Goal: Task Accomplishment & Management: Manage account settings

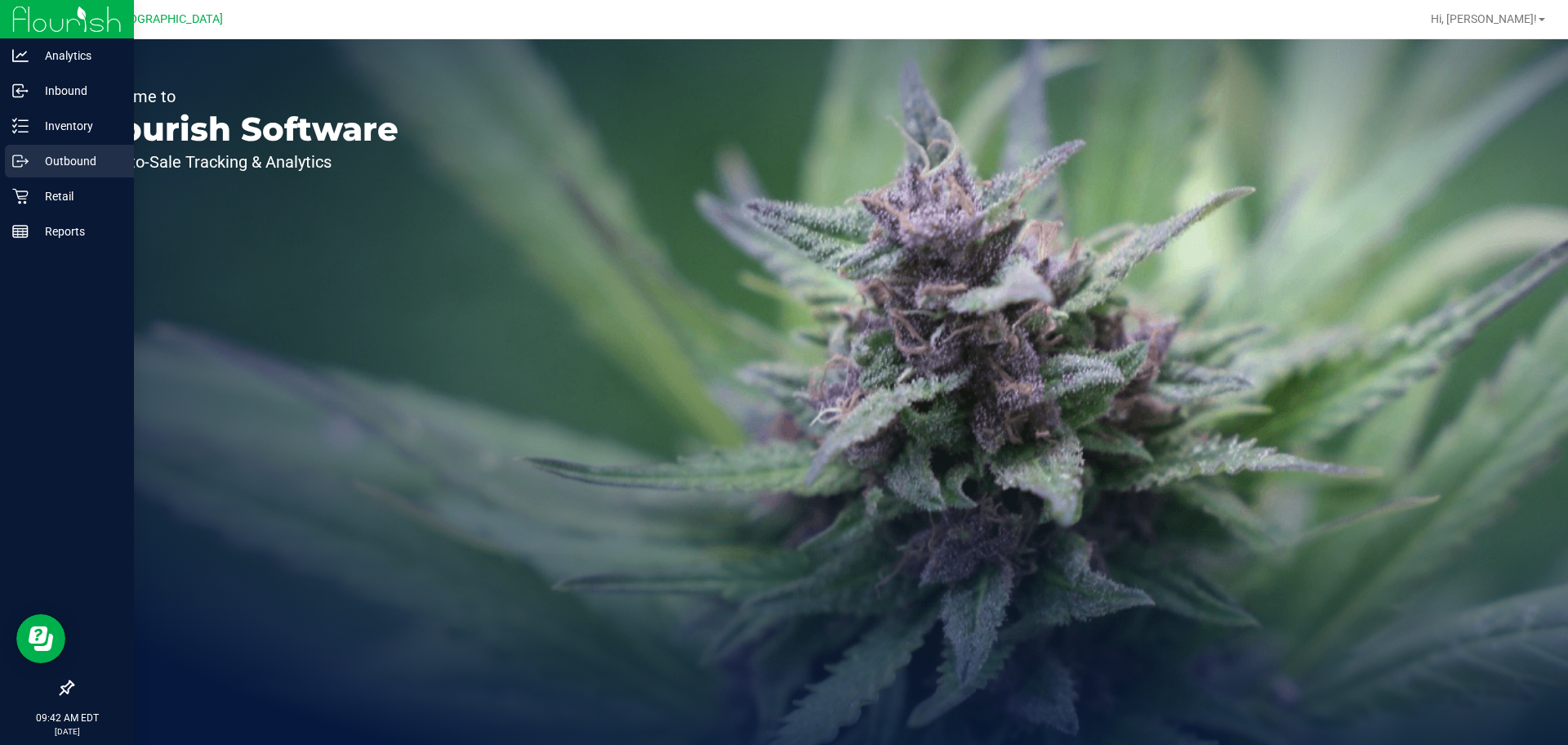
click at [51, 177] on div "Outbound" at bounding box center [69, 161] width 129 height 33
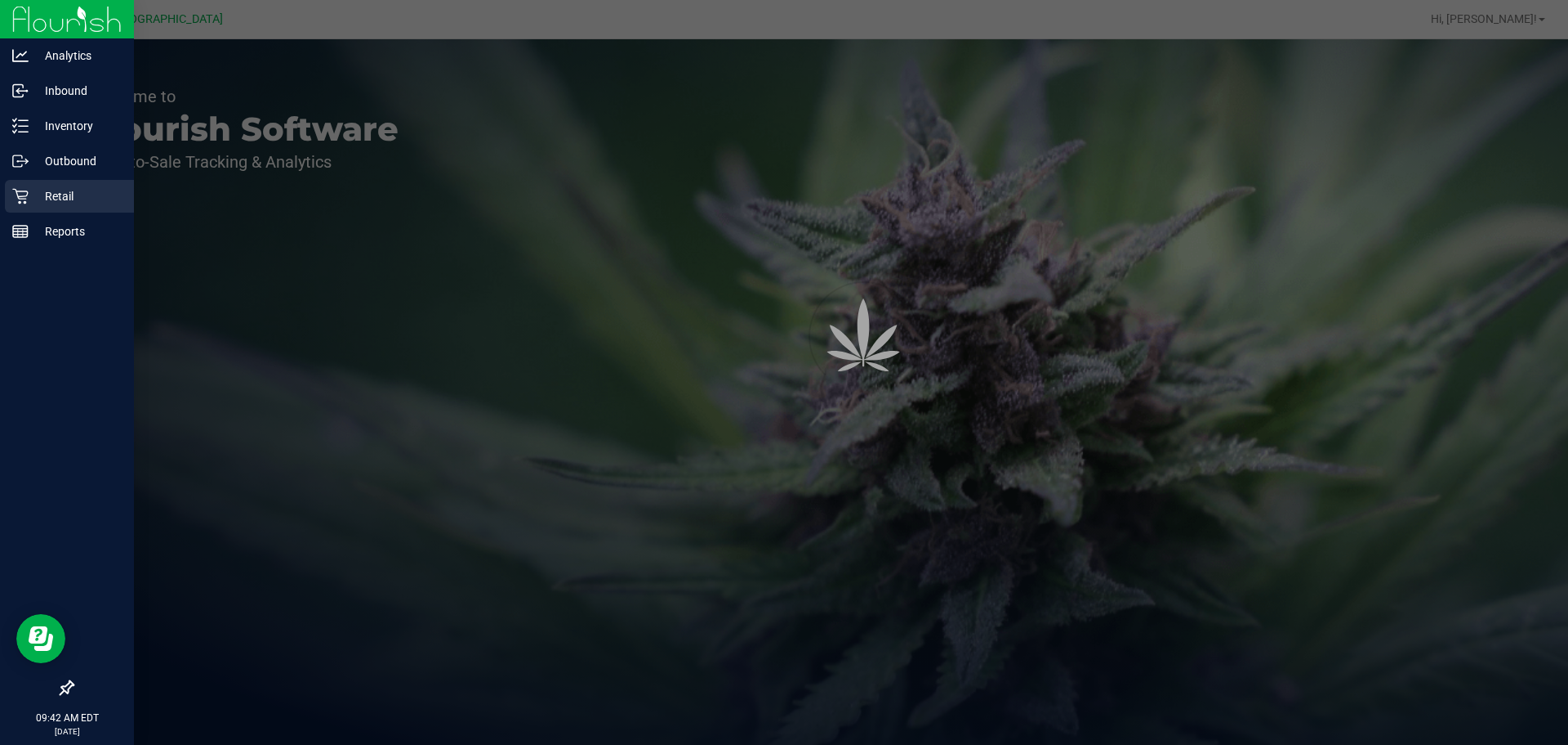
click at [53, 182] on div "Retail" at bounding box center [69, 196] width 129 height 33
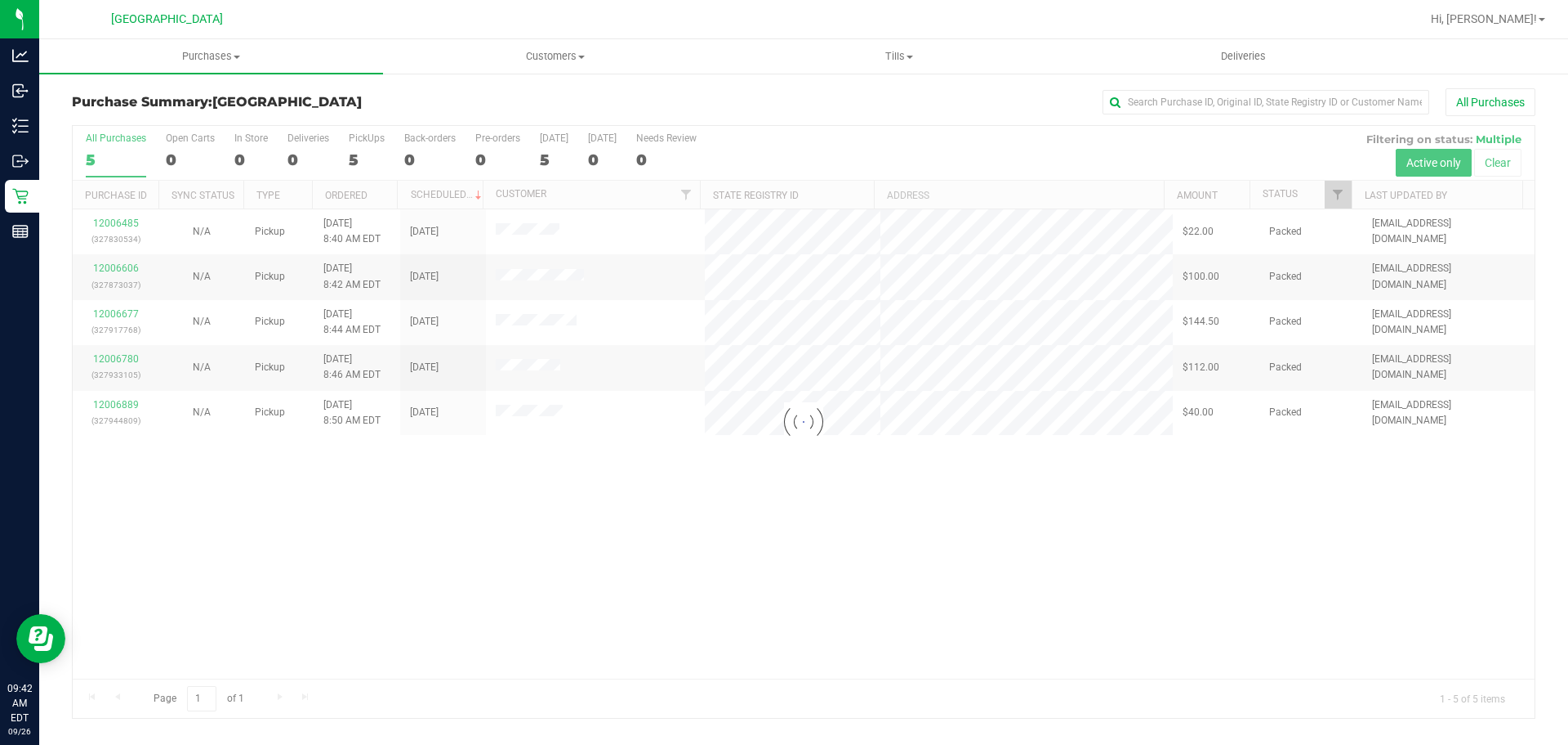
click at [695, 482] on div at bounding box center [803, 422] width 1462 height 592
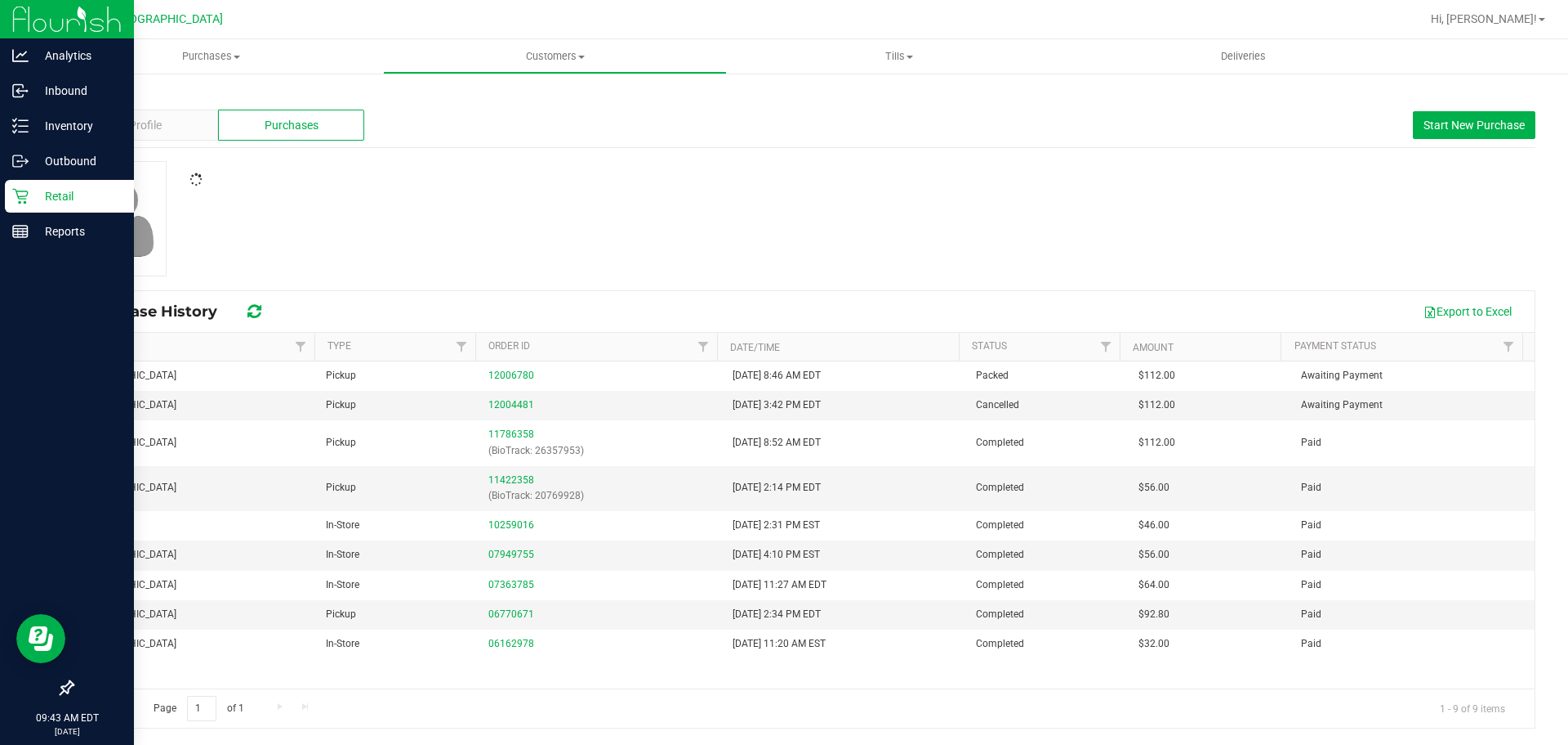
click at [21, 211] on div "Retail" at bounding box center [69, 196] width 129 height 33
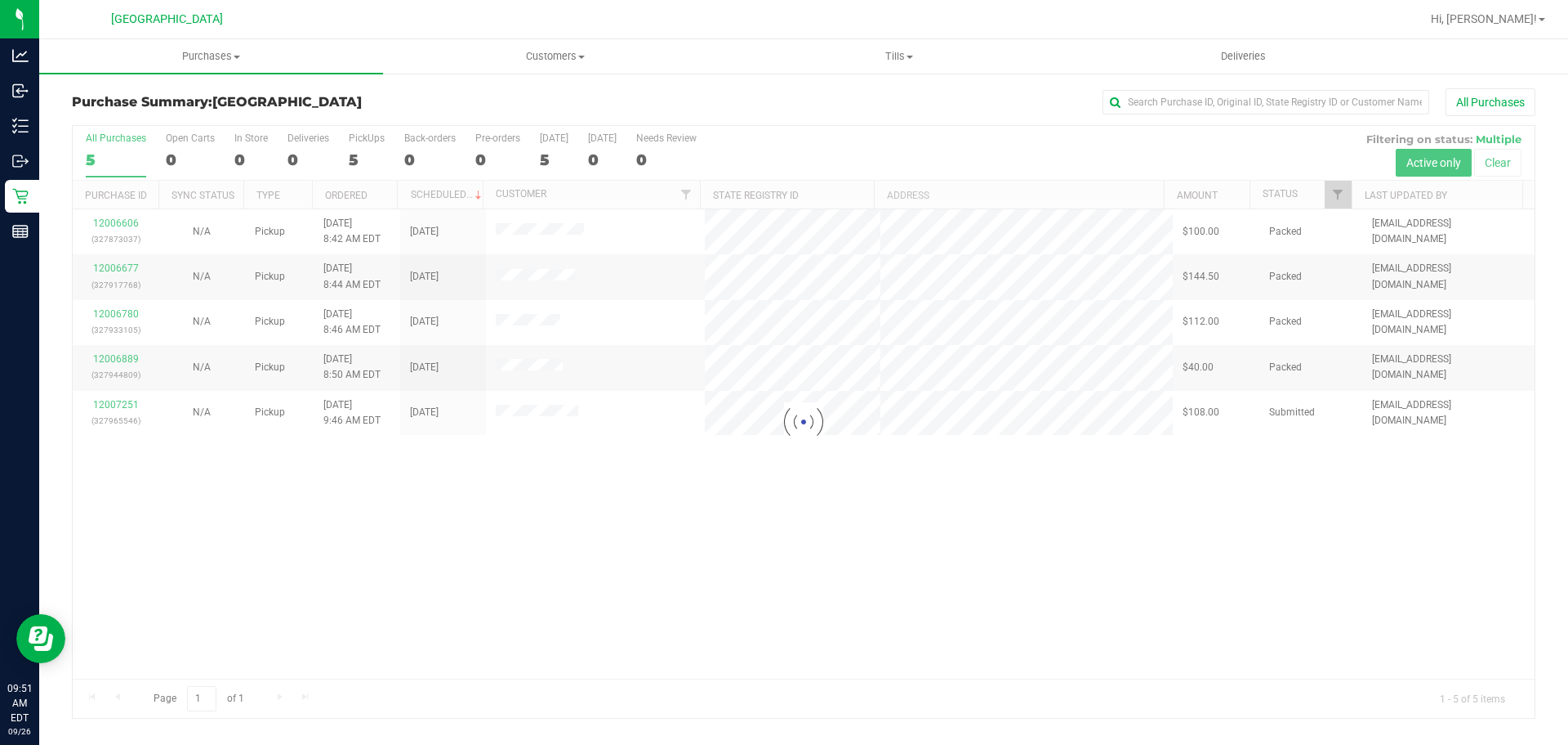
click at [378, 642] on div at bounding box center [803, 422] width 1462 height 592
click at [201, 483] on div at bounding box center [803, 422] width 1462 height 592
click at [122, 407] on div at bounding box center [803, 422] width 1462 height 592
click at [115, 424] on div at bounding box center [803, 422] width 1462 height 592
click at [120, 428] on div at bounding box center [803, 422] width 1462 height 592
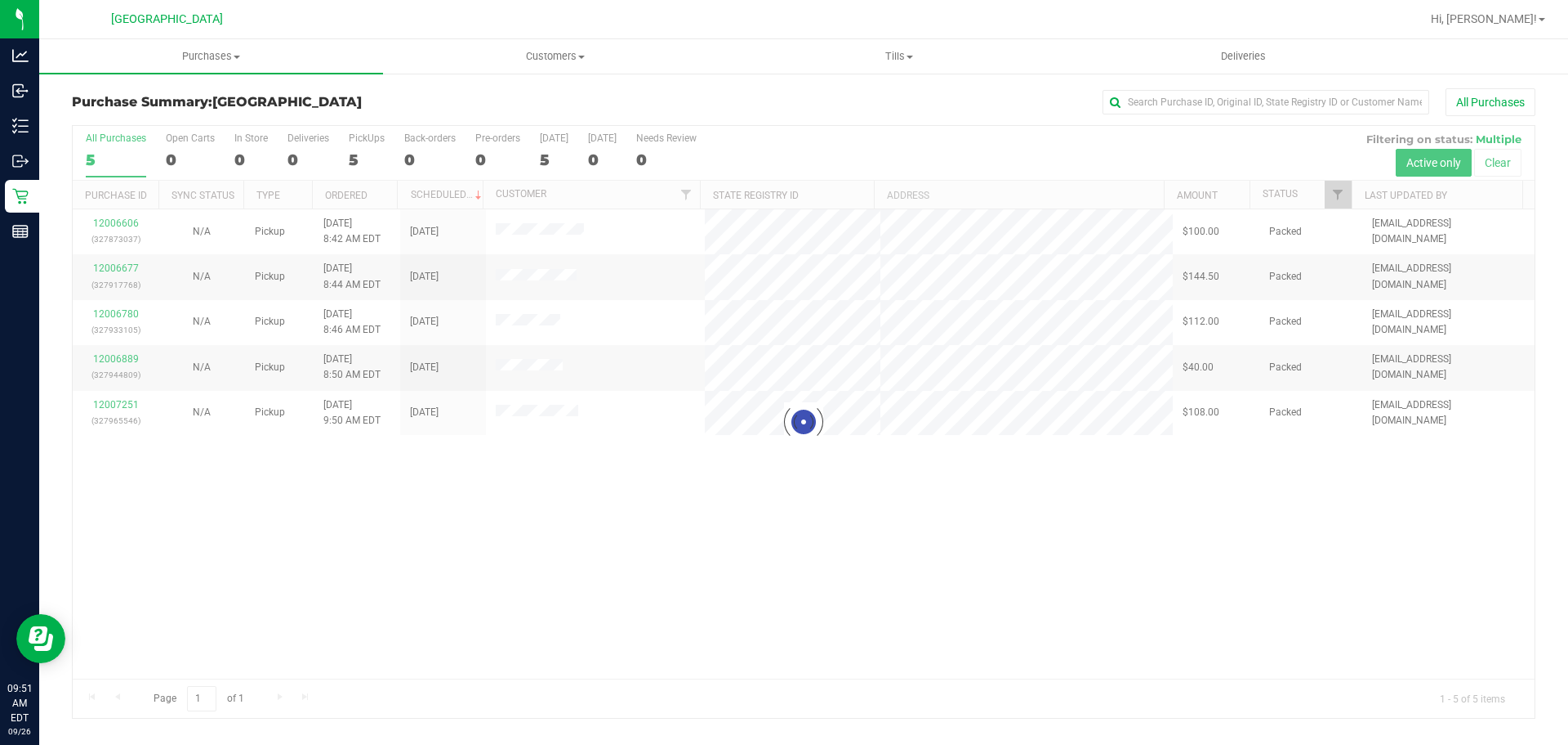
click at [119, 409] on div at bounding box center [803, 422] width 1462 height 592
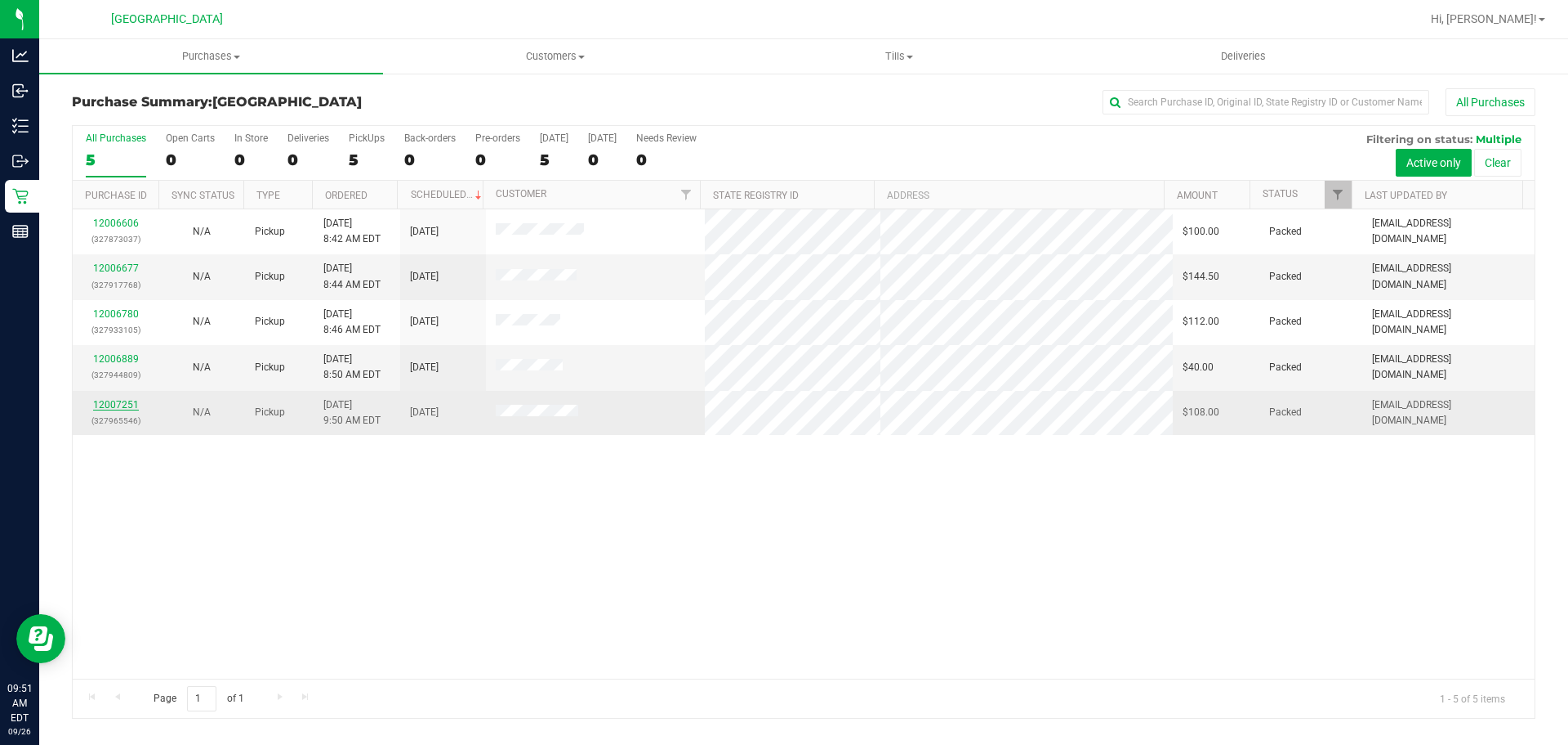
click at [117, 408] on link "12007251" at bounding box center [116, 405] width 45 height 12
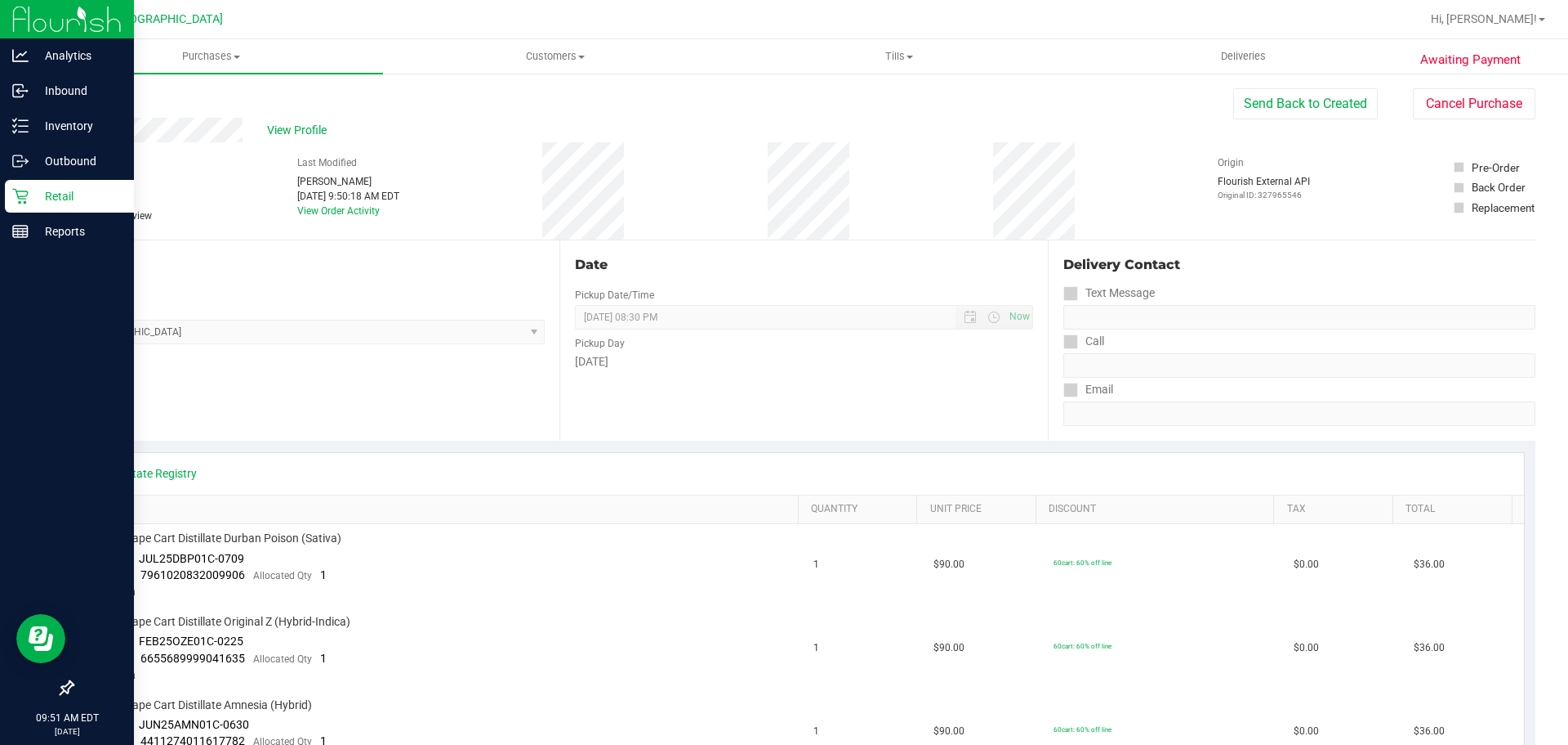
click at [21, 205] on div "Retail" at bounding box center [69, 196] width 129 height 33
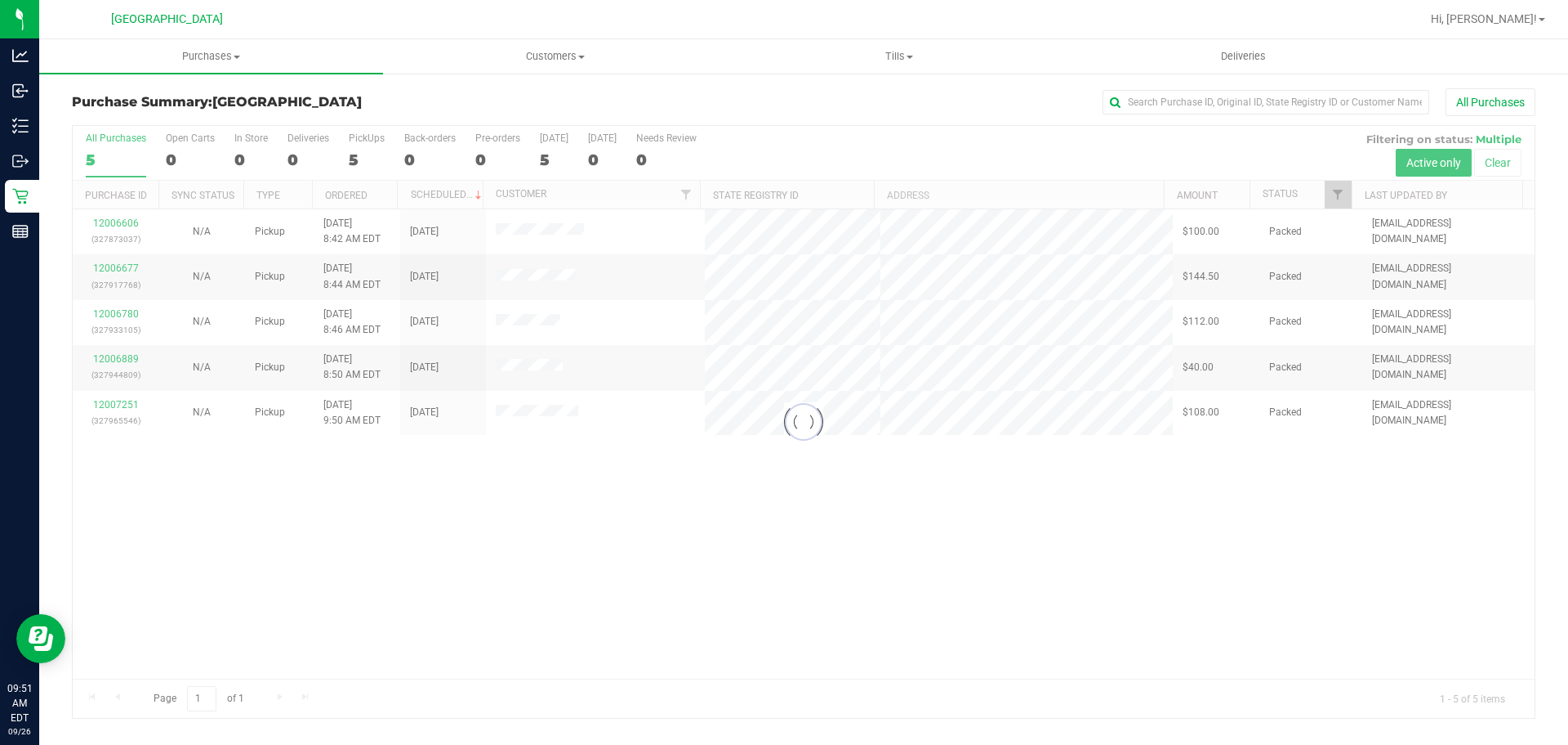
click at [524, 93] on div "Purchase Summary: [GEOGRAPHIC_DATA] All Purchases" at bounding box center [803, 106] width 1464 height 36
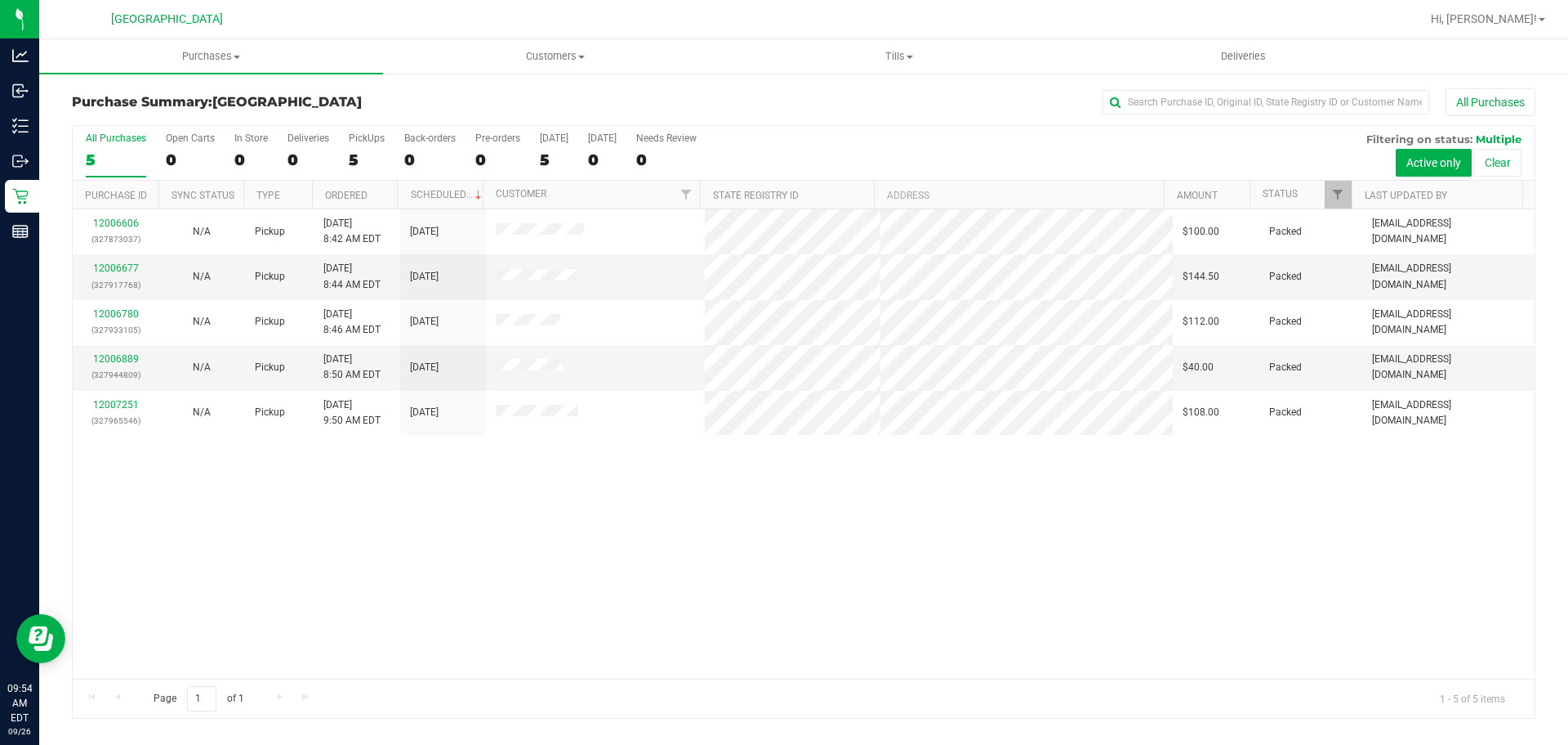
click at [1318, 553] on div "12006606 (327873037) N/A Pickup [DATE] 8:42 AM EDT 9/26/2025 $100.00 Packed [EM…" at bounding box center [803, 444] width 1462 height 469
click at [201, 42] on uib-tab-heading "Purchases Summary of purchases Fulfillment All purchases" at bounding box center [210, 56] width 344 height 34
click at [212, 89] on li "Summary of purchases" at bounding box center [210, 99] width 344 height 20
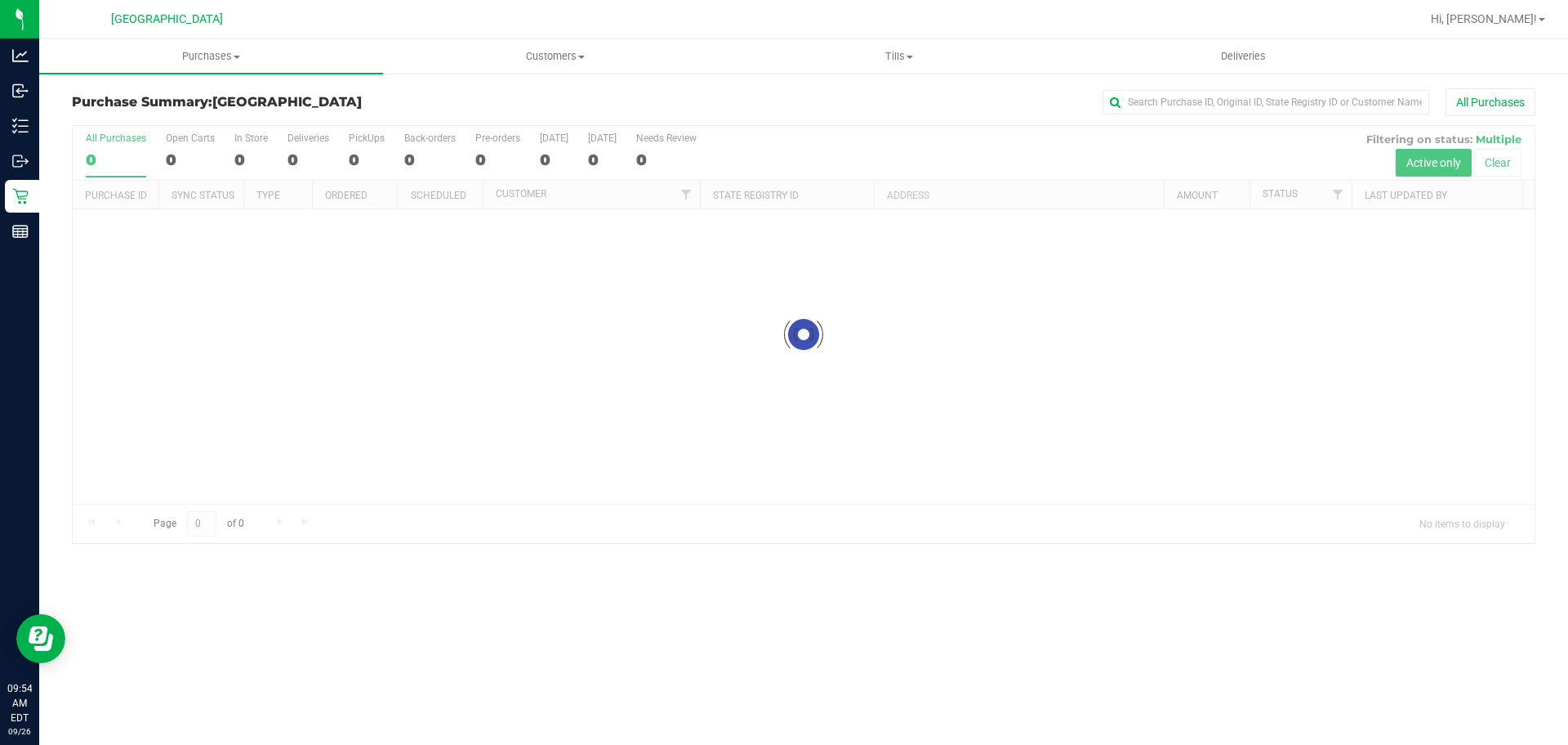
click at [1276, 581] on div "Purchases Summary of purchases Fulfillment All purchases Customers All customer…" at bounding box center [803, 391] width 1529 height 705
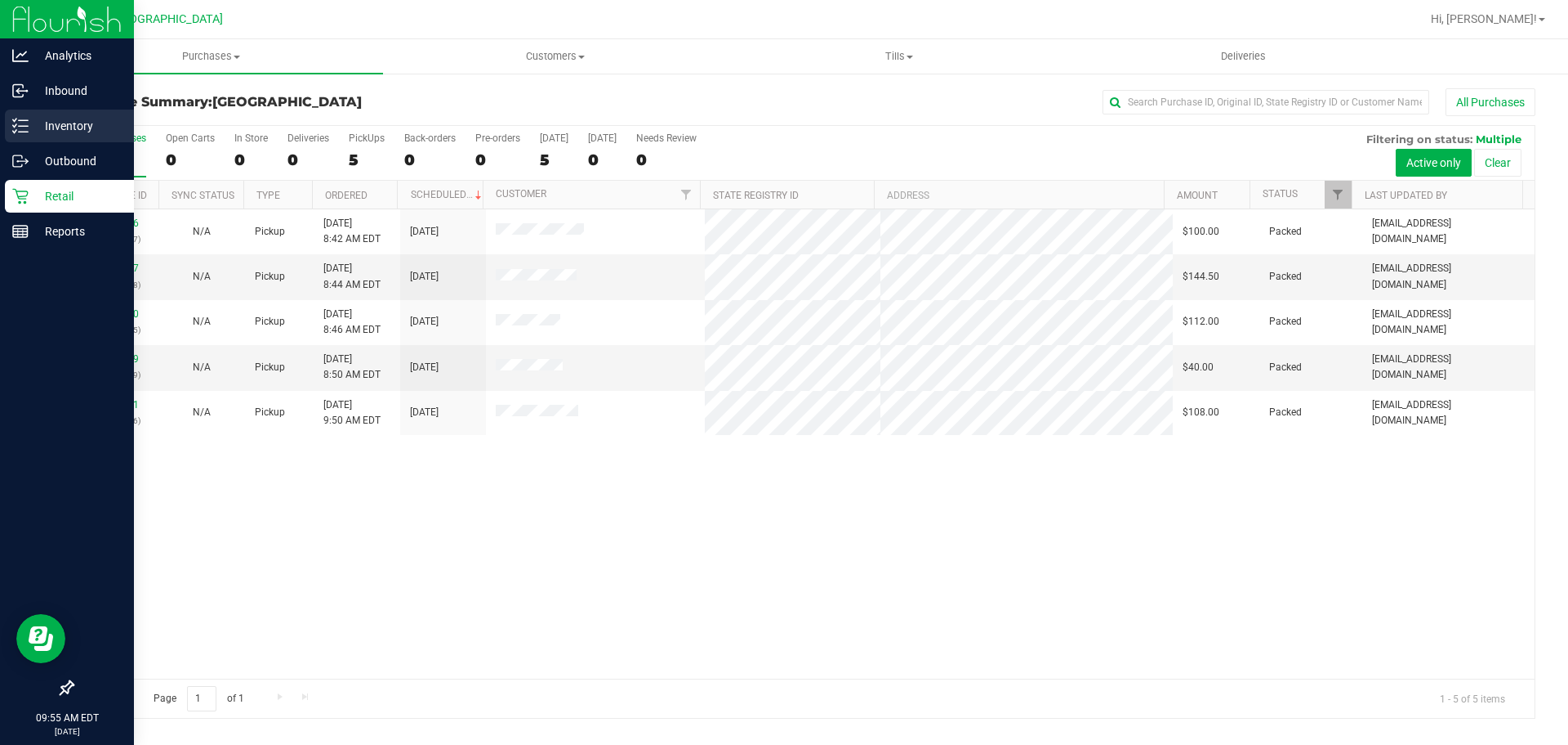
click at [68, 129] on p "Inventory" at bounding box center [78, 126] width 98 height 20
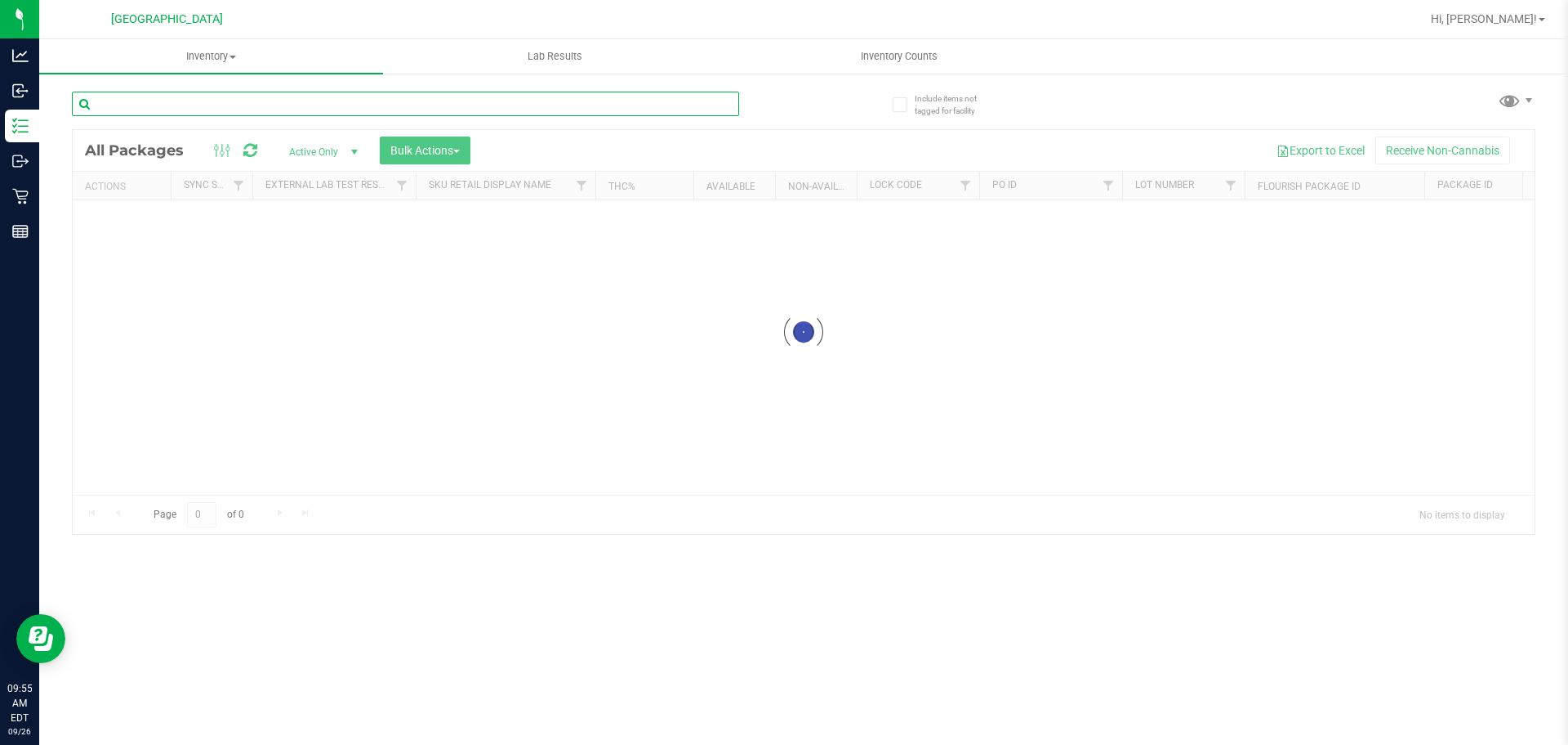
click at [398, 104] on input "text" at bounding box center [405, 103] width 667 height 25
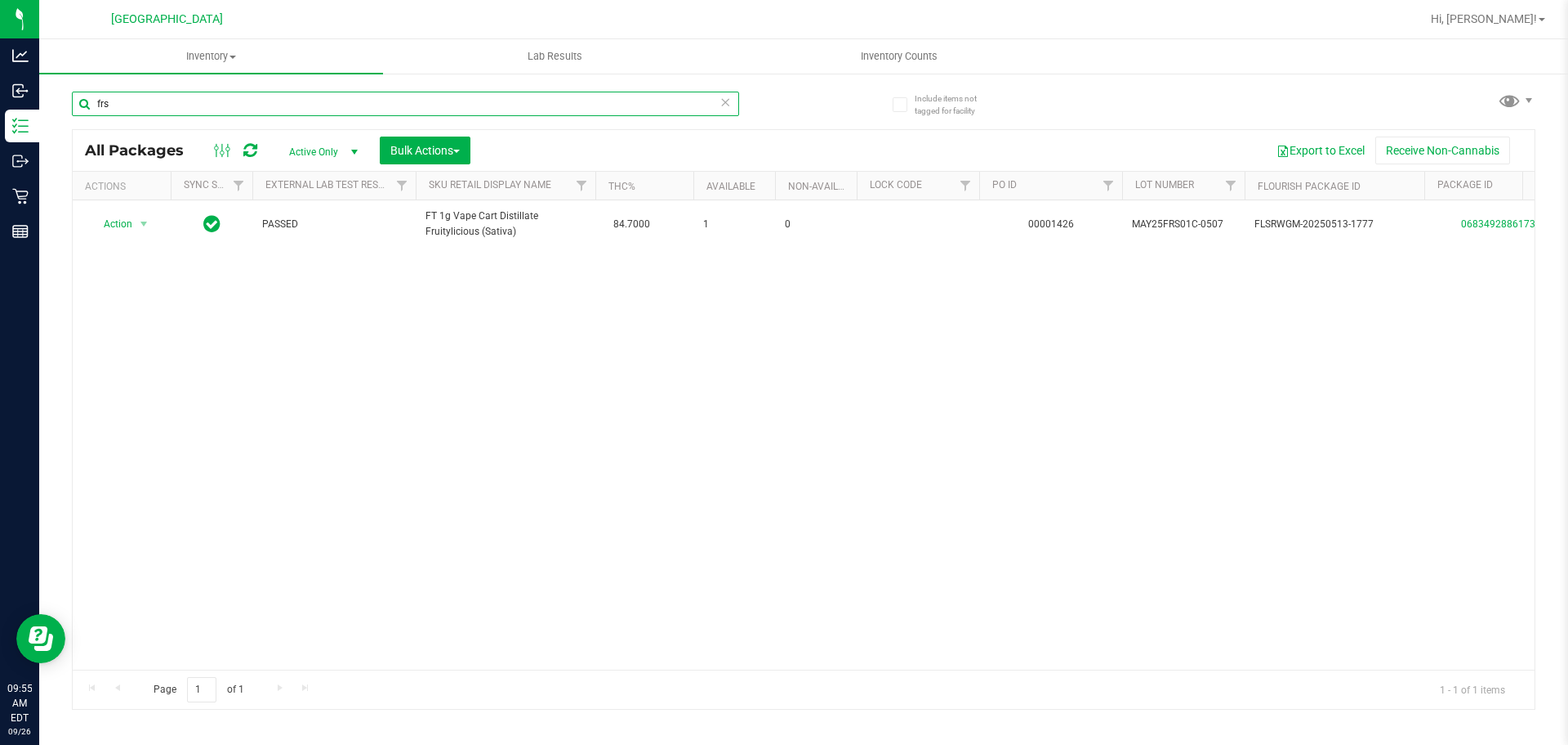
type input "frs"
click at [1099, 501] on div "Action Action Adjust qty Create package Edit attributes Global inventory Locate…" at bounding box center [803, 435] width 1462 height 469
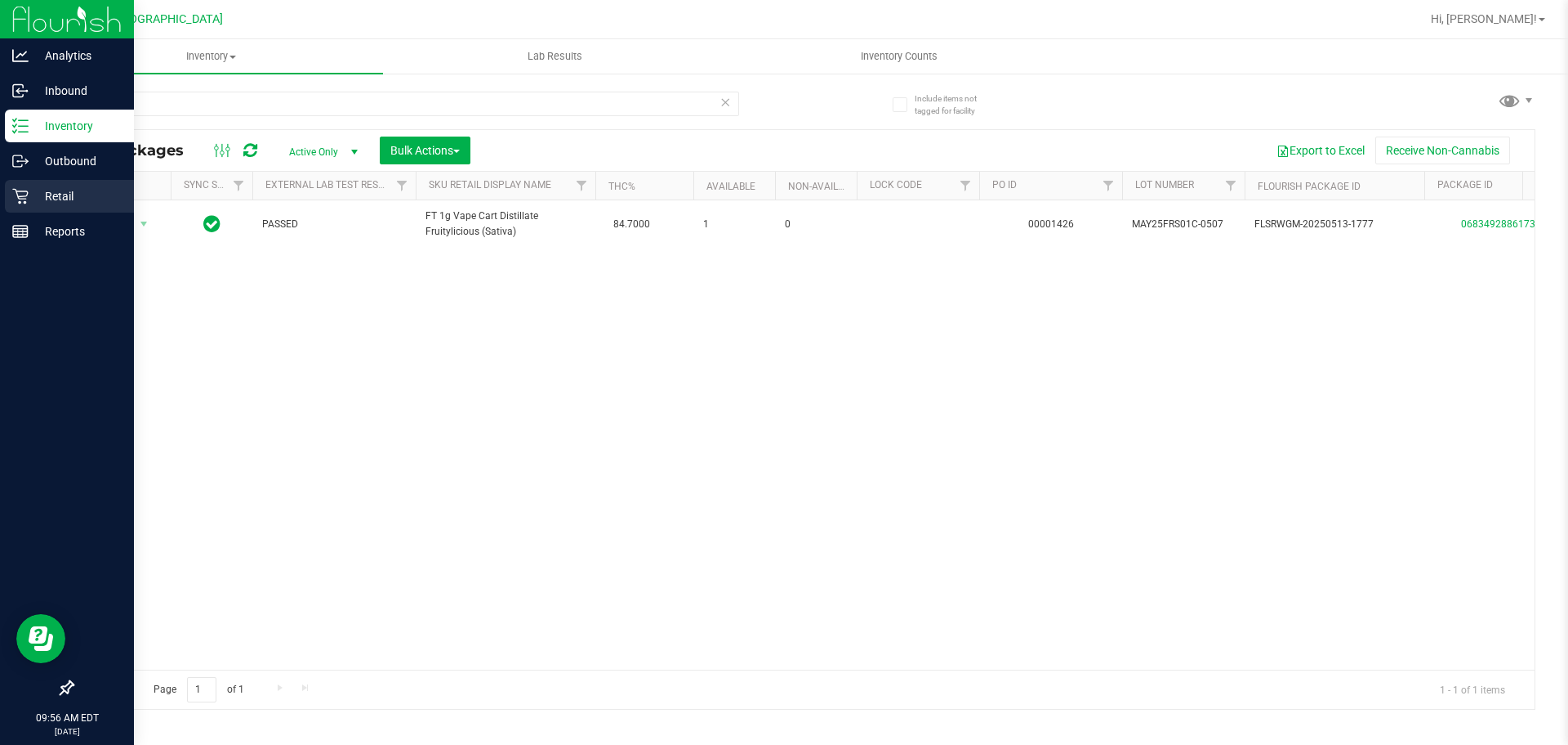
click at [10, 208] on div "Retail" at bounding box center [69, 196] width 129 height 33
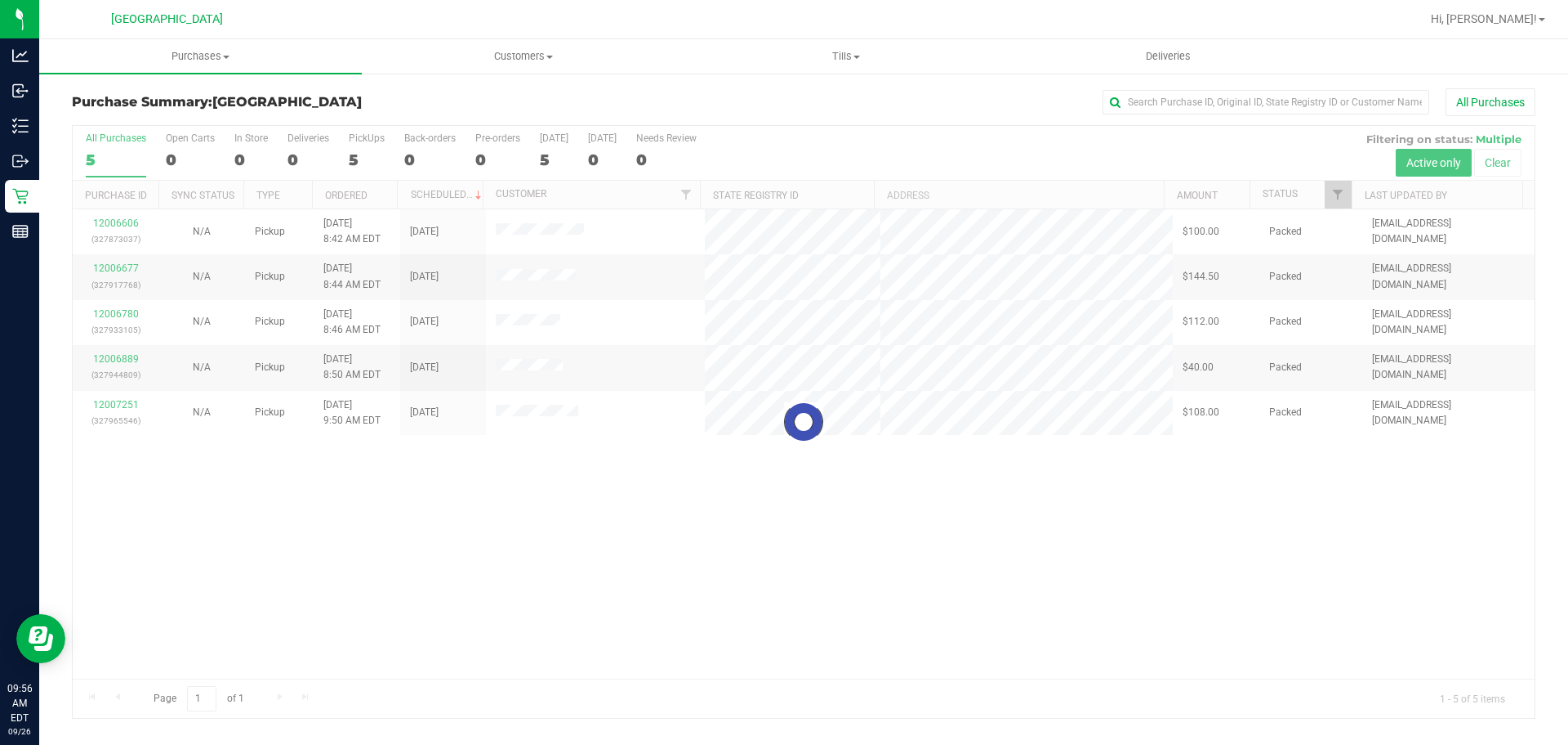
click at [1304, 585] on div at bounding box center [803, 422] width 1462 height 592
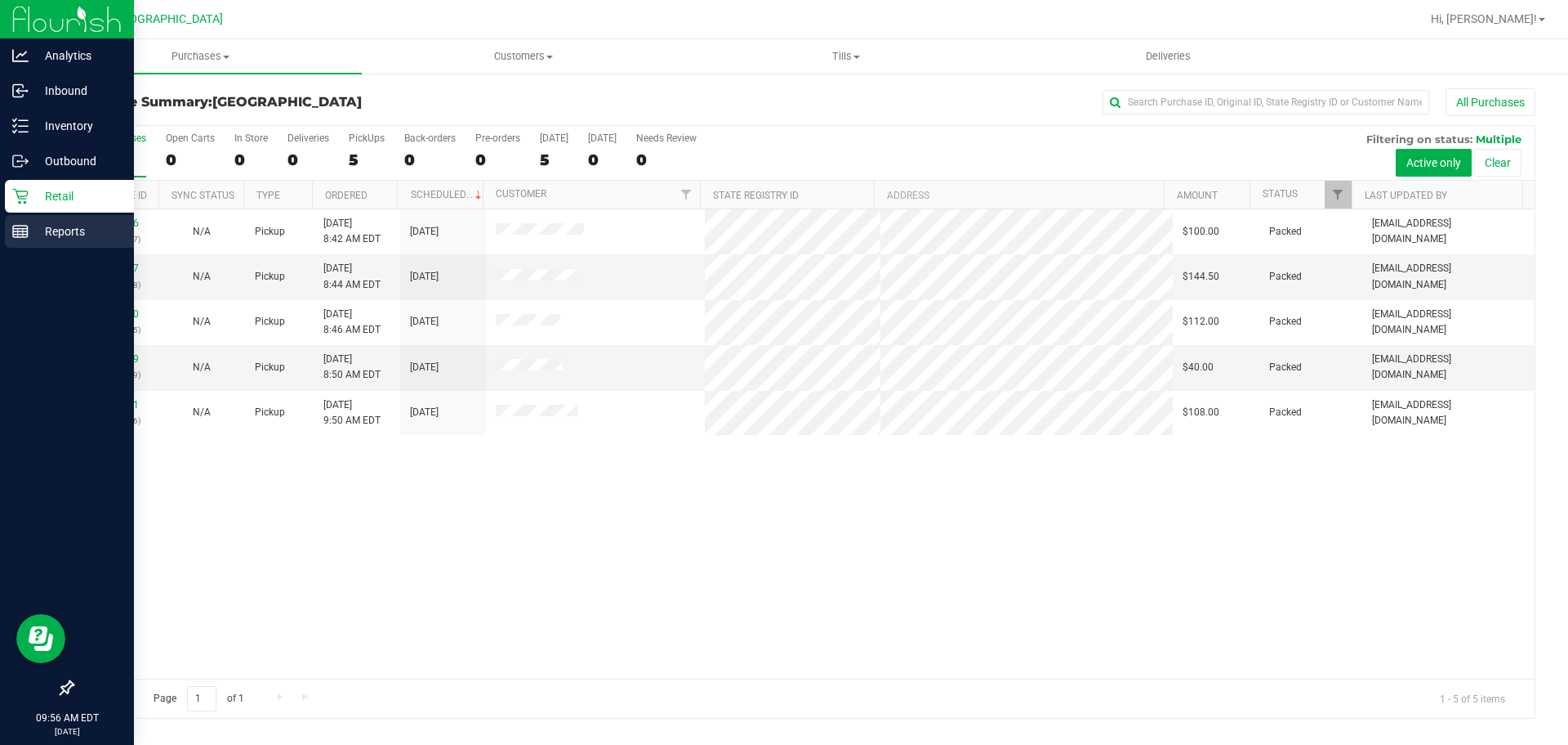
click at [34, 229] on p "Reports" at bounding box center [78, 231] width 98 height 20
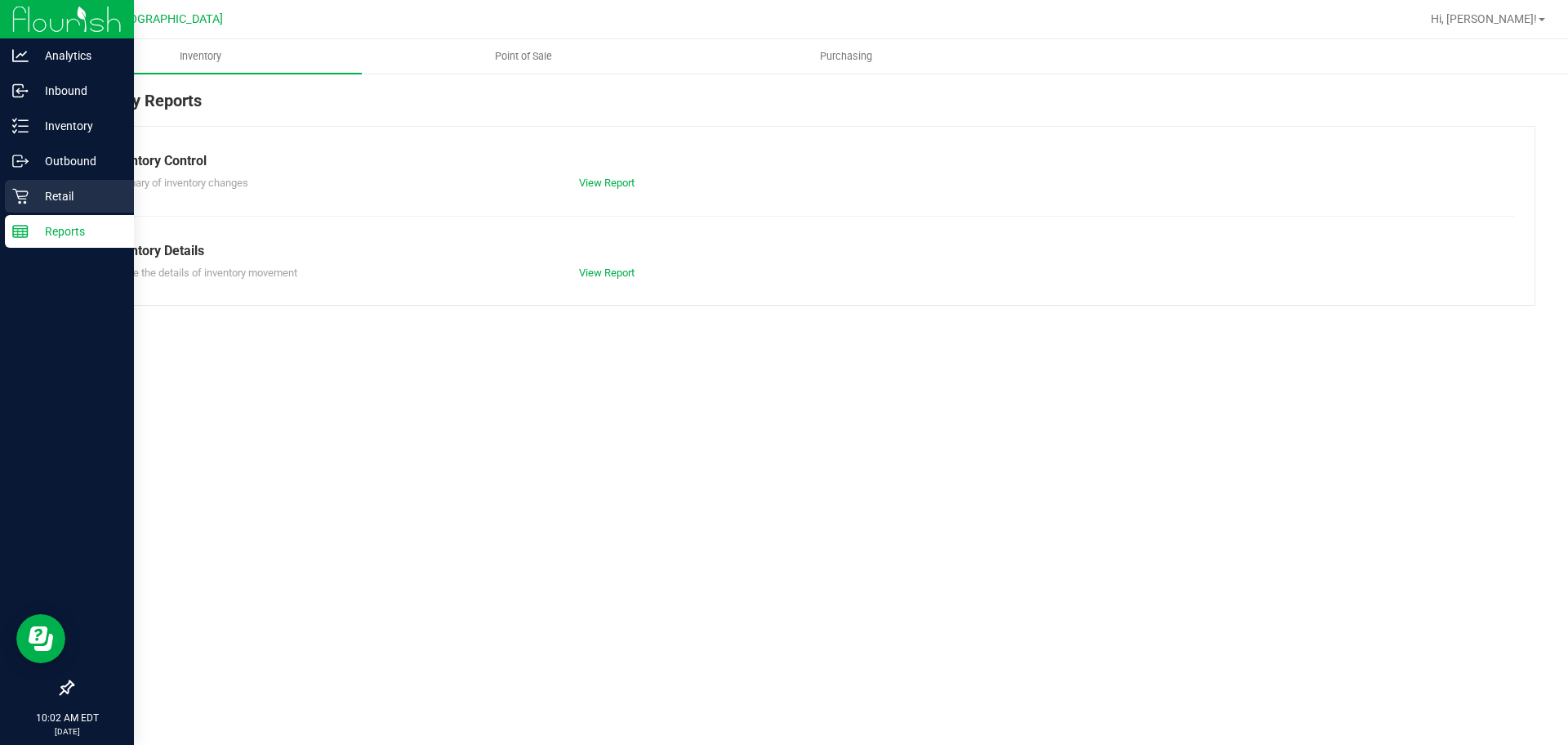
click at [80, 187] on p "Retail" at bounding box center [78, 196] width 98 height 20
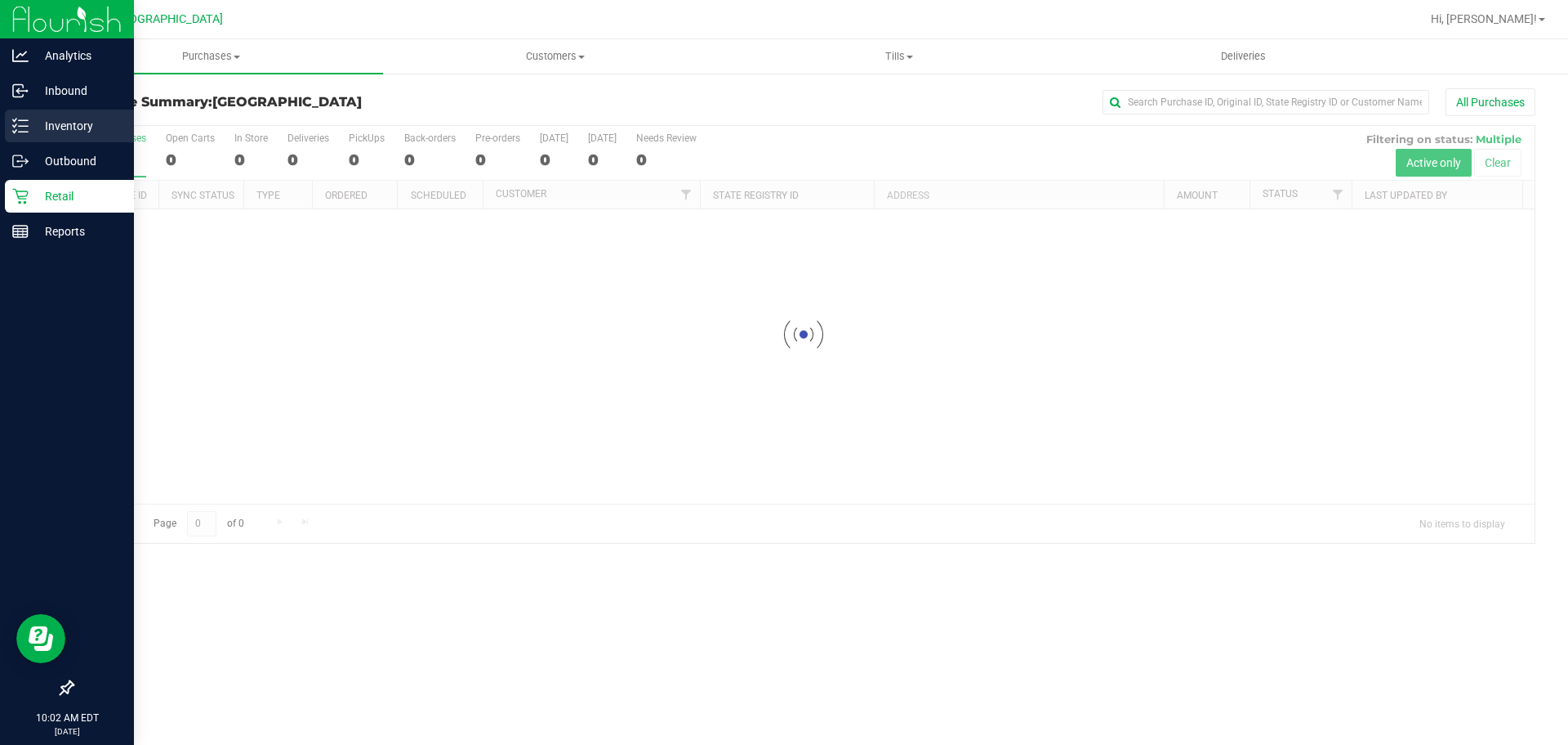
click at [45, 122] on p "Inventory" at bounding box center [78, 126] width 98 height 20
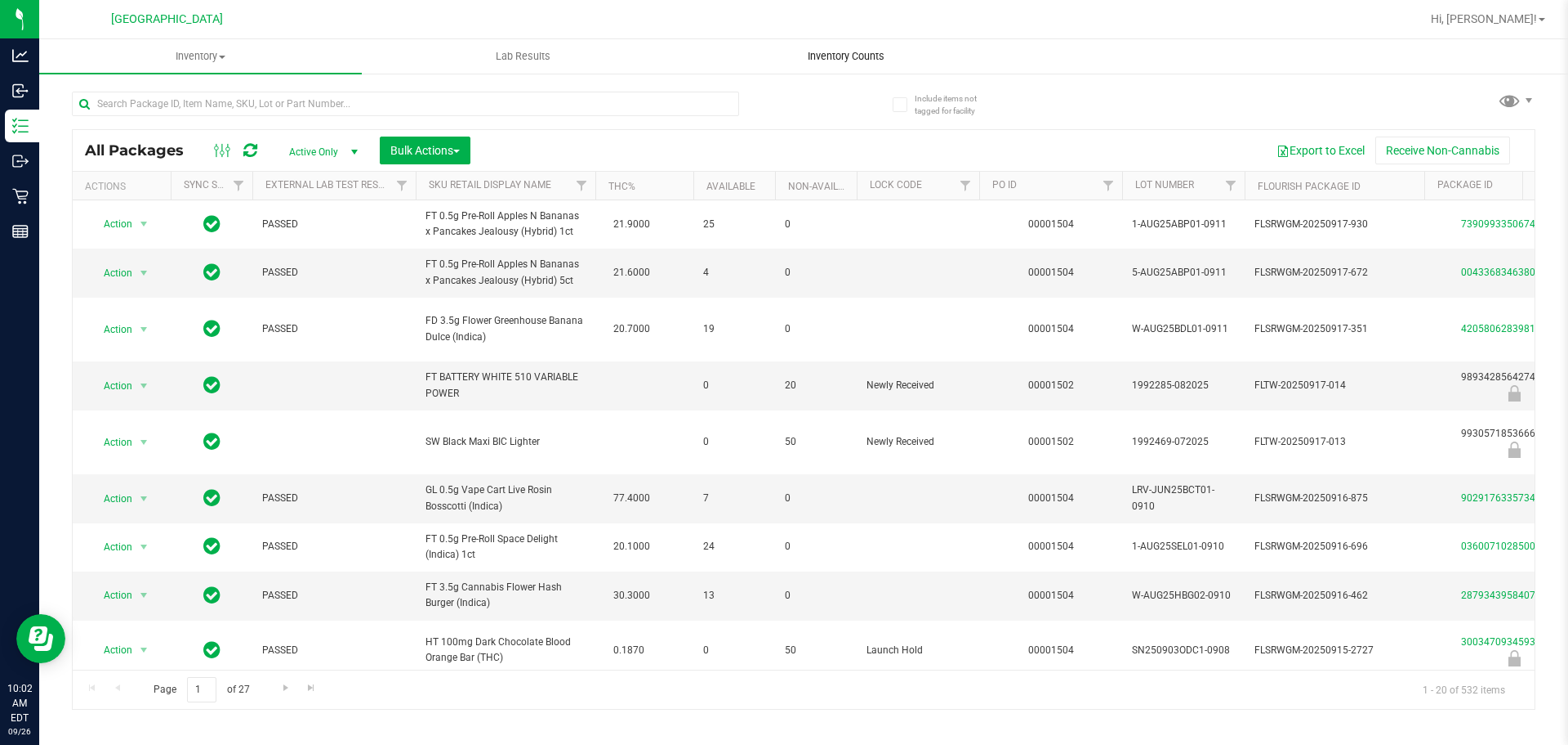
click at [834, 46] on uib-tab-heading "Inventory Counts" at bounding box center [846, 56] width 321 height 33
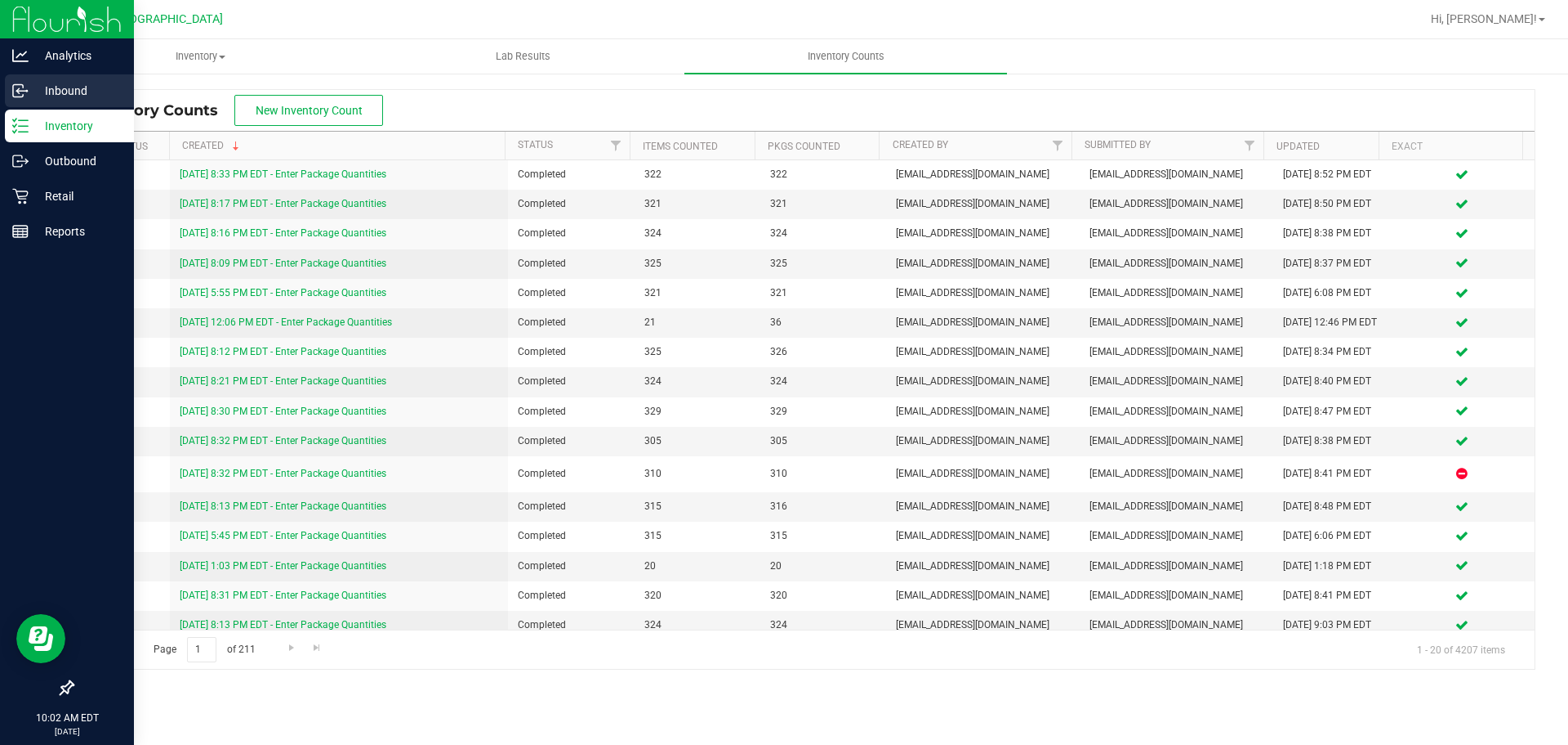
click at [17, 106] on div "Inbound" at bounding box center [69, 91] width 129 height 33
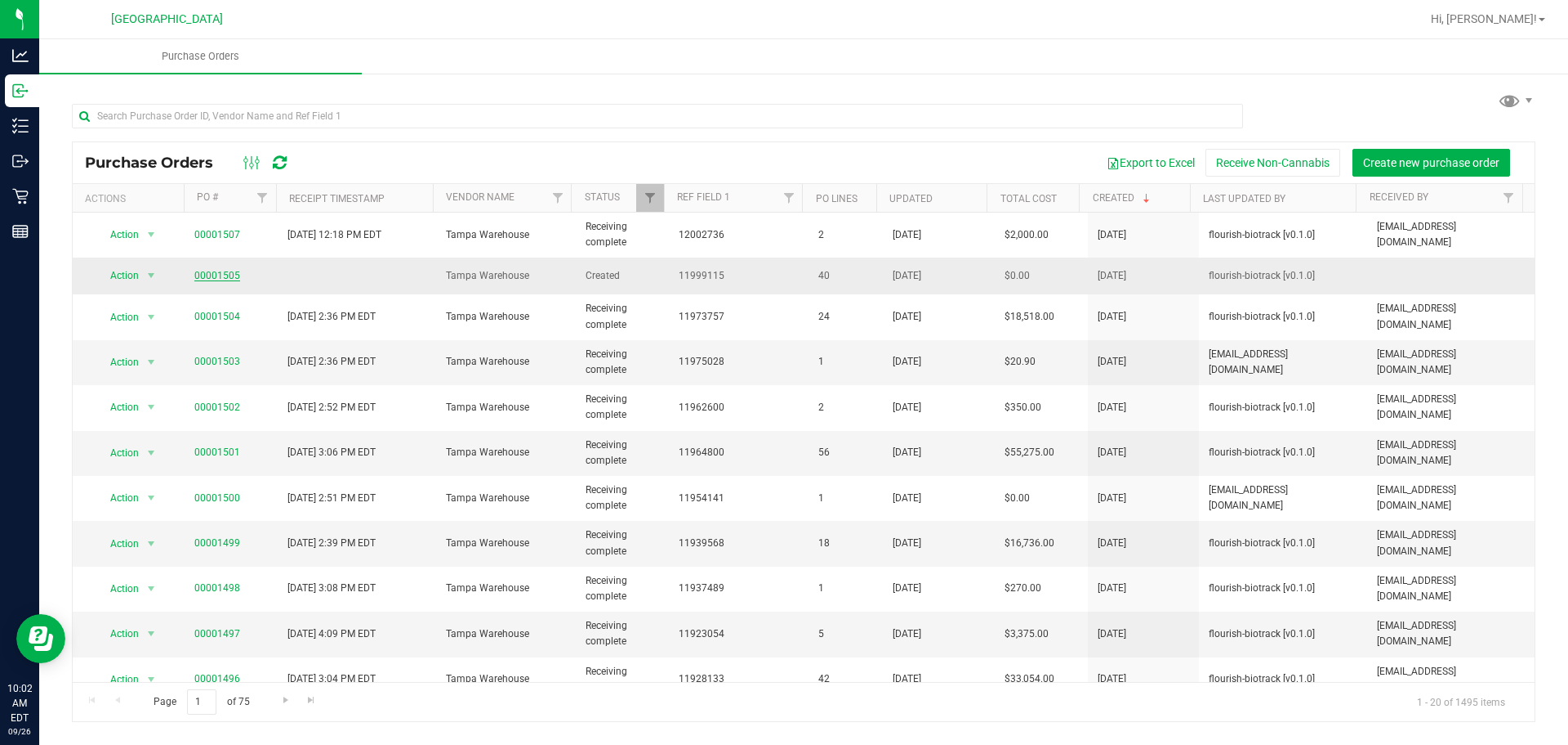
click at [219, 279] on link "00001505" at bounding box center [217, 275] width 45 height 12
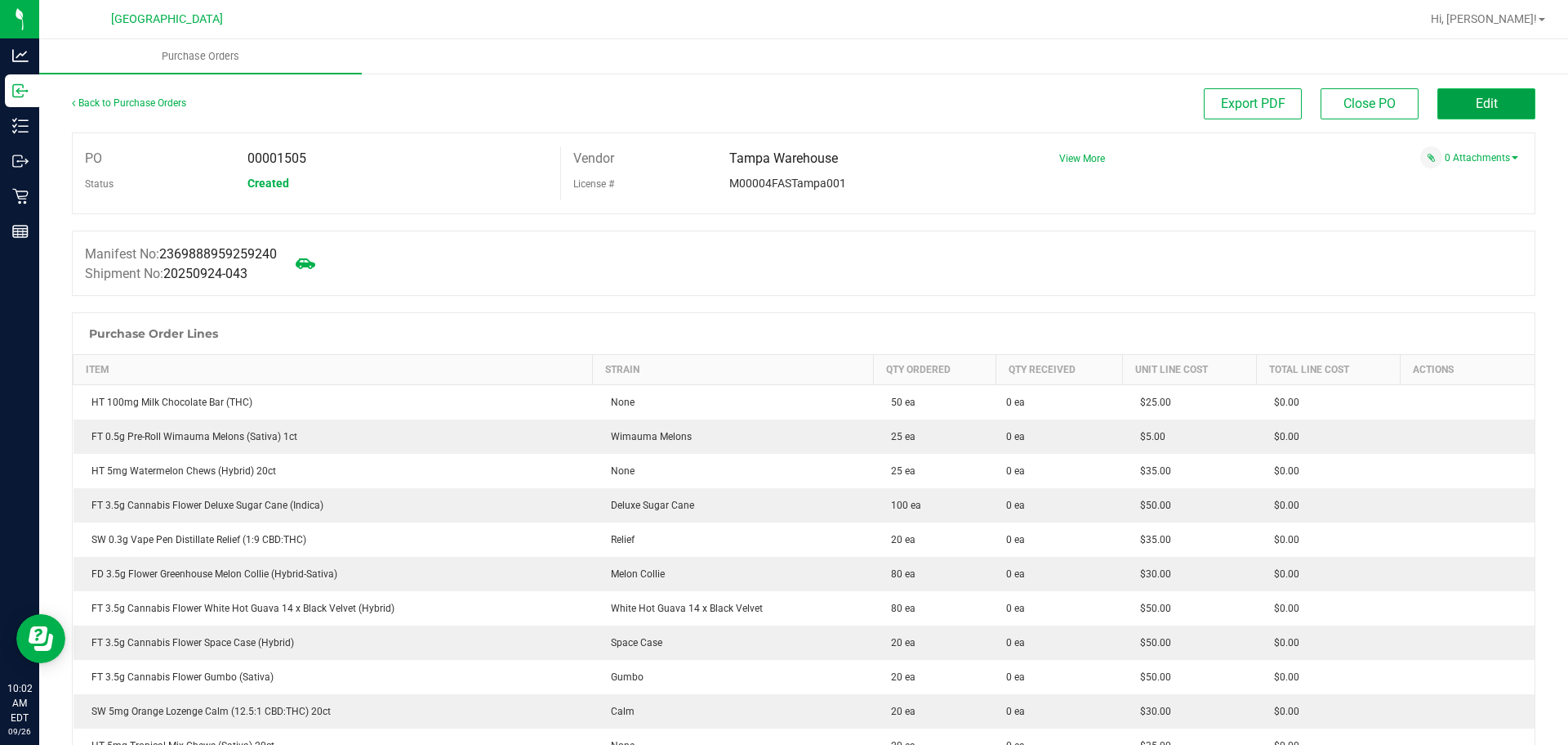
click at [1460, 103] on button "Edit" at bounding box center [1486, 103] width 98 height 31
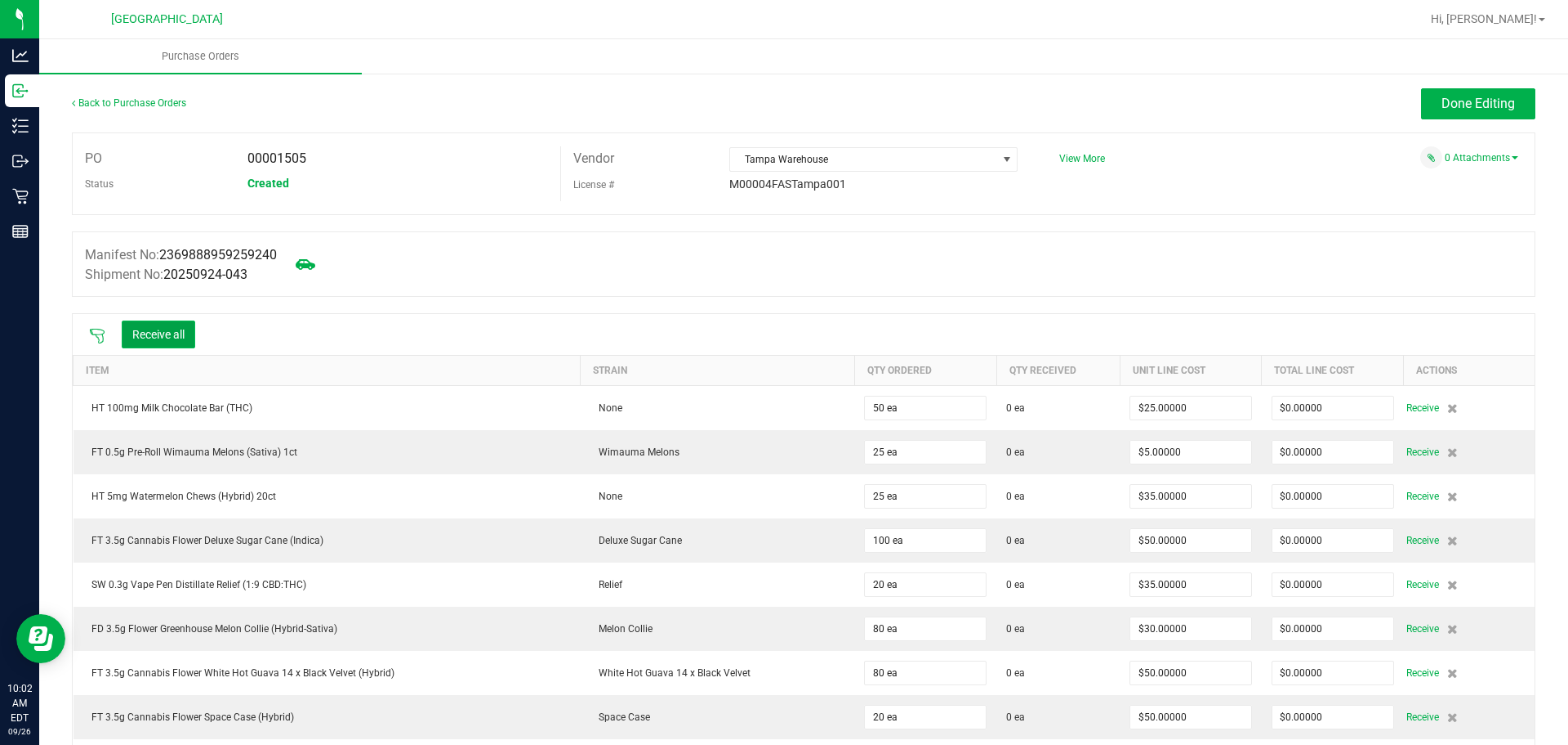
click at [158, 336] on button "Receive all" at bounding box center [158, 334] width 73 height 28
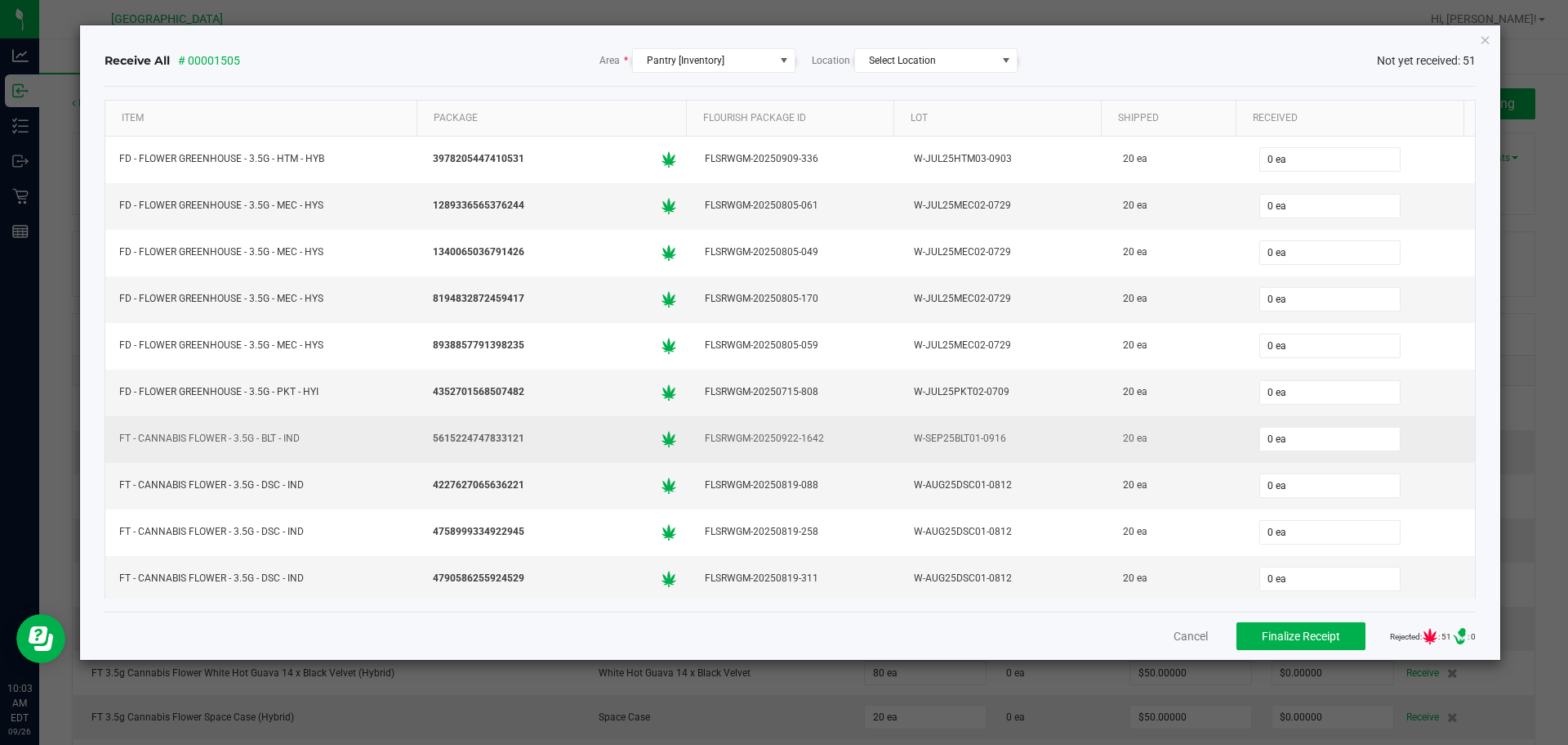
click at [477, 437] on span "5615224747833121" at bounding box center [478, 438] width 92 height 15
copy span "5615224747833121"
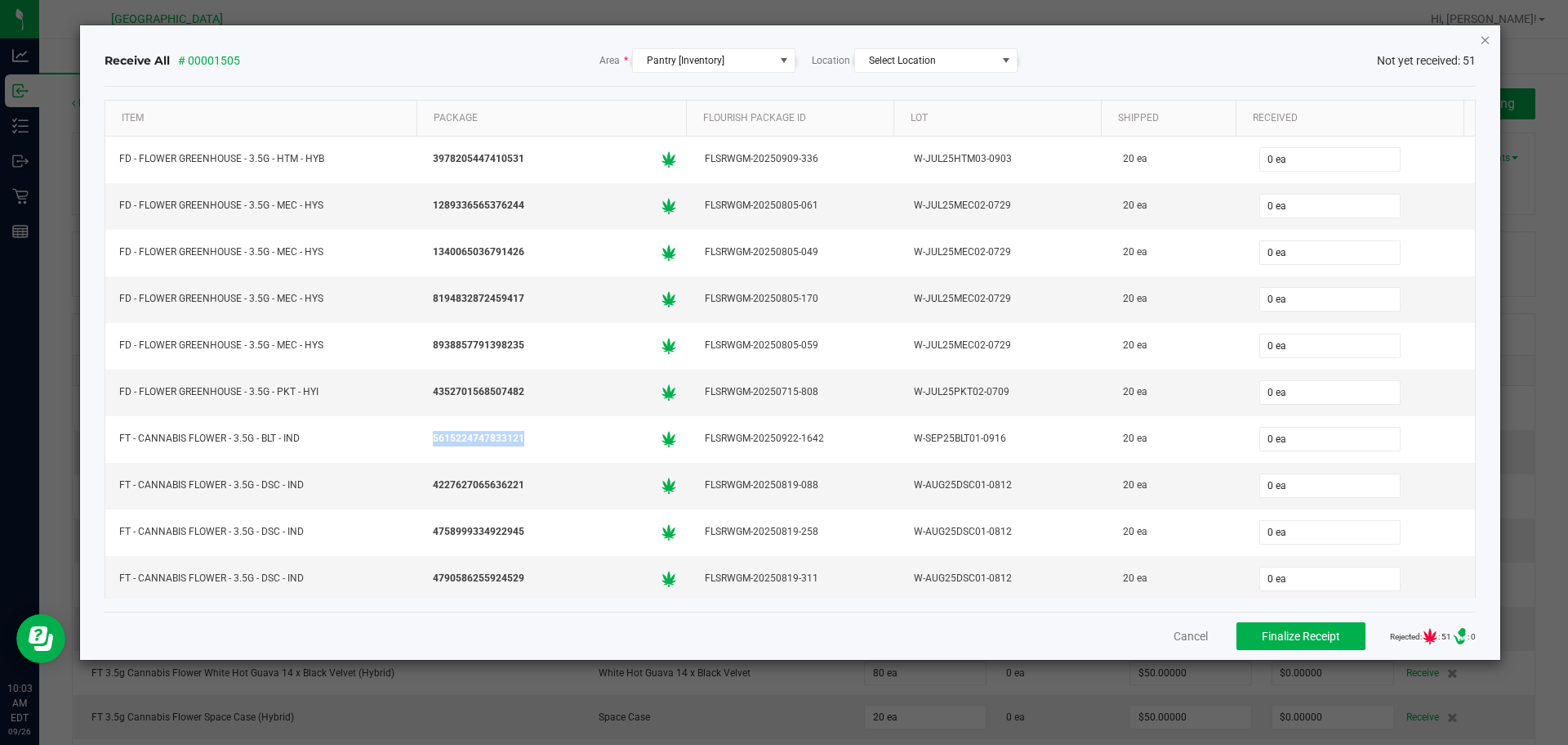
click at [1481, 38] on icon "Close" at bounding box center [1485, 39] width 12 height 20
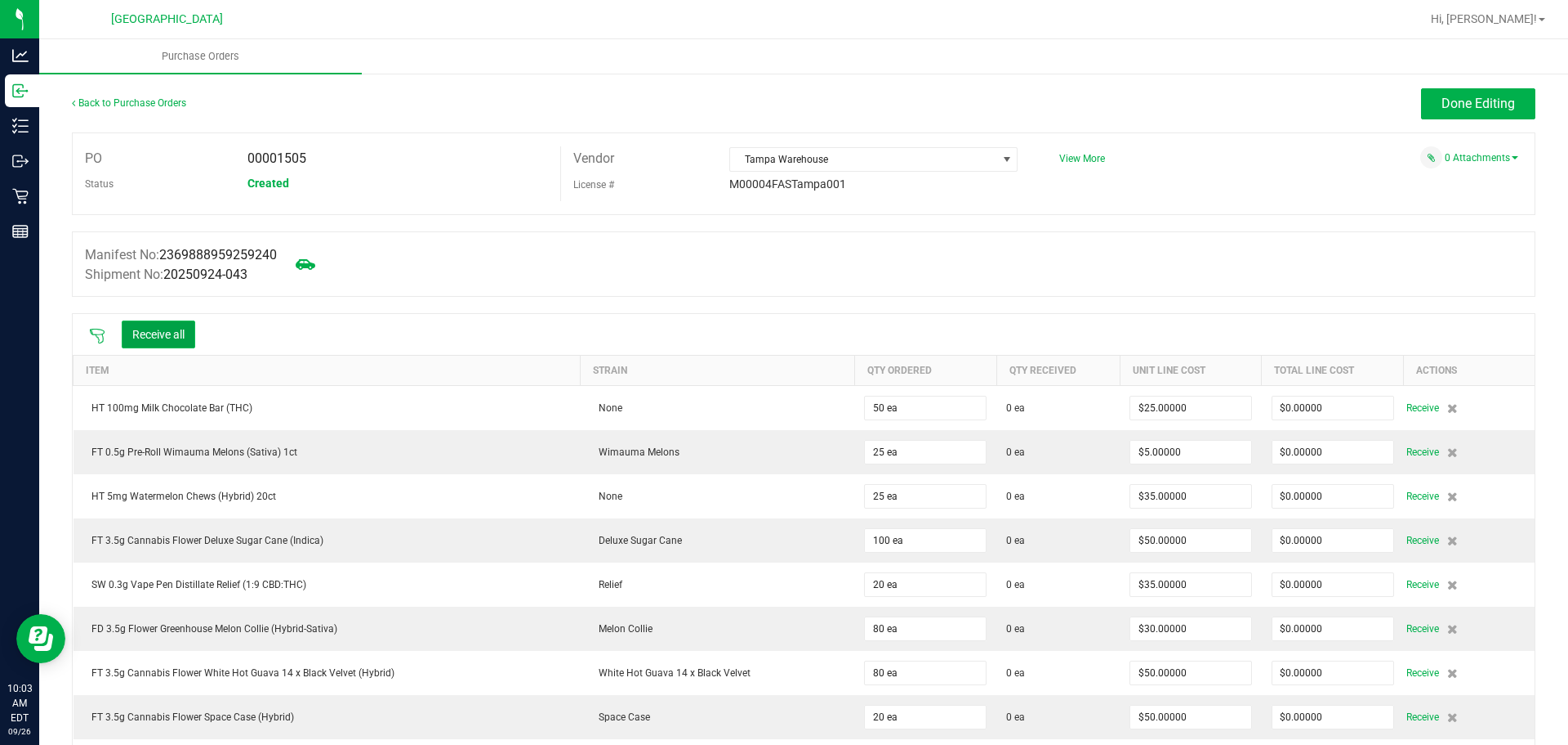
click at [160, 336] on button "Receive all" at bounding box center [158, 334] width 73 height 28
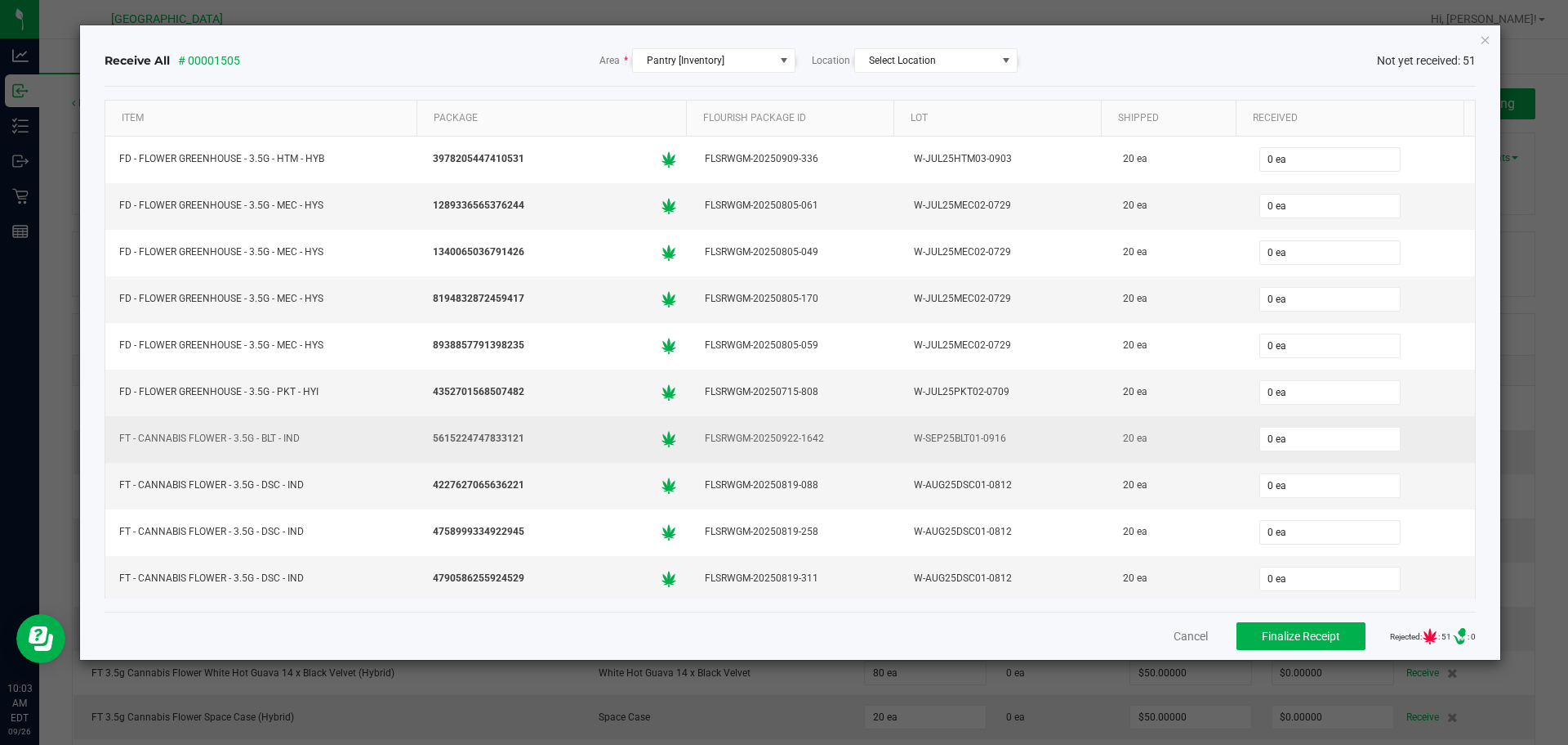
click at [979, 432] on div "W-SEP25BLT01-0916" at bounding box center [1004, 438] width 190 height 24
copy div "W-SEP25BLT01-0916"
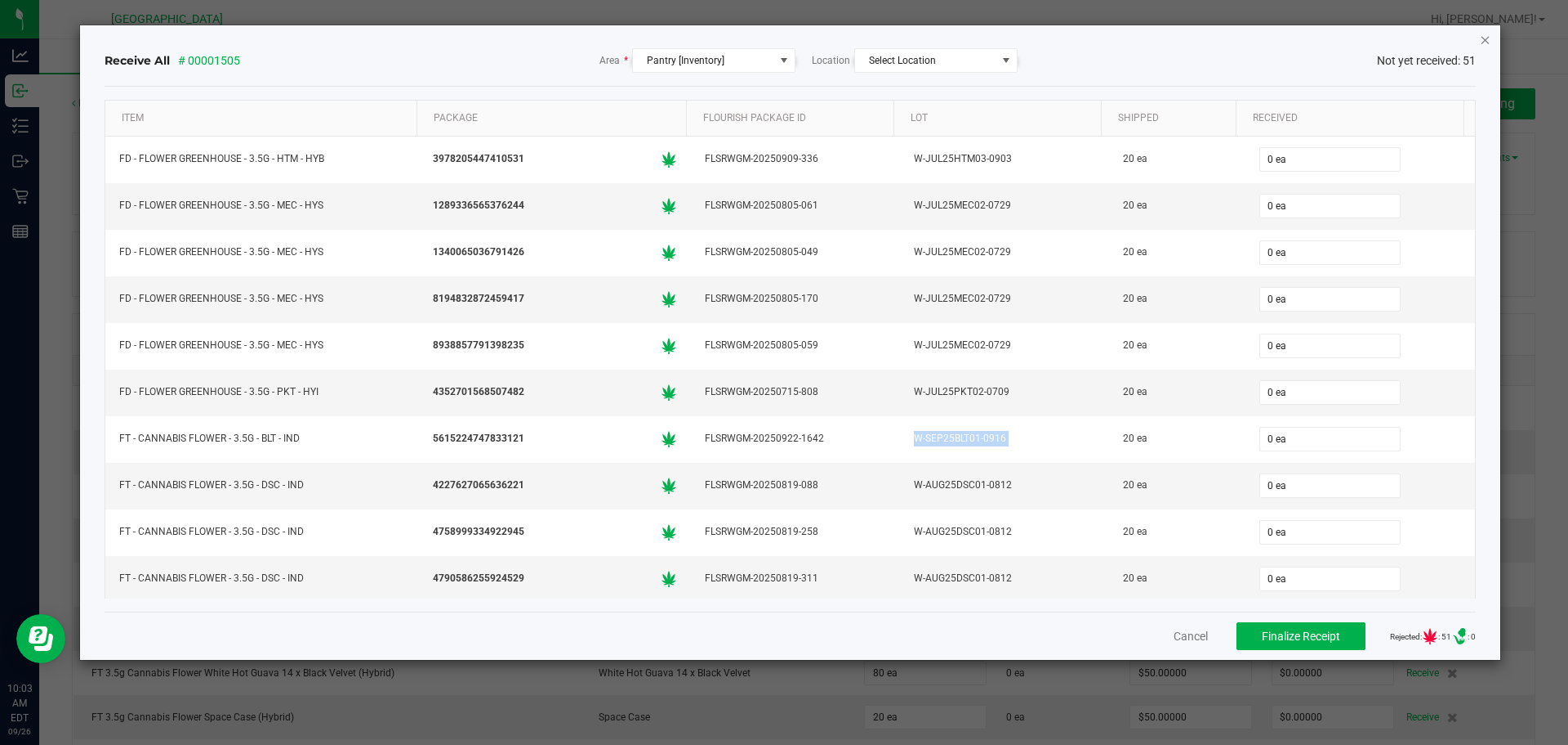
click at [1485, 40] on icon "Close" at bounding box center [1485, 39] width 12 height 20
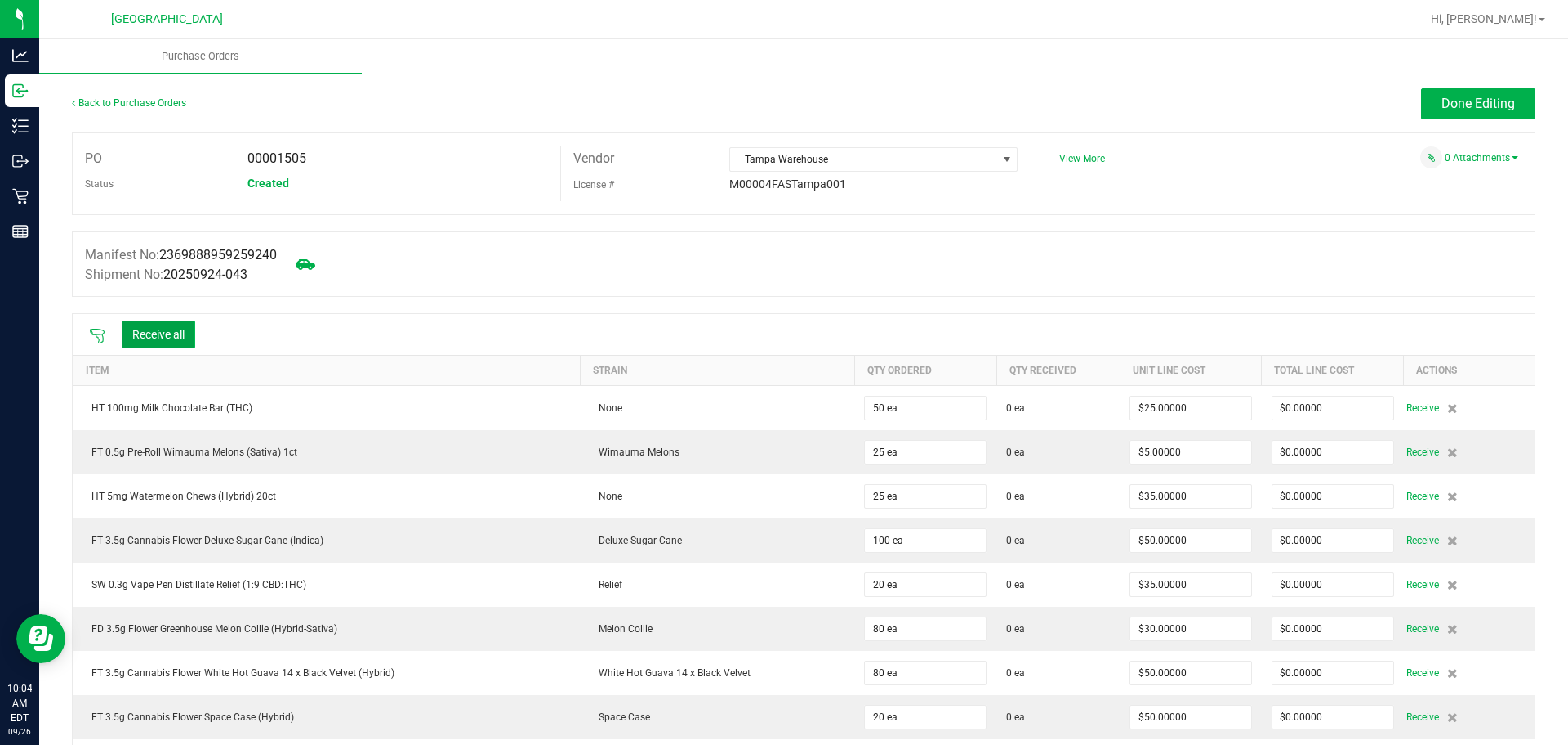
click at [170, 340] on button "Receive all" at bounding box center [158, 334] width 73 height 28
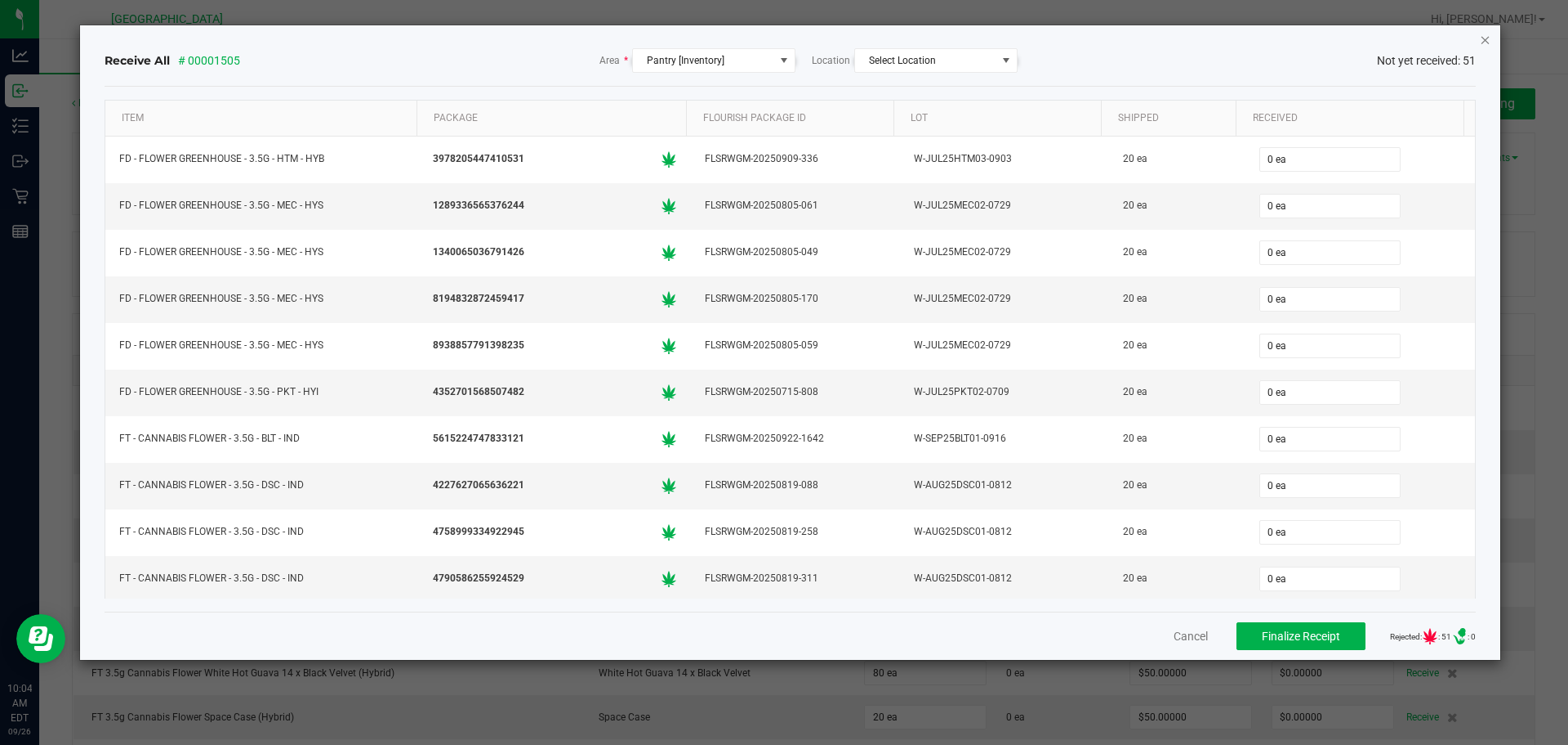
click at [1485, 41] on icon "Close" at bounding box center [1485, 39] width 12 height 20
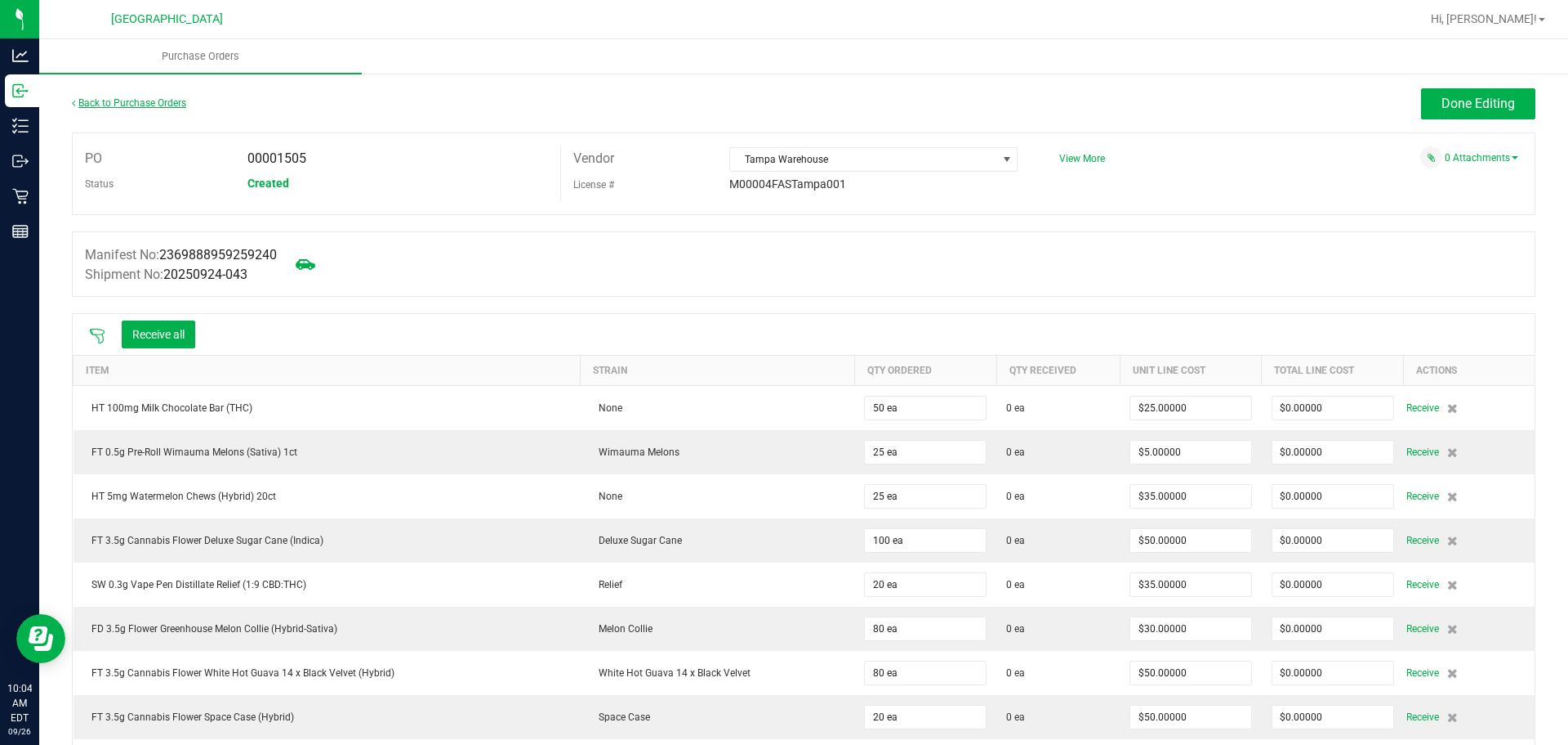
click at [112, 107] on link "Back to Purchase Orders" at bounding box center [129, 103] width 114 height 12
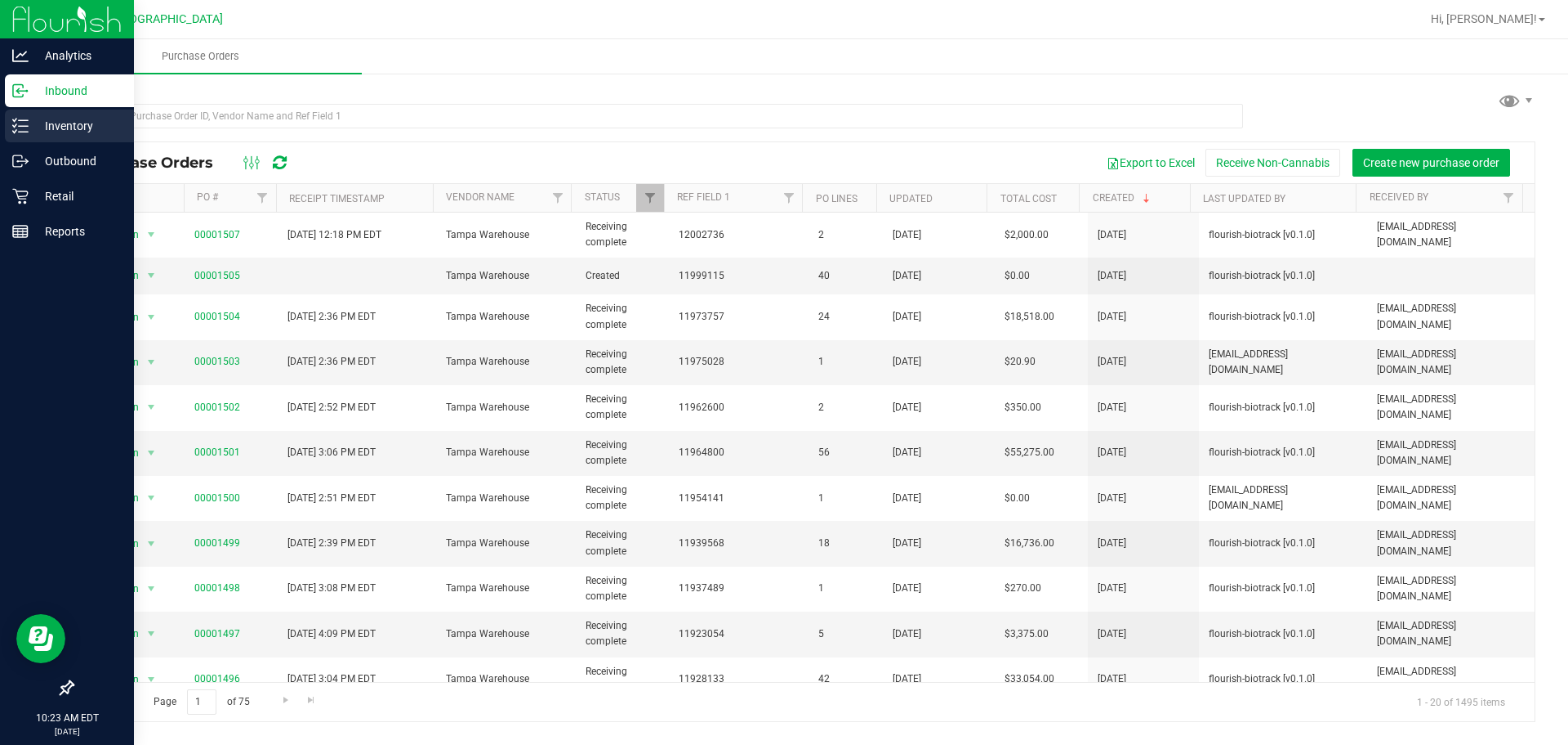
click at [17, 132] on icon at bounding box center [21, 126] width 16 height 16
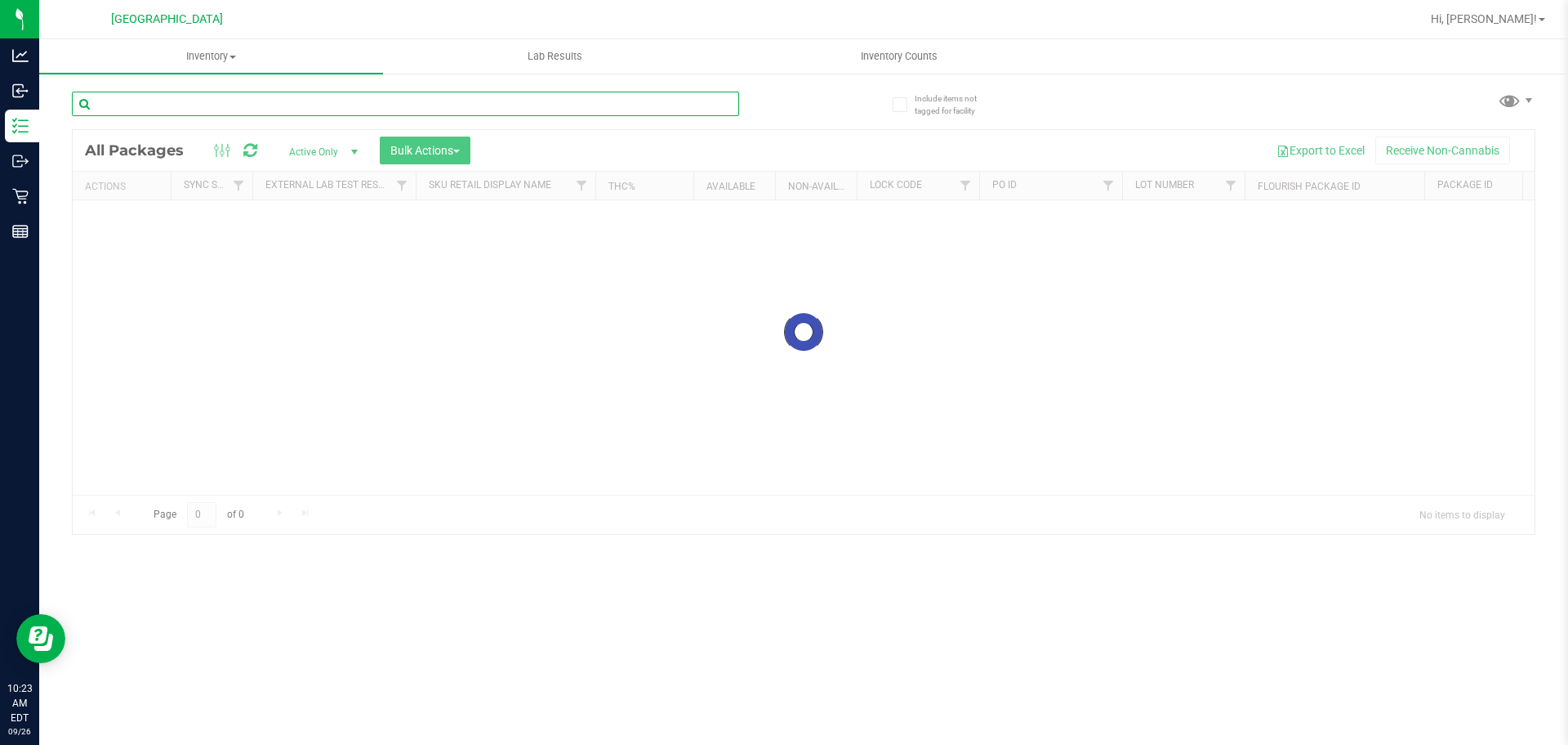
click at [268, 111] on input "text" at bounding box center [405, 103] width 667 height 25
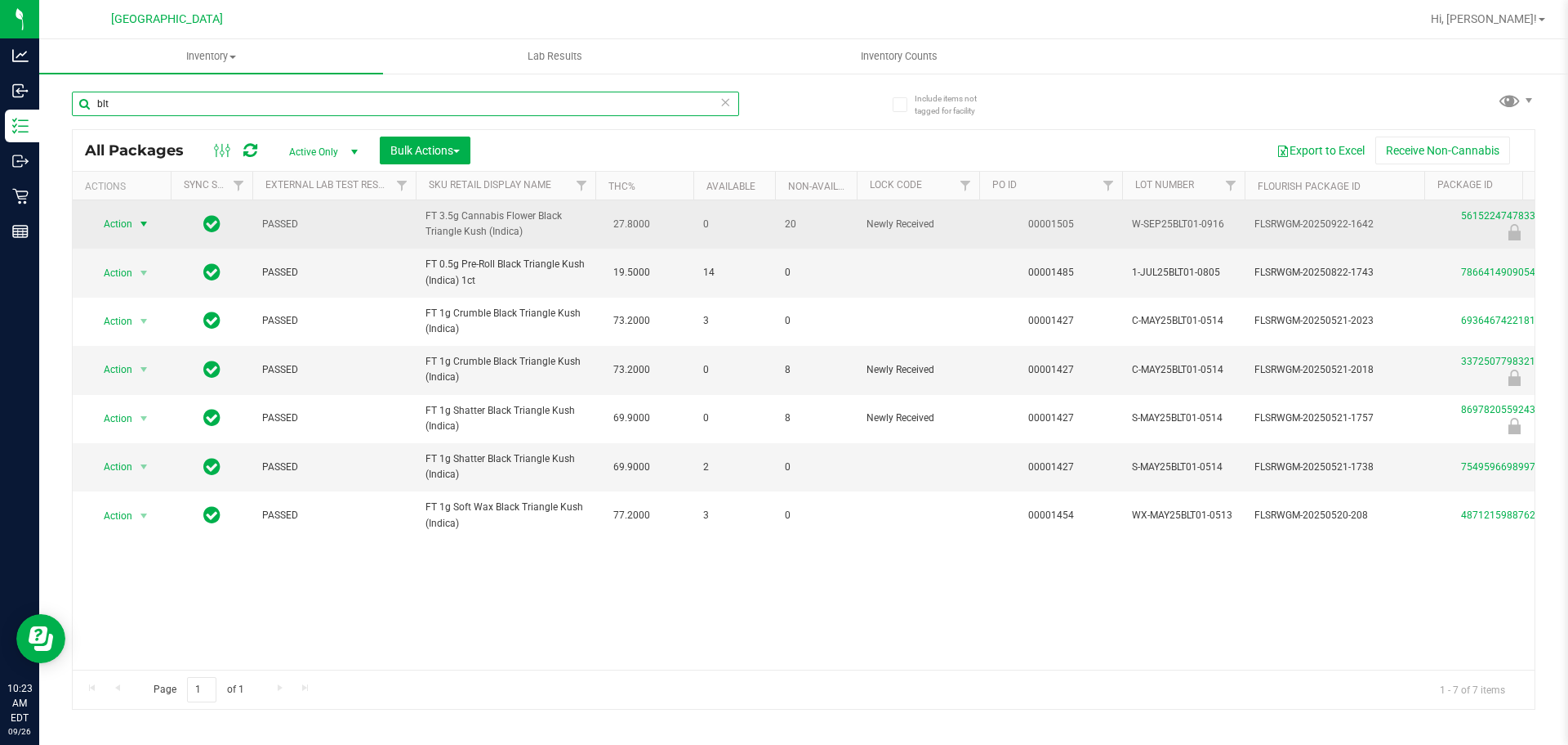
type input "blt"
click at [122, 212] on span "Action" at bounding box center [111, 223] width 44 height 23
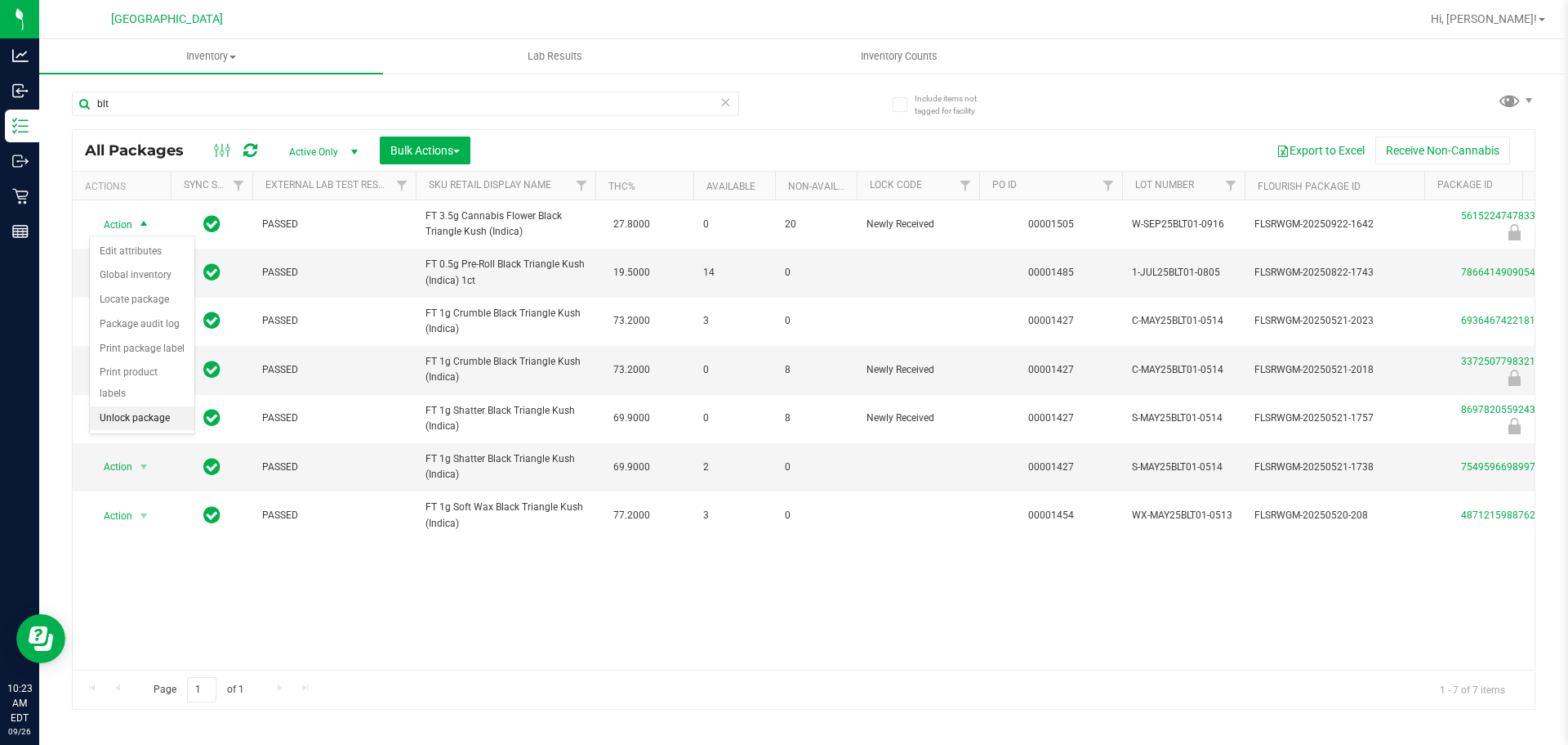
click at [177, 407] on li "Unlock package" at bounding box center [141, 418] width 104 height 25
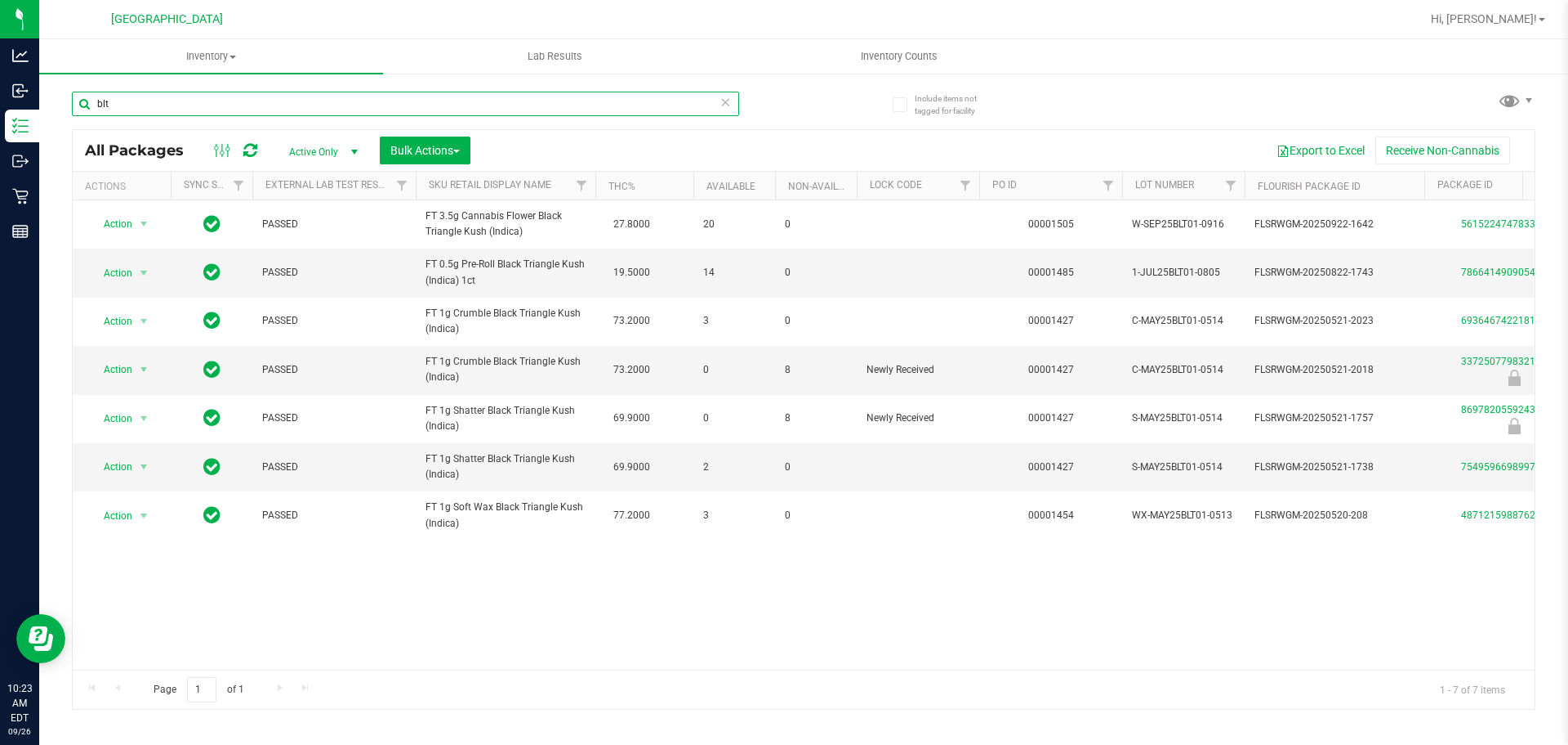
click at [445, 103] on input "blt" at bounding box center [405, 103] width 667 height 25
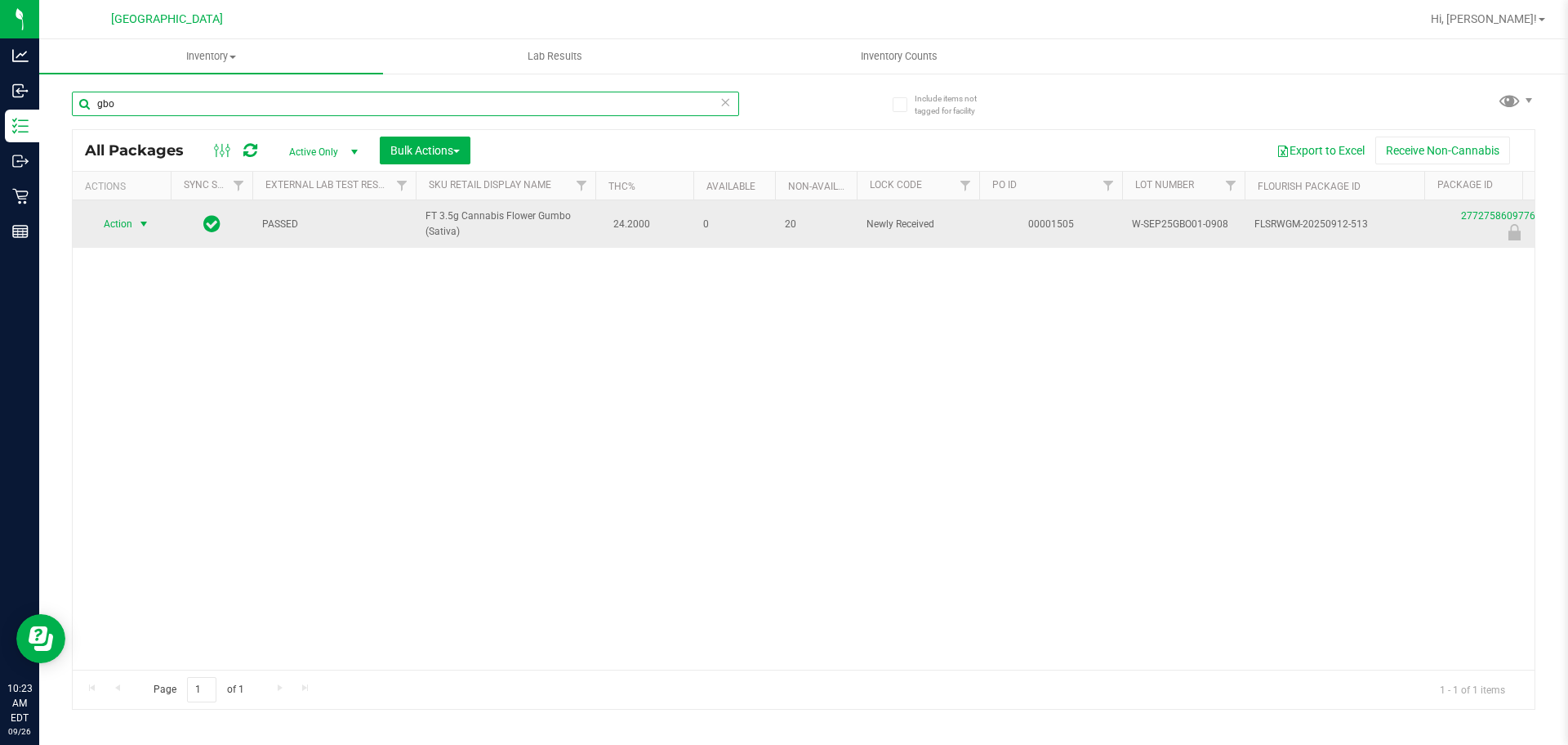
type input "gbo"
click at [128, 214] on span "Action" at bounding box center [111, 223] width 44 height 23
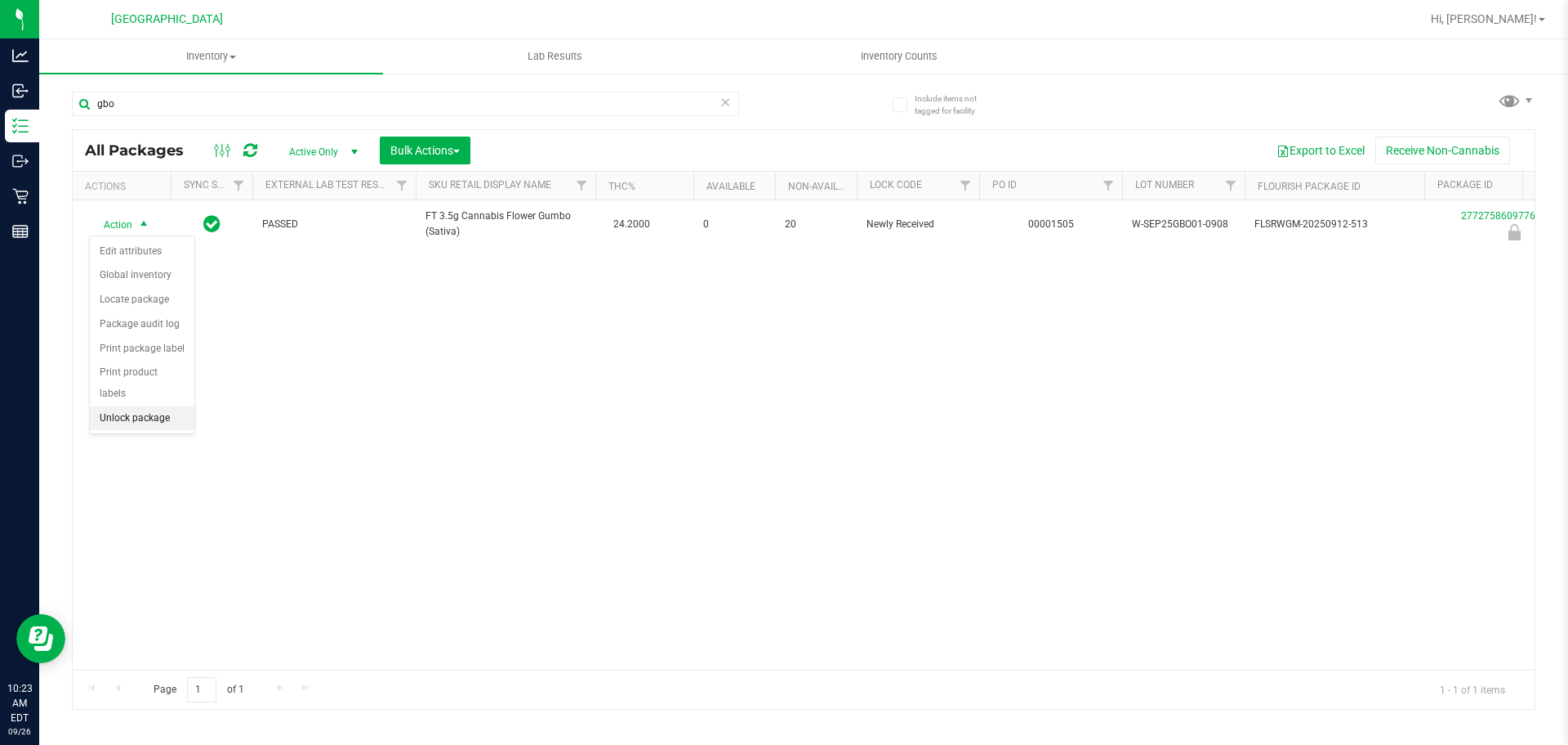
click at [162, 407] on li "Unlock package" at bounding box center [141, 418] width 104 height 25
click at [461, 281] on div "Action Action Adjust qty Create package Edit attributes Global inventory Locate…" at bounding box center [803, 435] width 1462 height 469
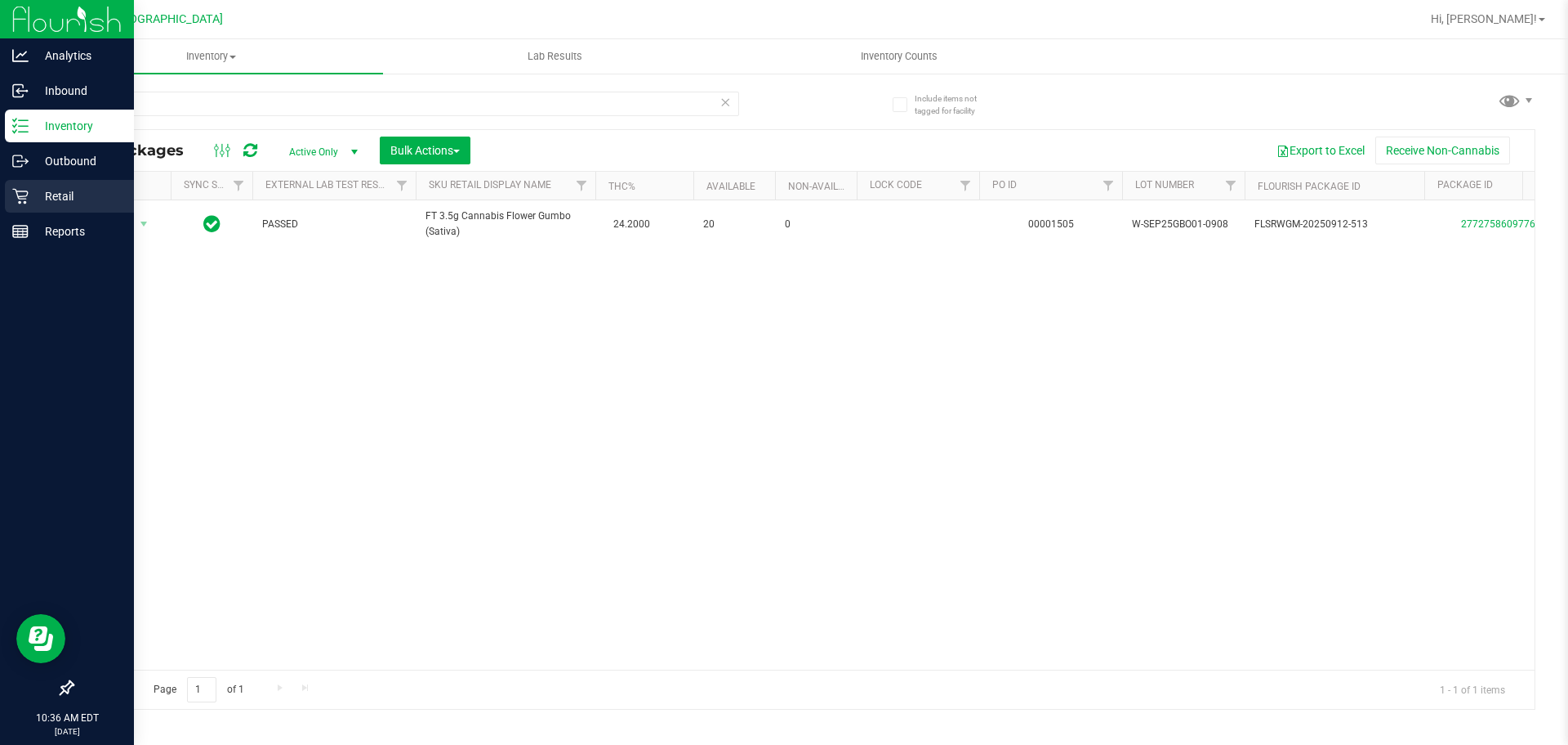
click at [4, 201] on link "Retail" at bounding box center [67, 197] width 134 height 35
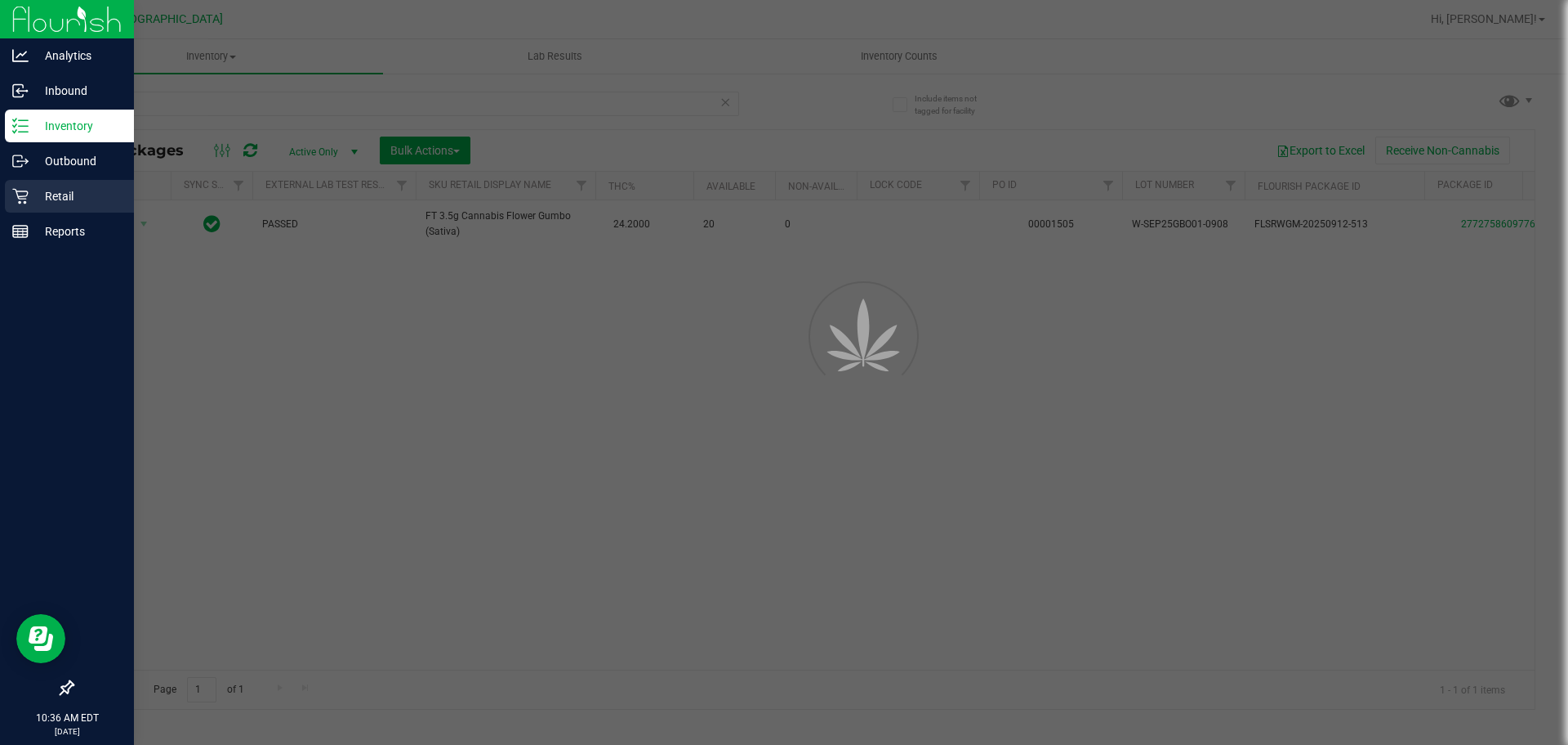
click at [33, 197] on p "Retail" at bounding box center [78, 196] width 98 height 20
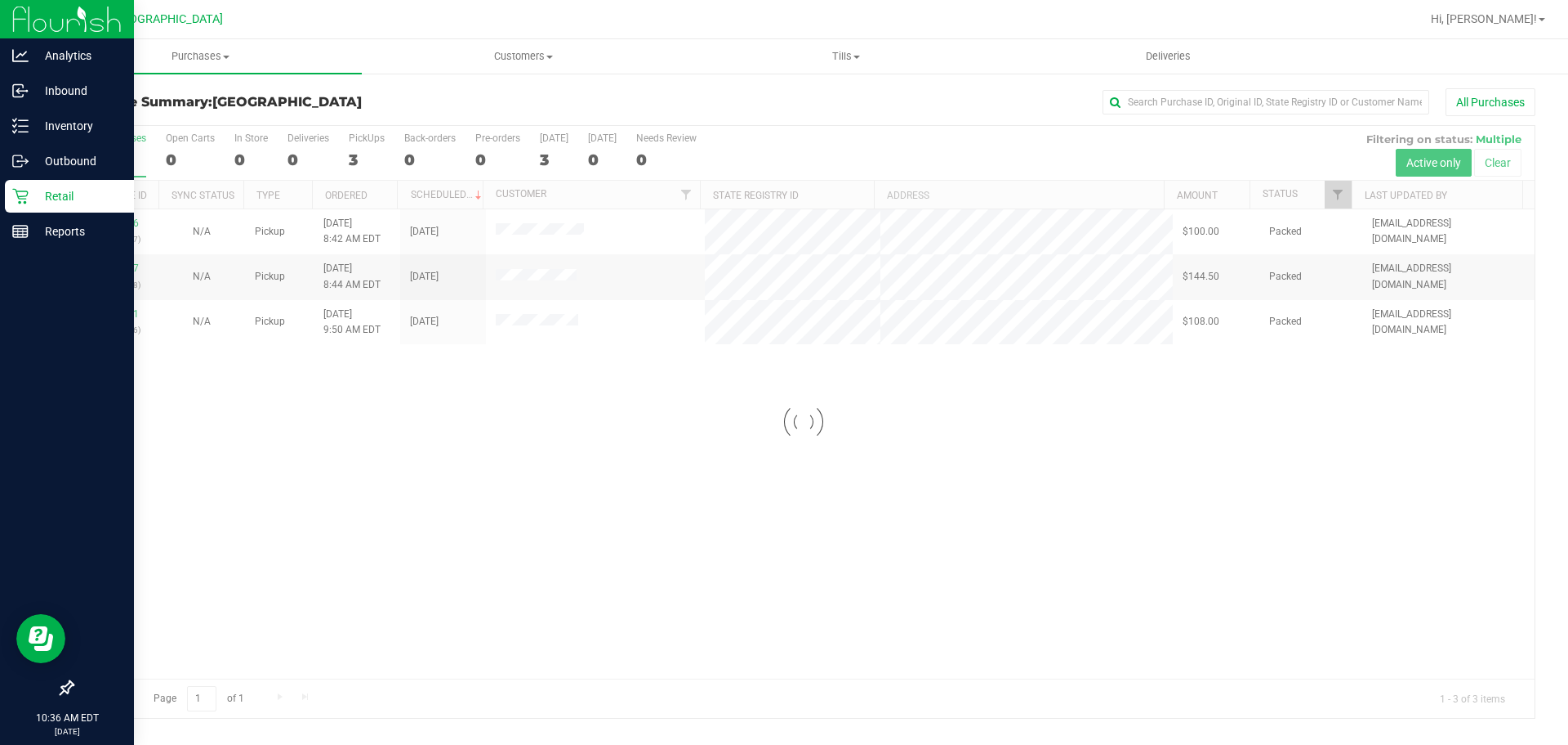
click at [911, 387] on div at bounding box center [803, 422] width 1462 height 592
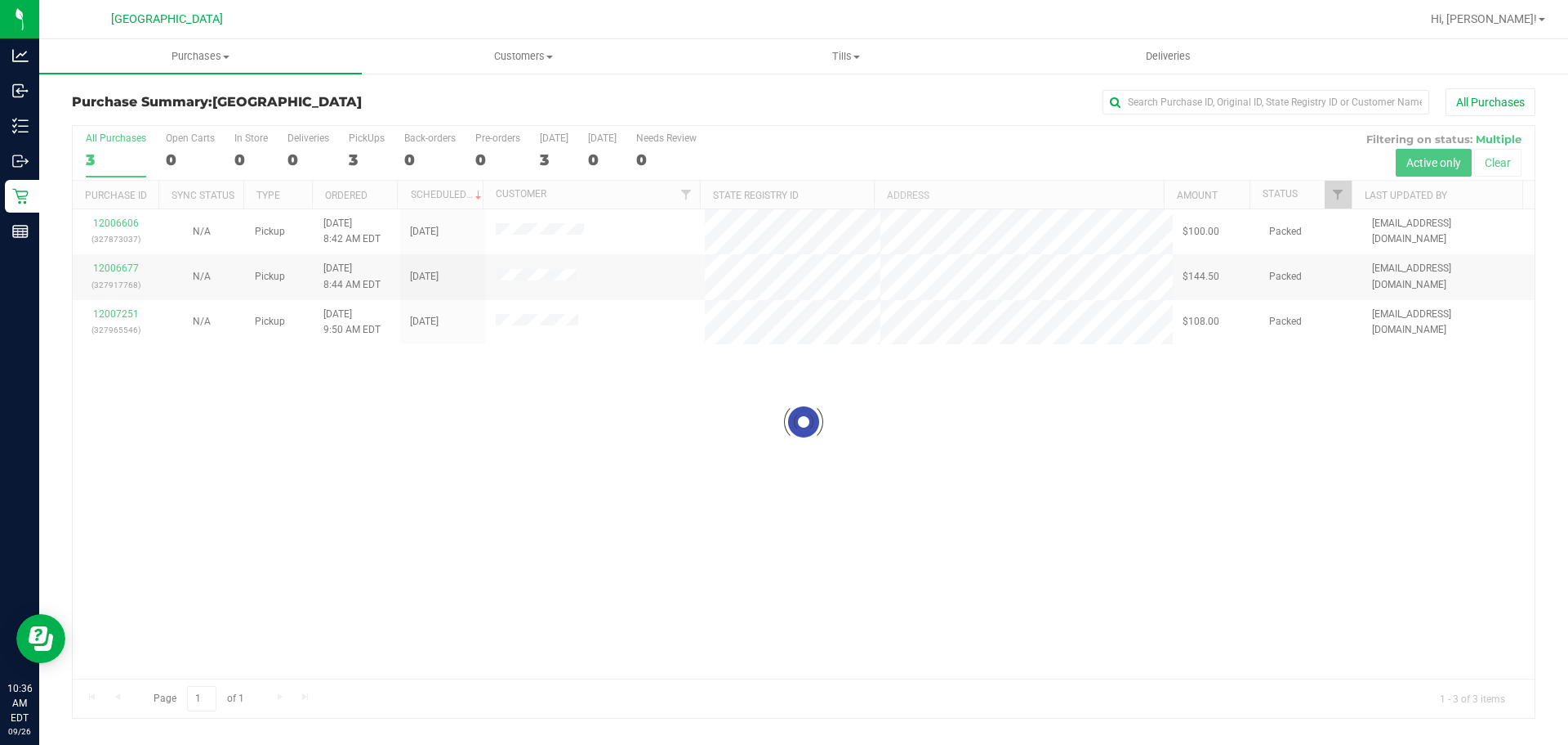
click at [866, 309] on div at bounding box center [803, 422] width 1462 height 592
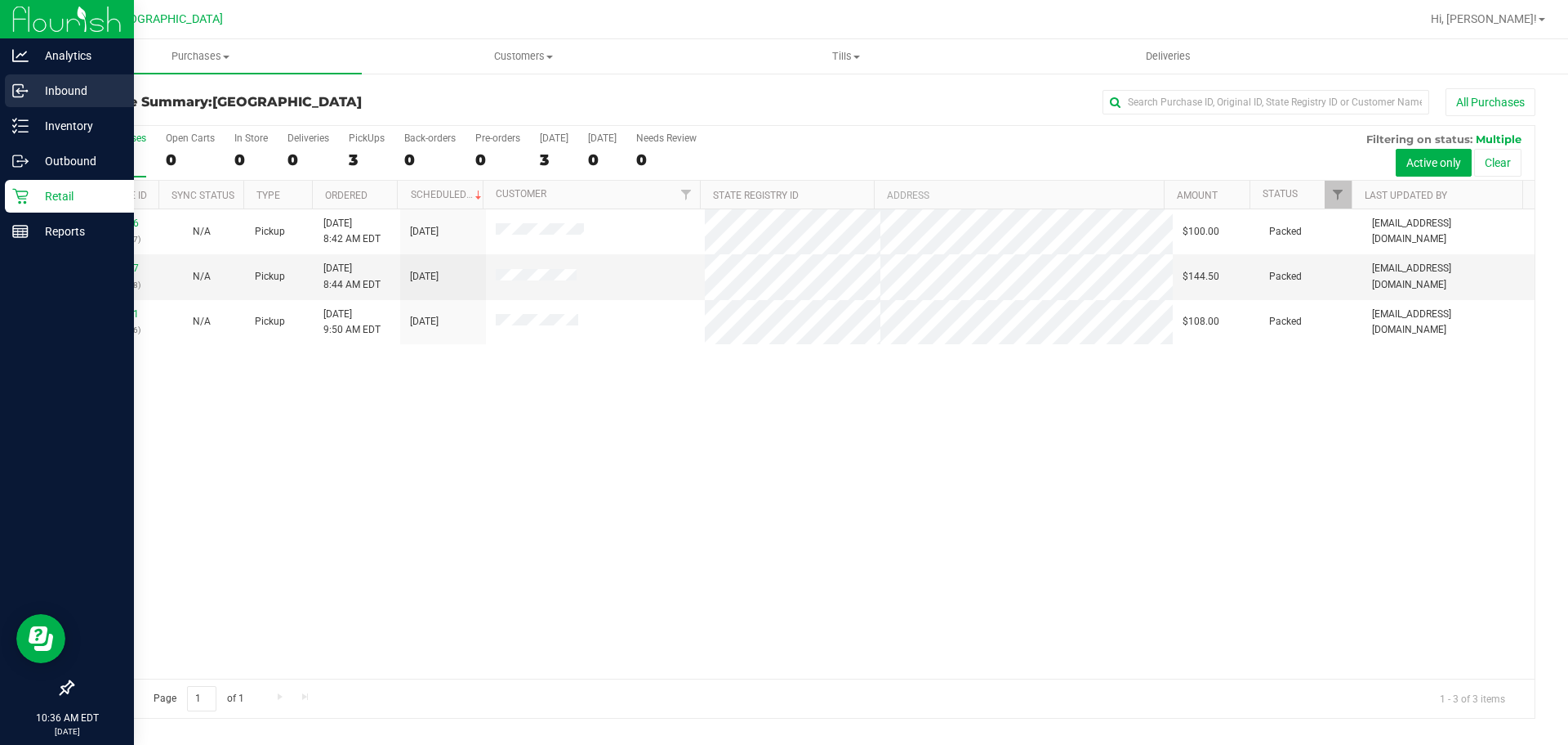
click at [24, 90] on icon at bounding box center [21, 91] width 16 height 16
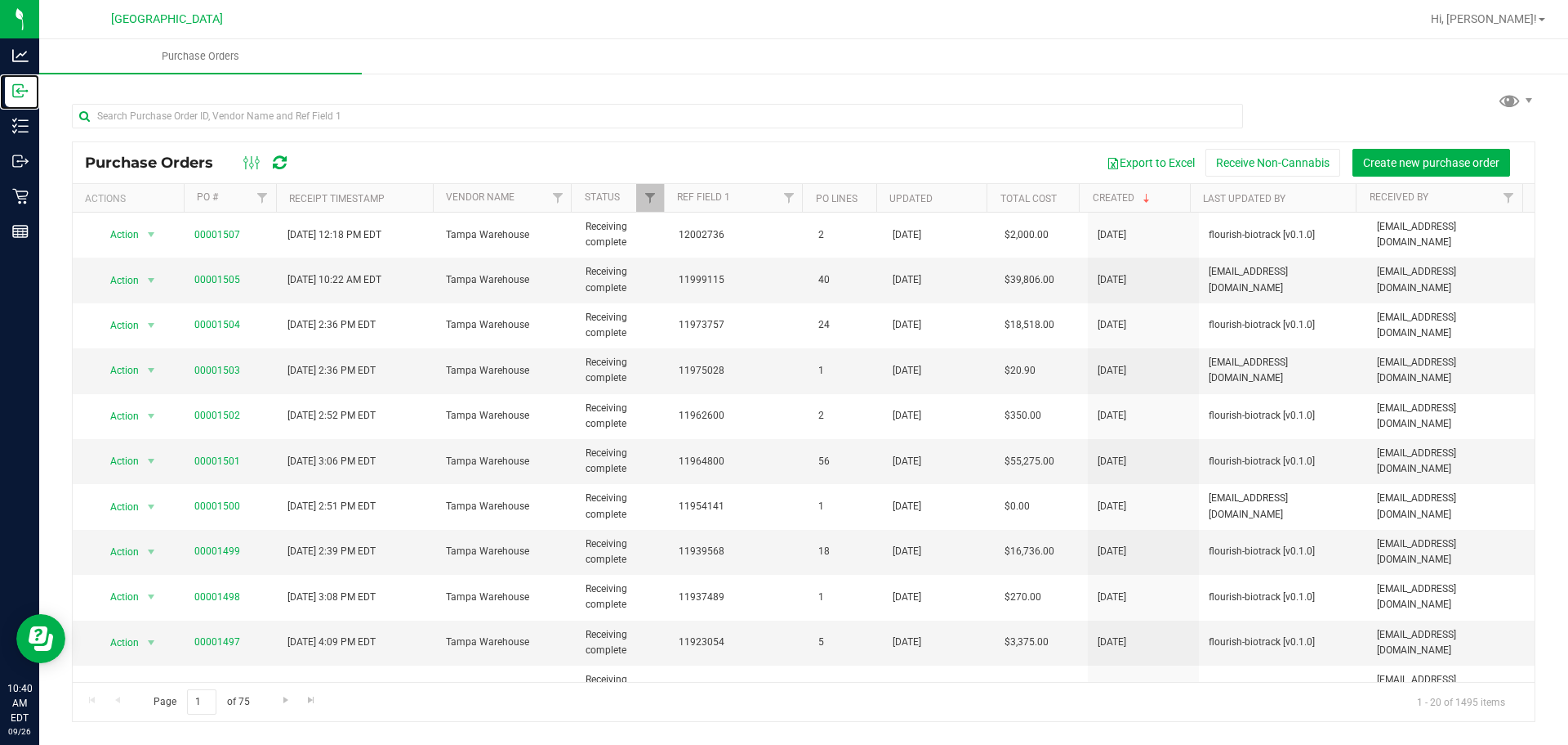
click at [0, 74] on link "Inbound" at bounding box center [19, 92] width 39 height 35
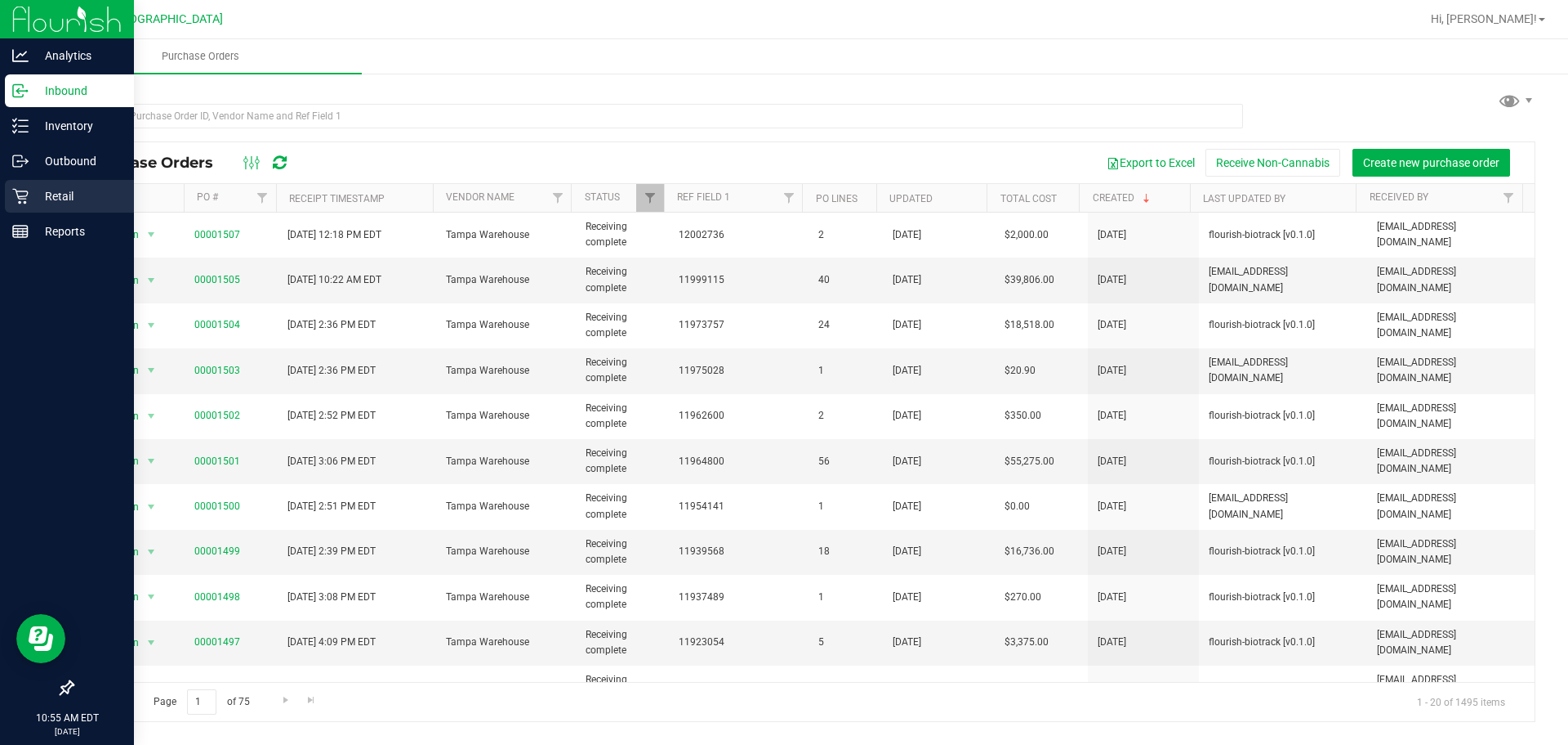
click at [21, 189] on icon at bounding box center [21, 196] width 16 height 16
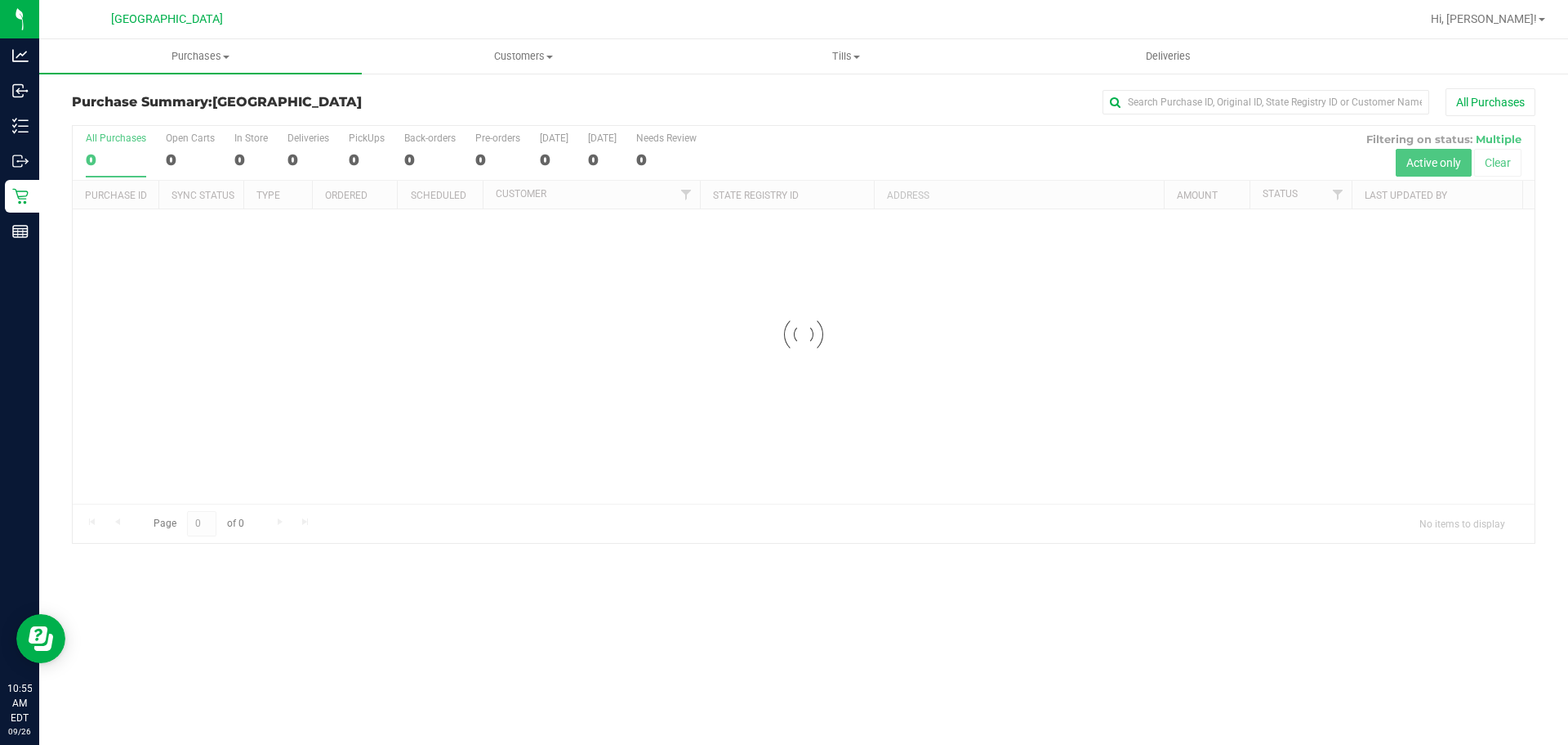
click at [413, 477] on div at bounding box center [803, 334] width 1462 height 417
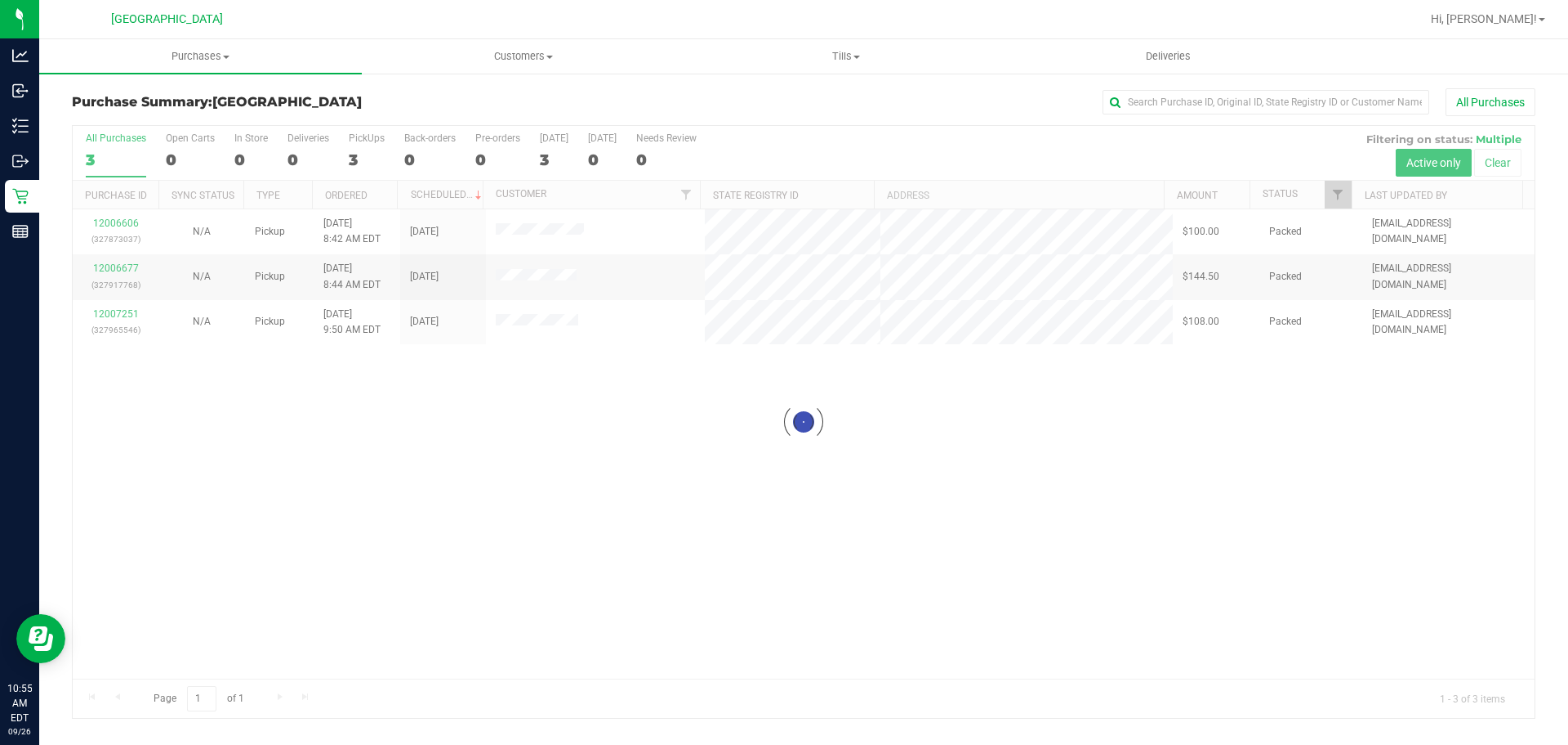
click at [611, 606] on div at bounding box center [803, 422] width 1462 height 592
click at [179, 71] on uib-tab-heading "Purchases Summary of purchases Fulfillment All purchases" at bounding box center [200, 56] width 323 height 34
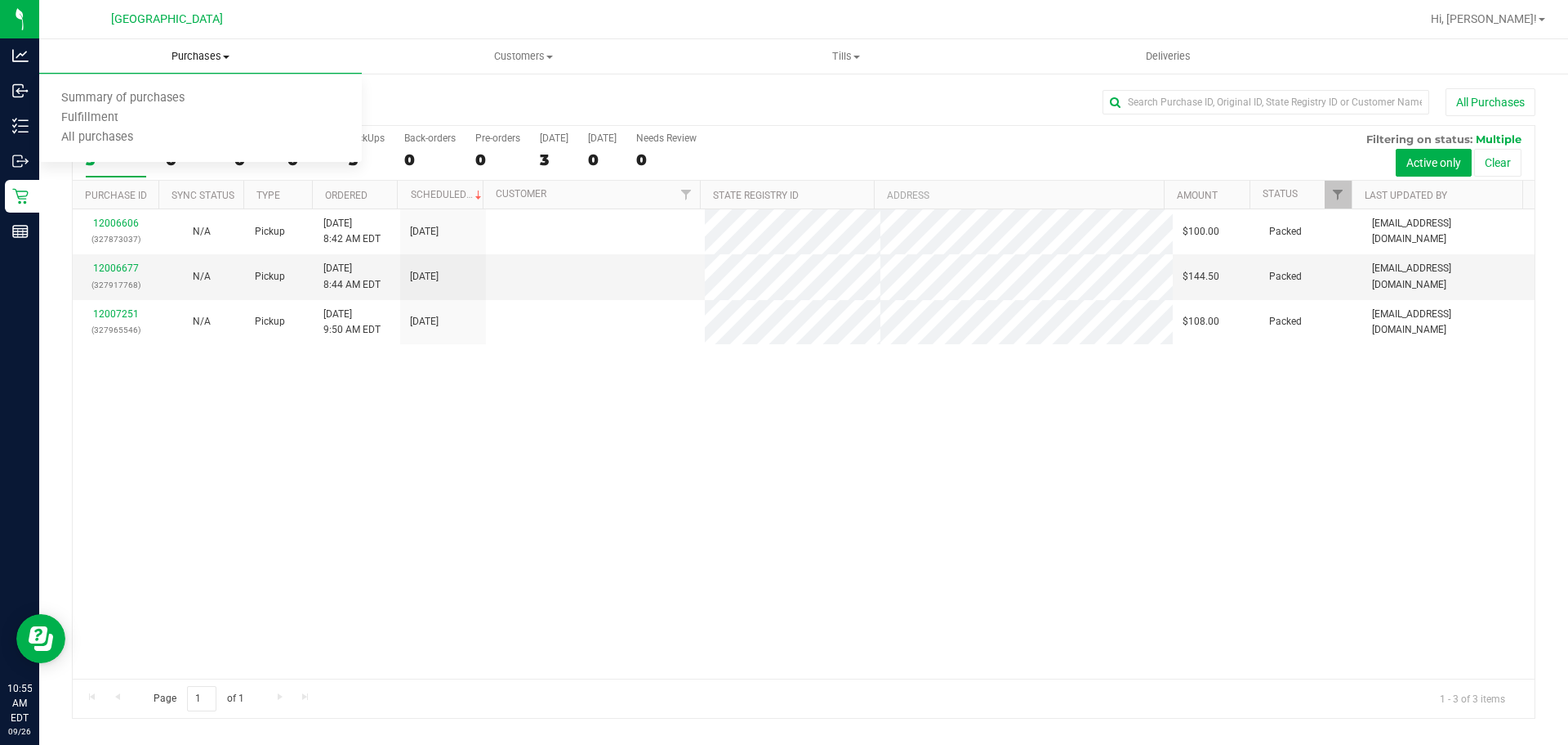
click at [137, 94] on span "Summary of purchases" at bounding box center [122, 98] width 168 height 14
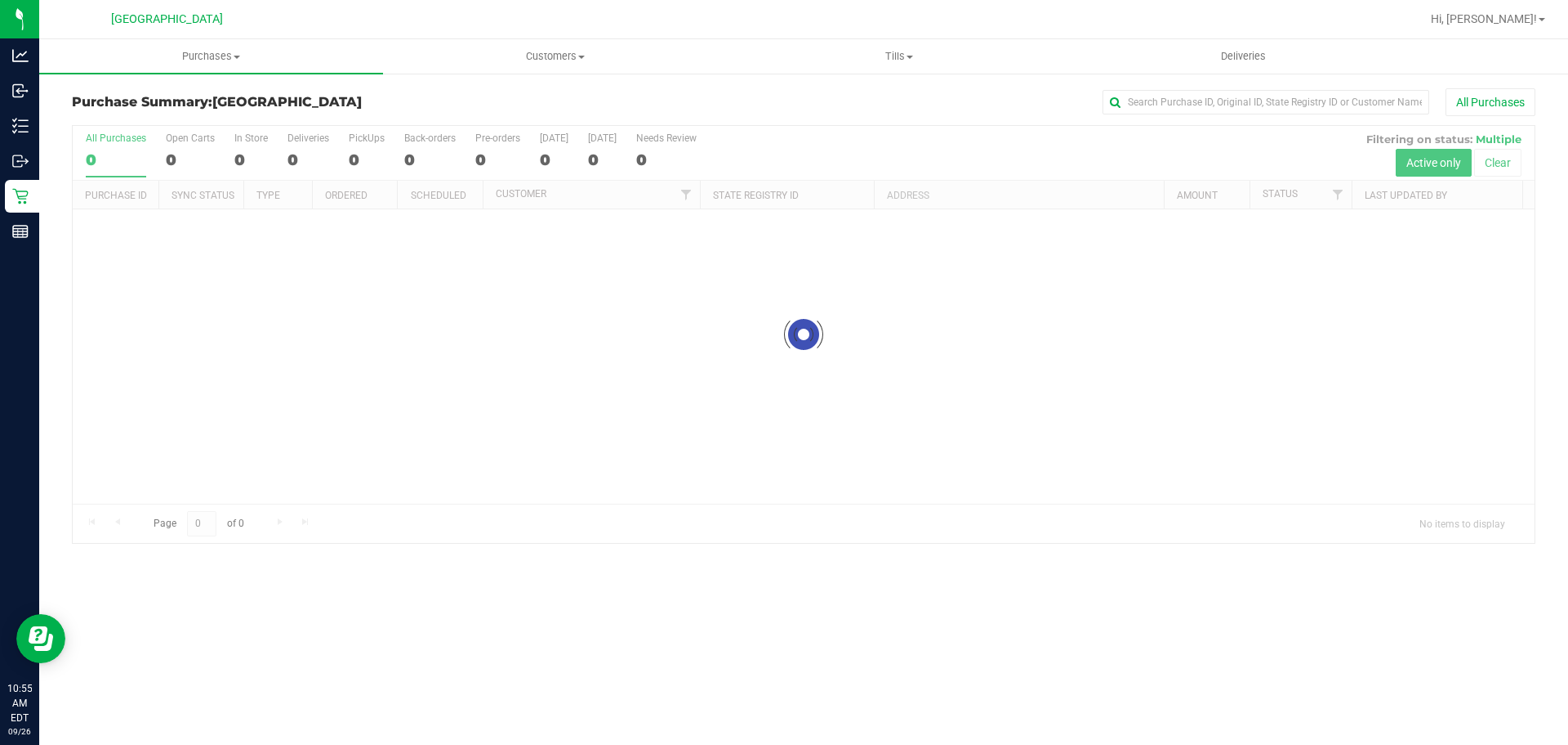
click at [341, 461] on div at bounding box center [803, 334] width 1462 height 417
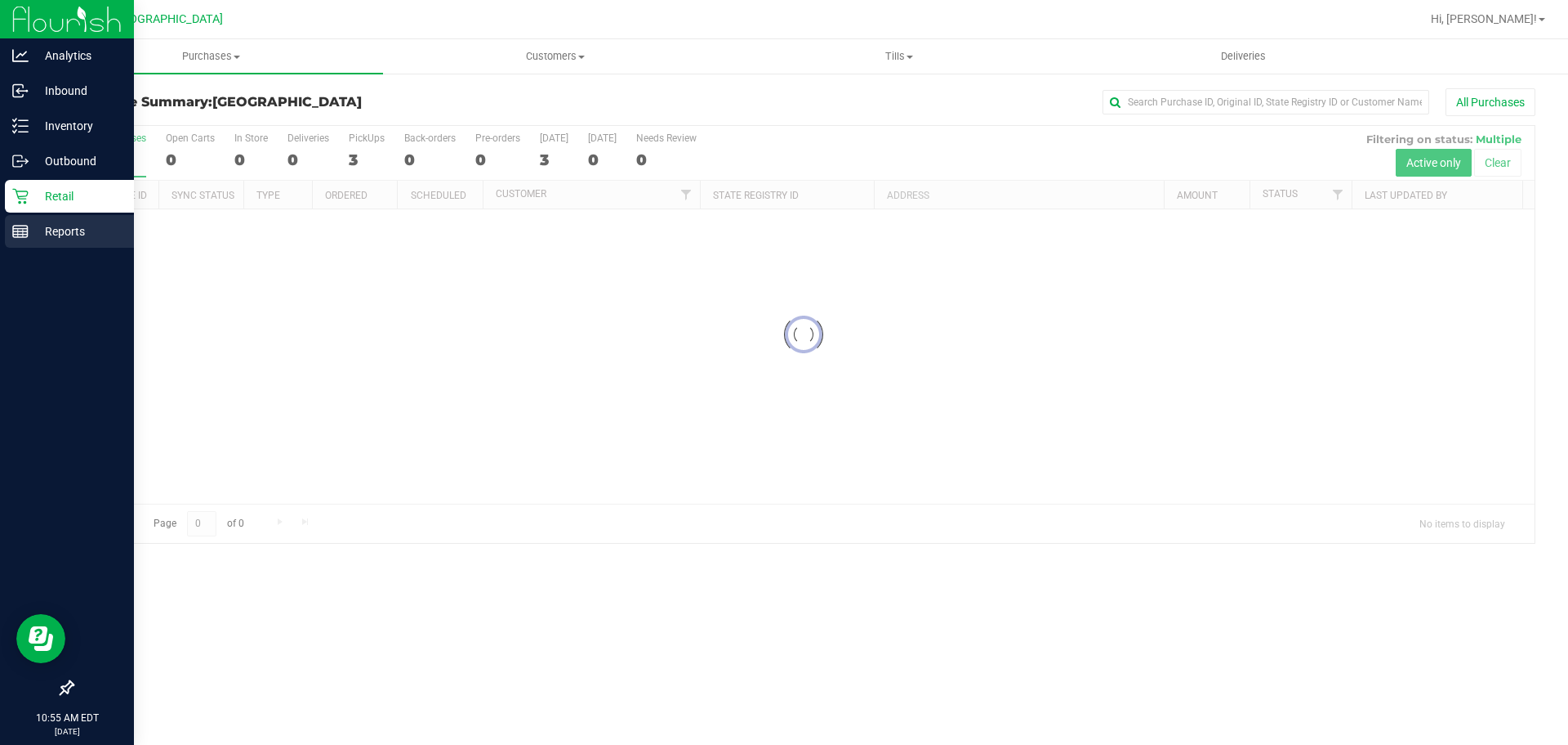
click at [32, 245] on div "Reports" at bounding box center [69, 231] width 129 height 33
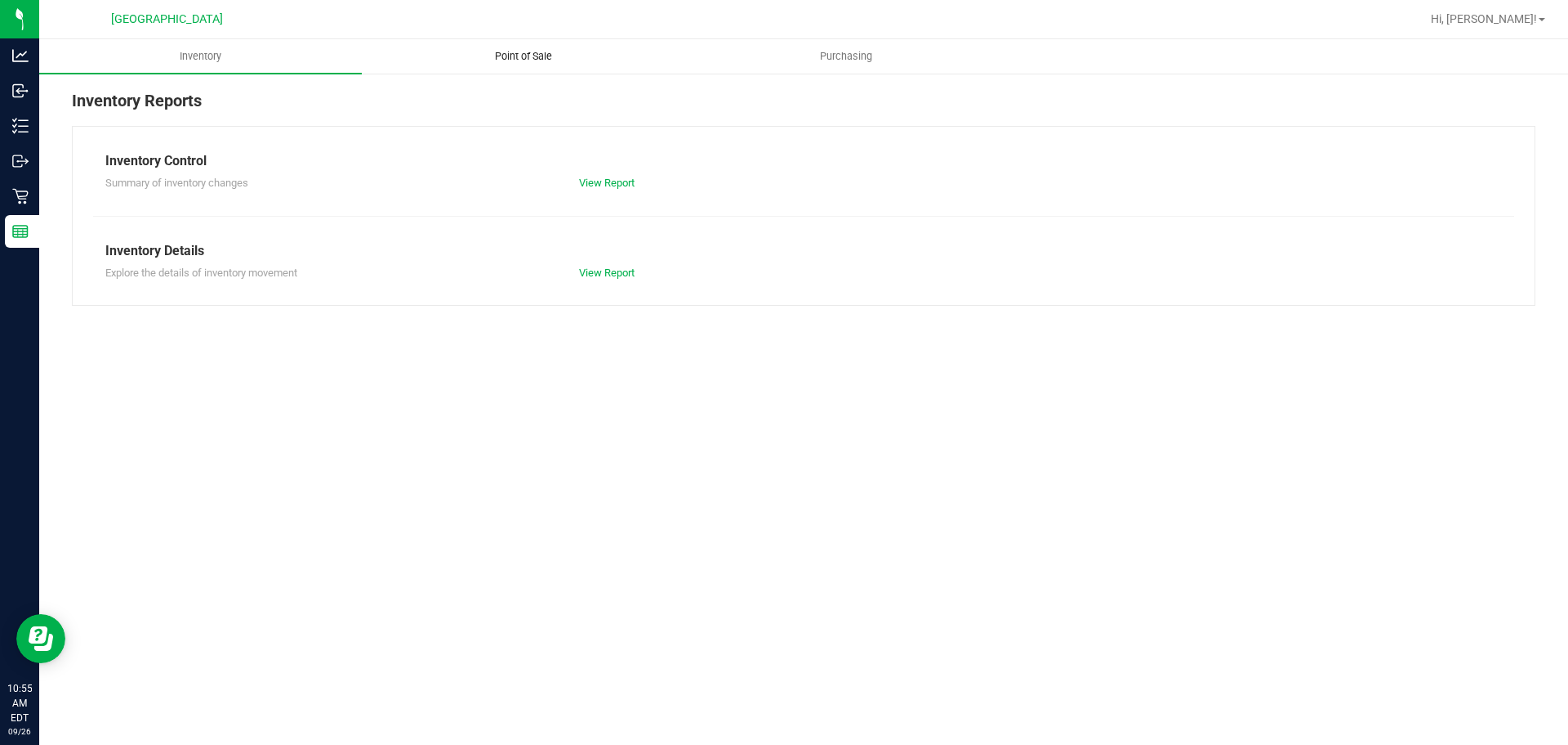
click at [546, 54] on span "Point of Sale" at bounding box center [524, 56] width 102 height 15
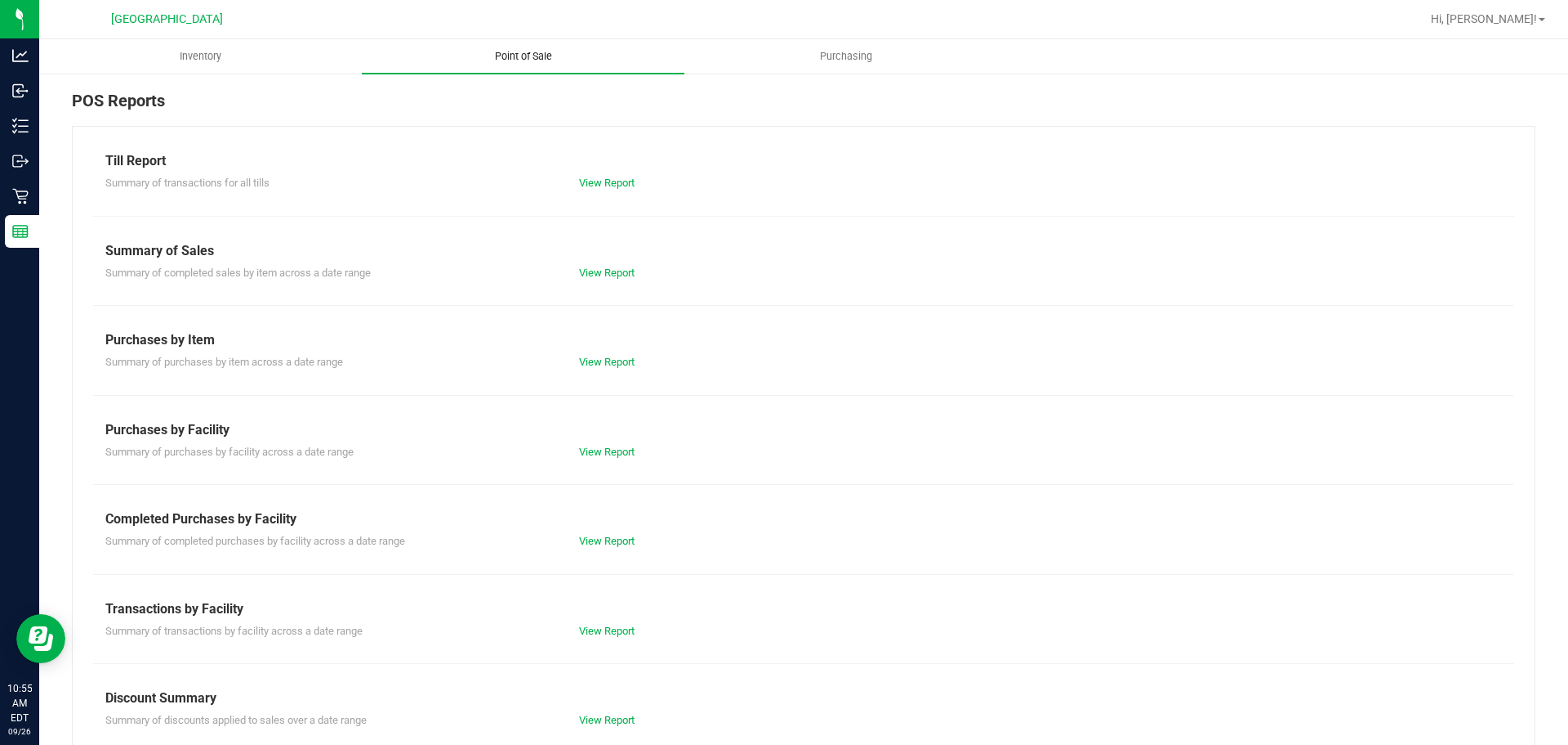
click at [621, 534] on link "View Report" at bounding box center [607, 541] width 55 height 13
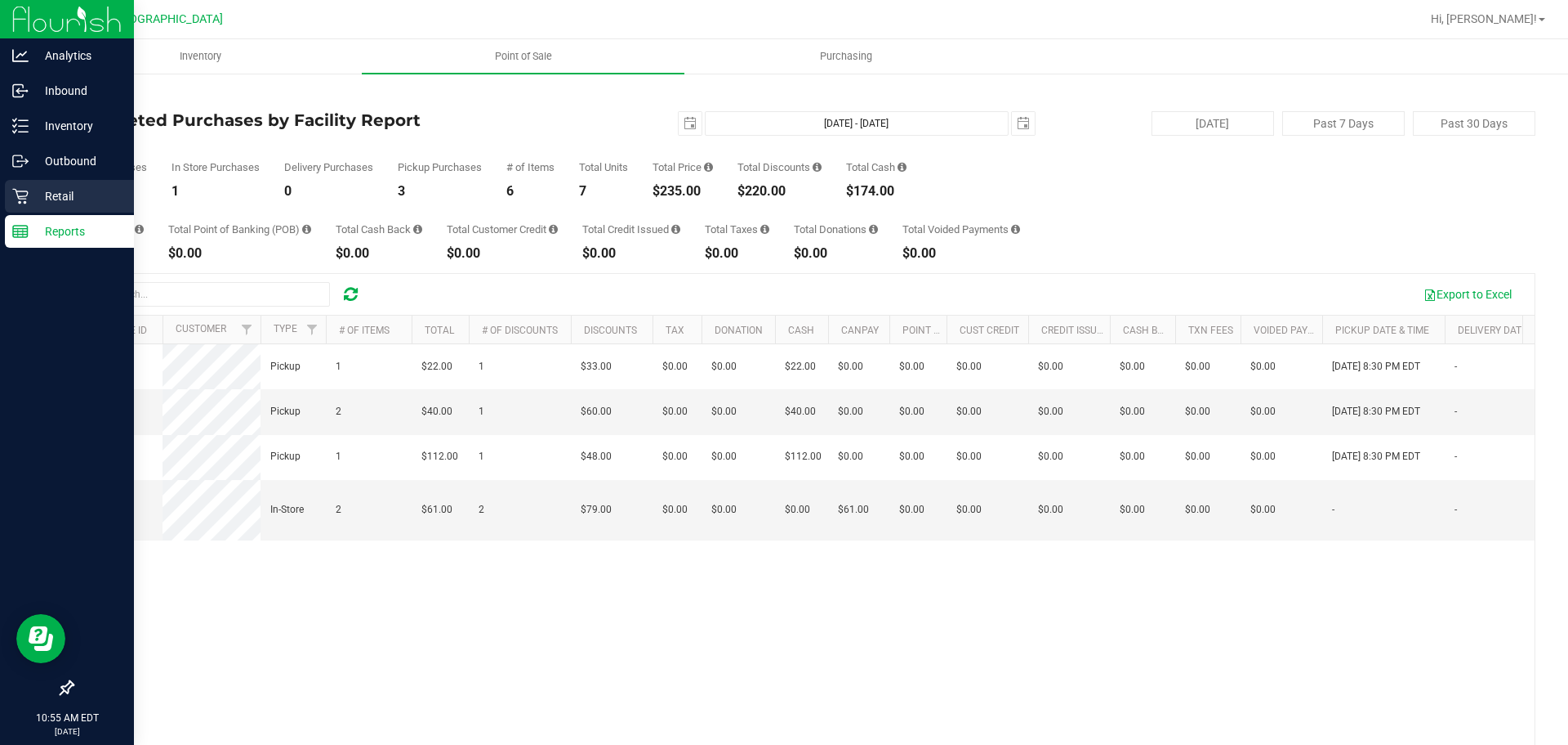
click at [35, 209] on div "Retail" at bounding box center [69, 196] width 129 height 33
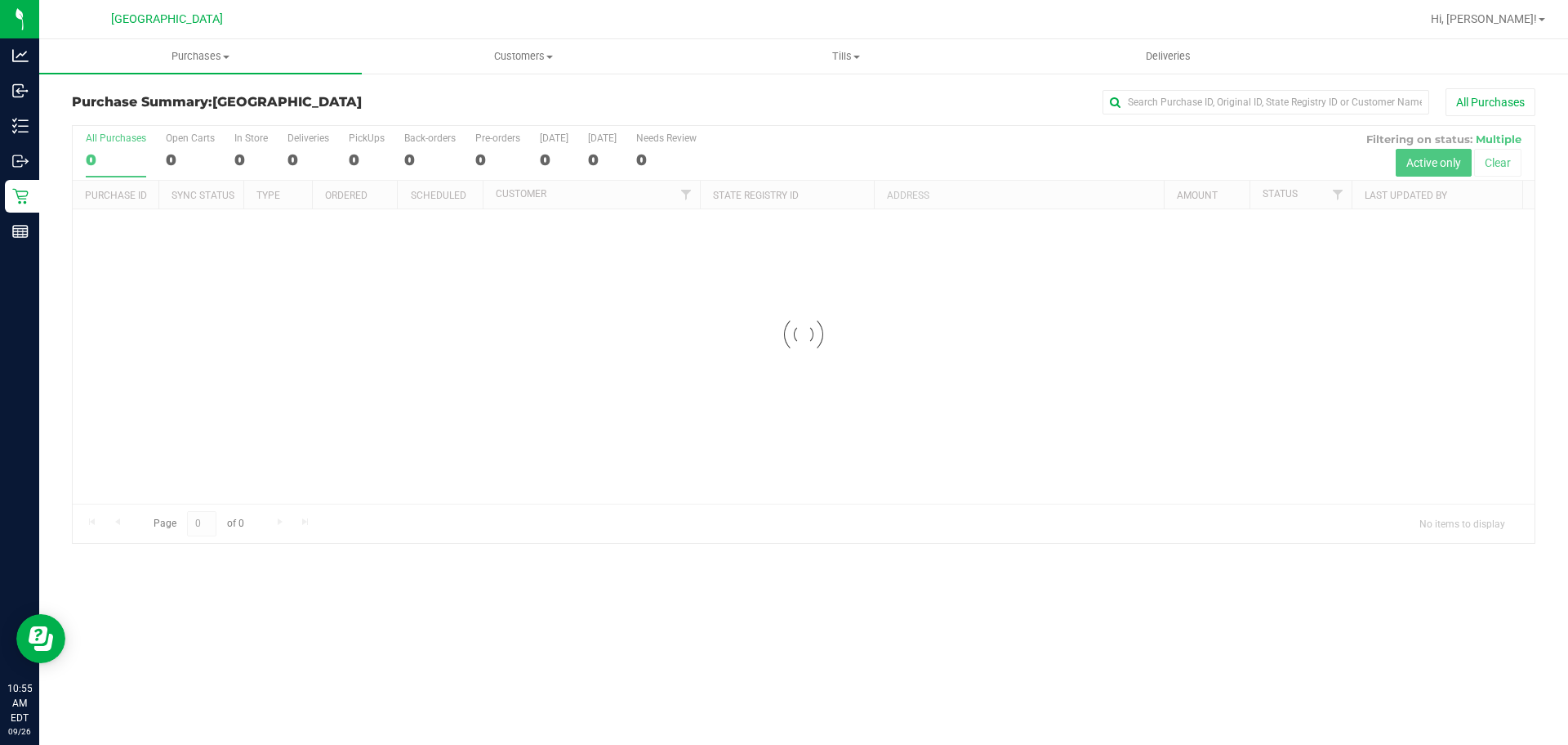
click at [251, 132] on div at bounding box center [803, 334] width 1462 height 417
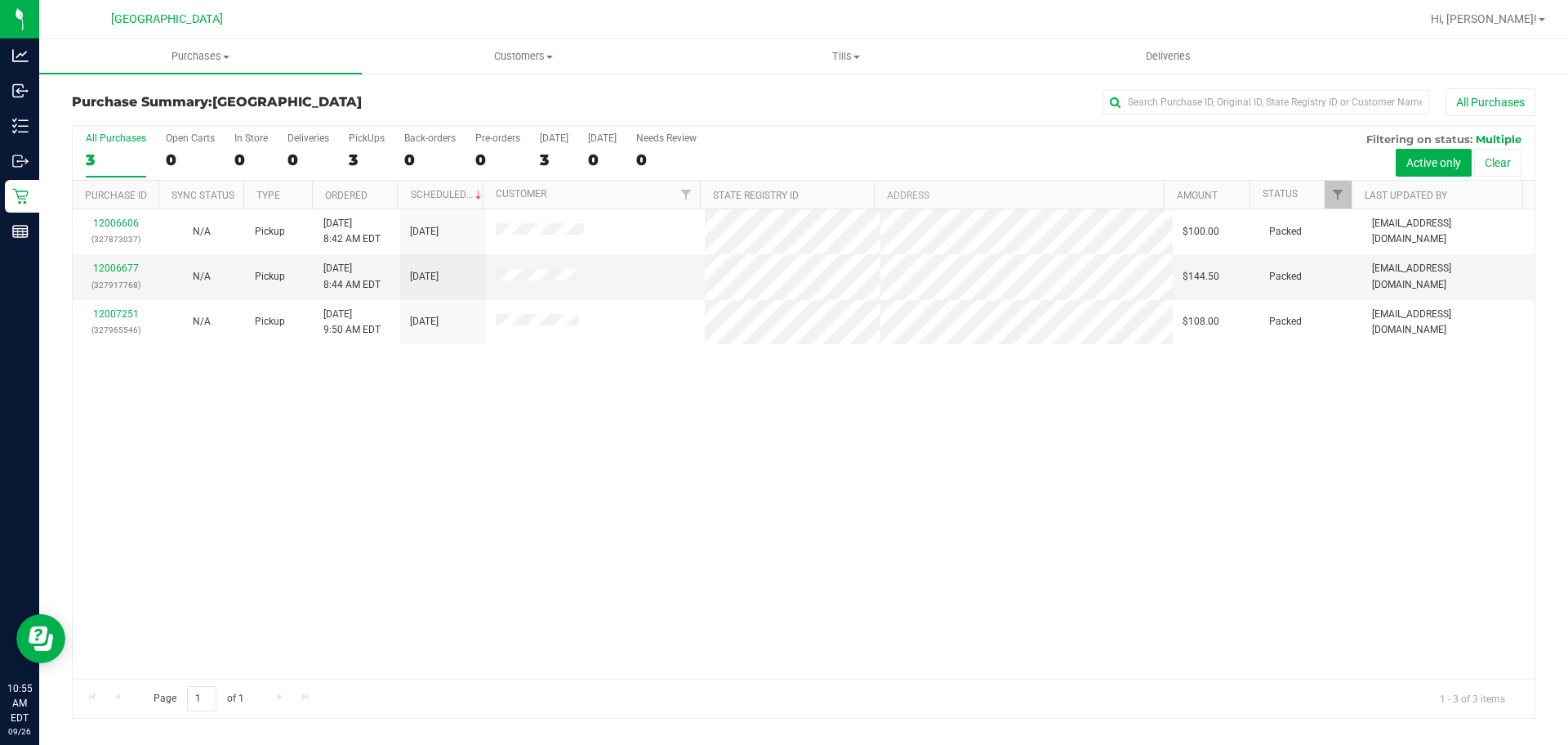
click at [977, 495] on div "12006606 (327873037) N/A Pickup [DATE] 8:42 AM EDT 9/26/2025 $100.00 Packed [EM…" at bounding box center [803, 444] width 1462 height 469
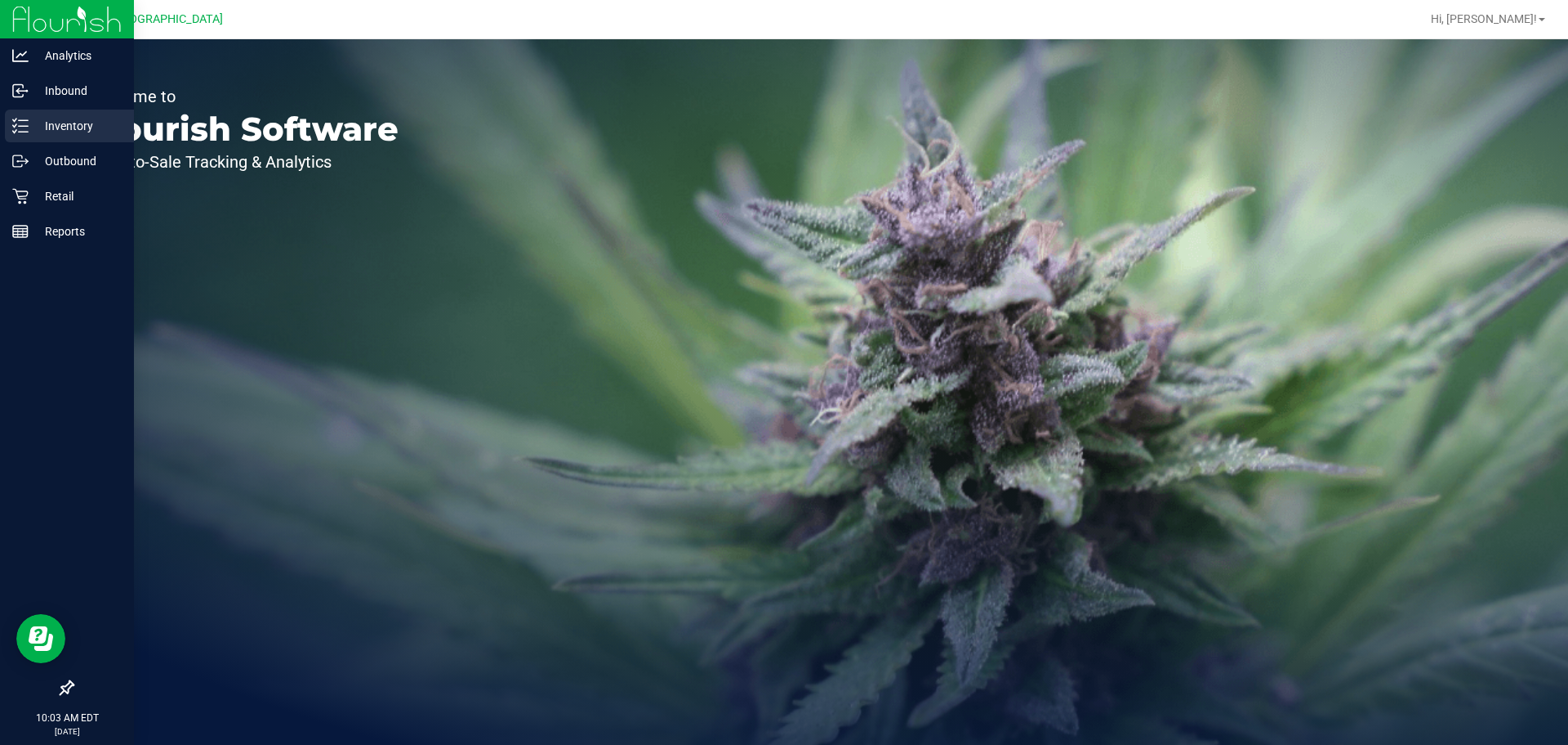
click at [23, 113] on div "Inventory" at bounding box center [69, 126] width 129 height 33
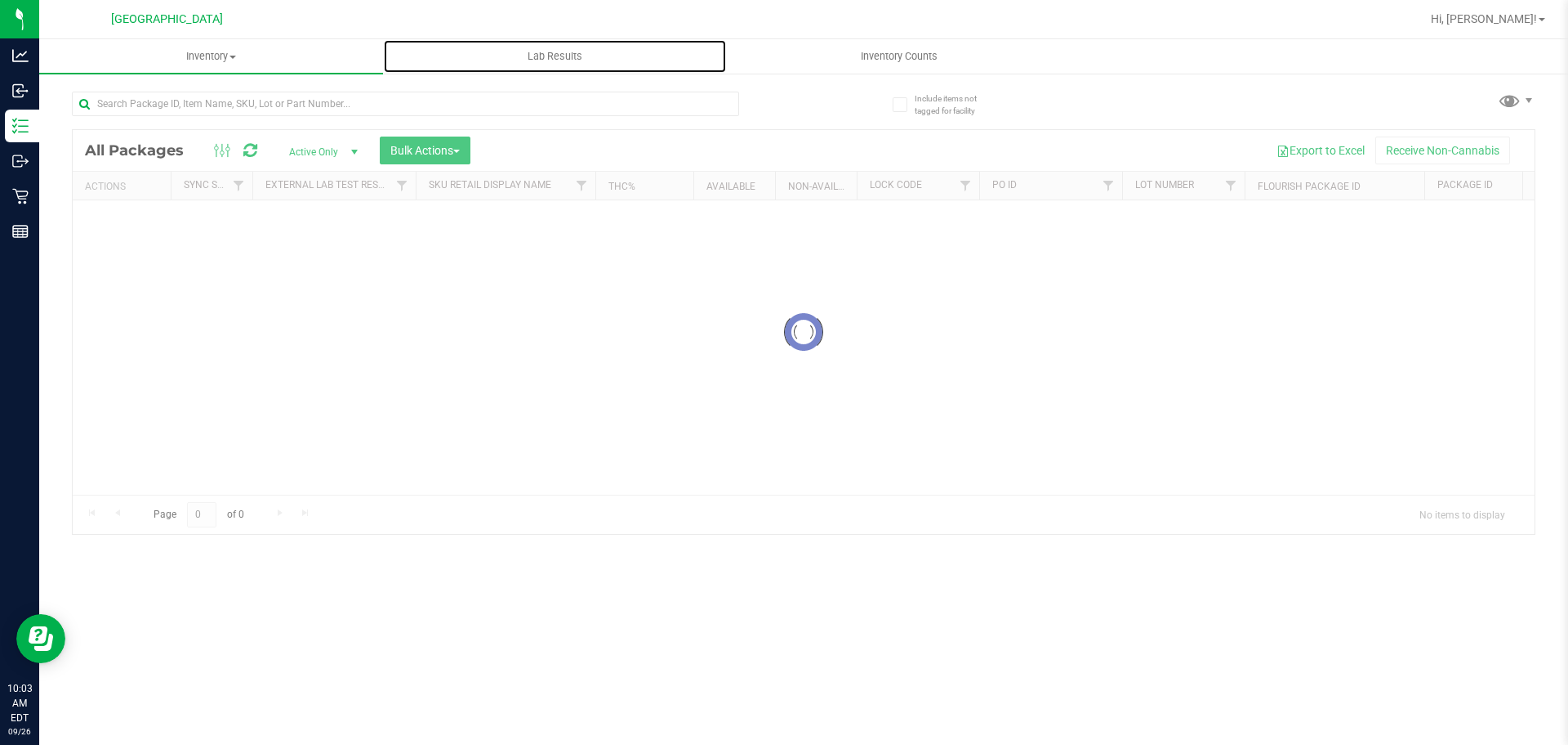
click at [539, 53] on span "Lab Results" at bounding box center [555, 56] width 99 height 15
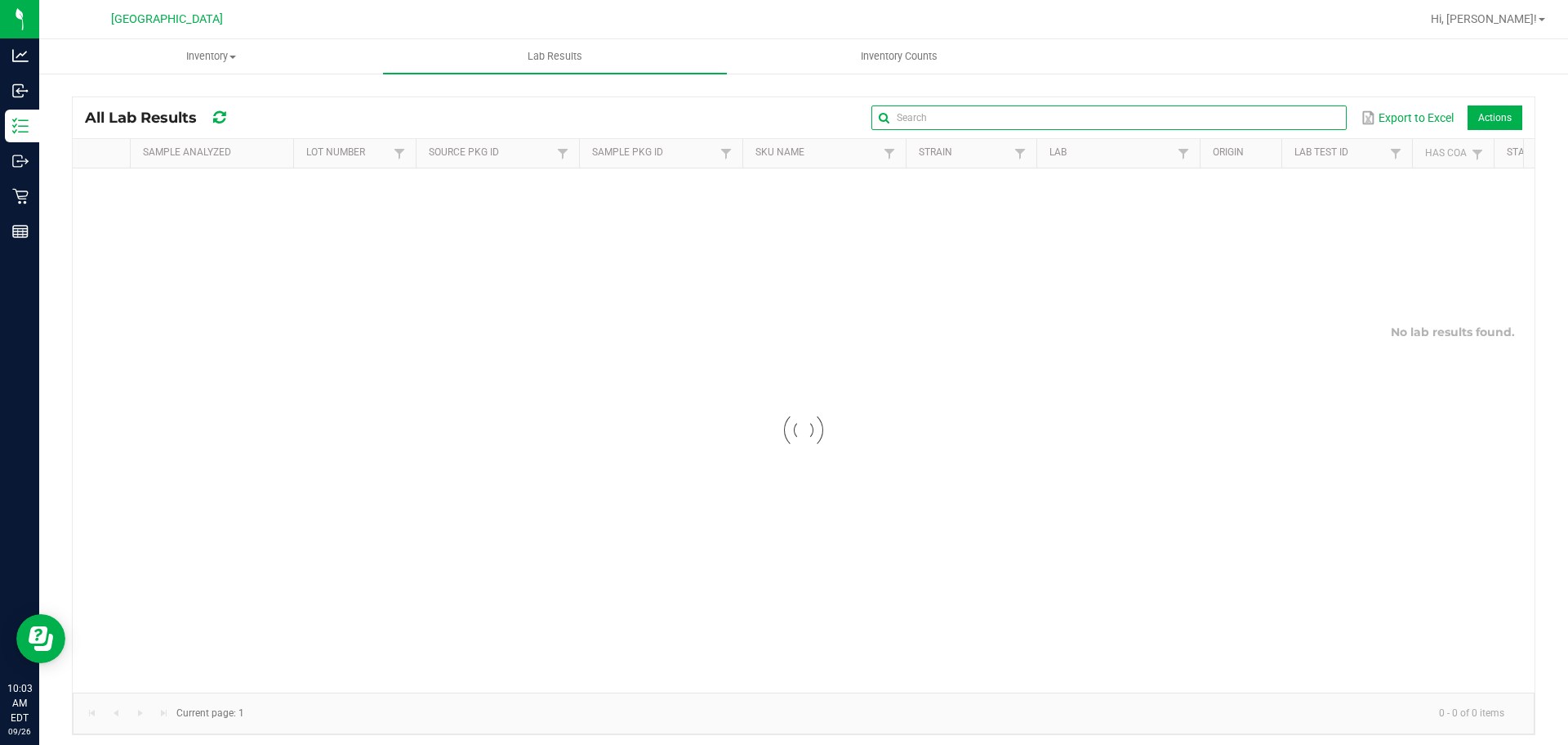
click at [1284, 116] on input "text" at bounding box center [1108, 117] width 474 height 25
click at [1166, 113] on input "text" at bounding box center [1108, 117] width 474 height 25
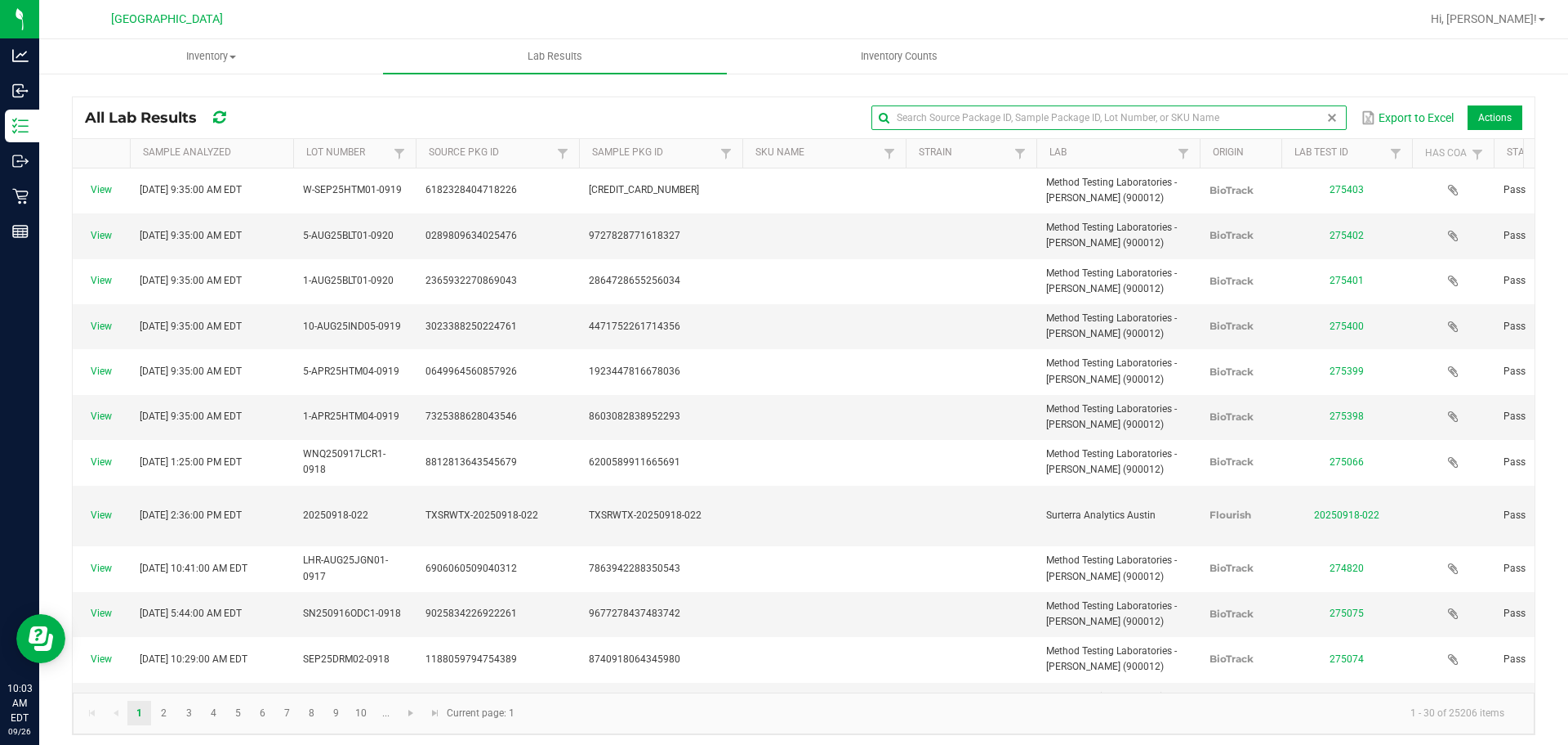
paste input "5615224747833121"
type input "5615224747833121"
click at [924, 112] on input "text" at bounding box center [1108, 117] width 474 height 25
paste input "W-SEP25BLT01-0916"
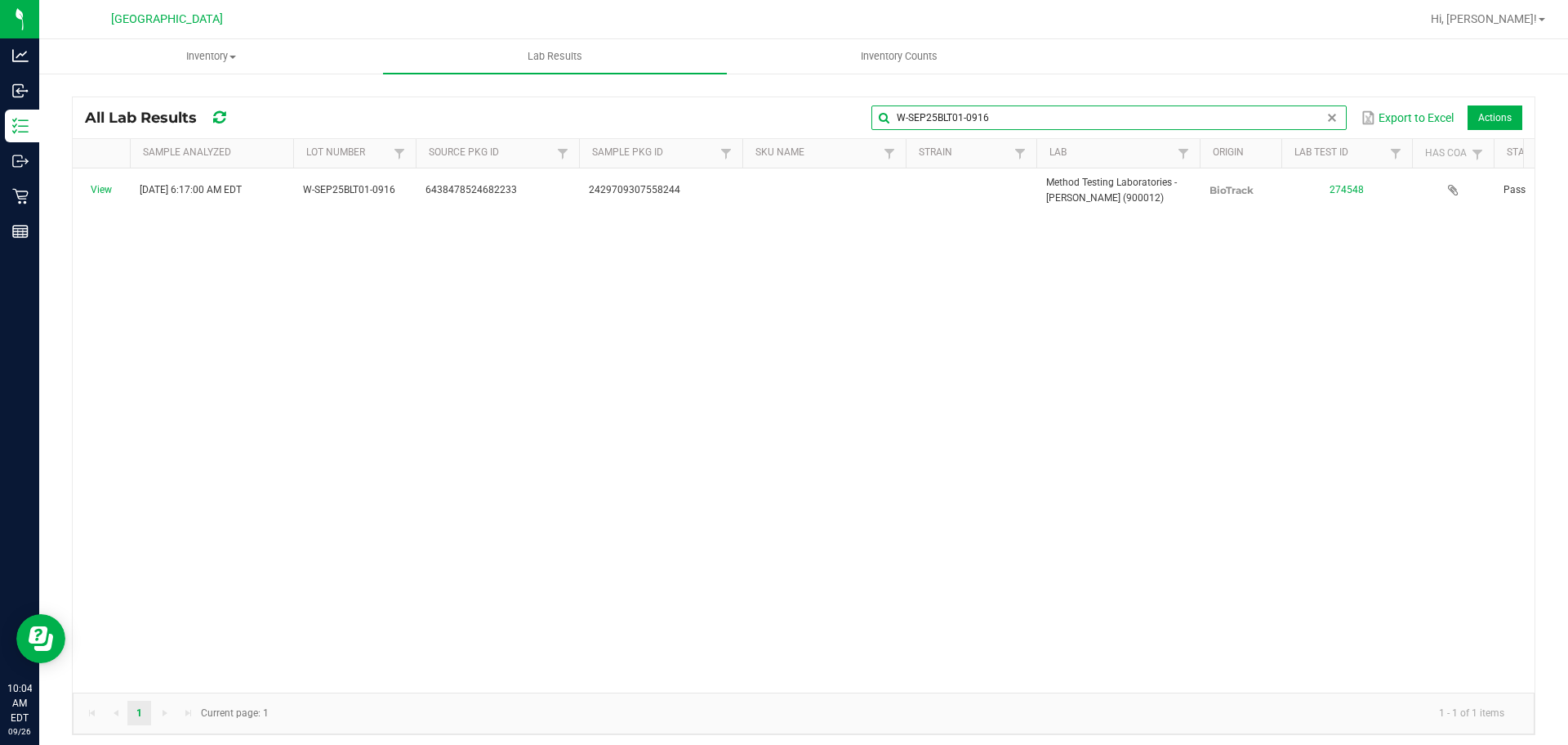
type input "W-SEP25BLT01-0916"
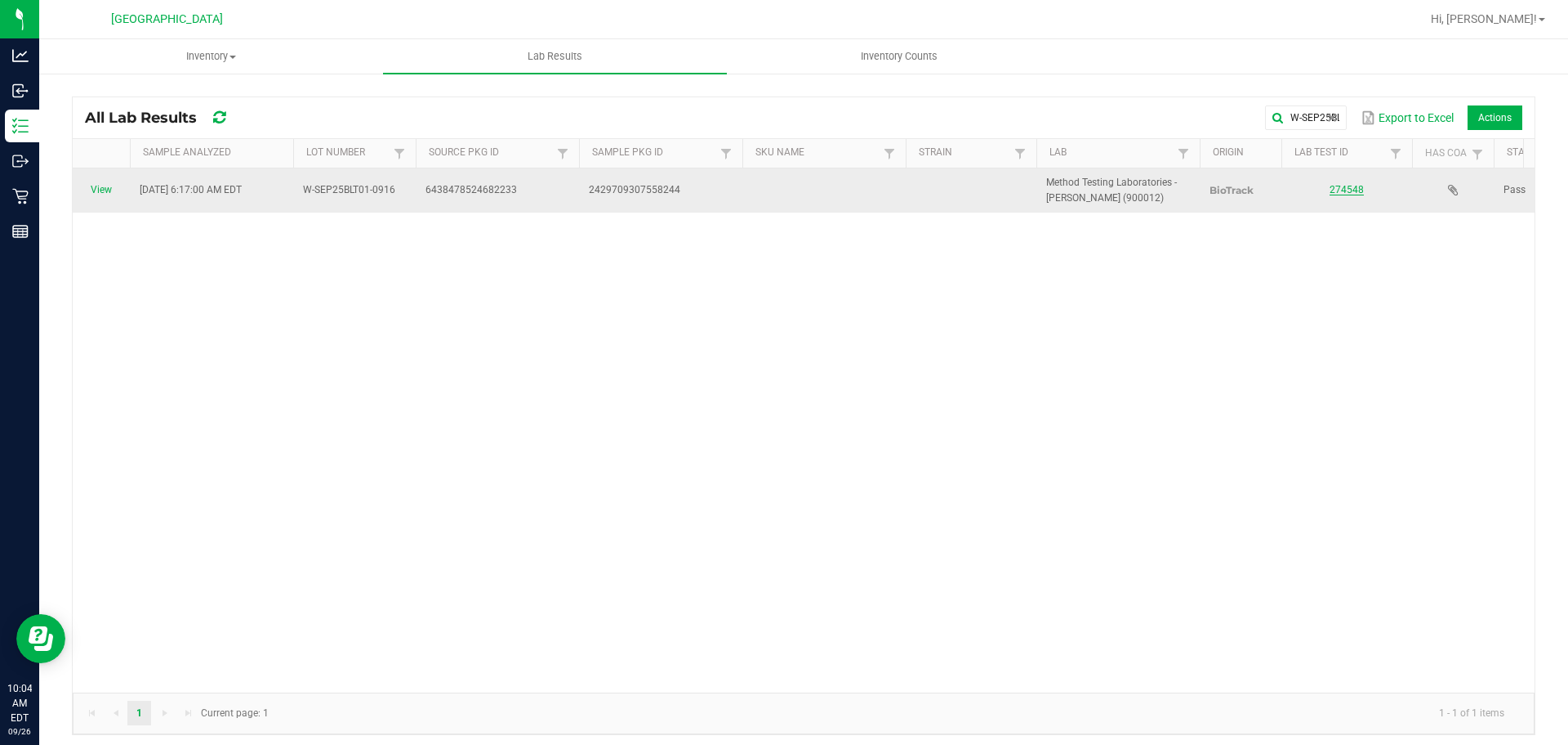
click at [1358, 193] on link "274548" at bounding box center [1347, 190] width 34 height 12
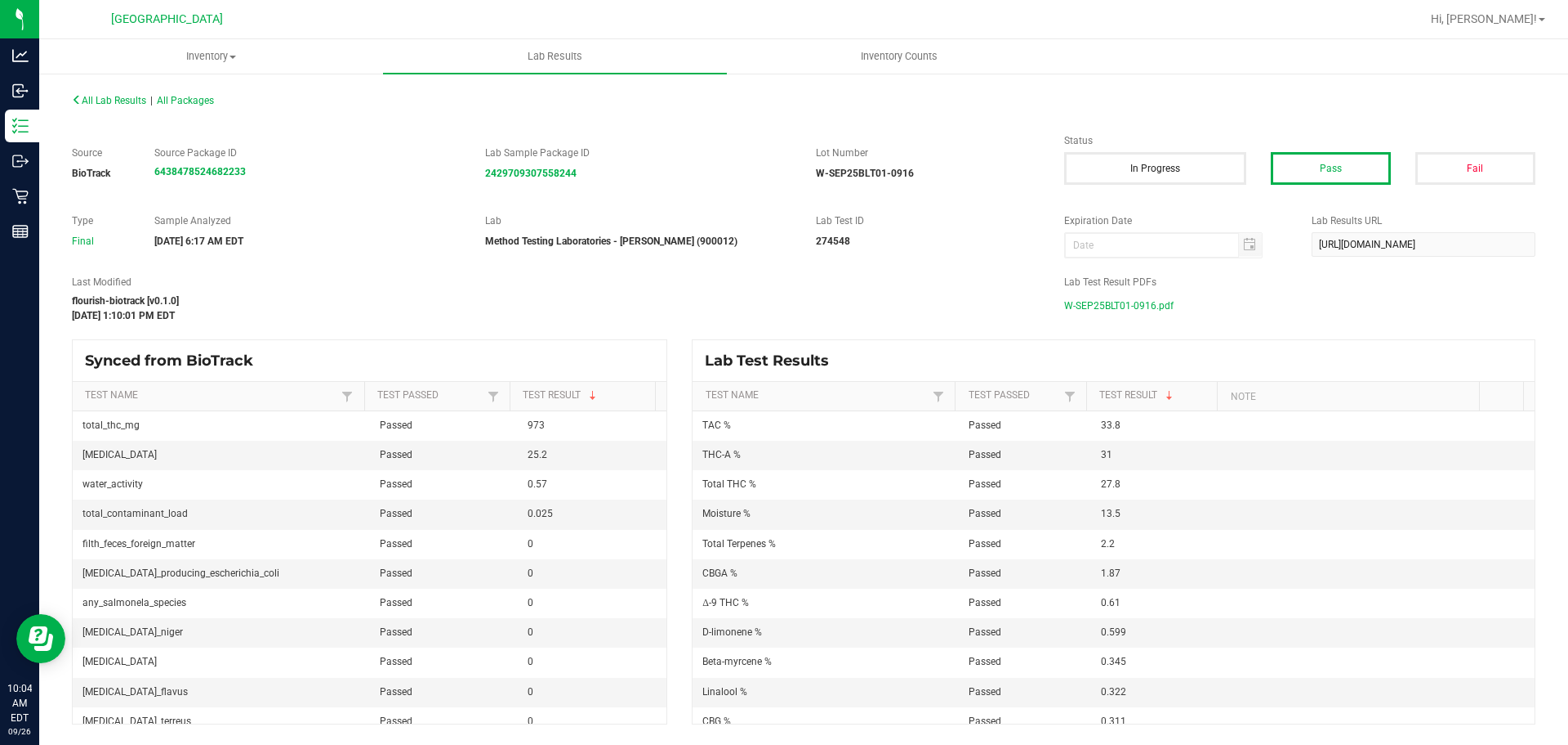
click at [1154, 310] on span "W-SEP25BLT01-0916.pdf" at bounding box center [1119, 305] width 110 height 25
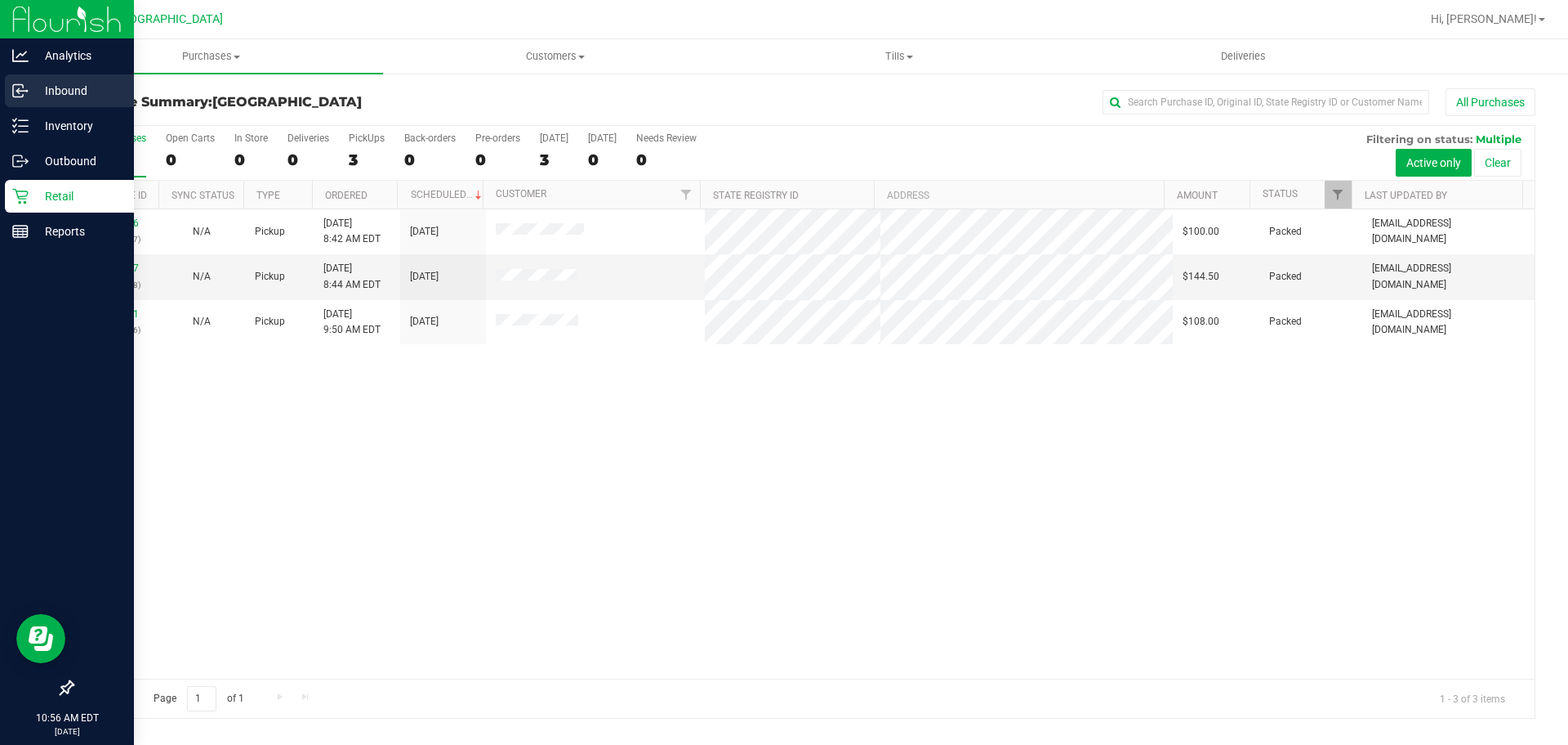
click at [45, 86] on p "Inbound" at bounding box center [78, 91] width 98 height 20
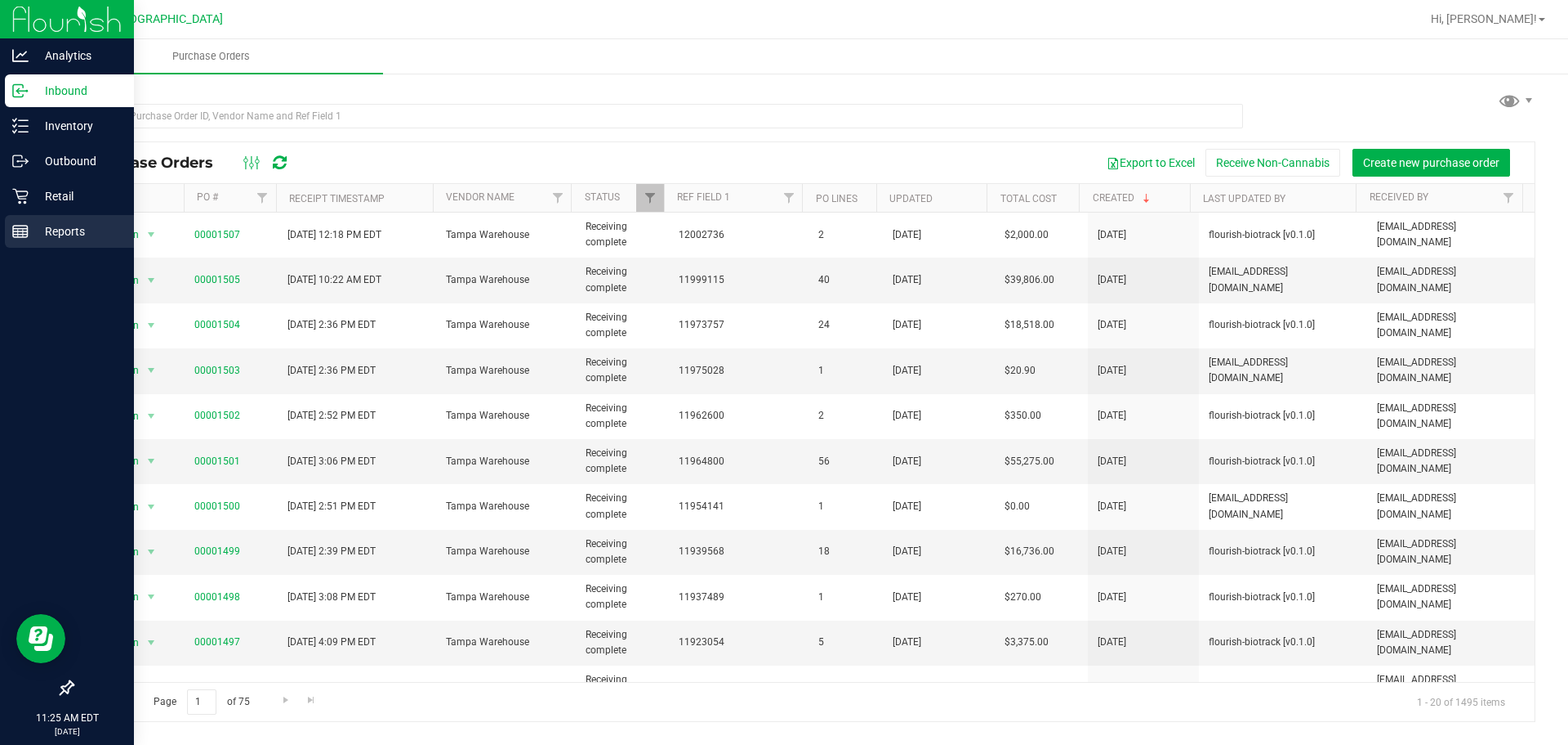
click at [23, 224] on icon at bounding box center [21, 231] width 16 height 16
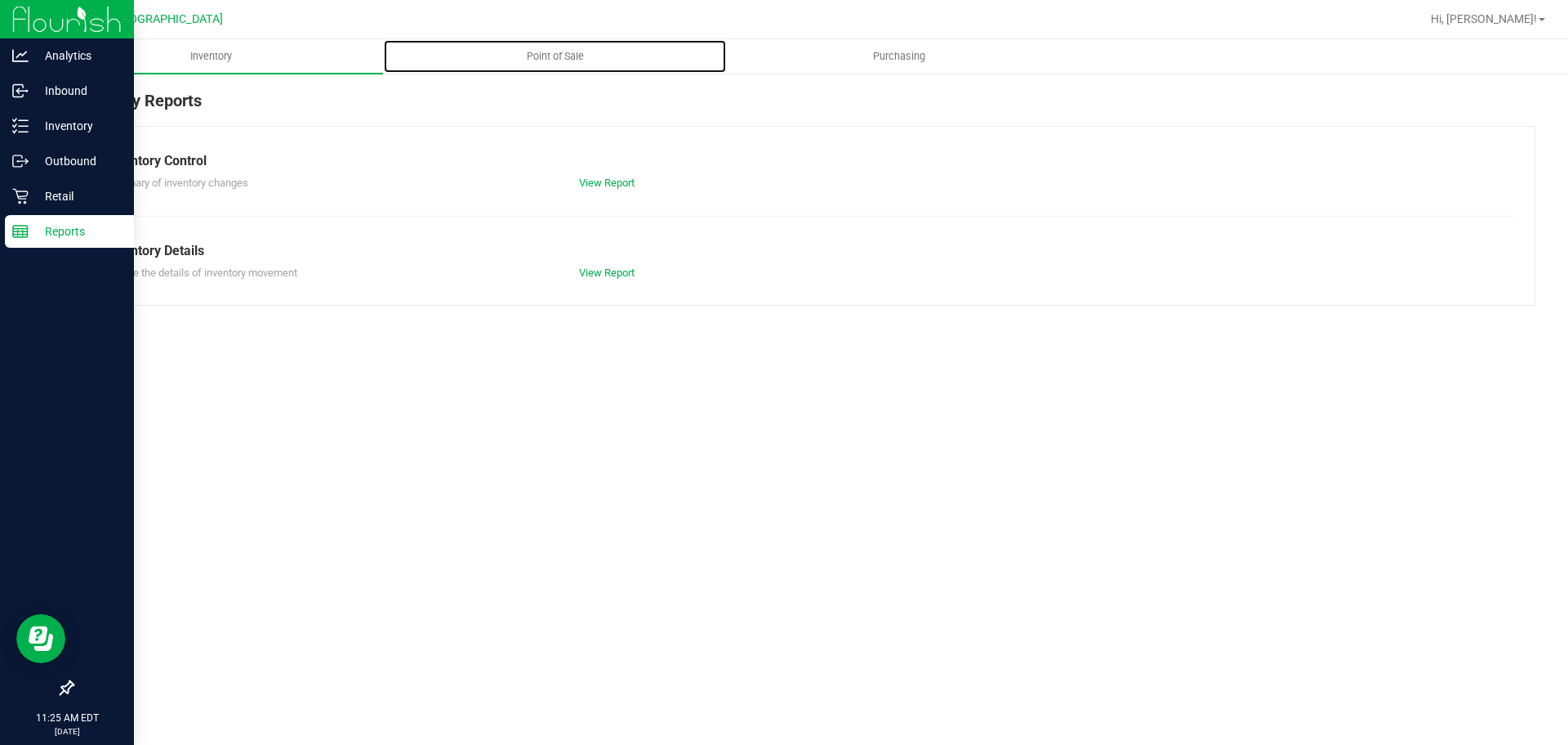
click at [497, 61] on uib-tab-heading "Point of Sale" at bounding box center [554, 56] width 342 height 33
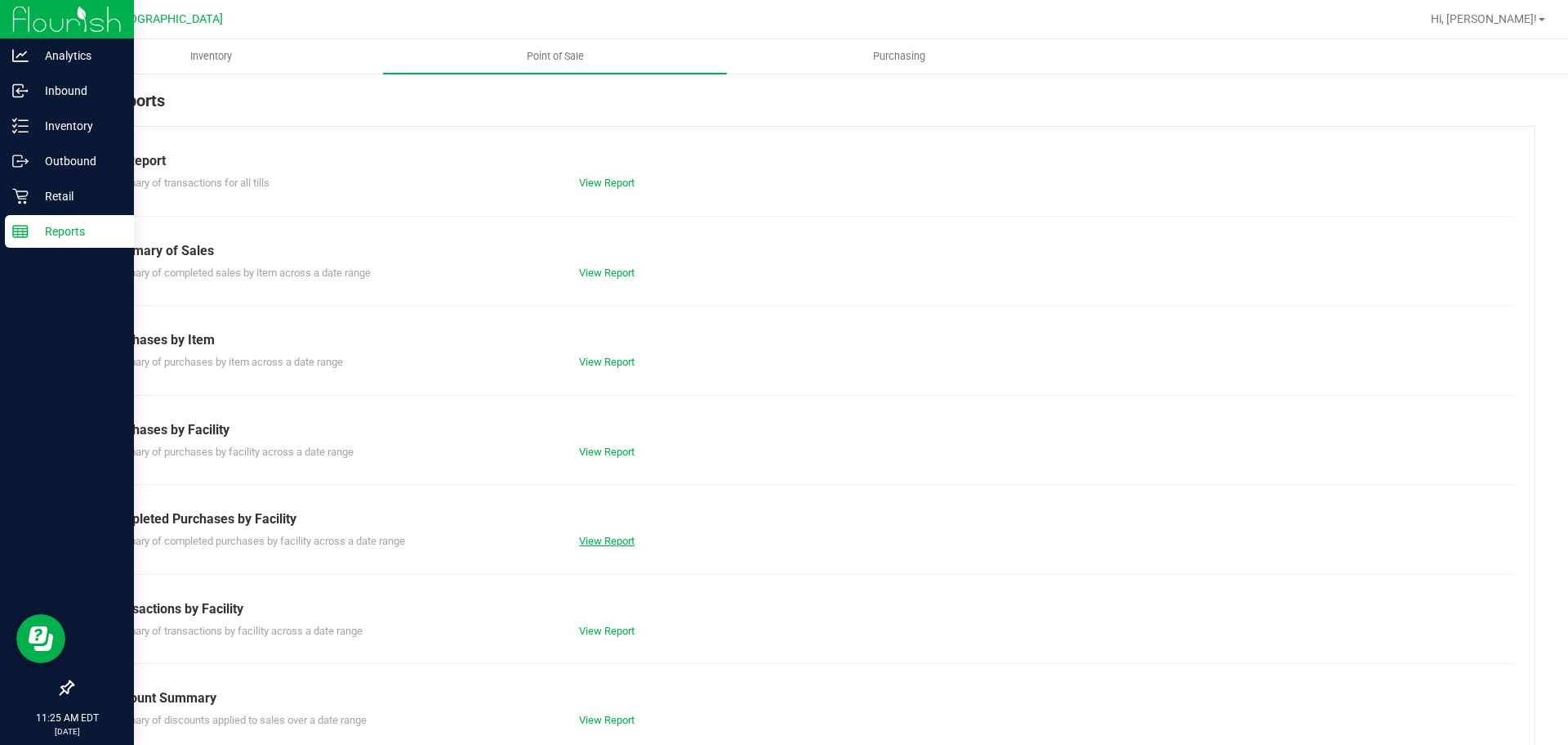
click at [618, 537] on link "View Report" at bounding box center [607, 541] width 55 height 13
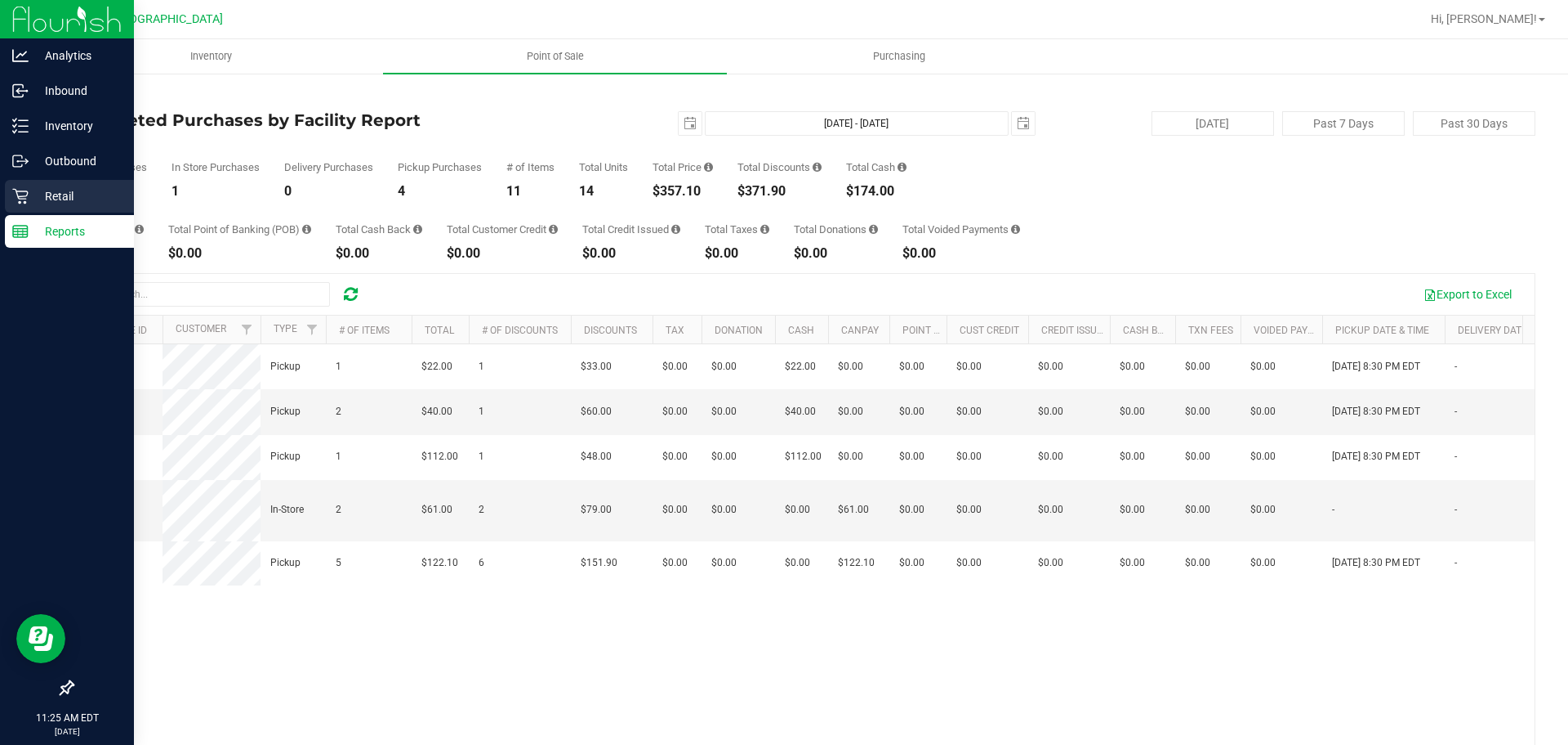
click at [86, 197] on p "Retail" at bounding box center [78, 196] width 98 height 20
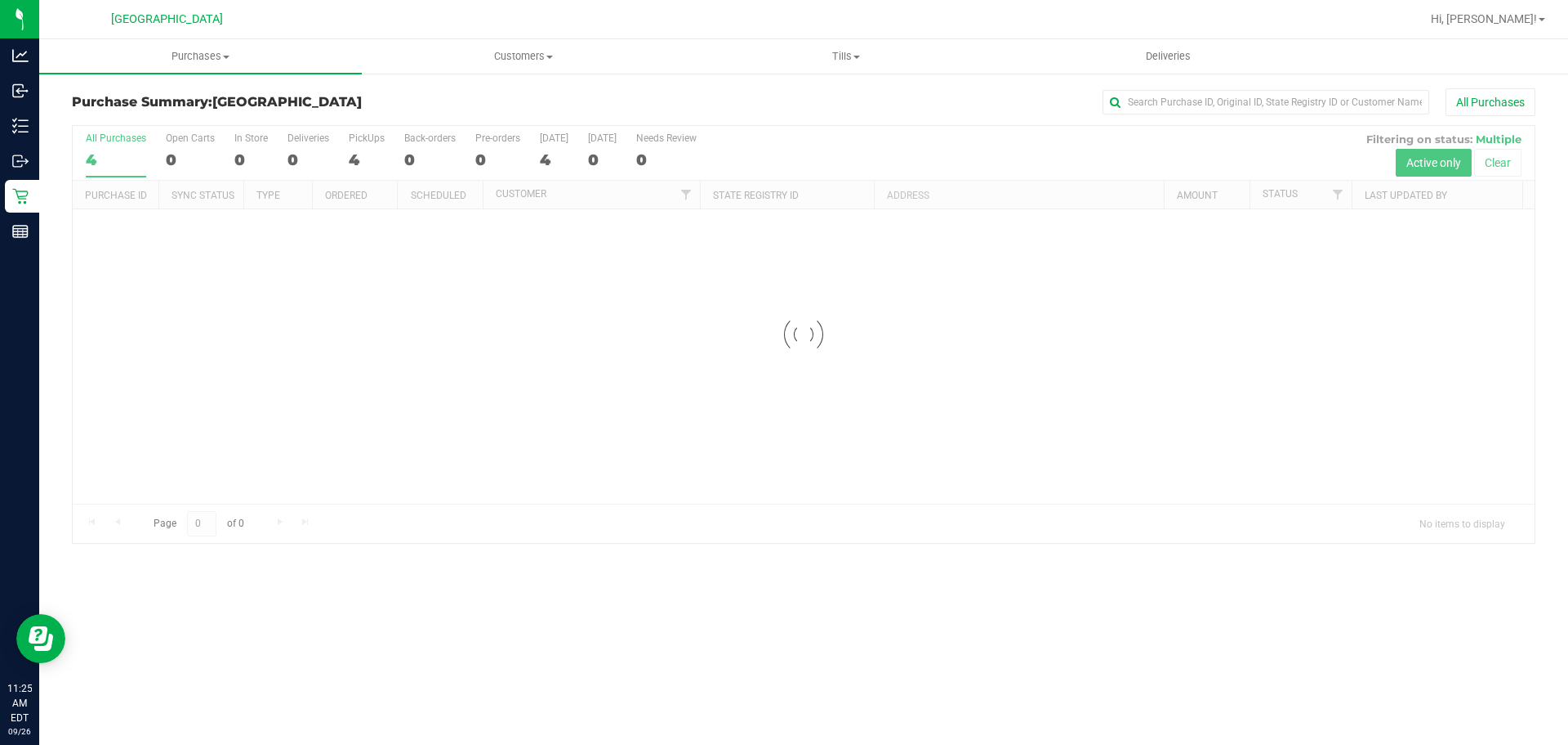
click at [389, 411] on div at bounding box center [803, 334] width 1462 height 417
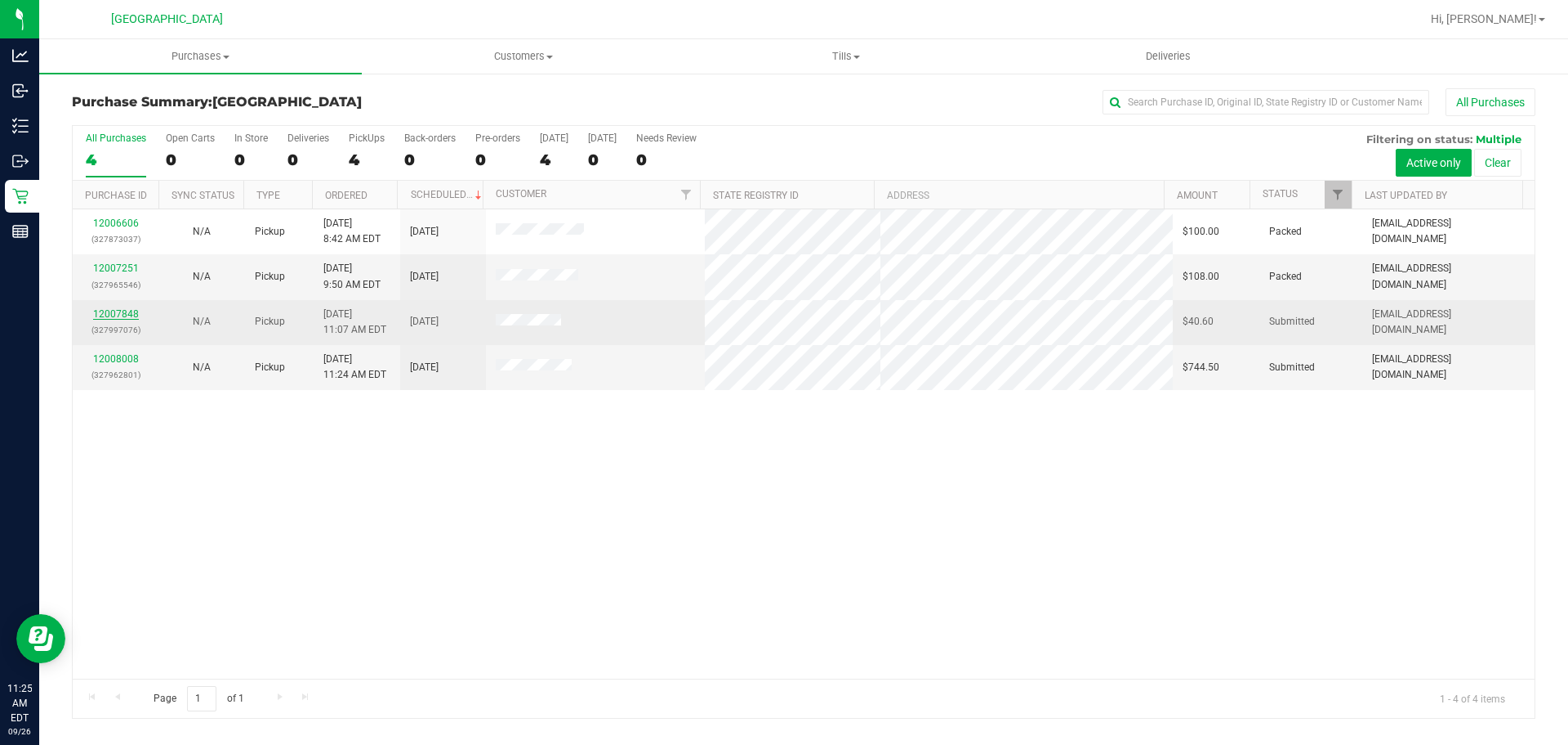
click at [125, 313] on link "12007848" at bounding box center [116, 314] width 45 height 12
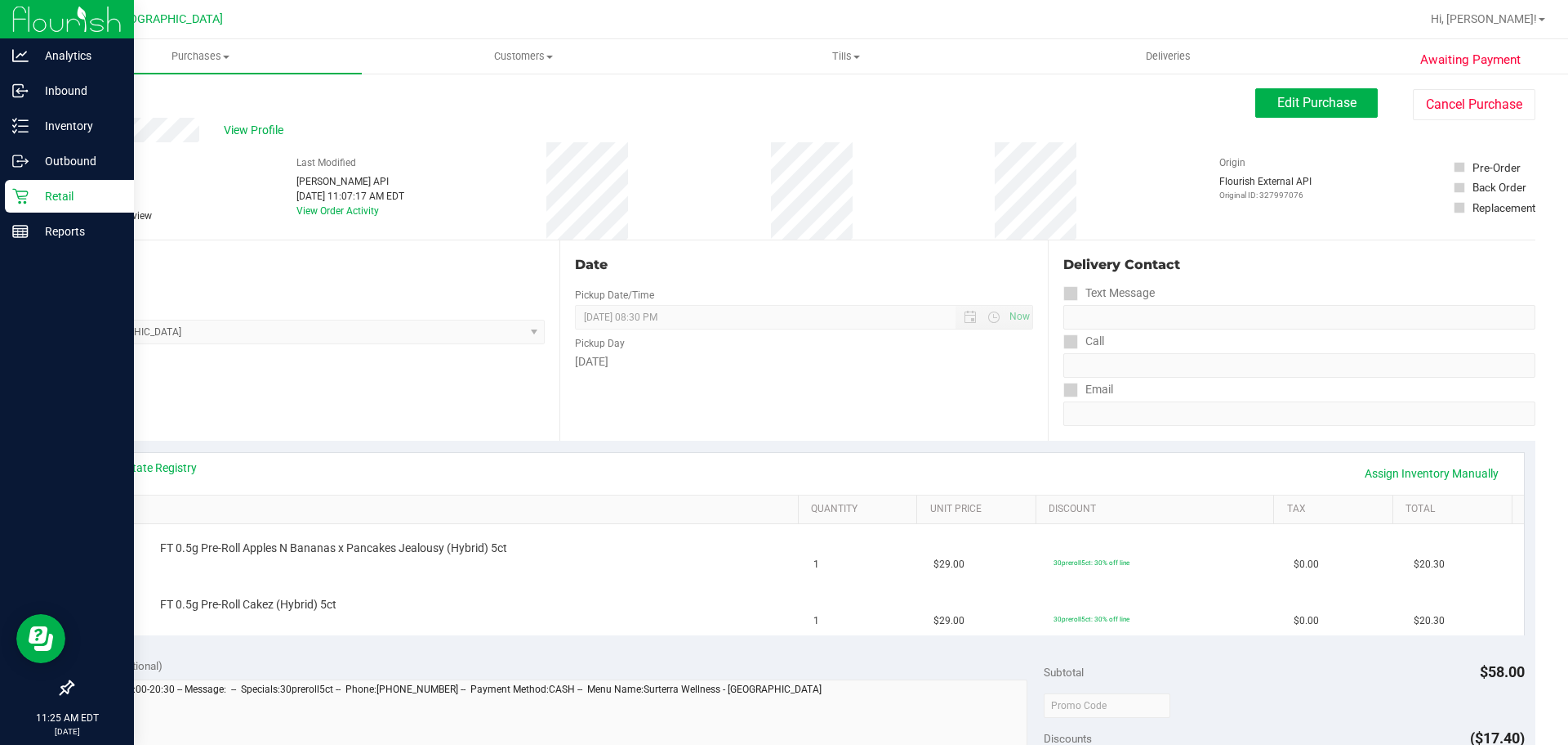
click at [28, 191] on icon at bounding box center [21, 196] width 16 height 16
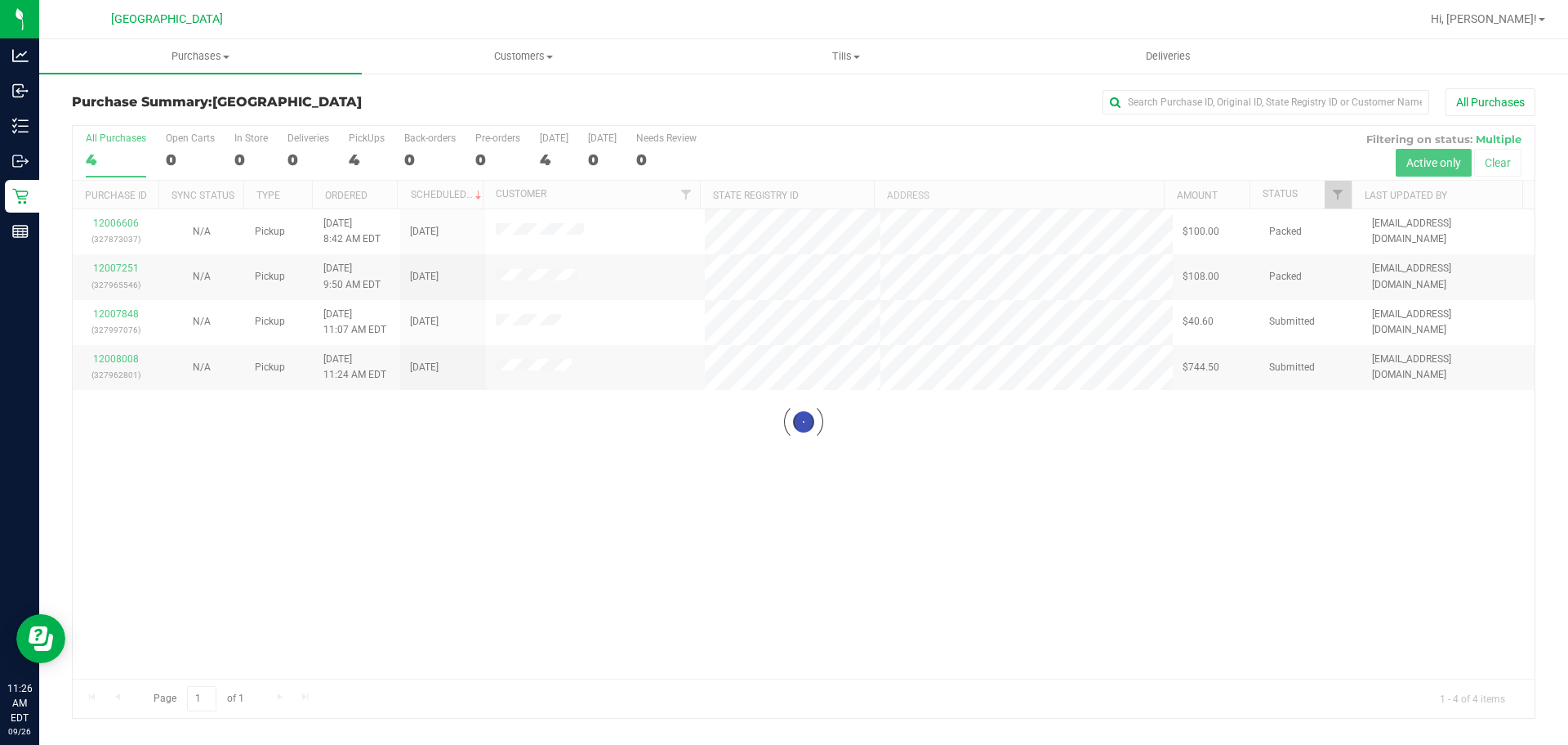
click at [112, 362] on div at bounding box center [803, 422] width 1462 height 592
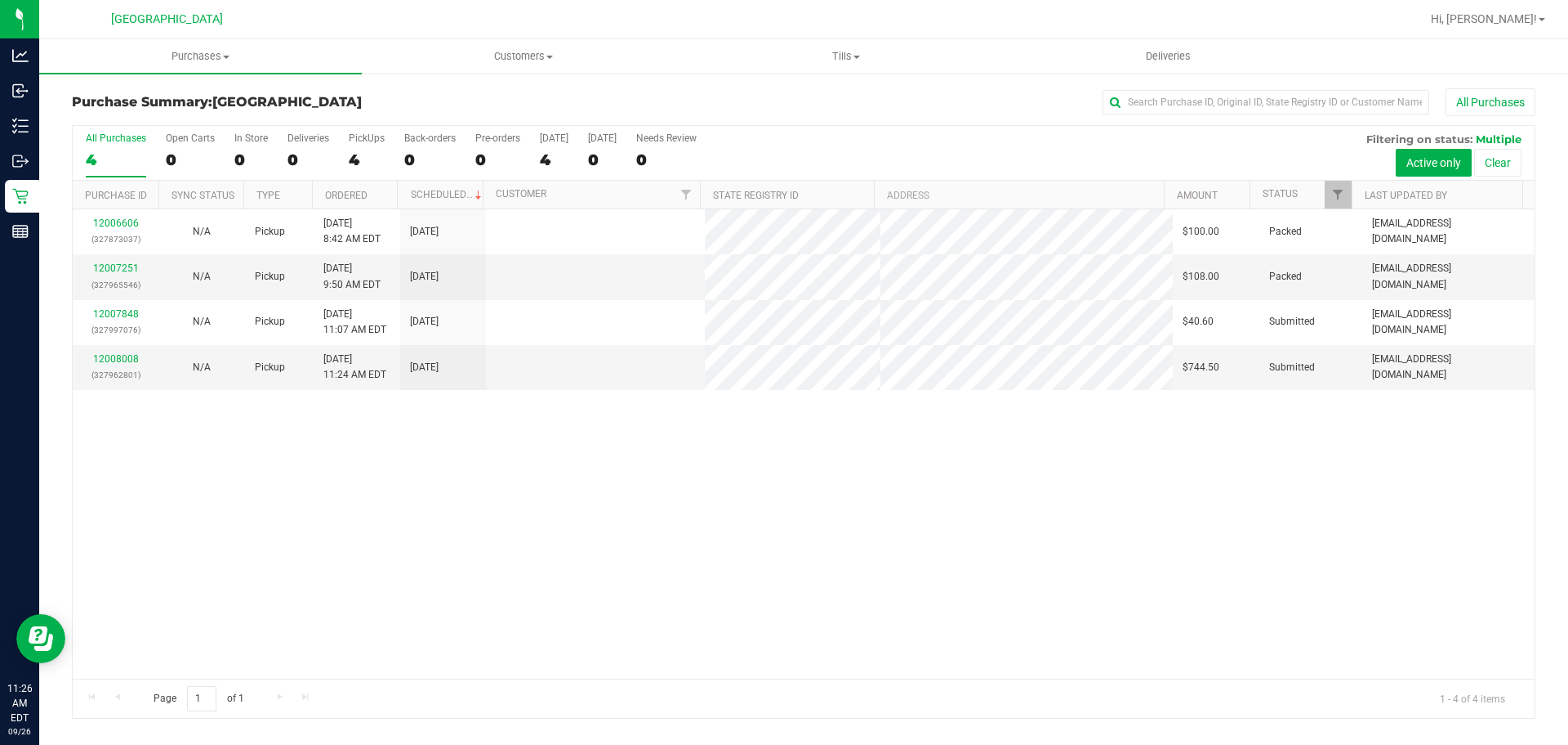
click at [112, 360] on link "12008008" at bounding box center [116, 358] width 45 height 12
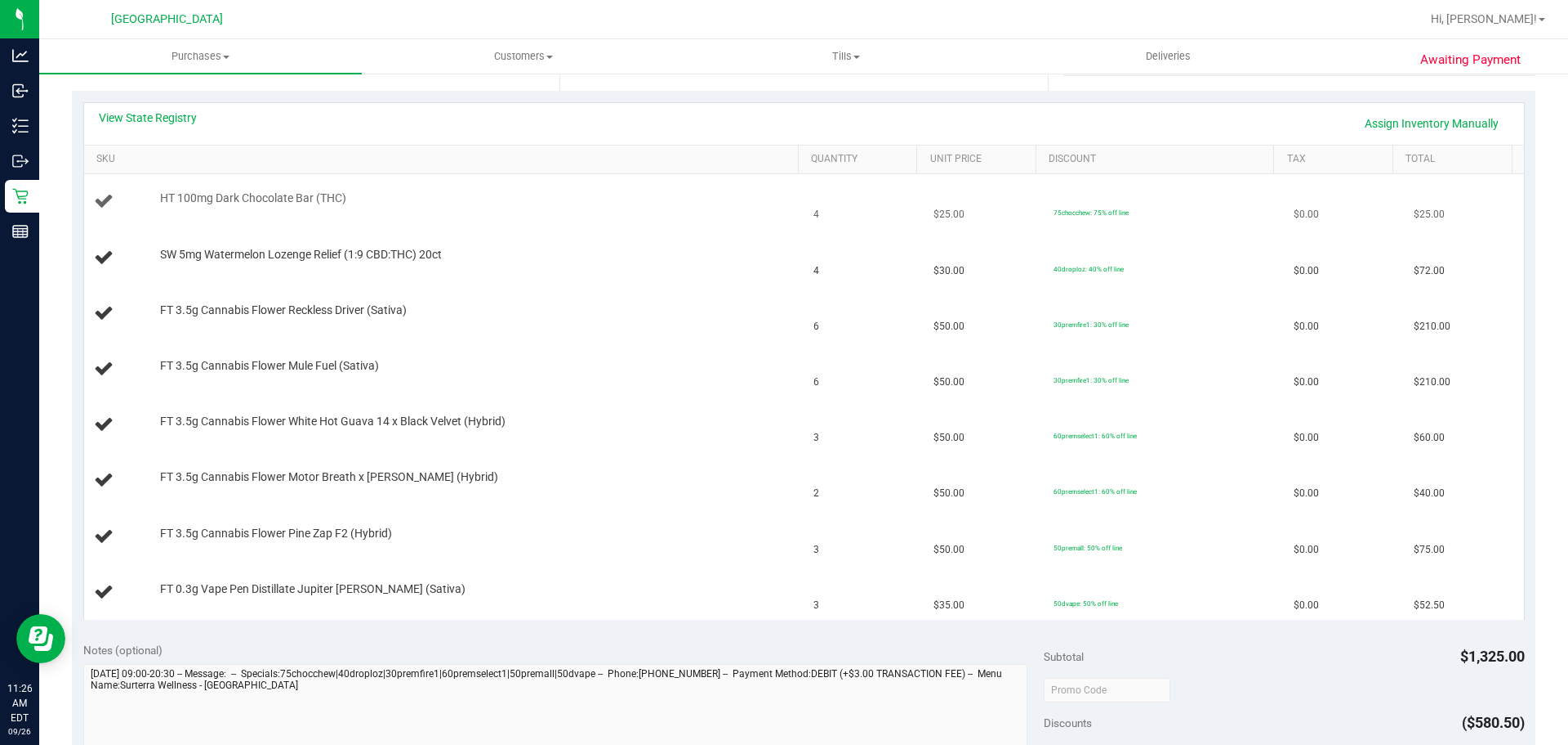
scroll to position [245, 0]
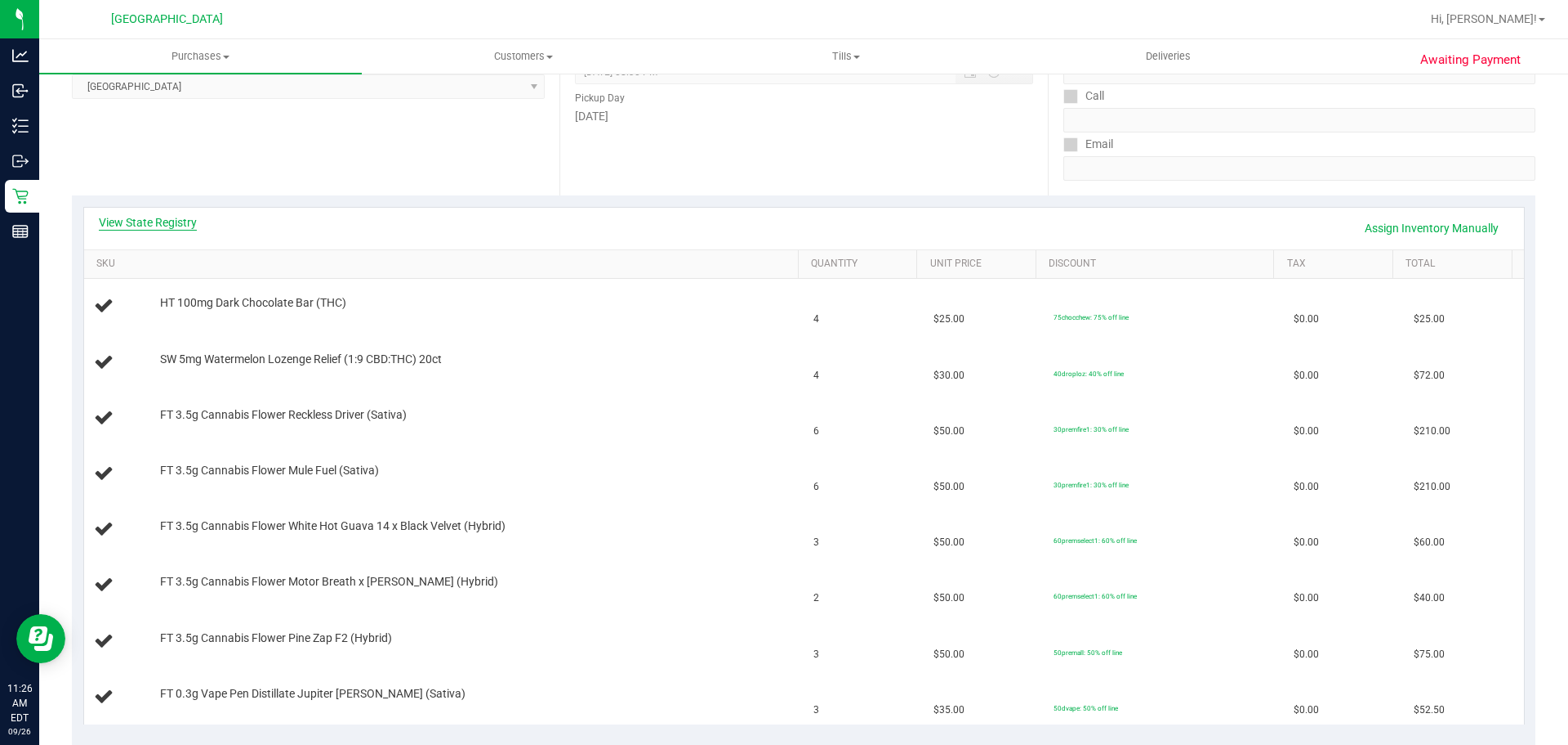
click at [149, 224] on link "View State Registry" at bounding box center [148, 222] width 98 height 16
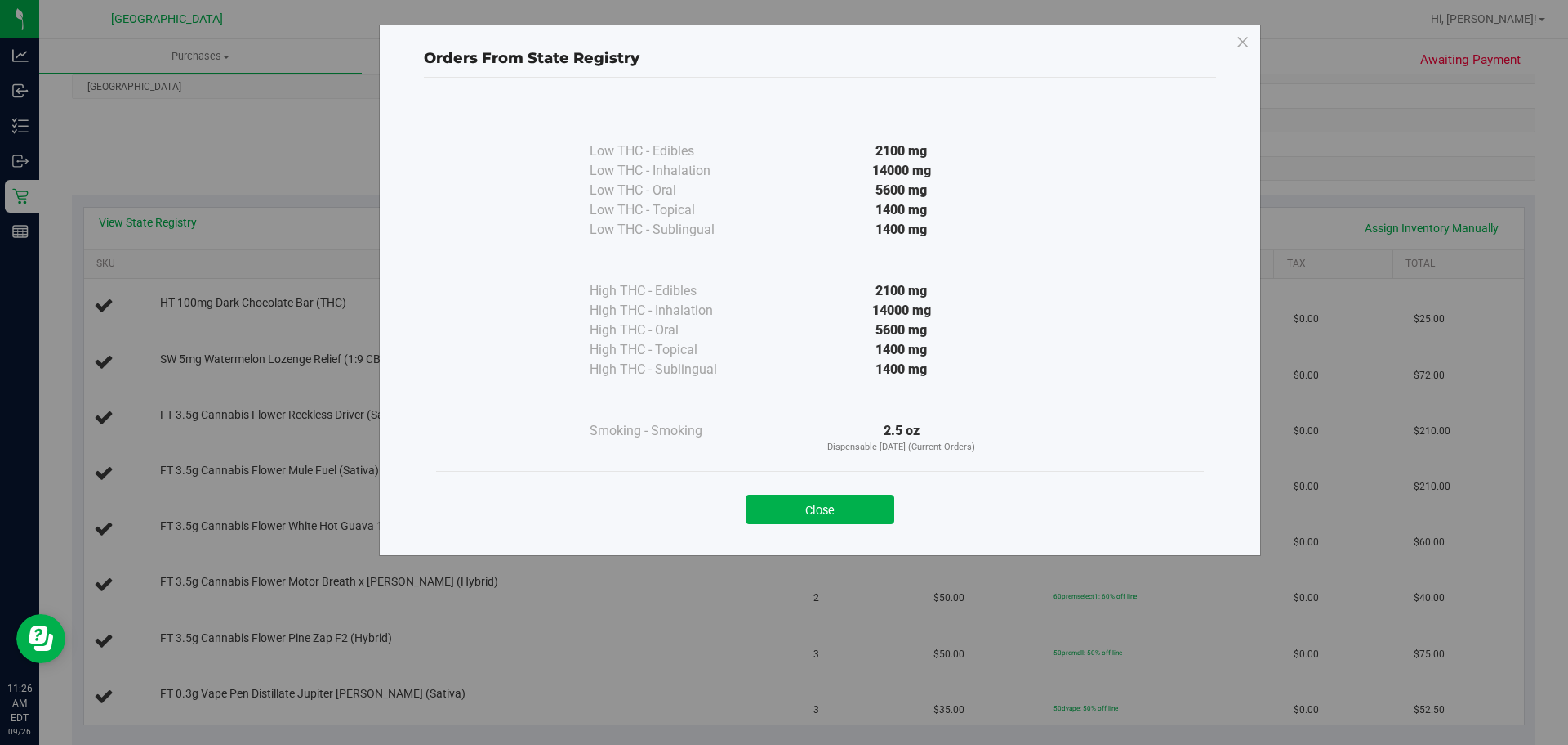
click at [799, 528] on div "Close" at bounding box center [820, 504] width 768 height 66
click at [818, 516] on button "Close" at bounding box center [820, 509] width 149 height 29
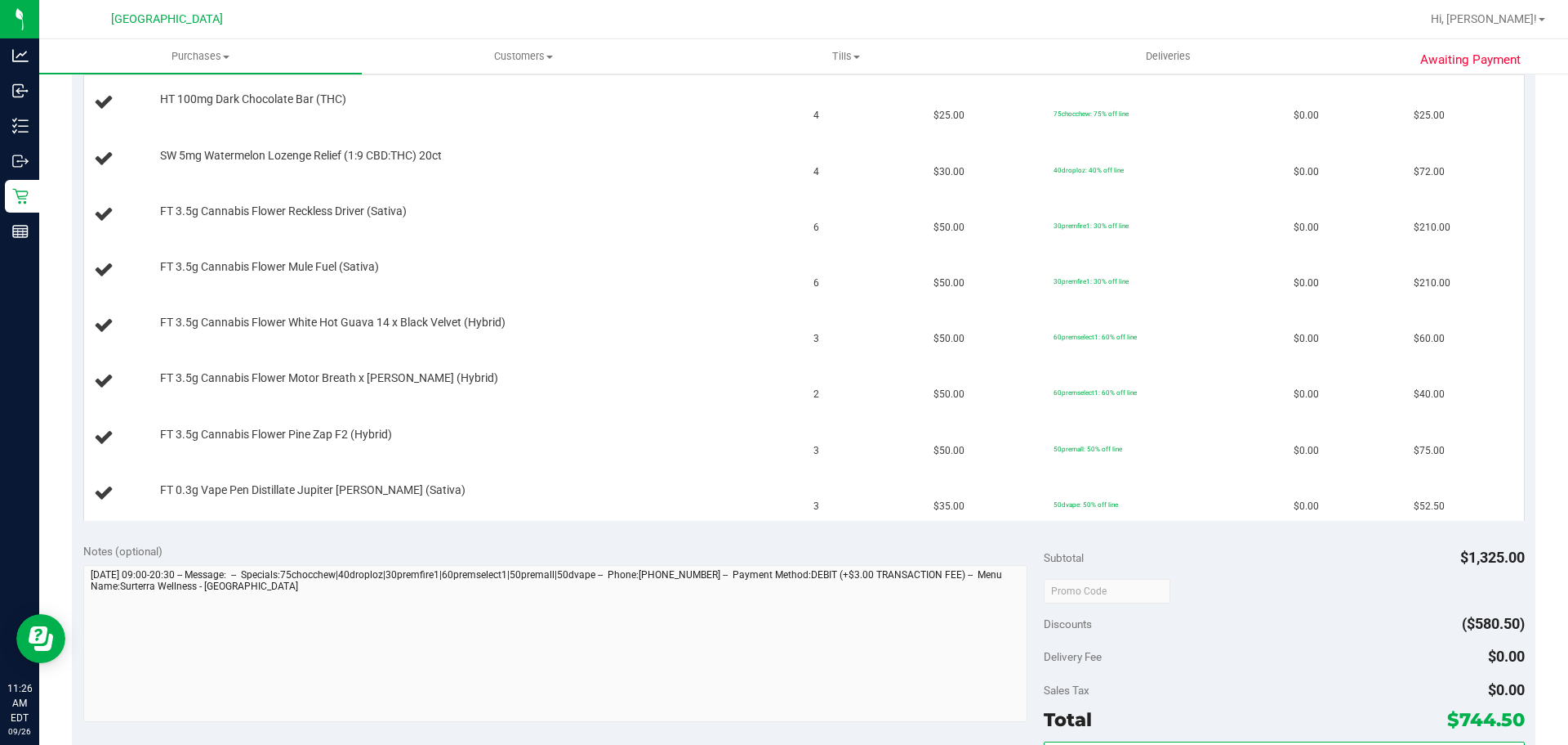
scroll to position [573, 0]
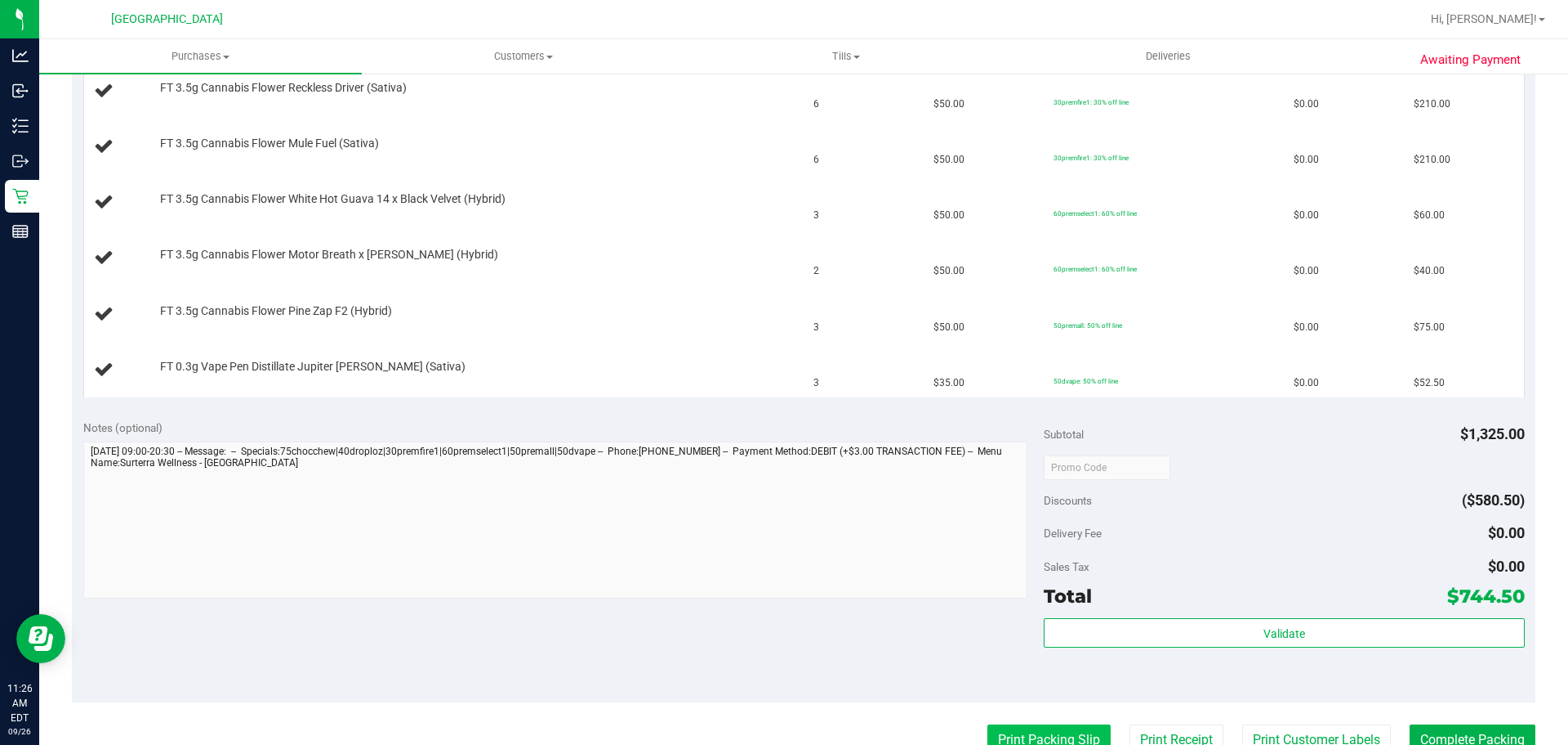
click at [1022, 727] on button "Print Packing Slip" at bounding box center [1049, 740] width 123 height 31
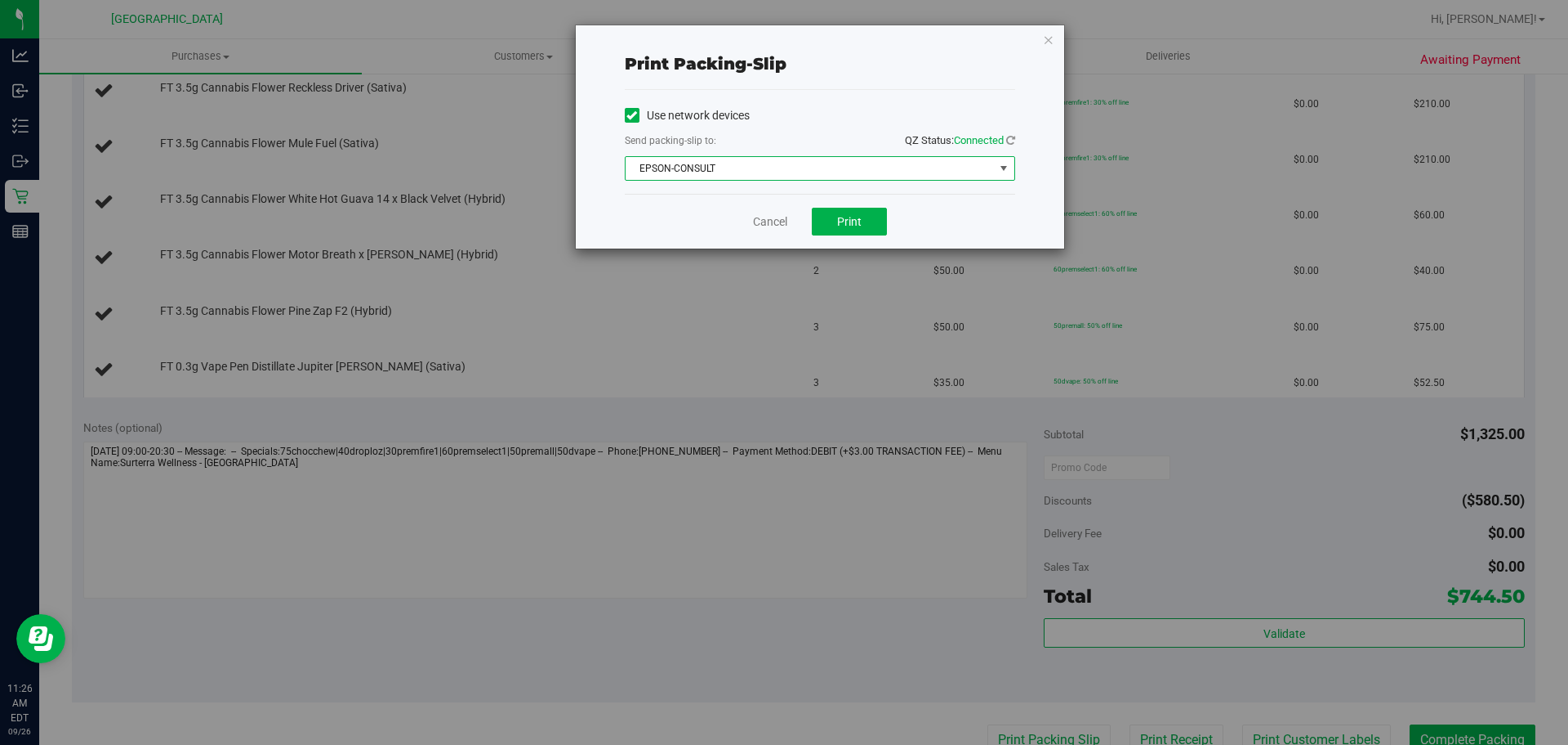
click at [758, 172] on span "EPSON-CONSULT" at bounding box center [810, 168] width 368 height 23
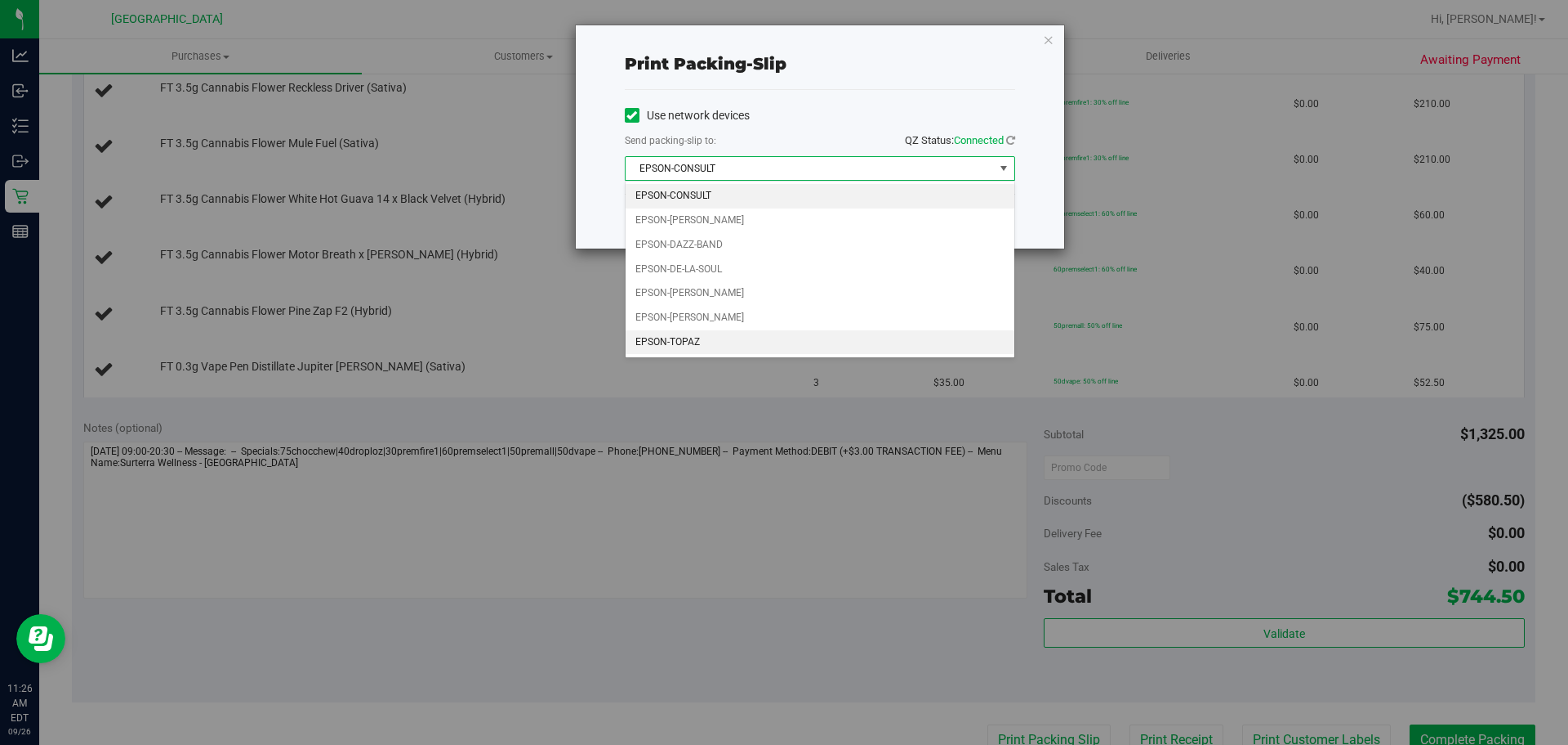
click at [740, 348] on li "EPSON-TOPAZ" at bounding box center [820, 342] width 389 height 25
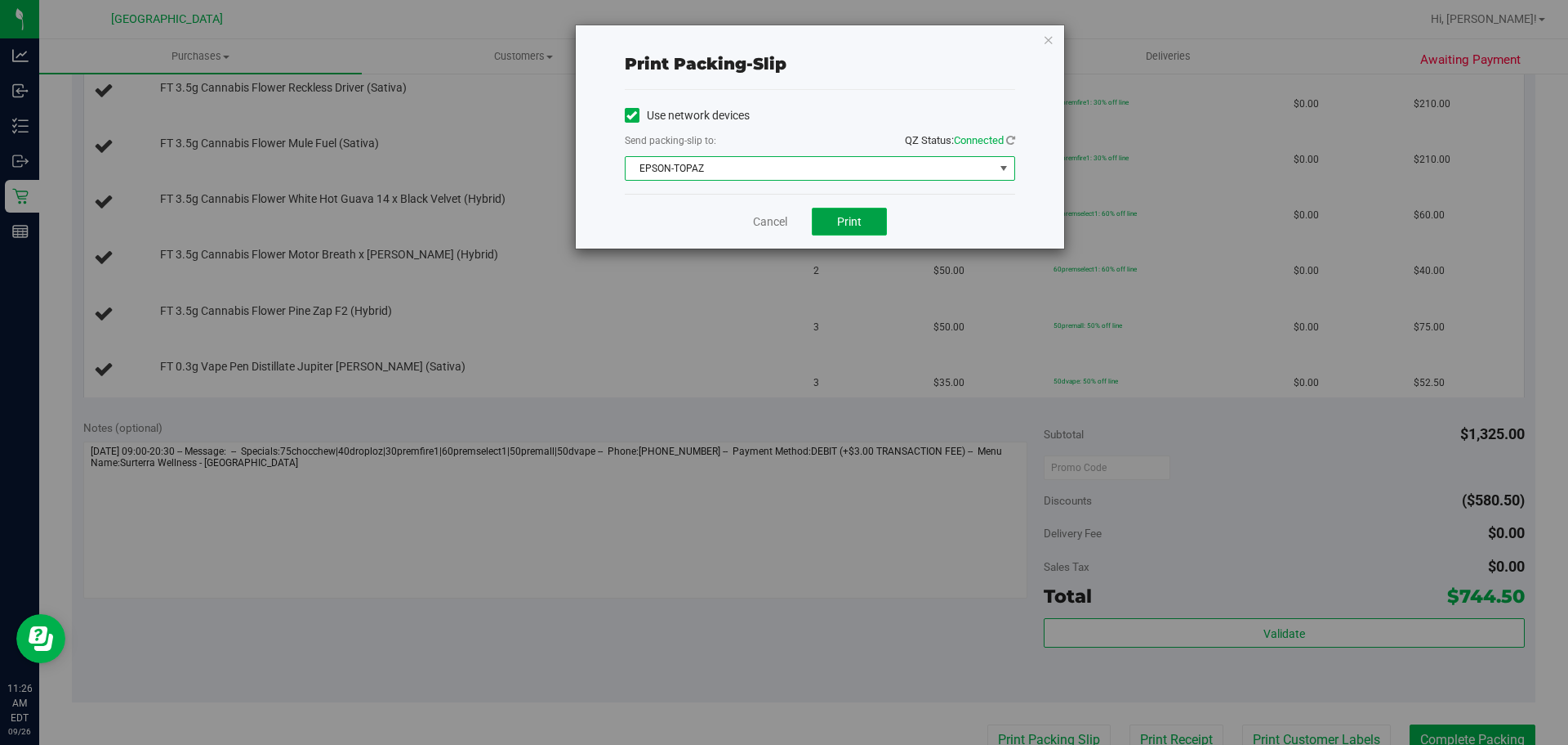
click at [837, 226] on span "Print" at bounding box center [849, 221] width 24 height 13
click at [762, 222] on link "Cancel" at bounding box center [771, 221] width 34 height 17
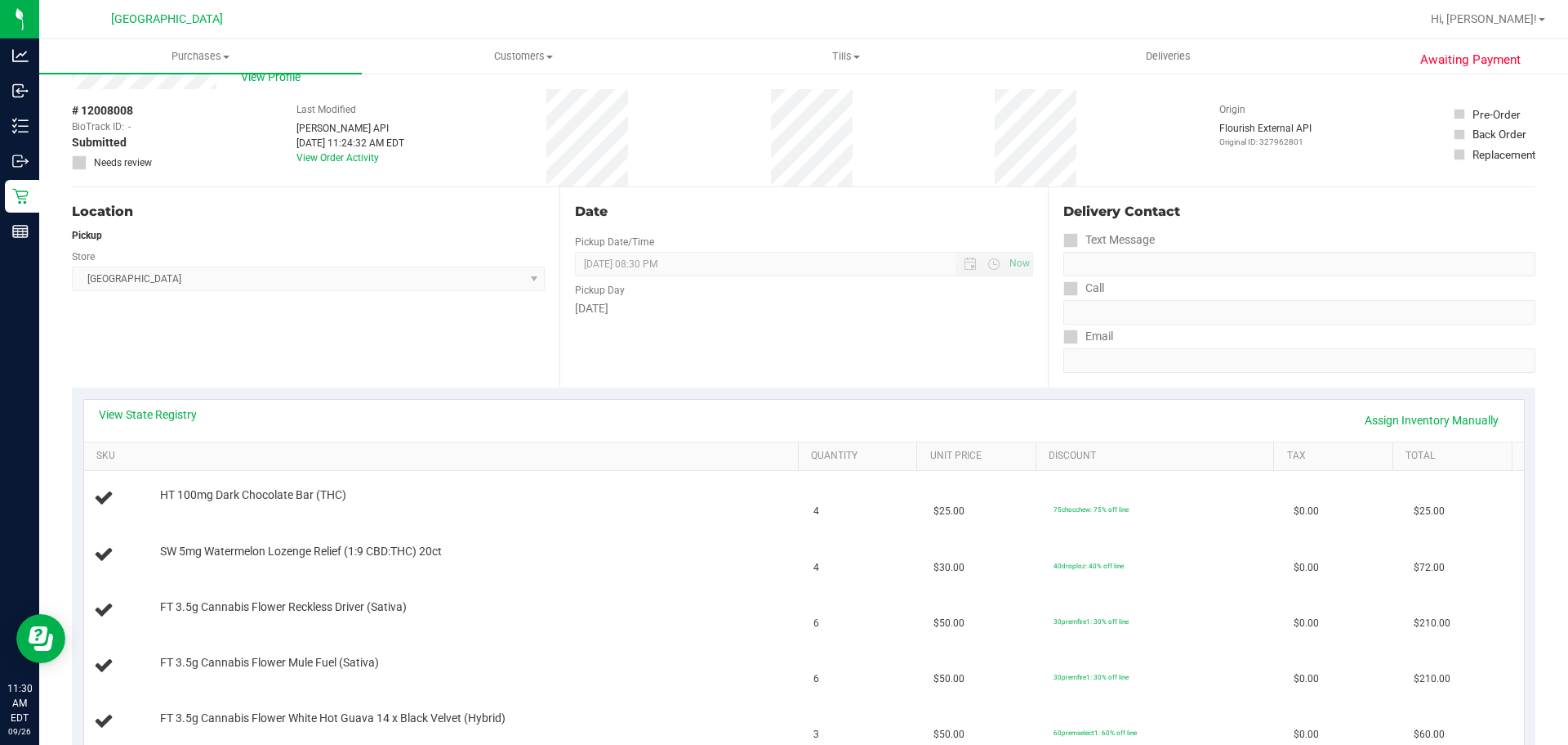
scroll to position [207, 0]
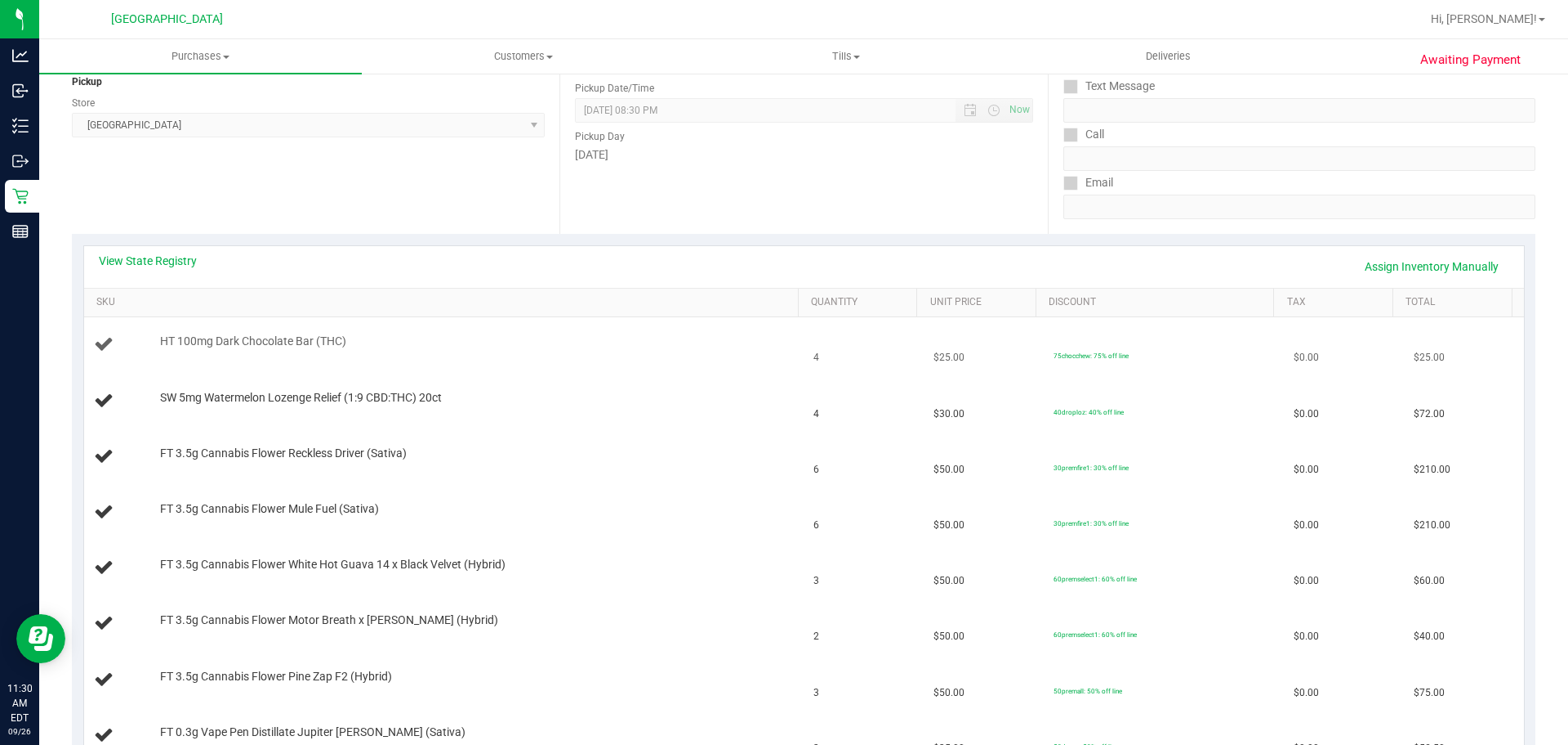
click at [848, 328] on td "4" at bounding box center [863, 344] width 120 height 55
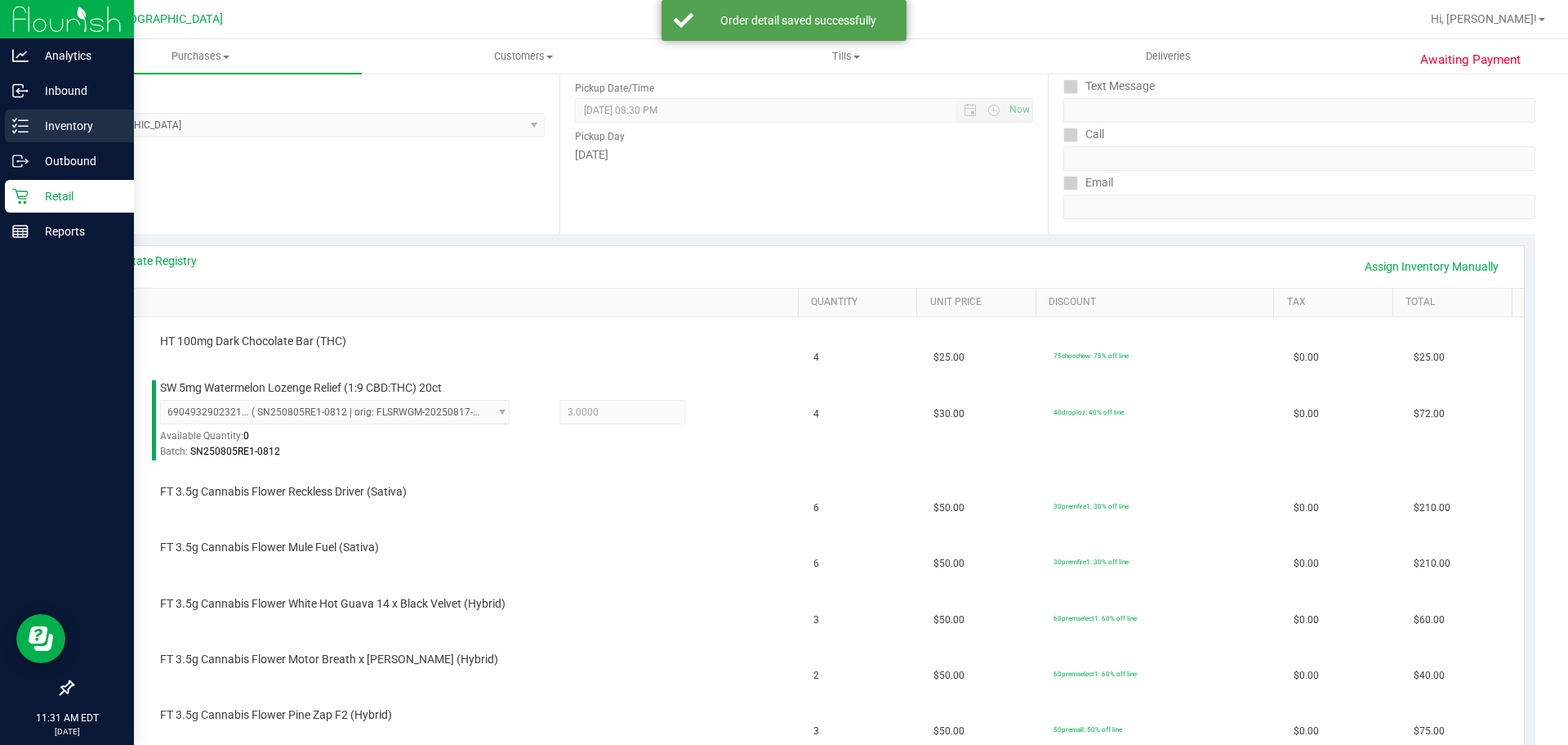
drag, startPoint x: 17, startPoint y: 128, endPoint x: 9, endPoint y: 135, distance: 10.6
click at [17, 128] on icon at bounding box center [21, 126] width 16 height 16
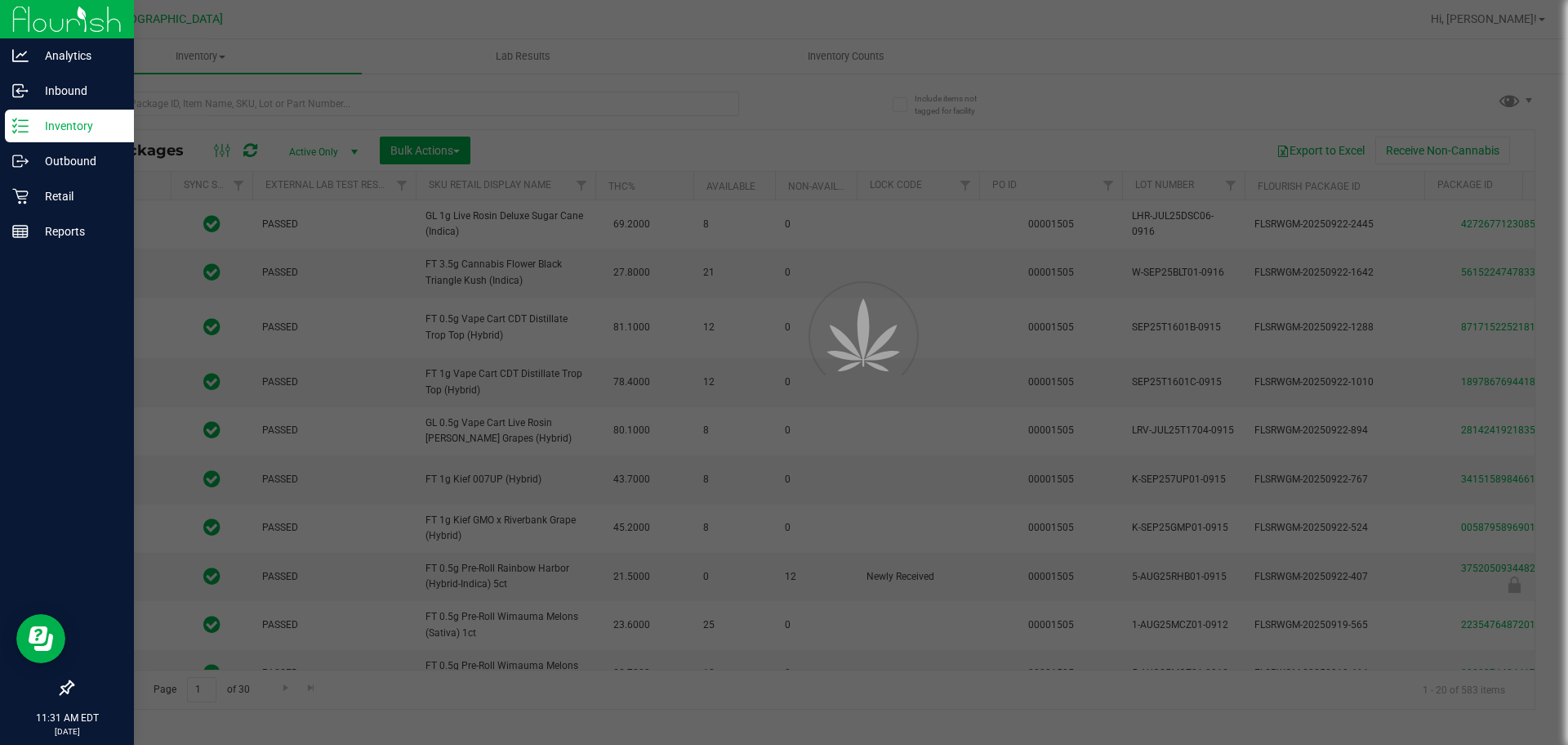
type input "[DATE]"
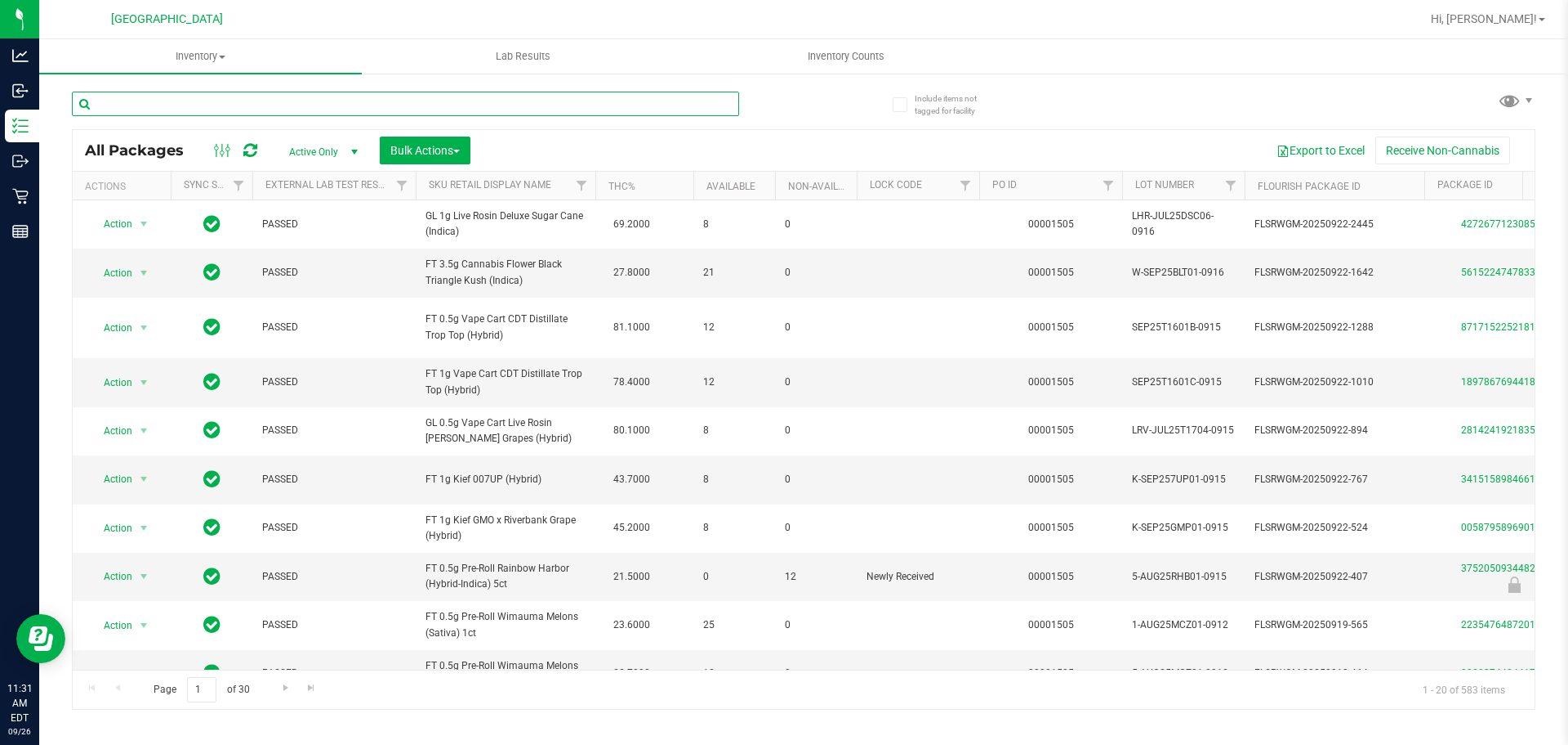
click at [611, 105] on input "text" at bounding box center [405, 103] width 667 height 25
type input "watermelon loz"
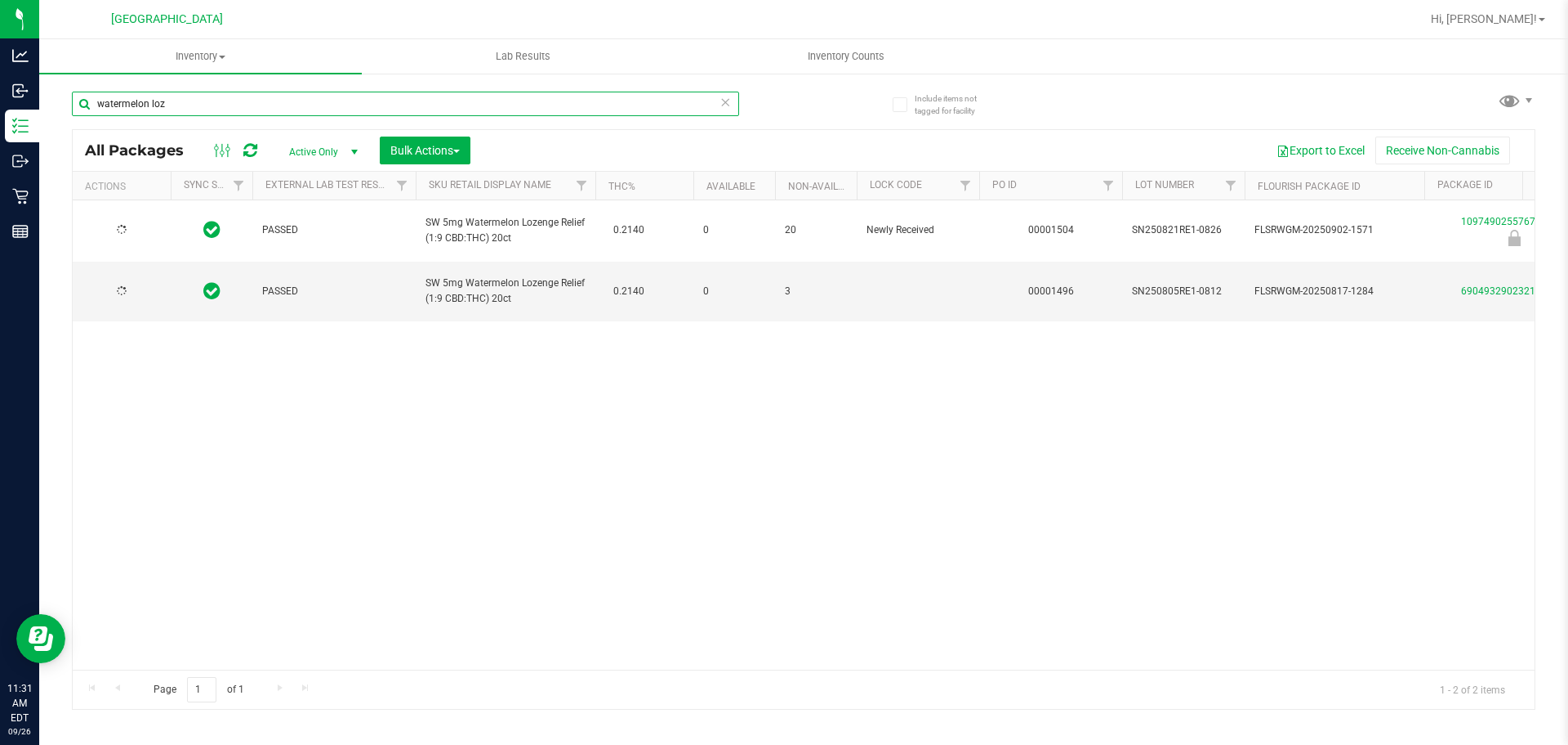
type input "2026-03-03"
type input "2026-02-15"
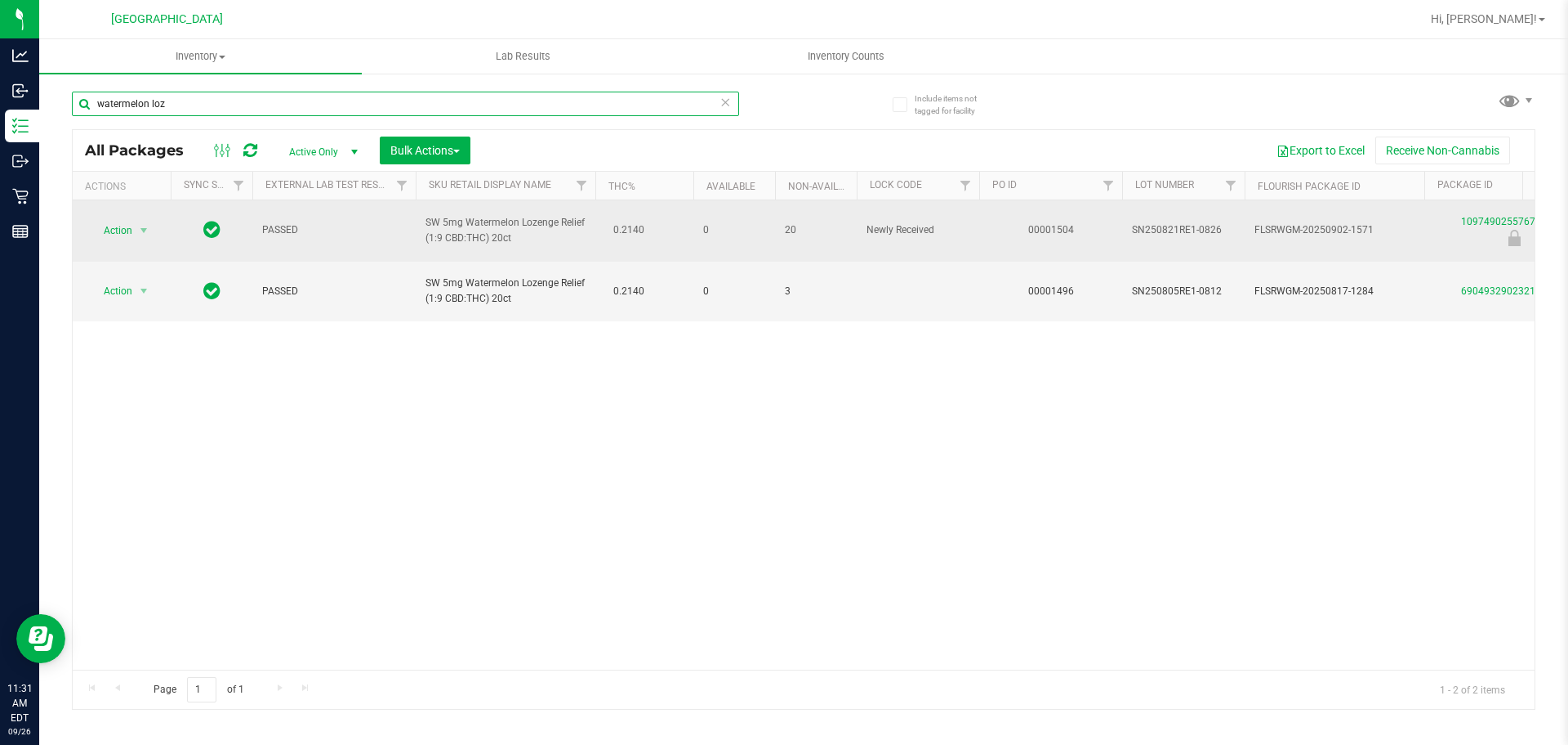
type input "watermelon loz"
click at [112, 235] on span "Action" at bounding box center [111, 230] width 44 height 23
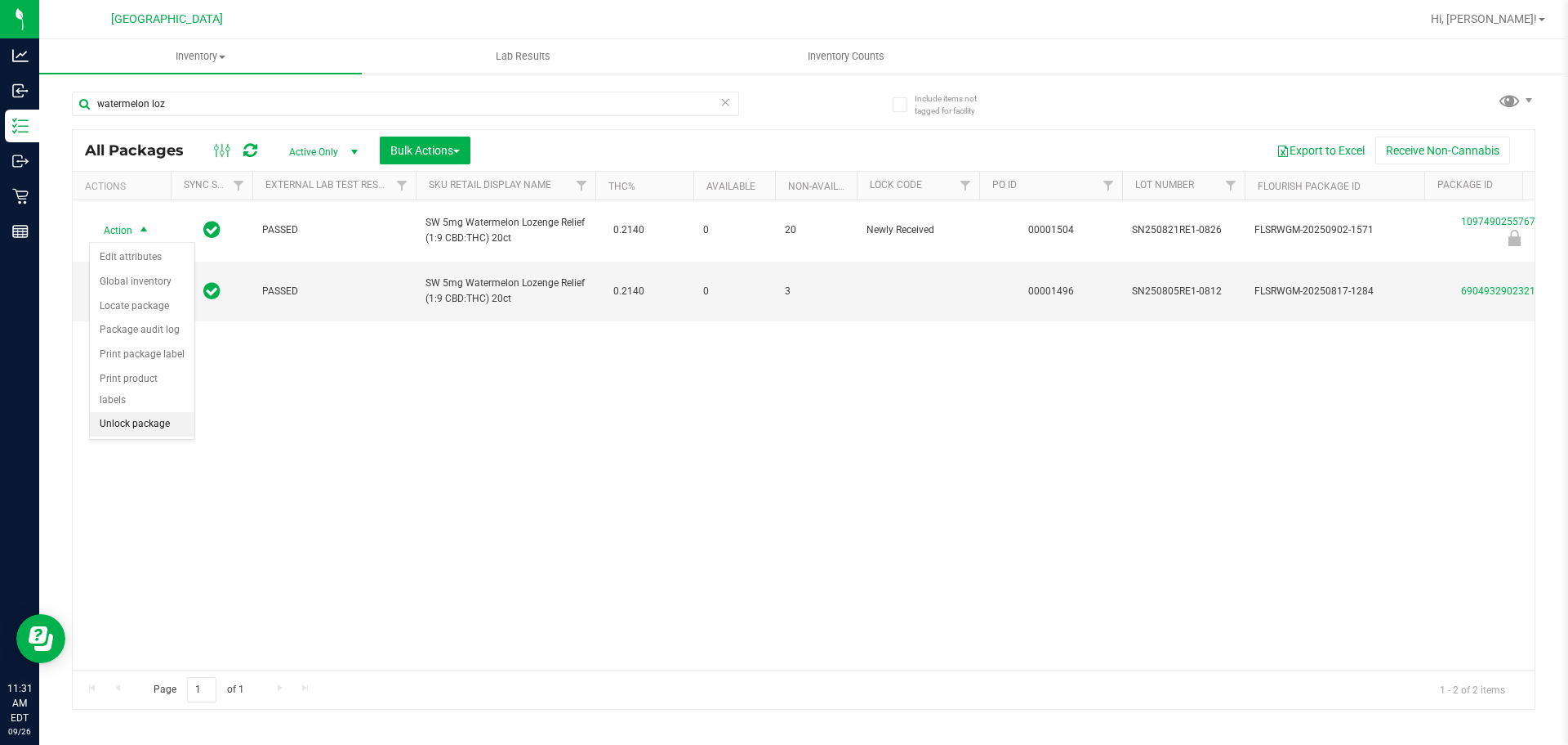
click at [146, 412] on li "Unlock package" at bounding box center [141, 424] width 104 height 25
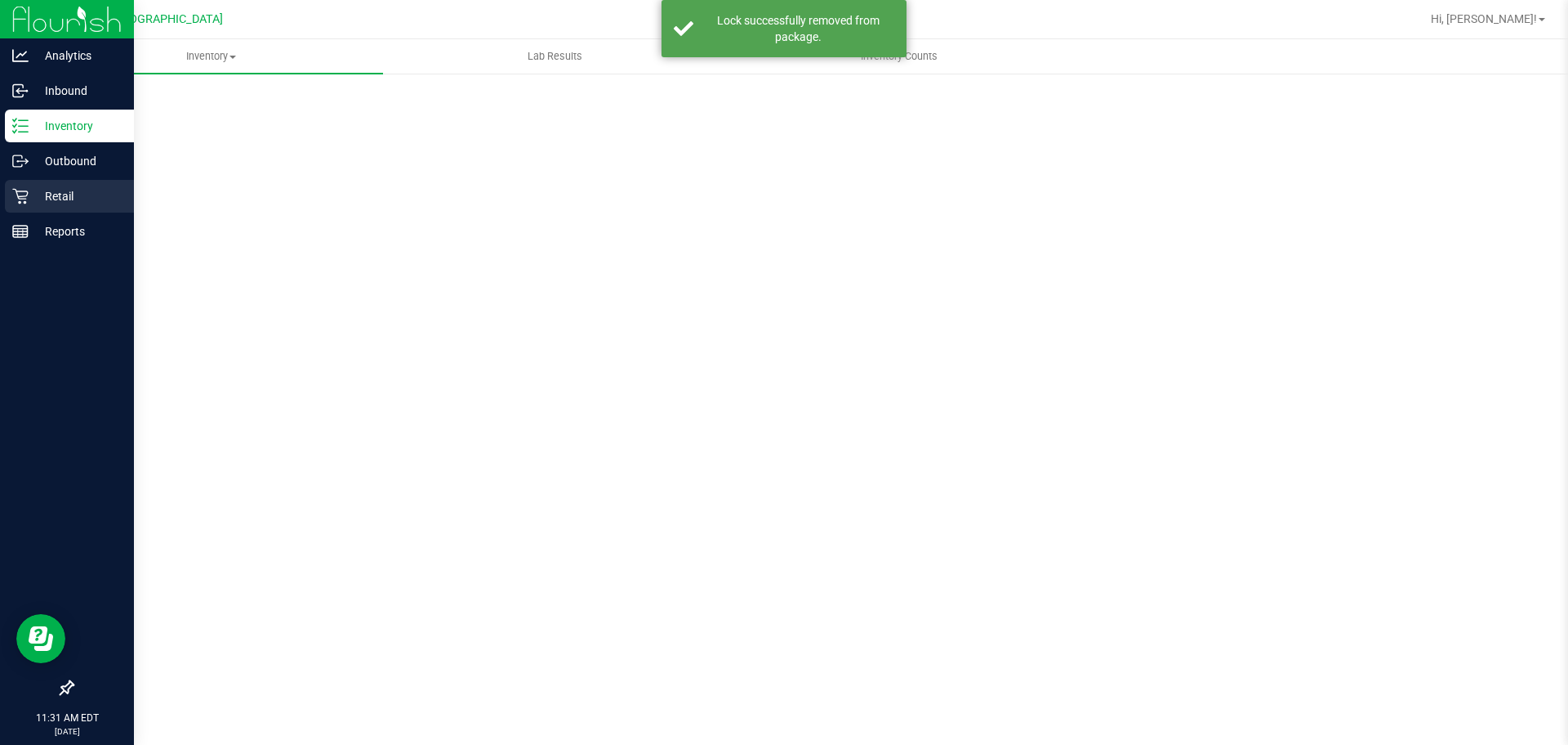
click at [24, 185] on div "Retail" at bounding box center [69, 196] width 129 height 33
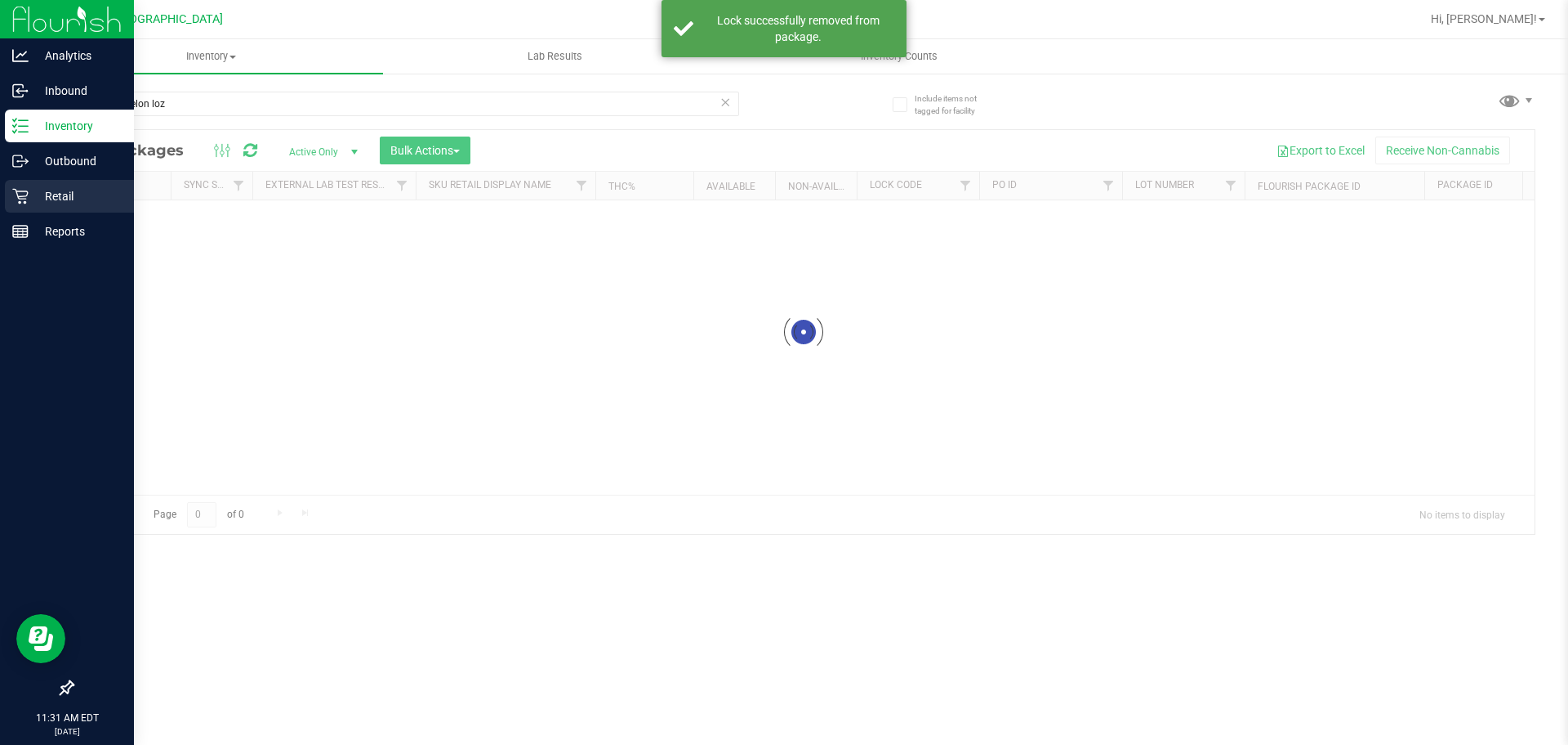
click at [28, 205] on div "Retail" at bounding box center [69, 196] width 129 height 33
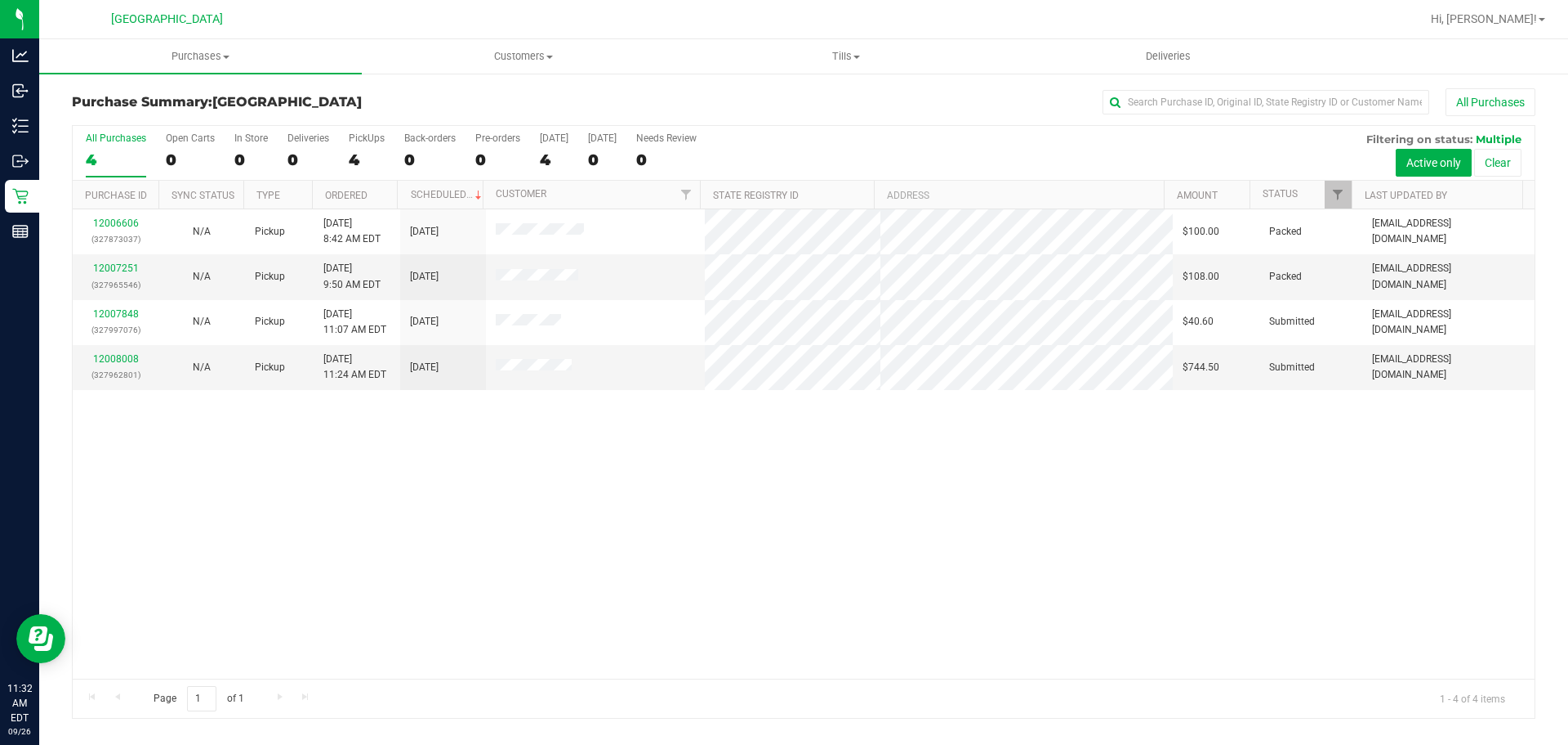
click at [421, 491] on div "12006606 (327873037) N/A Pickup 9/26/2025 8:42 AM EDT 9/26/2025 $100.00 Packed …" at bounding box center [803, 444] width 1462 height 469
click at [128, 359] on link "12008008" at bounding box center [116, 358] width 45 height 12
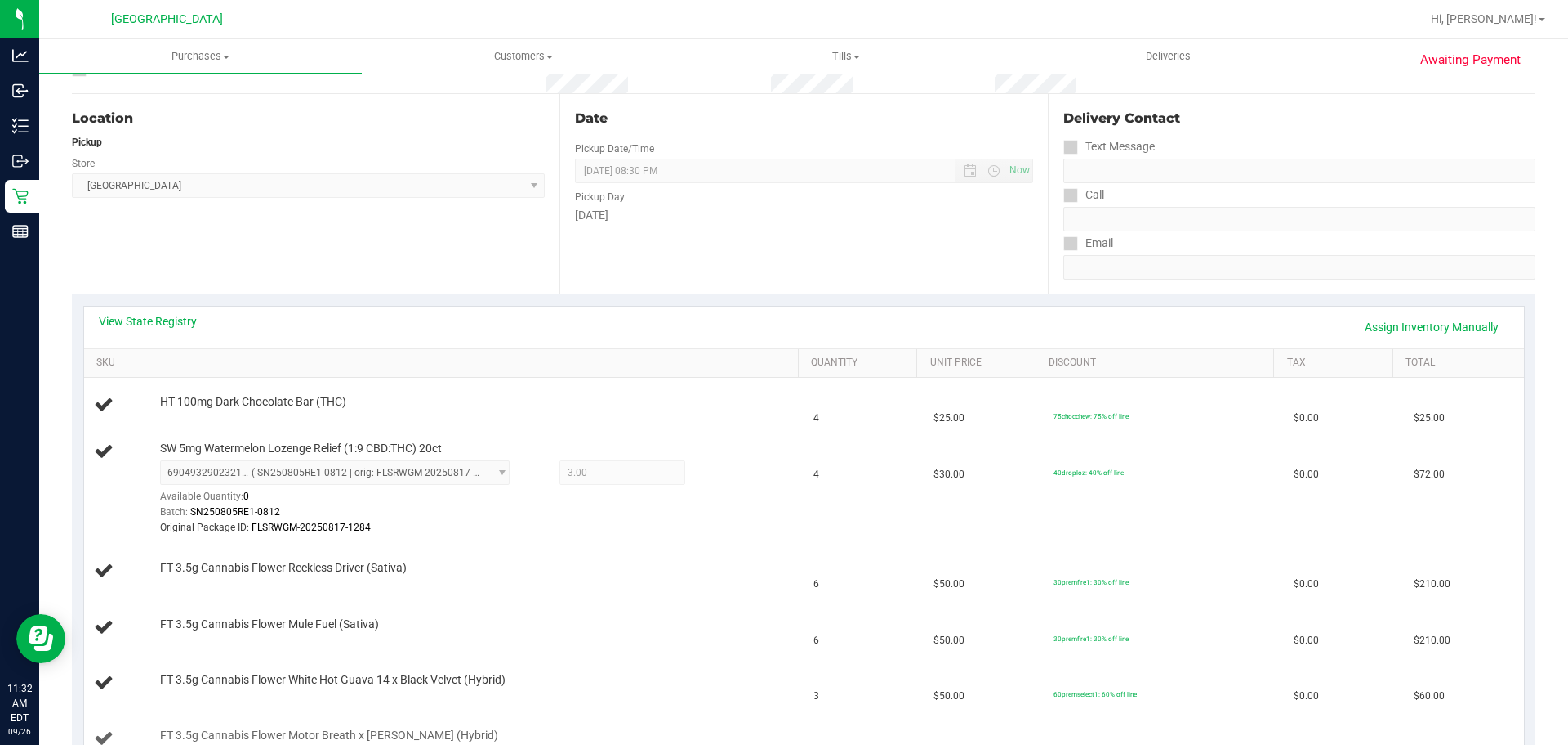
scroll to position [408, 0]
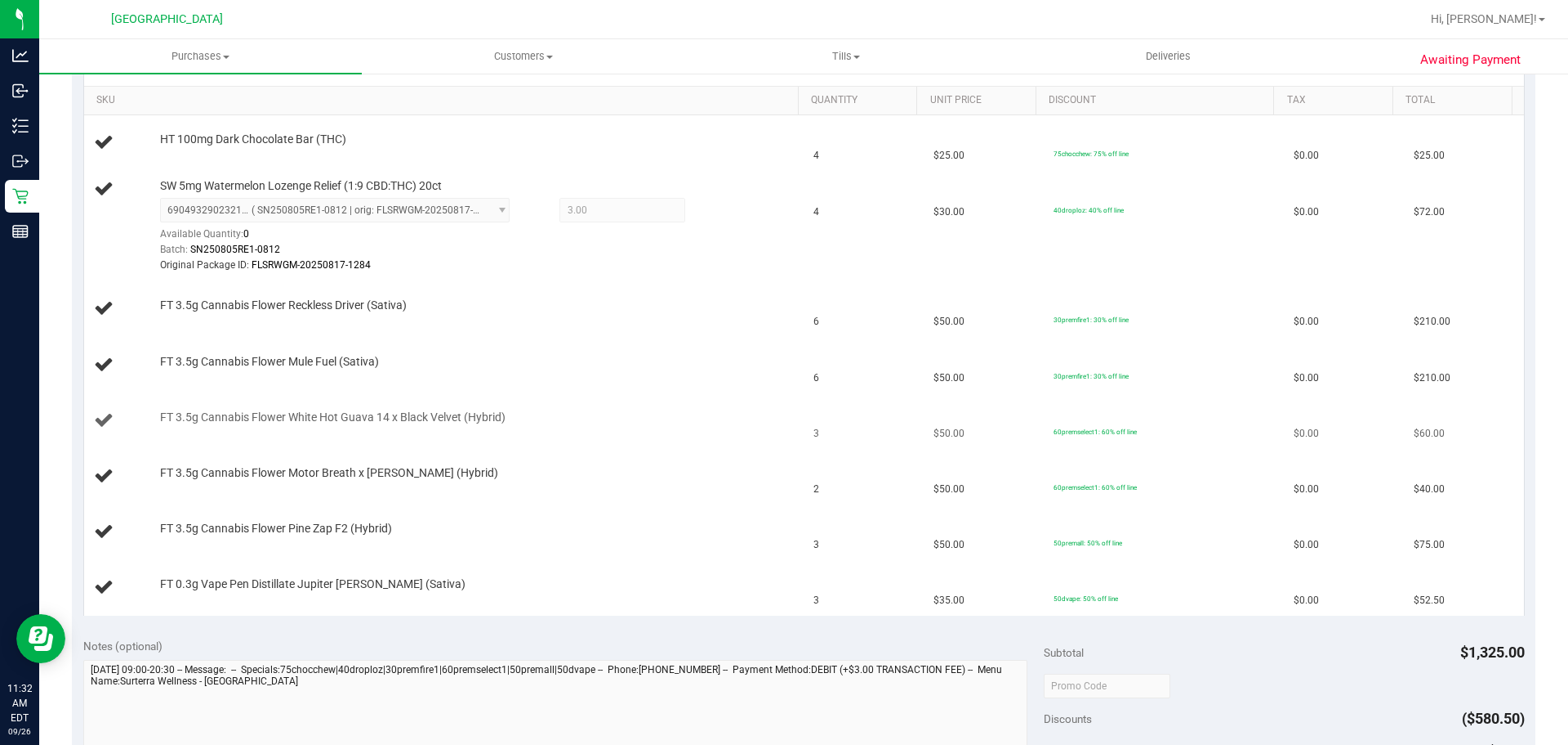
click at [675, 397] on td "FT 3.5g Cannabis Flower White Hot Guava 14 x Black Velvet (Hybrid)" at bounding box center [444, 420] width 720 height 55
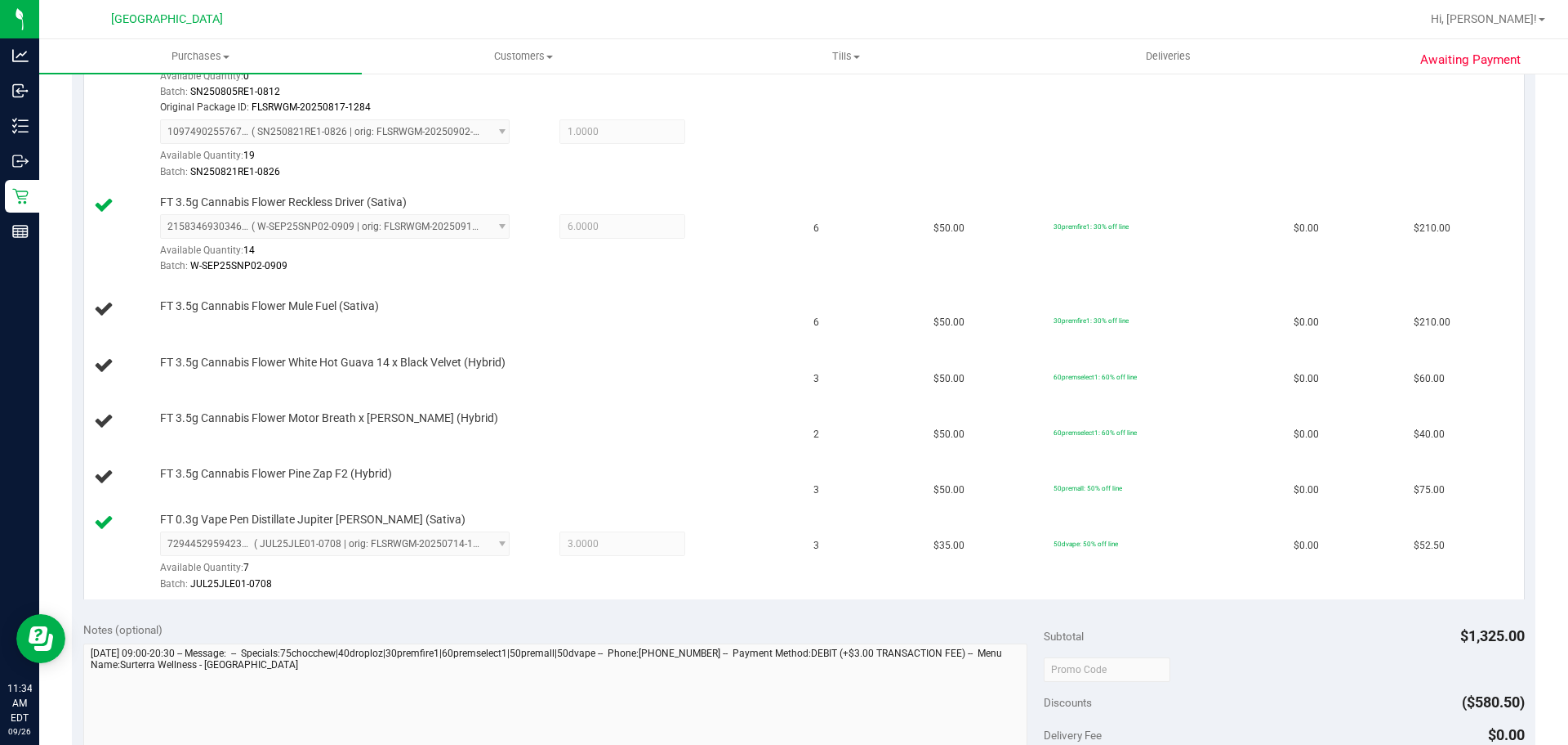
scroll to position [567, 0]
click at [677, 317] on div "FT 3.5g Cannabis Flower Mule Fuel (Sativa)" at bounding box center [444, 309] width 701 height 22
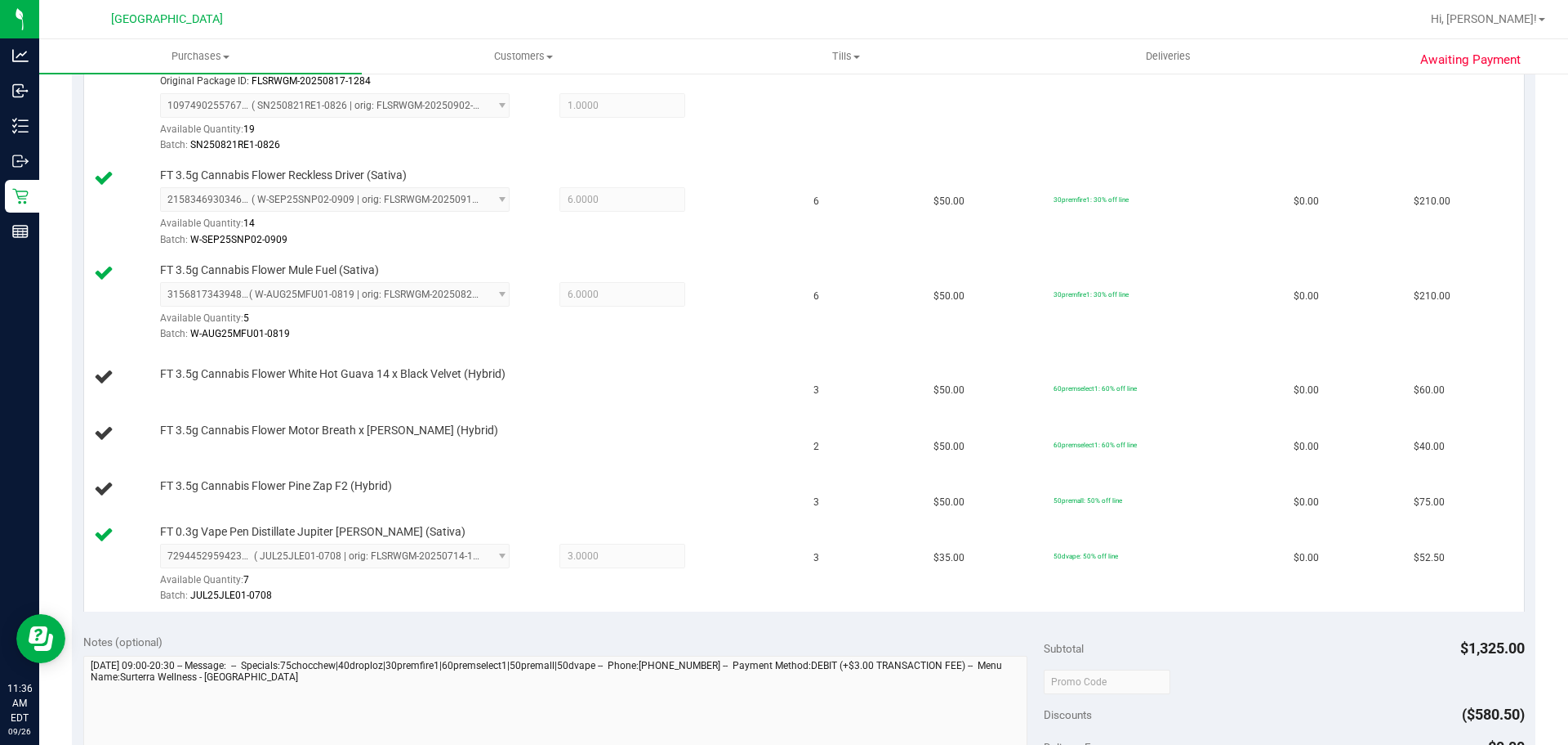
scroll to position [630, 0]
click at [716, 384] on div at bounding box center [475, 384] width 630 height 1
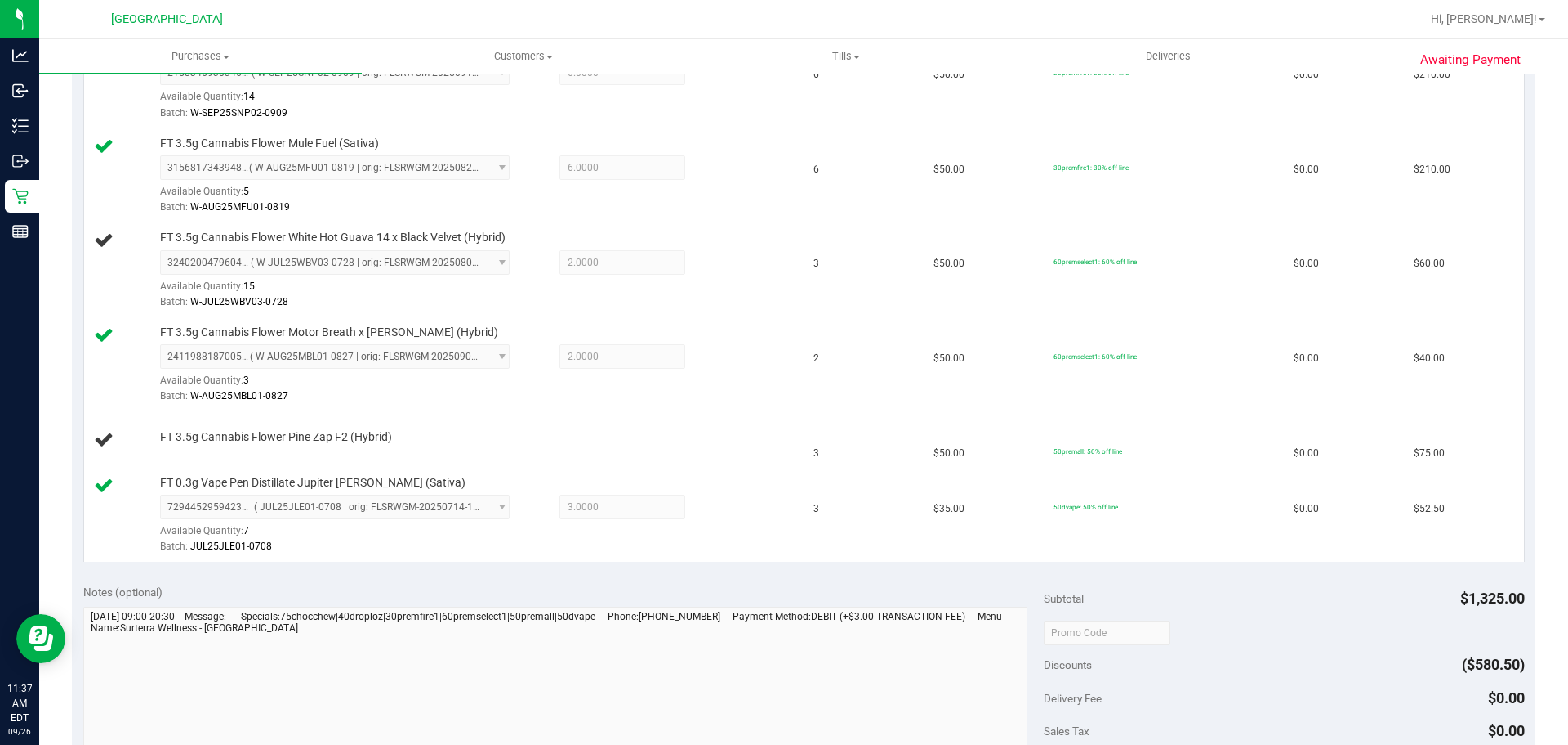
scroll to position [771, 0]
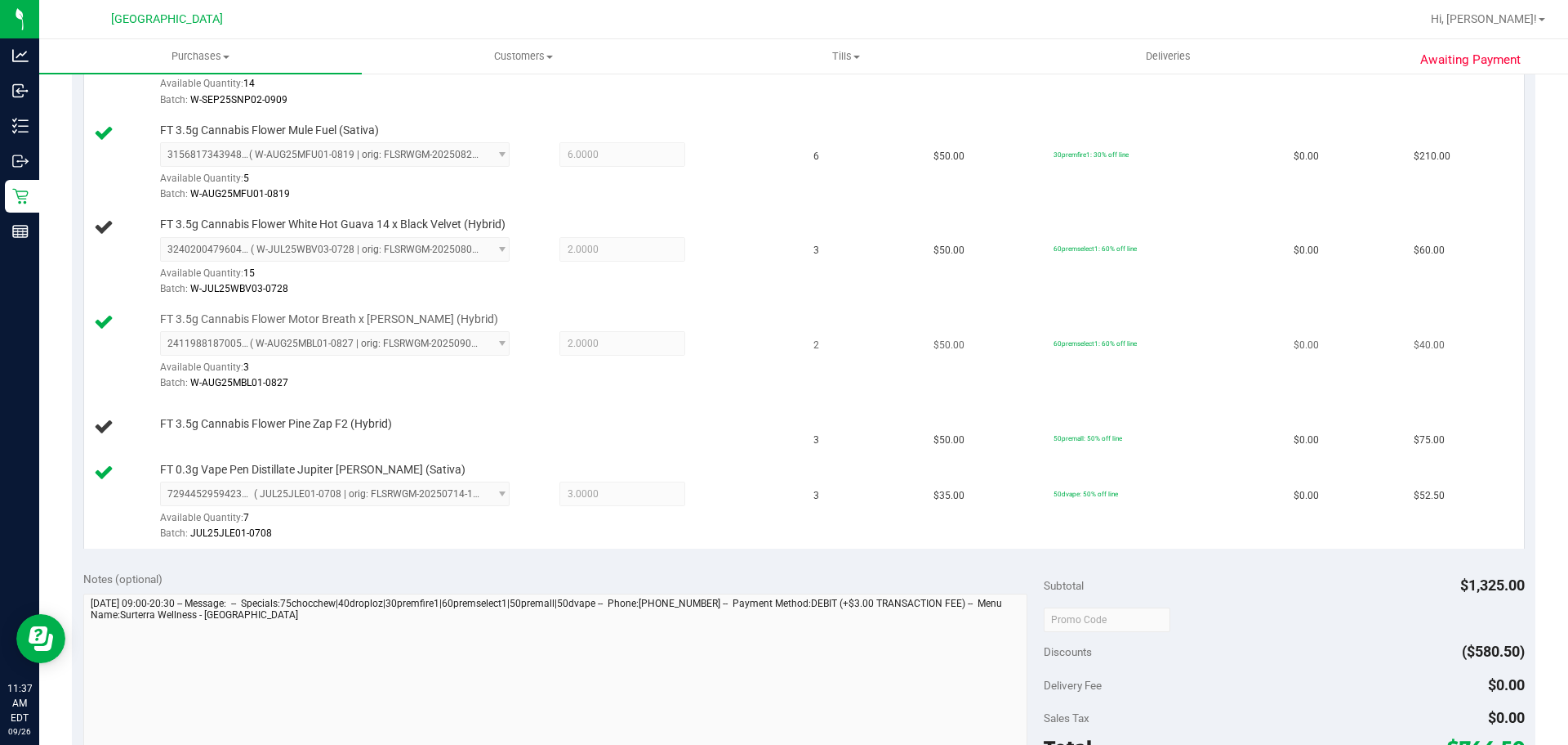
click at [740, 387] on div "Batch: W-AUG25MBL01-0827" at bounding box center [475, 382] width 630 height 15
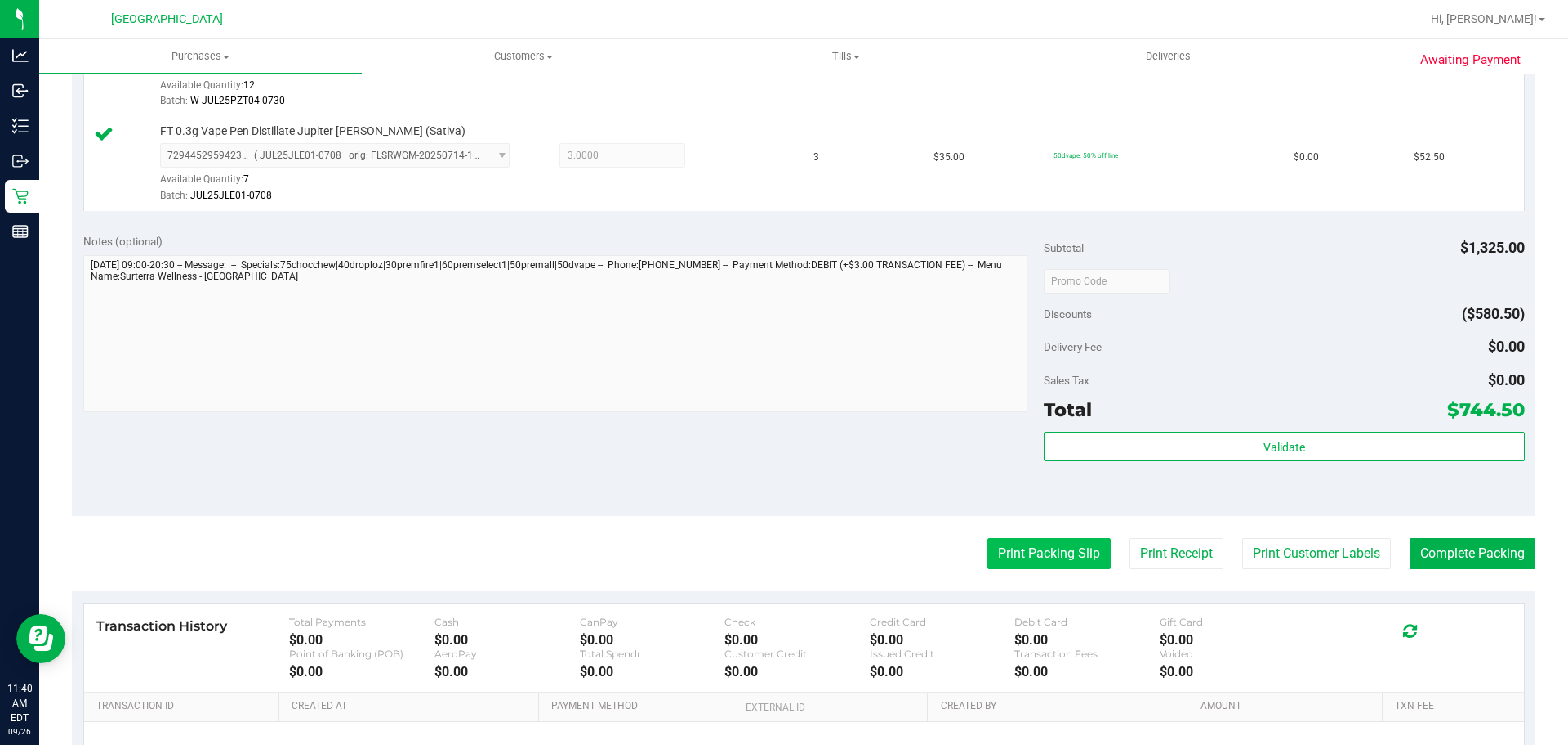
scroll to position [1181, 0]
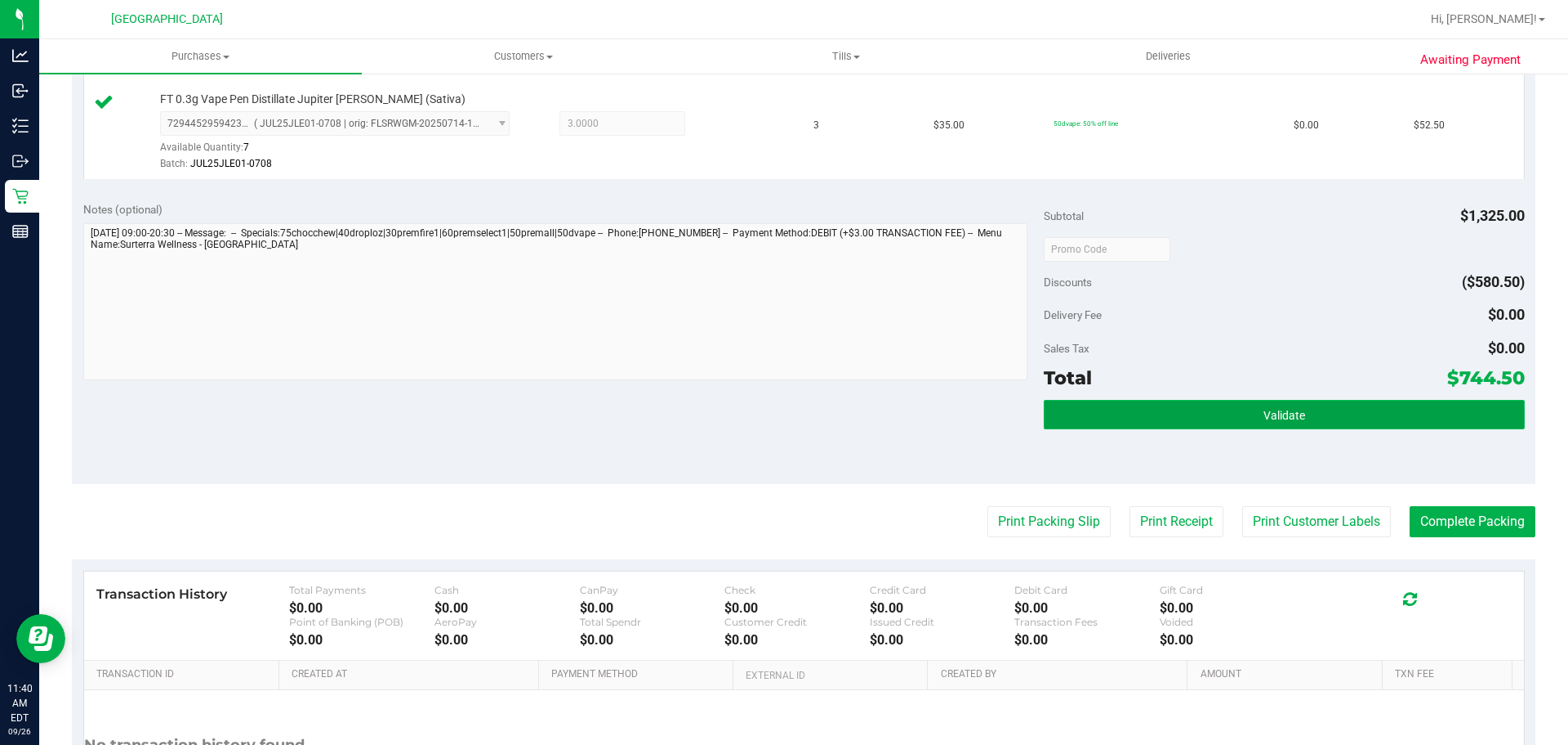
click at [1135, 420] on button "Validate" at bounding box center [1284, 414] width 481 height 29
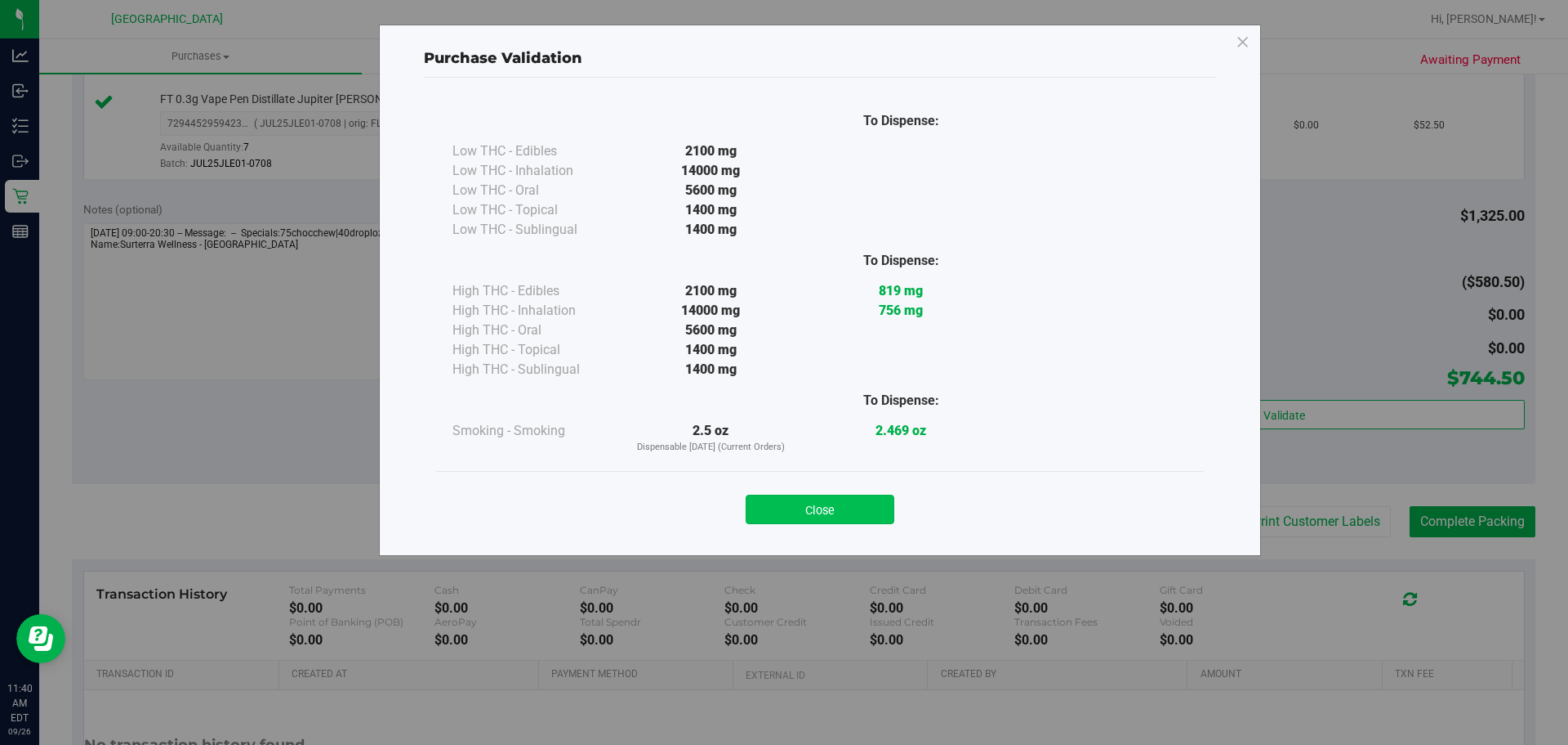
click at [867, 508] on button "Close" at bounding box center [820, 509] width 149 height 29
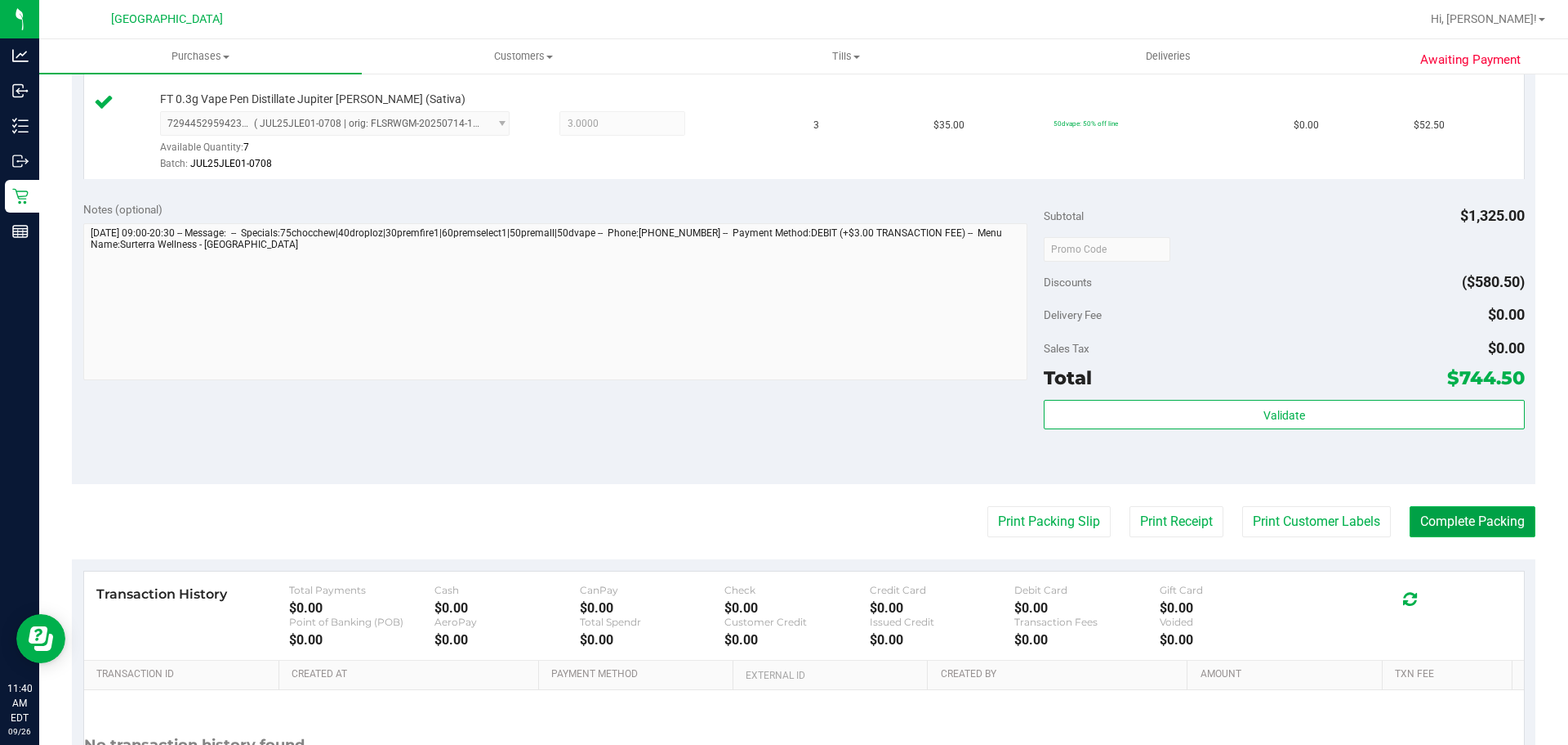
click at [1446, 523] on button "Complete Packing" at bounding box center [1473, 522] width 126 height 31
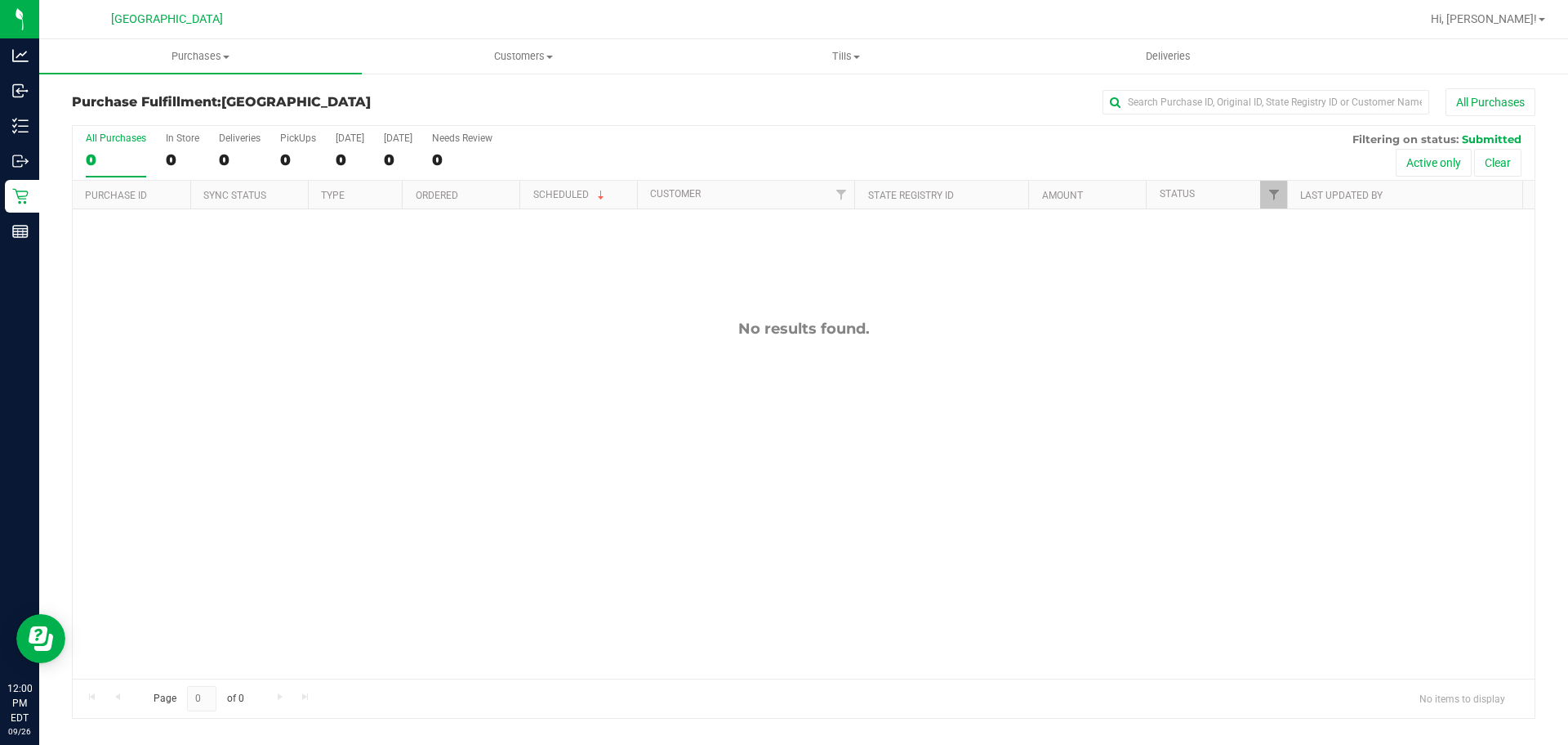
click at [1303, 524] on div "No results found." at bounding box center [803, 499] width 1462 height 580
click at [1177, 299] on div "No results found." at bounding box center [803, 499] width 1462 height 580
click at [21, 235] on line at bounding box center [20, 235] width 15 height 0
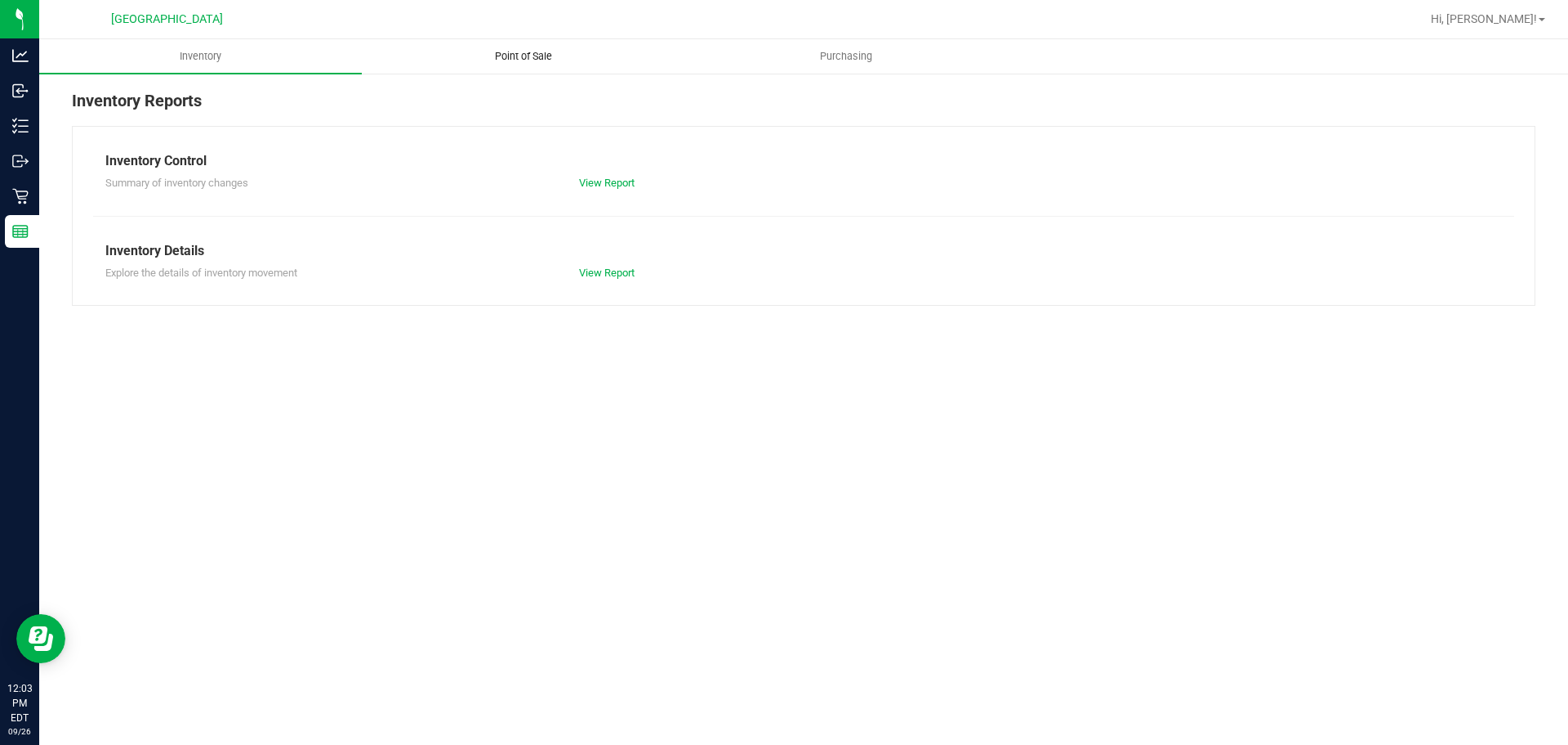
click at [444, 67] on uib-tab-heading "Point of Sale" at bounding box center [523, 56] width 321 height 33
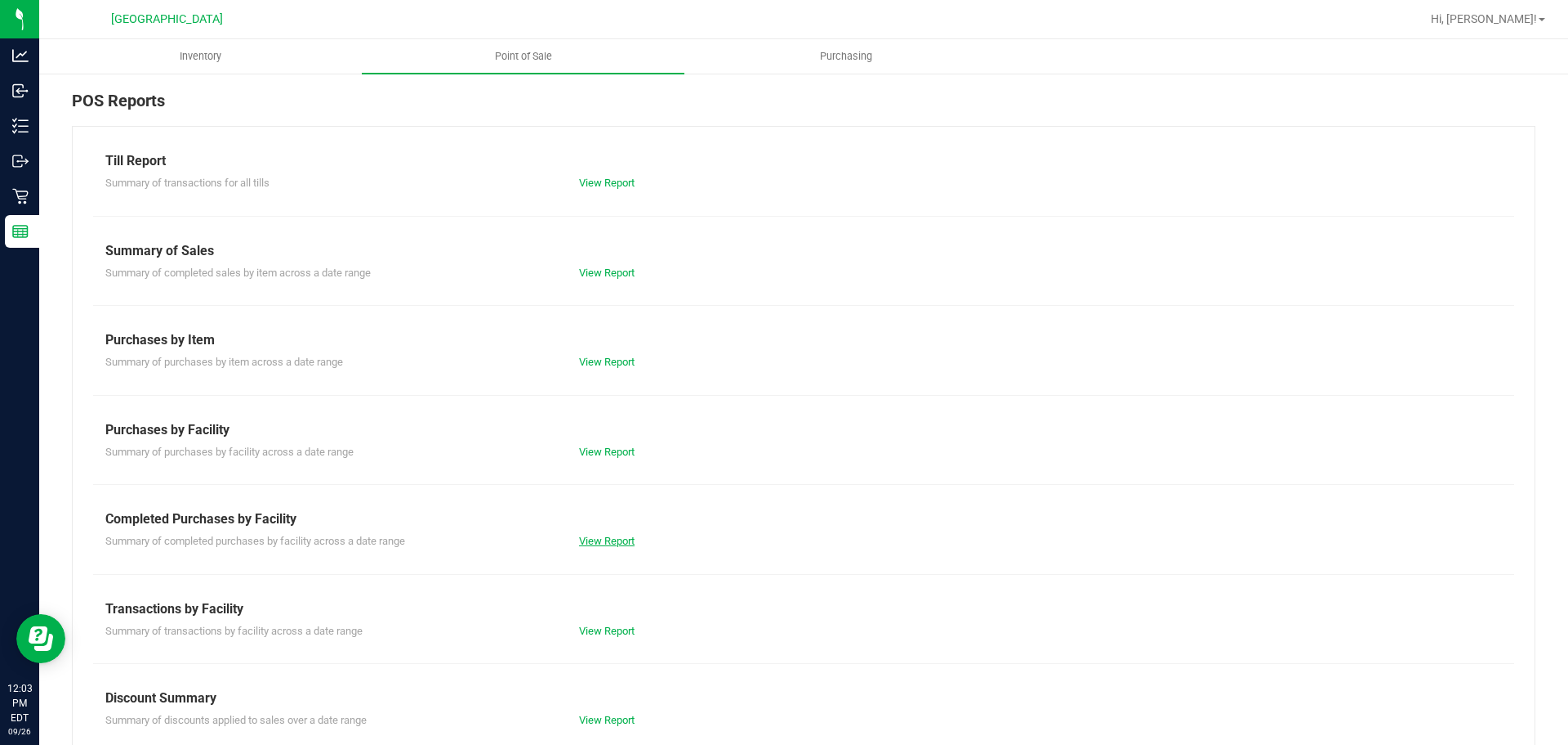
click at [599, 542] on link "View Report" at bounding box center [607, 541] width 55 height 13
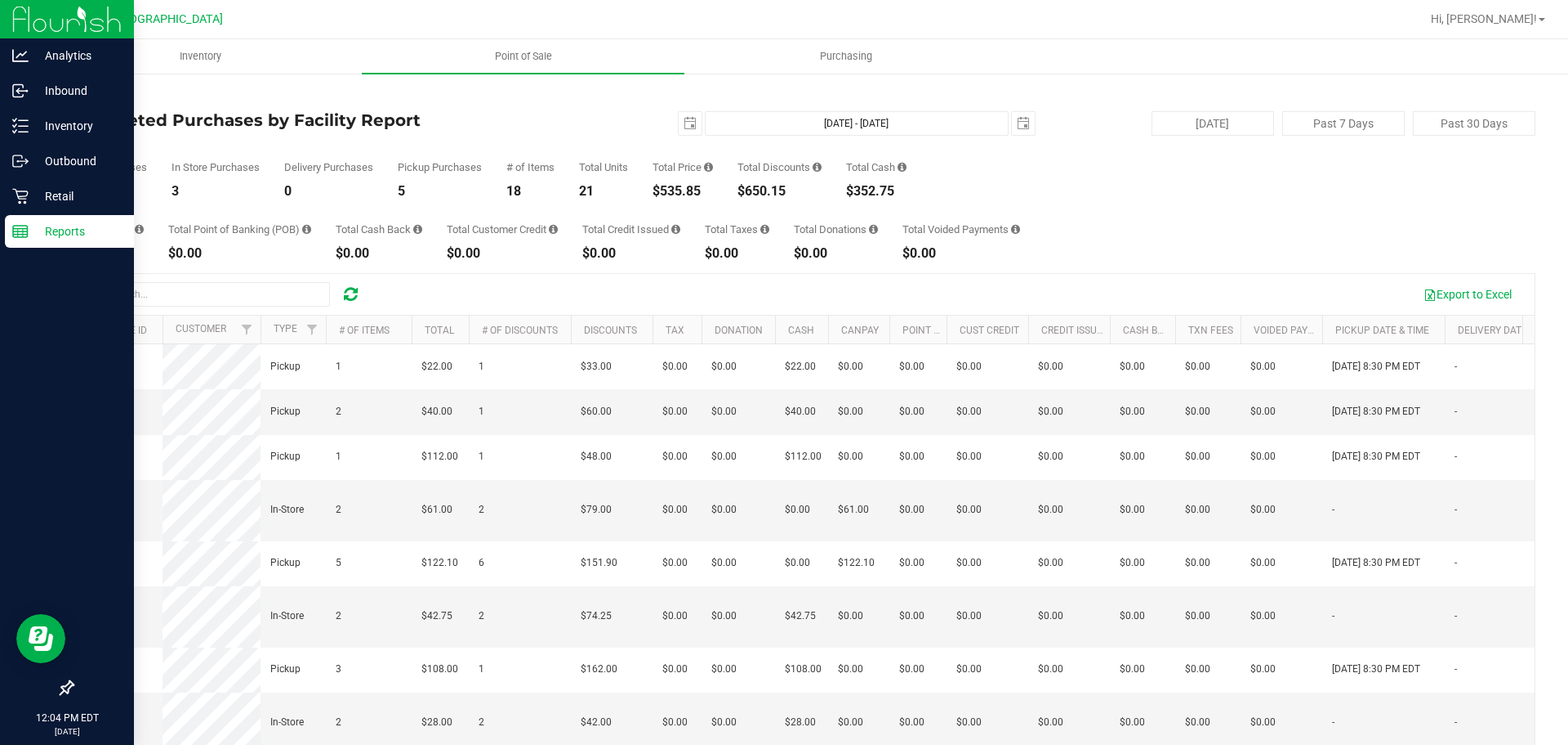
click at [33, 219] on div "Reports" at bounding box center [69, 231] width 129 height 33
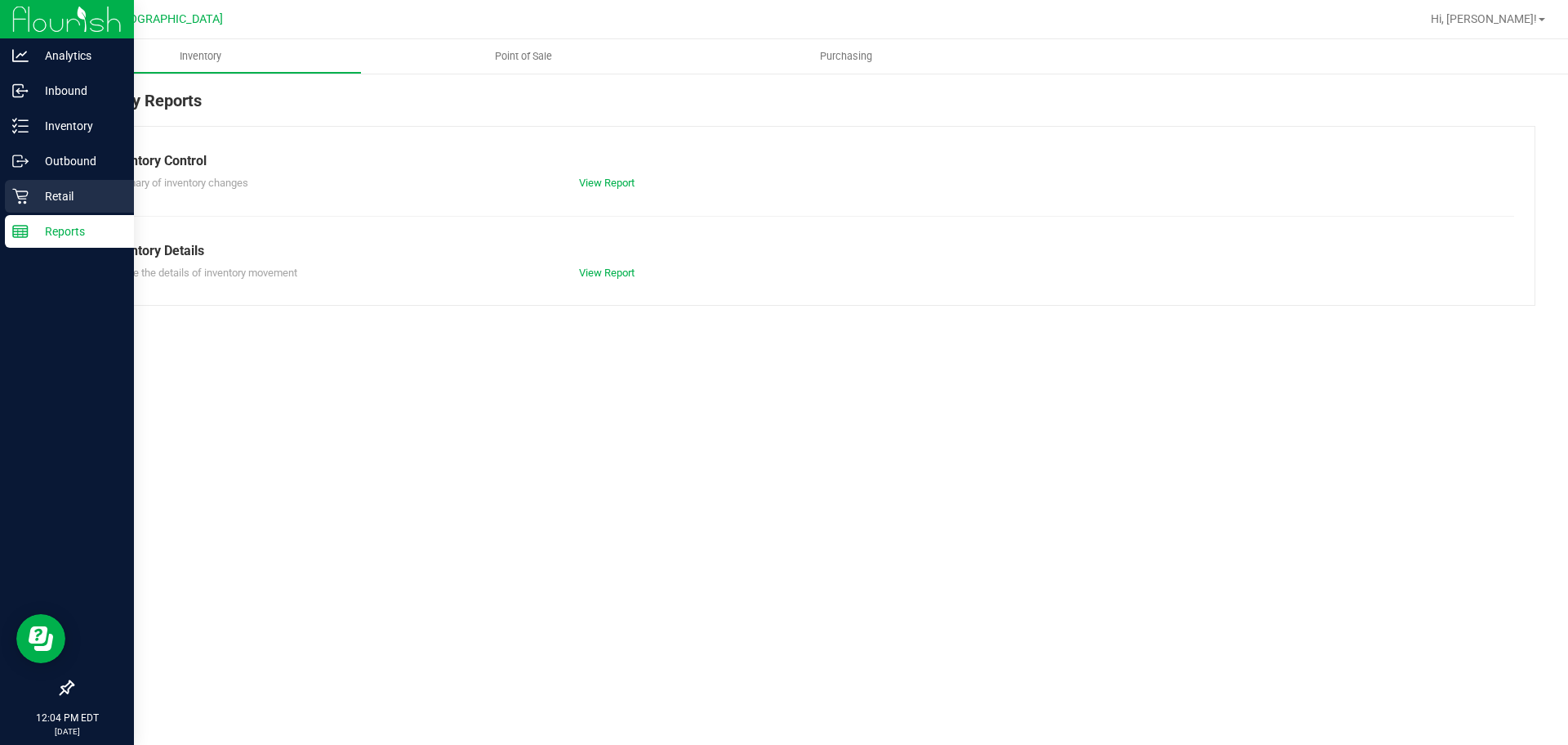
click at [36, 211] on div "Retail" at bounding box center [69, 196] width 129 height 33
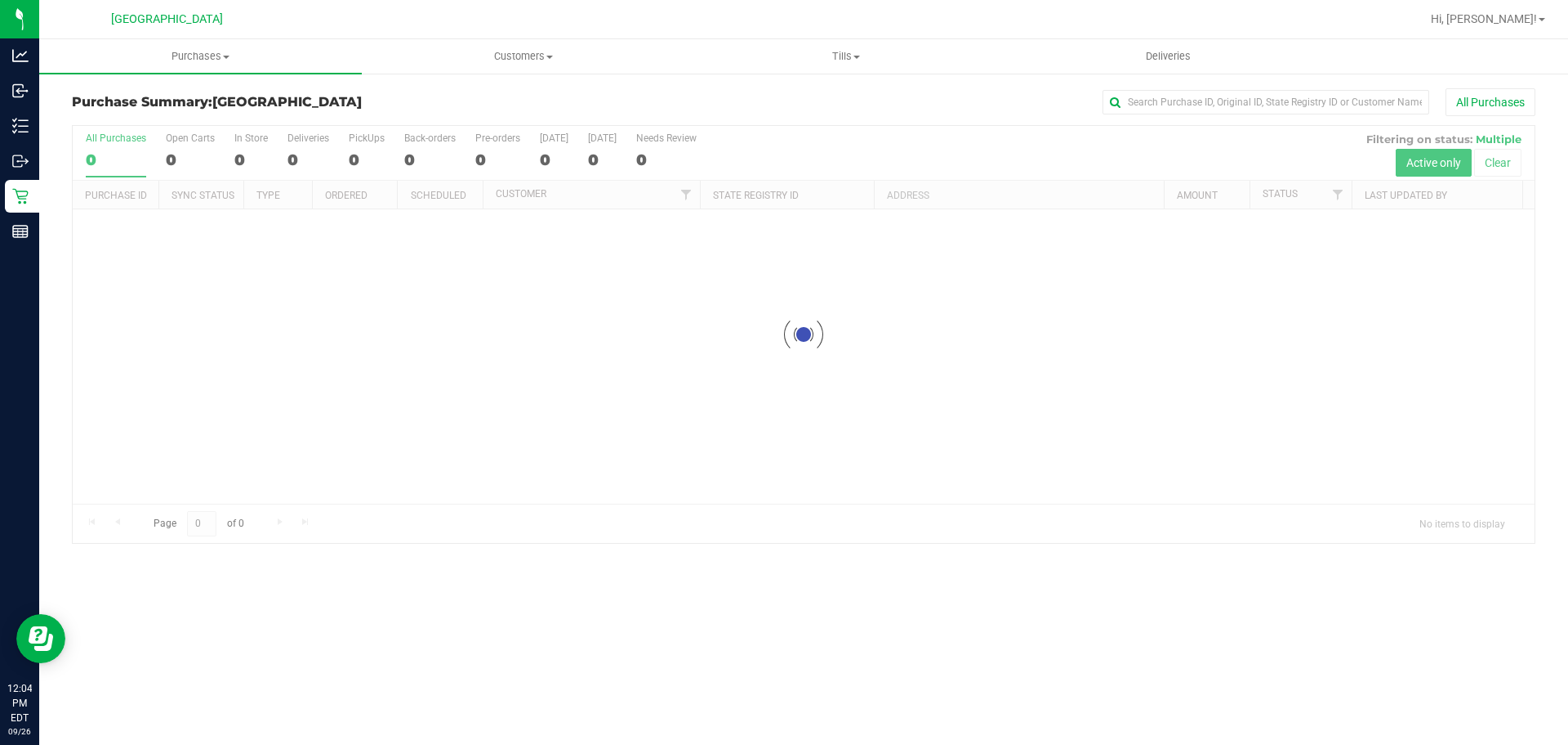
click at [648, 112] on div "All Purchases" at bounding box center [1047, 102] width 976 height 28
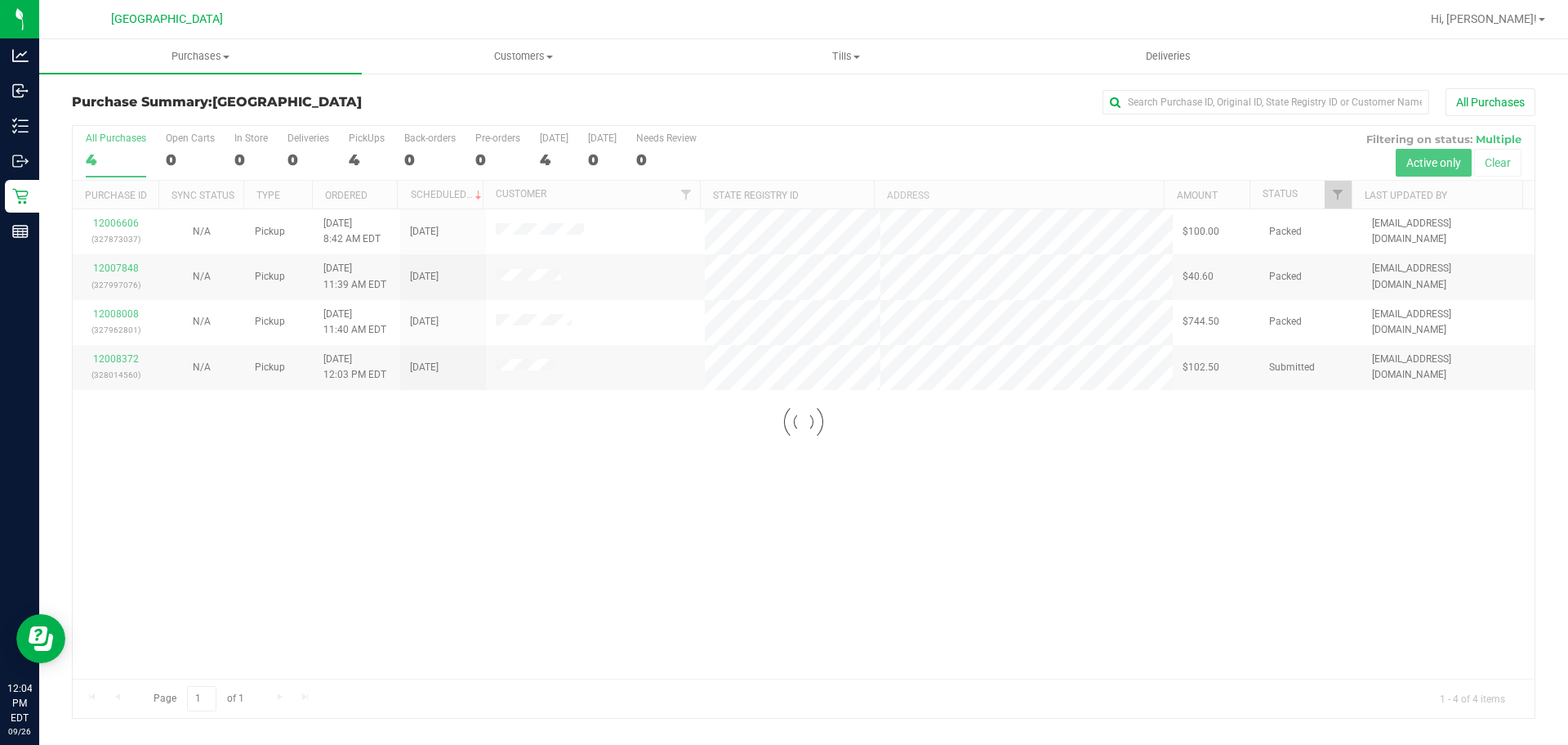
click at [745, 111] on div "All Purchases" at bounding box center [1047, 102] width 976 height 28
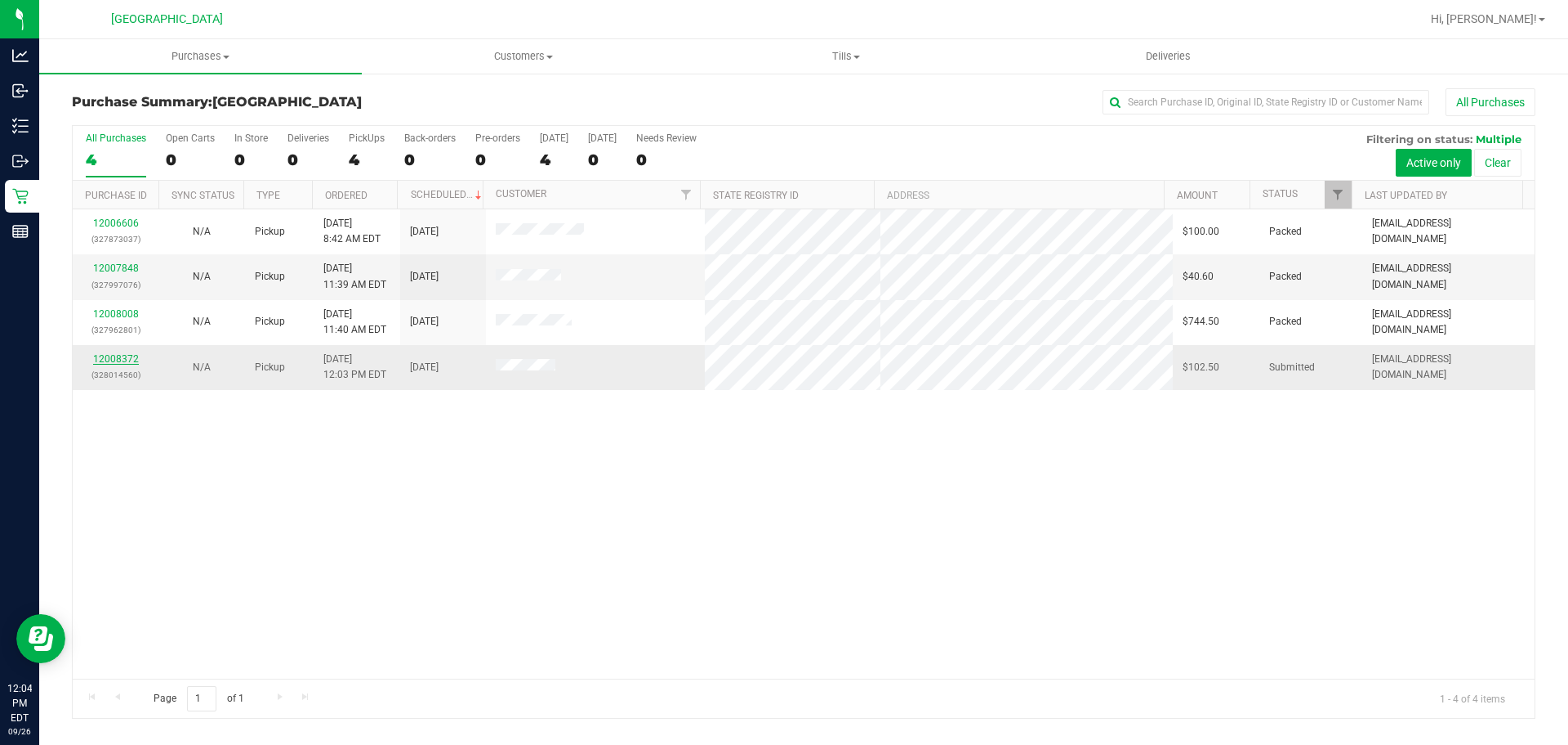
click at [112, 358] on link "12008372" at bounding box center [116, 358] width 45 height 12
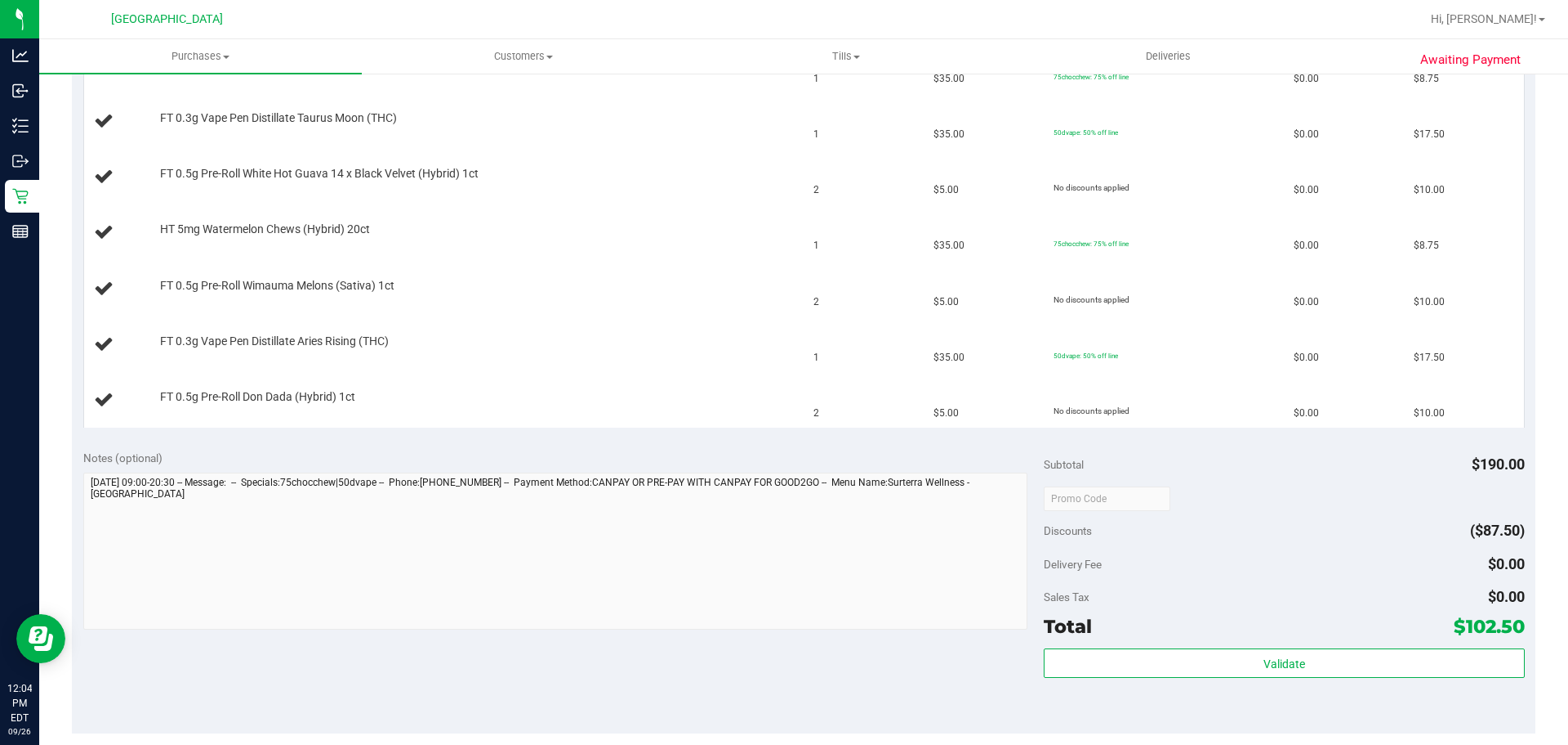
scroll to position [736, 0]
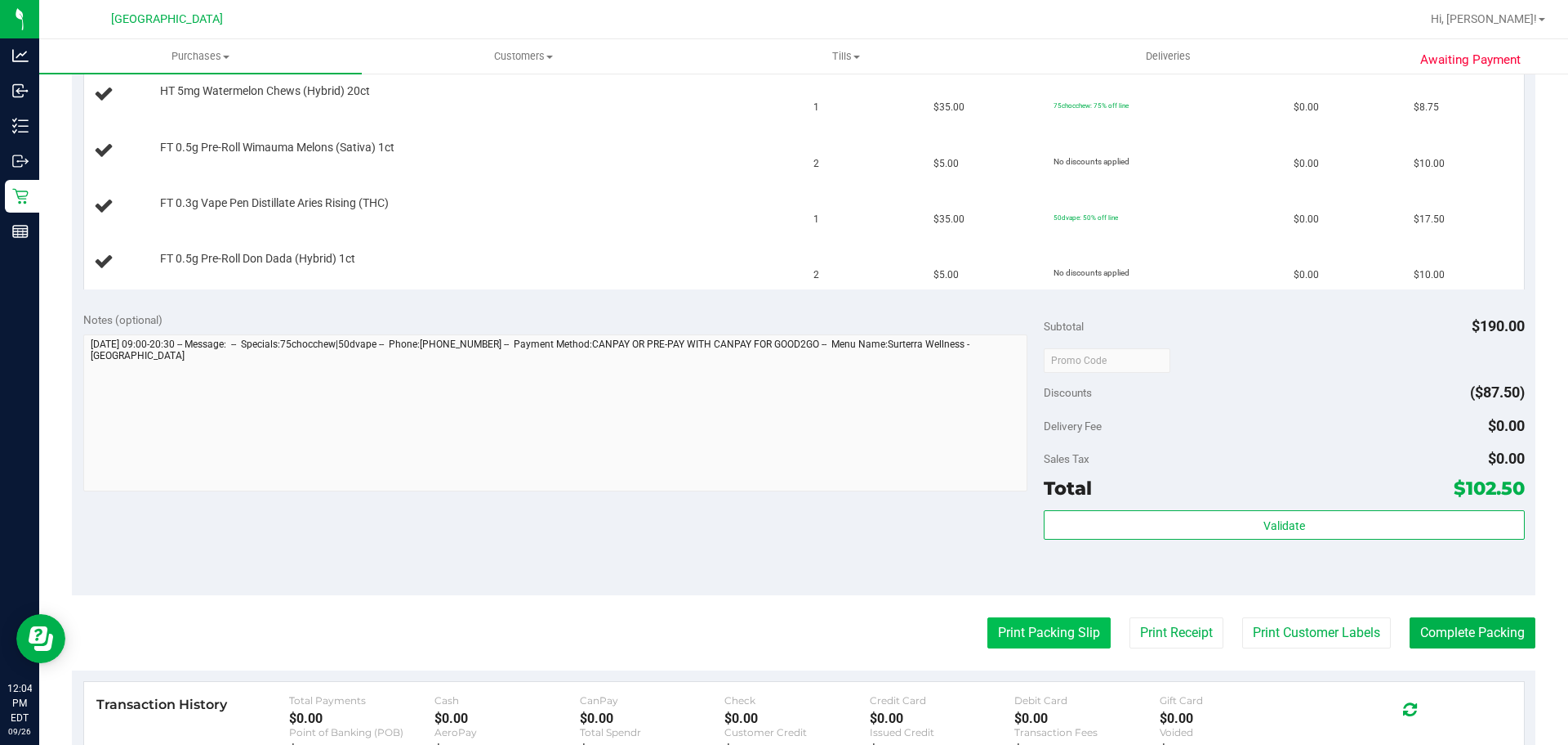
click at [998, 622] on button "Print Packing Slip" at bounding box center [1049, 632] width 123 height 31
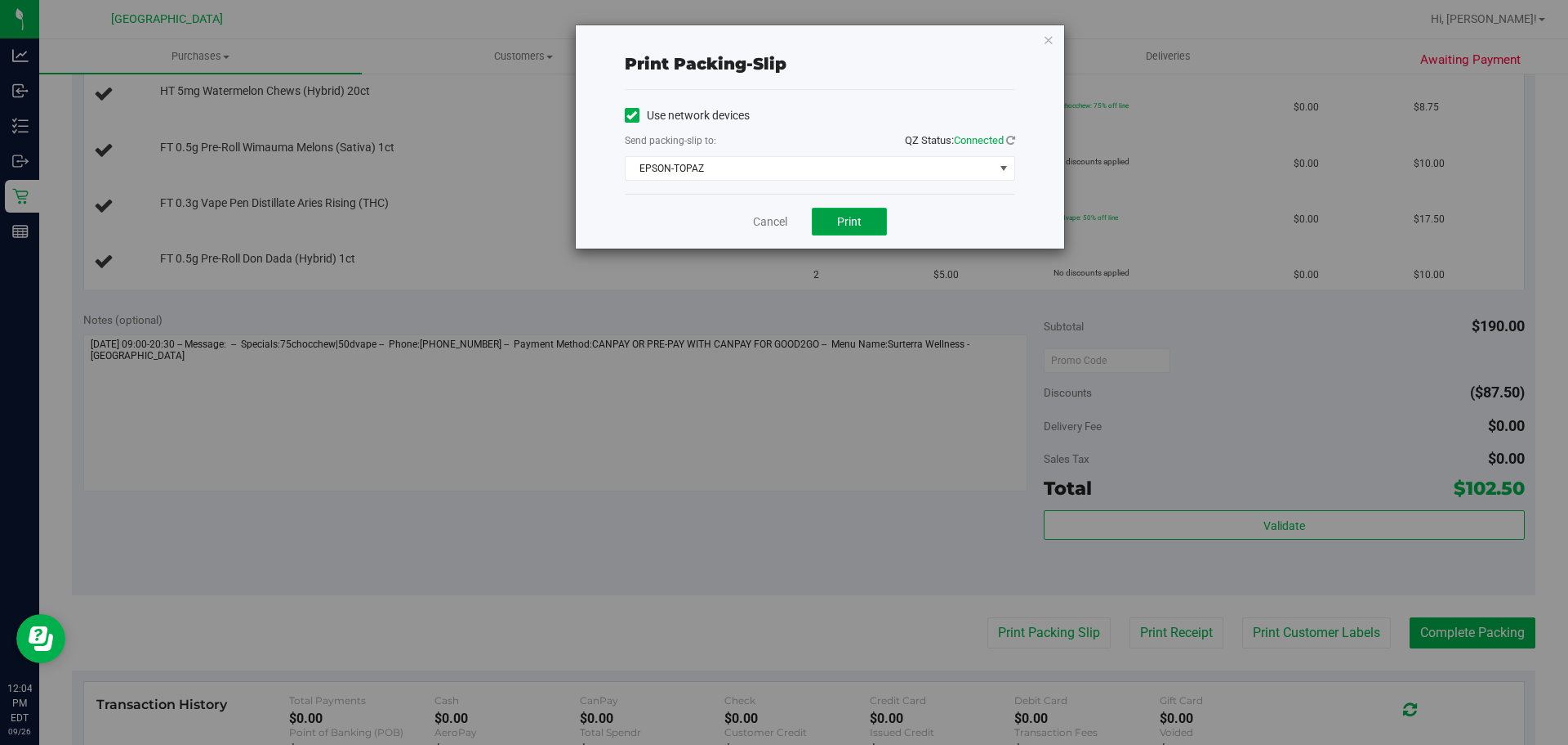
click at [849, 213] on button "Print" at bounding box center [849, 221] width 75 height 28
click at [766, 225] on link "Cancel" at bounding box center [771, 221] width 34 height 17
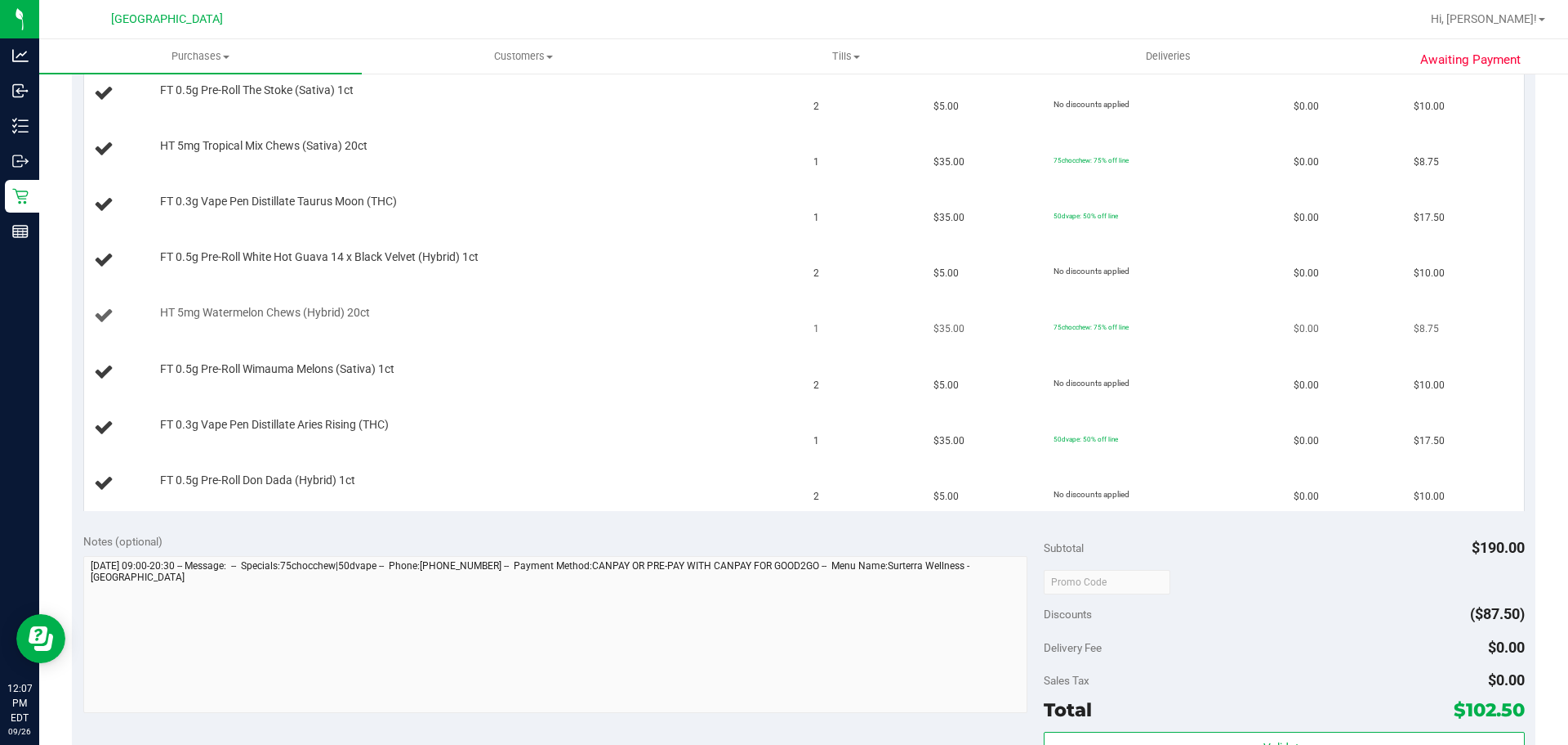
scroll to position [490, 0]
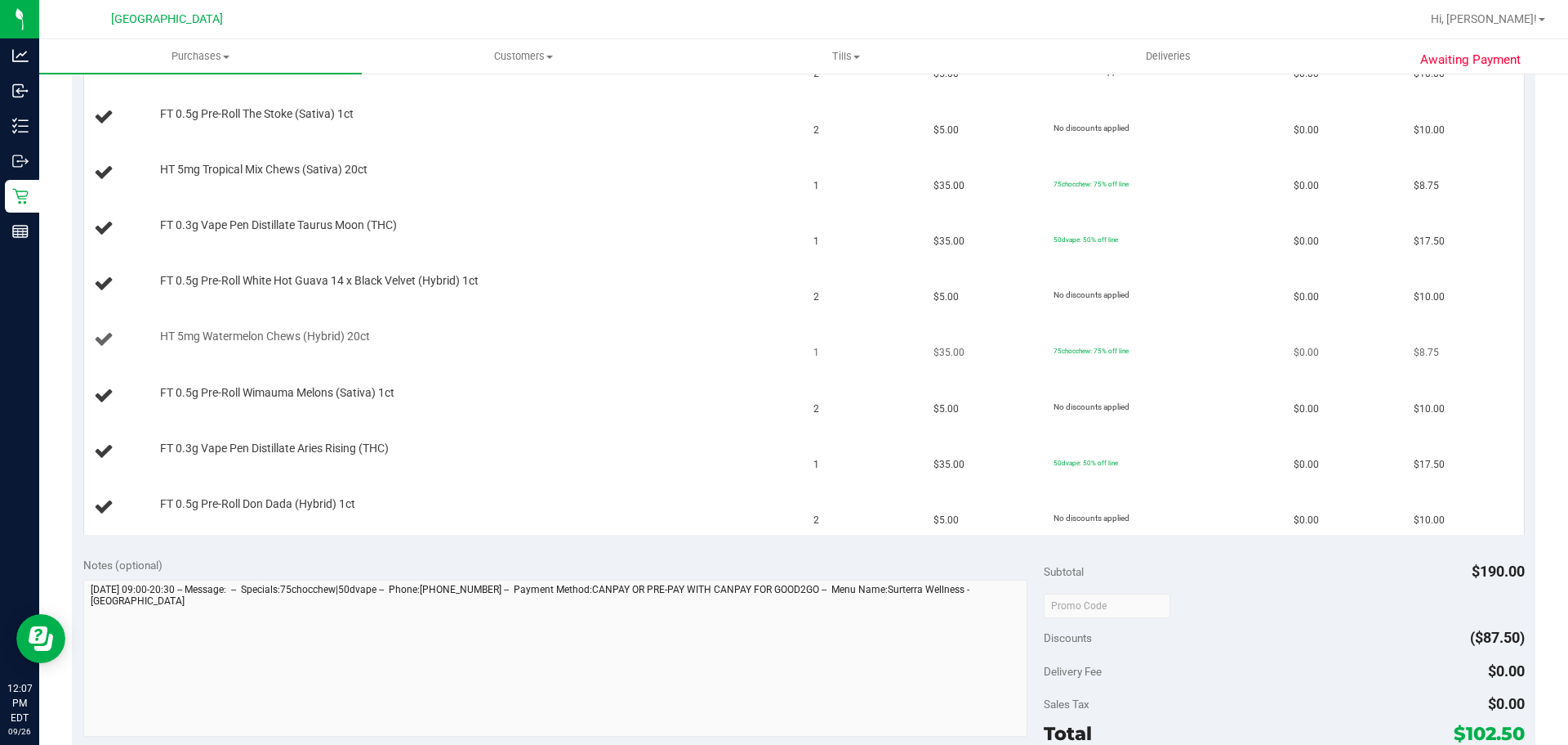
click at [653, 358] on td "HT 5mg Watermelon Chews (Hybrid) 20ct" at bounding box center [444, 339] width 720 height 55
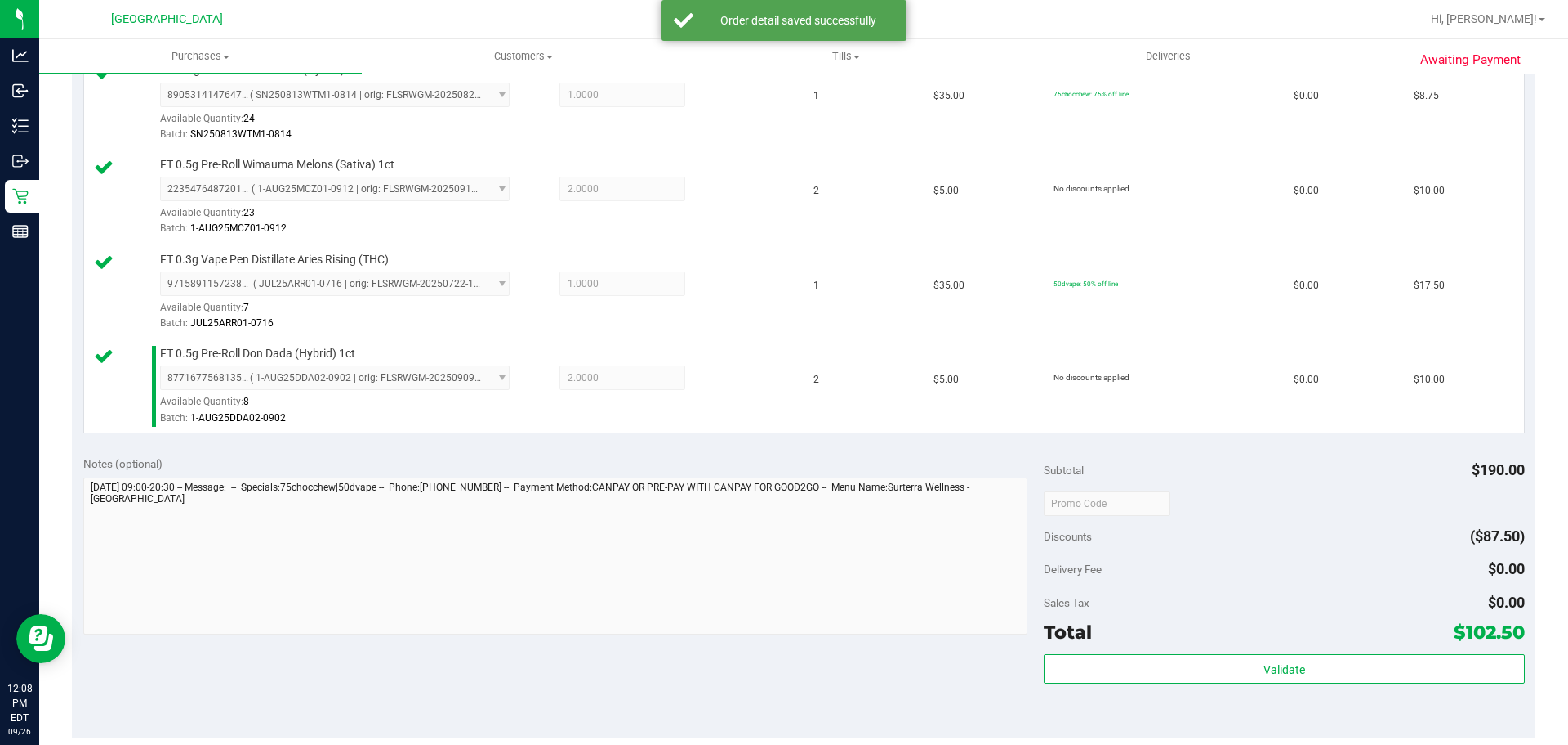
scroll to position [951, 0]
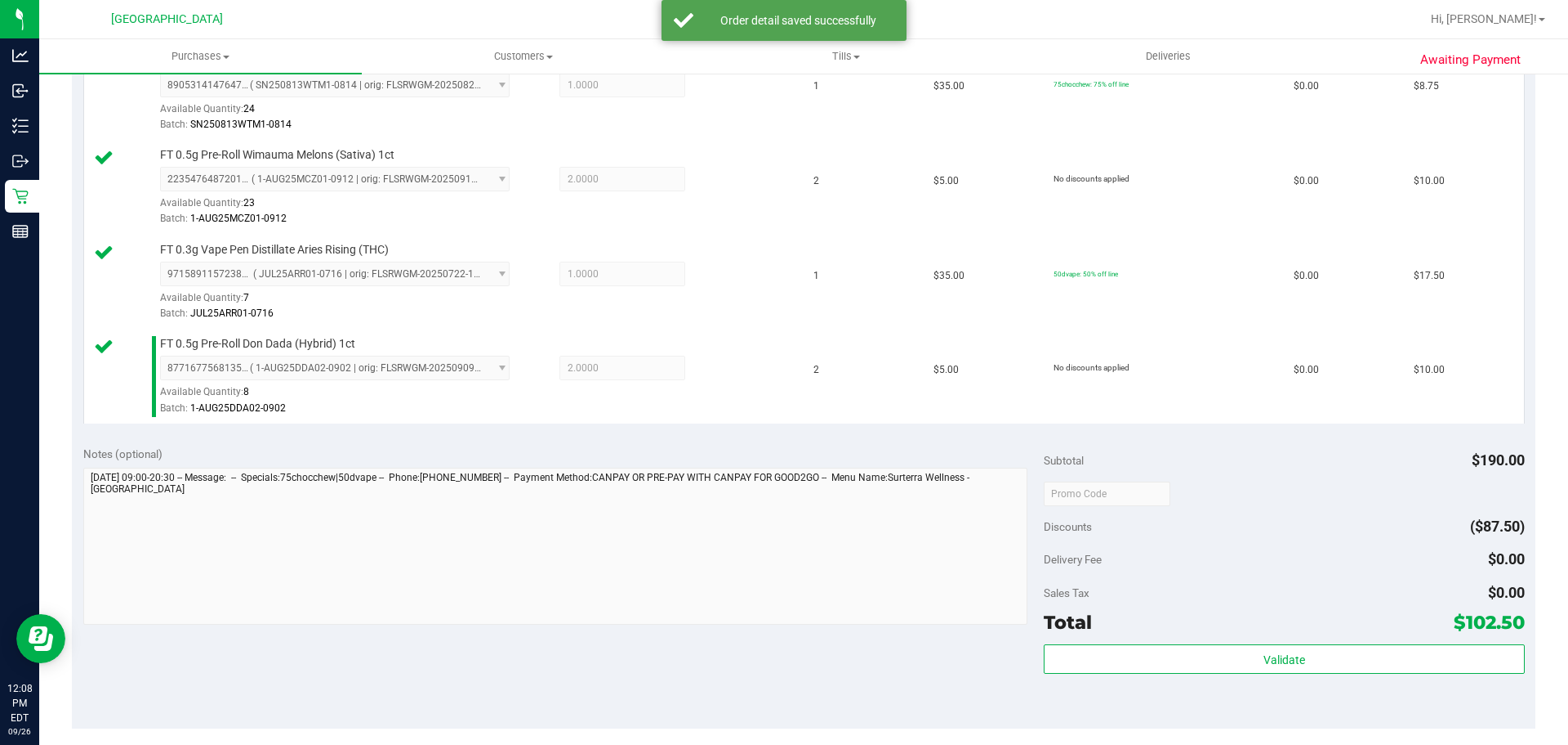
click at [1219, 630] on div "Total $102.50" at bounding box center [1284, 622] width 481 height 29
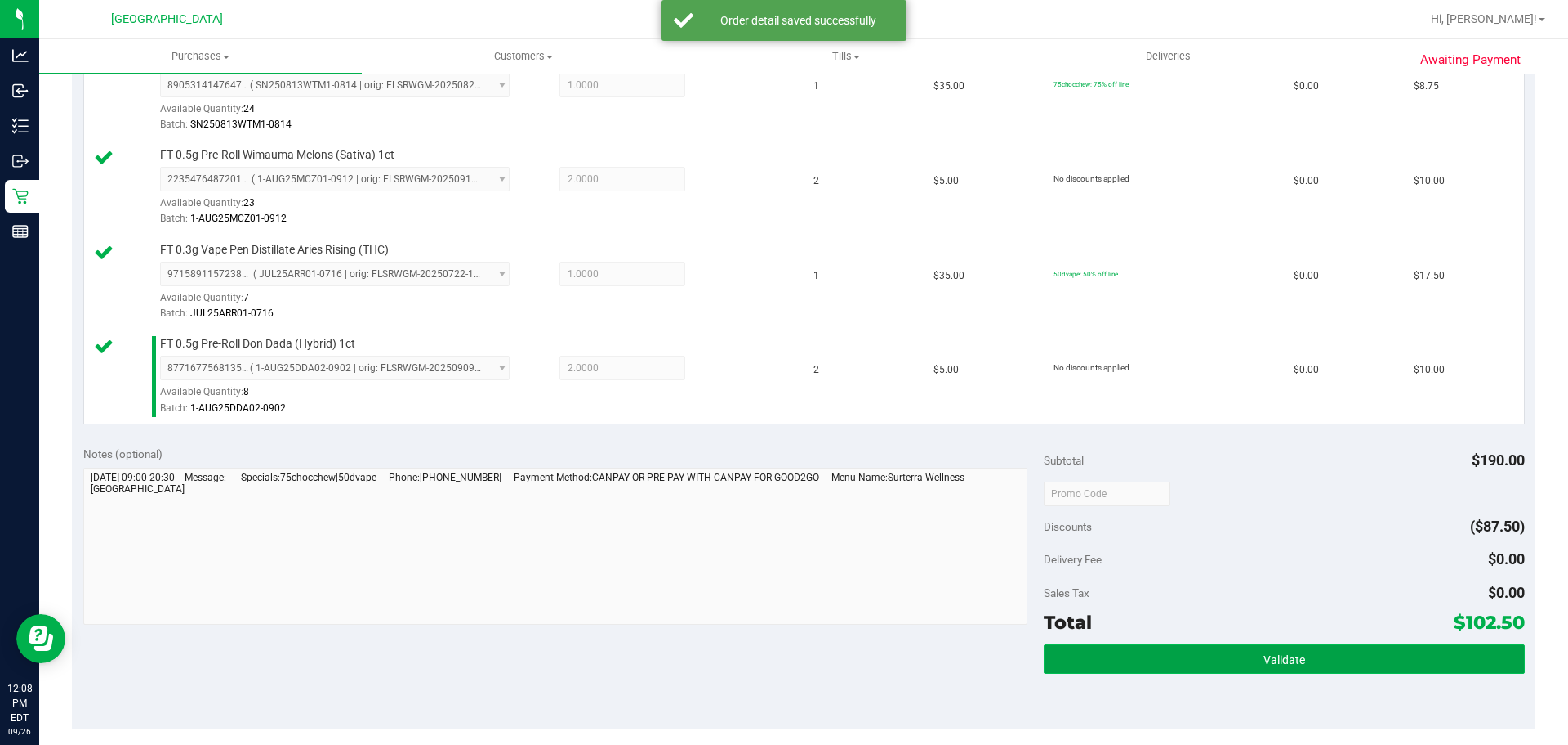
click at [1217, 654] on button "Validate" at bounding box center [1284, 659] width 481 height 29
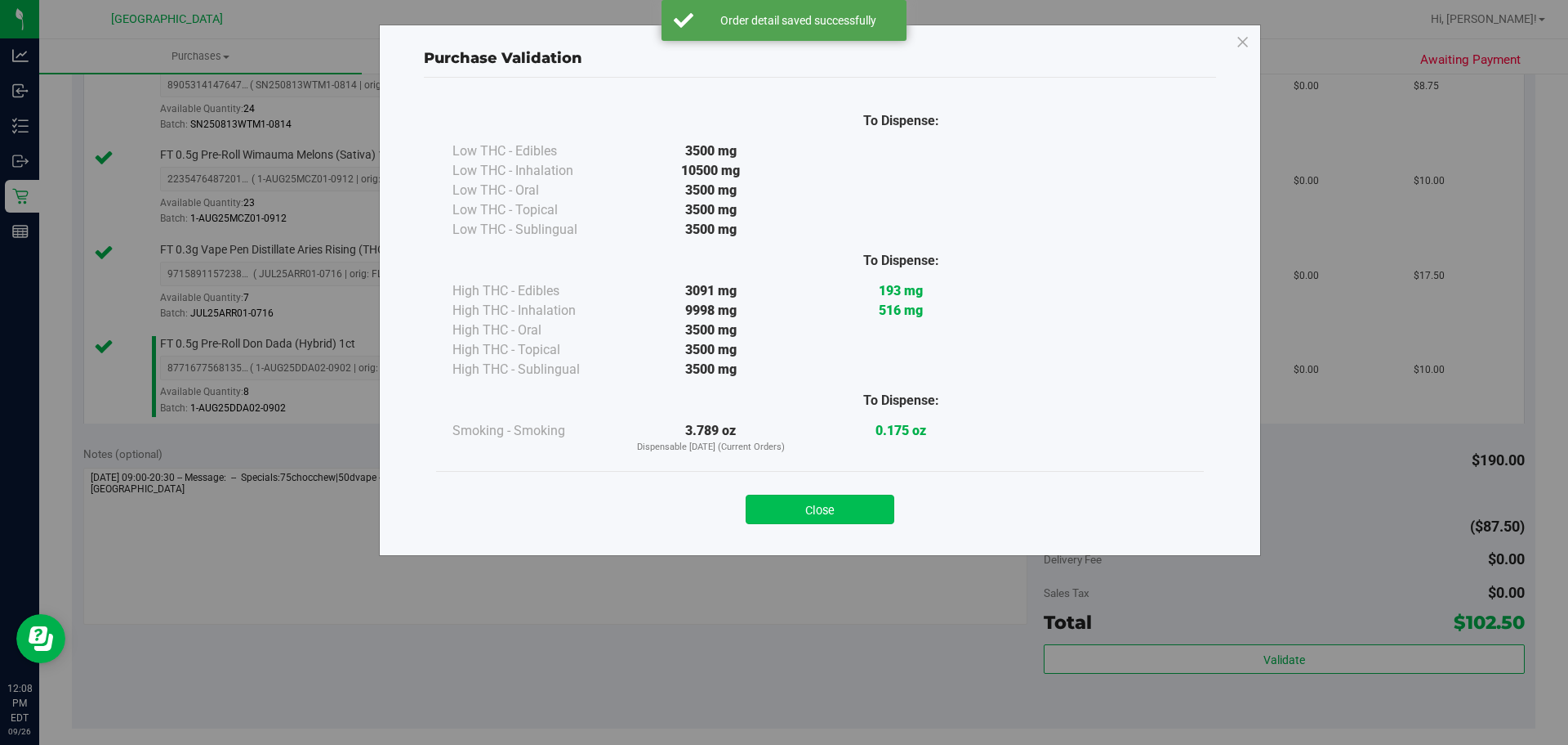
click at [825, 522] on button "Close" at bounding box center [820, 509] width 149 height 29
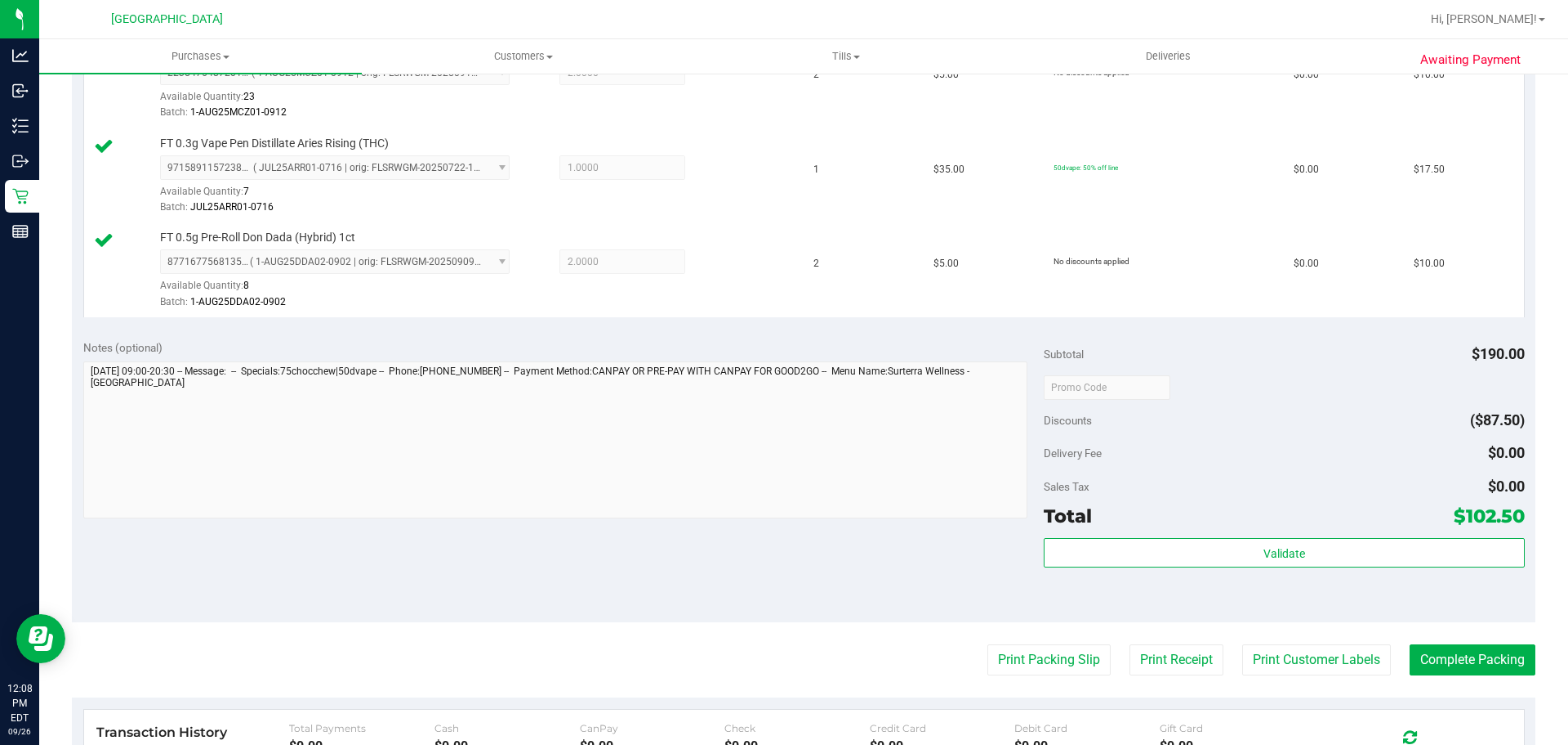
scroll to position [1157, 0]
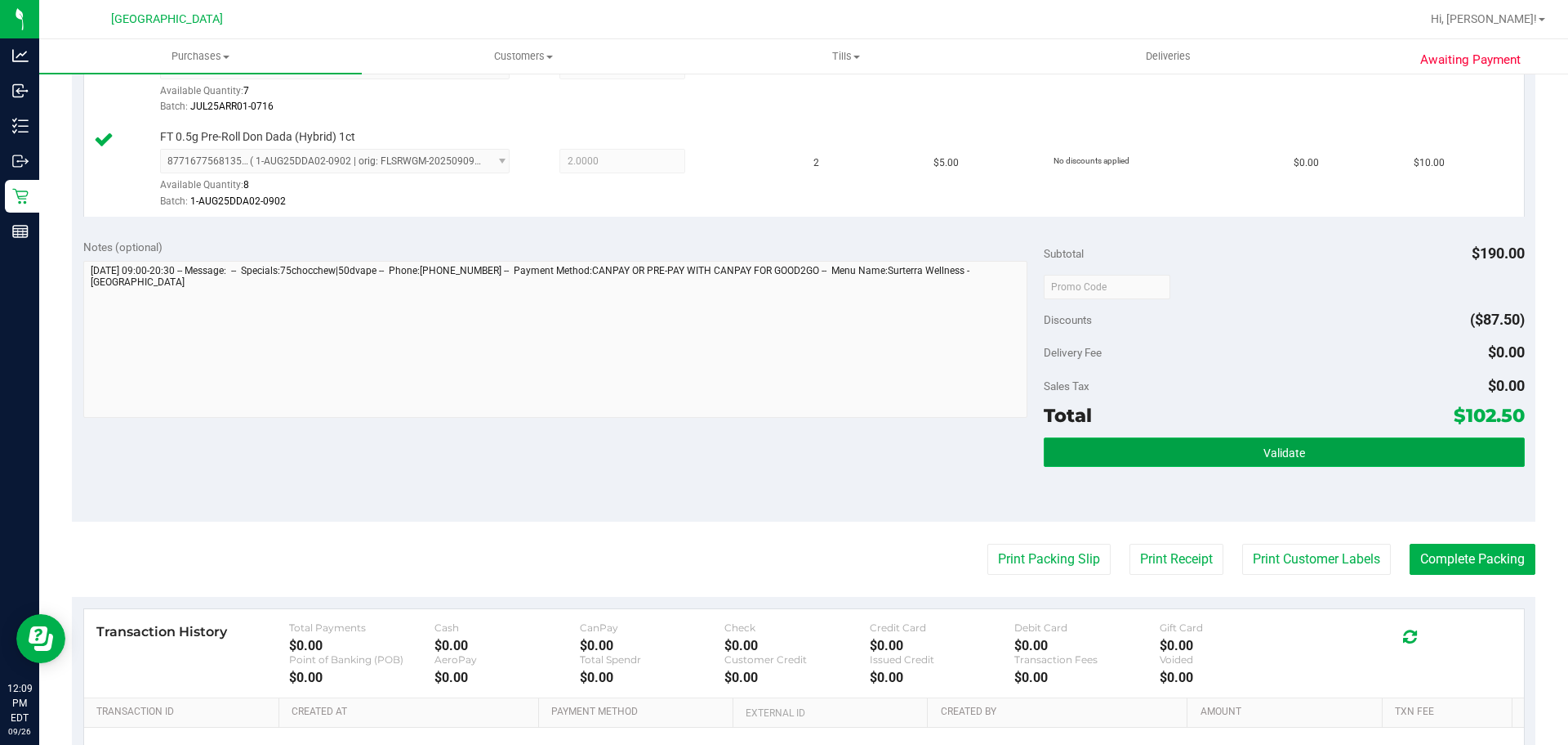
click at [1439, 466] on button "Validate" at bounding box center [1284, 452] width 481 height 29
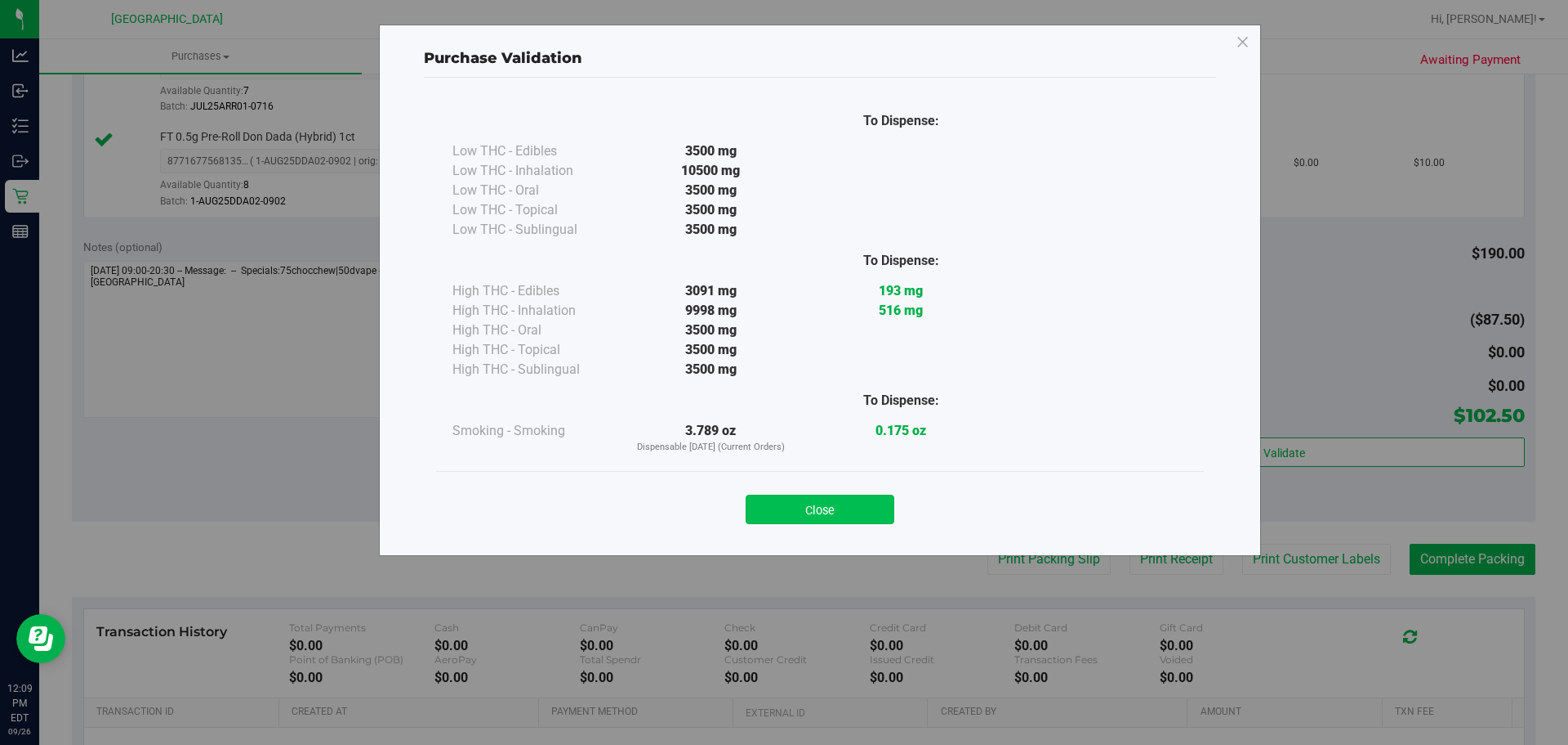
click at [825, 505] on button "Close" at bounding box center [820, 509] width 149 height 29
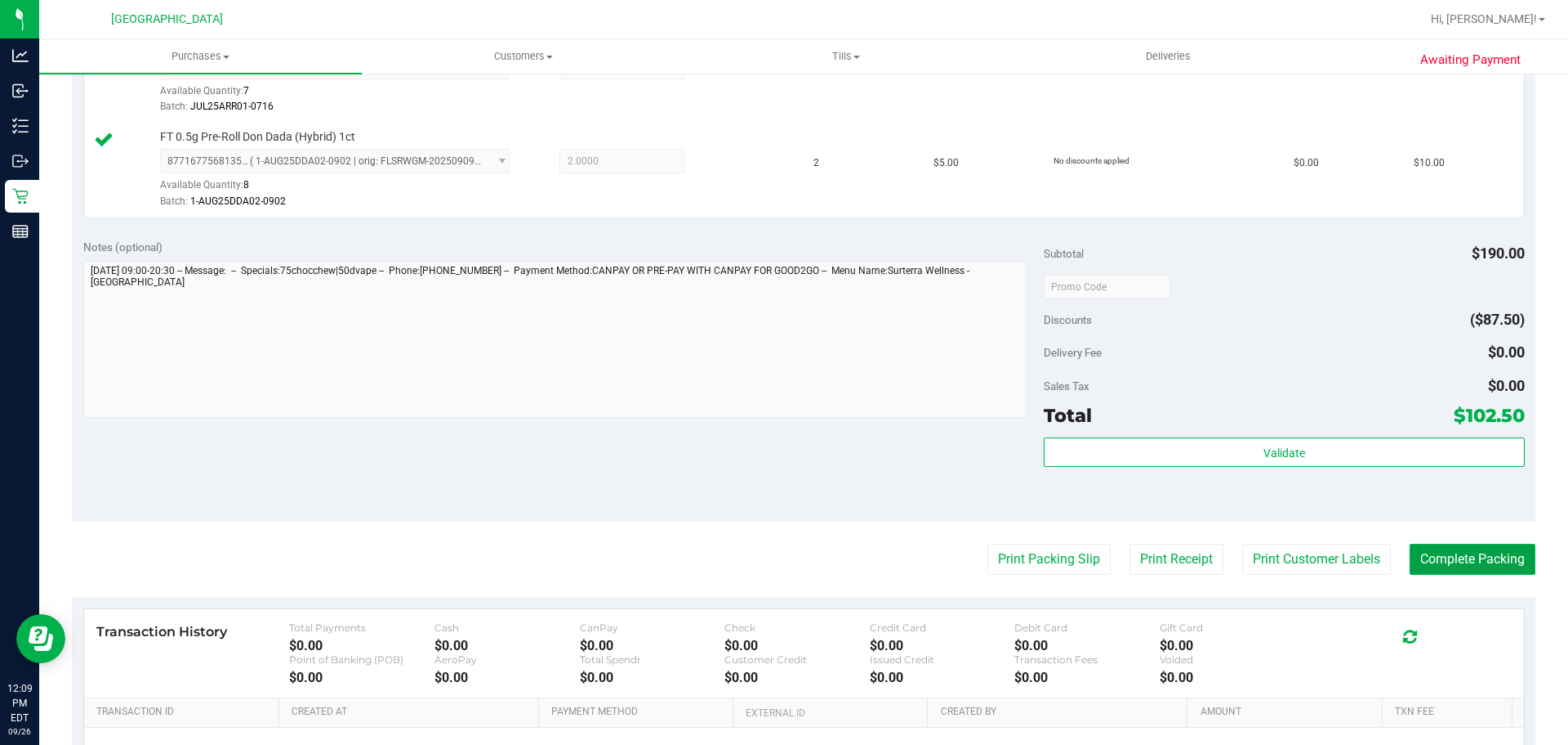
click at [1445, 573] on button "Complete Packing" at bounding box center [1473, 559] width 126 height 31
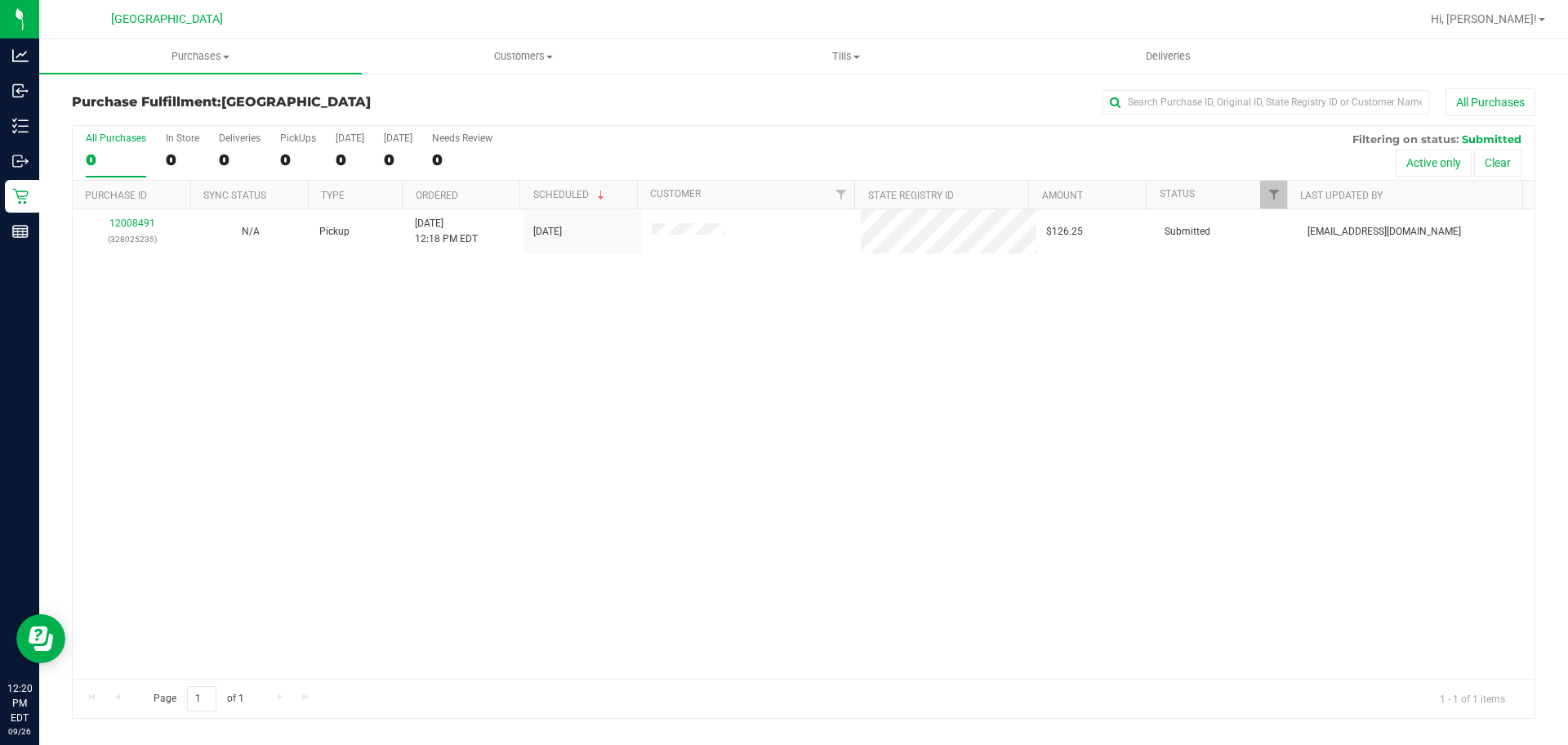
click at [1324, 449] on div "12008491 (328025235) N/A Pickup 9/26/2025 12:18 PM EDT 9/26/2025 $126.25 Submit…" at bounding box center [803, 444] width 1462 height 469
click at [132, 48] on uib-tab-heading "Purchases Summary of purchases Fulfillment All purchases" at bounding box center [200, 56] width 323 height 34
click at [127, 94] on span "Summary of purchases" at bounding box center [122, 98] width 168 height 14
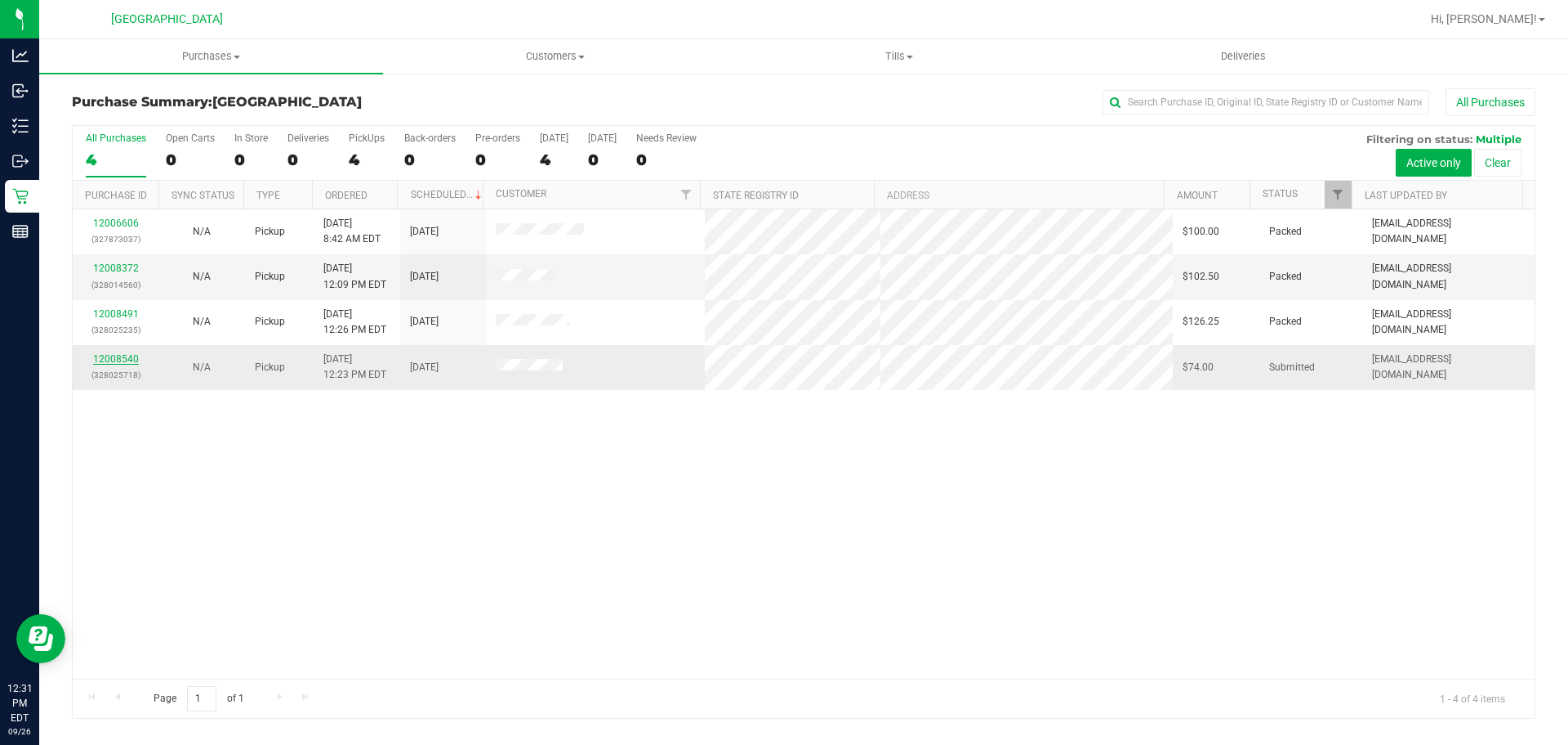
click at [117, 362] on link "12008540" at bounding box center [116, 358] width 45 height 12
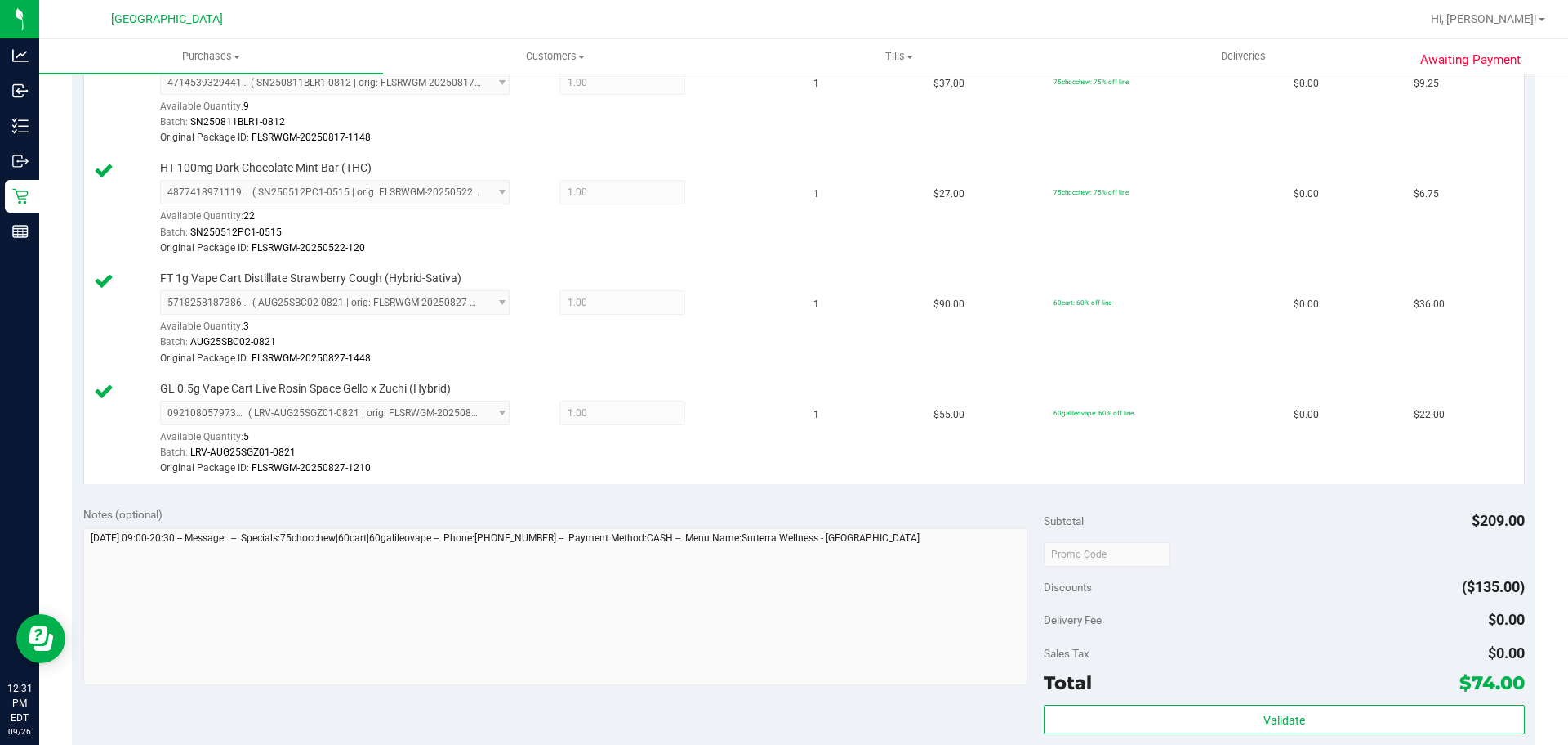
scroll to position [486, 0]
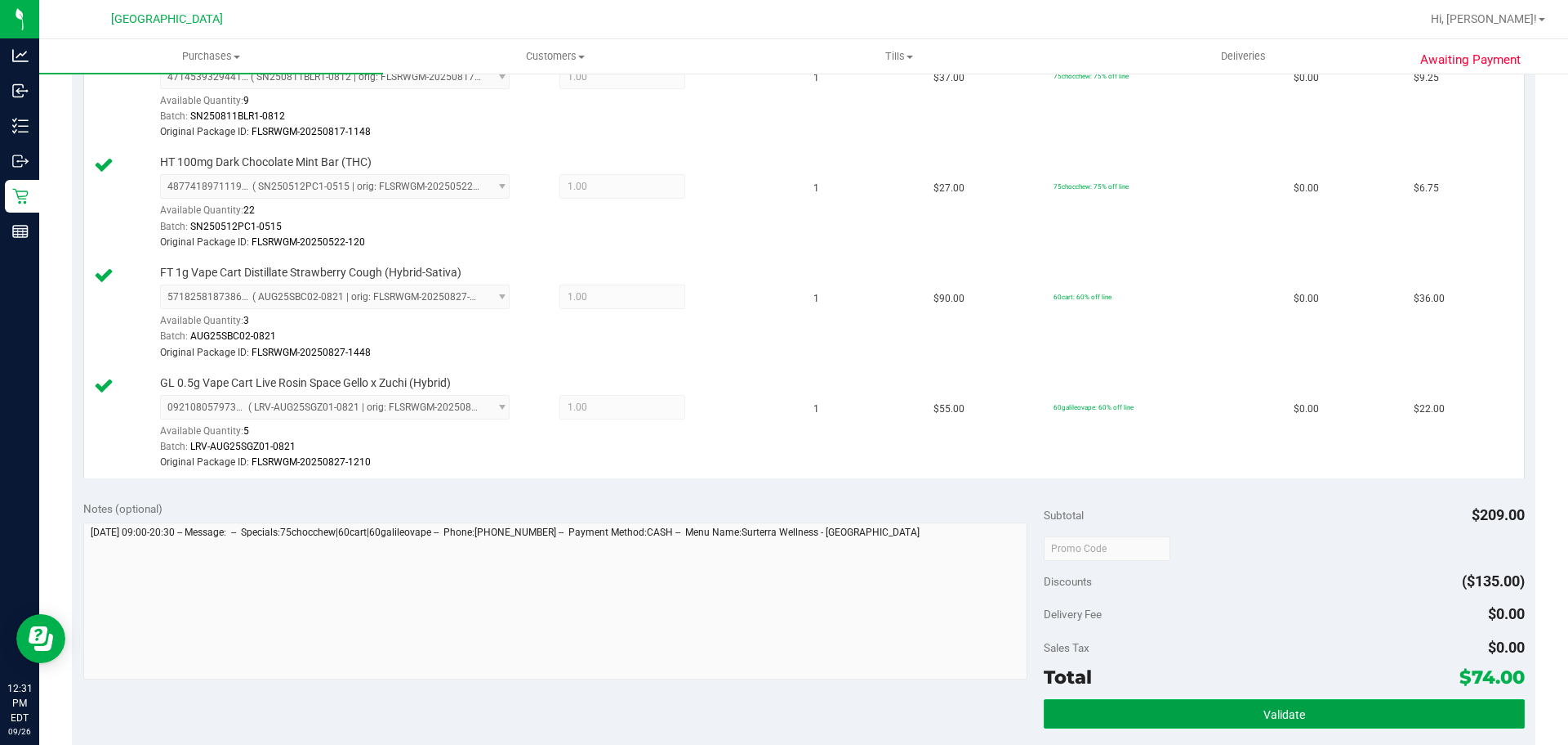
click at [1091, 700] on button "Validate" at bounding box center [1284, 713] width 481 height 29
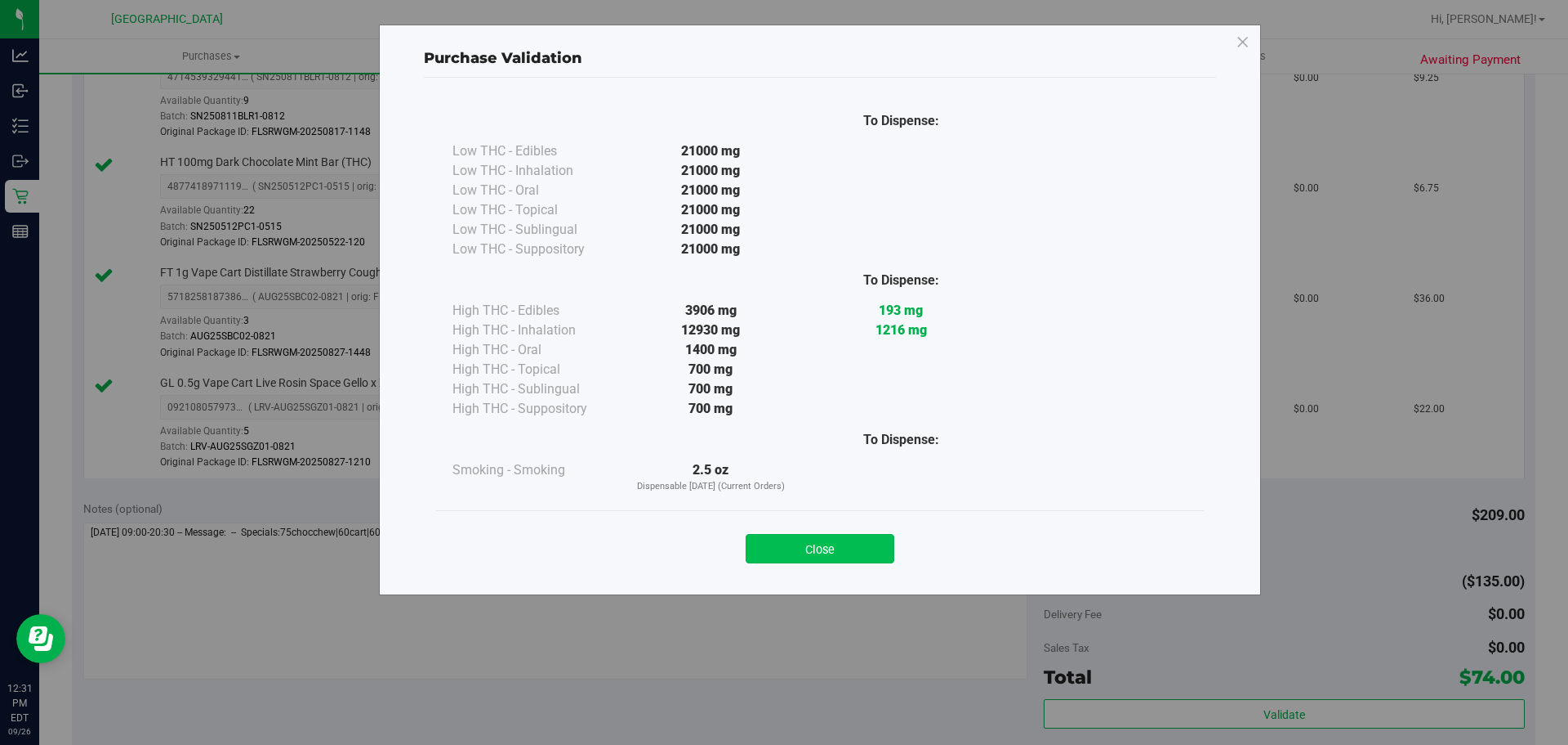
click at [852, 541] on button "Close" at bounding box center [820, 548] width 149 height 29
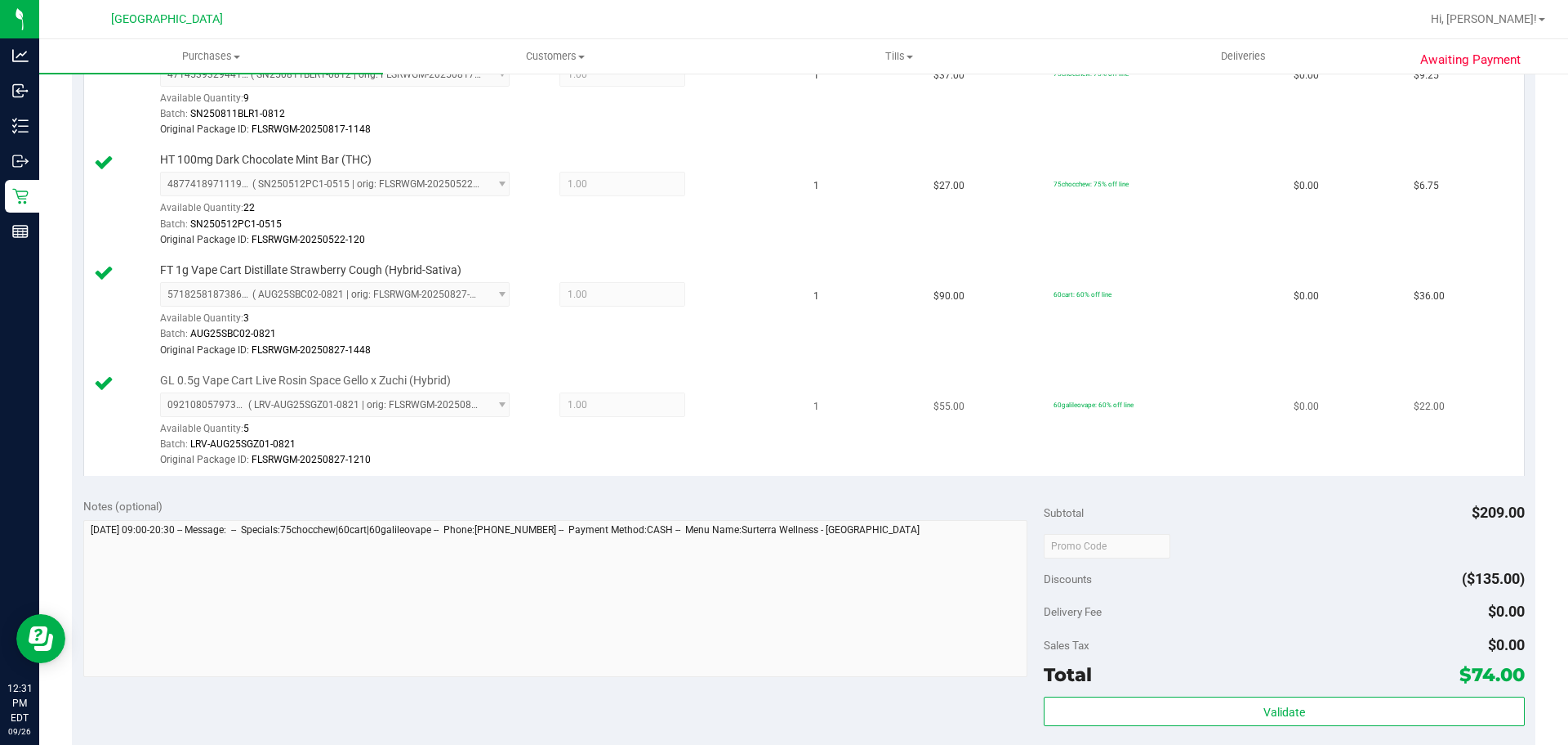
scroll to position [568, 0]
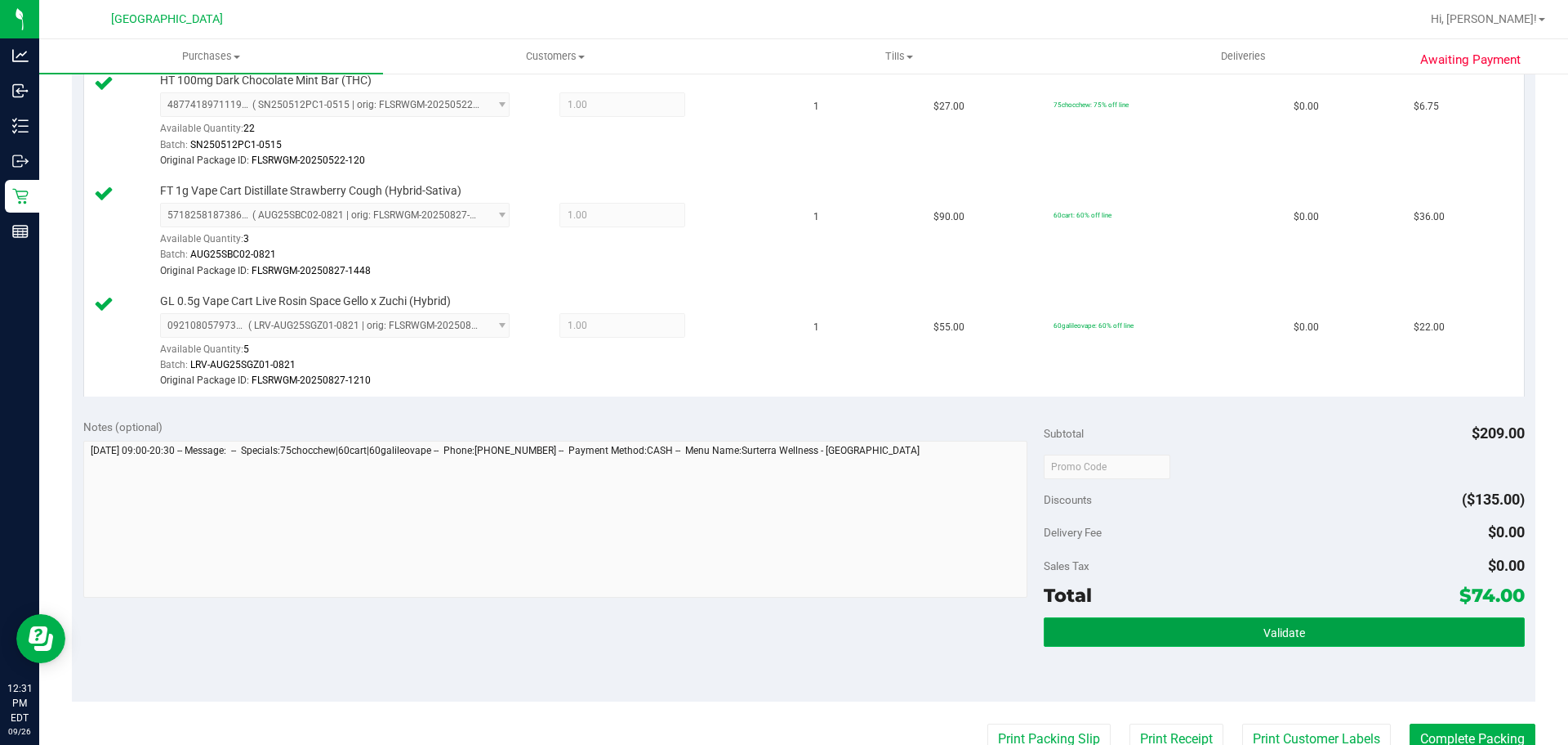
click at [1100, 643] on button "Validate" at bounding box center [1284, 632] width 481 height 29
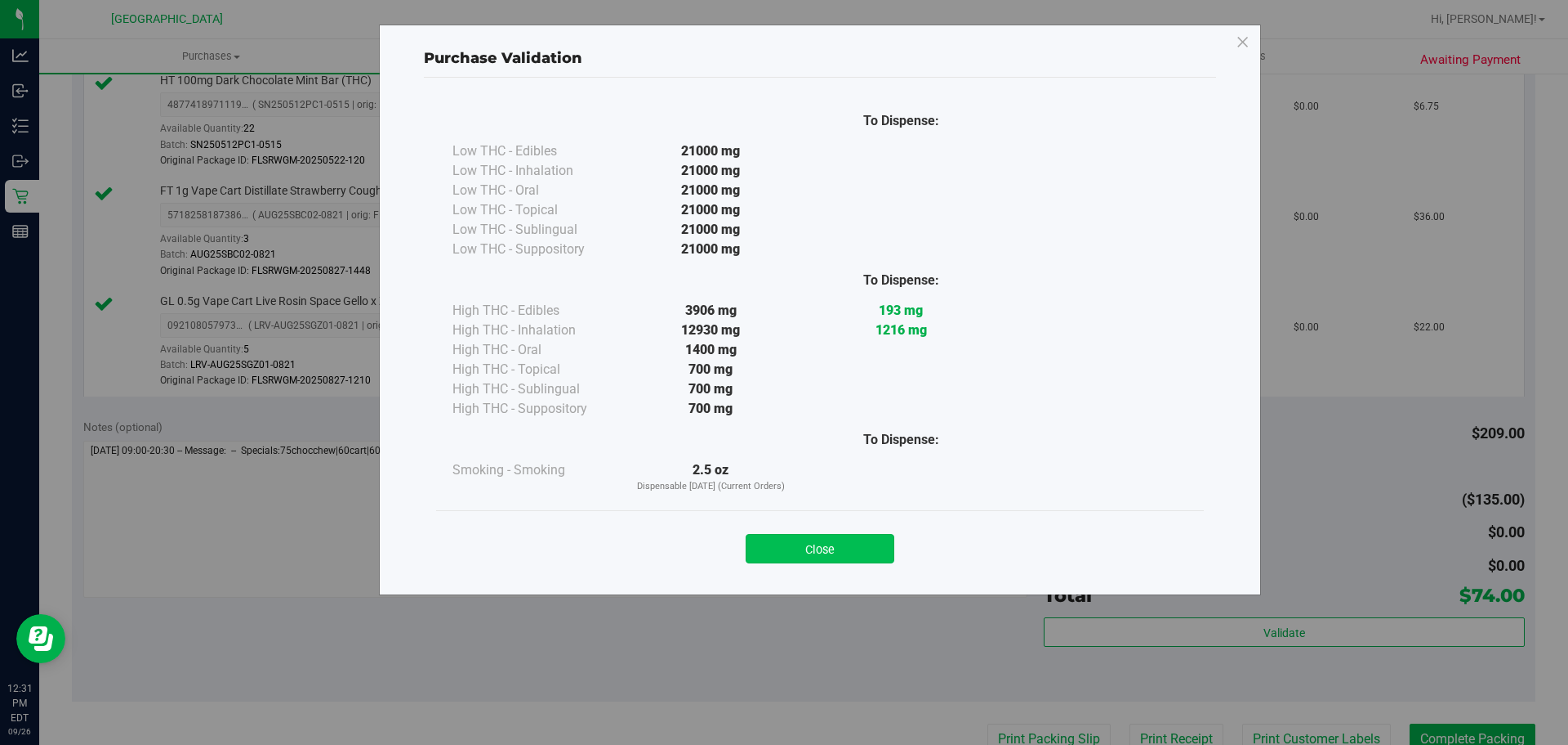
click at [770, 540] on button "Close" at bounding box center [820, 548] width 149 height 29
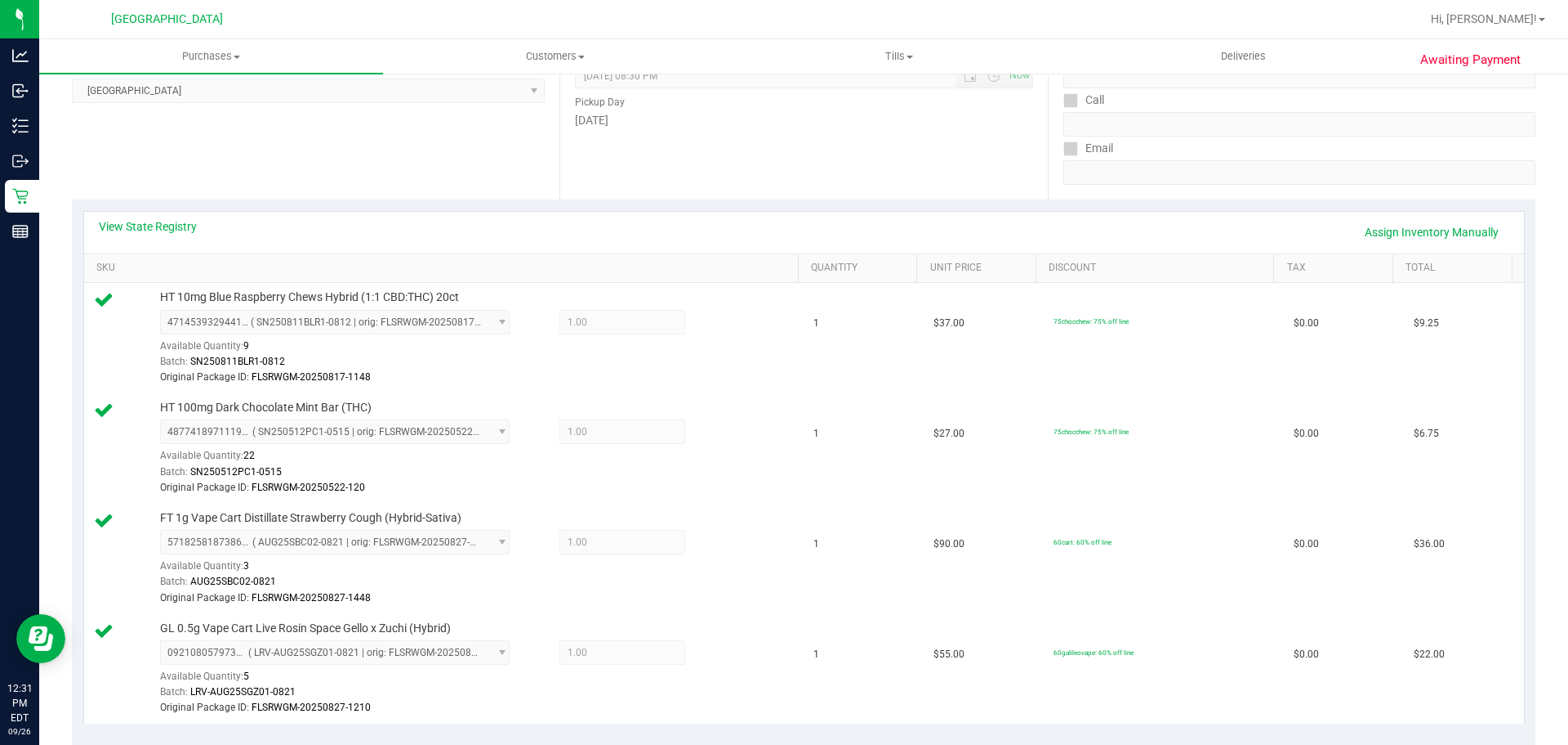
scroll to position [731, 0]
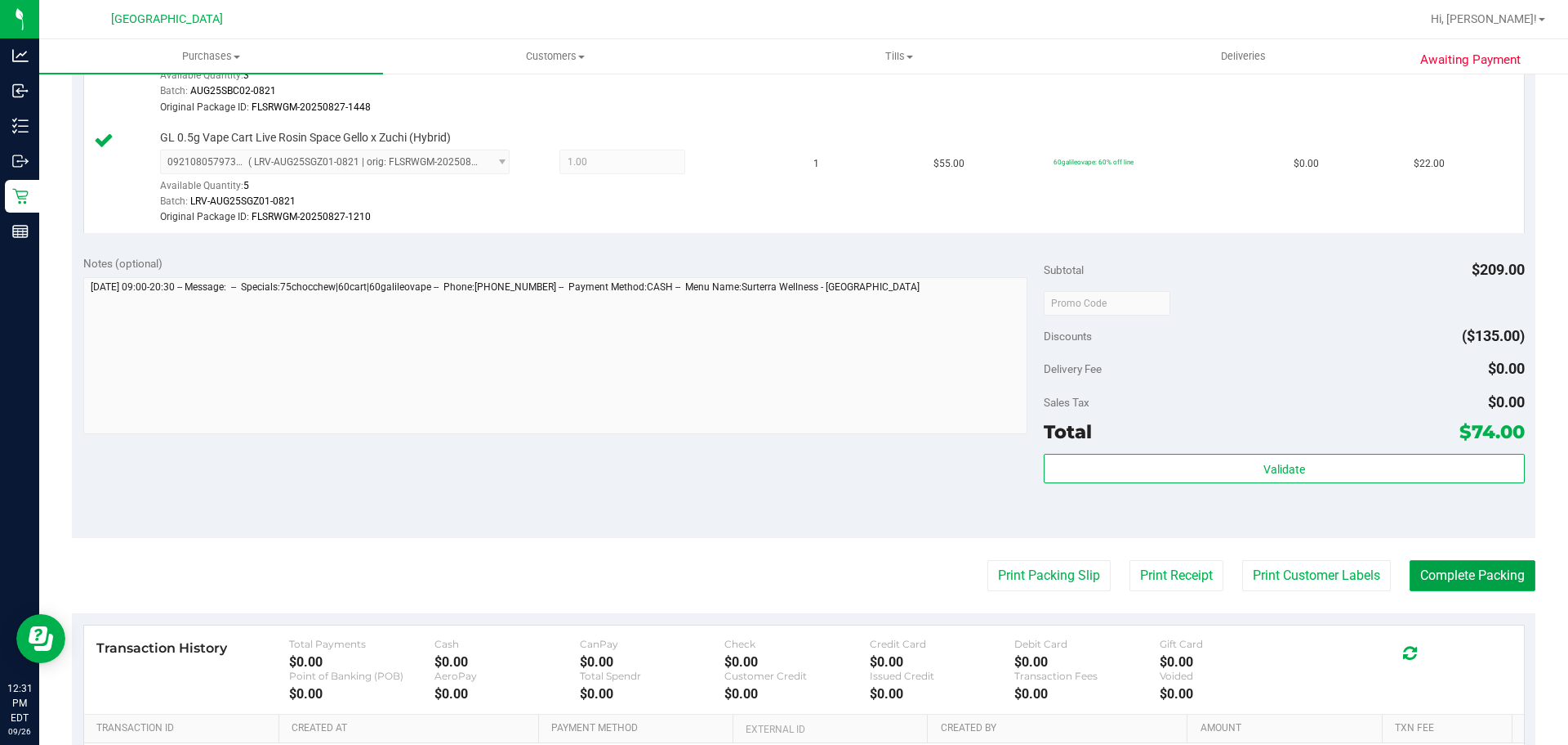
click at [1478, 570] on button "Complete Packing" at bounding box center [1473, 575] width 126 height 31
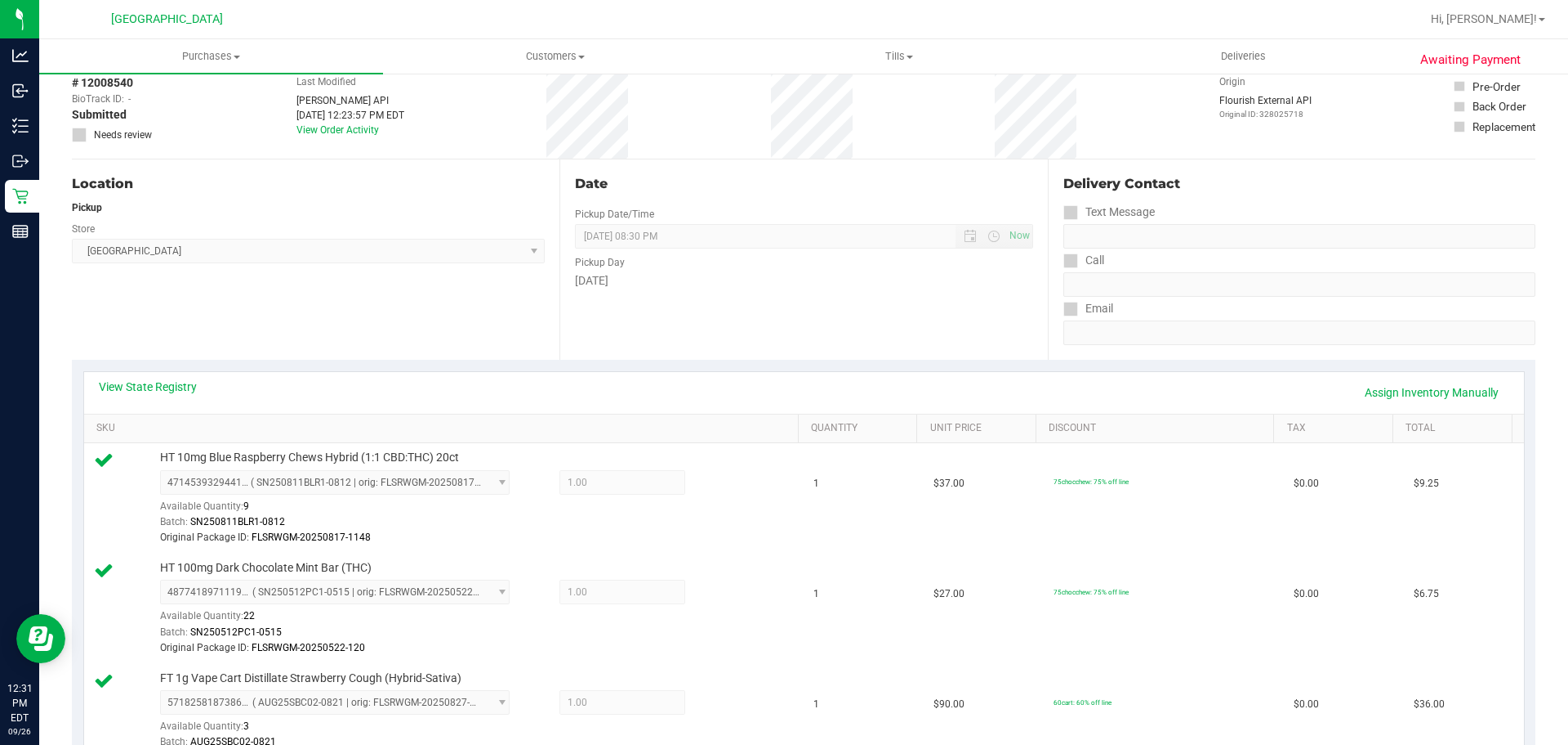
scroll to position [0, 0]
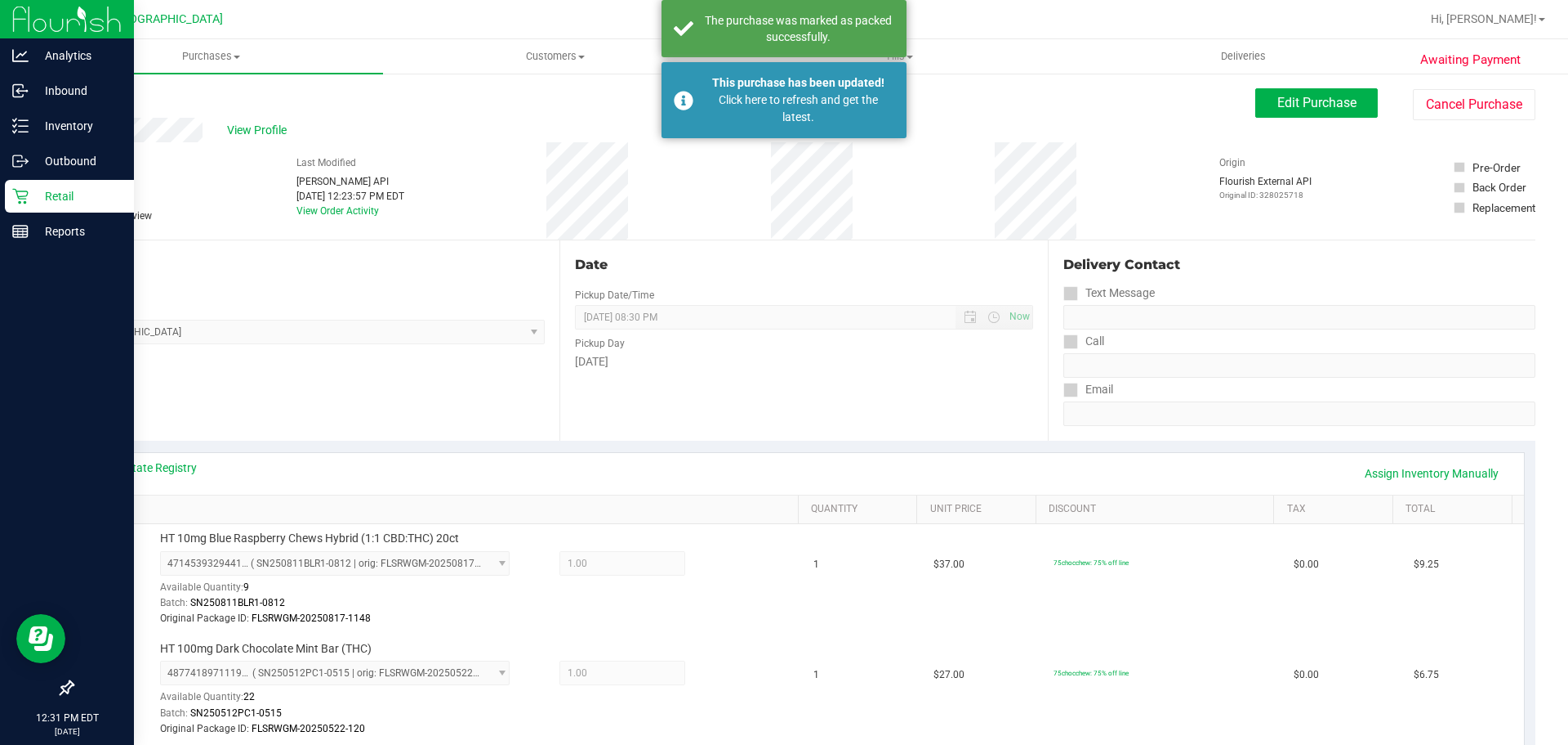
click at [45, 203] on p "Retail" at bounding box center [78, 196] width 98 height 20
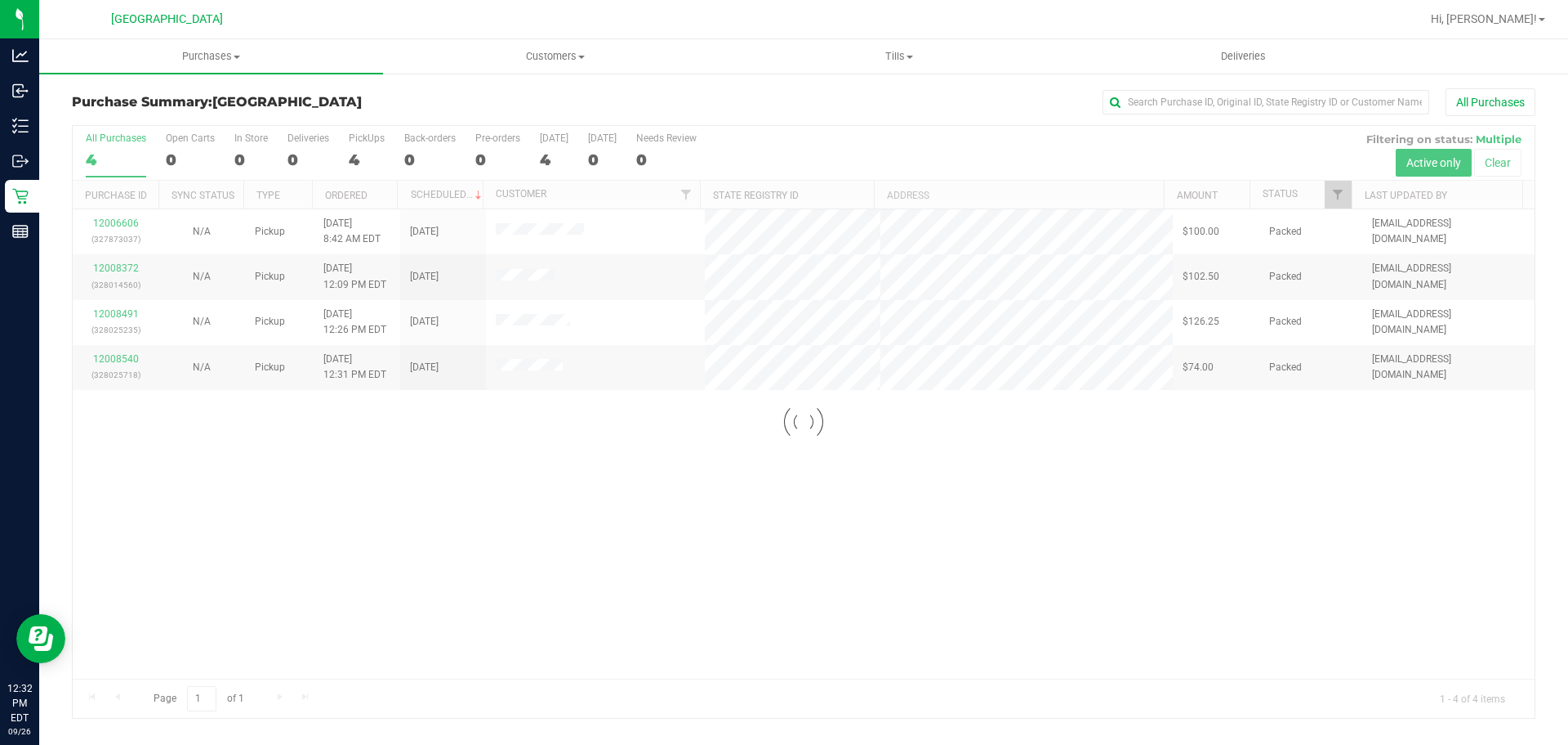
click at [881, 368] on div at bounding box center [803, 422] width 1462 height 592
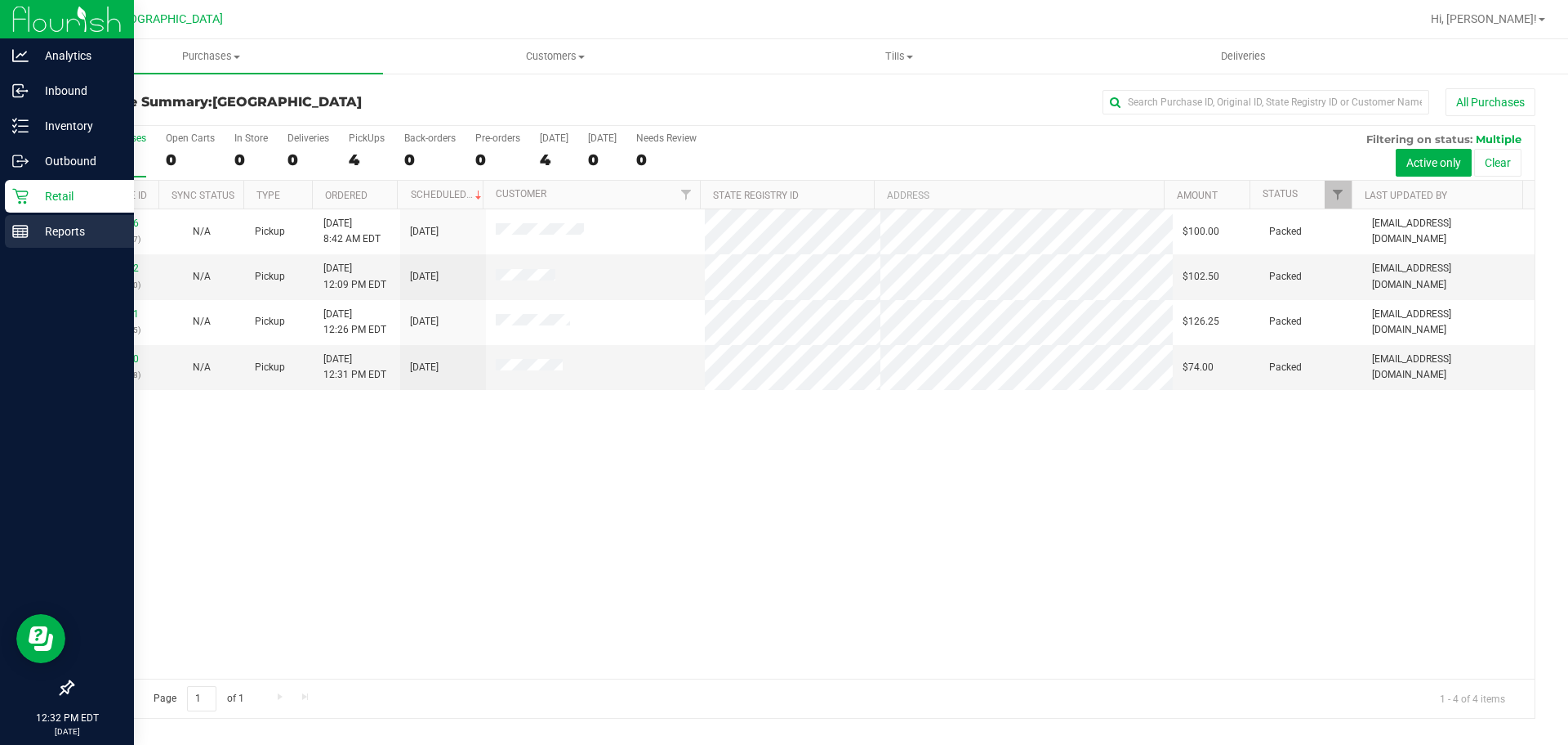
click at [24, 233] on icon at bounding box center [21, 231] width 16 height 16
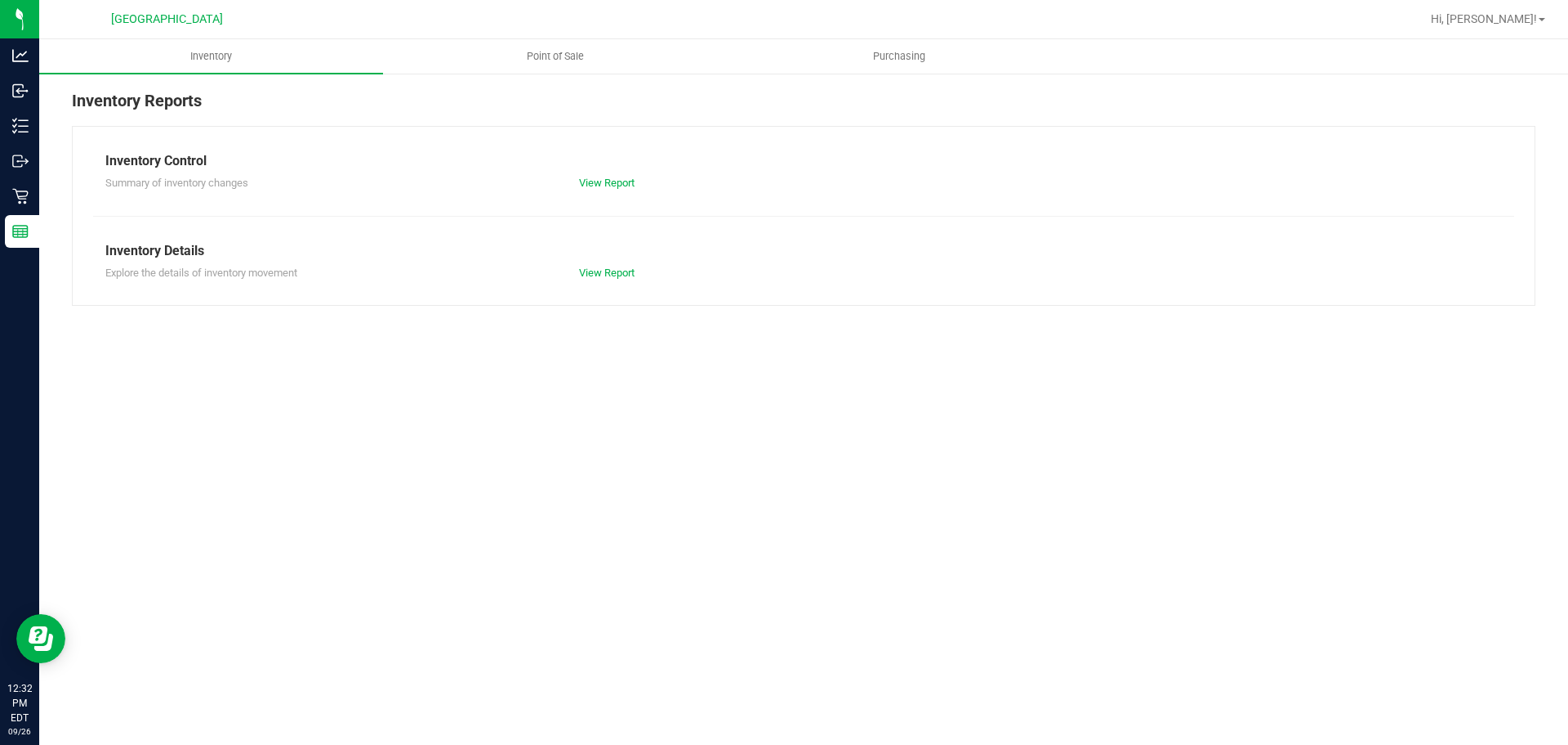
click at [581, 38] on nav "South Tampa WC Hi, Christopher!" at bounding box center [803, 19] width 1529 height 39
click at [579, 46] on uib-tab-heading "Point of Sale" at bounding box center [554, 56] width 342 height 33
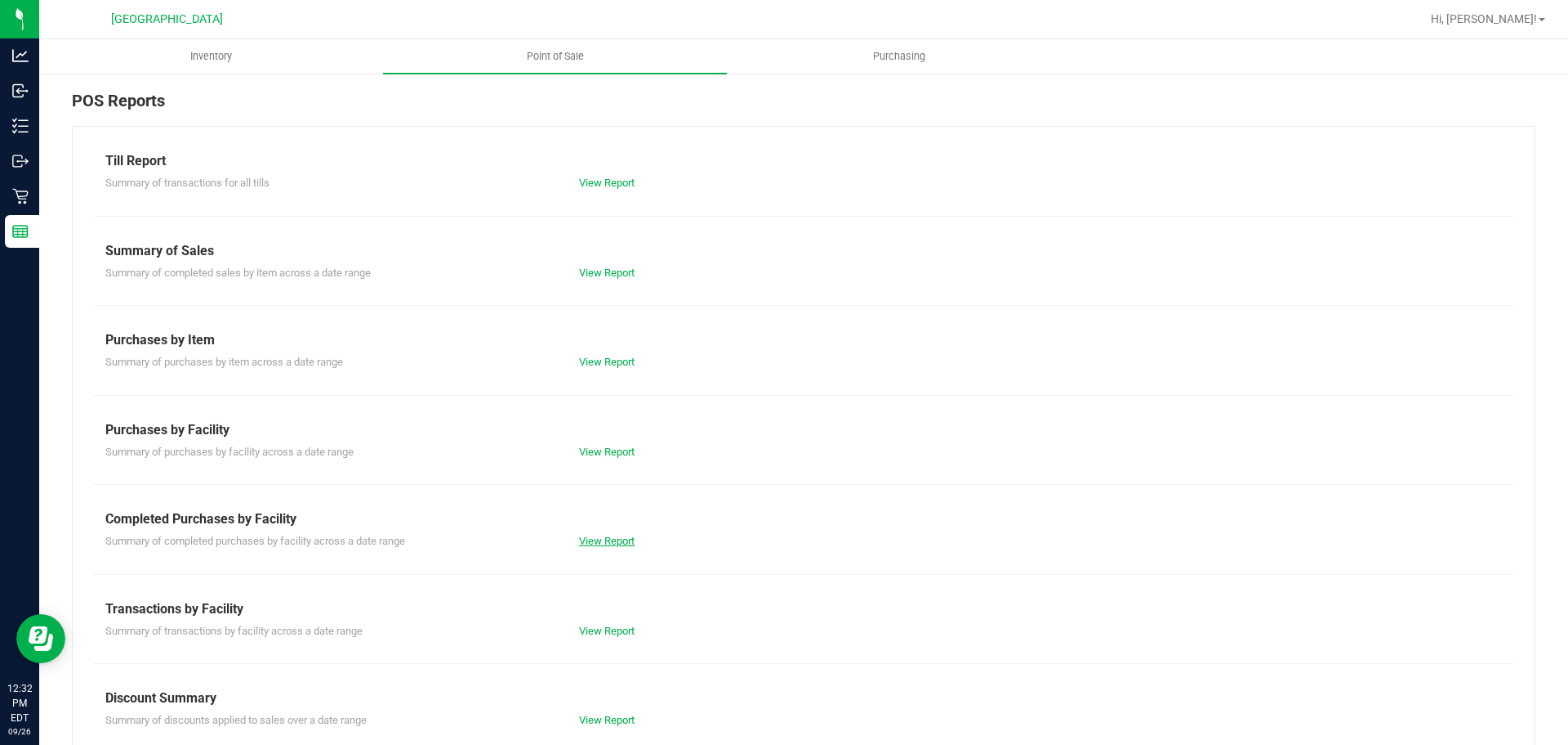
click at [612, 540] on link "View Report" at bounding box center [607, 541] width 55 height 13
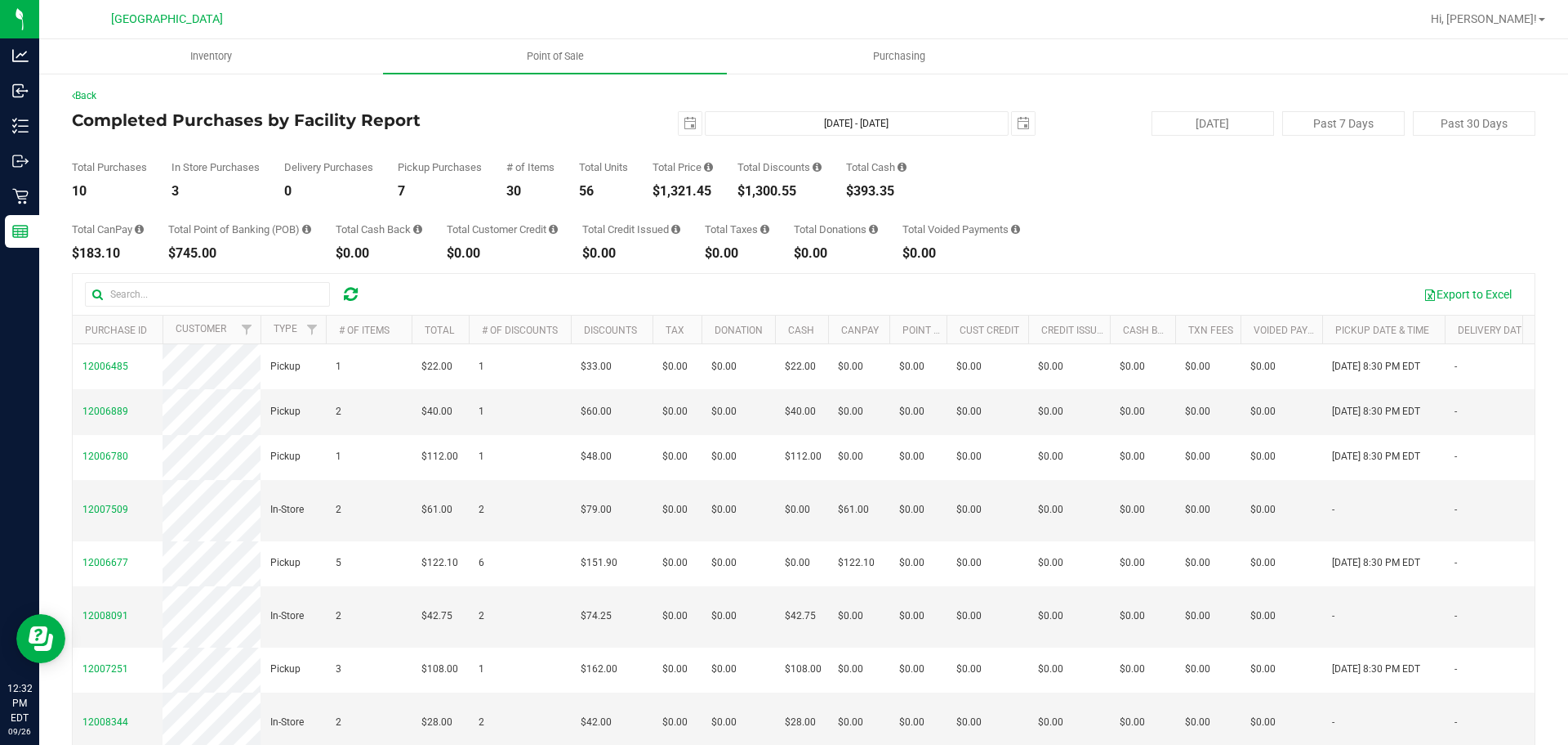
click at [598, 109] on div "Back Completed Purchases by Facility Report 2025-09-26 Sep 26, 2025 - Sep 26, 2…" at bounding box center [803, 470] width 1464 height 765
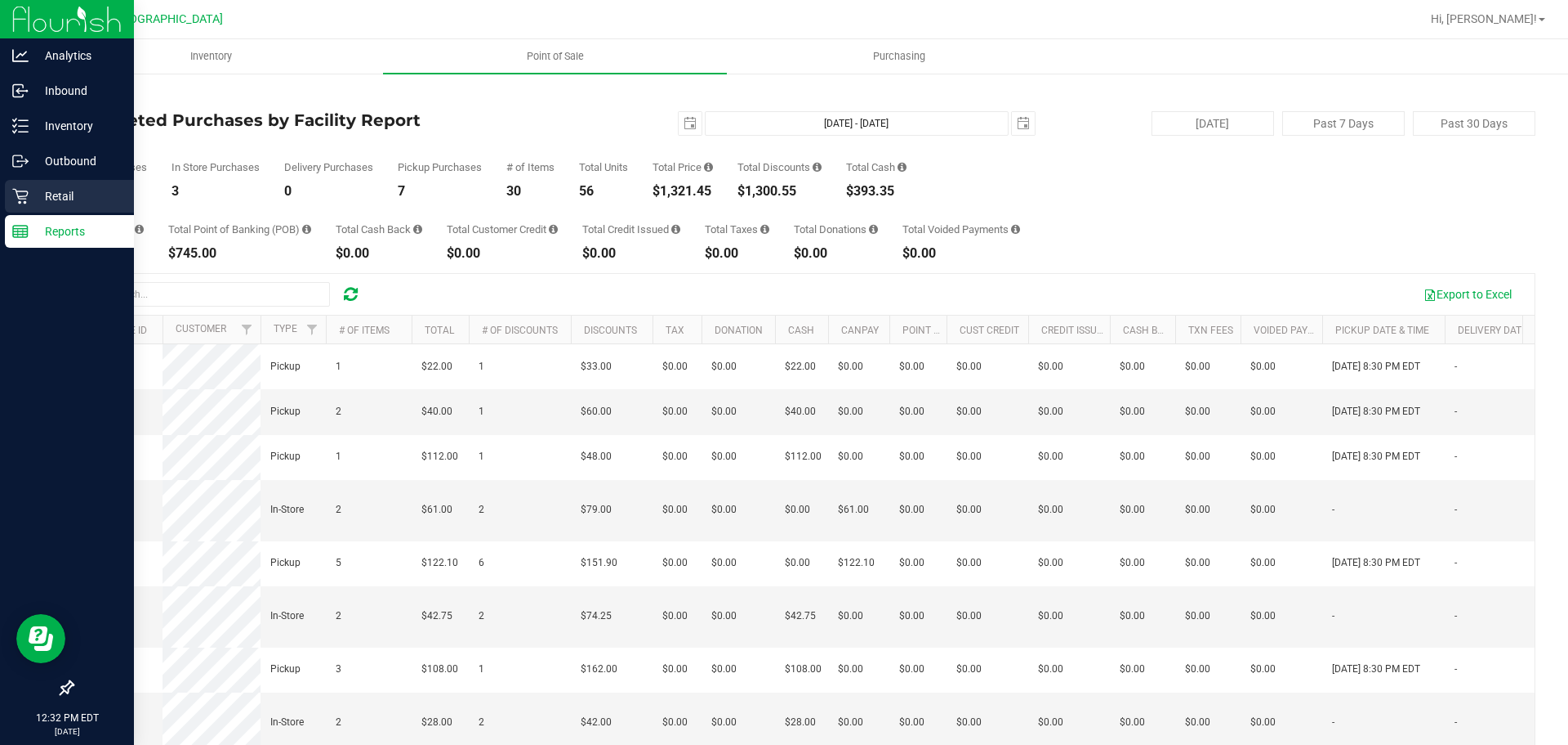
click at [22, 201] on icon at bounding box center [21, 196] width 16 height 16
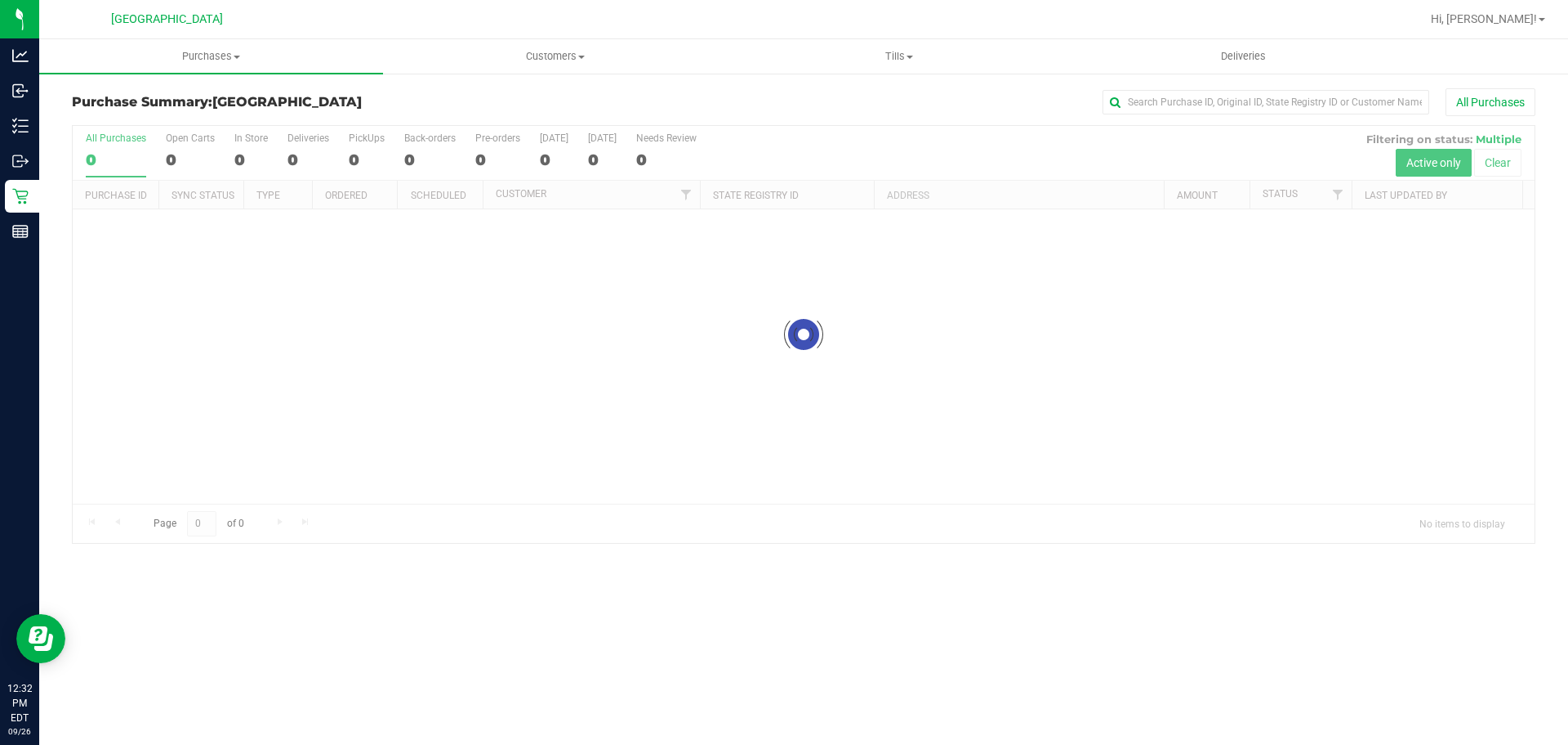
click at [521, 103] on h3 "Purchase Summary: South Tampa WC" at bounding box center [316, 102] width 488 height 15
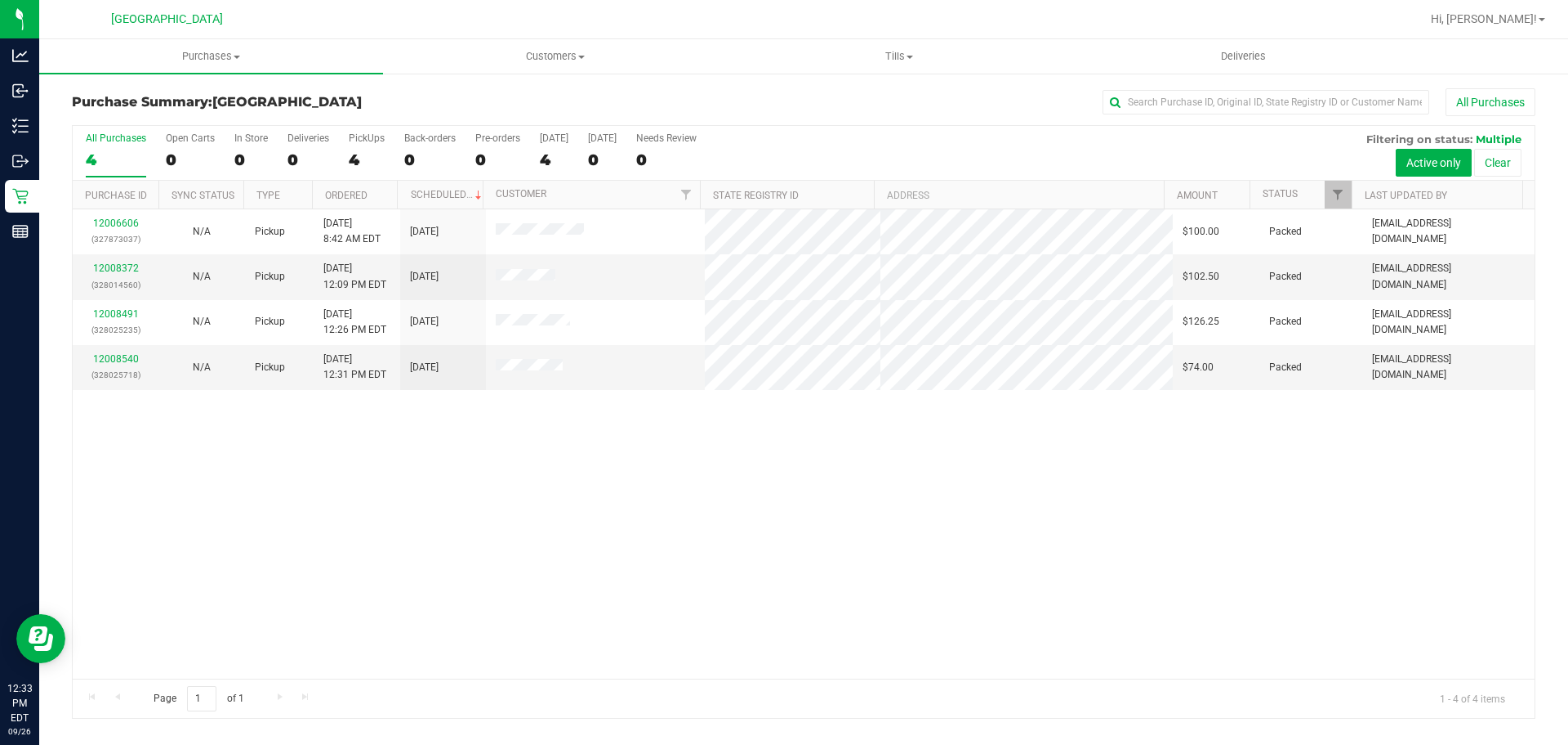
click at [1242, 516] on div "12006606 (327873037) N/A Pickup 9/26/2025 8:42 AM EDT 9/26/2025 $100.00 Packed …" at bounding box center [803, 444] width 1462 height 469
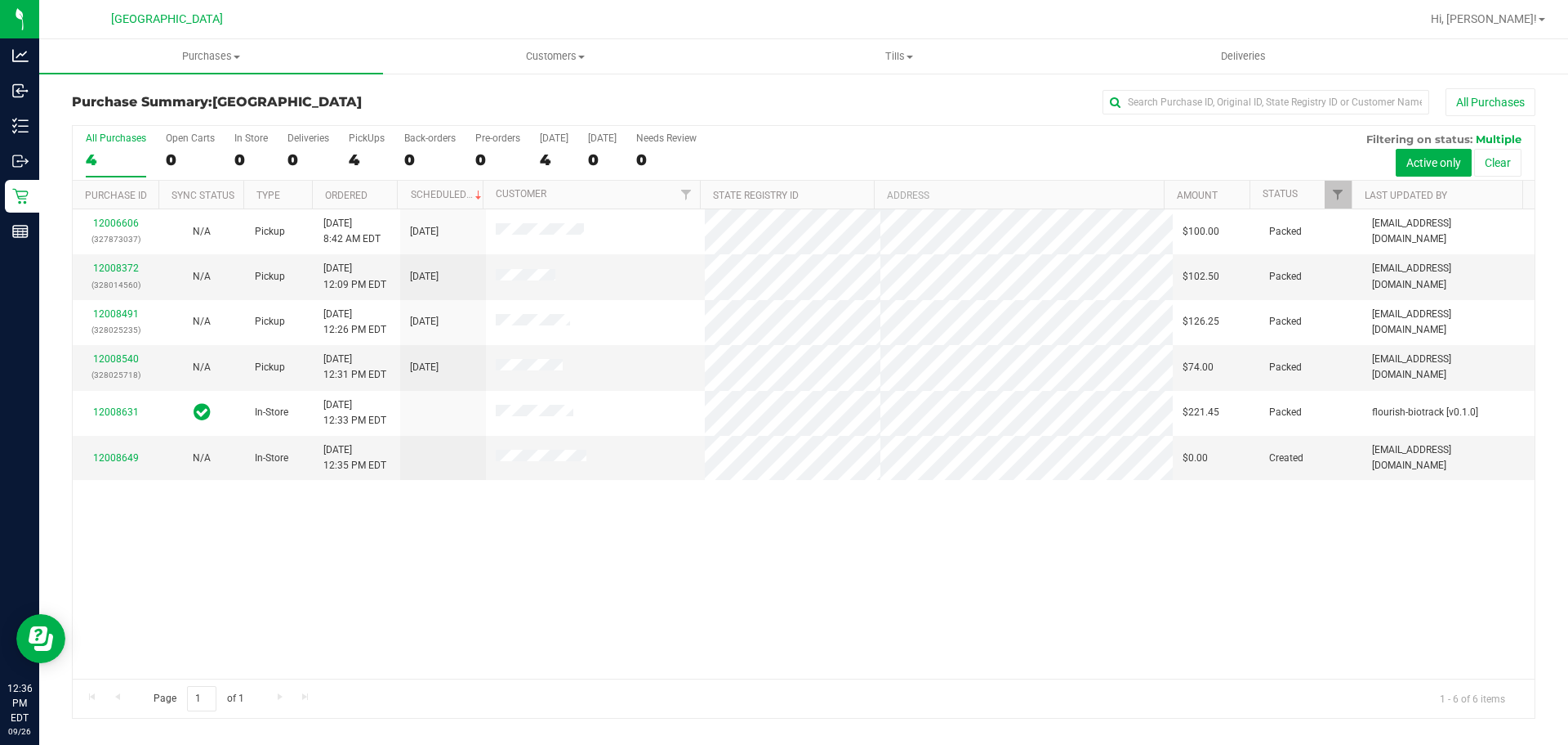
click at [944, 529] on div "12006606 (327873037) N/A Pickup 9/26/2025 8:42 AM EDT 9/26/2025 $100.00 Packed …" at bounding box center [803, 444] width 1462 height 469
click at [274, 54] on span "Purchases" at bounding box center [210, 56] width 344 height 15
click at [236, 96] on li "Summary of purchases" at bounding box center [210, 99] width 344 height 20
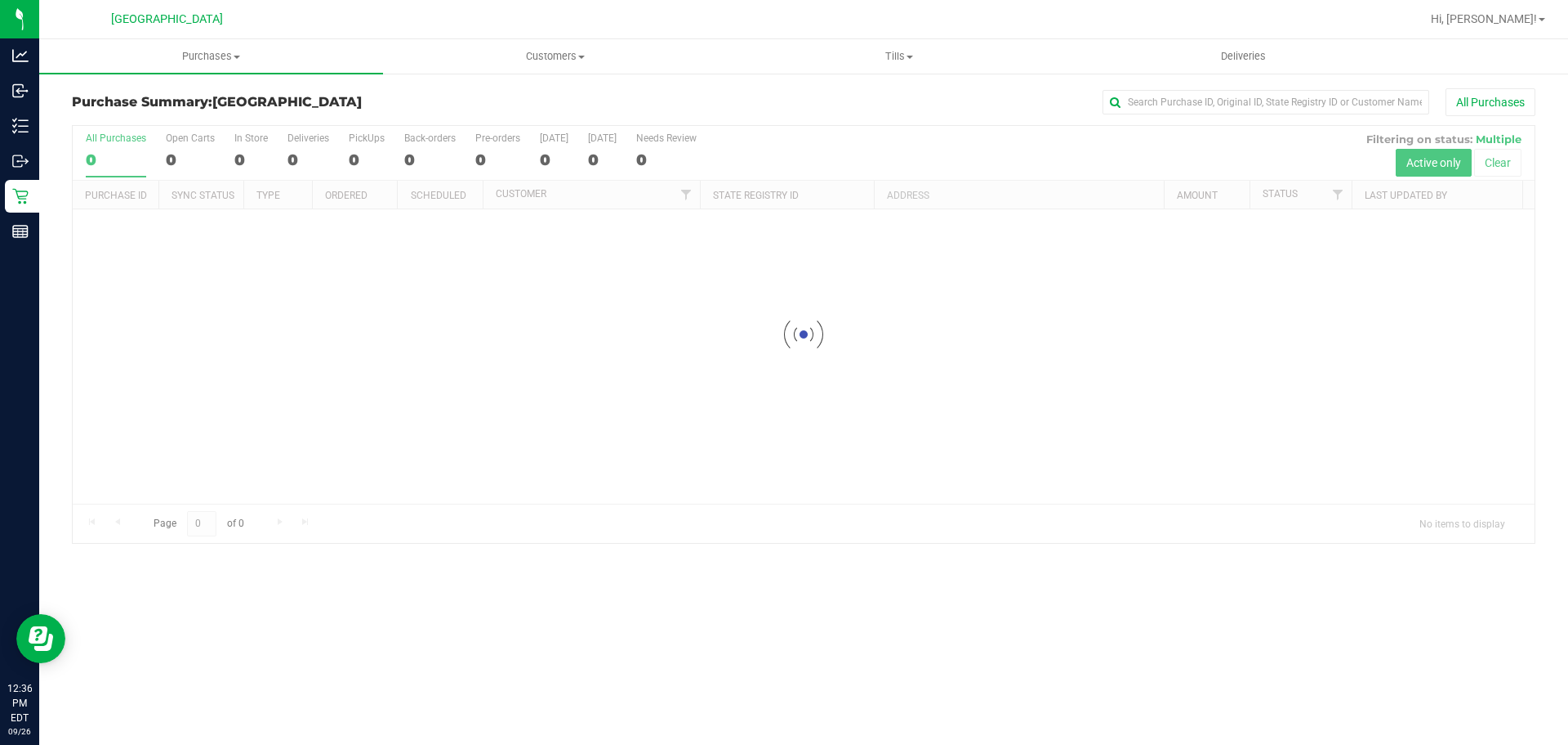
click at [997, 309] on div at bounding box center [803, 334] width 1462 height 417
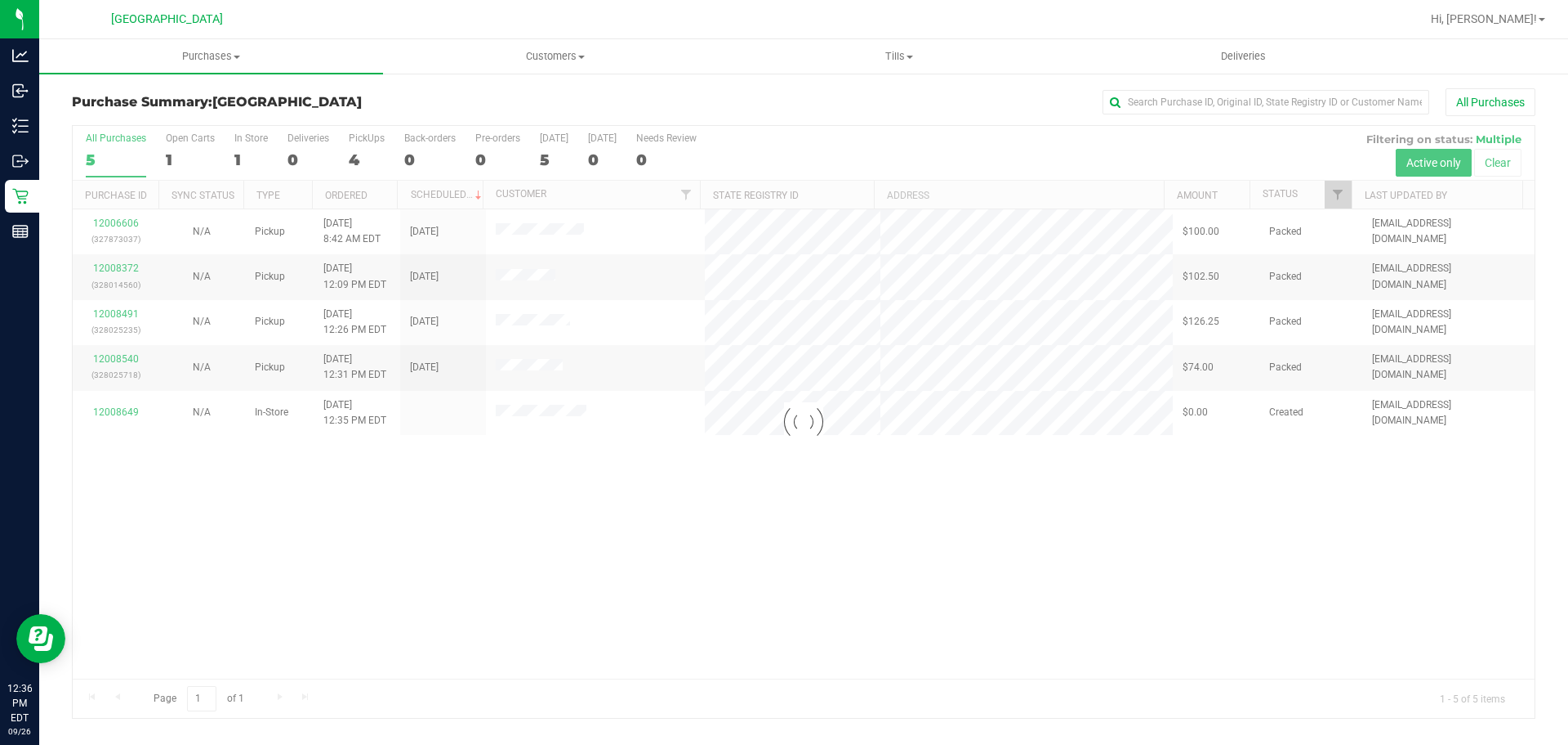
click at [1035, 367] on div at bounding box center [803, 422] width 1462 height 592
click at [20, 216] on div "Reports" at bounding box center [22, 231] width 34 height 33
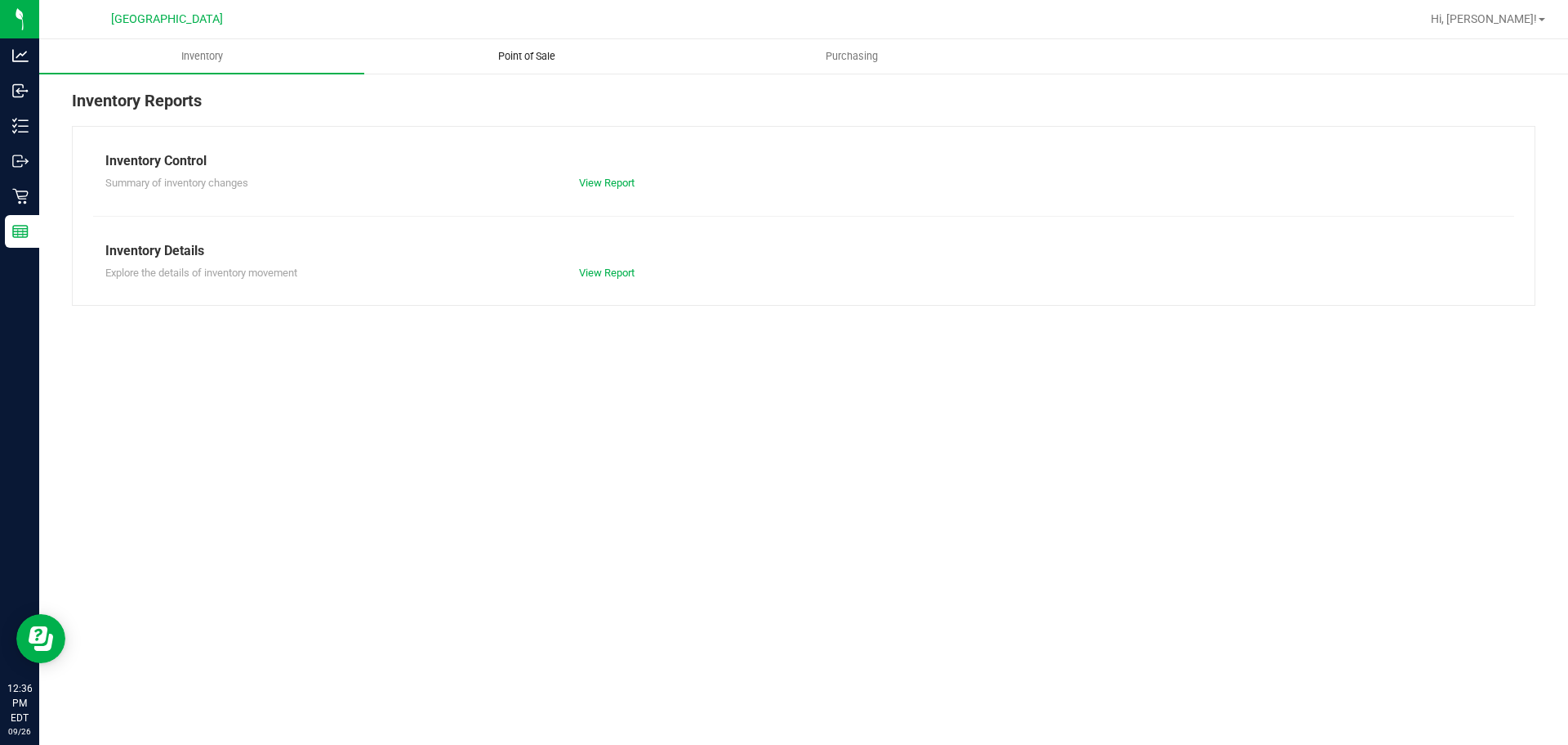
click at [548, 54] on span "Point of Sale" at bounding box center [527, 56] width 102 height 15
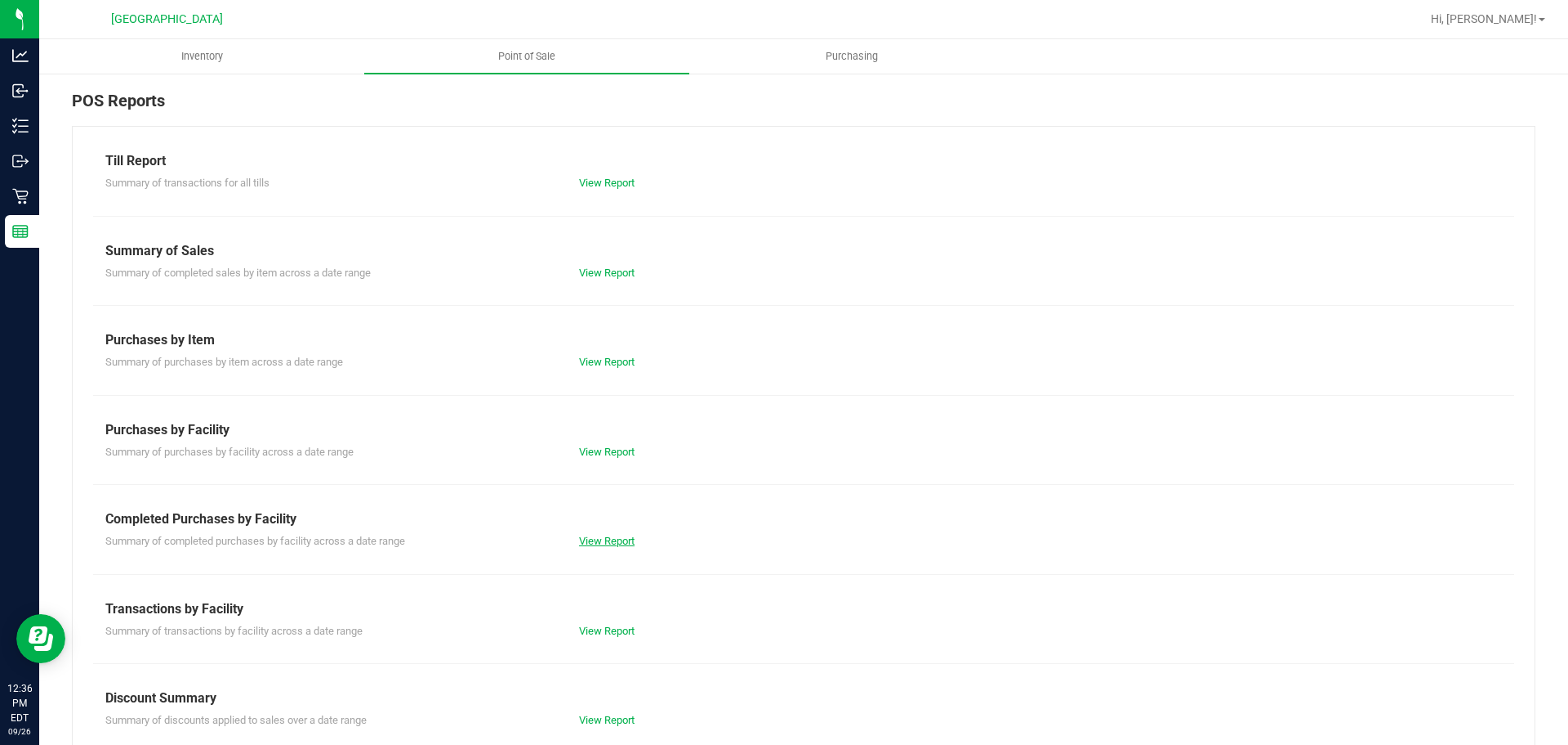
click at [613, 536] on link "View Report" at bounding box center [607, 541] width 55 height 13
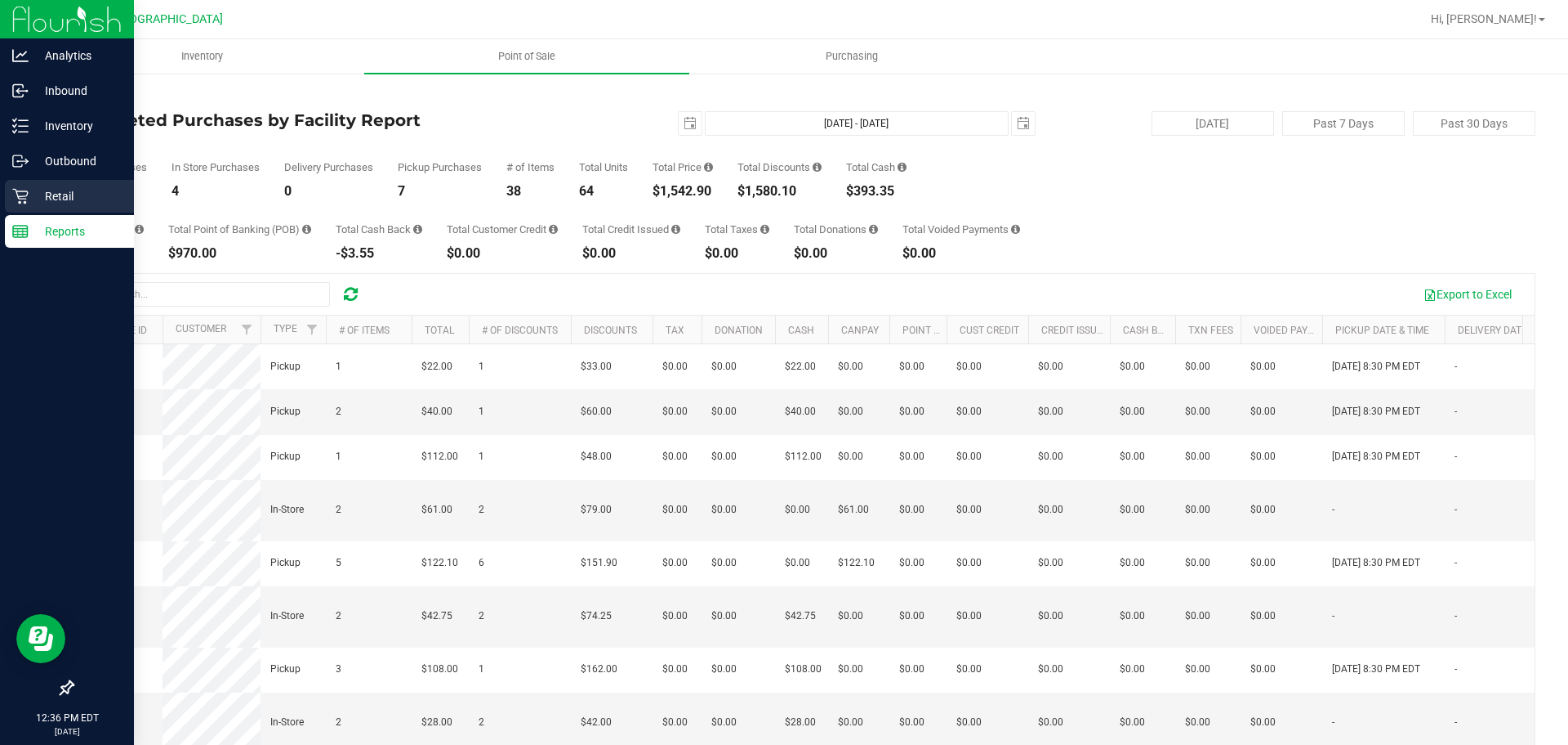
click at [34, 193] on p "Retail" at bounding box center [78, 196] width 98 height 20
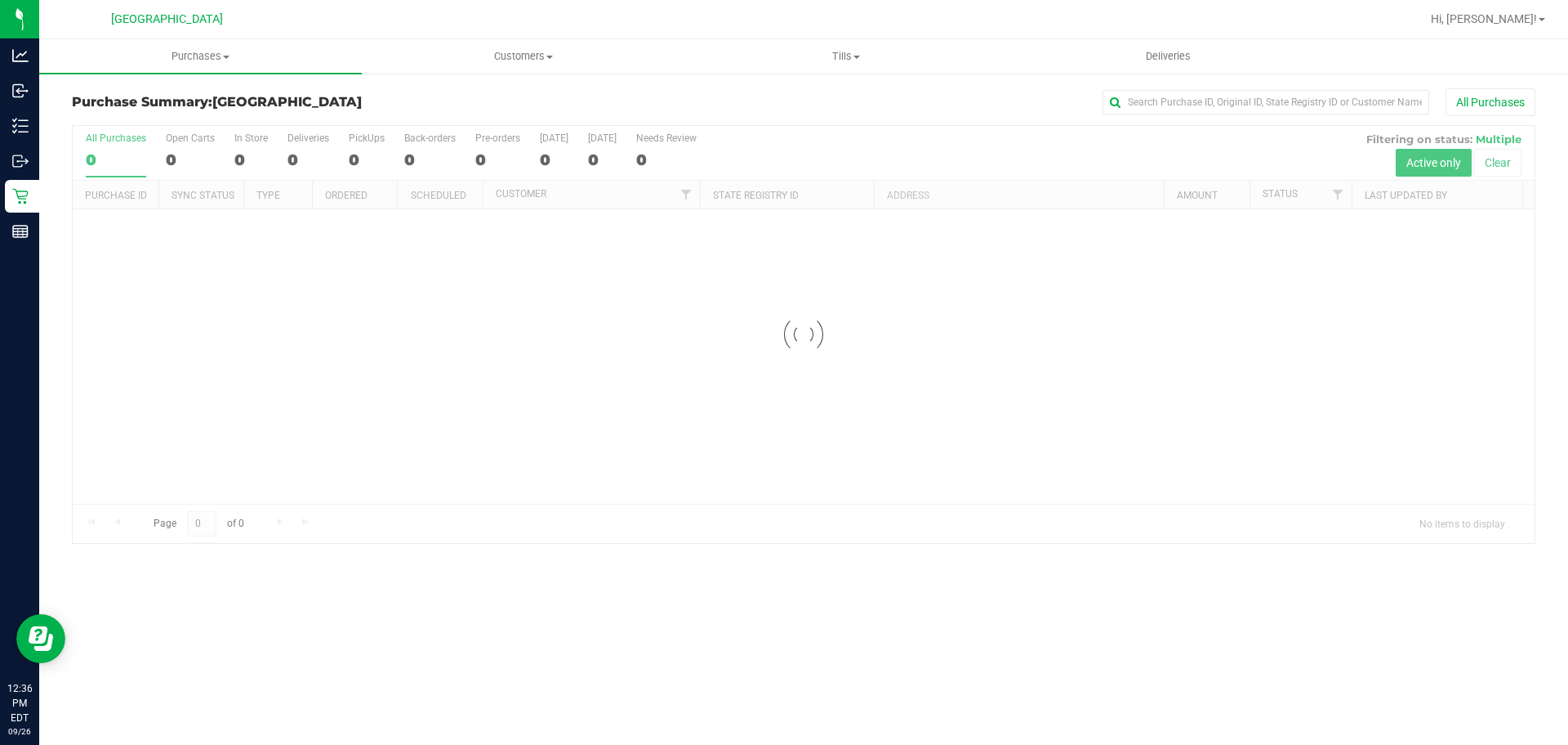
click at [1023, 126] on div at bounding box center [803, 334] width 1462 height 417
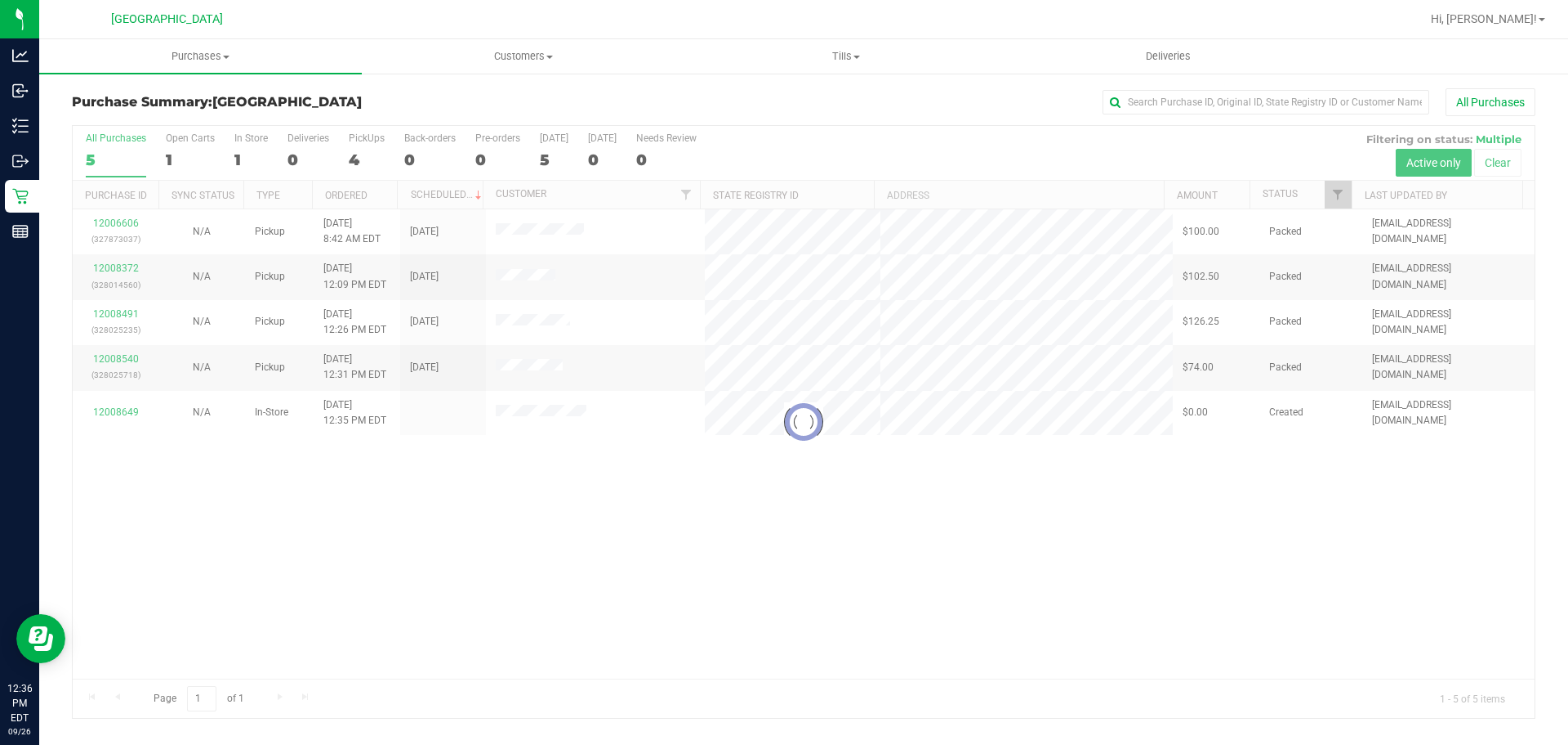
click at [921, 95] on div "All Purchases" at bounding box center [1047, 102] width 976 height 28
click at [1245, 512] on div at bounding box center [803, 422] width 1462 height 592
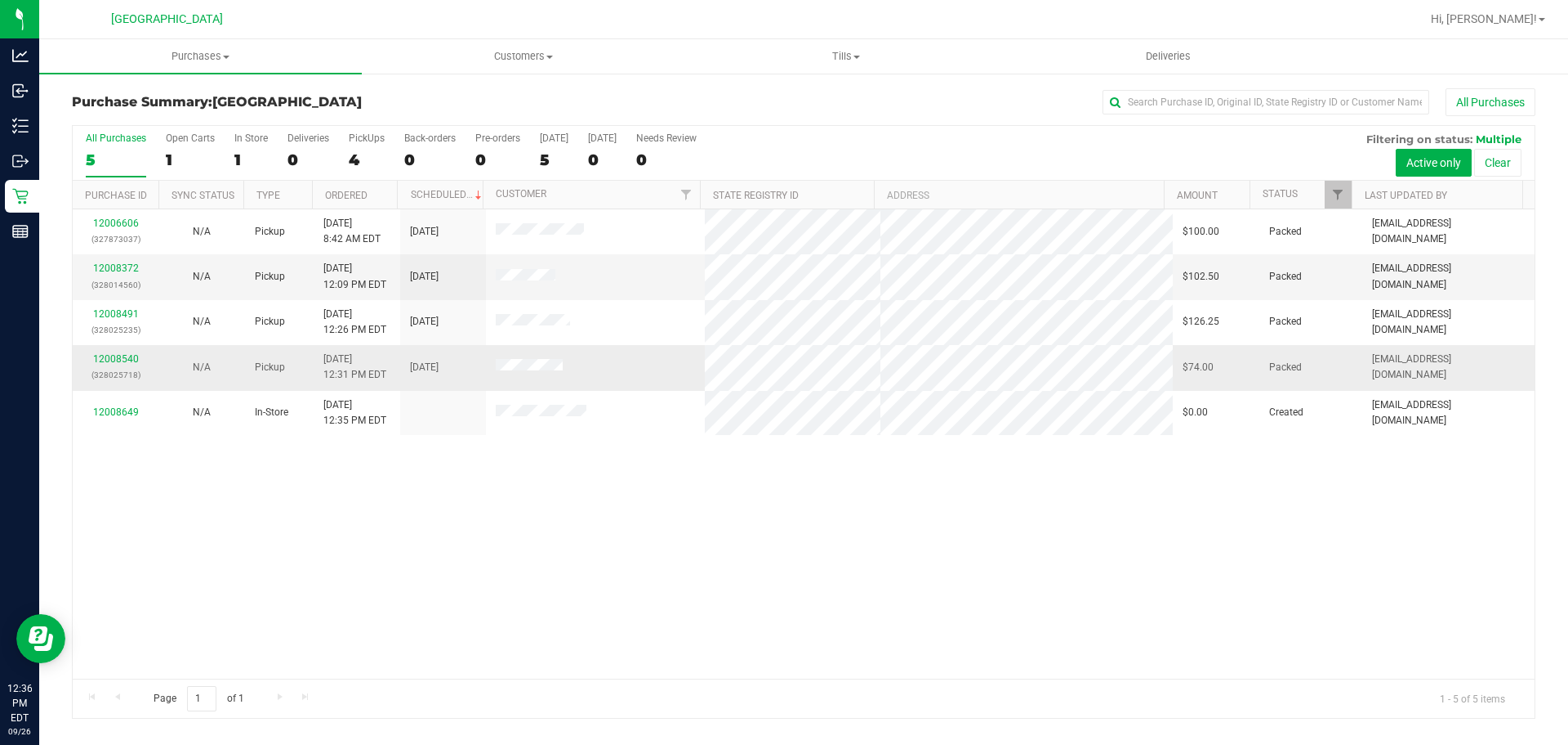
click at [682, 346] on td at bounding box center [596, 368] width 219 height 45
click at [5, 244] on div "Reports" at bounding box center [22, 231] width 34 height 33
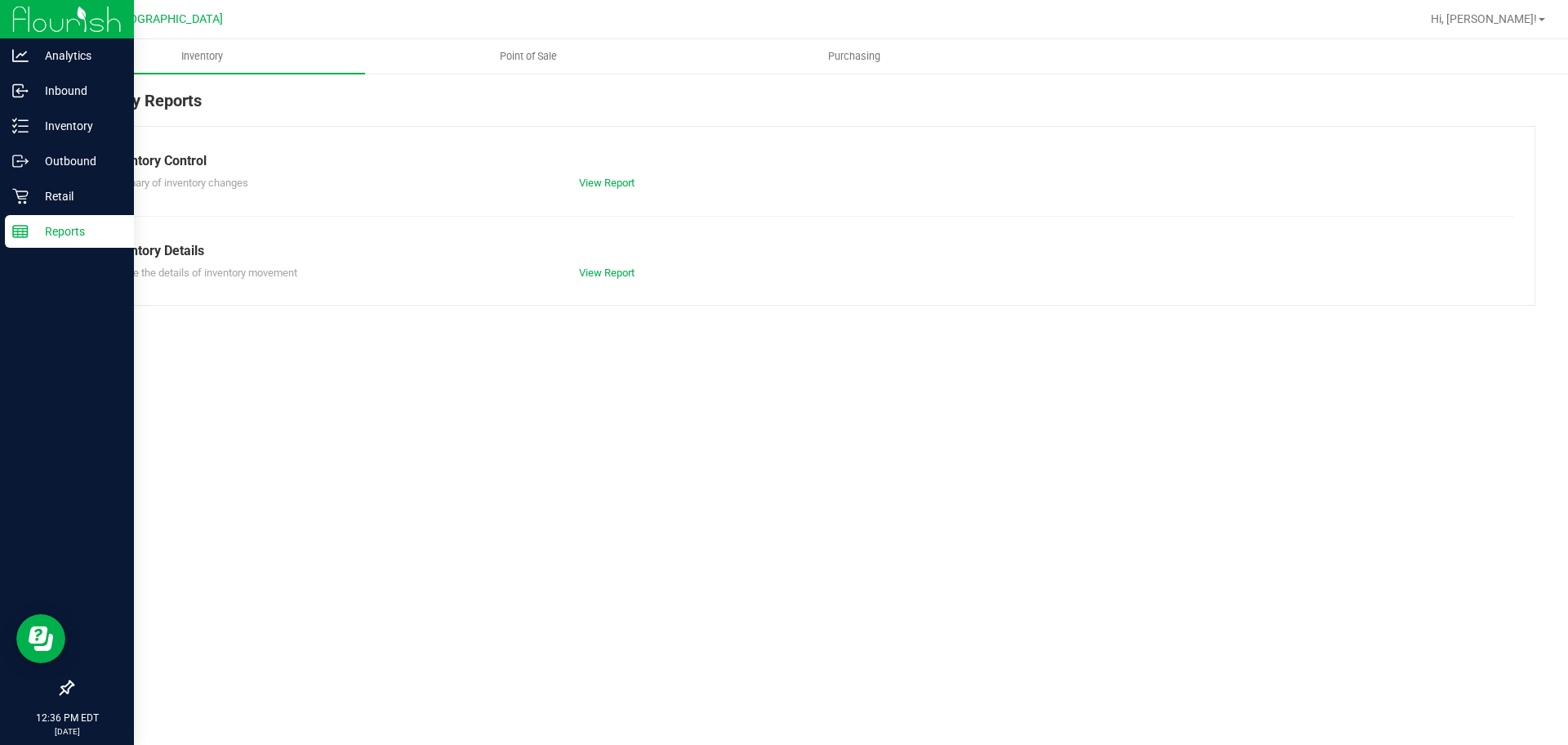
click at [538, 68] on uib-tab-heading "Point of Sale" at bounding box center [529, 56] width 325 height 33
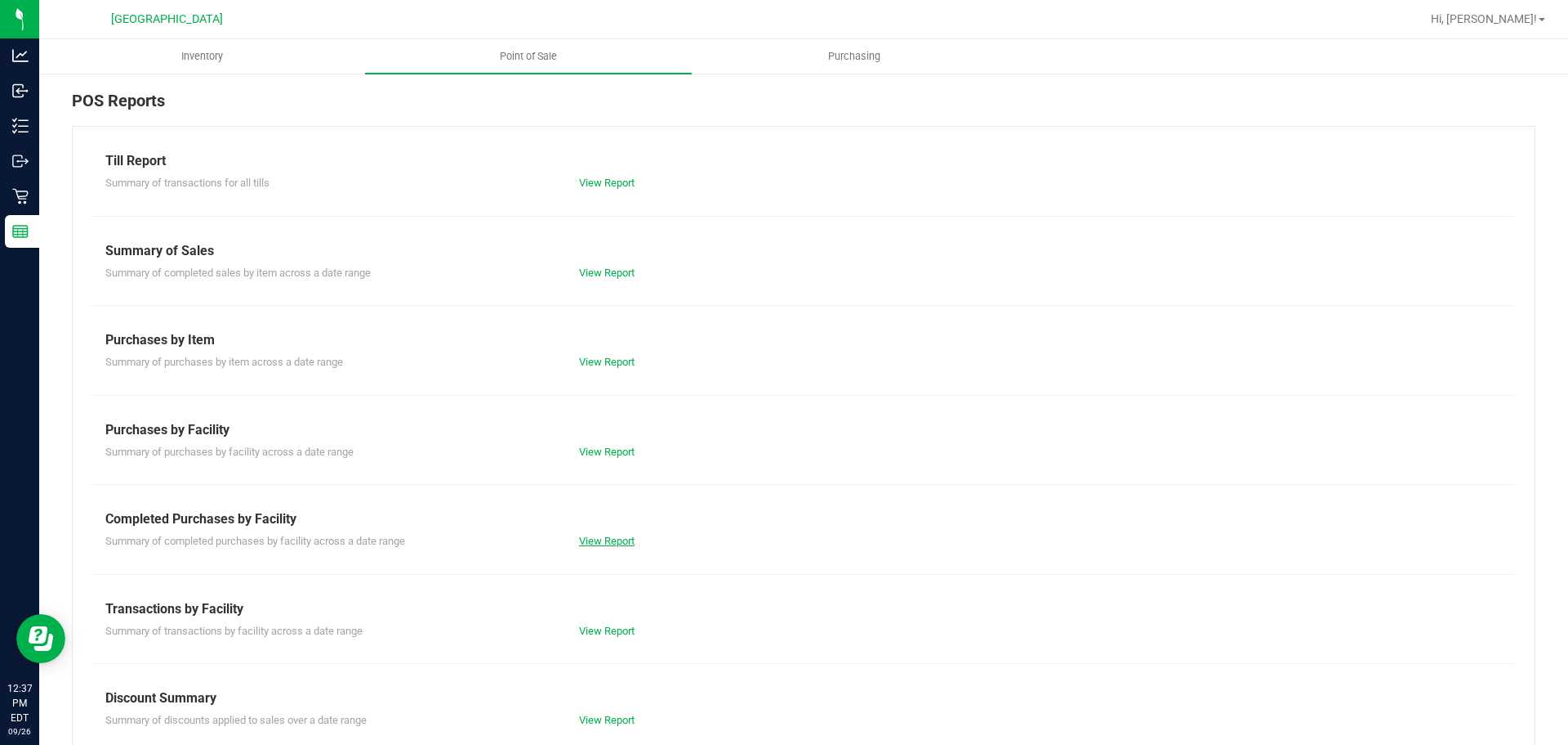
click at [606, 544] on link "View Report" at bounding box center [607, 541] width 55 height 13
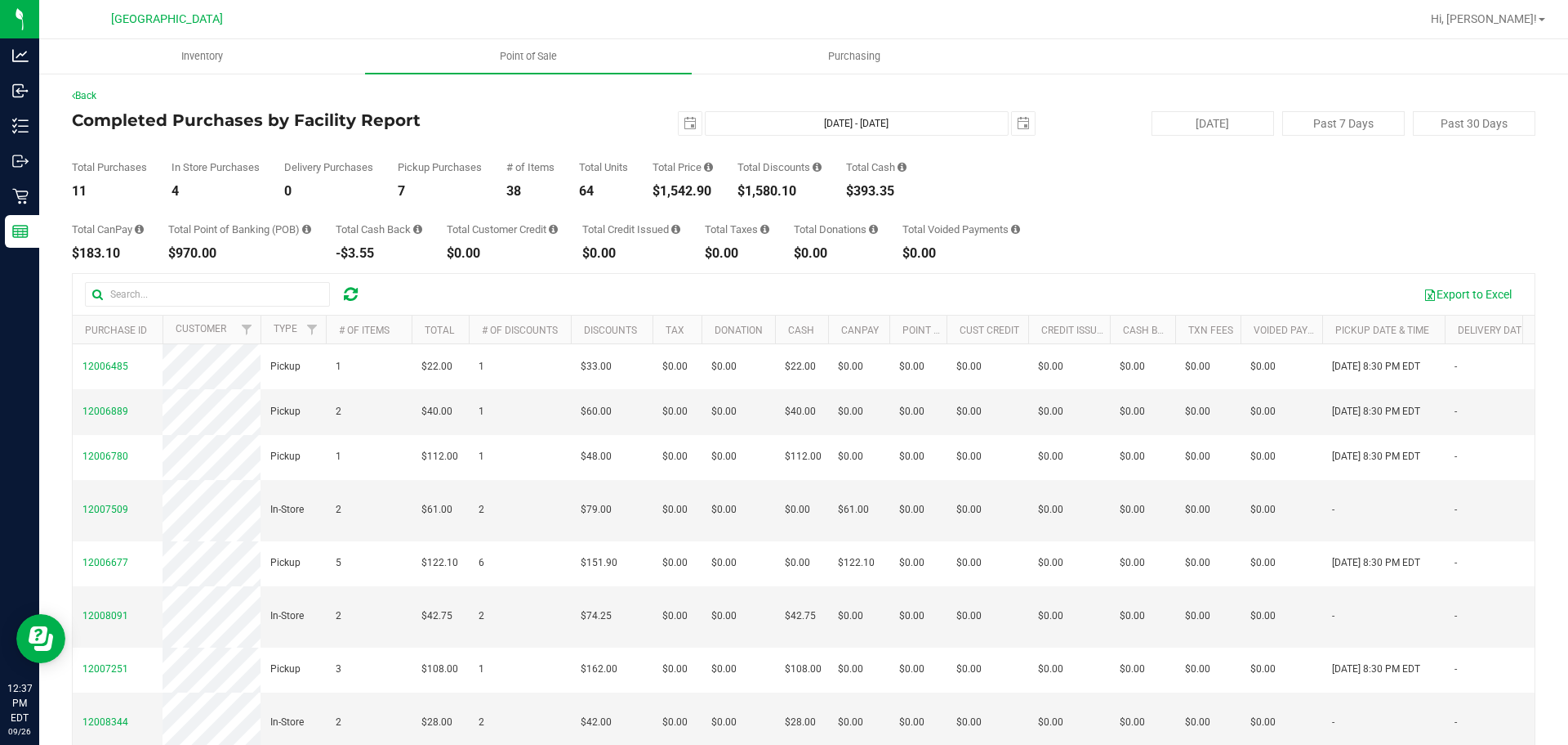
click at [465, 207] on div "Total CanPay $183.10 Total Point of Banking (POB) $970.00 Total Cash Back -$3.5…" at bounding box center [803, 229] width 1464 height 62
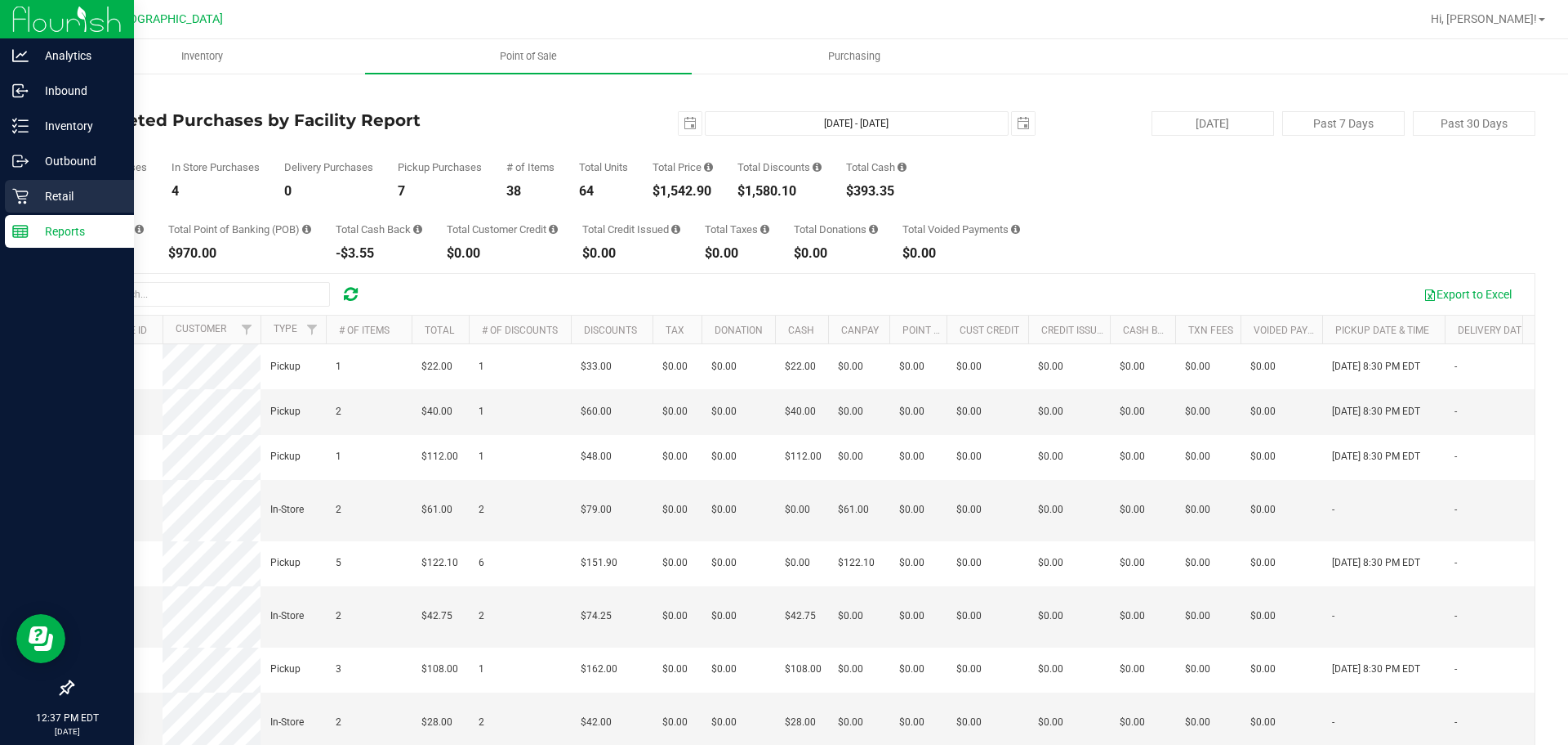
click at [30, 201] on p "Retail" at bounding box center [78, 196] width 98 height 20
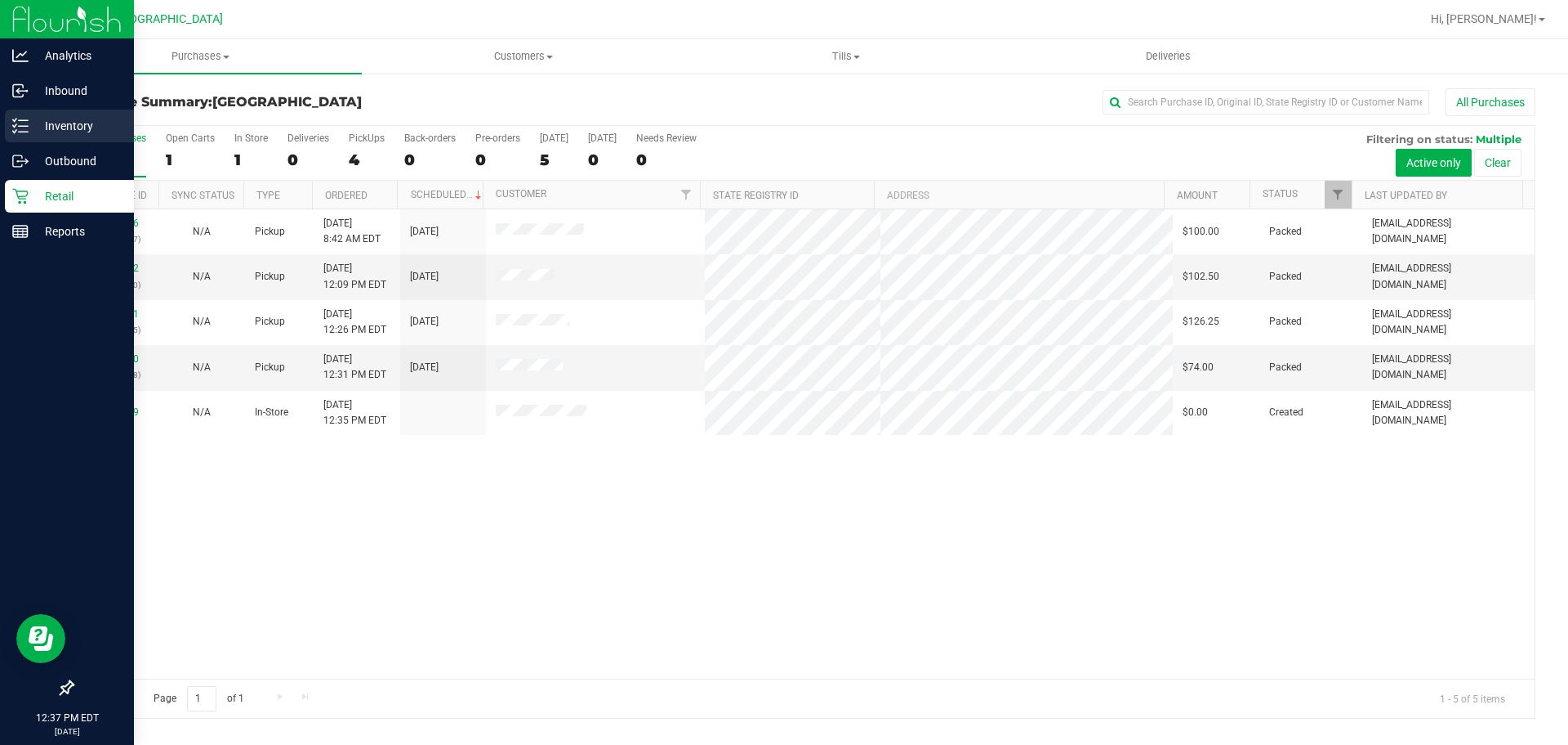
click at [27, 142] on link "Inventory" at bounding box center [67, 127] width 134 height 35
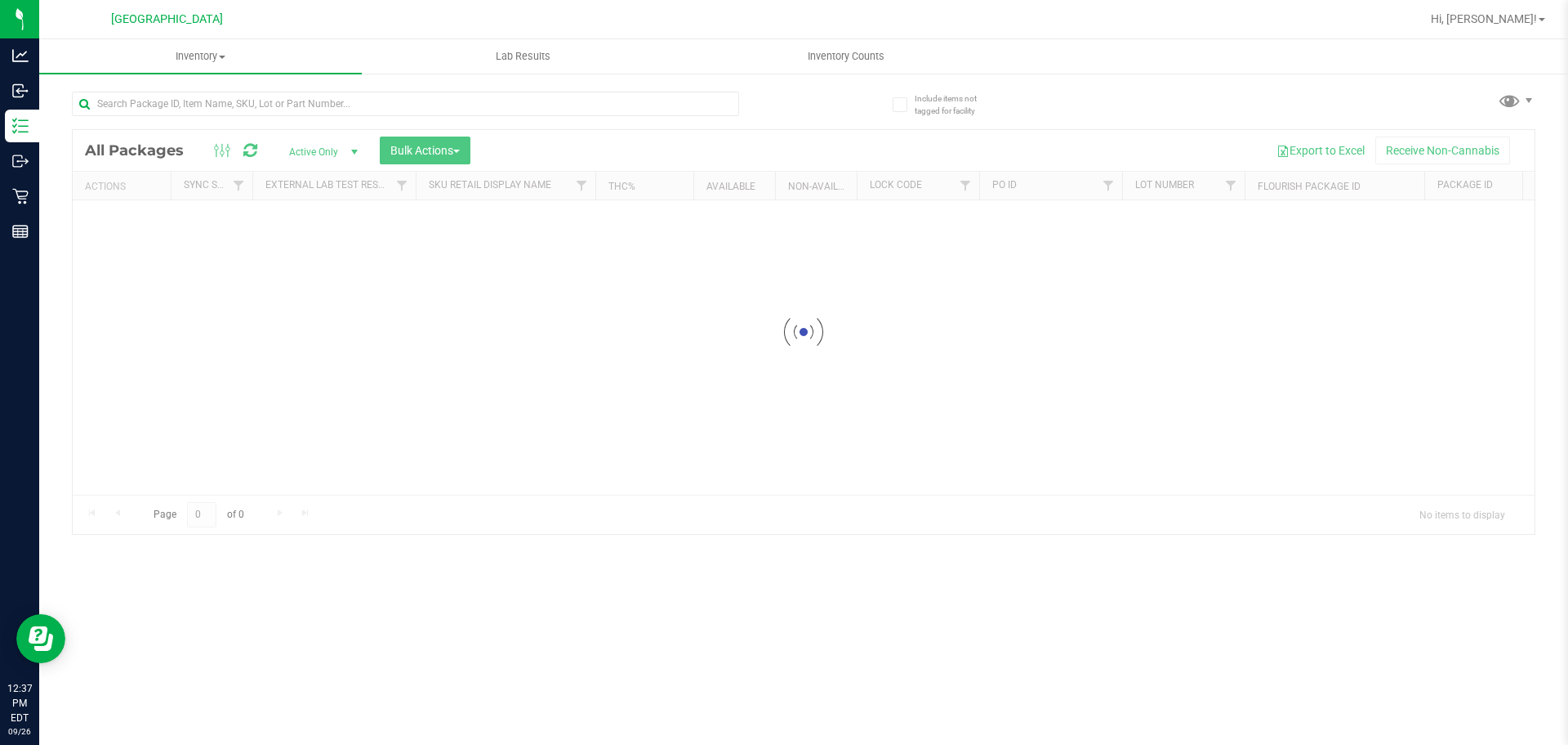
click at [280, 88] on div at bounding box center [437, 103] width 732 height 53
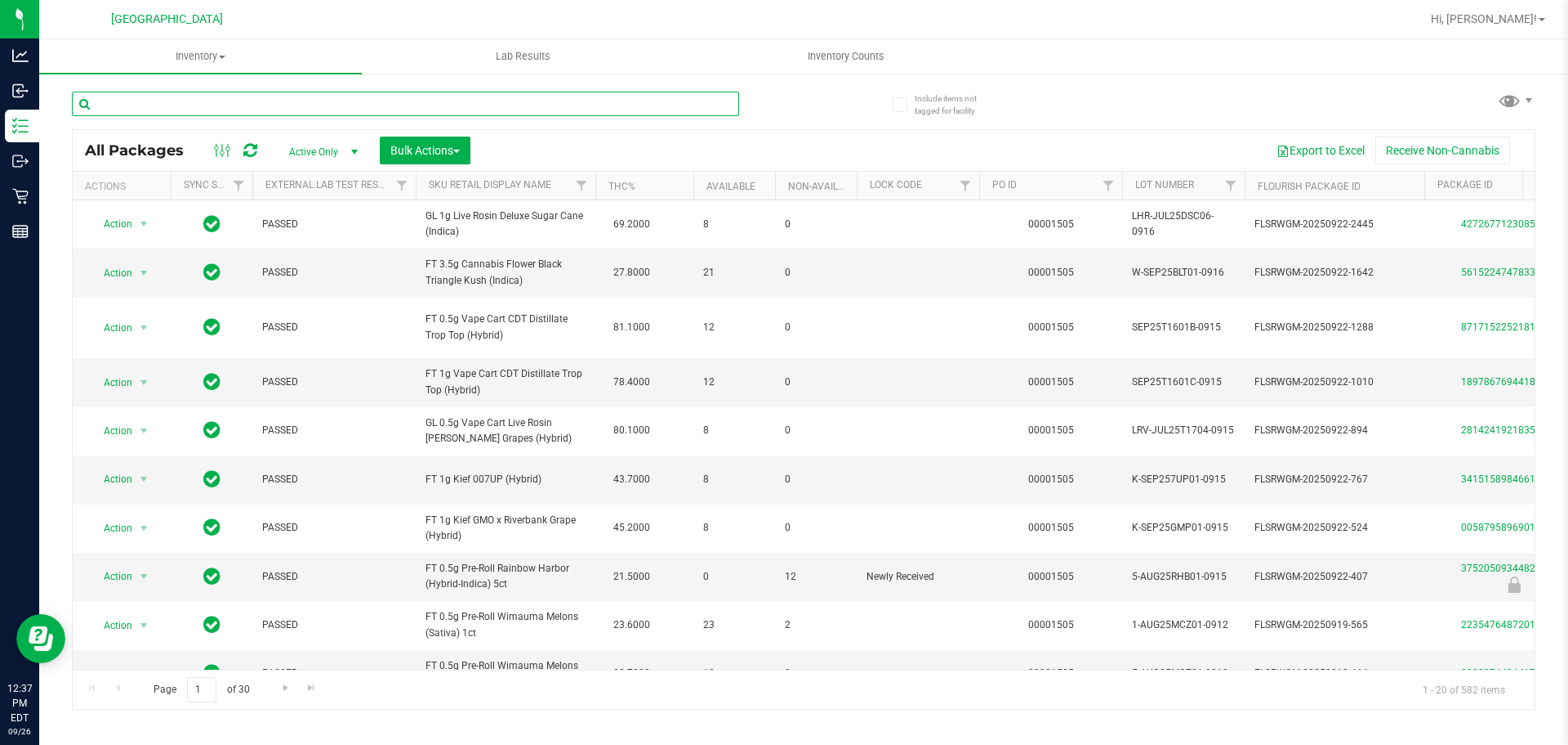
click at [277, 107] on input "text" at bounding box center [405, 103] width 667 height 25
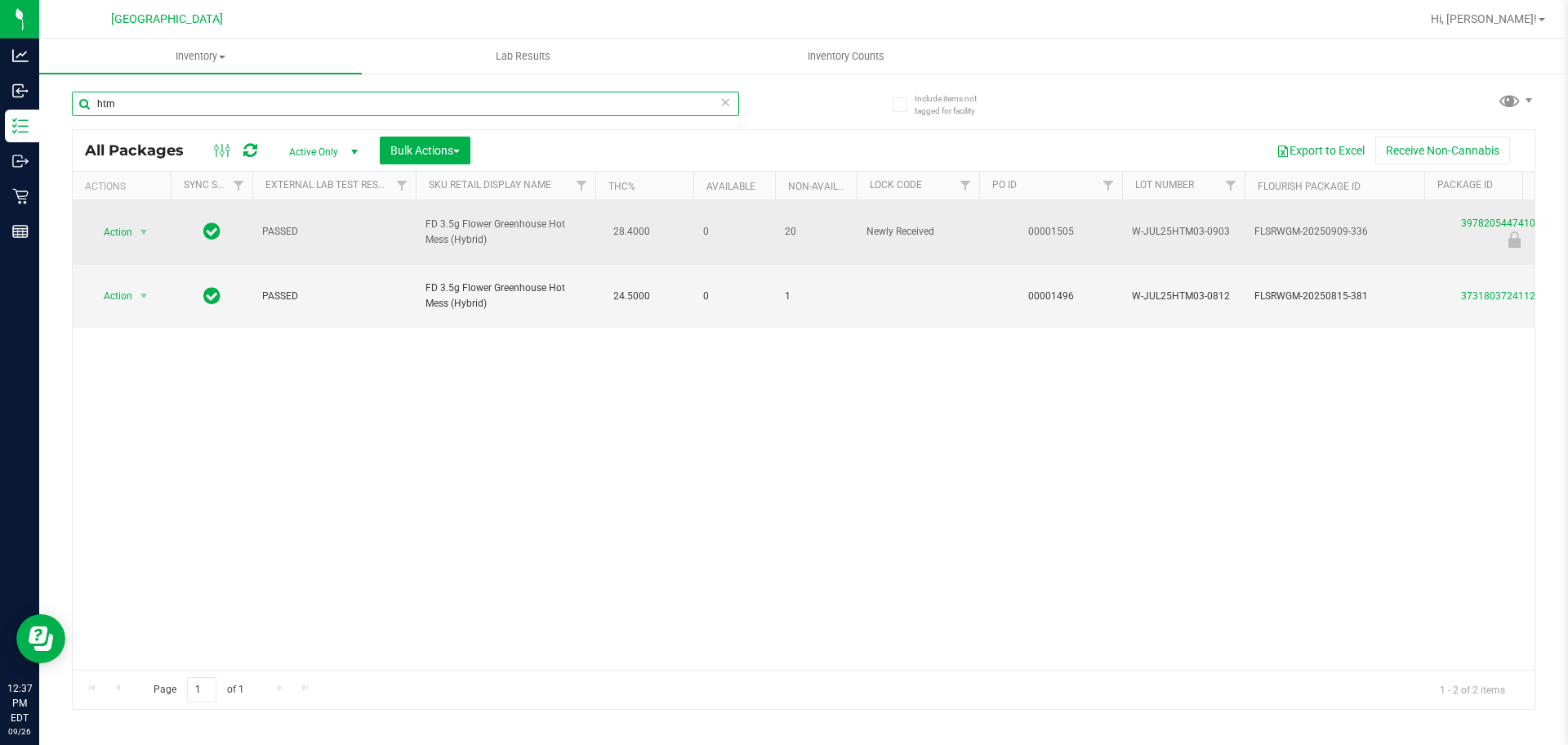
type input "htm"
click at [339, 234] on td "PASSED" at bounding box center [334, 232] width 163 height 64
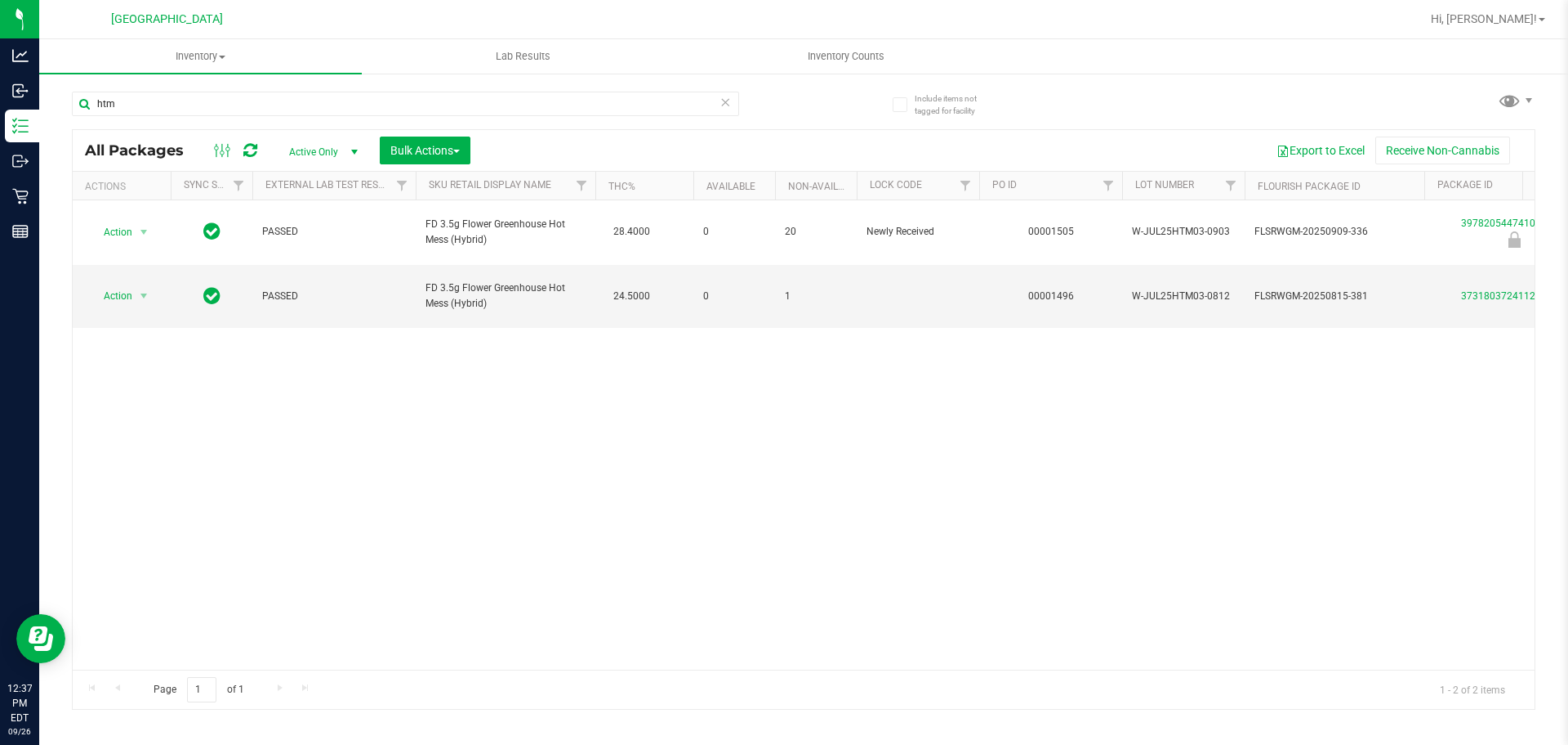
click at [998, 369] on div "Action Action Edit attributes Global inventory Locate package Package audit log…" at bounding box center [803, 435] width 1462 height 469
click at [865, 338] on div "Action Action Edit attributes Global inventory Locate package Package audit log…" at bounding box center [803, 435] width 1462 height 469
click at [829, 132] on div "All Packages Active Only Active Only Lab Samples Locked All External Internal B…" at bounding box center [803, 150] width 1462 height 41
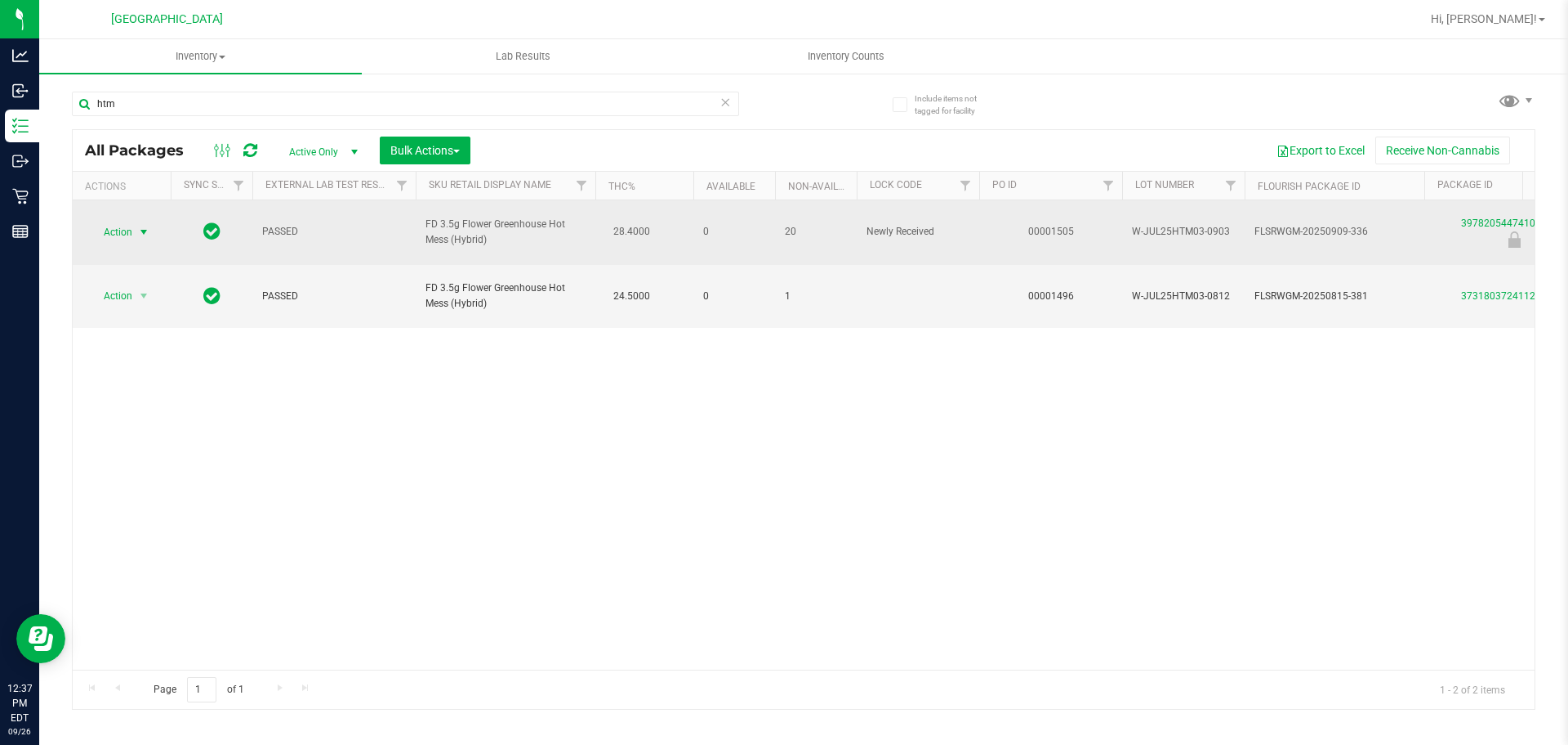
click at [144, 227] on span "select" at bounding box center [143, 232] width 13 height 13
click at [511, 243] on td "FD 3.5g Flower Greenhouse Hot Mess (Hybrid)" at bounding box center [505, 232] width 180 height 64
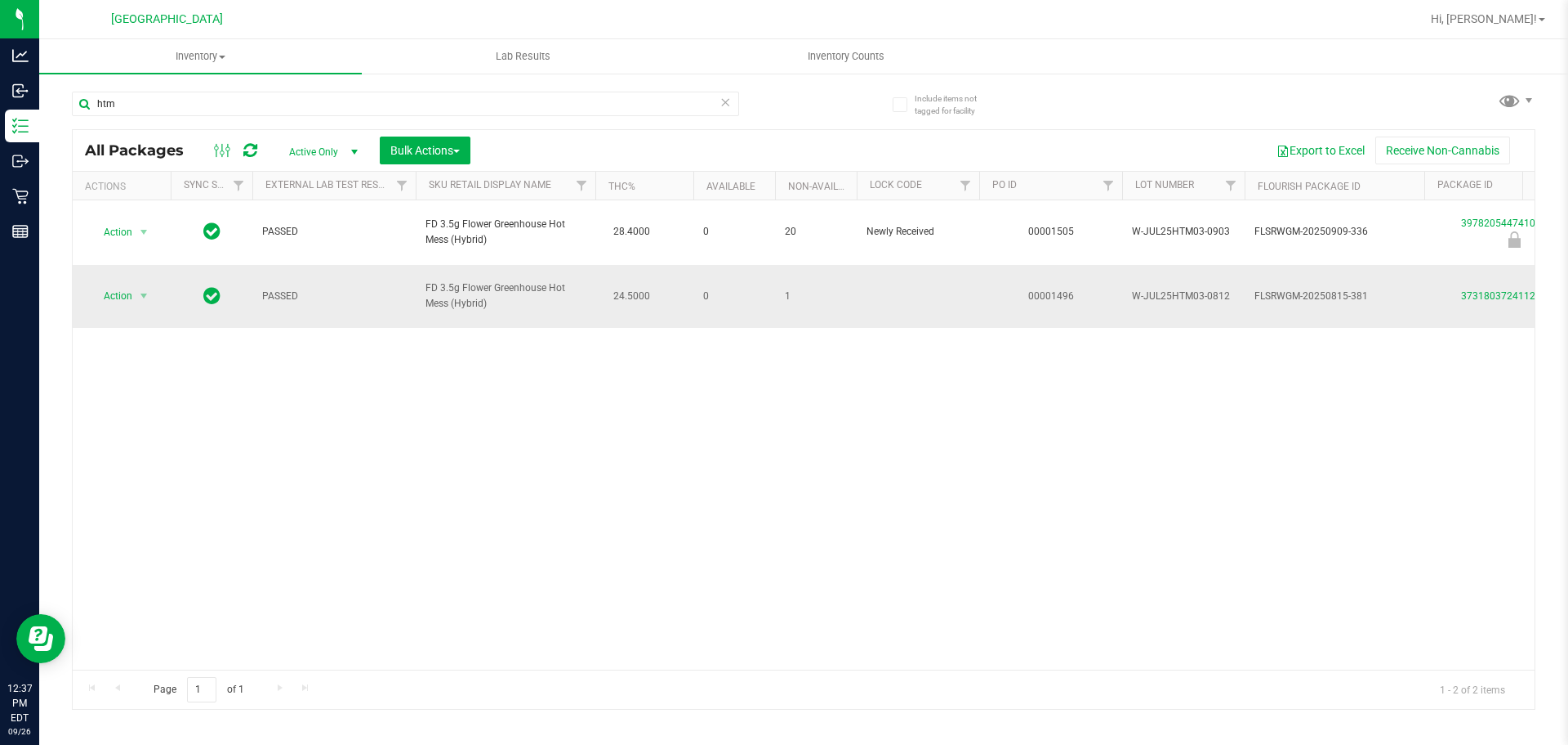
click at [521, 280] on span "FD 3.5g Flower Greenhouse Hot Mess (Hybrid)" at bounding box center [505, 296] width 161 height 31
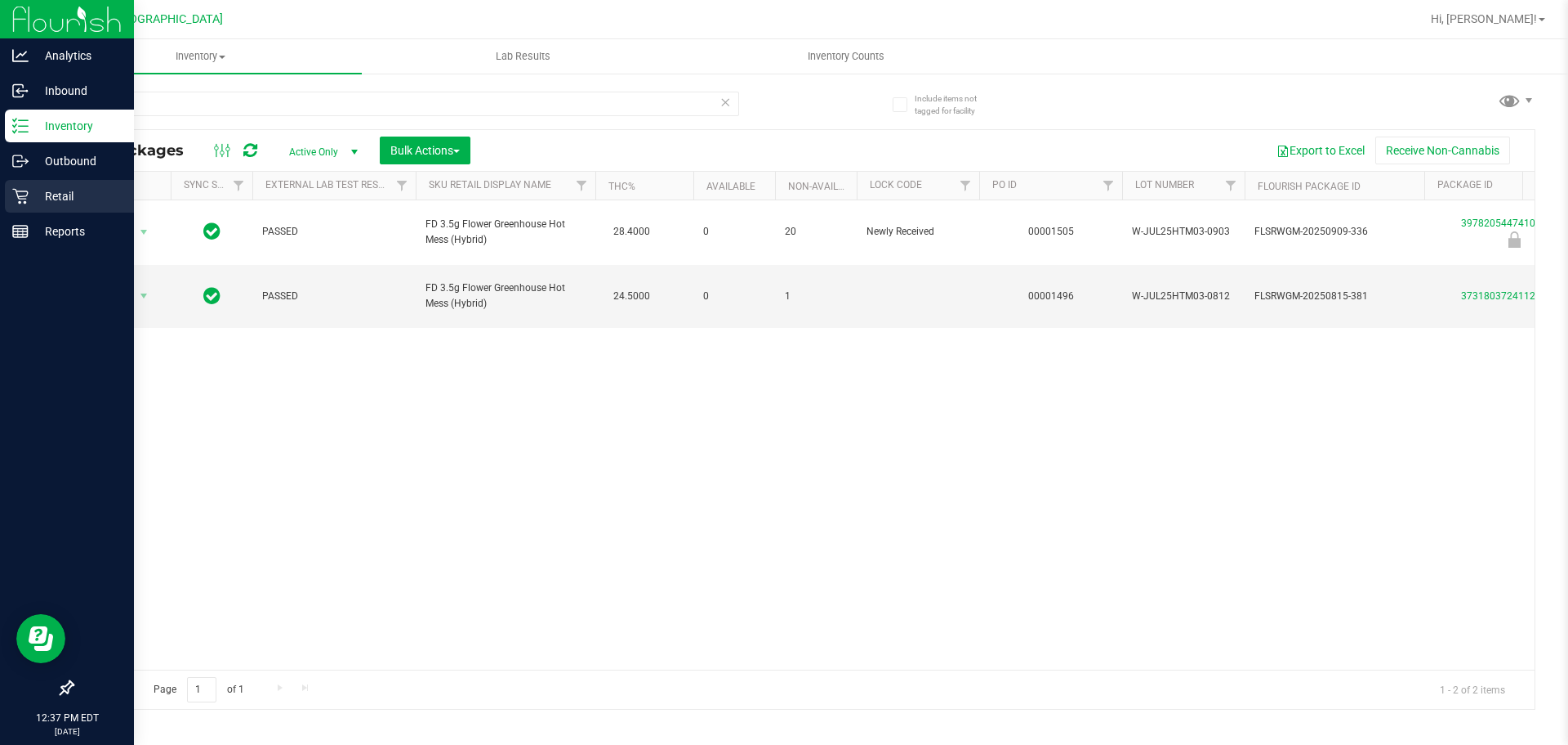
click at [36, 201] on p "Retail" at bounding box center [78, 196] width 98 height 20
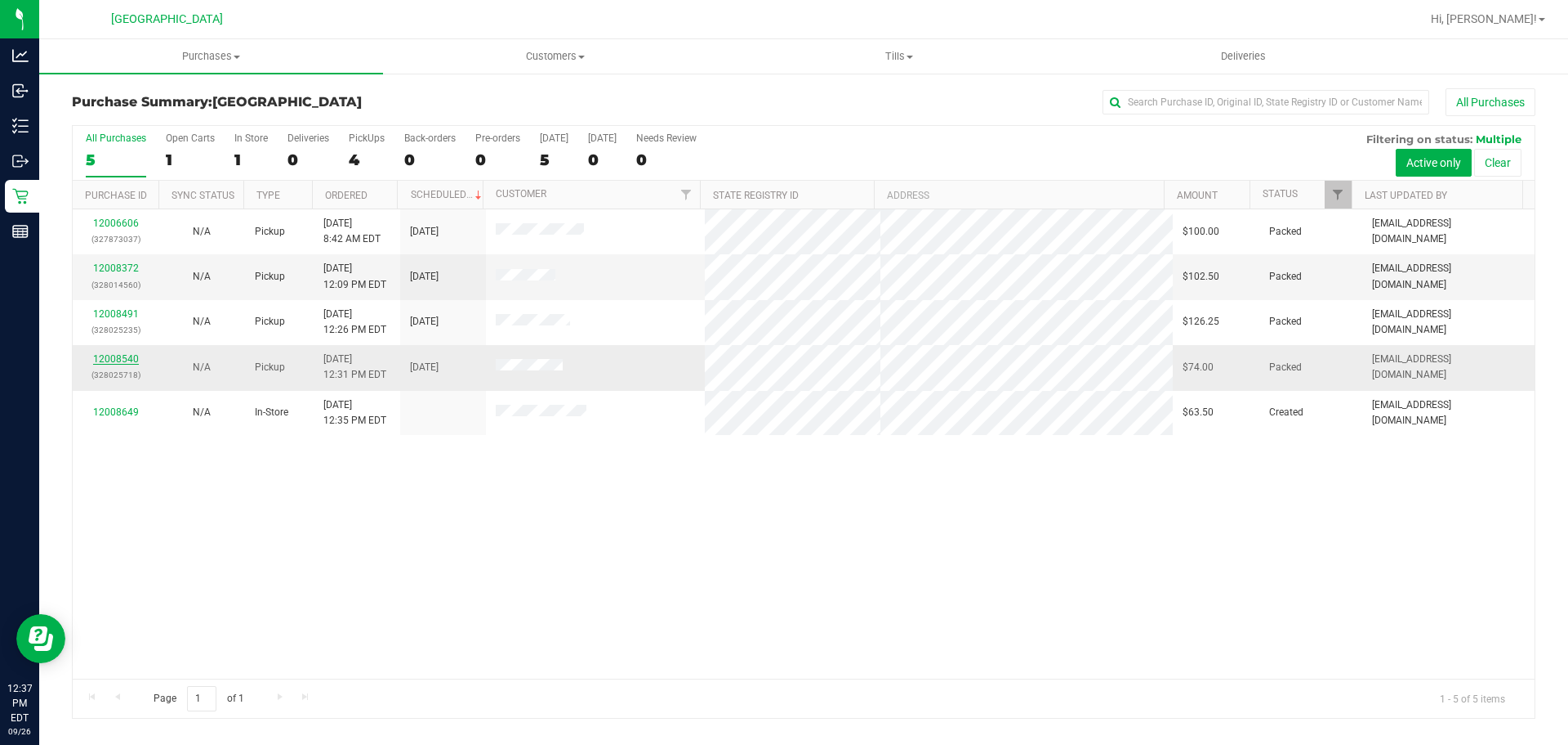
click at [122, 358] on link "12008540" at bounding box center [116, 358] width 45 height 12
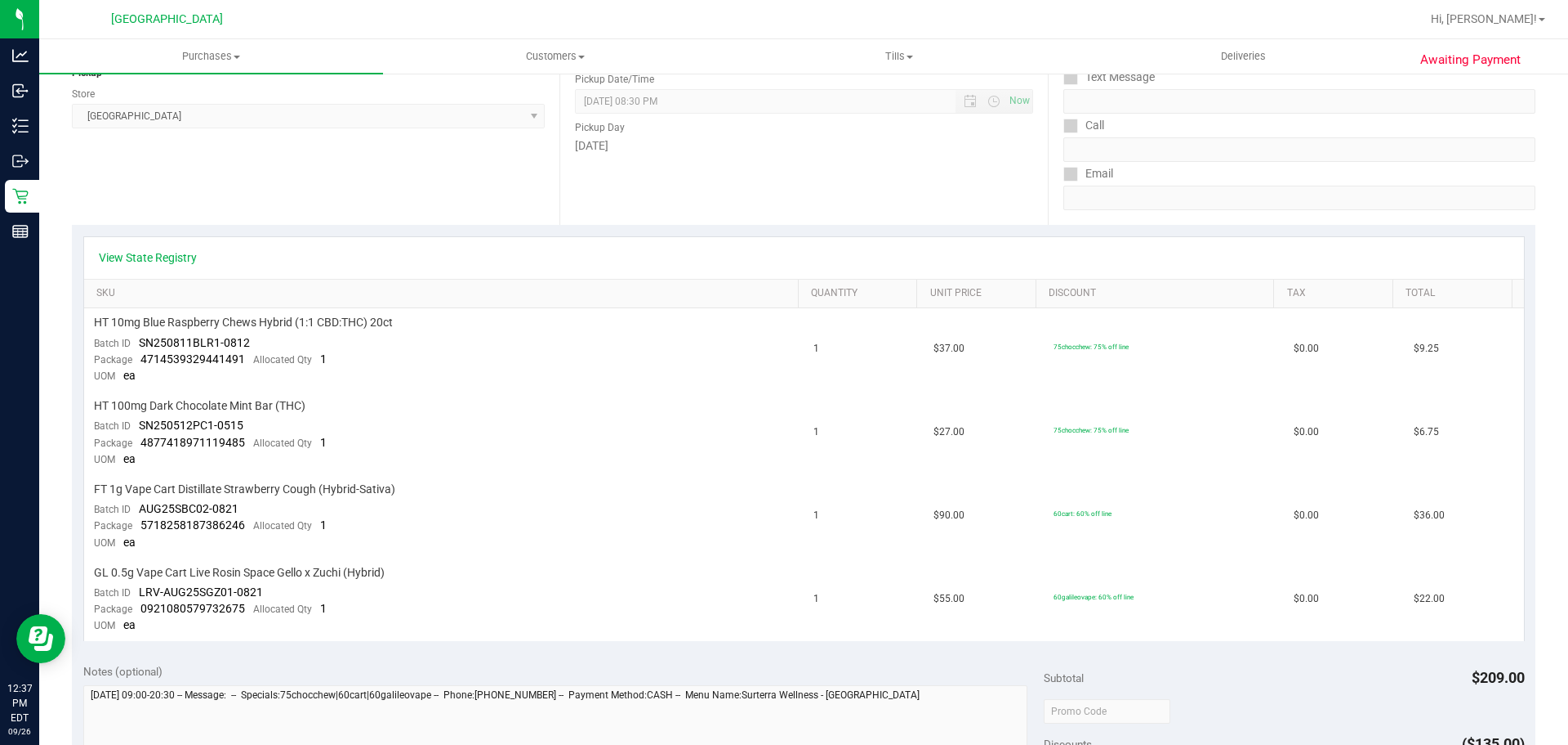
scroll to position [327, 0]
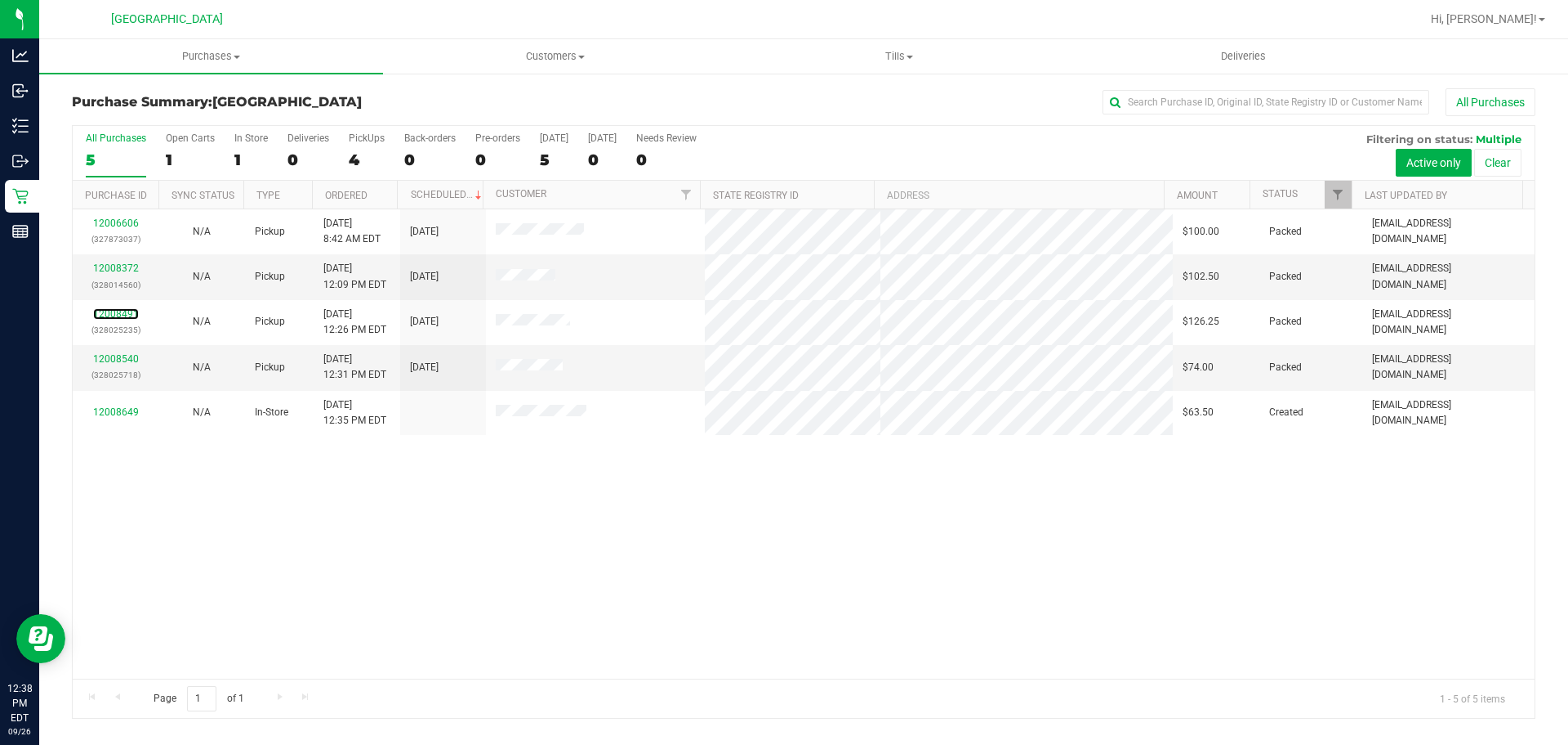
click at [125, 313] on link "12008491" at bounding box center [116, 314] width 45 height 12
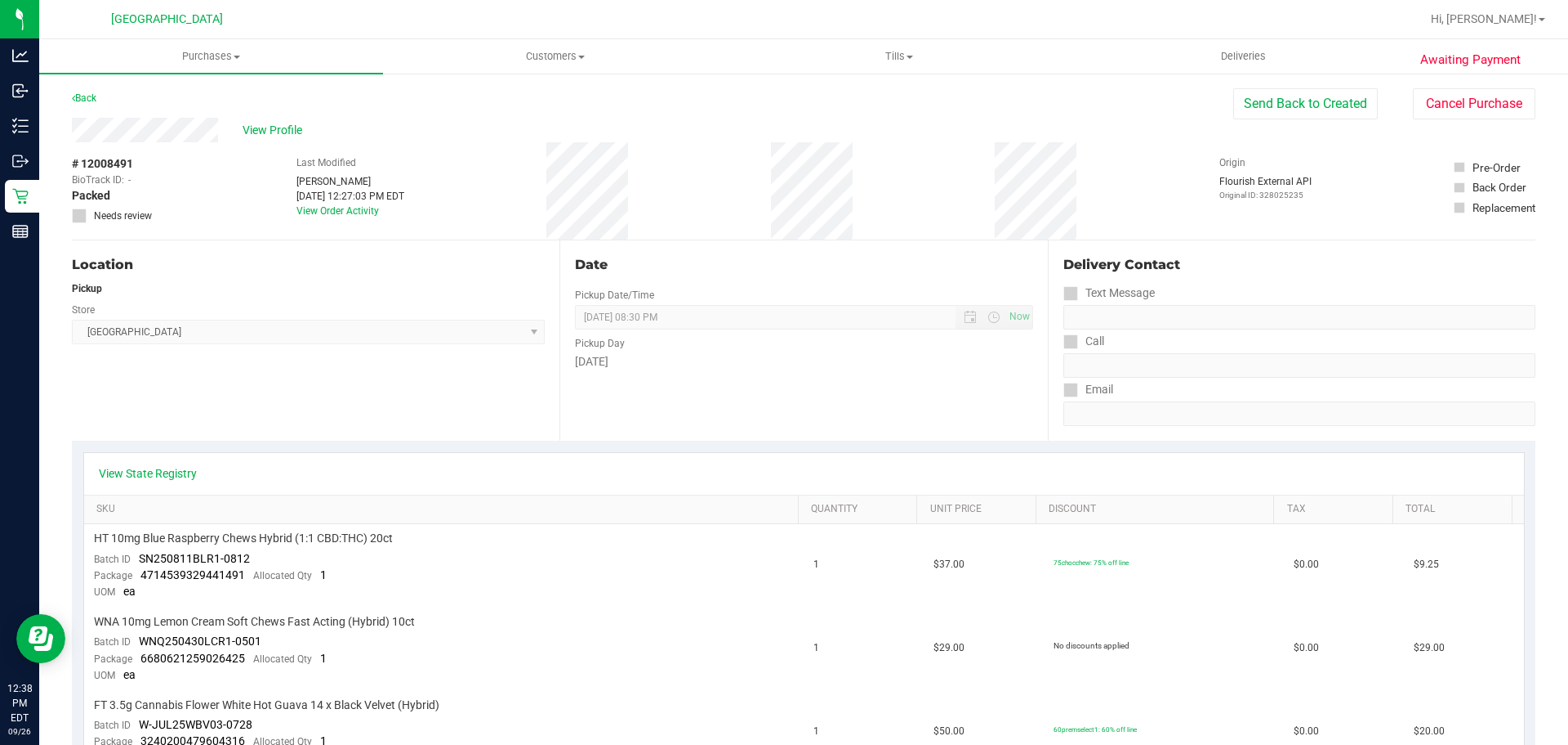
click at [280, 146] on div "# 12008491 BioTrack ID: - Packed Needs review Last Modified Raymond Barcomb Sep…" at bounding box center [803, 191] width 1464 height 97
click at [278, 136] on span "View Profile" at bounding box center [276, 130] width 65 height 17
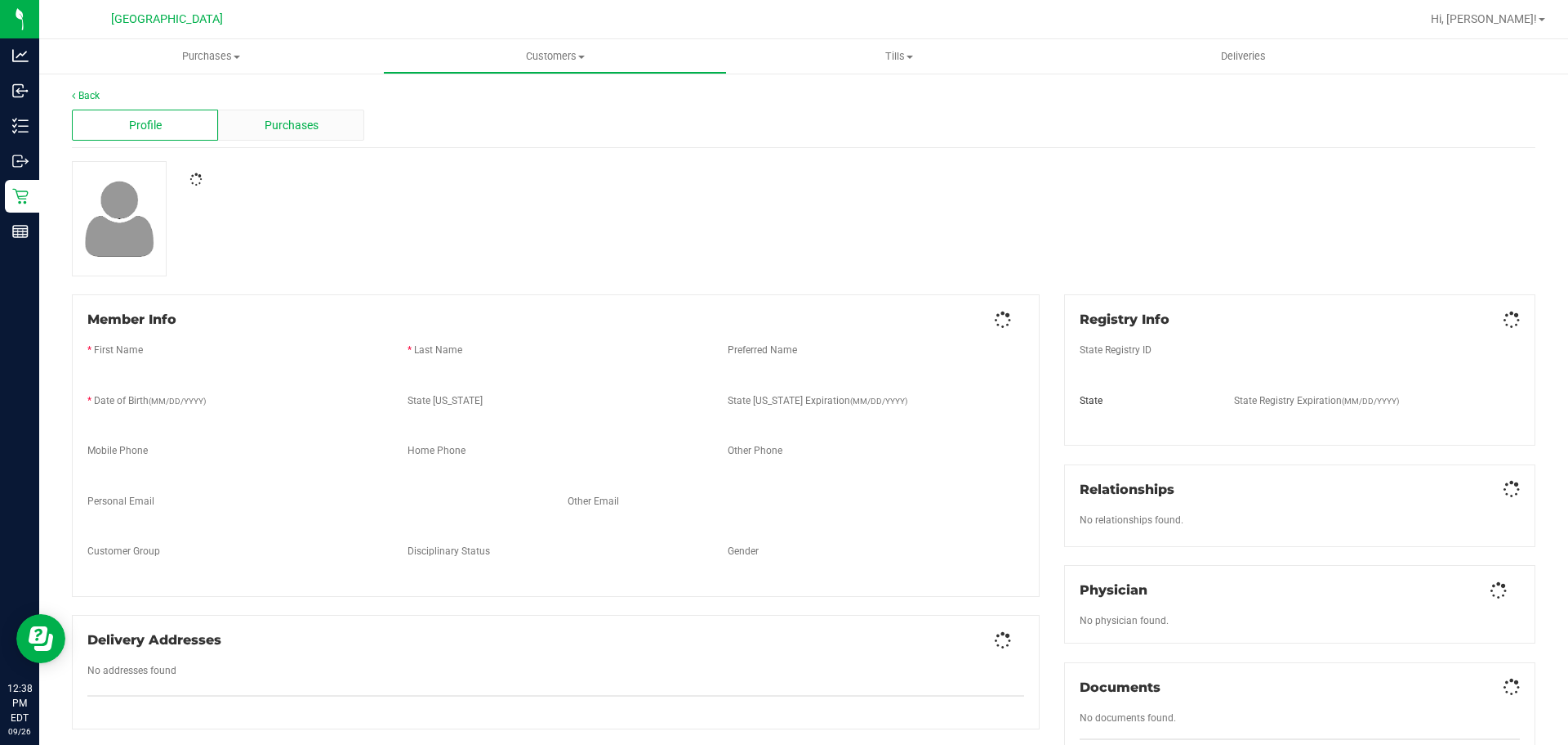
click at [234, 130] on div "Purchases" at bounding box center [291, 125] width 146 height 31
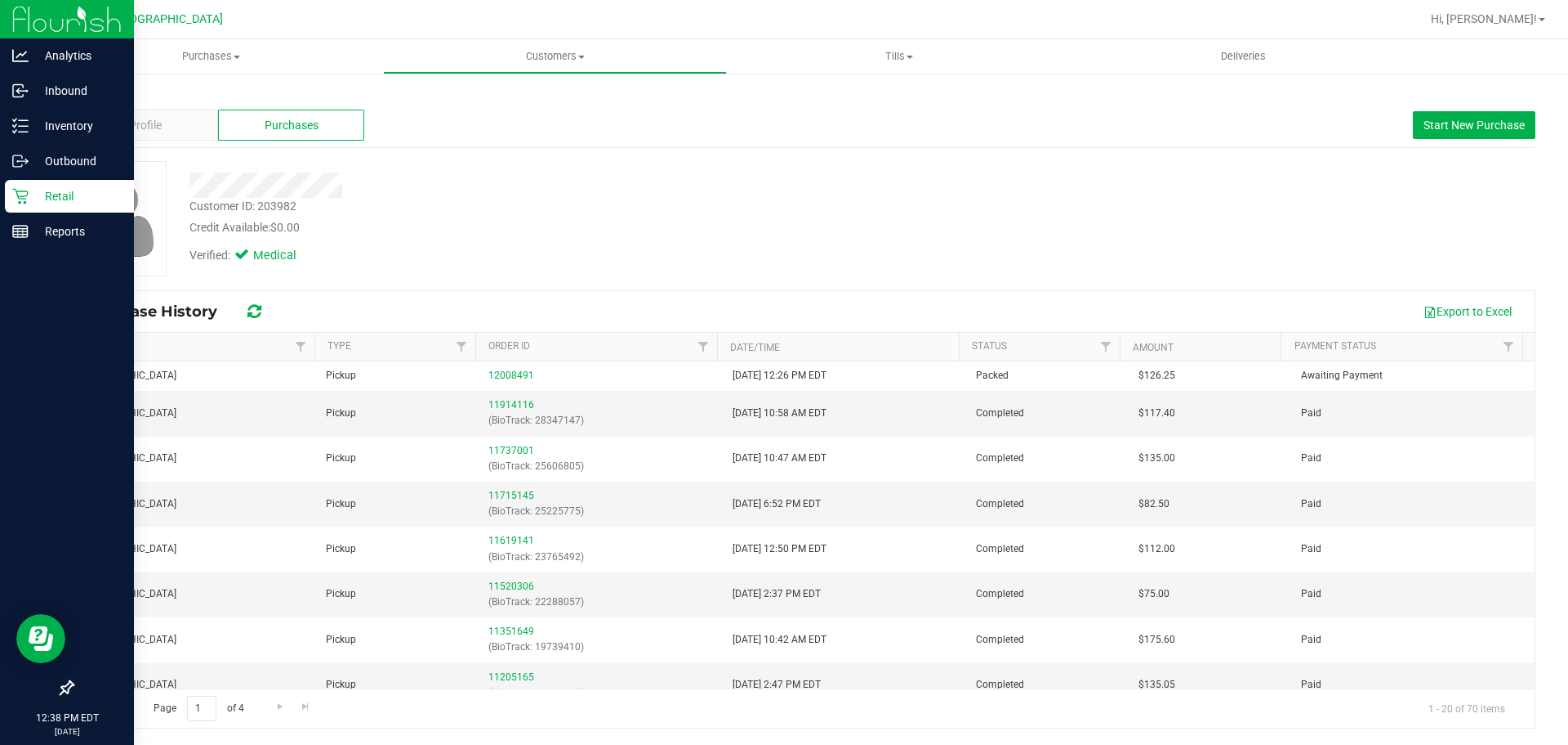
click at [37, 197] on p "Retail" at bounding box center [78, 196] width 98 height 20
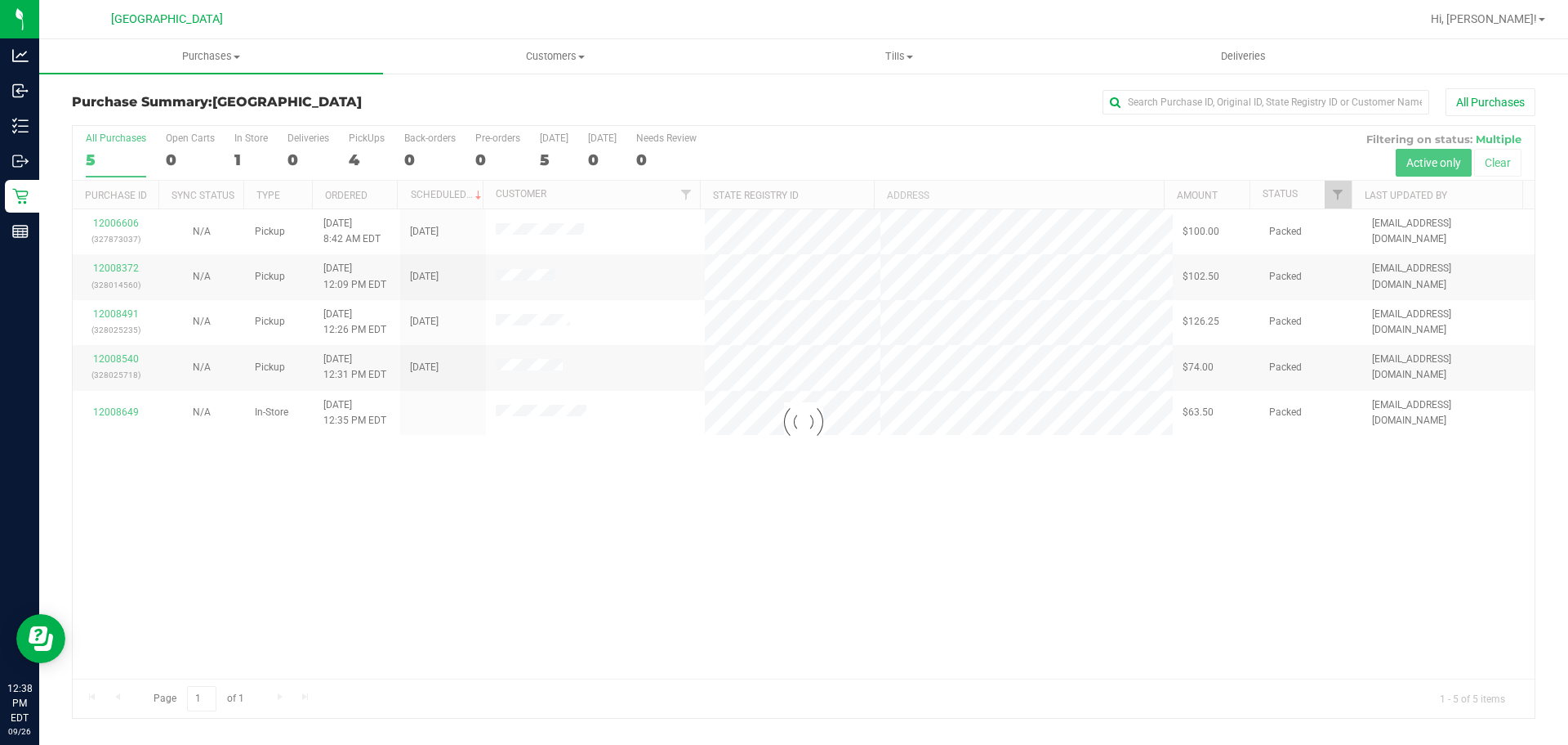
click at [774, 270] on div at bounding box center [803, 422] width 1462 height 592
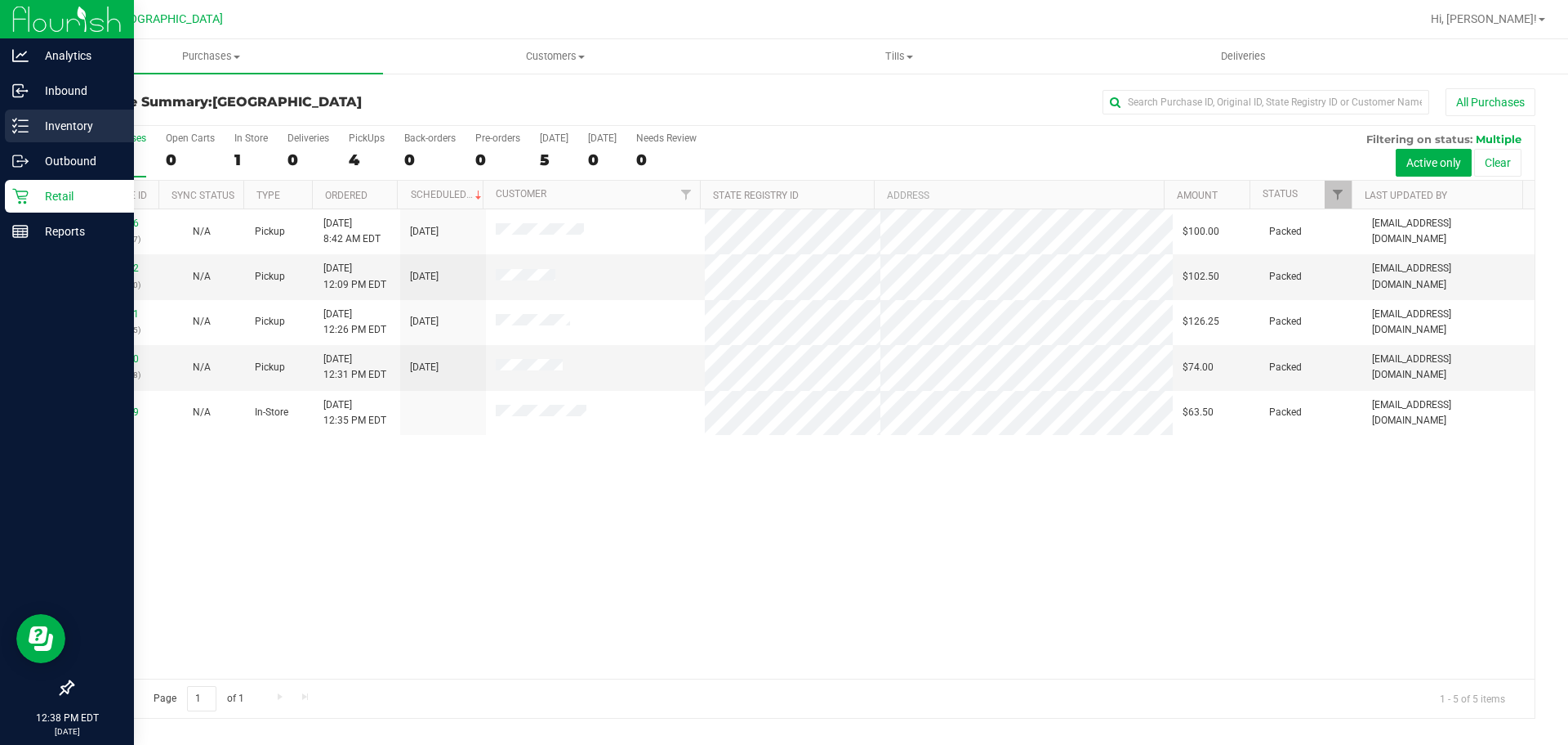
click at [47, 123] on p "Inventory" at bounding box center [78, 126] width 98 height 20
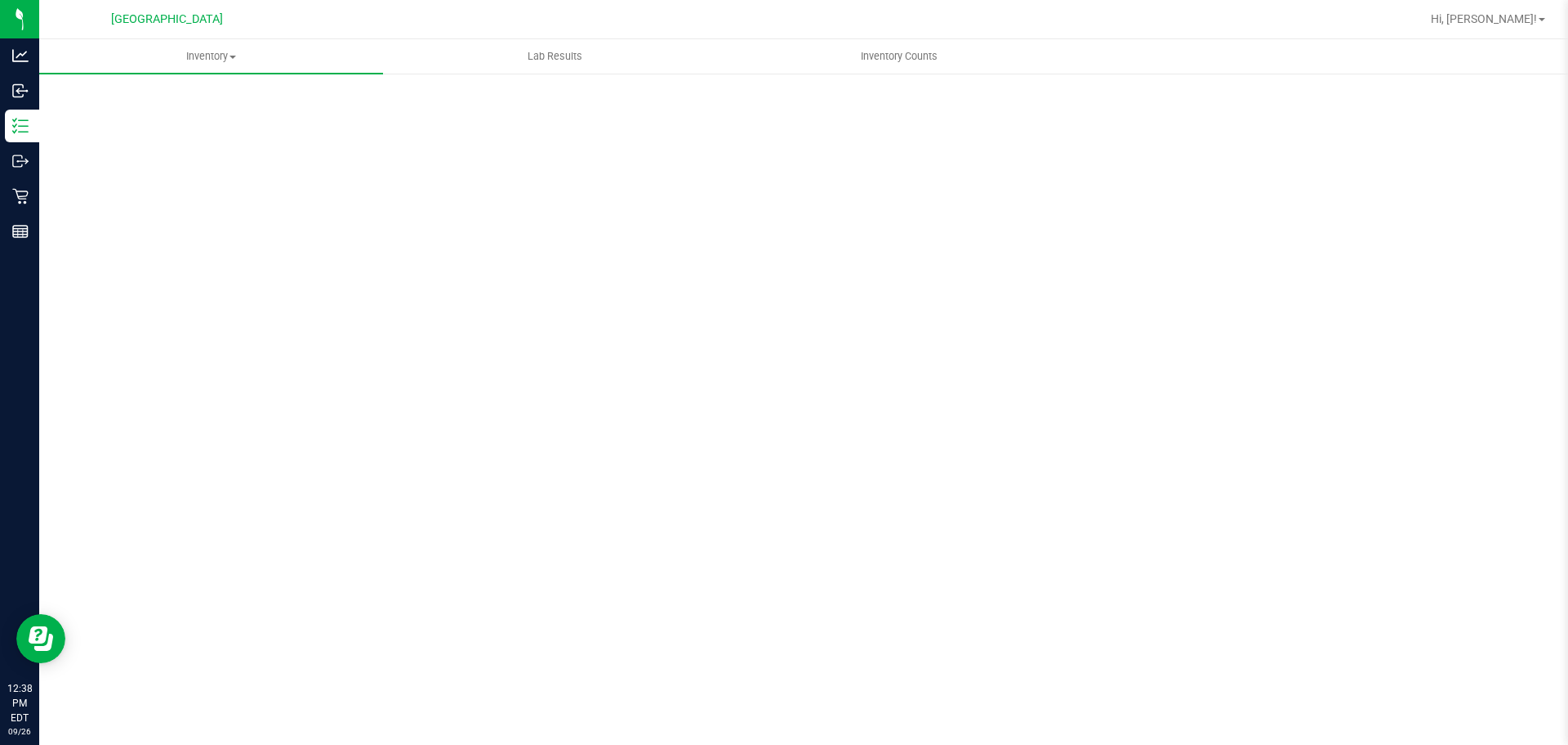
click at [279, 111] on div "Scan Packages 0" at bounding box center [803, 327] width 1464 height 478
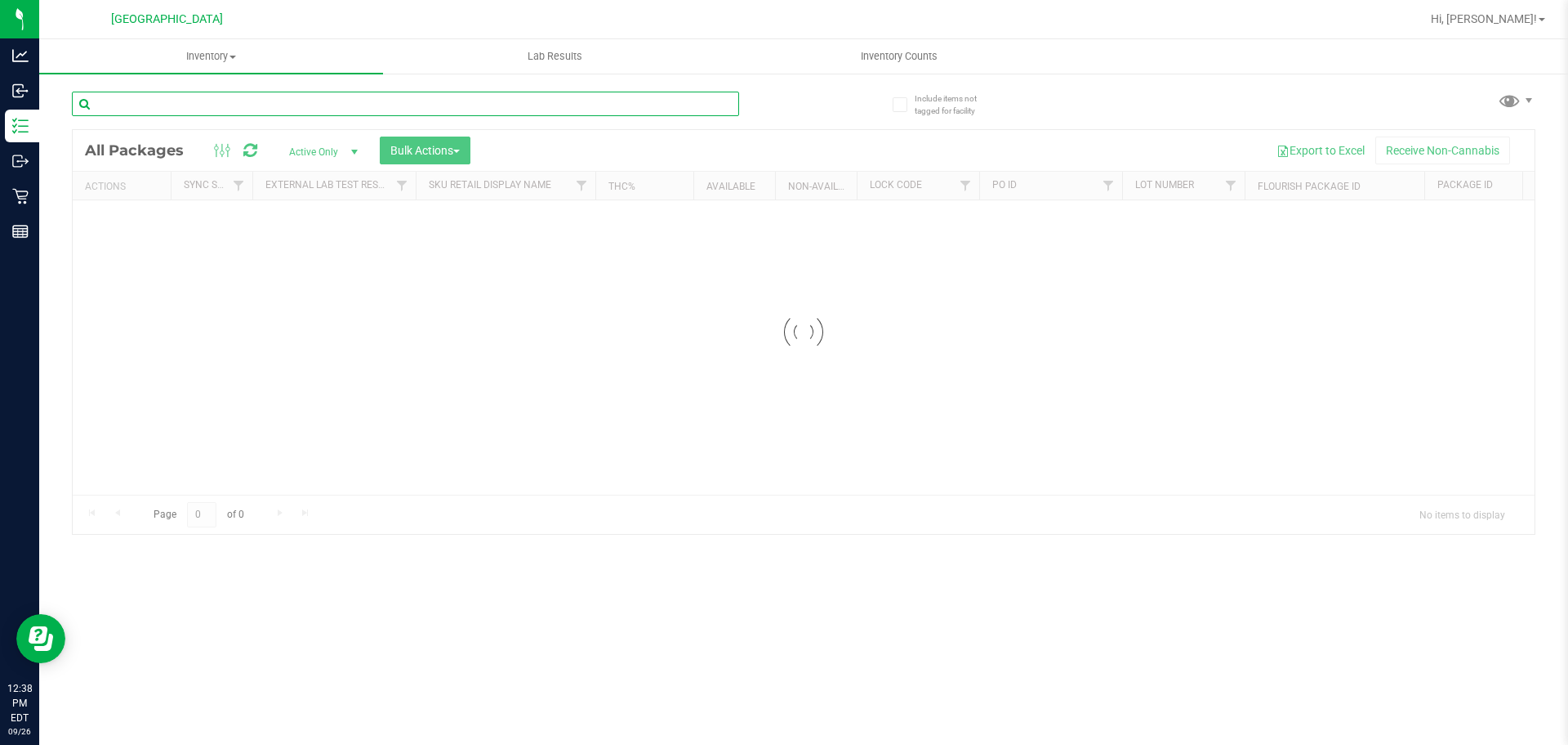
click at [288, 105] on input "text" at bounding box center [405, 103] width 667 height 25
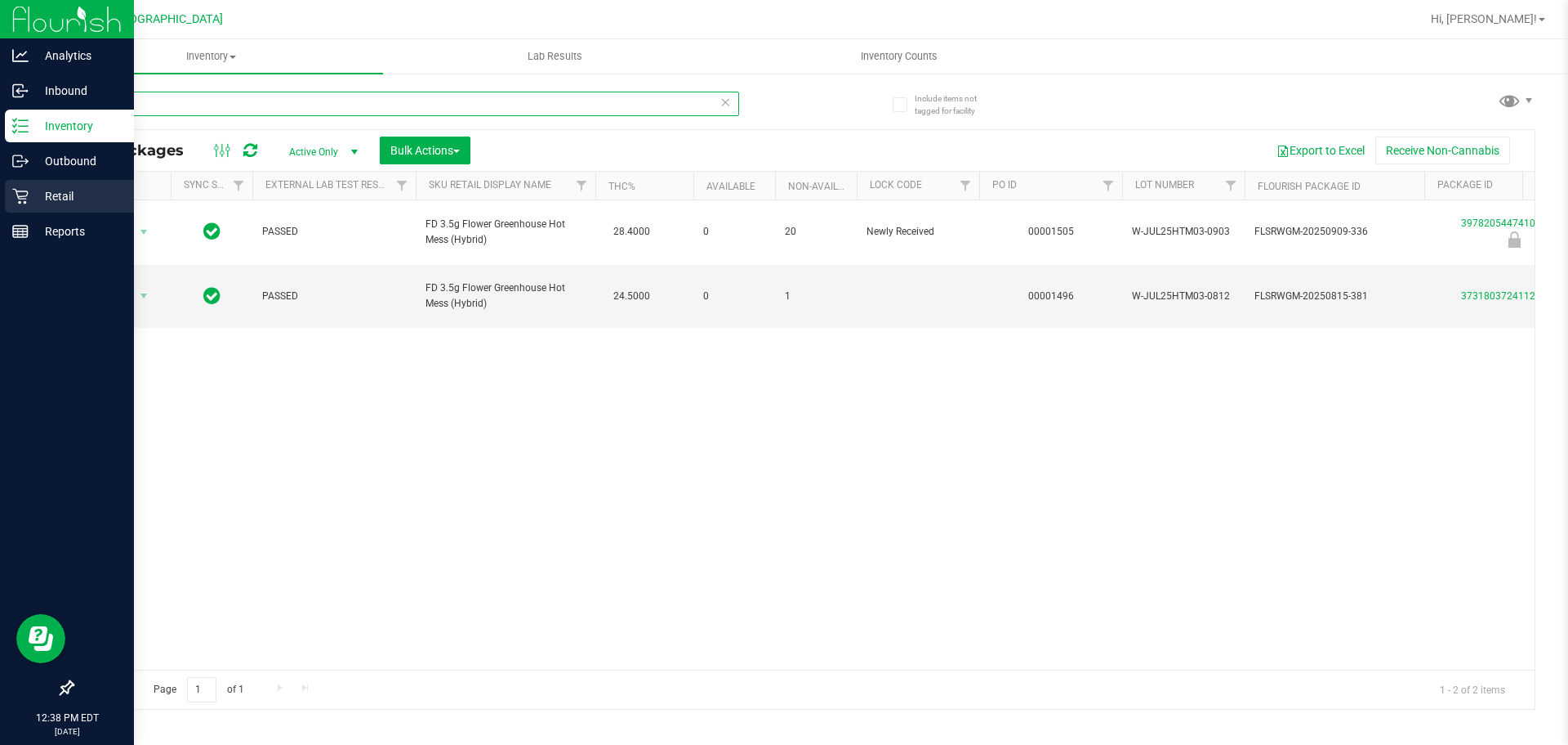
type input "htm"
click at [0, 186] on link "Retail" at bounding box center [67, 197] width 134 height 35
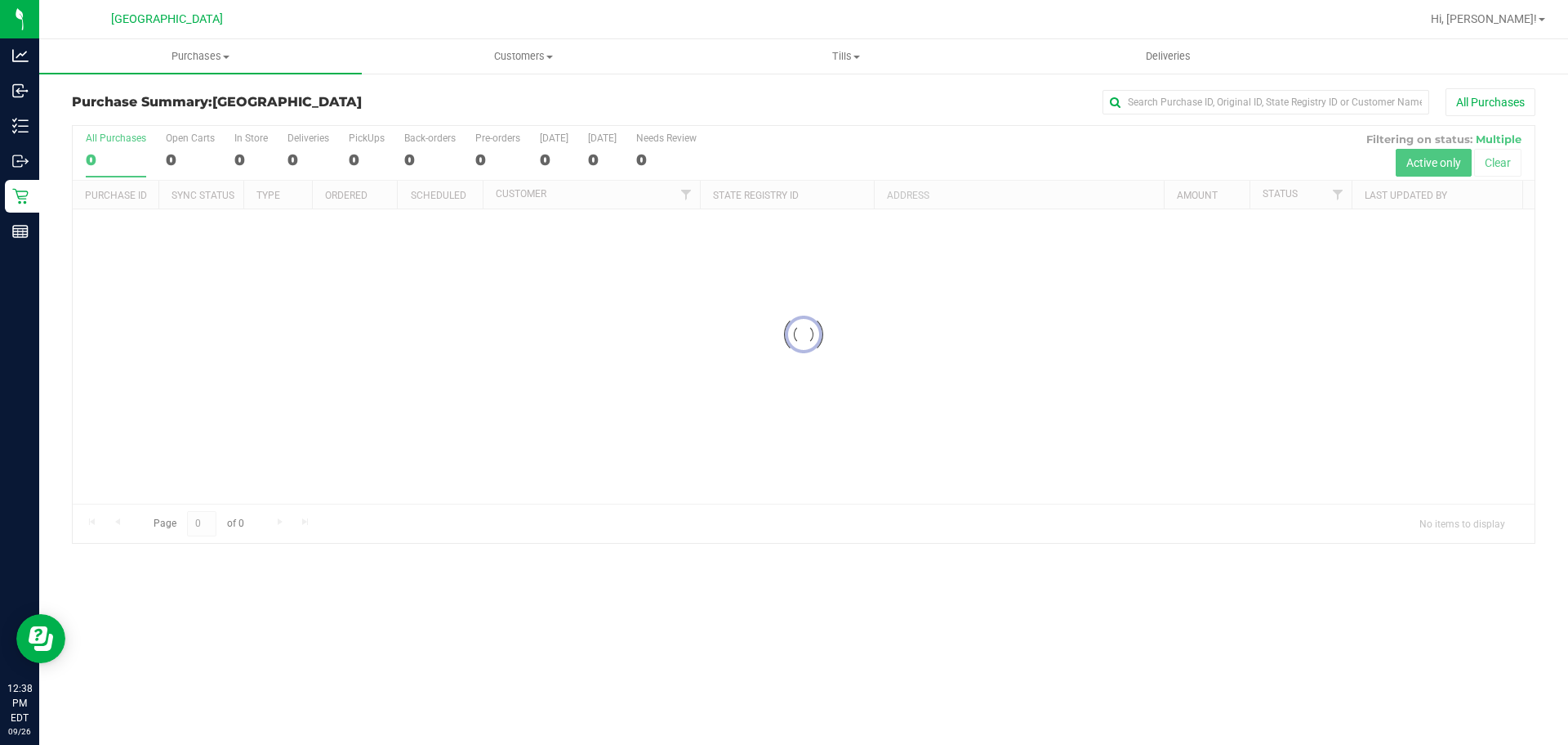
click at [1061, 485] on div at bounding box center [803, 334] width 1462 height 417
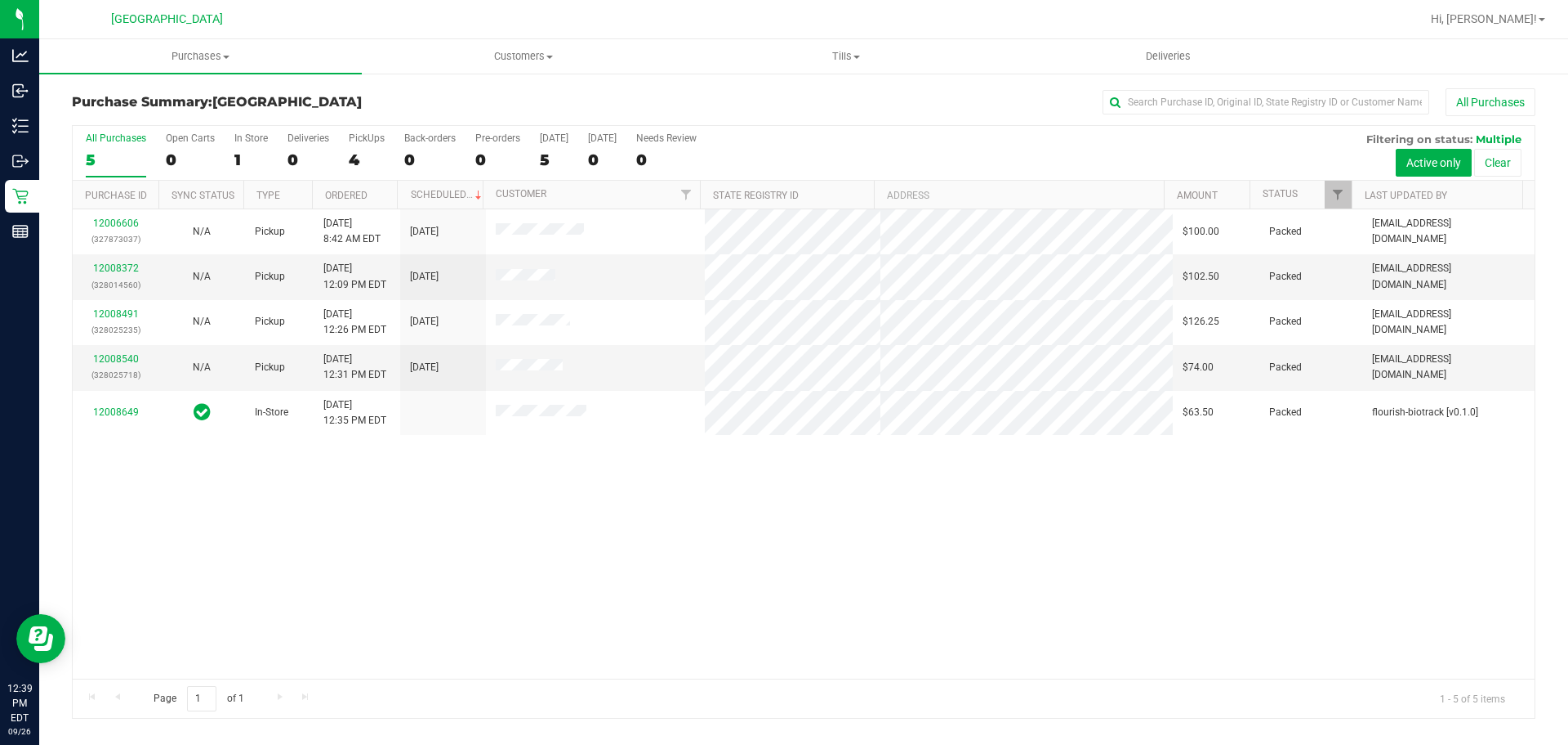
click at [1210, 515] on div "12006606 (327873037) N/A Pickup 9/26/2025 8:42 AM EDT 9/26/2025 $100.00 Packed …" at bounding box center [803, 444] width 1462 height 469
click at [252, 53] on span "Purchases" at bounding box center [200, 56] width 323 height 15
click at [247, 103] on li "Summary of purchases" at bounding box center [200, 99] width 323 height 20
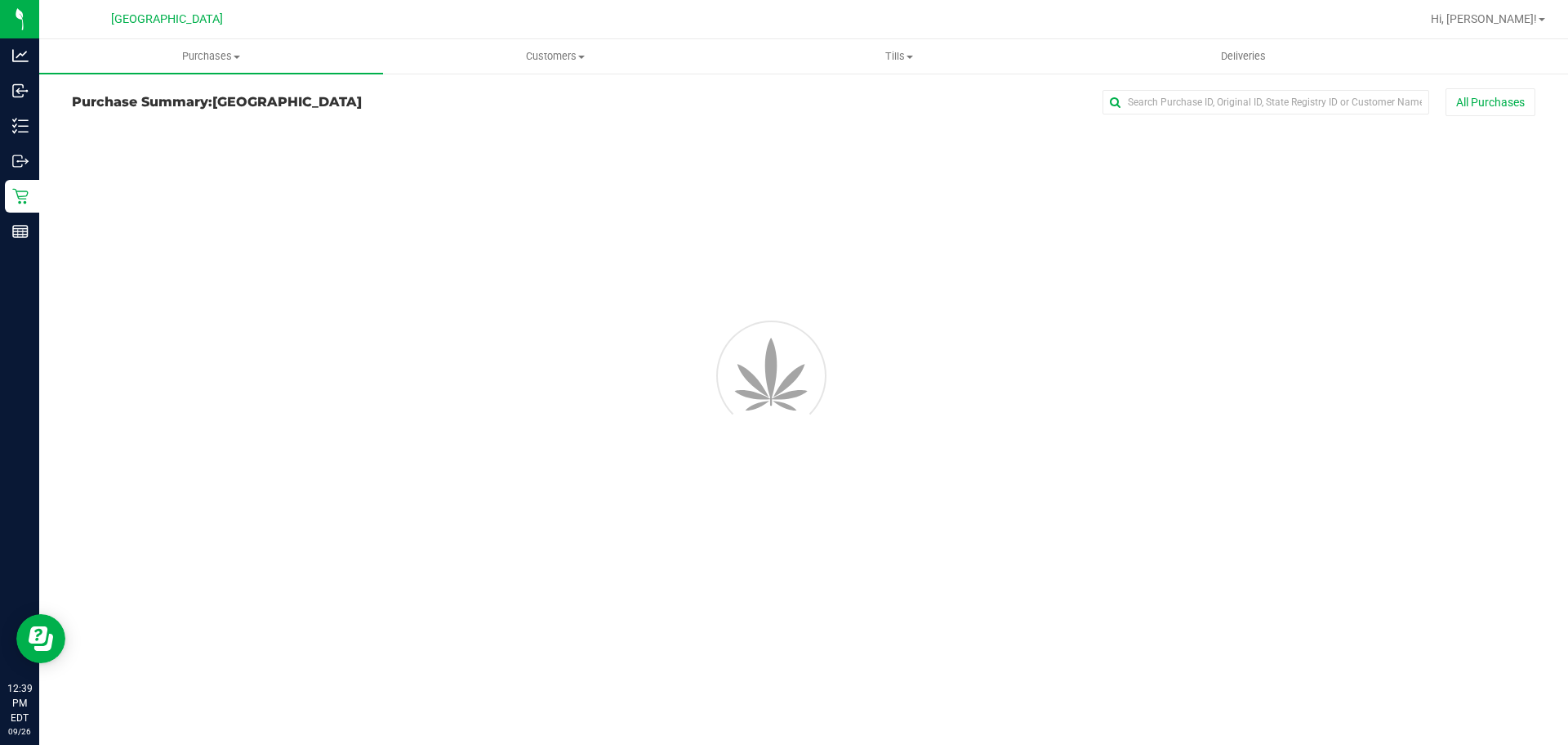
click at [1000, 524] on div "Purchases Summary of purchases Fulfillment All purchases Customers All customer…" at bounding box center [803, 391] width 1529 height 705
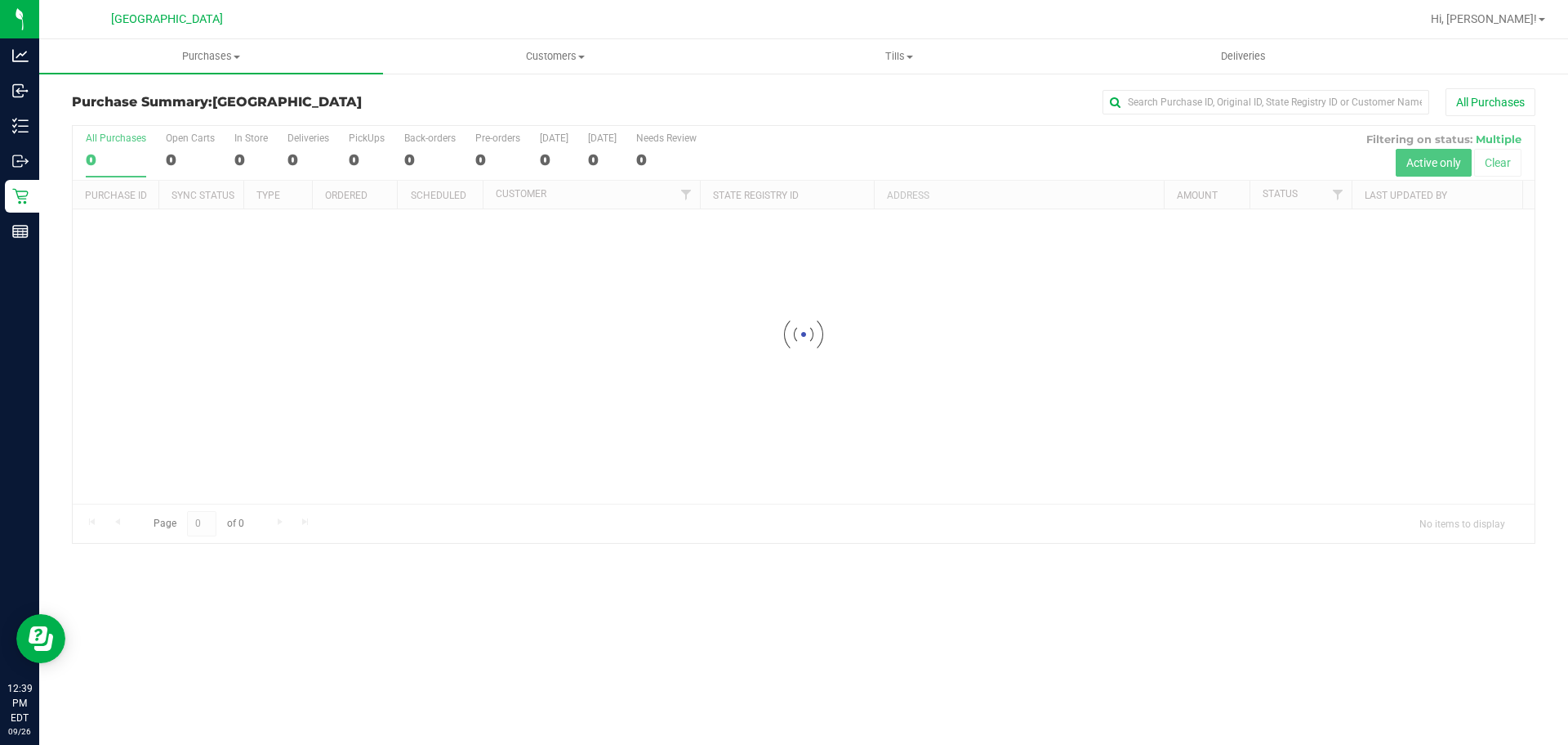
click at [886, 131] on div at bounding box center [803, 334] width 1462 height 417
click at [979, 135] on div at bounding box center [803, 334] width 1462 height 417
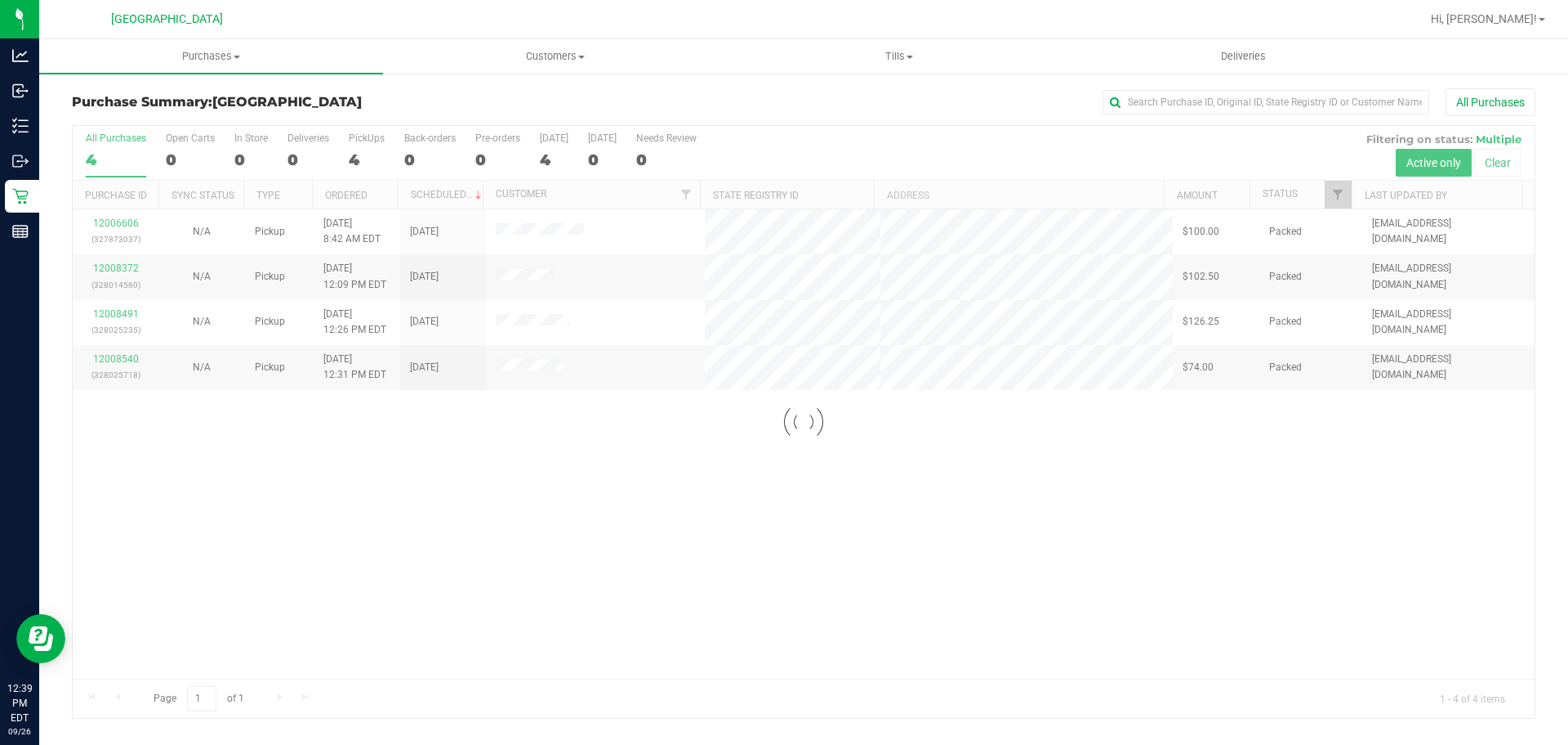
click at [548, 226] on div at bounding box center [803, 422] width 1462 height 592
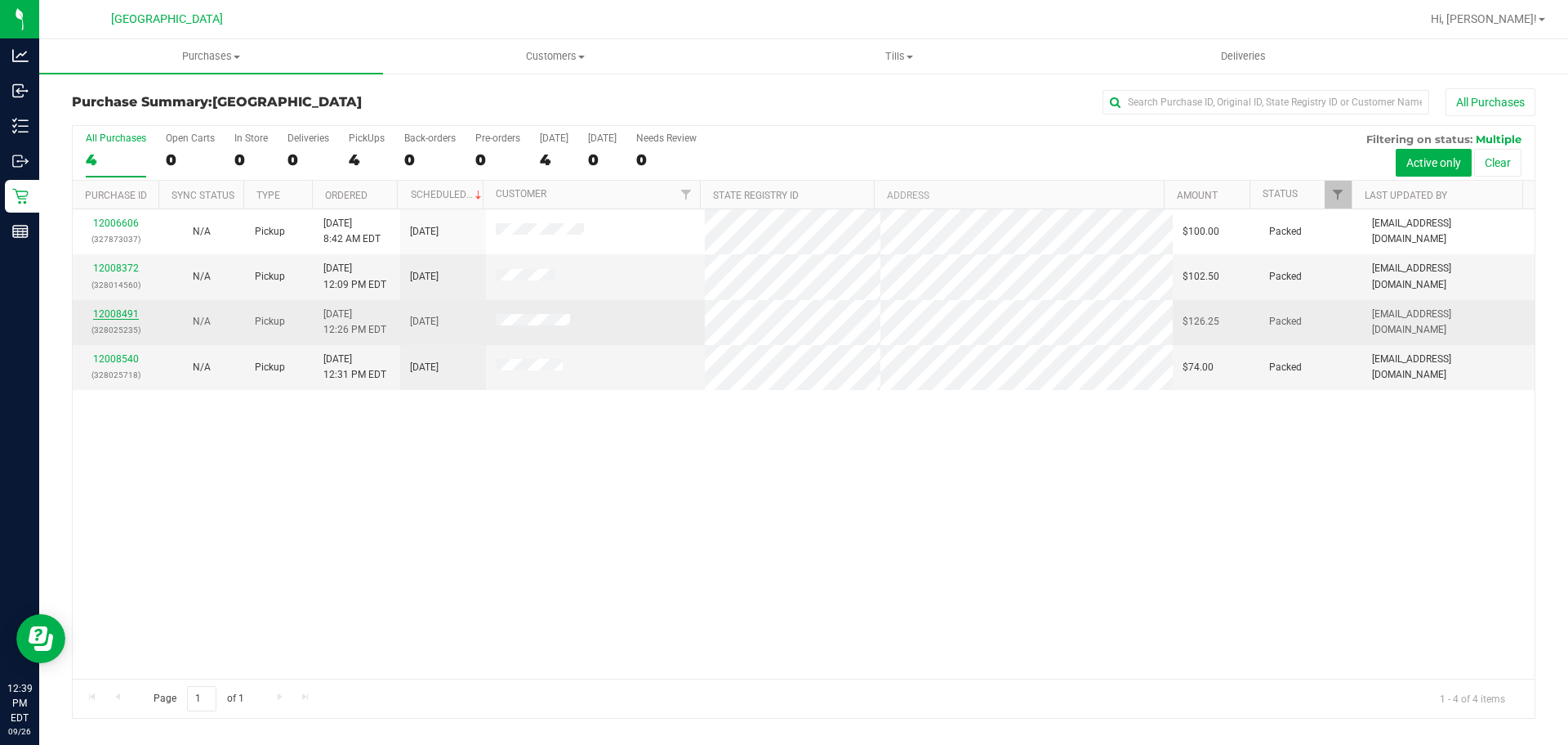
click at [118, 319] on link "12008491" at bounding box center [116, 314] width 45 height 12
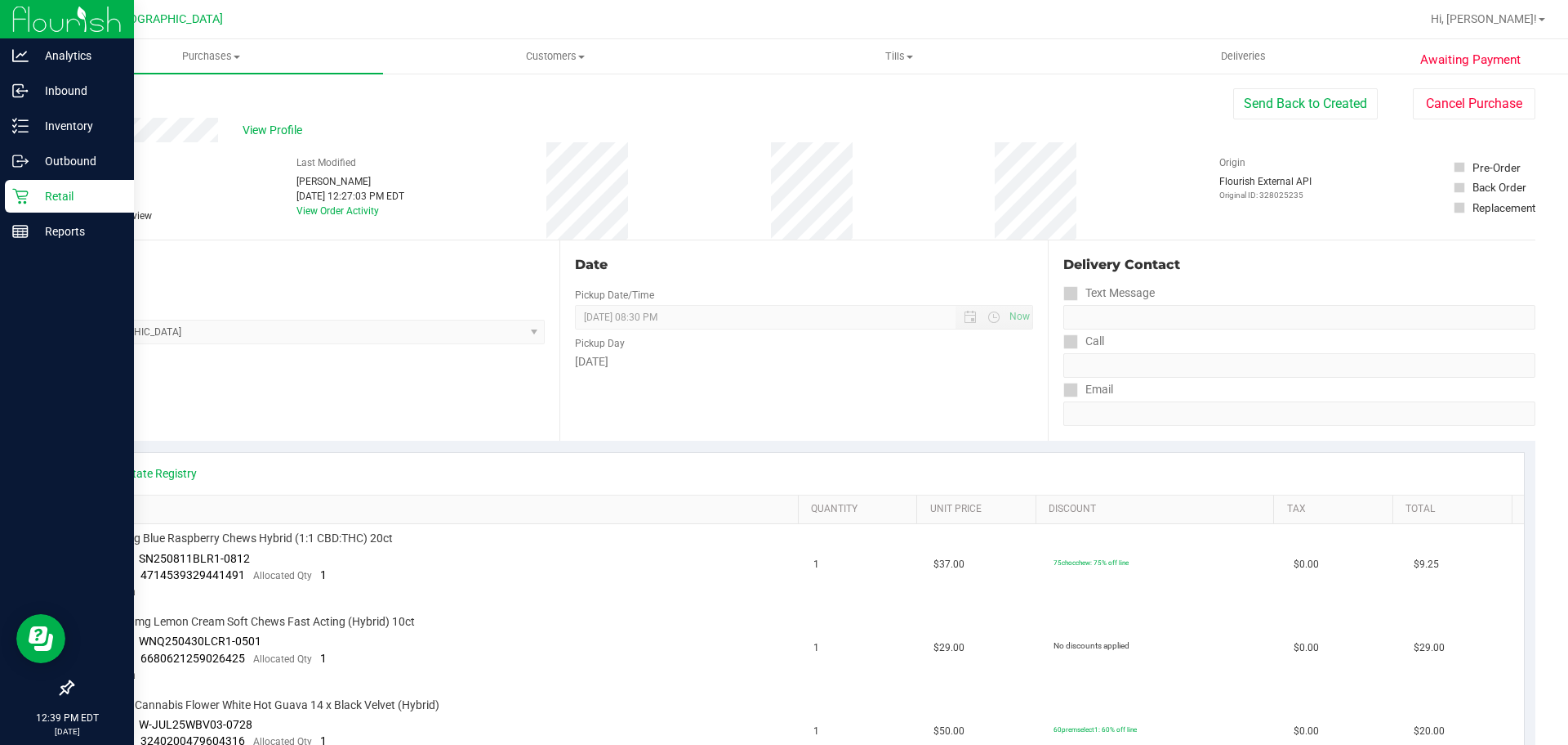
click at [16, 206] on div "Retail" at bounding box center [69, 196] width 129 height 33
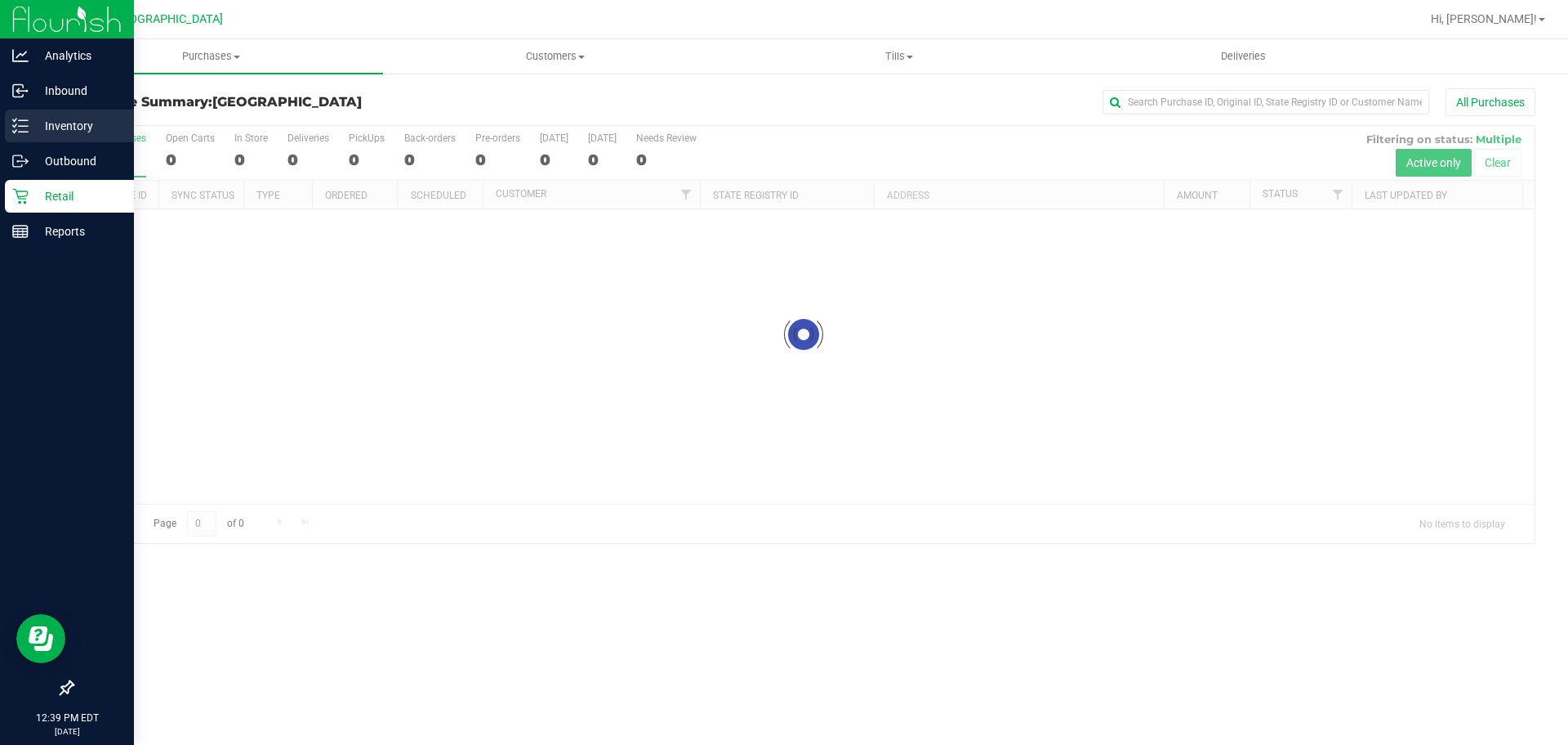
click at [95, 114] on div "Inventory" at bounding box center [69, 126] width 129 height 33
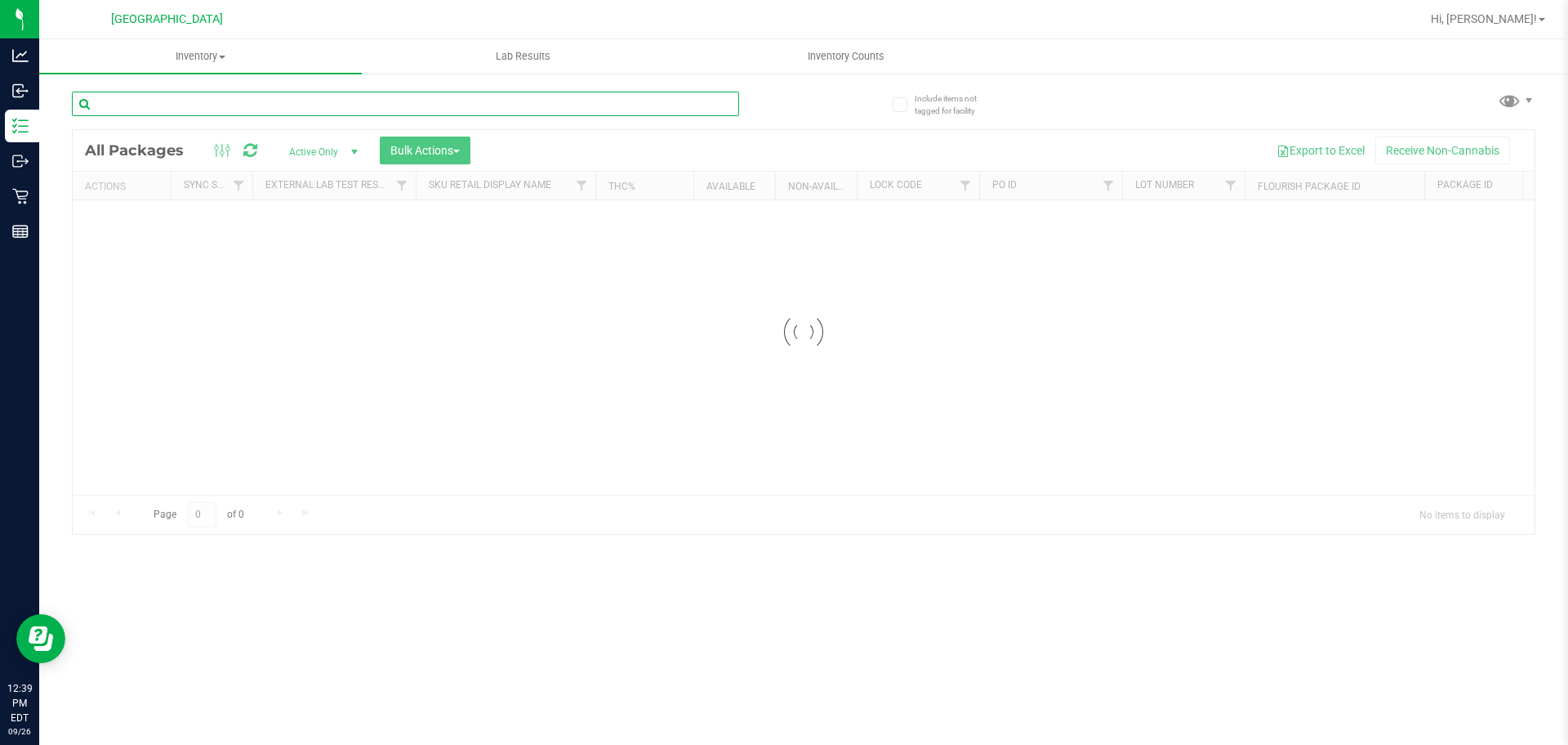
click at [350, 104] on input "text" at bounding box center [405, 103] width 667 height 25
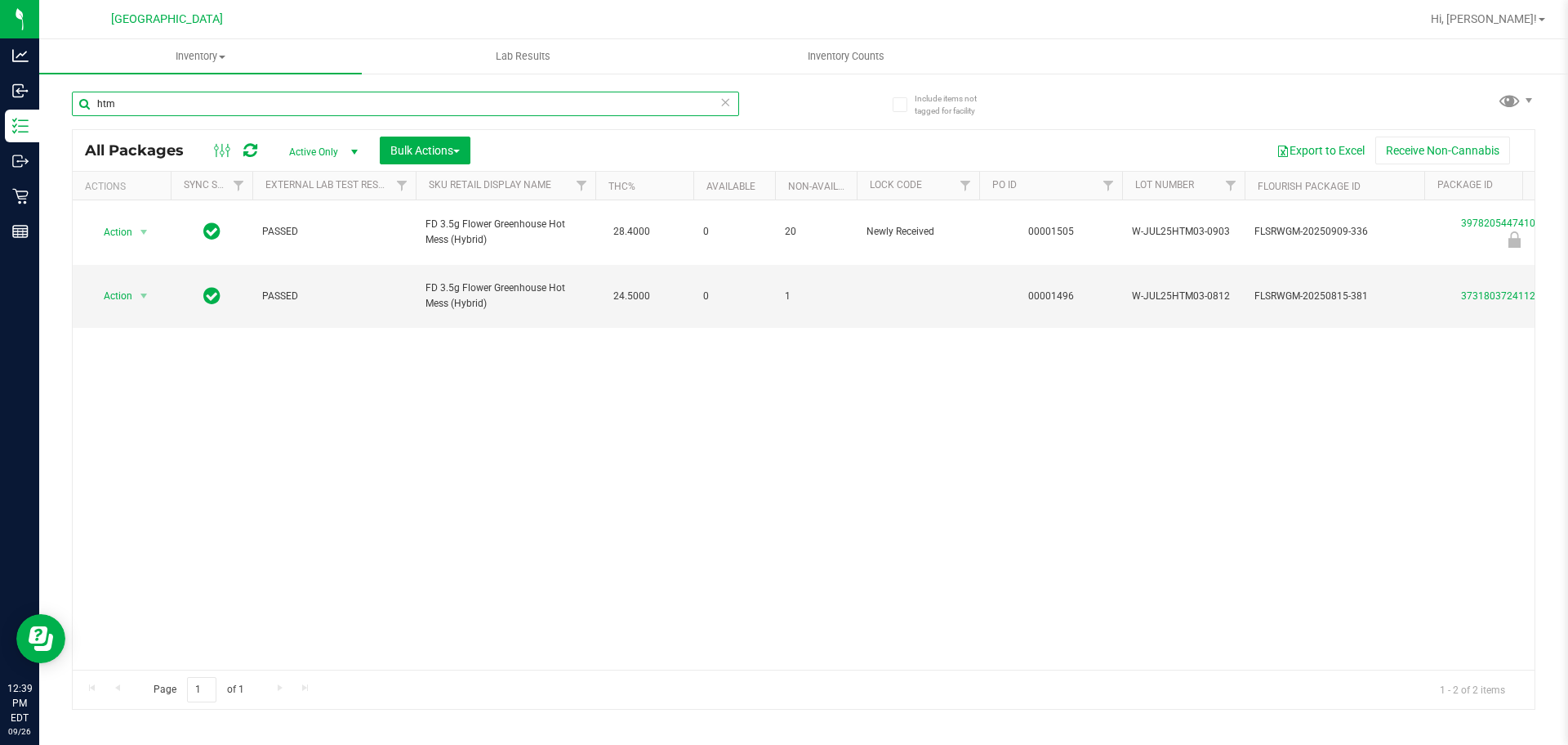
type input "htm"
click at [1222, 513] on div "Action Action Edit attributes Global inventory Locate package Package audit log…" at bounding box center [803, 435] width 1462 height 469
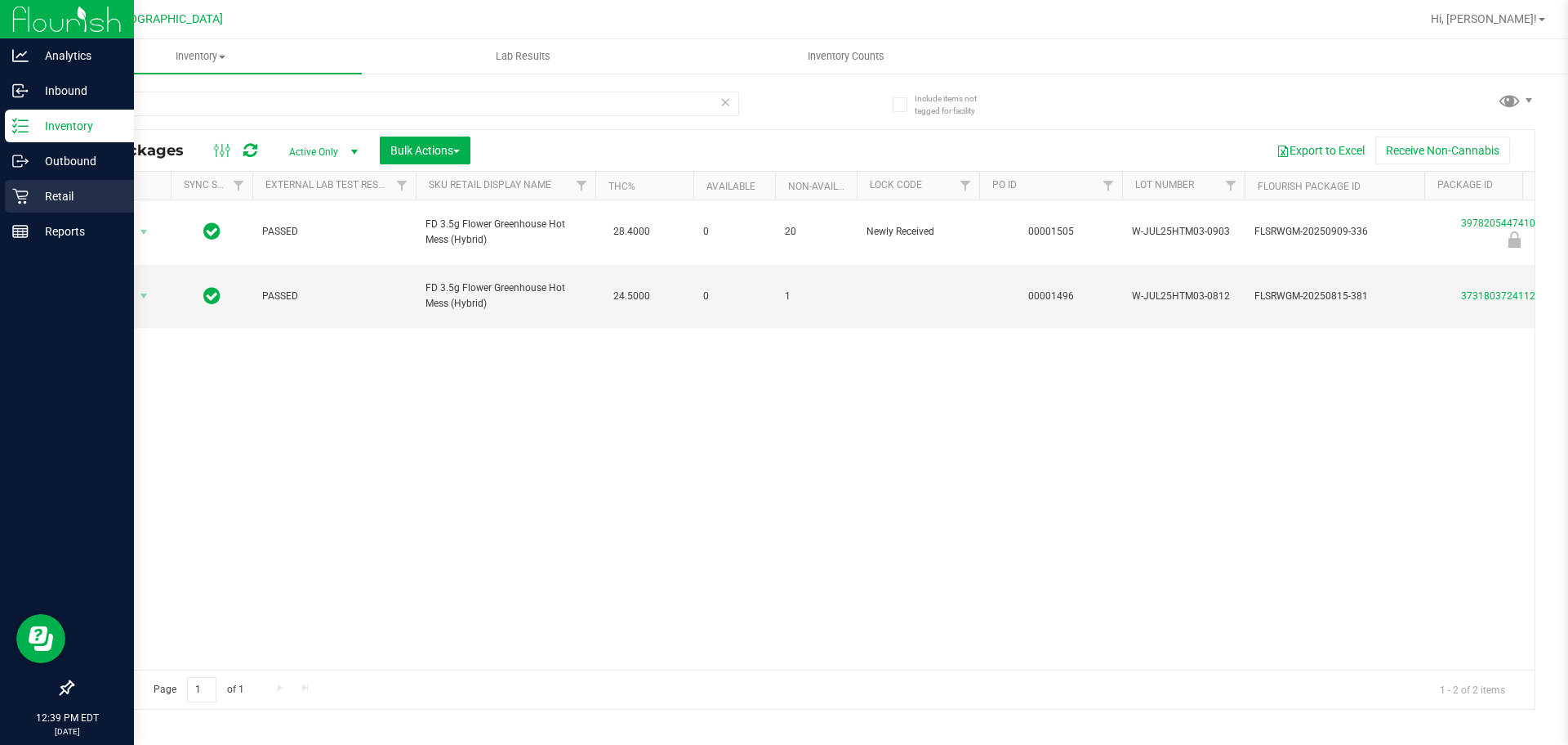
click at [24, 200] on icon at bounding box center [21, 196] width 16 height 16
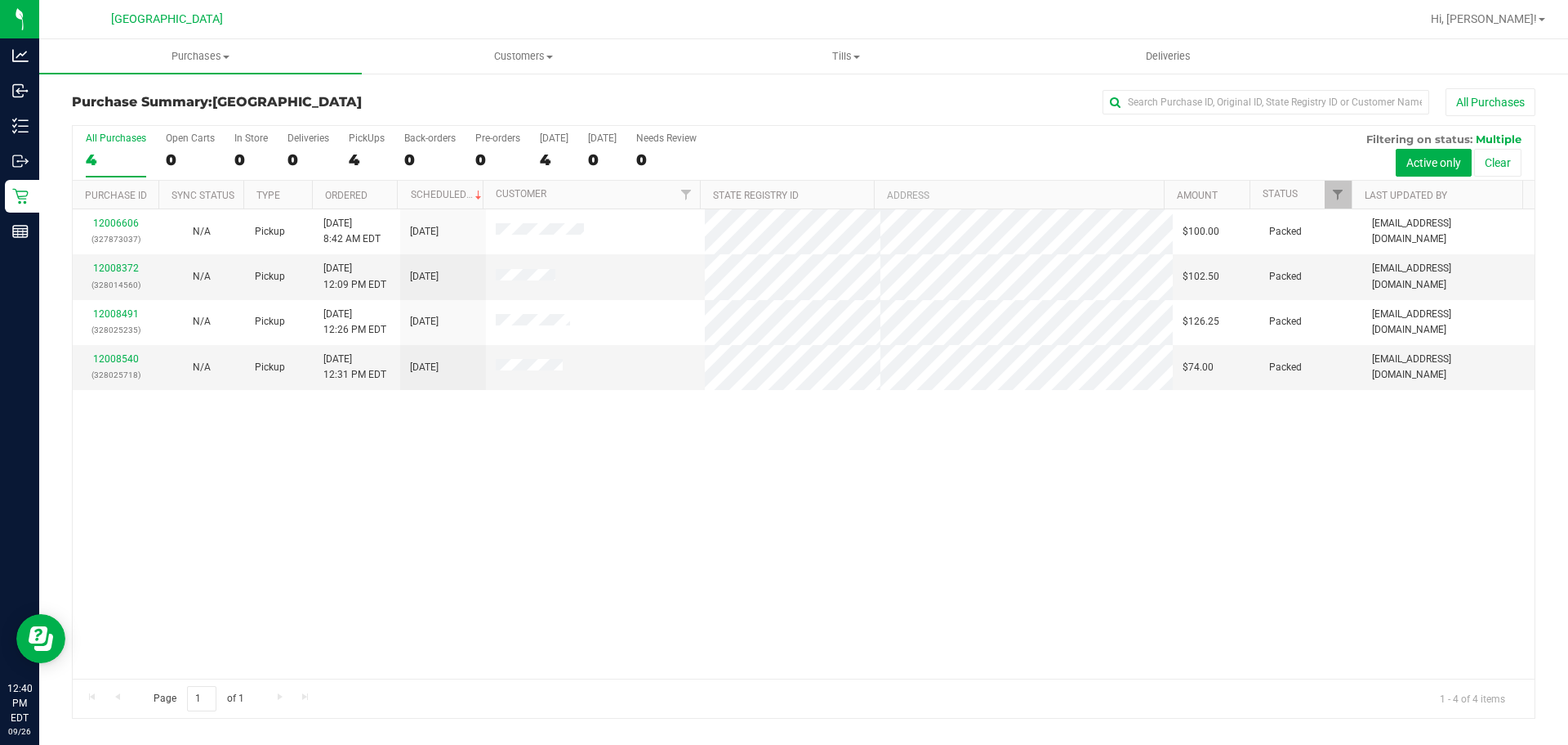
click at [1029, 507] on div "12006606 (327873037) N/A Pickup 9/26/2025 8:42 AM EDT 9/26/2025 $100.00 Packed …" at bounding box center [803, 444] width 1462 height 469
click at [1186, 482] on div "12006606 (327873037) N/A Pickup 9/26/2025 8:42 AM EDT 9/26/2025 $100.00 Packed …" at bounding box center [803, 444] width 1462 height 469
click at [1271, 624] on div "12006606 (327873037) N/A Pickup 9/26/2025 8:42 AM EDT 9/26/2025 $100.00 Packed …" at bounding box center [803, 444] width 1462 height 469
click at [1145, 549] on div "12006606 (327873037) N/A Pickup 9/26/2025 8:42 AM EDT 9/26/2025 $100.00 Packed …" at bounding box center [803, 444] width 1462 height 469
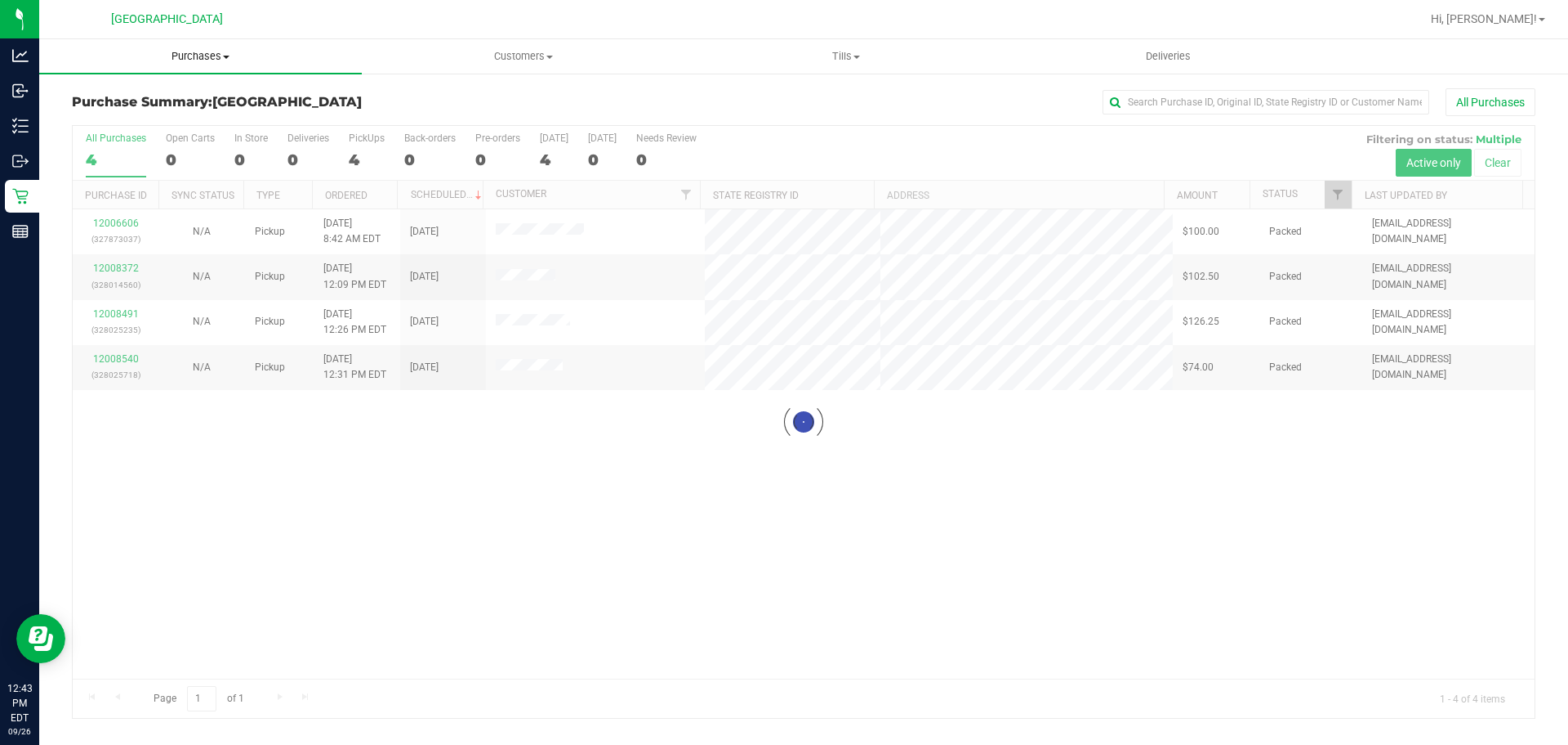
click at [192, 60] on span "Purchases" at bounding box center [200, 56] width 323 height 15
click at [152, 98] on span "Summary of purchases" at bounding box center [122, 98] width 168 height 14
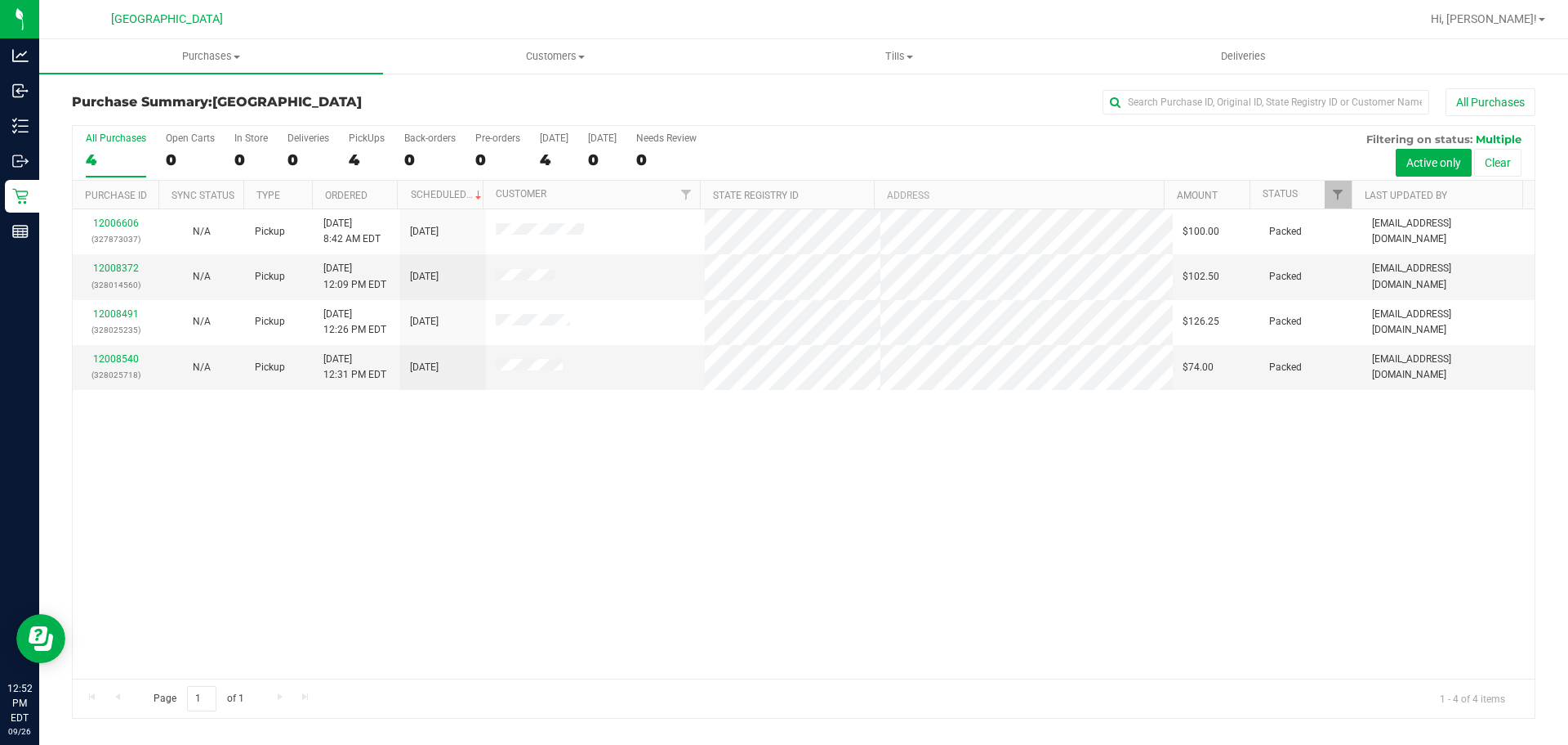
click at [579, 512] on div "12006606 (327873037) N/A Pickup 9/26/2025 8:42 AM EDT 9/26/2025 $100.00 Packed …" at bounding box center [803, 444] width 1462 height 469
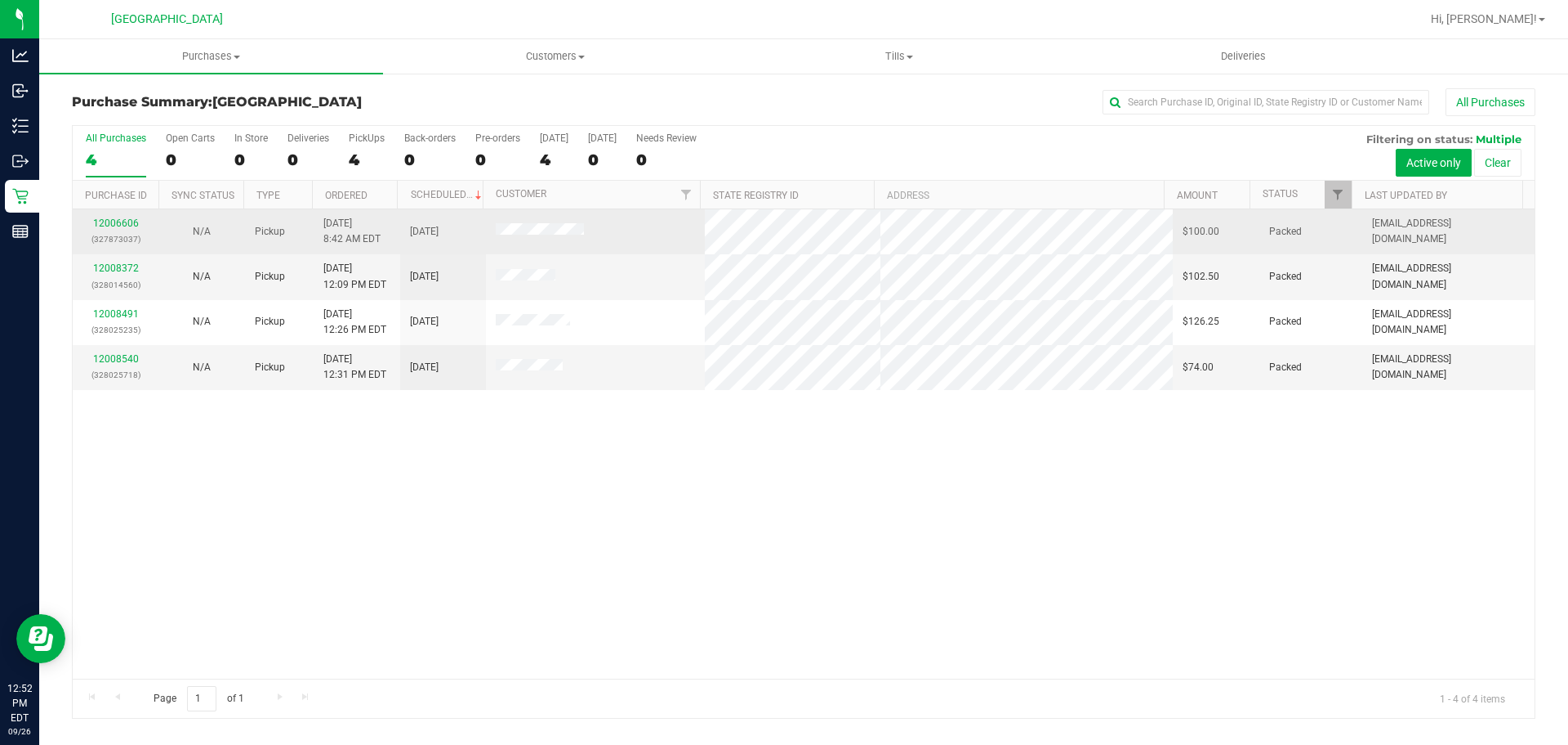
click at [439, 244] on td "[DATE]" at bounding box center [443, 232] width 86 height 45
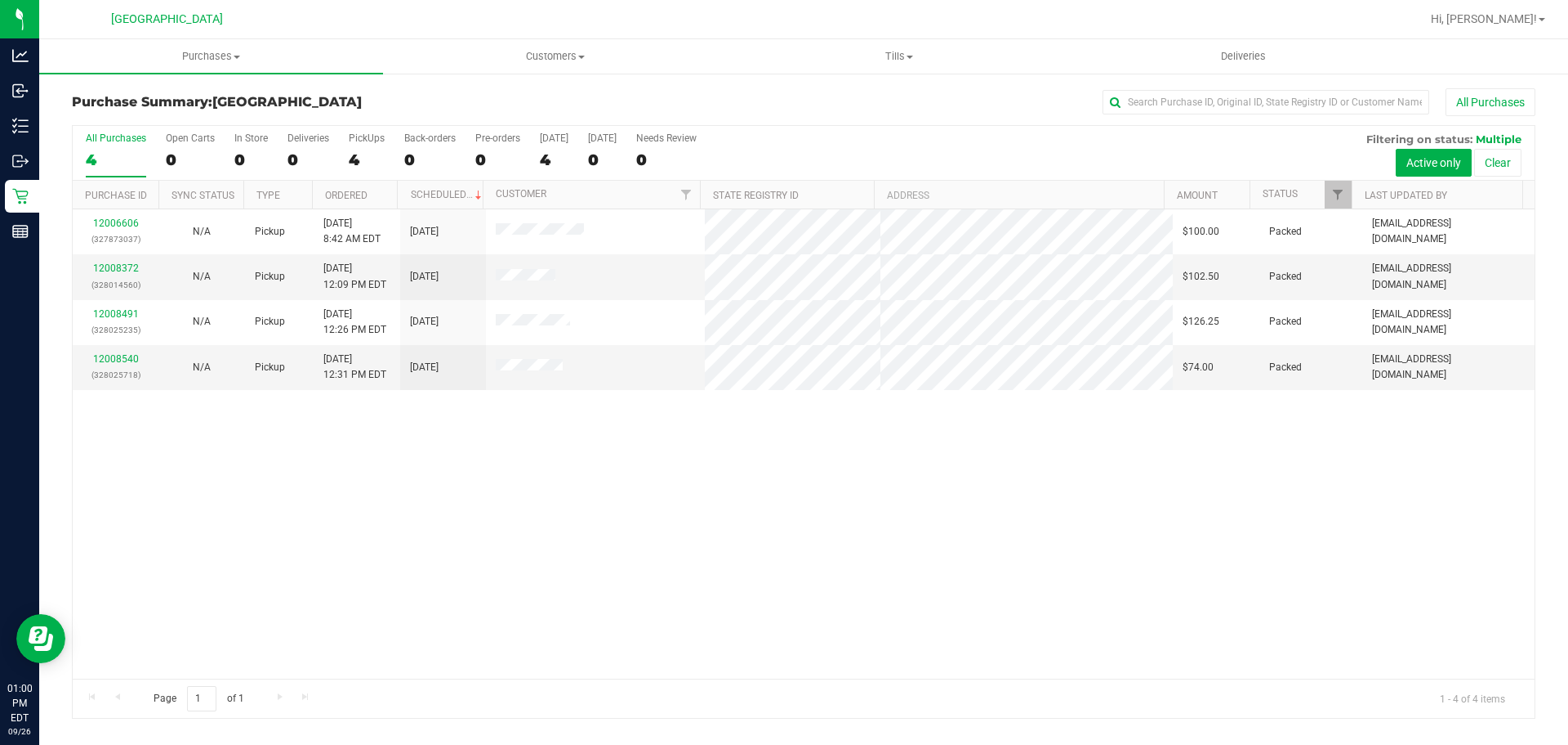
click at [1193, 599] on div "12006606 (327873037) N/A Pickup 9/26/2025 8:42 AM EDT 9/26/2025 $100.00 Packed …" at bounding box center [803, 444] width 1462 height 469
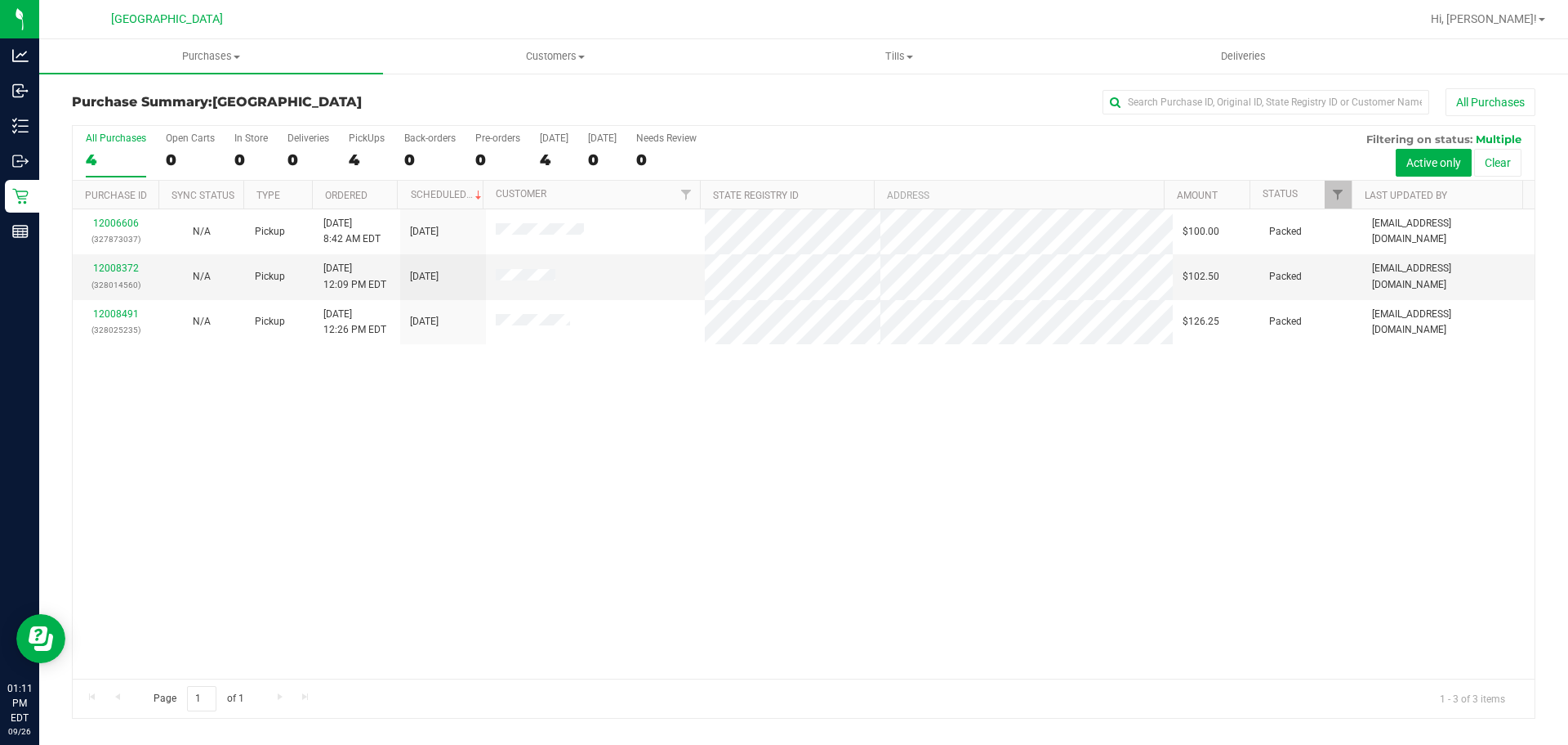
click at [1276, 502] on div "12006606 (327873037) N/A Pickup 9/26/2025 8:42 AM EDT 9/26/2025 $100.00 Packed …" at bounding box center [803, 444] width 1462 height 469
click at [1164, 438] on div "12006606 (327873037) N/A Pickup 9/26/2025 8:42 AM EDT 9/26/2025 $100.00 Packed …" at bounding box center [803, 444] width 1462 height 469
click at [499, 374] on div at bounding box center [803, 422] width 1462 height 592
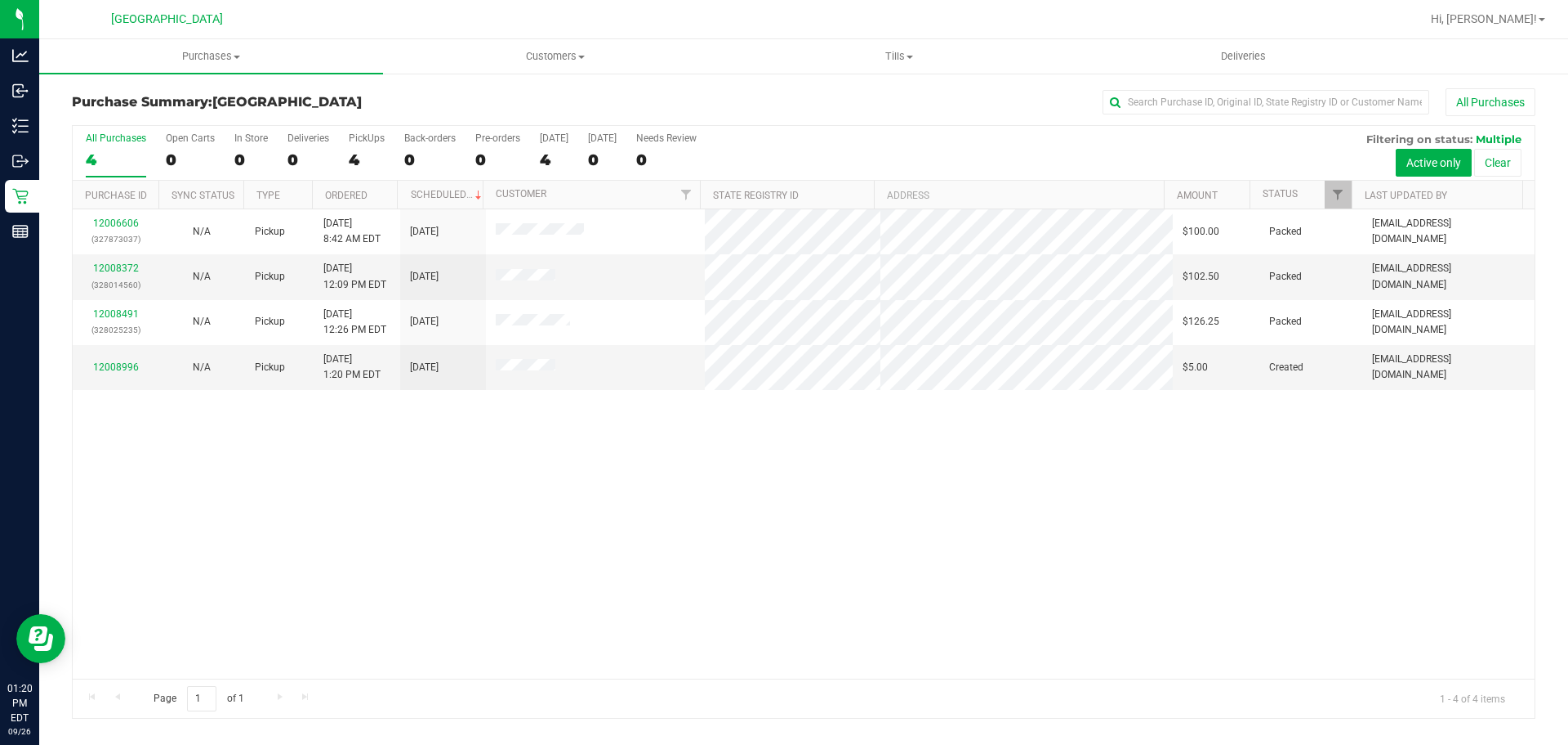
click at [588, 613] on div "12006606 (327873037) N/A Pickup 9/26/2025 8:42 AM EDT 9/26/2025 $100.00 Packed …" at bounding box center [803, 444] width 1462 height 469
click at [668, 365] on td at bounding box center [596, 367] width 219 height 44
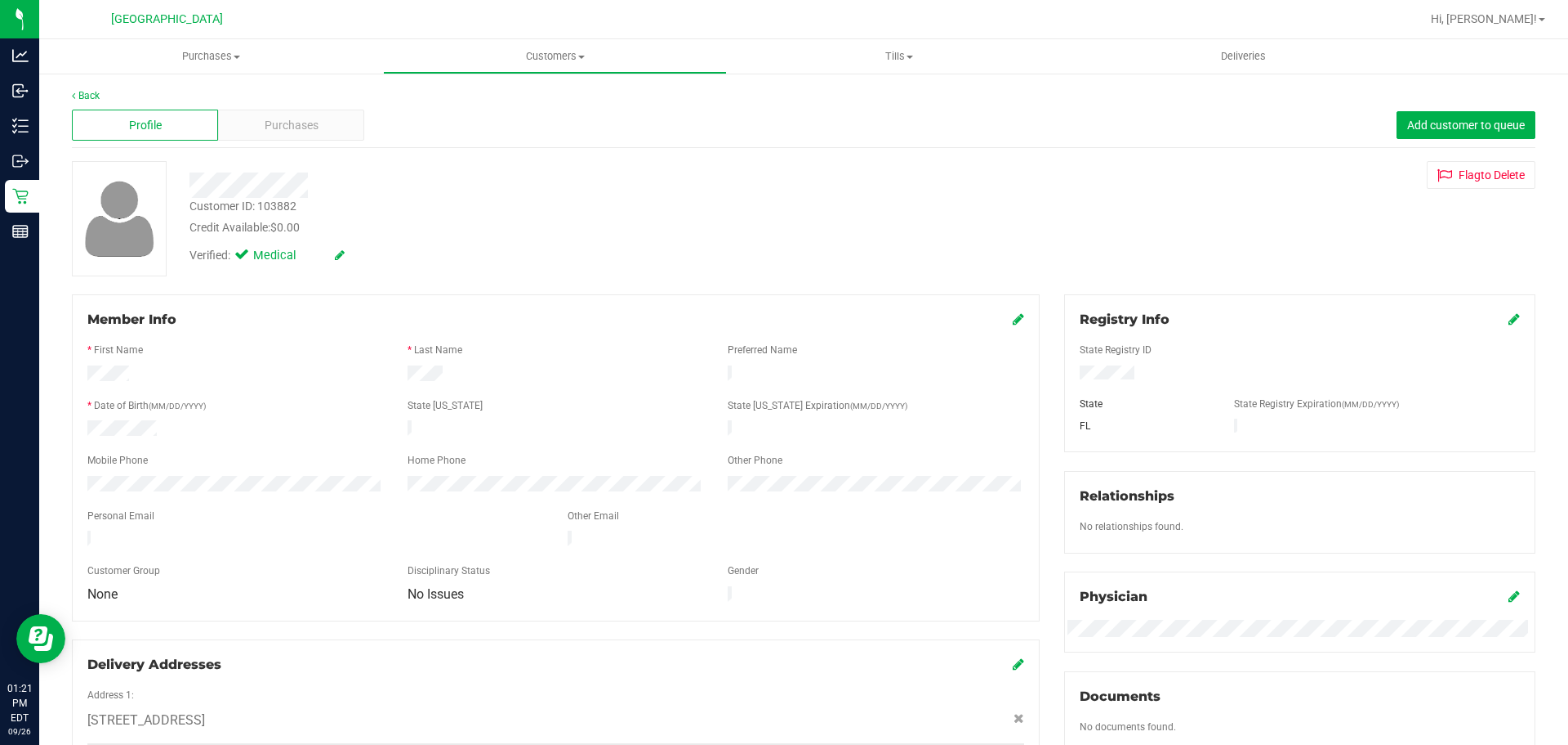
click at [294, 135] on div "Purchases" at bounding box center [291, 125] width 146 height 31
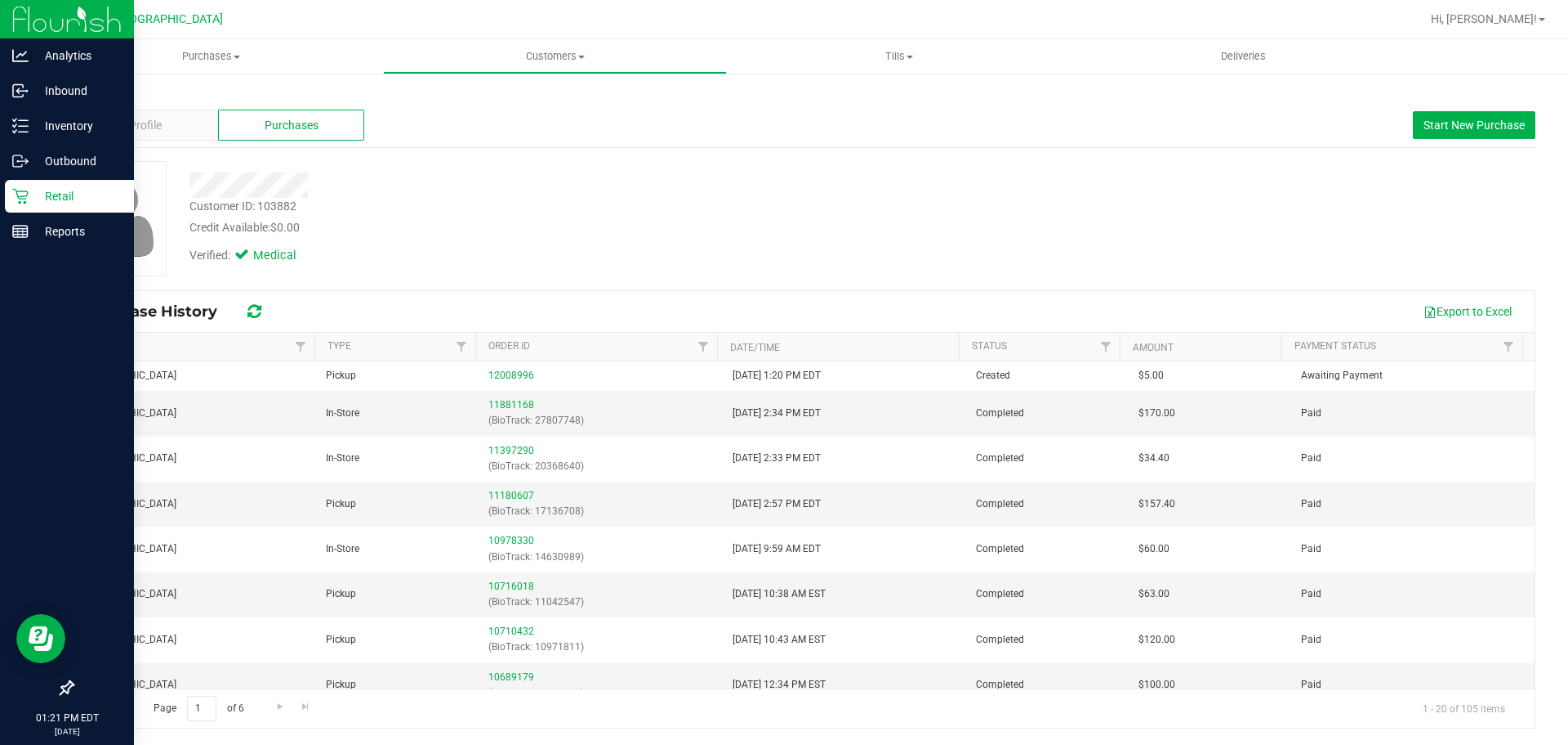
click at [16, 205] on div "Retail" at bounding box center [69, 196] width 129 height 33
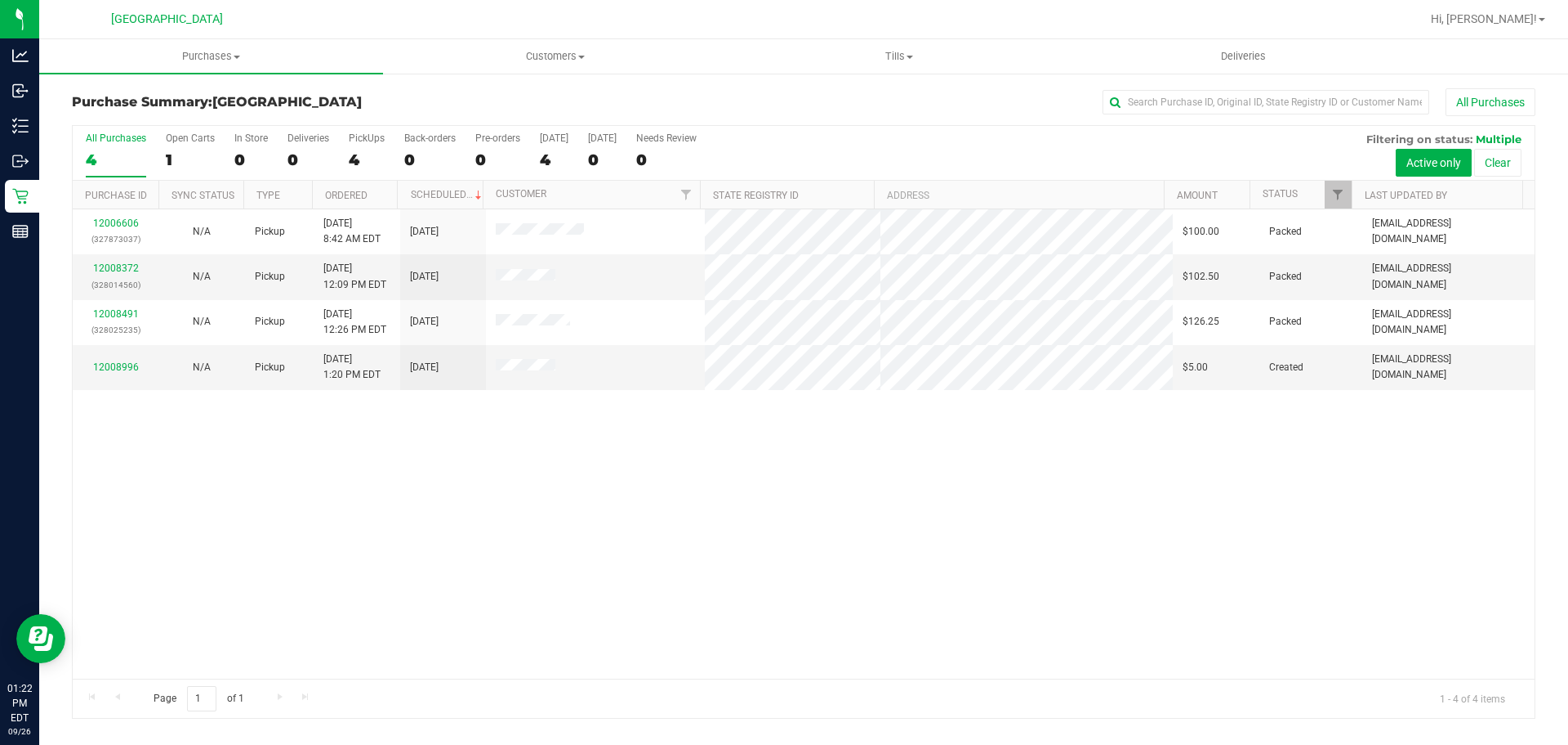
click at [785, 100] on div "All Purchases" at bounding box center [1047, 102] width 976 height 28
click at [1200, 560] on div "12006606 (327873037) N/A Pickup 9/26/2025 8:42 AM EDT 9/26/2025 $100.00 Packed …" at bounding box center [803, 444] width 1462 height 469
click at [278, 61] on span "Purchases" at bounding box center [210, 56] width 344 height 15
click at [309, 110] on li "Fulfillment" at bounding box center [210, 119] width 344 height 20
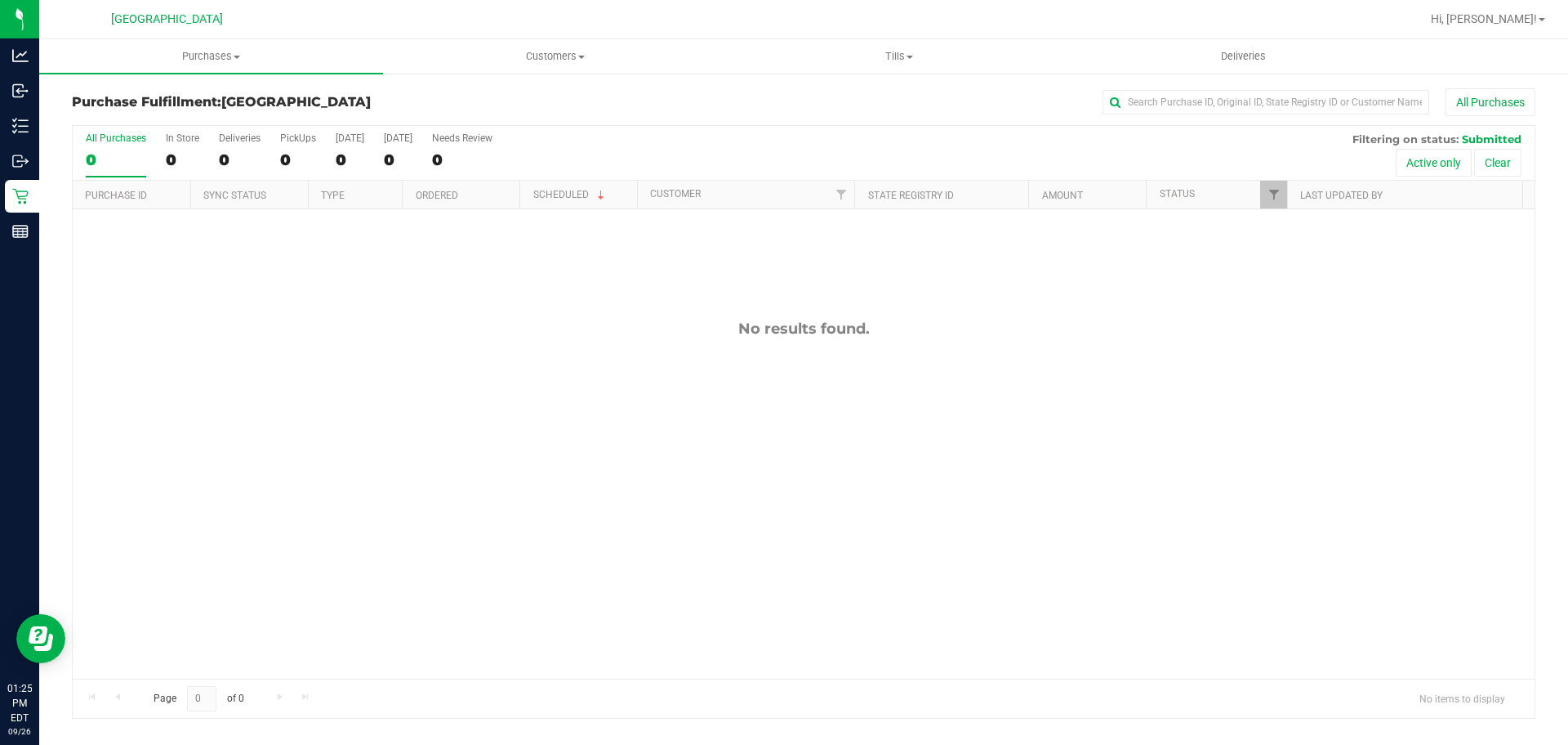
click at [292, 59] on span "Purchases" at bounding box center [210, 56] width 344 height 15
click at [273, 91] on li "Summary of purchases" at bounding box center [210, 99] width 344 height 20
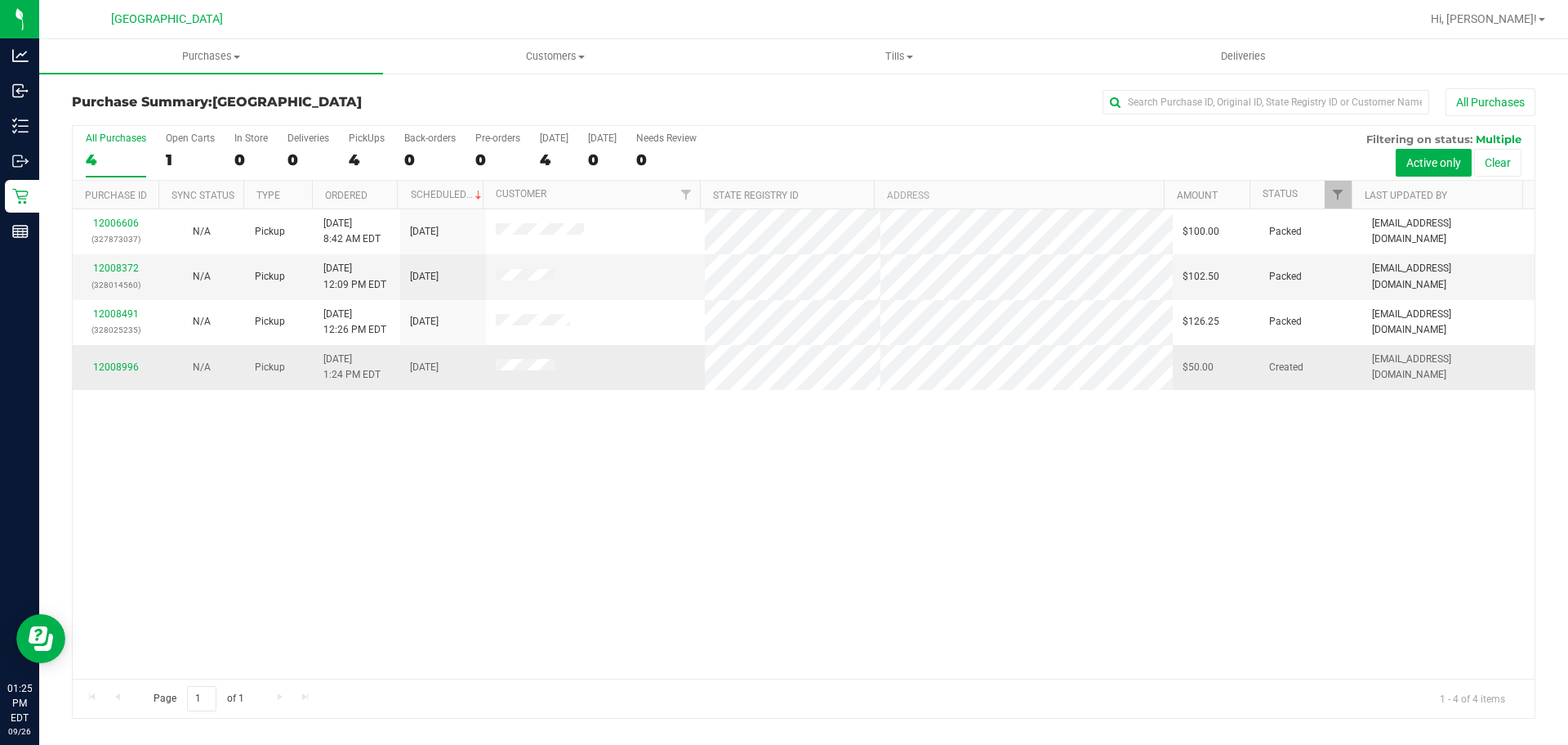
click at [454, 368] on td "[DATE]" at bounding box center [443, 367] width 86 height 44
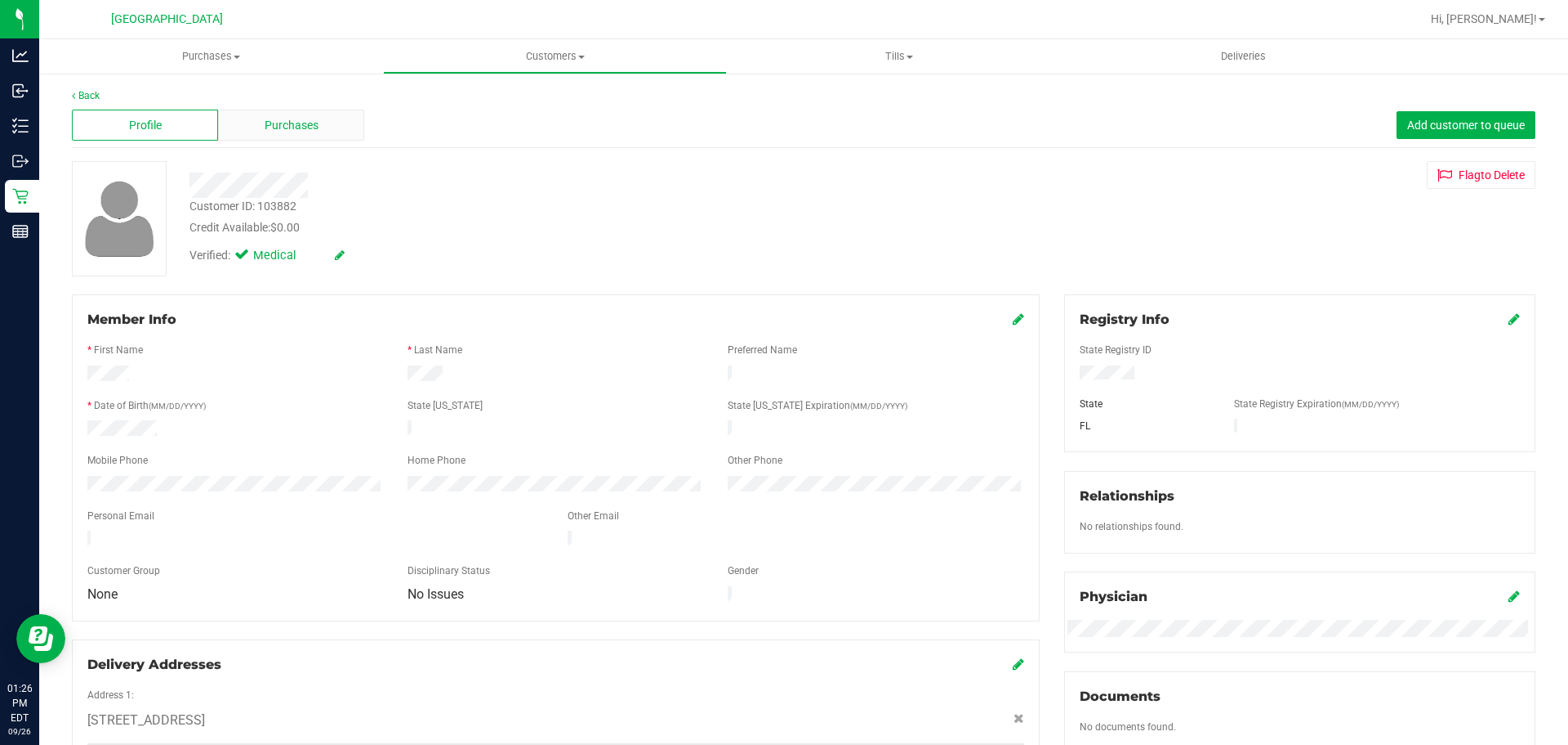
click at [322, 119] on div "Purchases" at bounding box center [291, 125] width 146 height 31
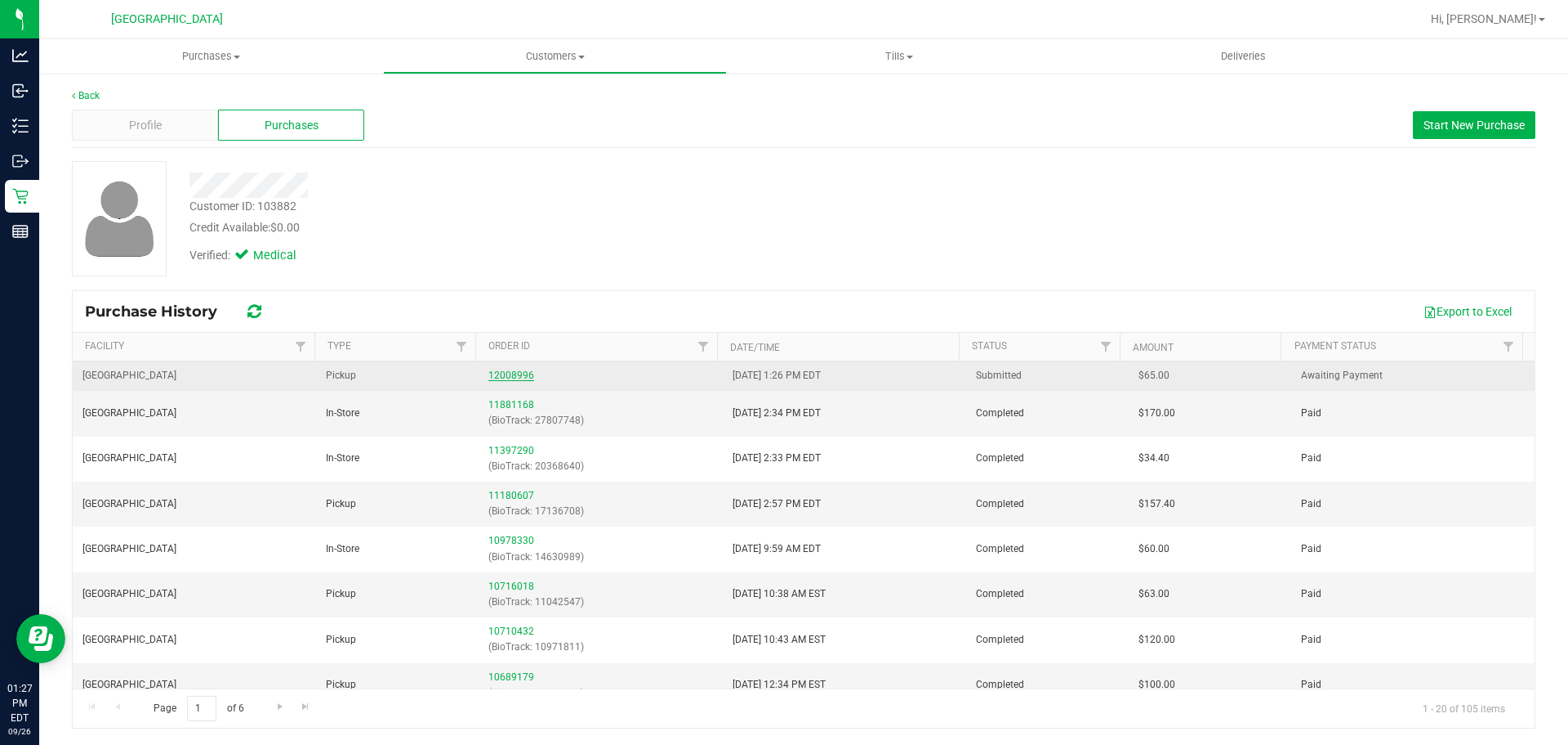
click at [516, 375] on link "12008996" at bounding box center [511, 375] width 45 height 12
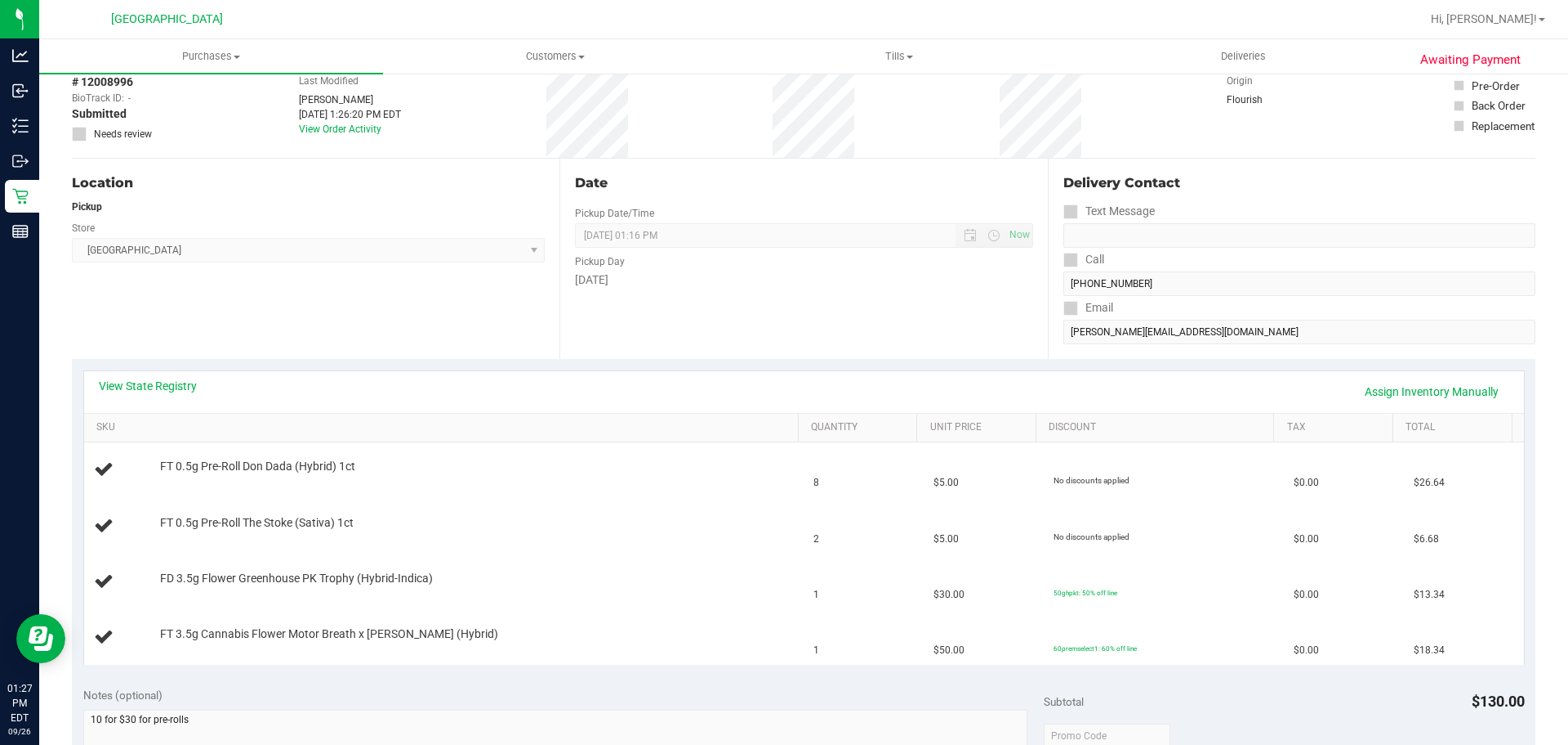
scroll to position [245, 0]
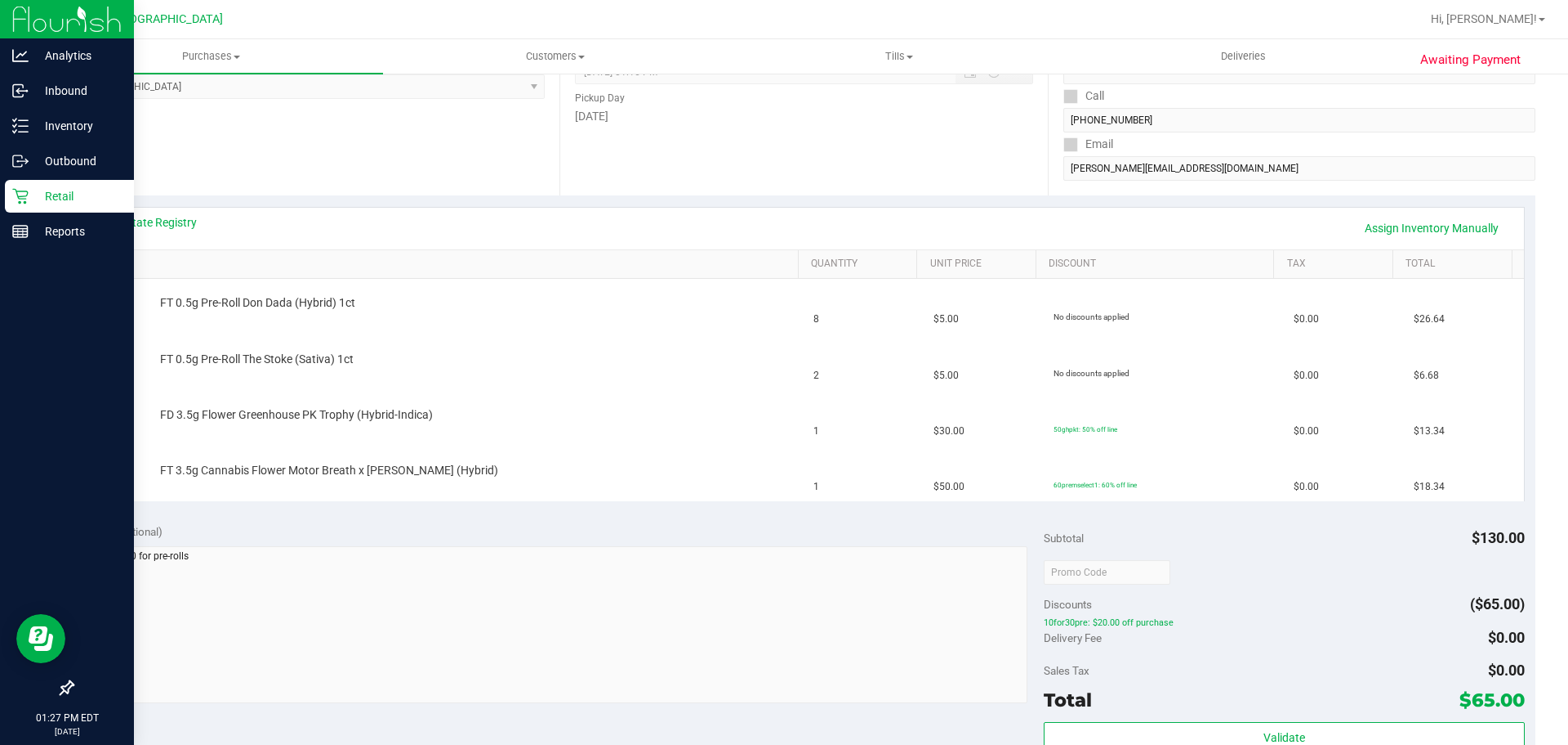
click at [100, 183] on div "Retail" at bounding box center [69, 196] width 129 height 33
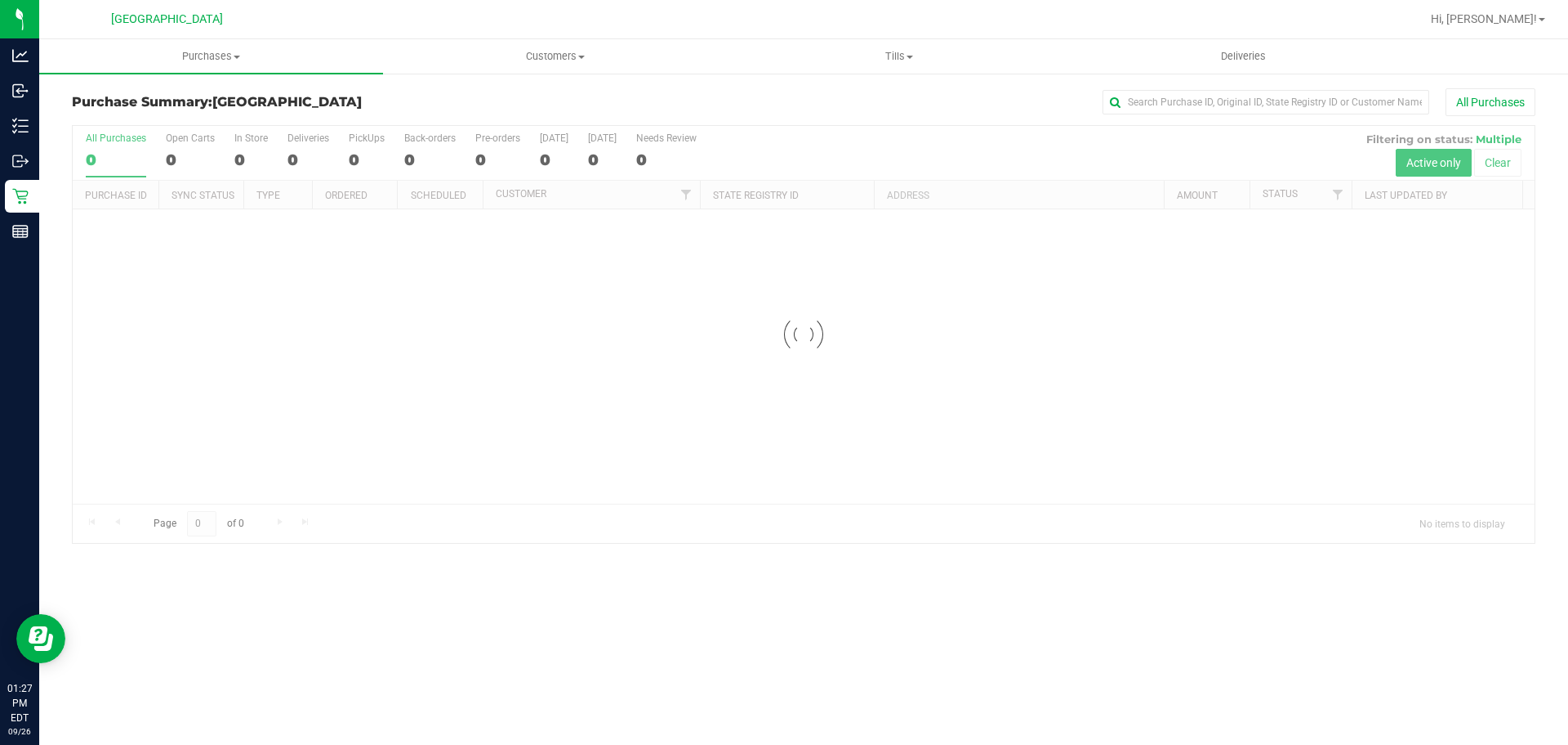
click at [465, 98] on h3 "Purchase Summary: South Tampa WC" at bounding box center [316, 102] width 488 height 15
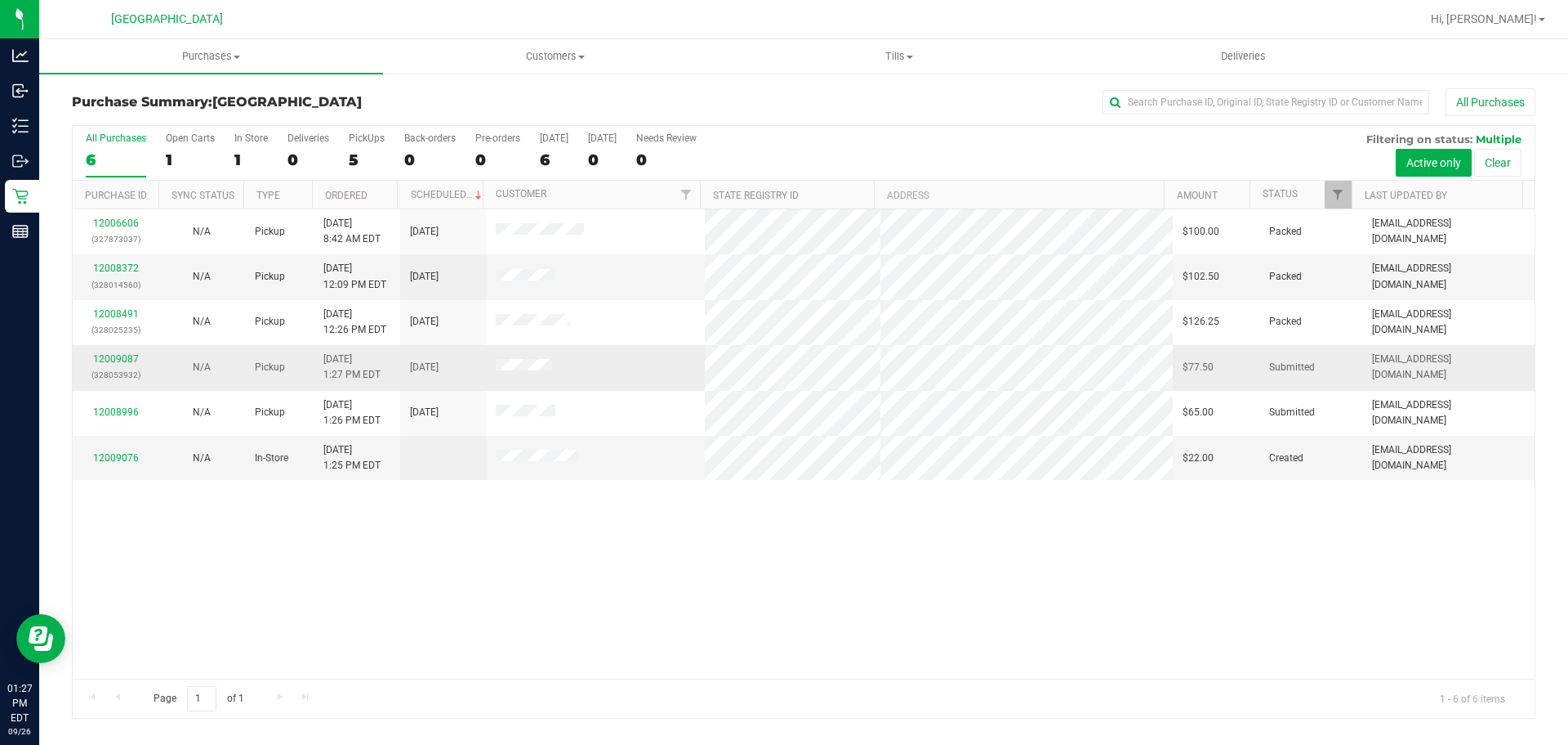
click at [683, 380] on td at bounding box center [596, 368] width 219 height 45
click at [126, 354] on link "12009087" at bounding box center [116, 358] width 45 height 12
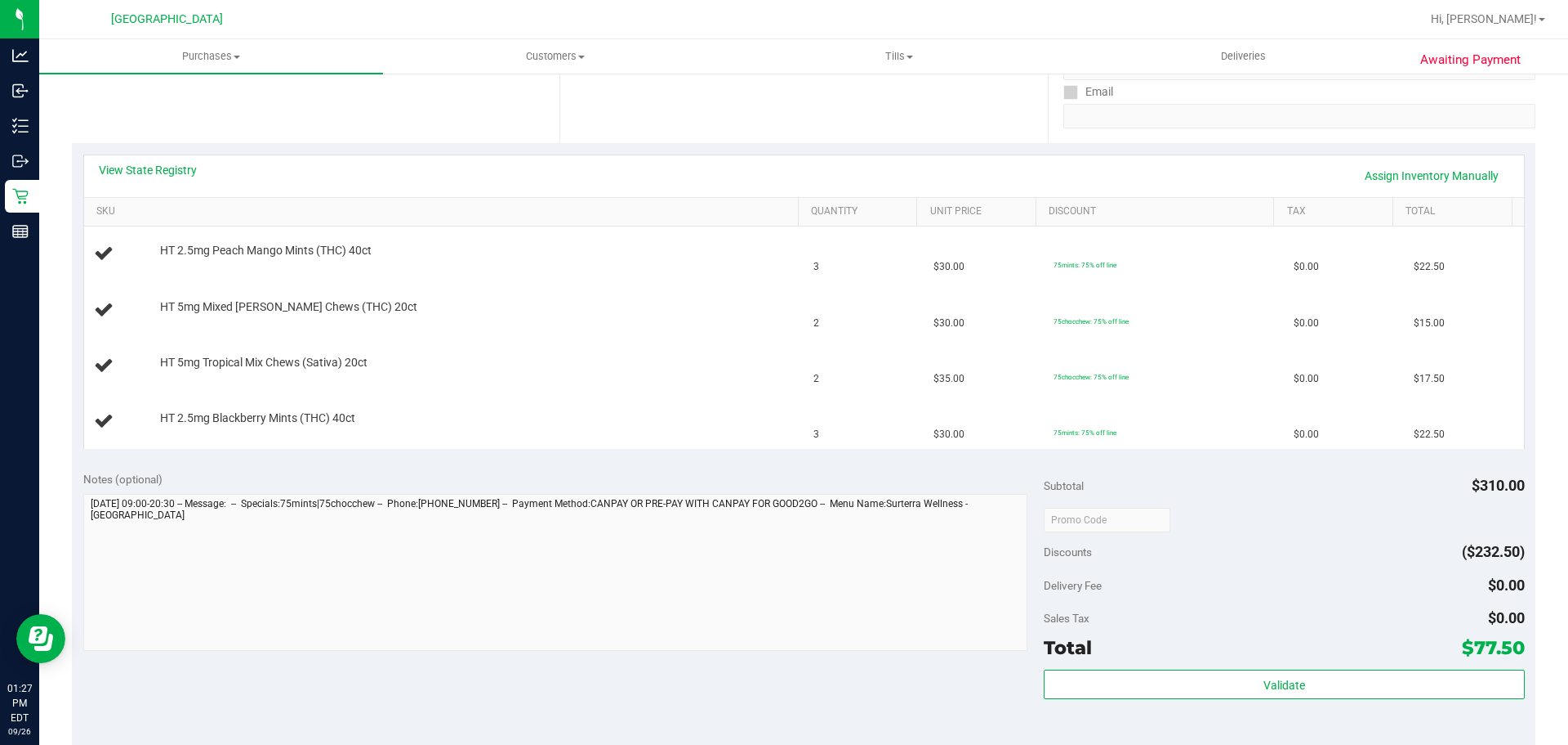
scroll to position [408, 0]
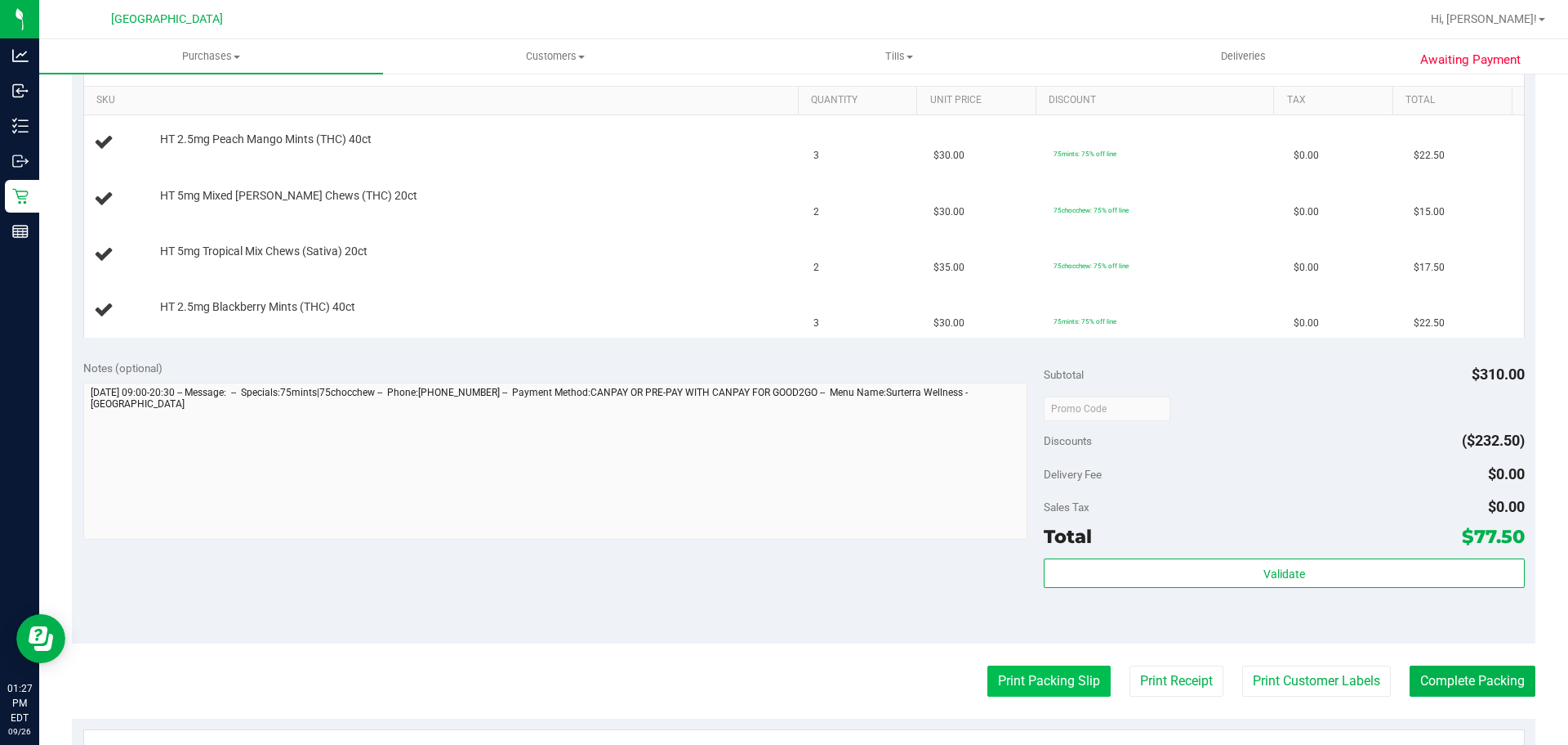
click at [1017, 673] on button "Print Packing Slip" at bounding box center [1049, 681] width 123 height 31
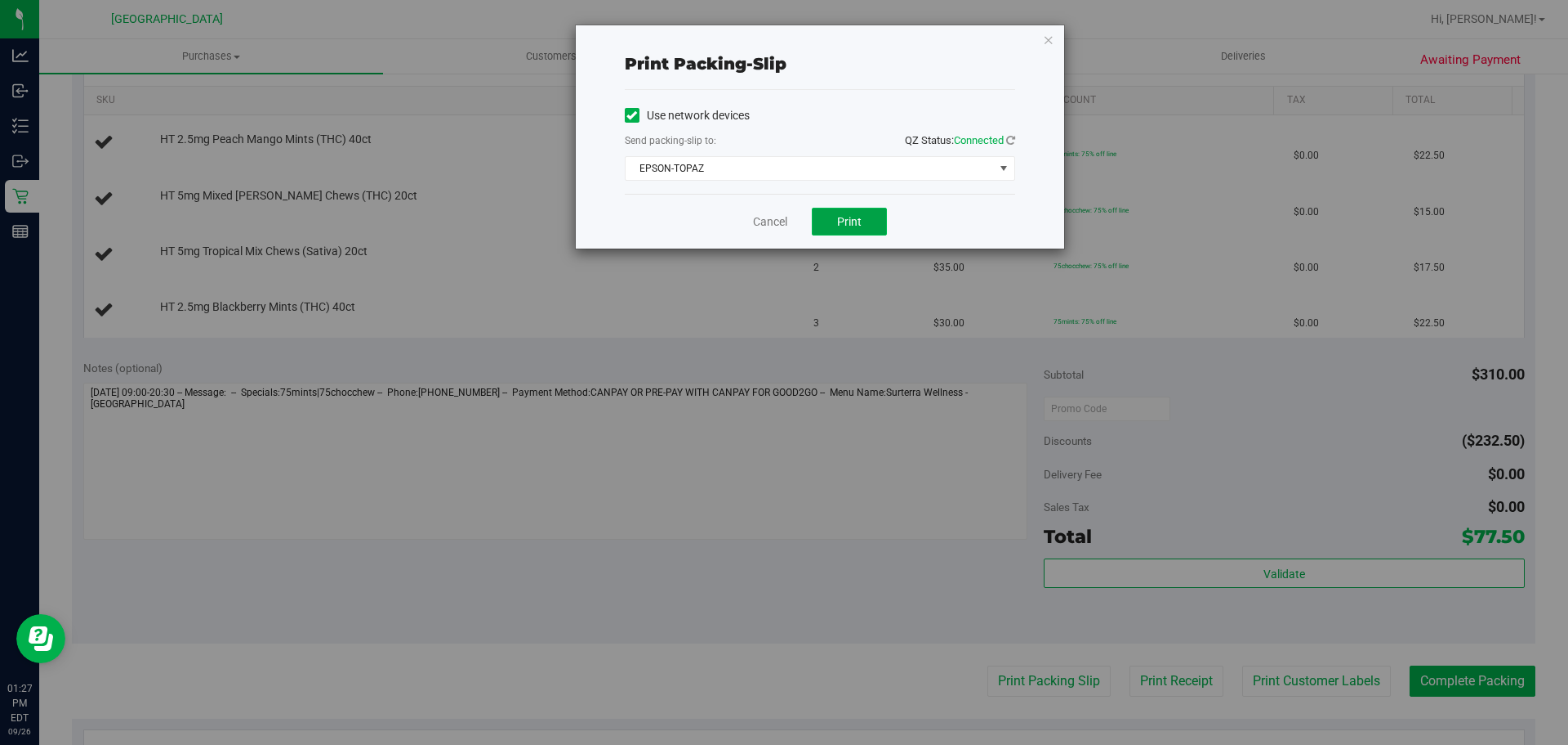
click at [840, 227] on span "Print" at bounding box center [849, 221] width 24 height 13
click at [763, 223] on link "Cancel" at bounding box center [771, 221] width 34 height 17
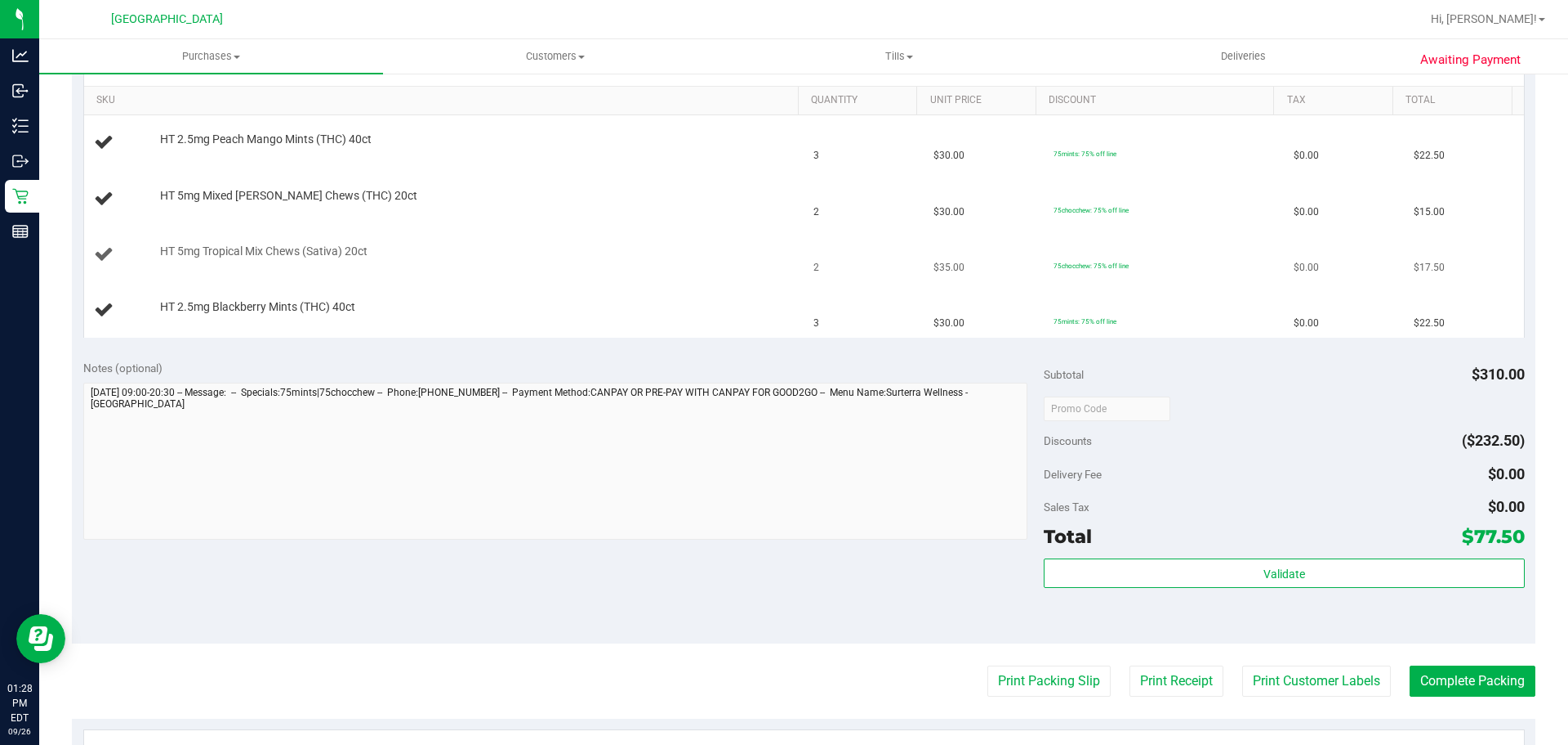
click at [699, 240] on td "HT 5mg Tropical Mix Chews (Sativa) 20ct" at bounding box center [444, 254] width 720 height 55
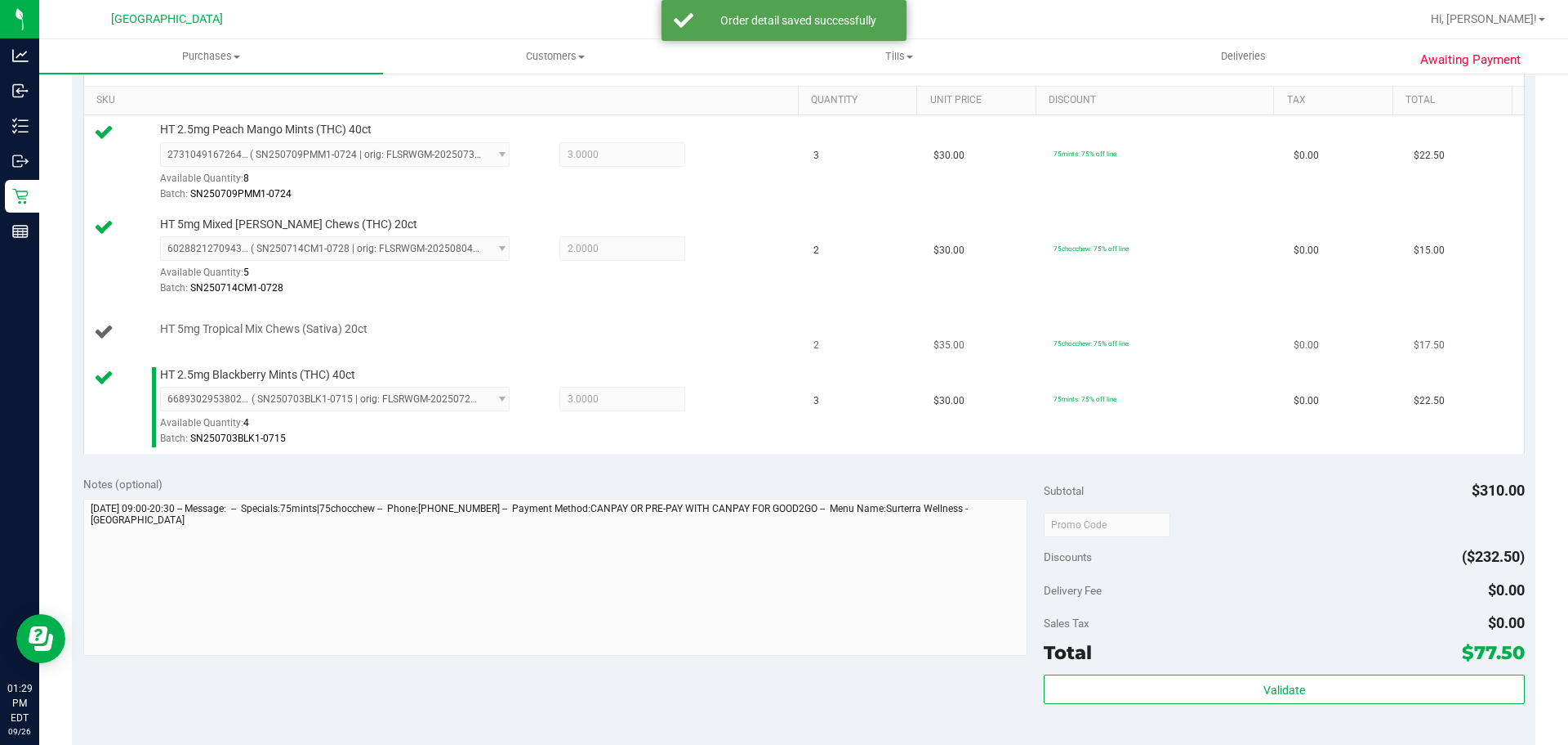
click at [865, 358] on td "2" at bounding box center [863, 332] width 120 height 55
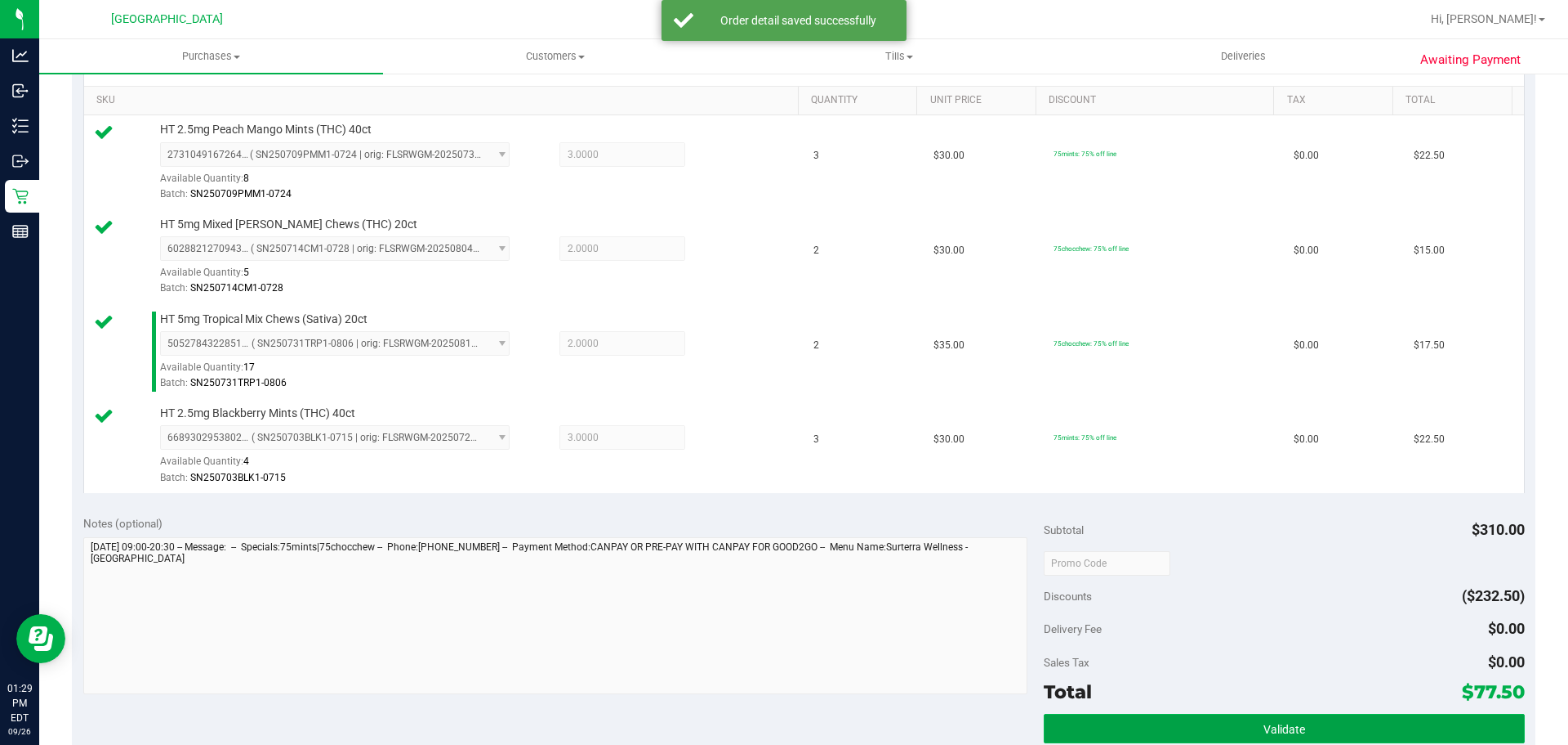
click at [1228, 722] on button "Validate" at bounding box center [1284, 728] width 481 height 29
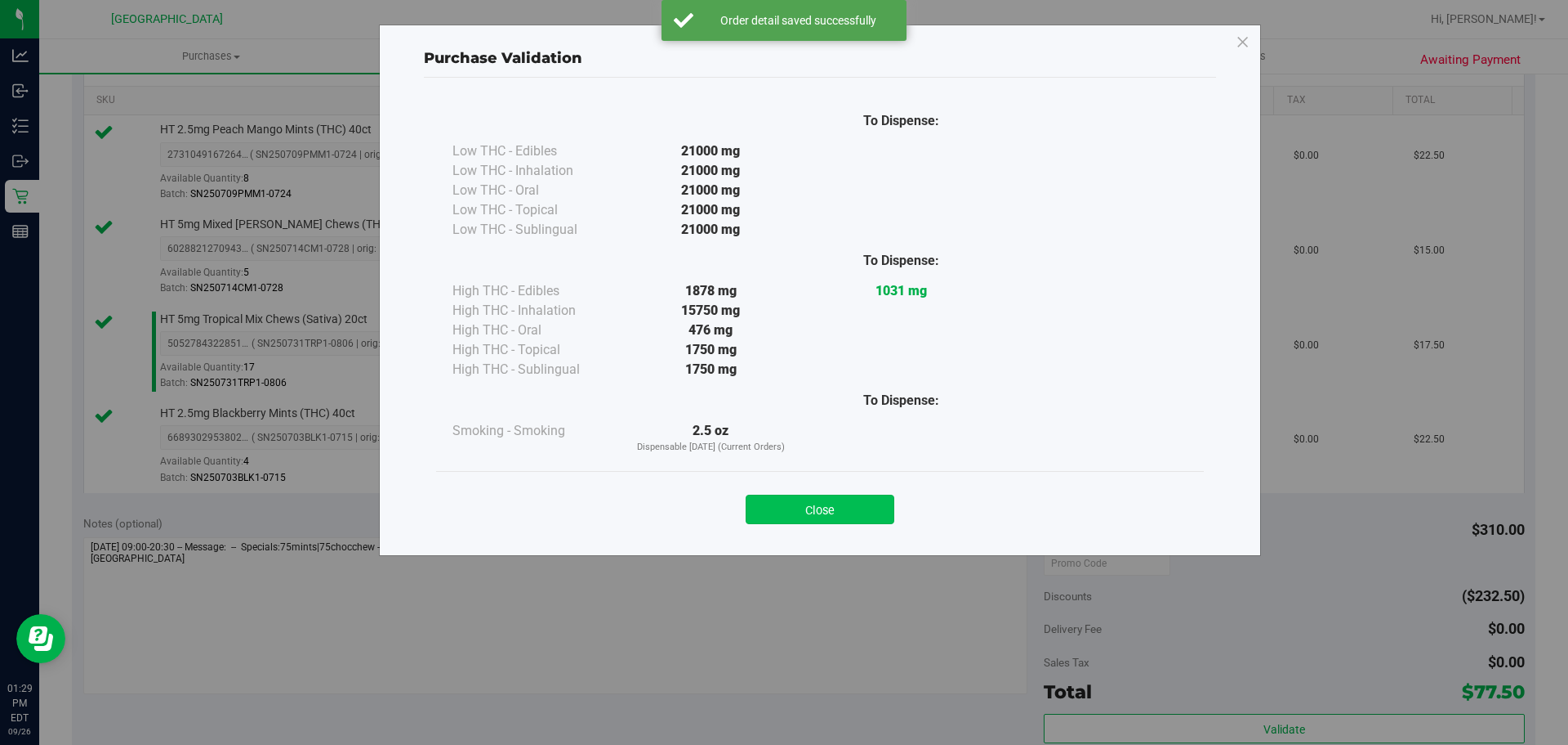
click at [835, 498] on button "Close" at bounding box center [820, 509] width 149 height 29
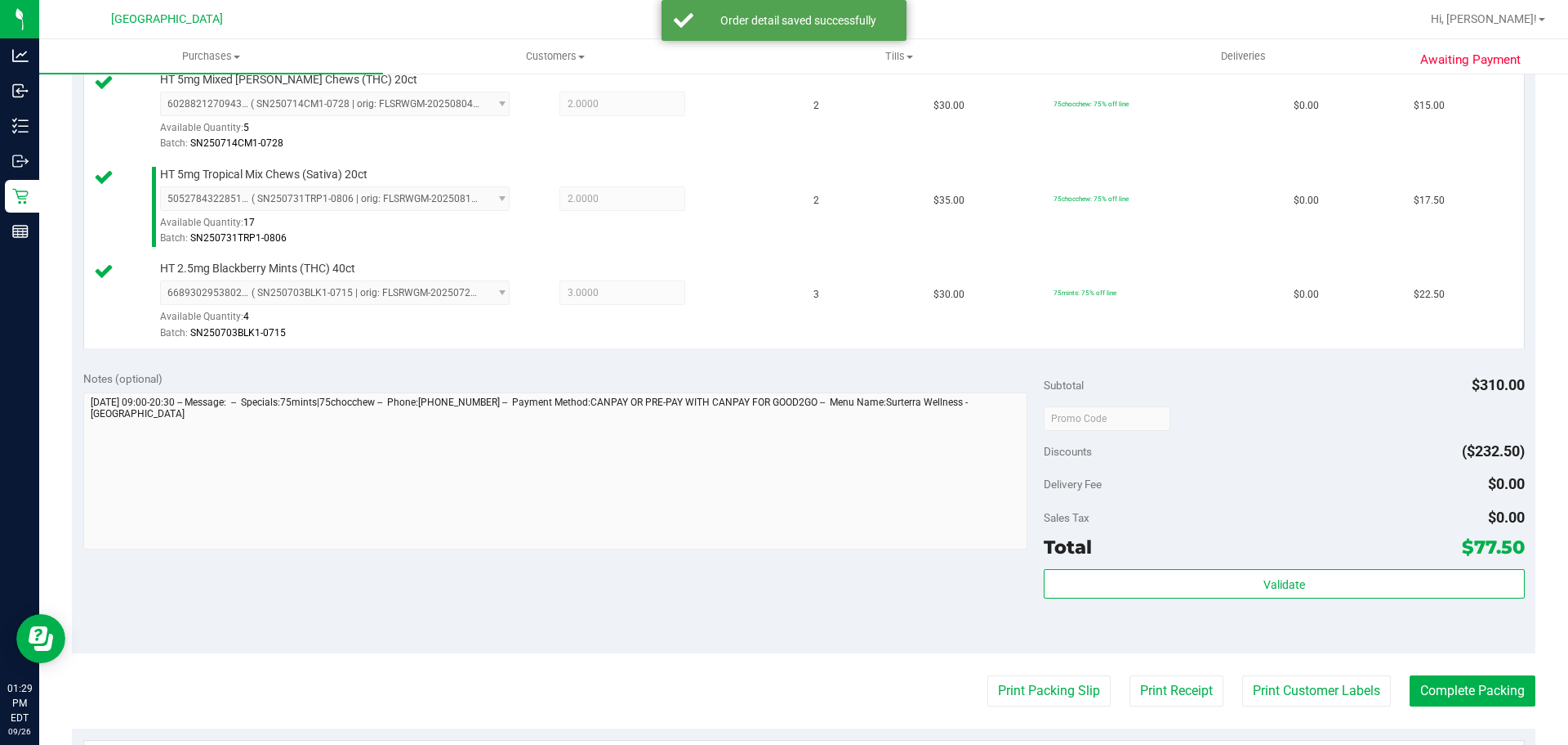
scroll to position [595, 0]
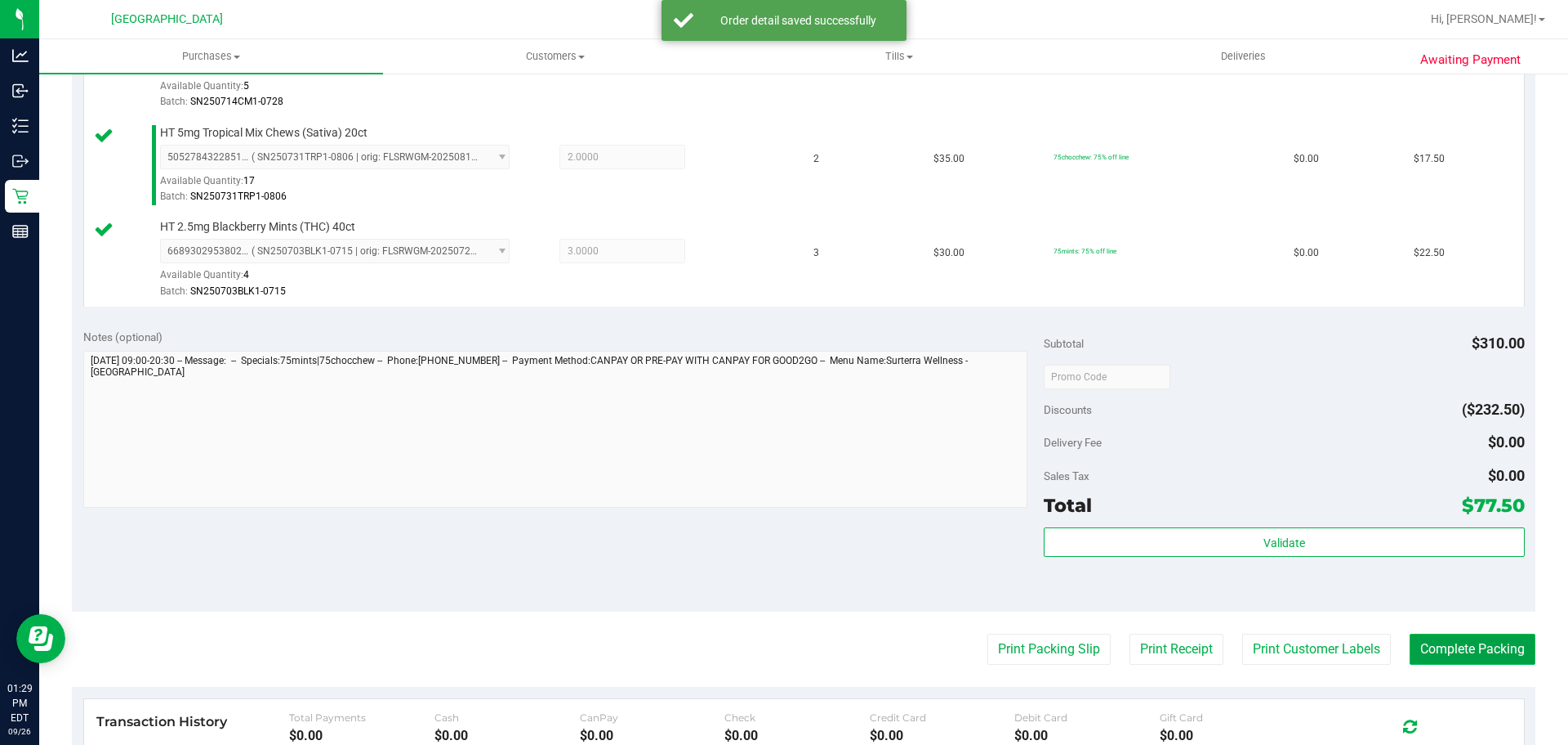
click at [1470, 639] on button "Complete Packing" at bounding box center [1473, 649] width 126 height 31
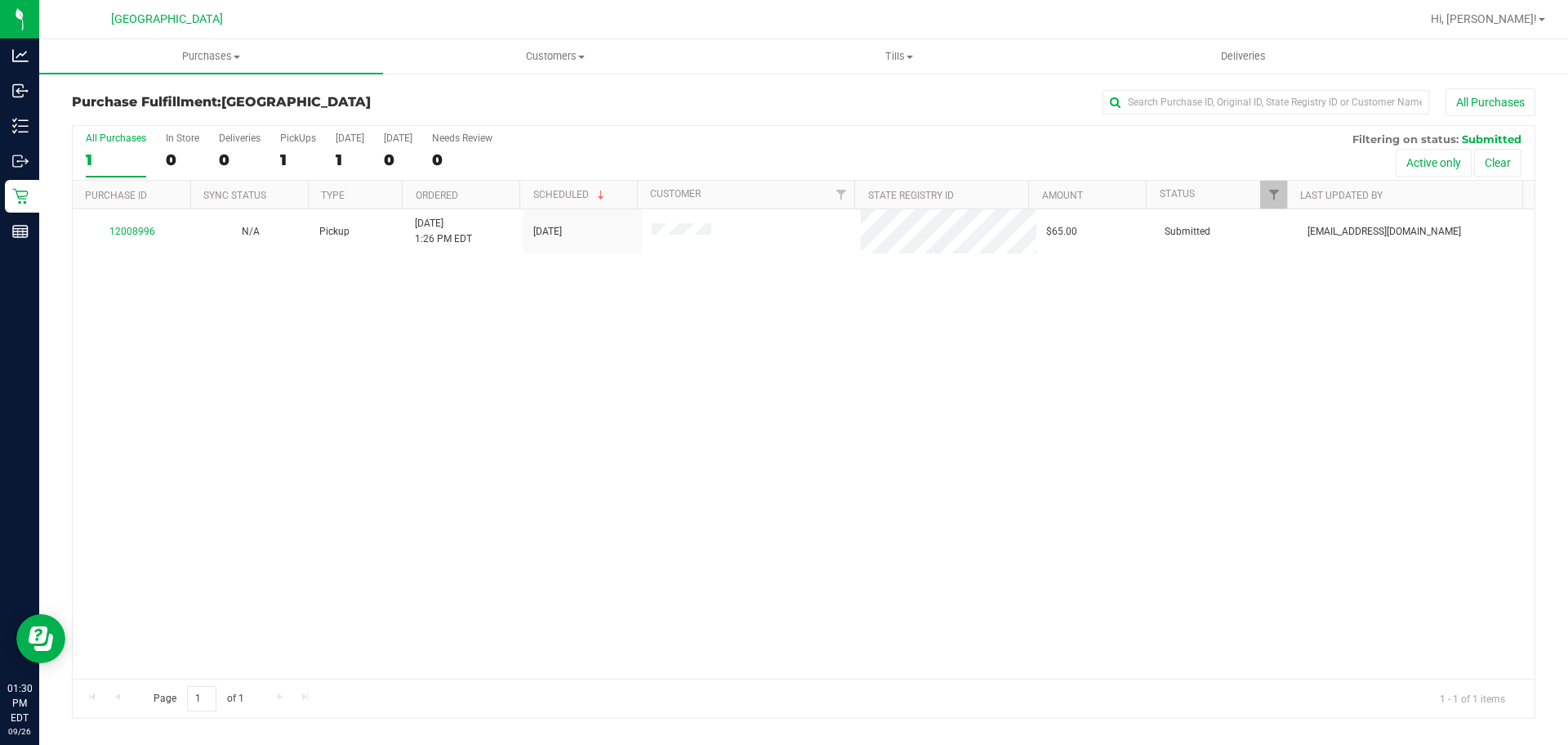
click at [1139, 449] on div "12008996 N/A Pickup 9/26/2025 1:26 PM EDT 9/26/2025 $65.00 Submitted lcousin@li…" at bounding box center [803, 444] width 1462 height 469
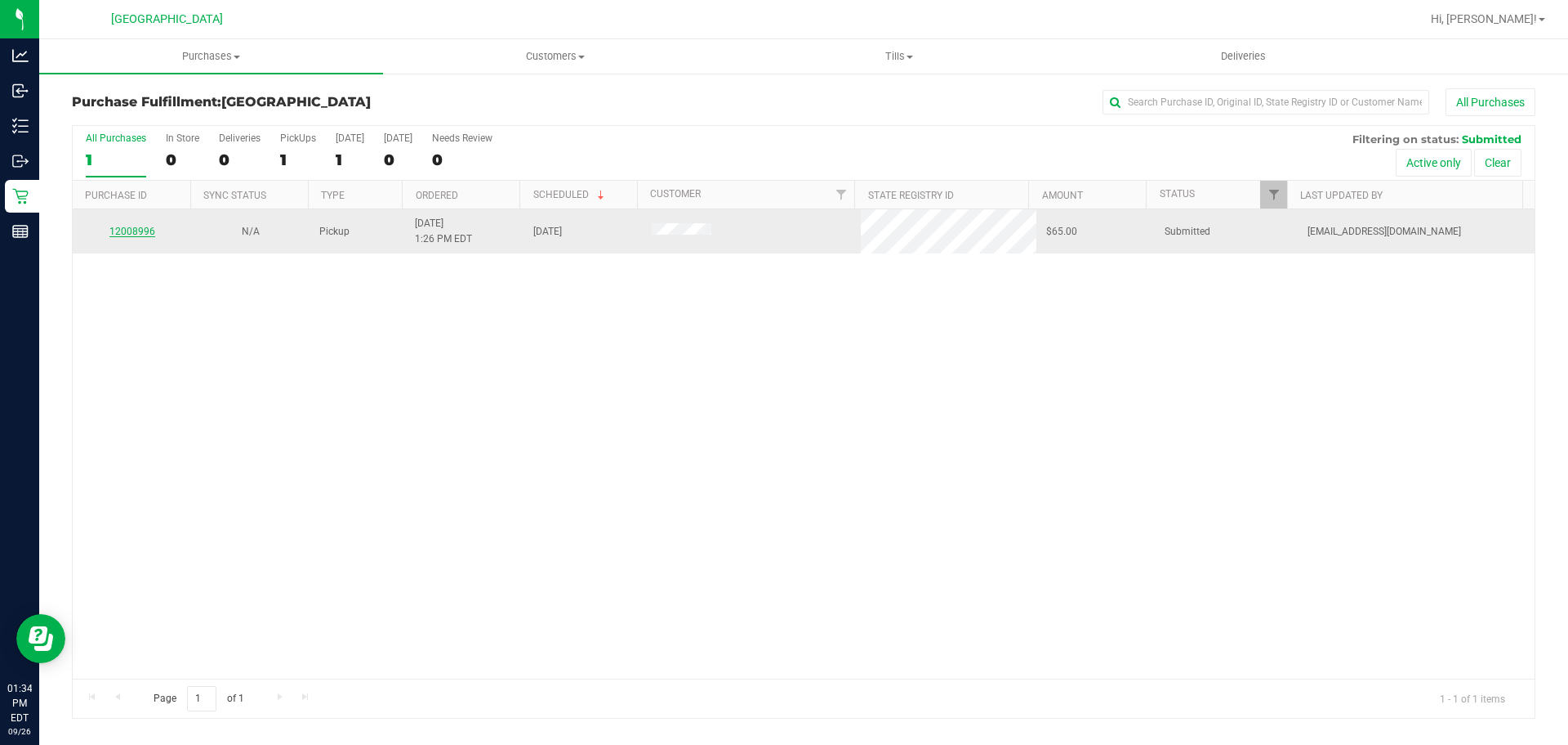
click at [152, 232] on link "12008996" at bounding box center [132, 231] width 45 height 12
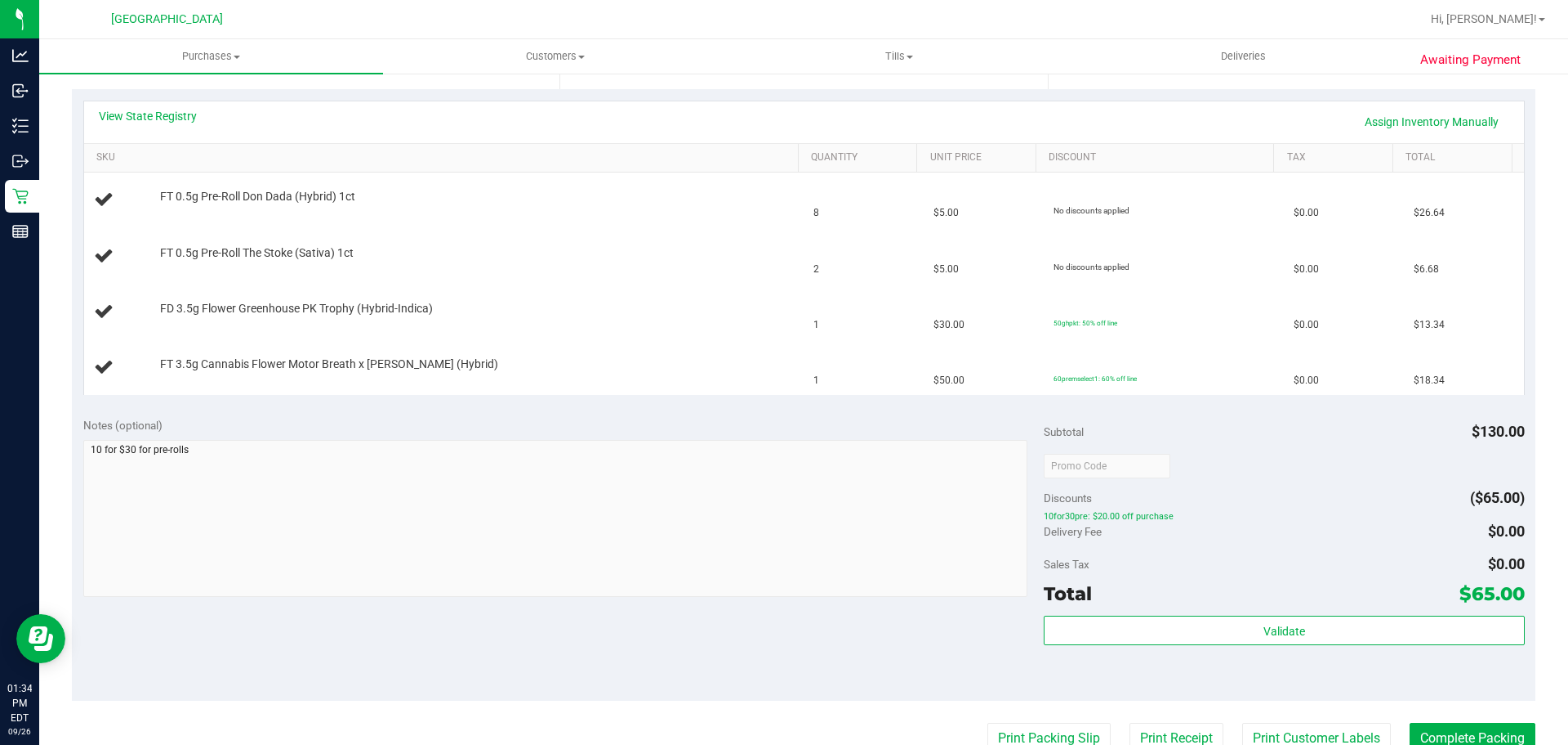
scroll to position [327, 0]
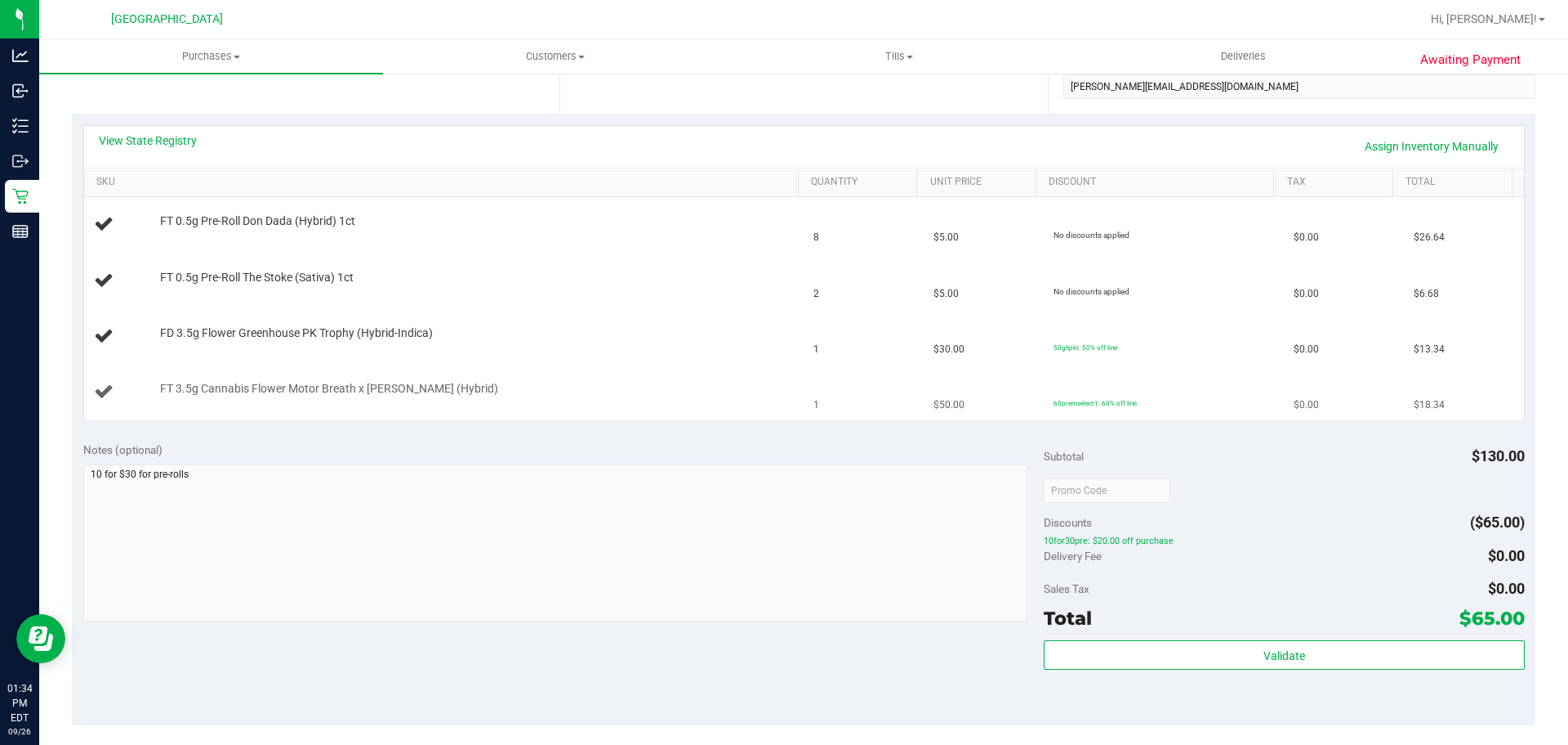
click at [723, 392] on div "FT 3.5g Cannabis Flower Motor Breath x Mike Larry (Hybrid)" at bounding box center [472, 389] width 638 height 16
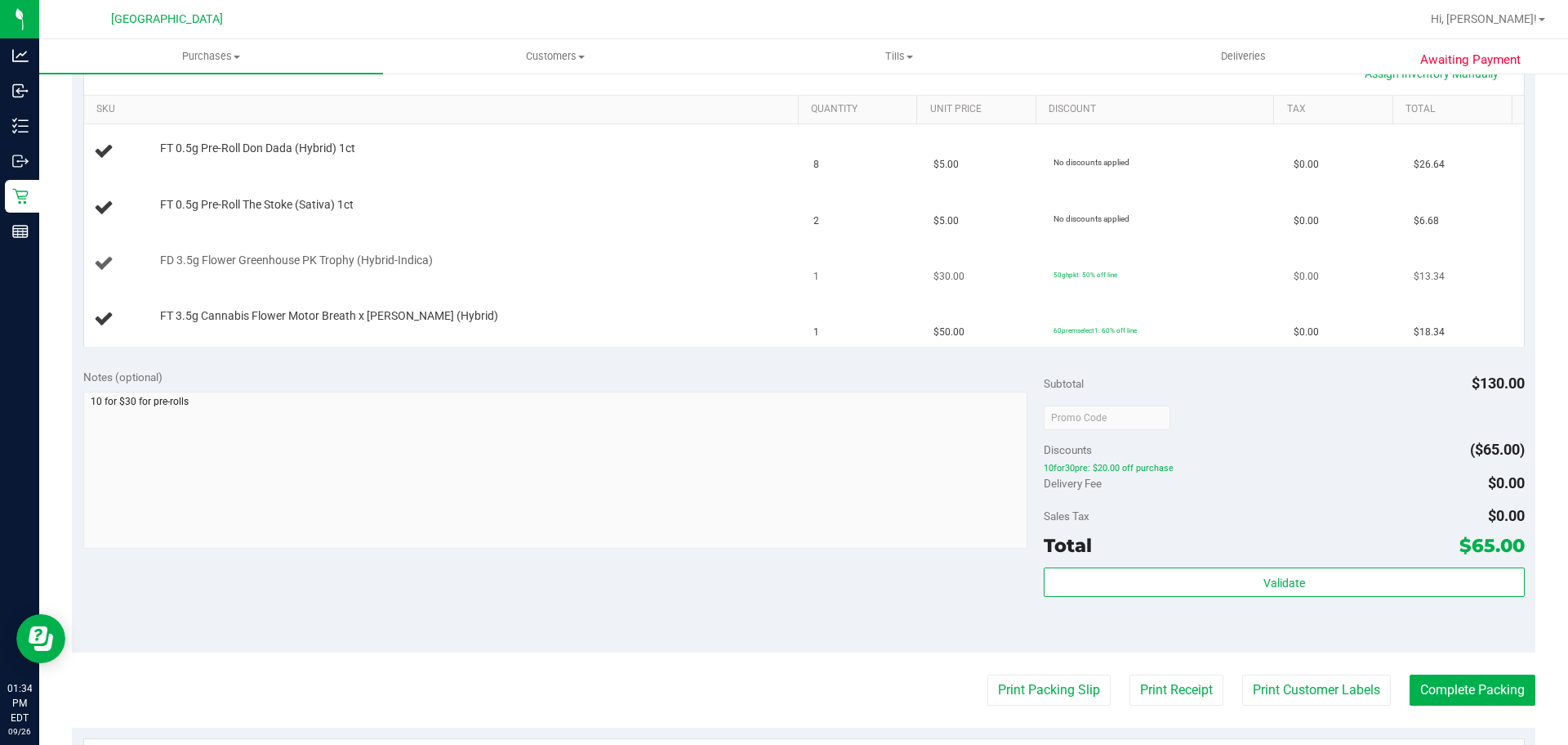
scroll to position [408, 0]
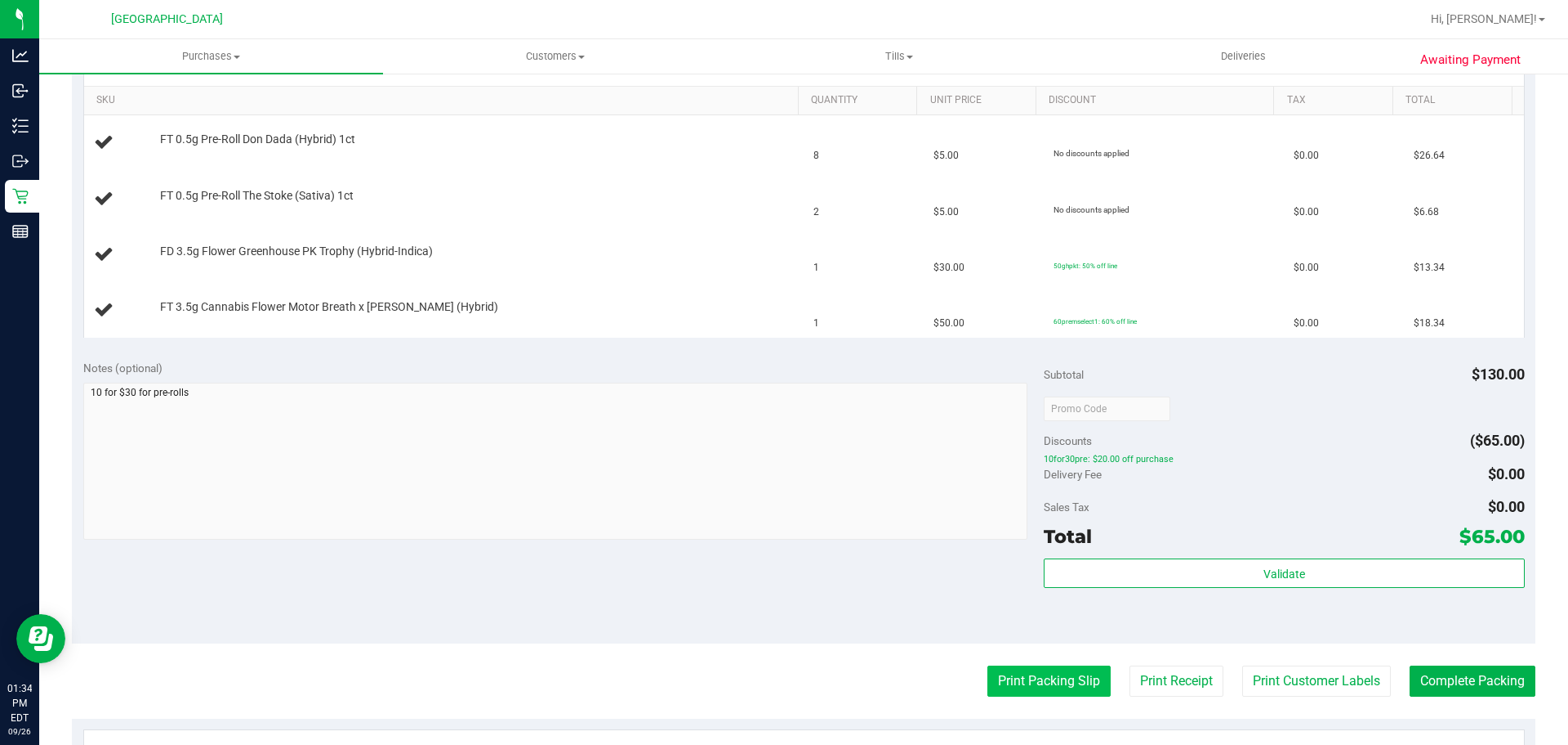
click at [989, 681] on button "Print Packing Slip" at bounding box center [1049, 681] width 123 height 31
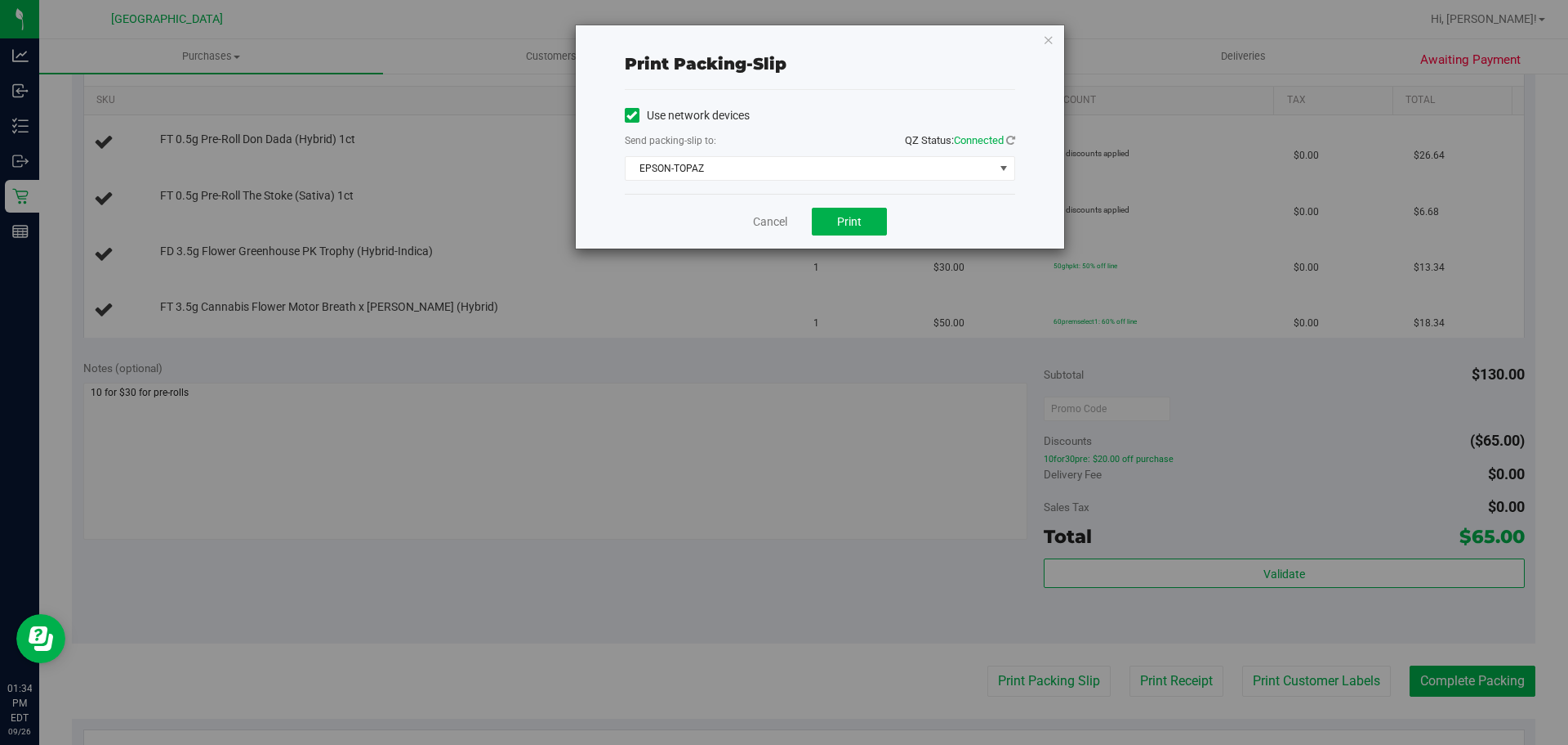
click at [751, 218] on div "Cancel Print" at bounding box center [820, 221] width 391 height 54
click at [759, 218] on link "Cancel" at bounding box center [771, 221] width 34 height 17
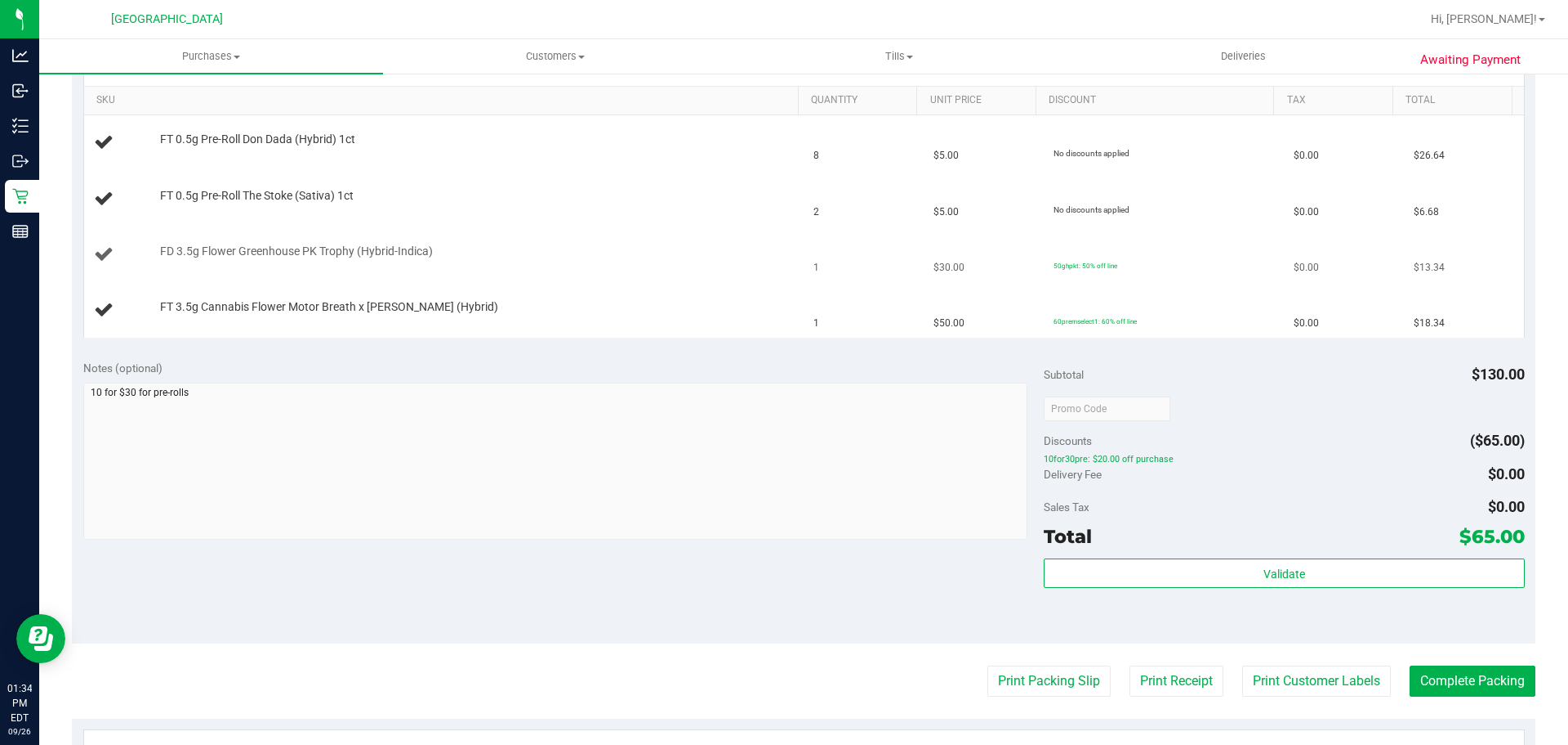
click at [655, 231] on td "FD 3.5g Flower Greenhouse PK Trophy (Hybrid-Indica)" at bounding box center [444, 254] width 720 height 55
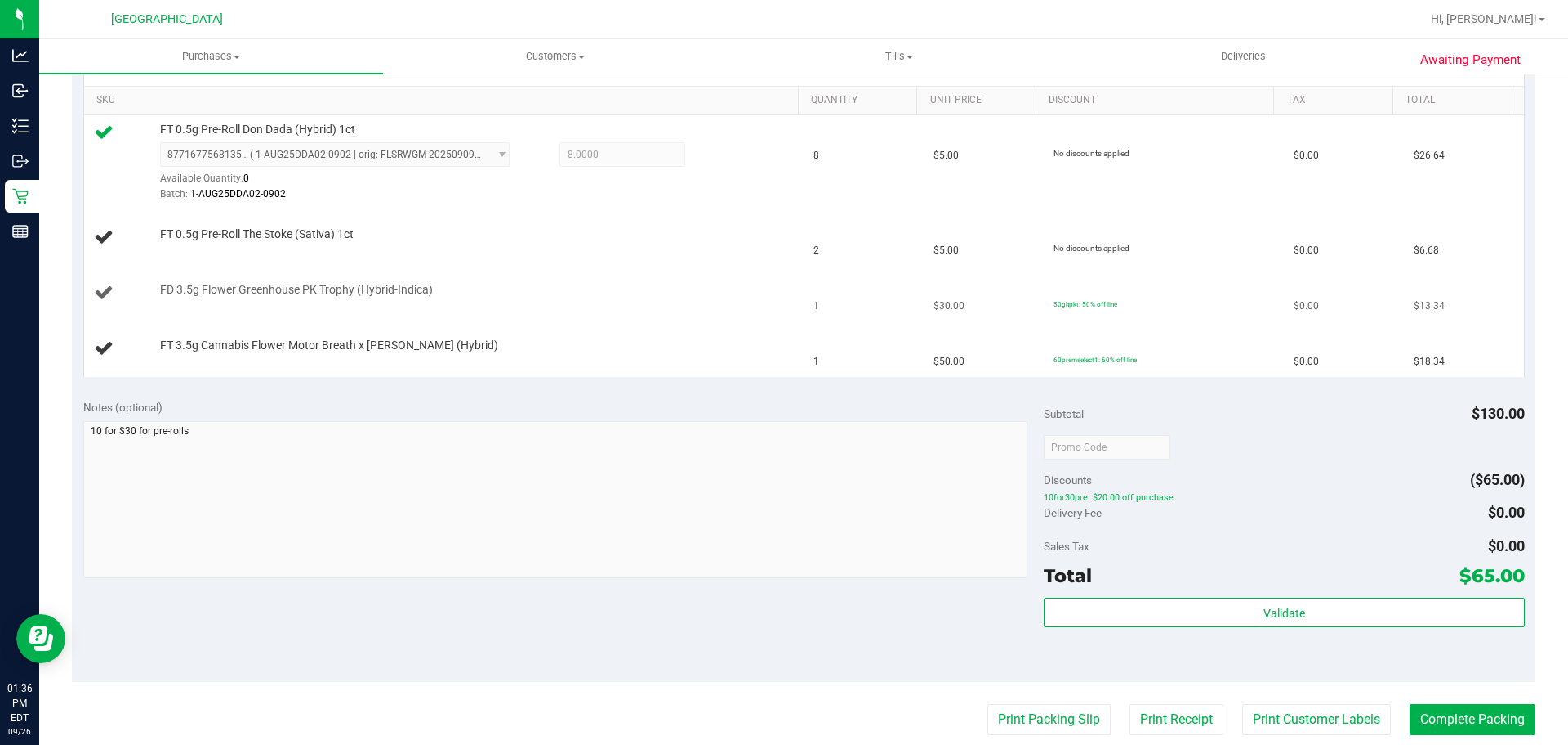
click at [842, 300] on td "1" at bounding box center [863, 293] width 120 height 55
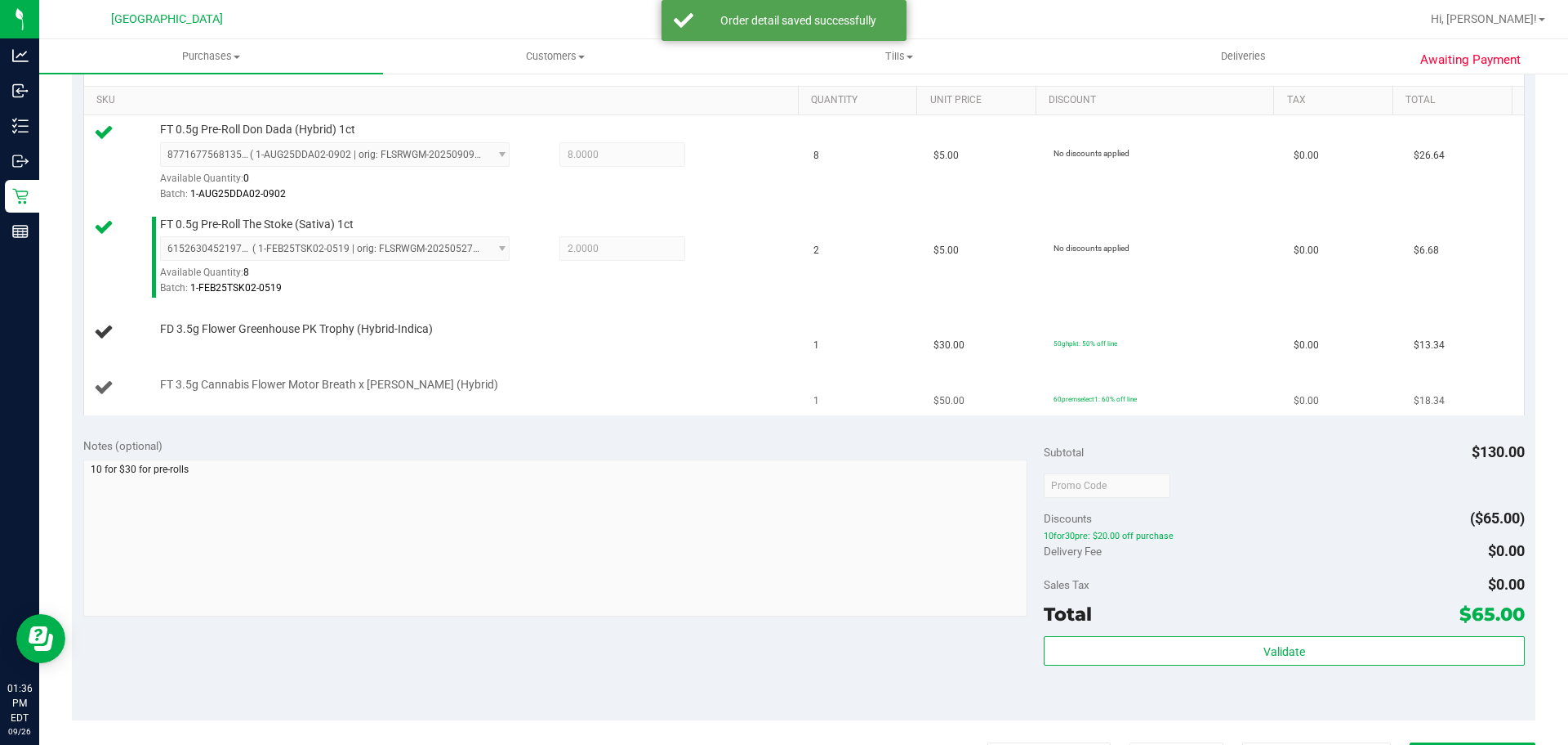
click at [791, 360] on td "FT 3.5g Cannabis Flower Motor Breath x Mike Larry (Hybrid)" at bounding box center [444, 387] width 720 height 54
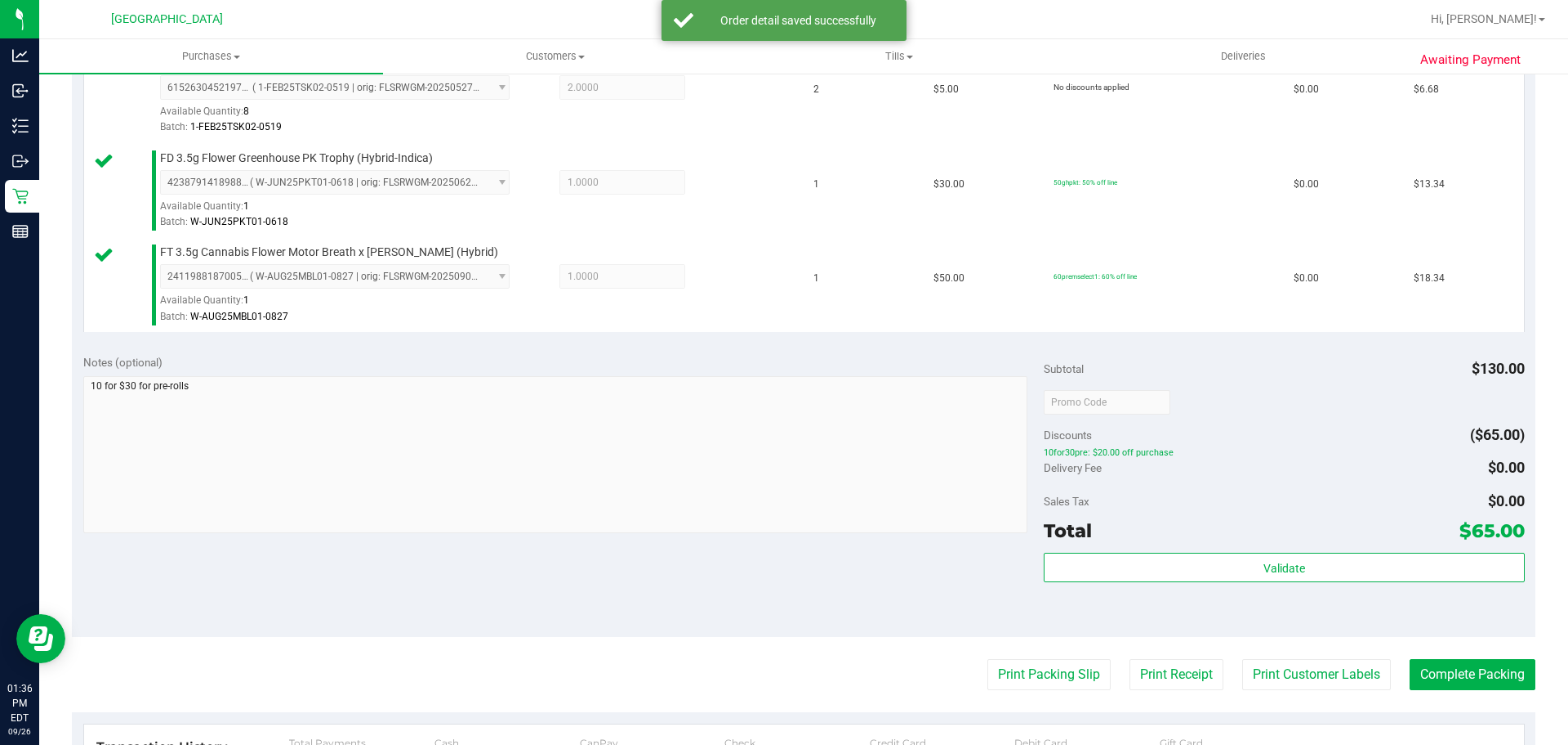
scroll to position [569, 0]
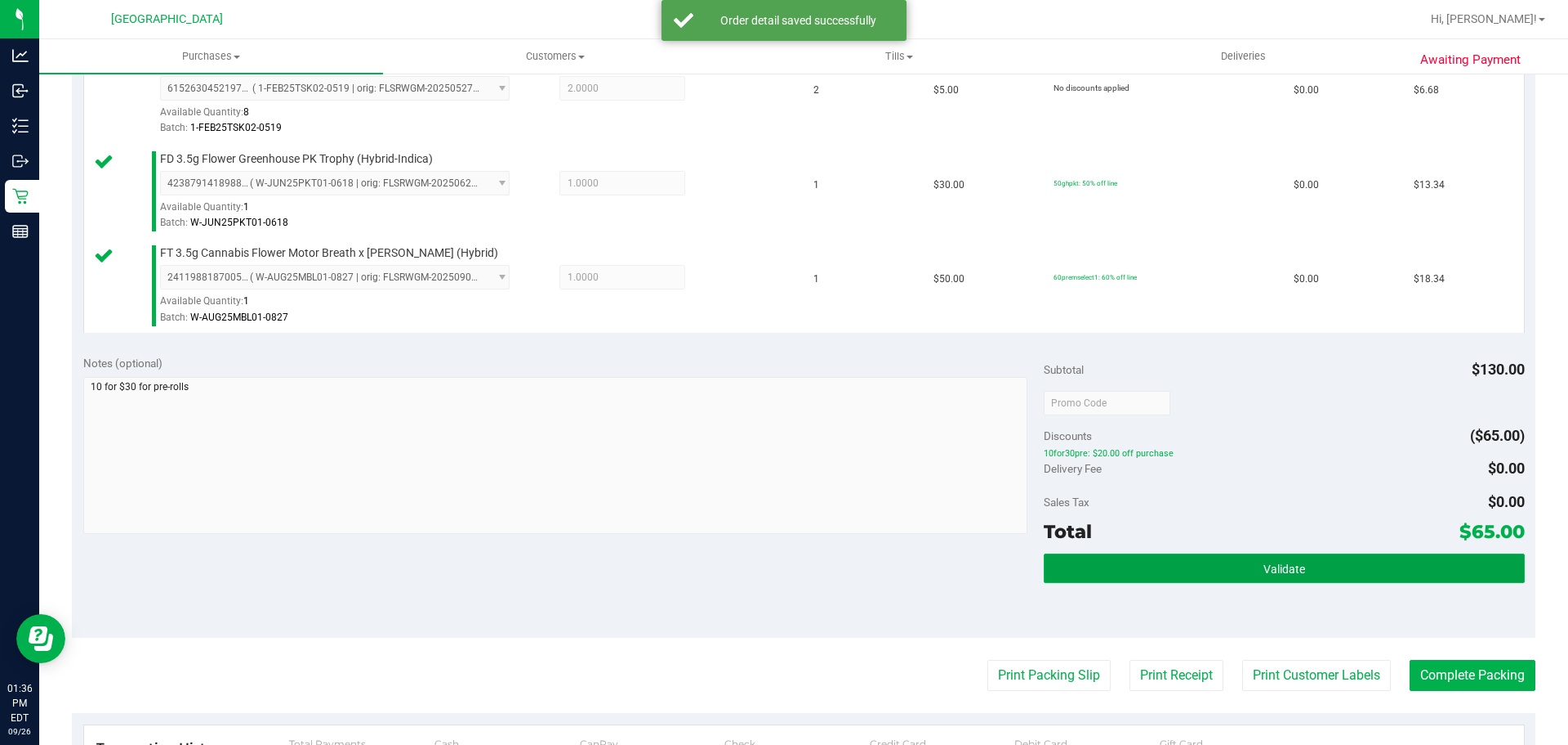
click at [1192, 555] on button "Validate" at bounding box center [1284, 568] width 481 height 29
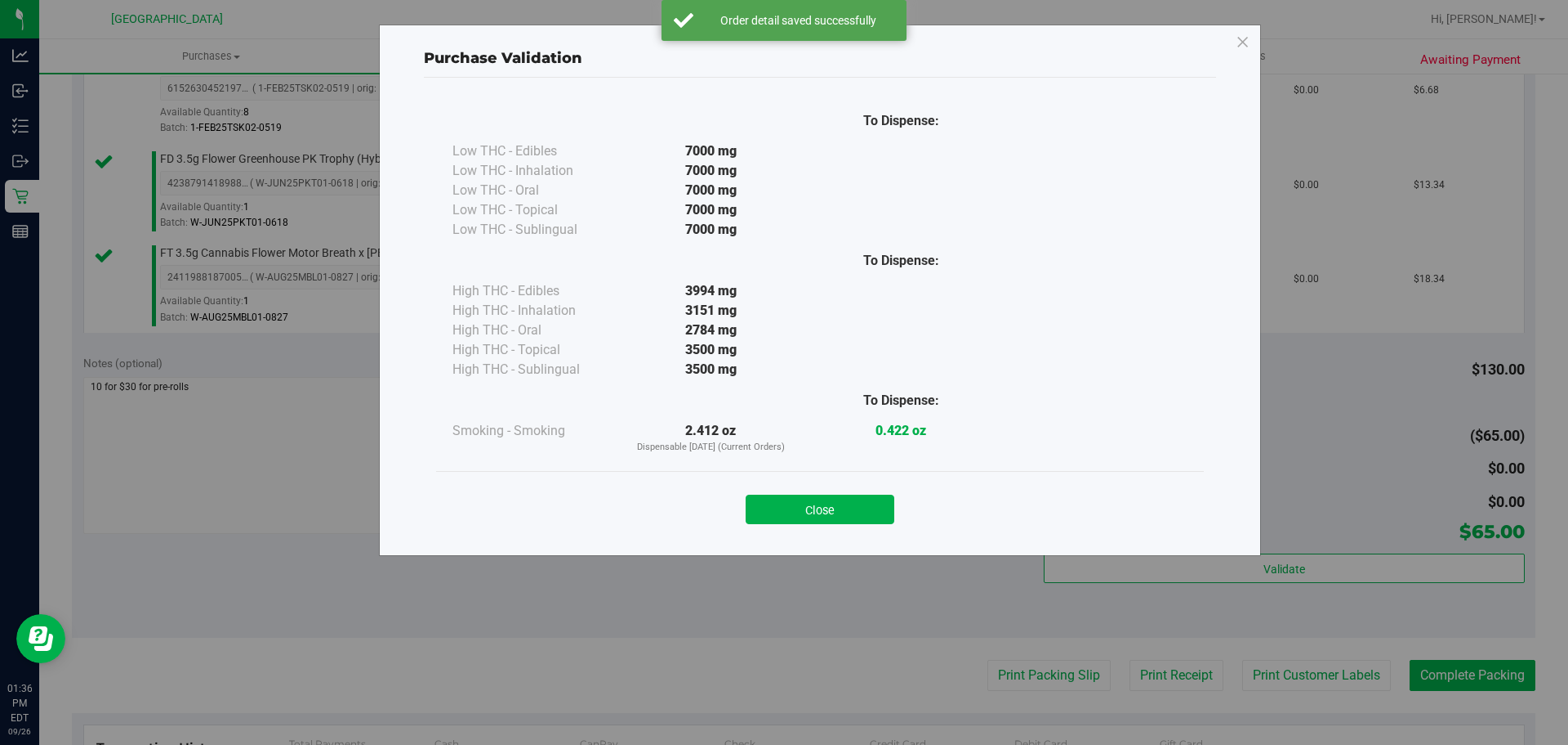
click at [813, 476] on div "Close" at bounding box center [820, 504] width 768 height 66
click at [838, 516] on button "Close" at bounding box center [820, 509] width 149 height 29
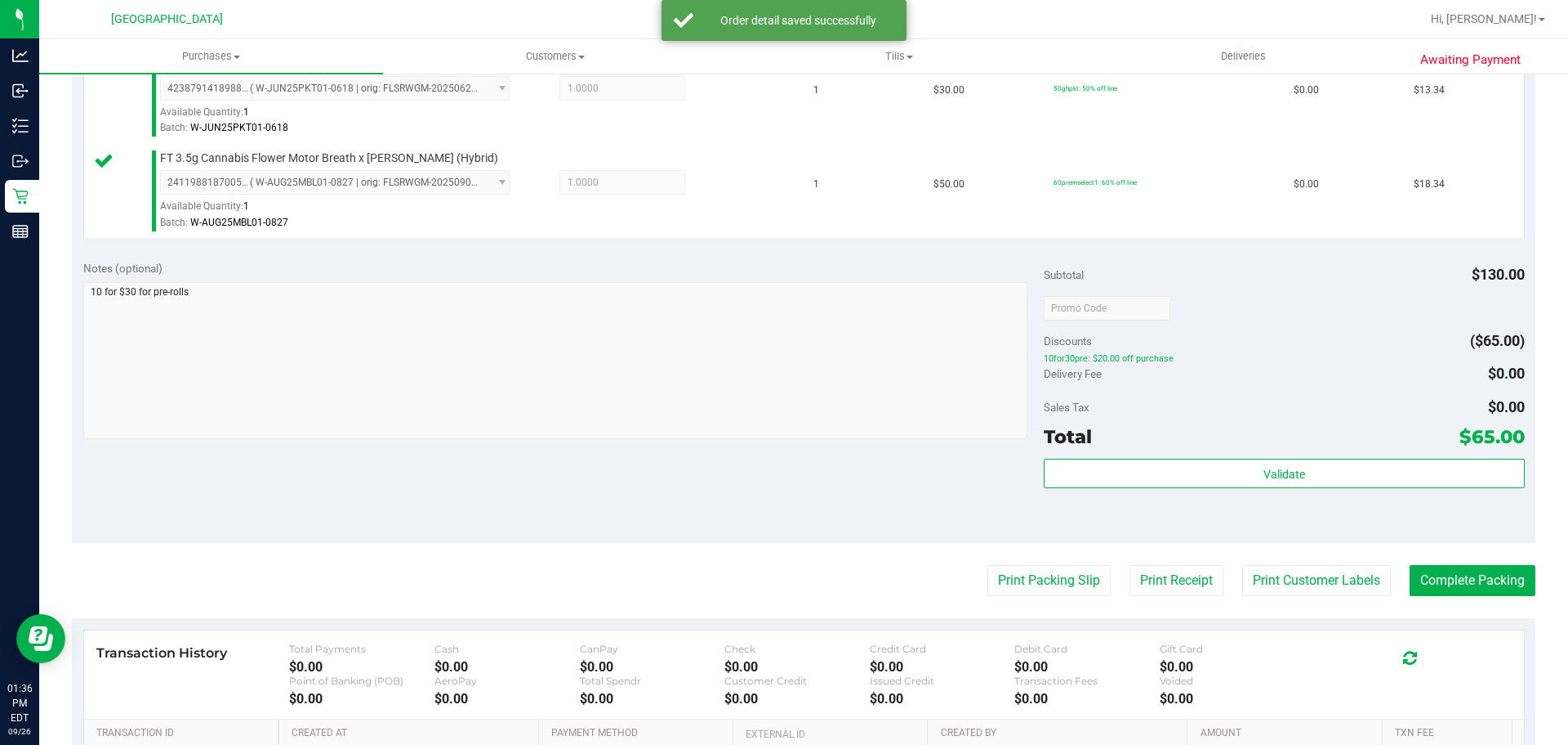
scroll to position [660, 0]
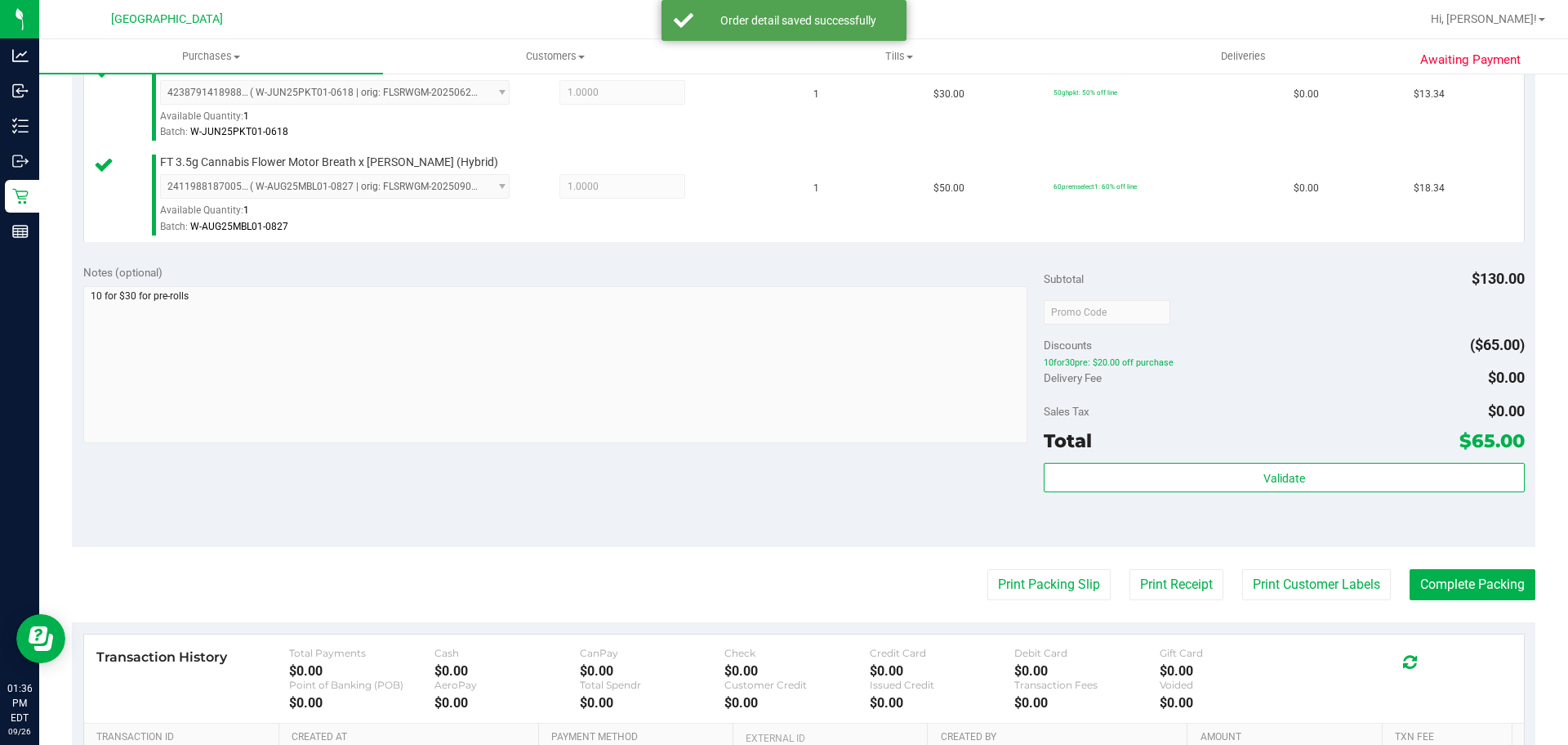
click at [1428, 540] on div "Notes (optional) Subtotal $130.00 Discounts ($65.00) 10for30pre: $20.00 off pur…" at bounding box center [803, 399] width 1464 height 294
click at [1465, 598] on button "Complete Packing" at bounding box center [1473, 584] width 126 height 31
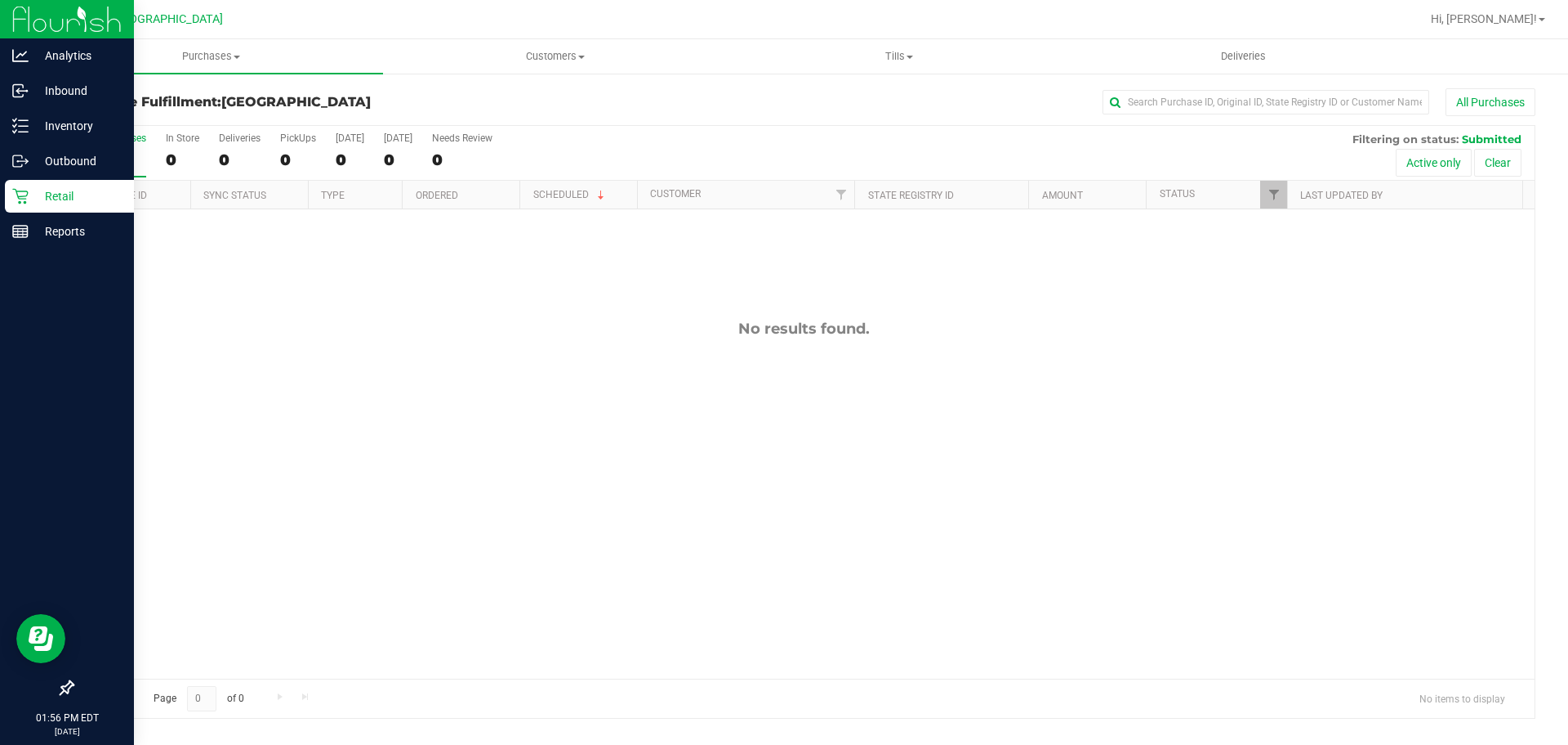
click at [34, 203] on p "Retail" at bounding box center [78, 196] width 98 height 20
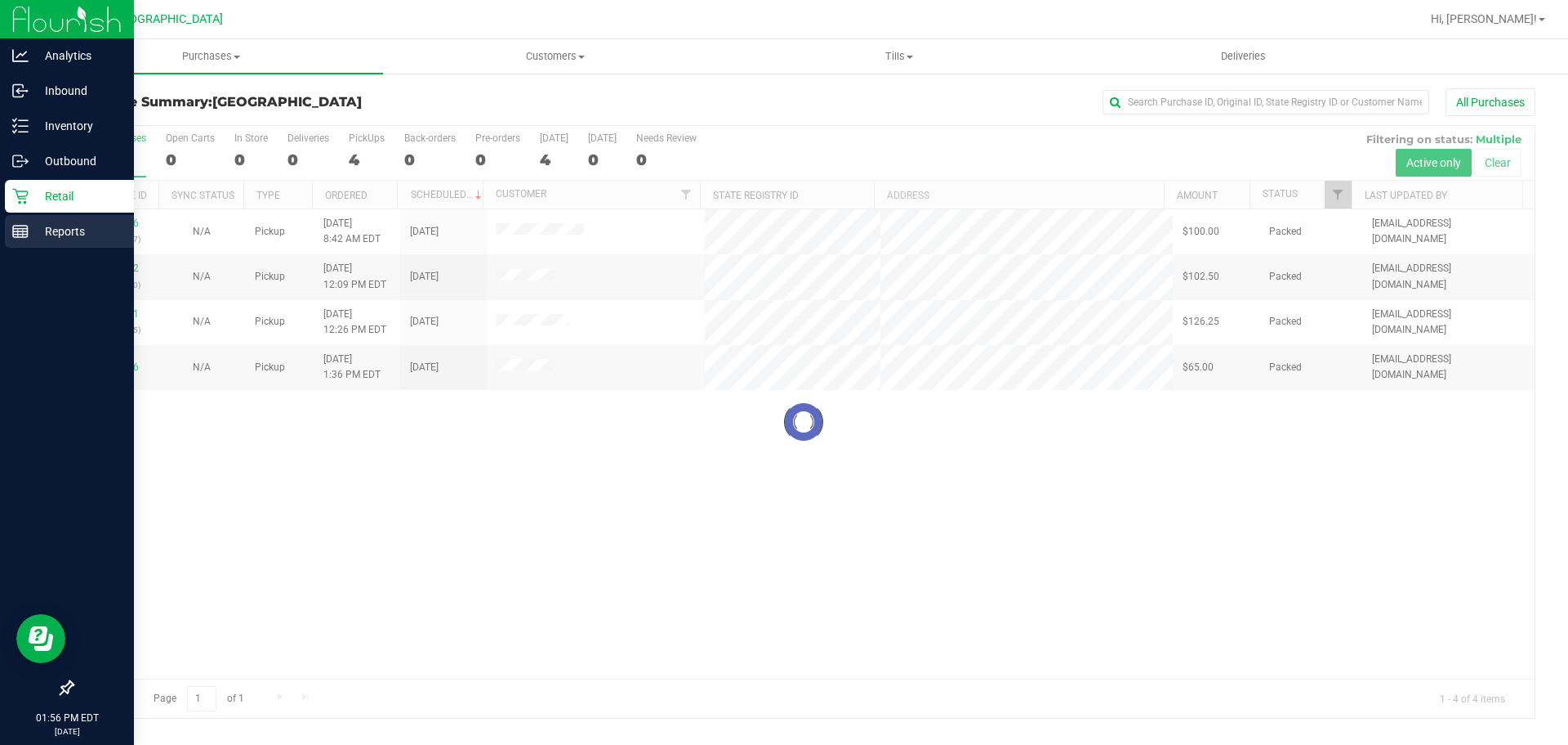
click at [57, 236] on p "Reports" at bounding box center [78, 231] width 98 height 20
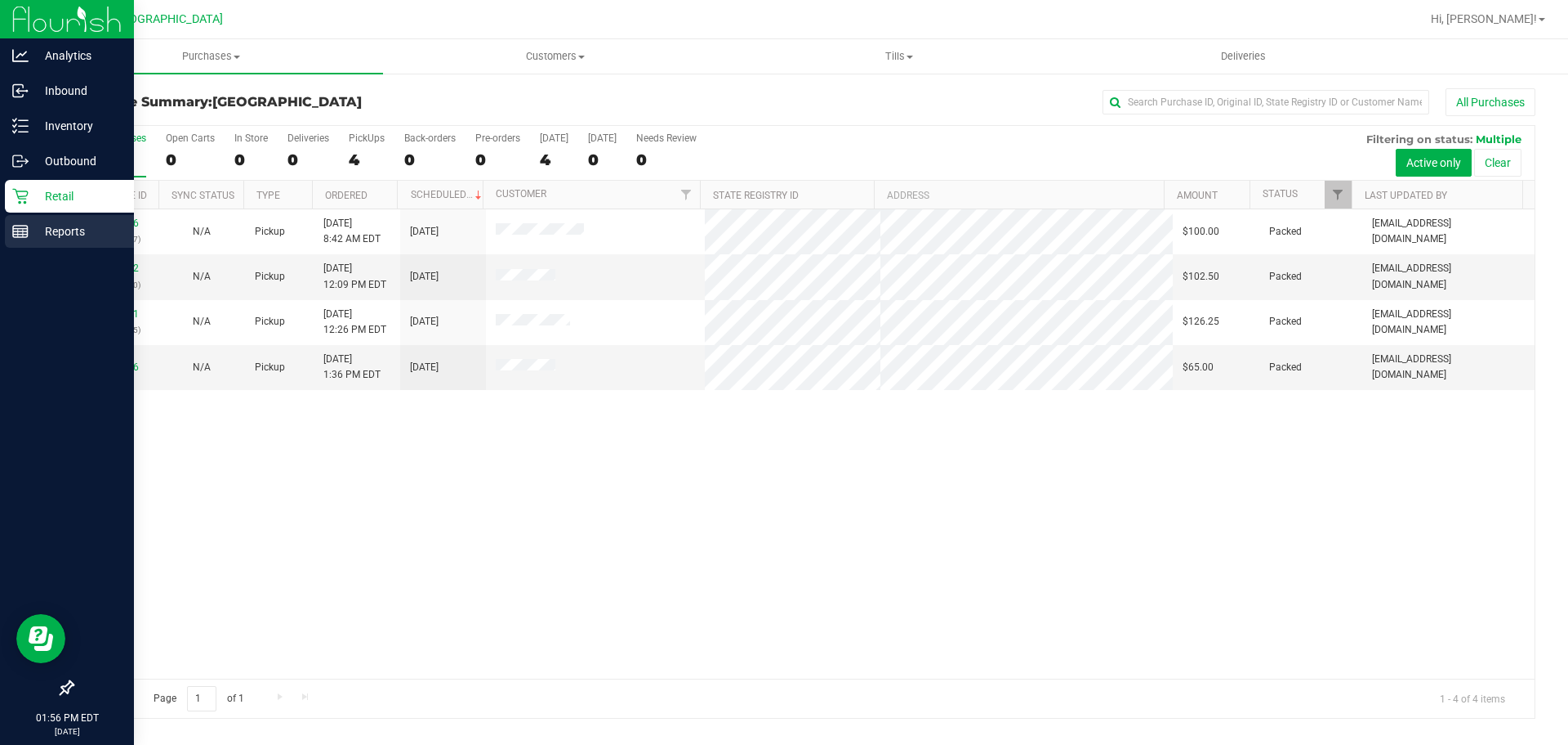
click at [19, 221] on div "Reports" at bounding box center [69, 231] width 129 height 33
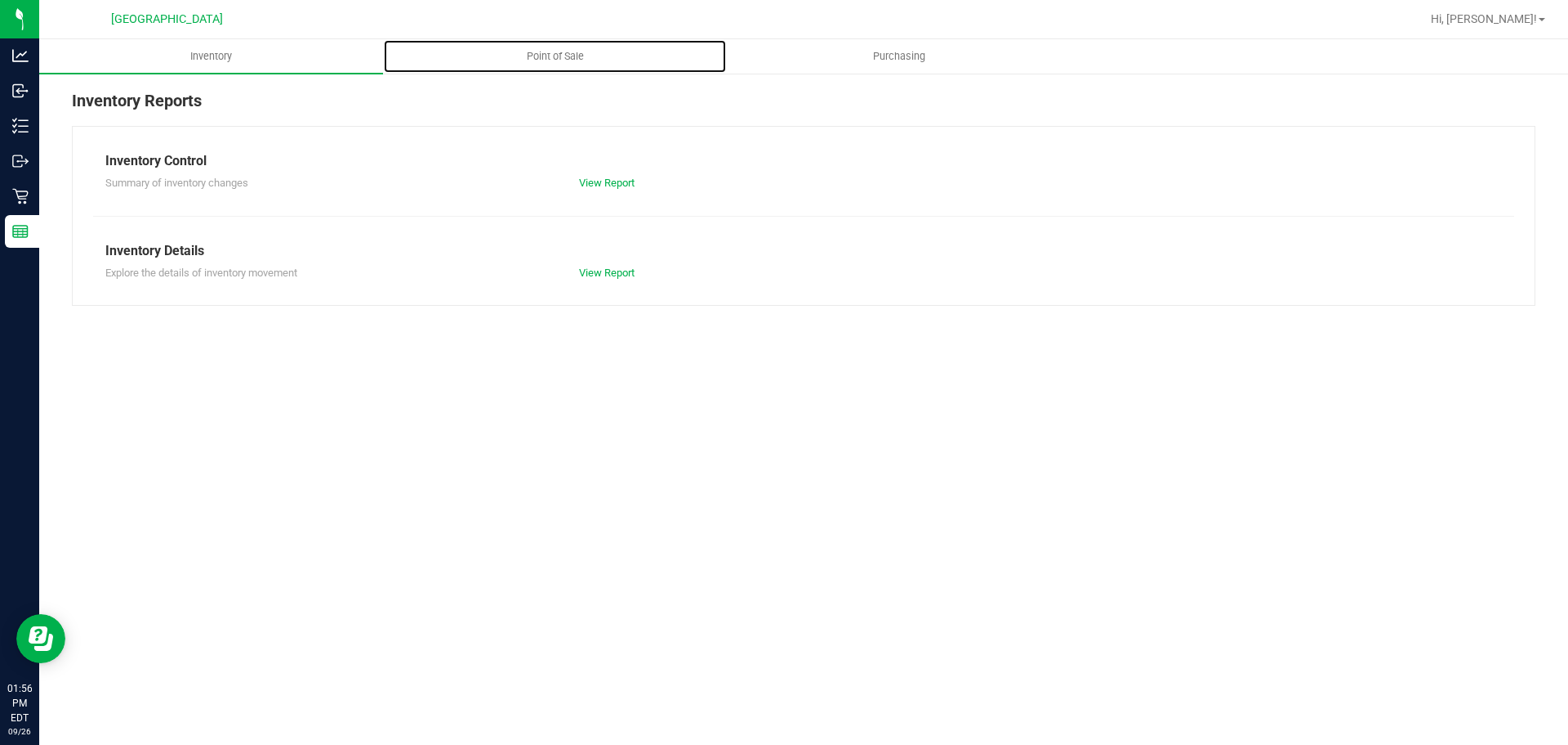
click at [530, 44] on uib-tab-heading "Point of Sale" at bounding box center [554, 56] width 342 height 33
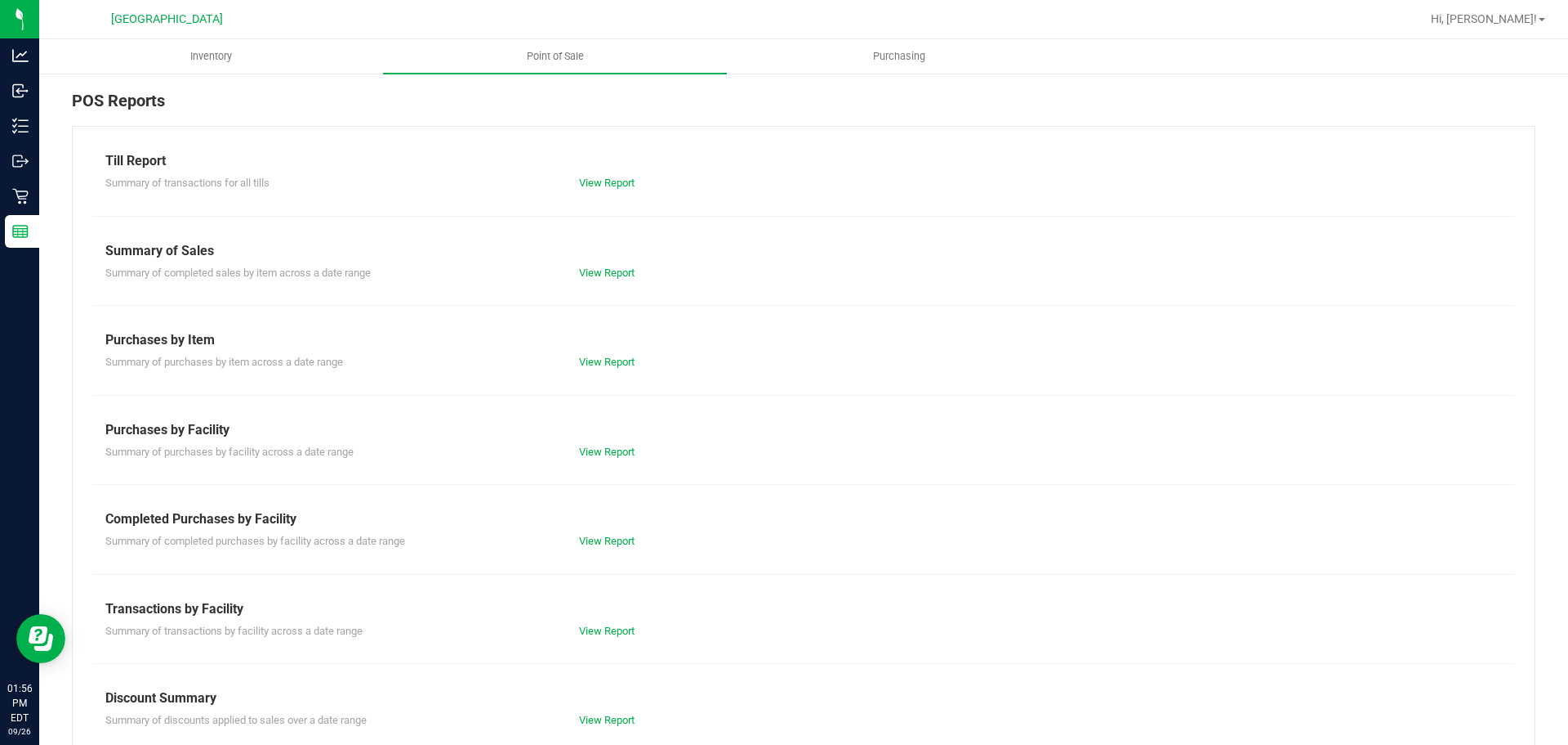
click at [593, 529] on div "Summary of completed purchases by facility across a date range View Report" at bounding box center [803, 539] width 1421 height 21
click at [591, 533] on div "View Report" at bounding box center [685, 541] width 237 height 16
click at [590, 539] on link "View Report" at bounding box center [607, 541] width 55 height 13
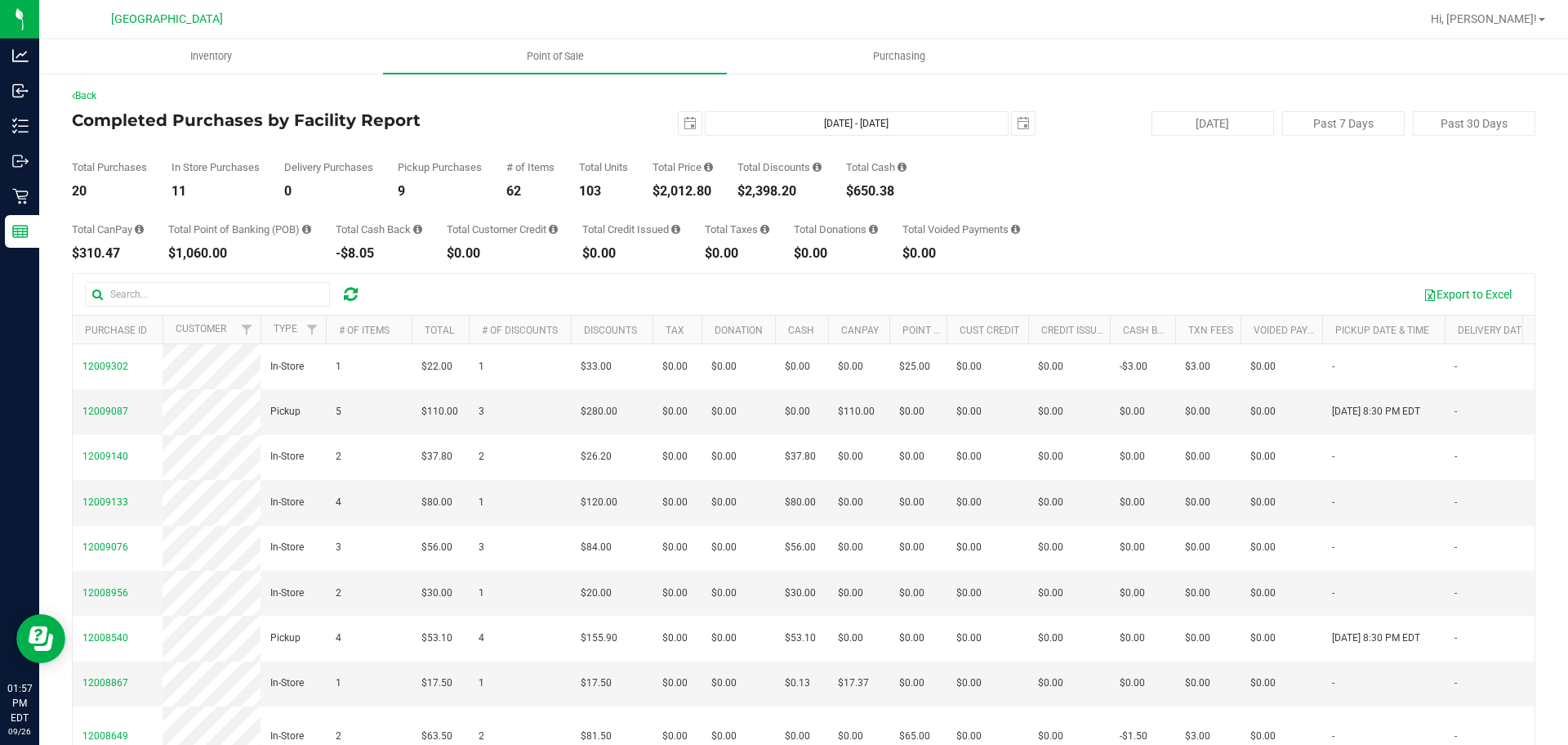
click at [616, 120] on div "2025-09-26 Sep 26, 2025 - Sep 26, 2025 2025-09-26" at bounding box center [797, 123] width 500 height 25
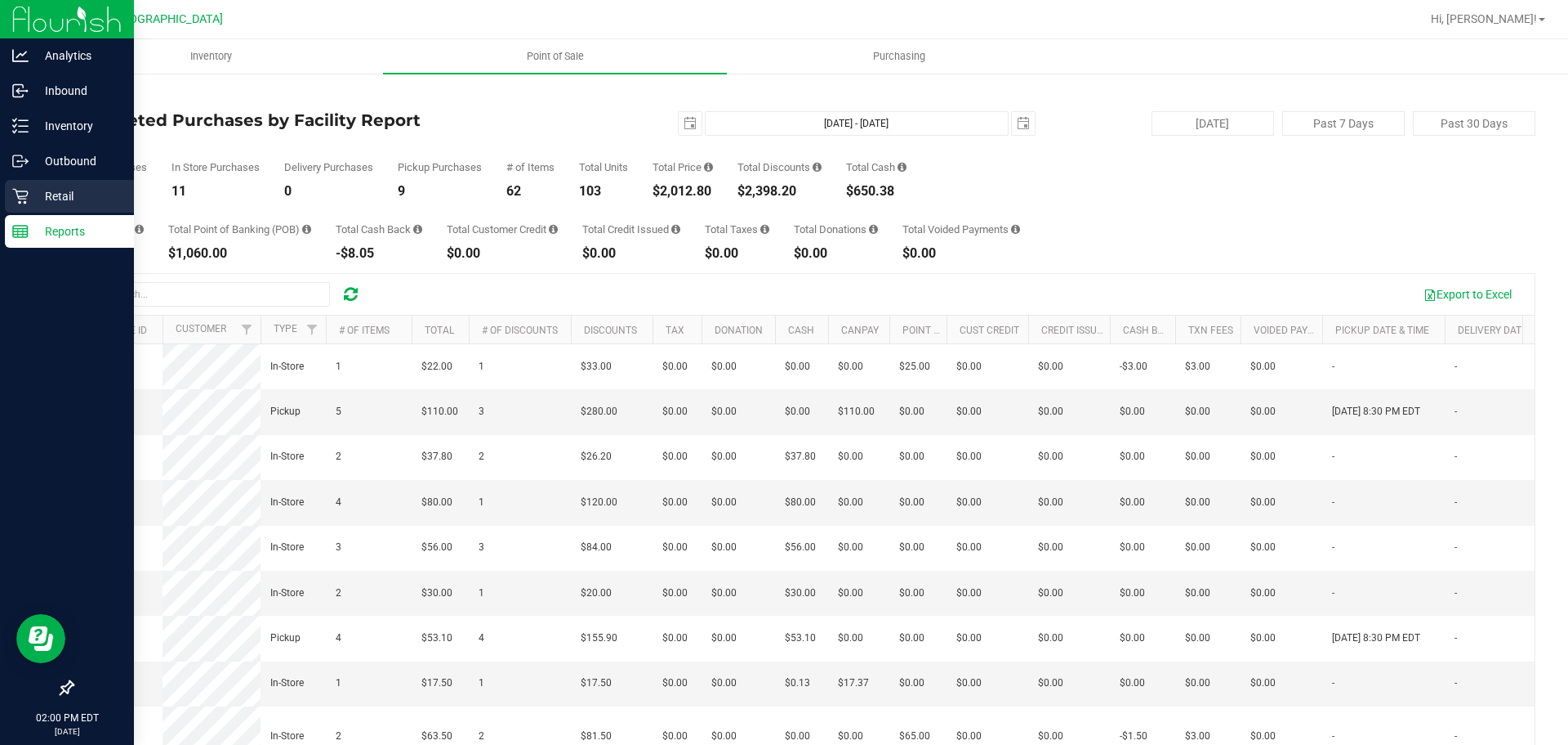
click at [15, 202] on icon at bounding box center [21, 196] width 16 height 16
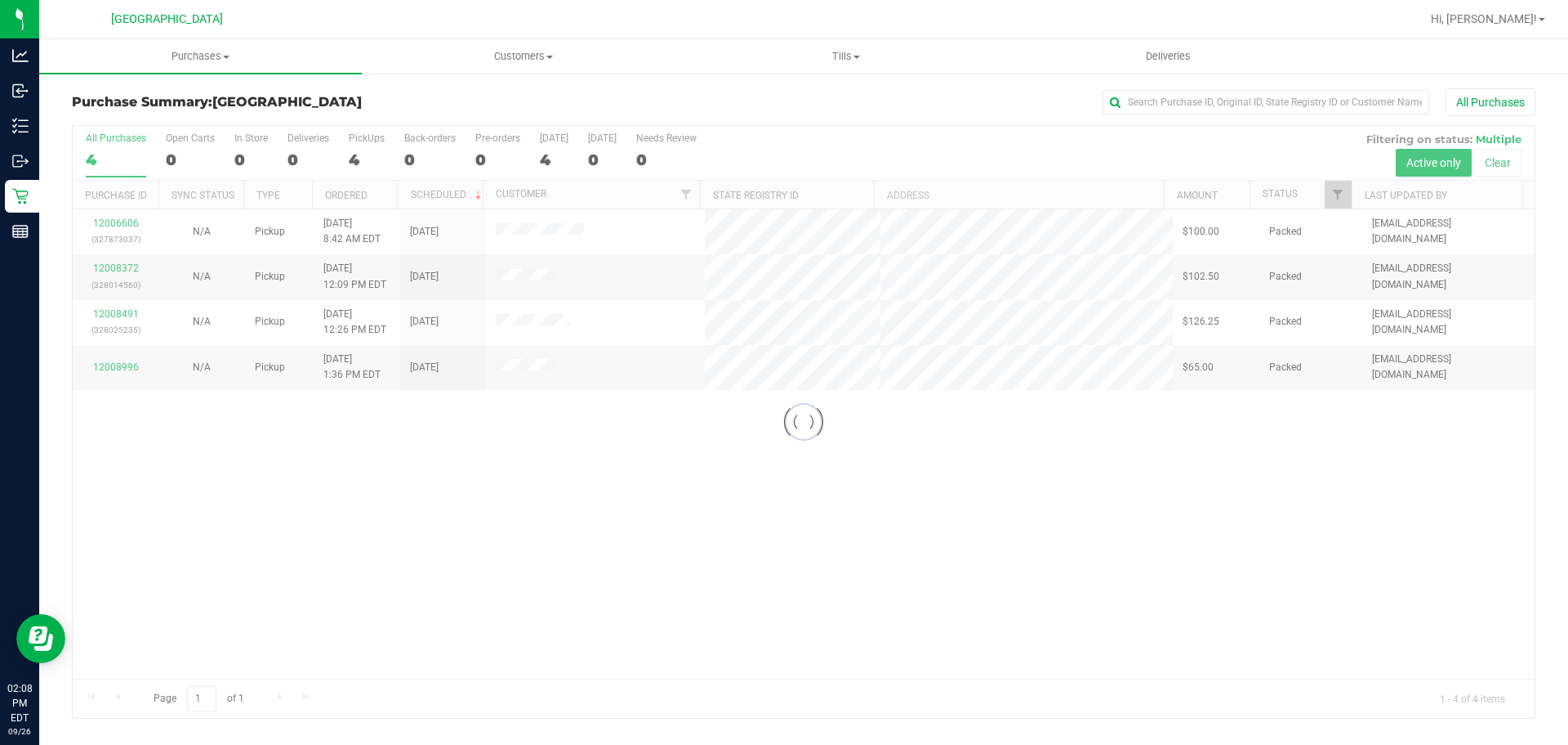
click at [990, 500] on div at bounding box center [803, 422] width 1462 height 592
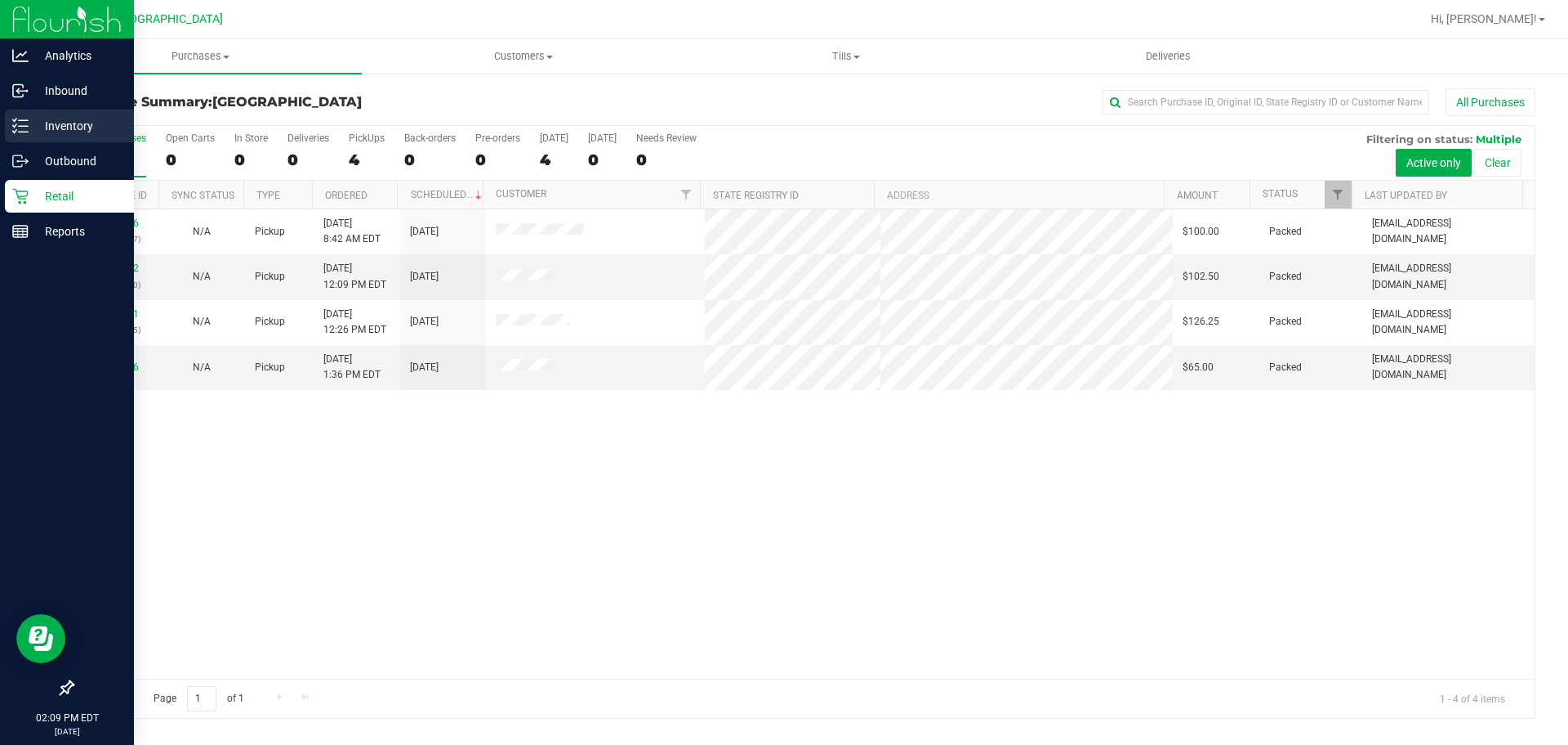
click at [49, 142] on div "Inventory" at bounding box center [69, 126] width 129 height 33
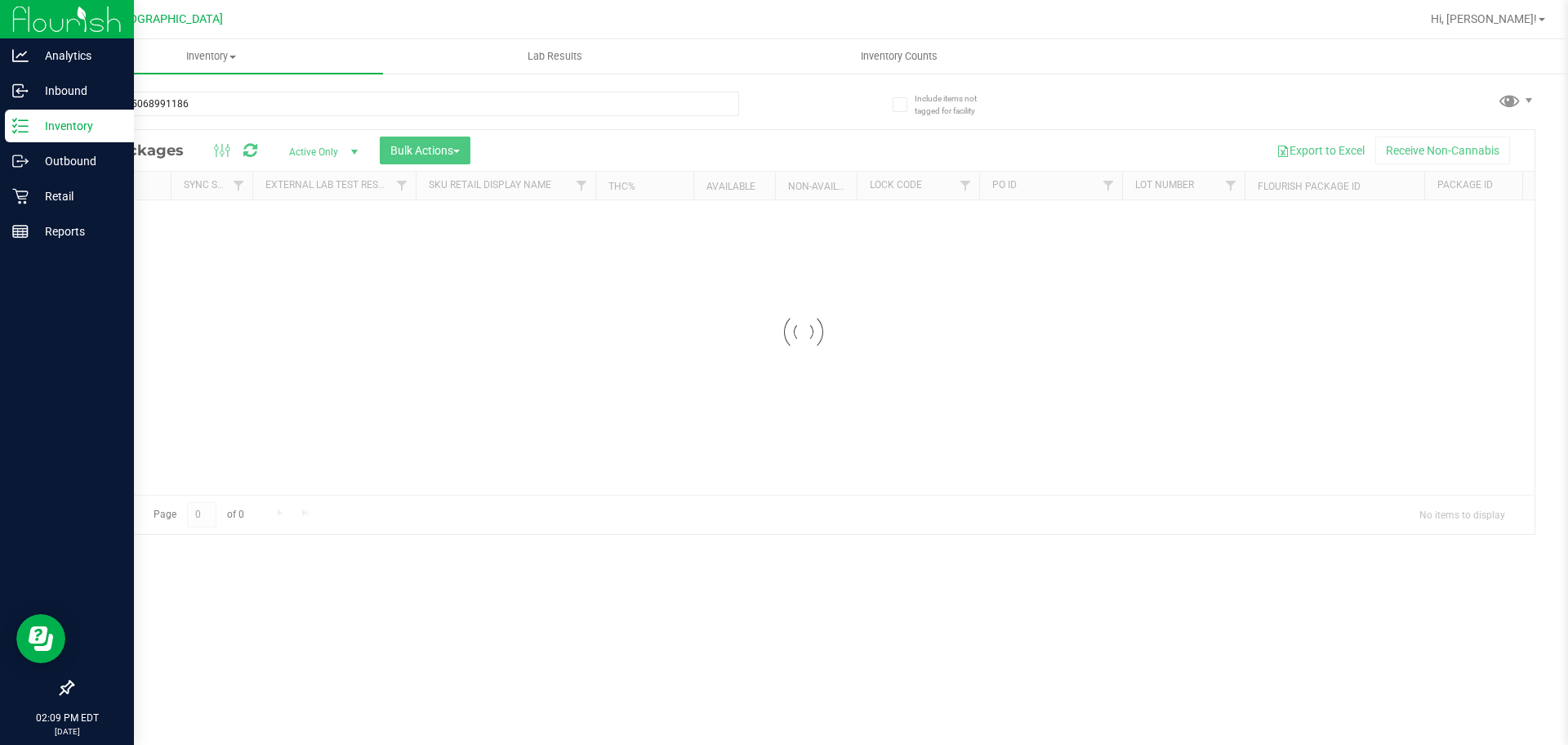
type input "7248415068991186"
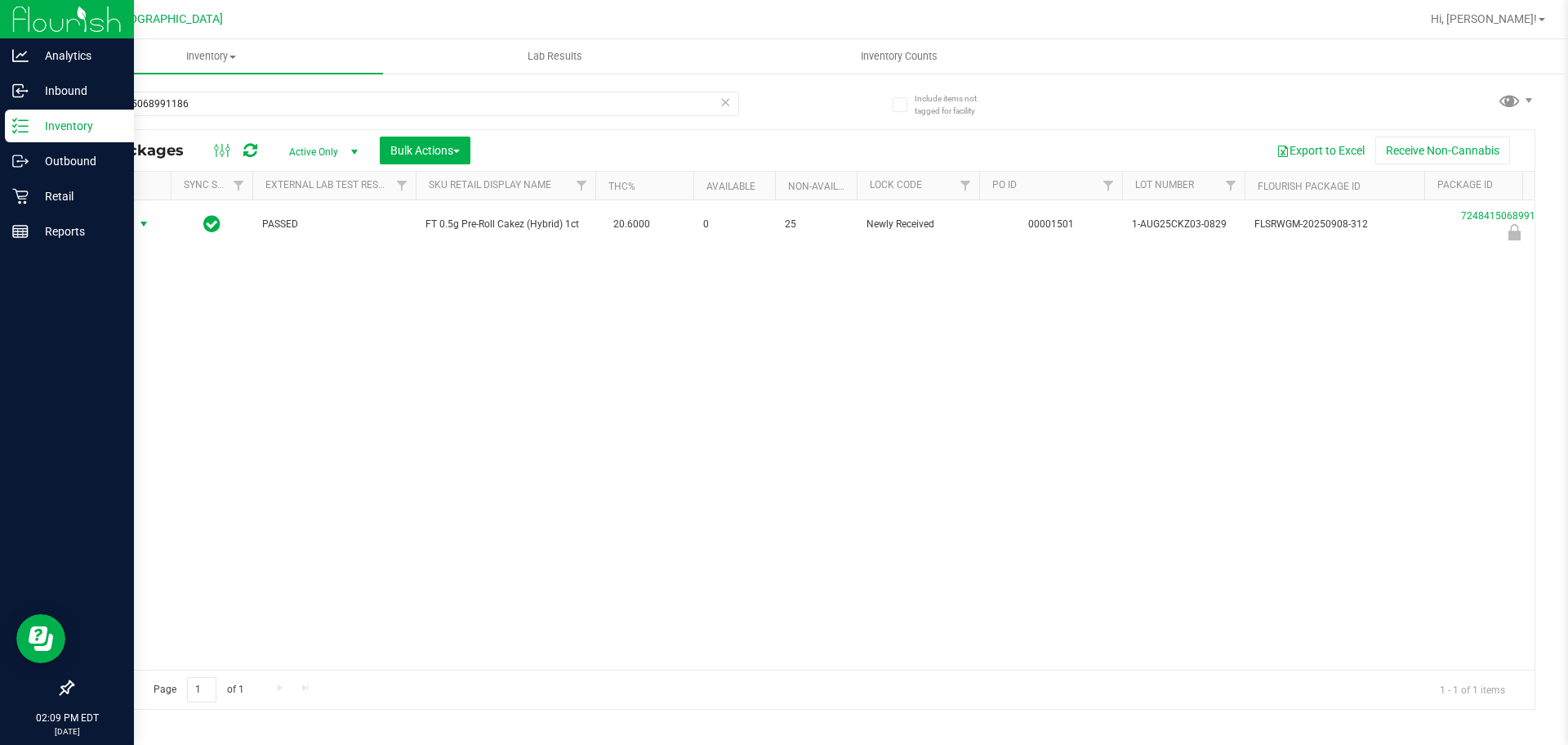
click at [119, 226] on span "Action" at bounding box center [111, 223] width 44 height 23
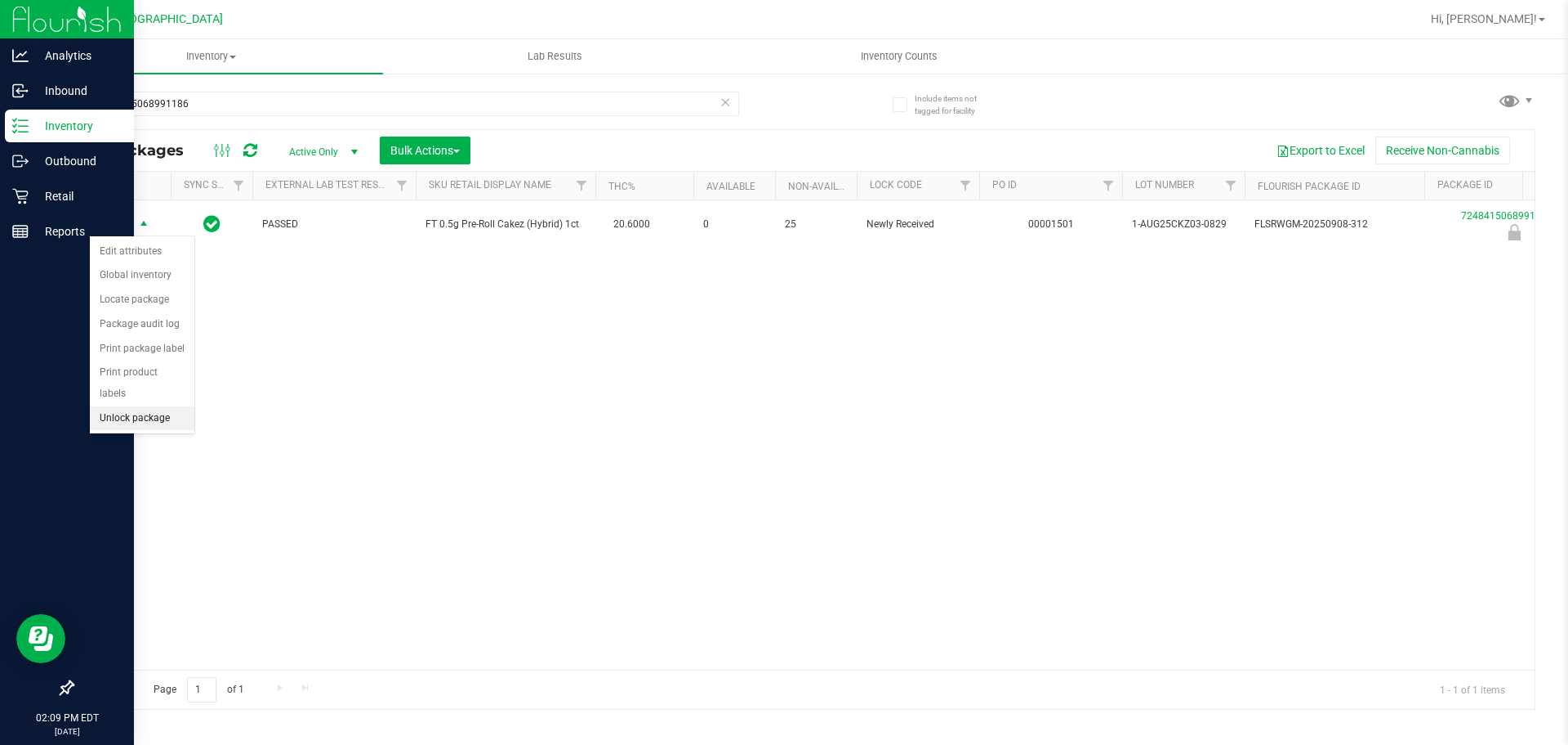
click at [150, 407] on li "Unlock package" at bounding box center [141, 418] width 104 height 25
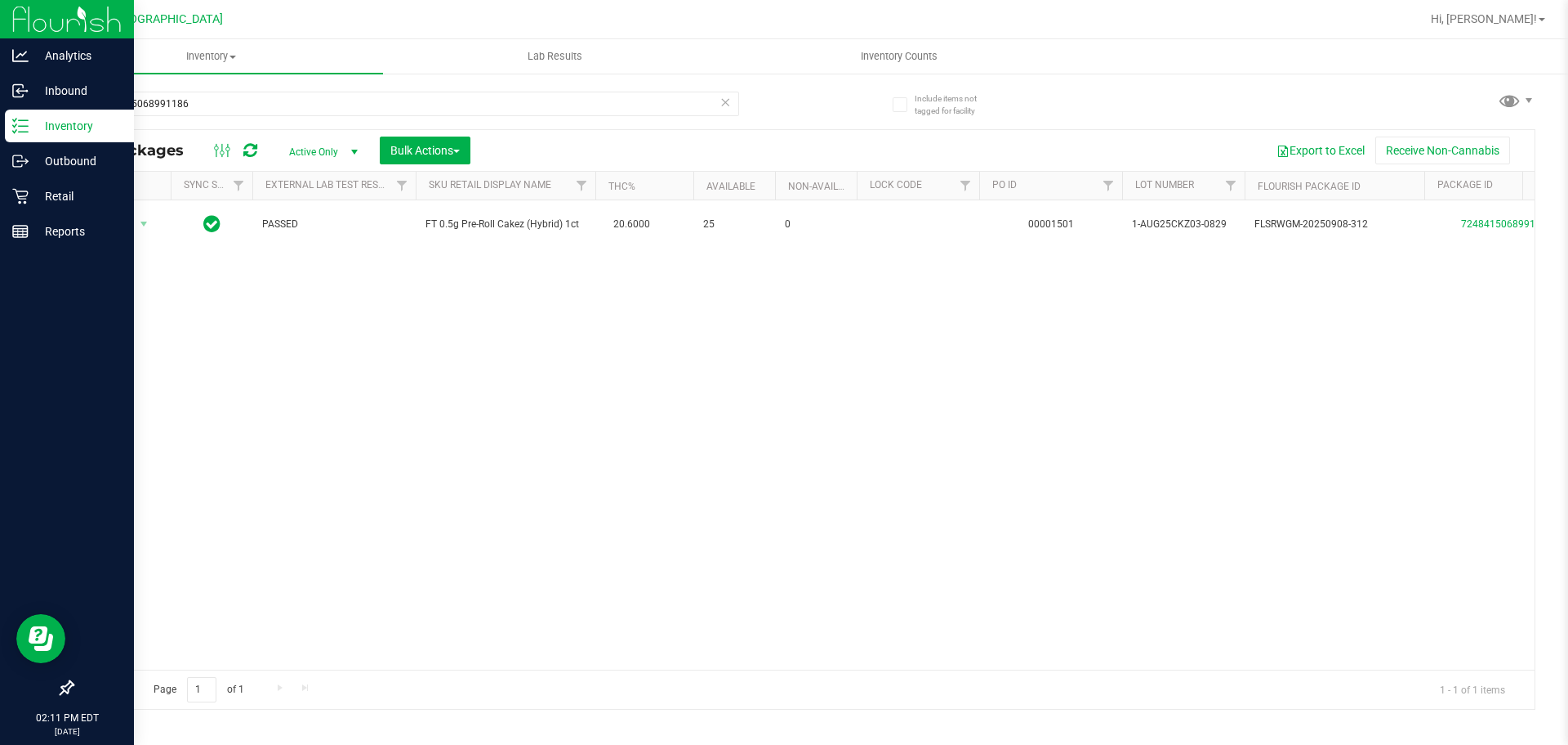
click at [1174, 370] on div "Action Action Adjust qty Create package Edit attributes Global inventory Locate…" at bounding box center [803, 435] width 1462 height 469
click at [228, 99] on input "7248415068991186" at bounding box center [405, 103] width 667 height 25
type input "7630540165642095"
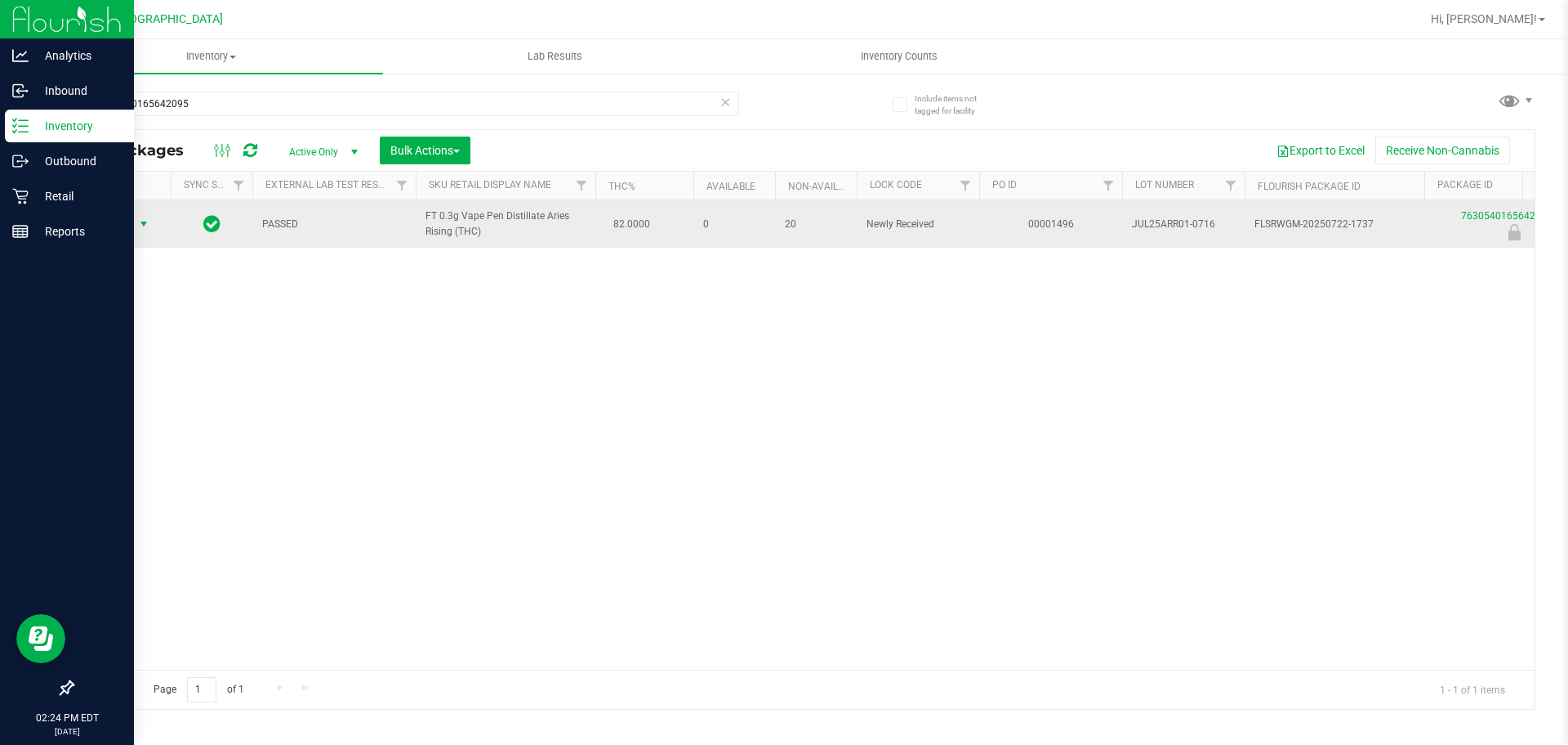
click at [140, 222] on span "select" at bounding box center [143, 224] width 13 height 13
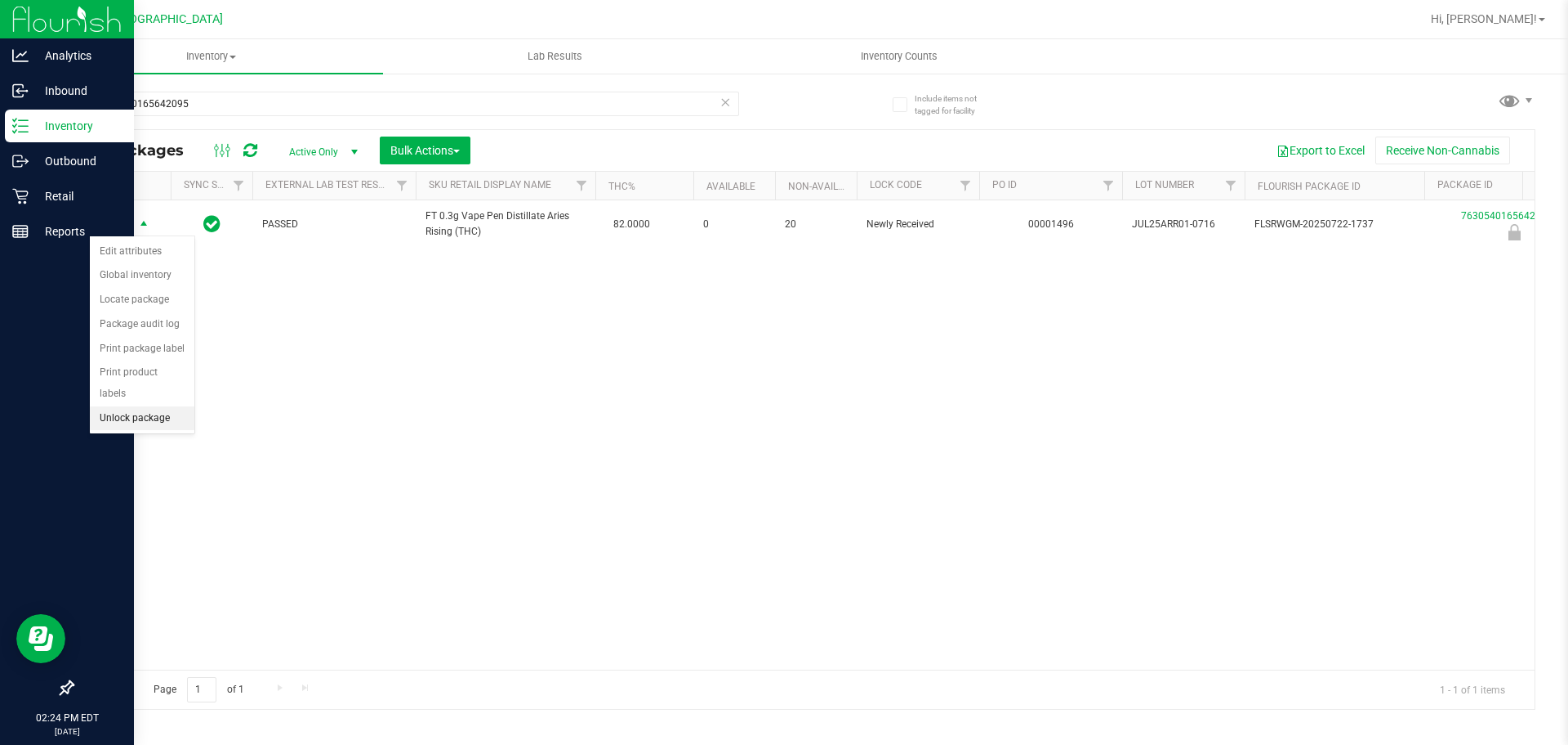
click at [128, 407] on li "Unlock package" at bounding box center [141, 418] width 104 height 25
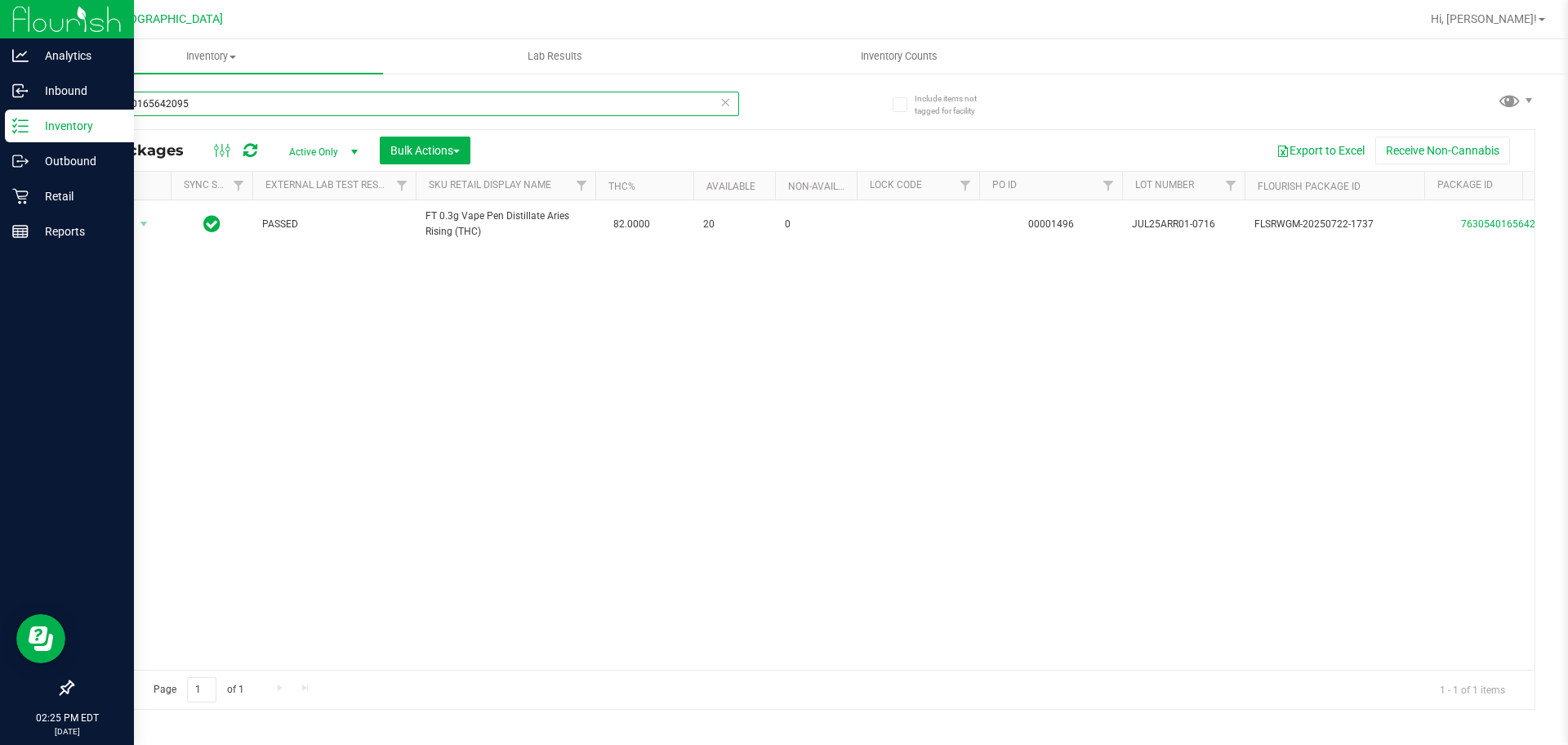
click at [183, 103] on input "7630540165642095" at bounding box center [405, 103] width 667 height 25
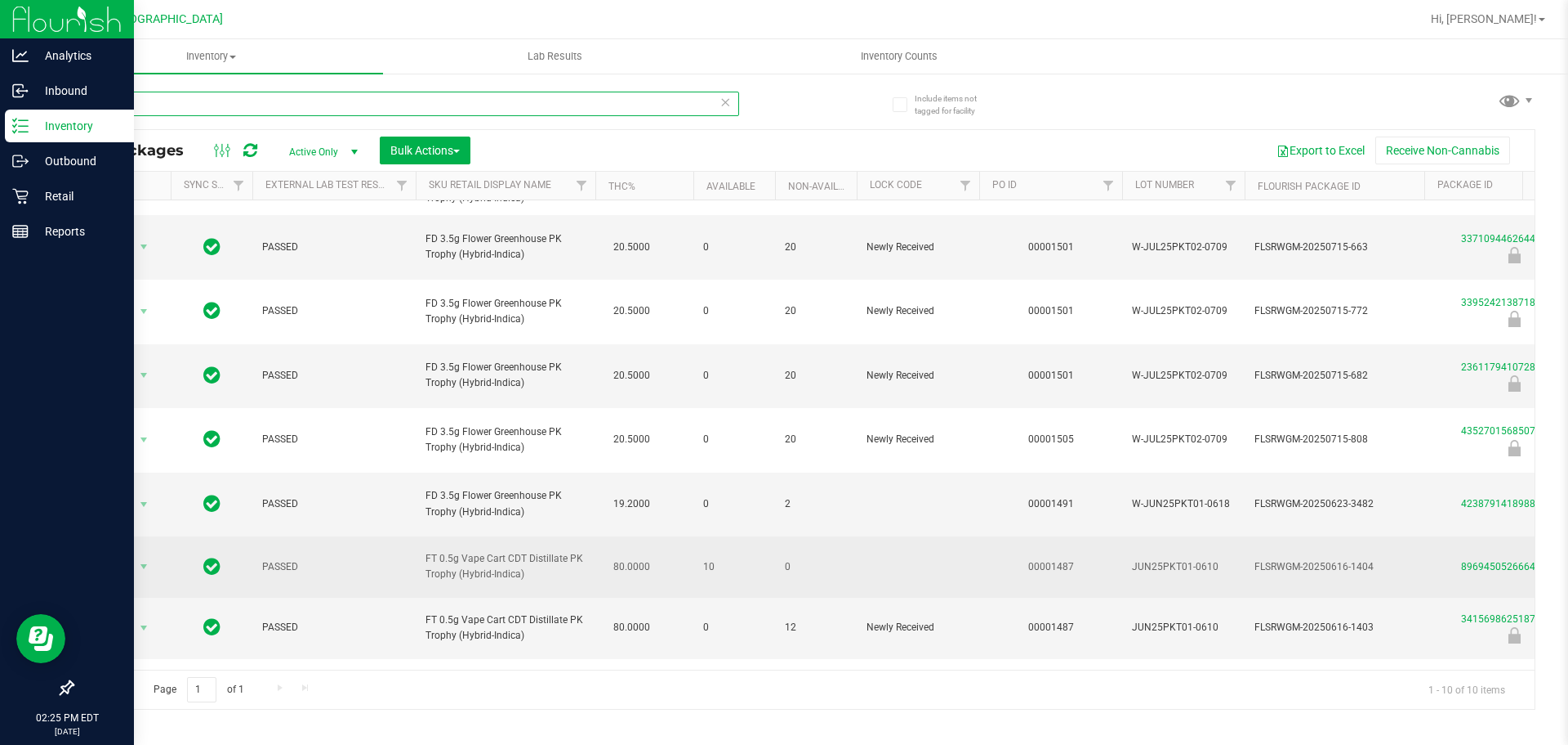
scroll to position [53, 0]
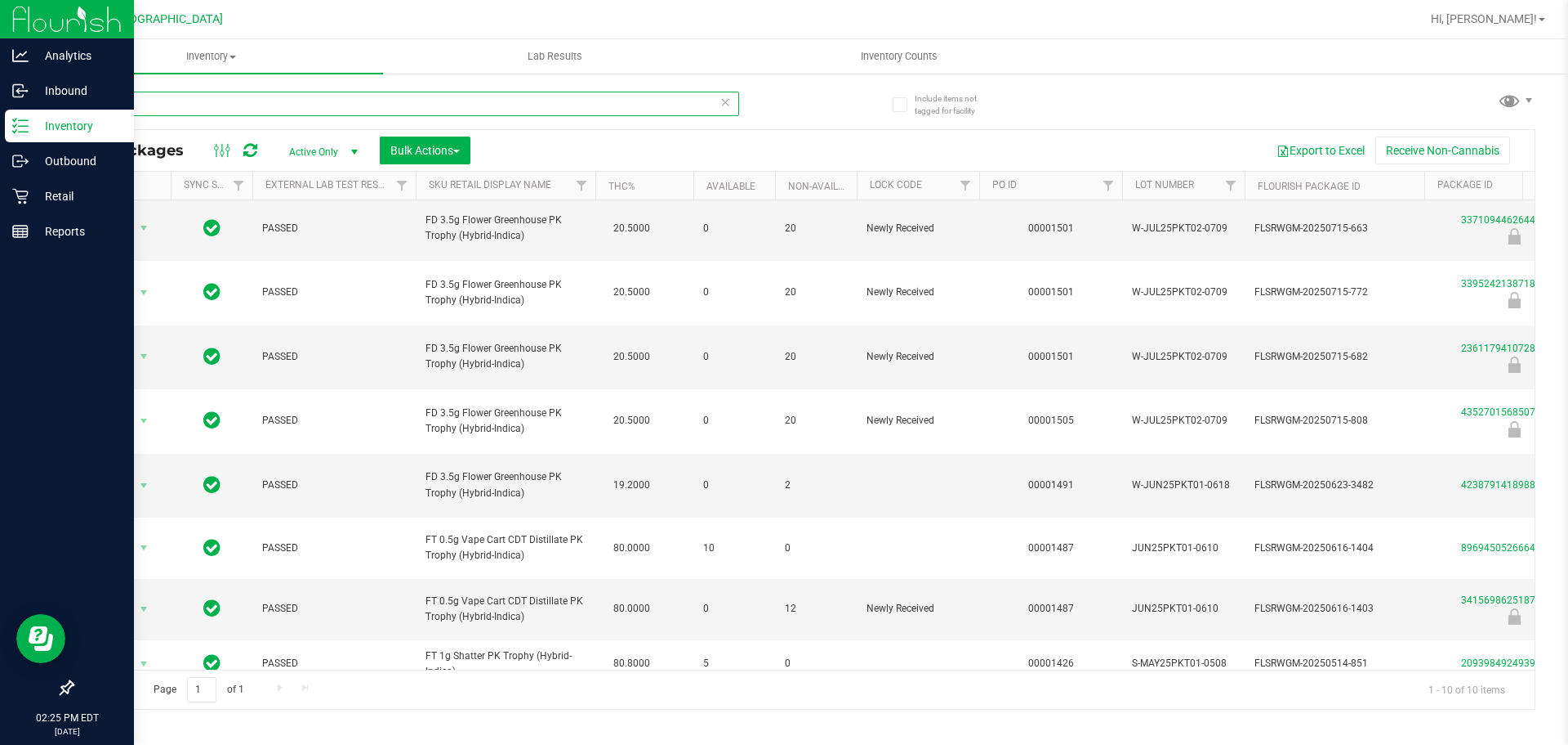
click at [212, 105] on input "pkt" at bounding box center [405, 103] width 667 height 25
type input "2361179410728106"
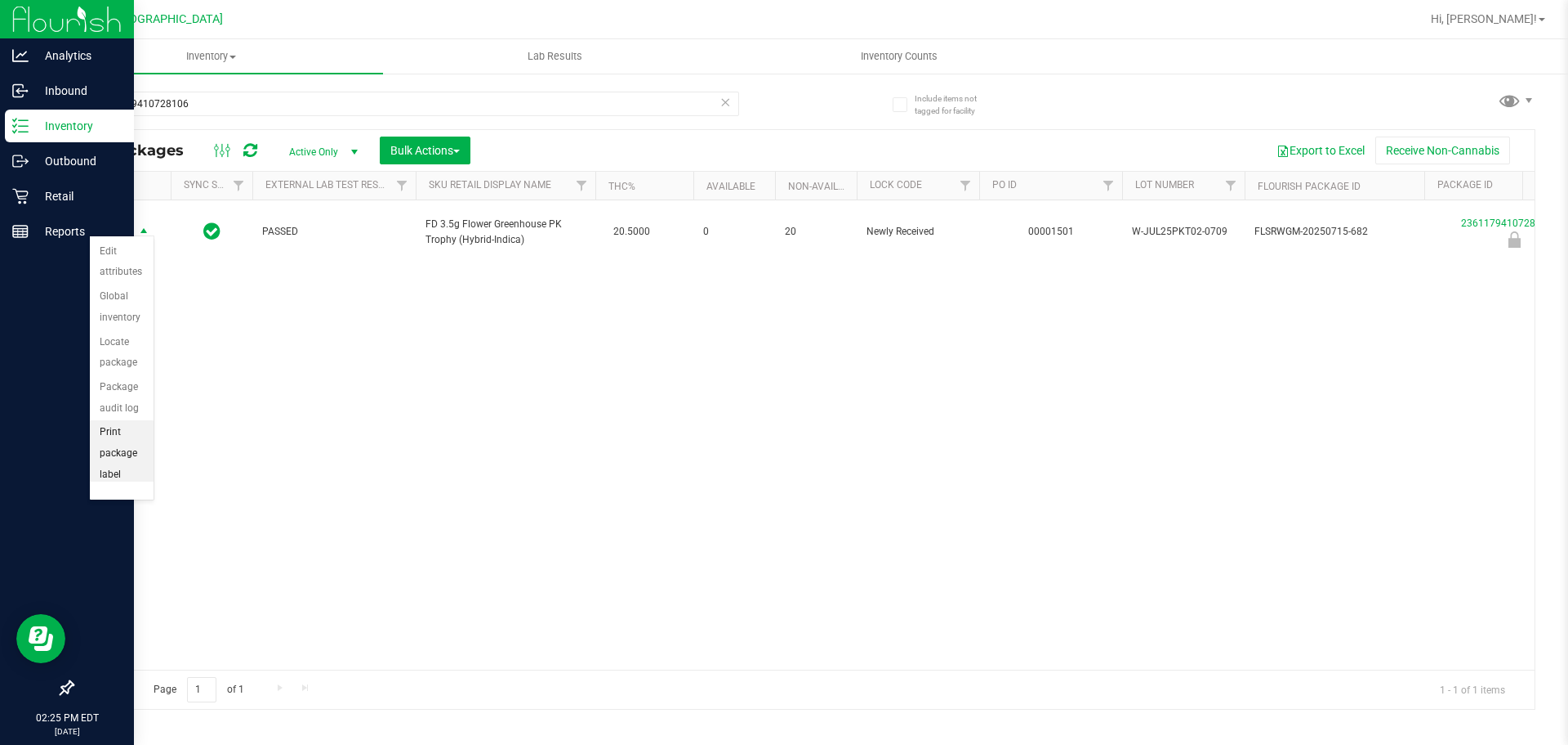
scroll to position [117, 0]
click at [127, 467] on li "Unlock package" at bounding box center [122, 459] width 63 height 45
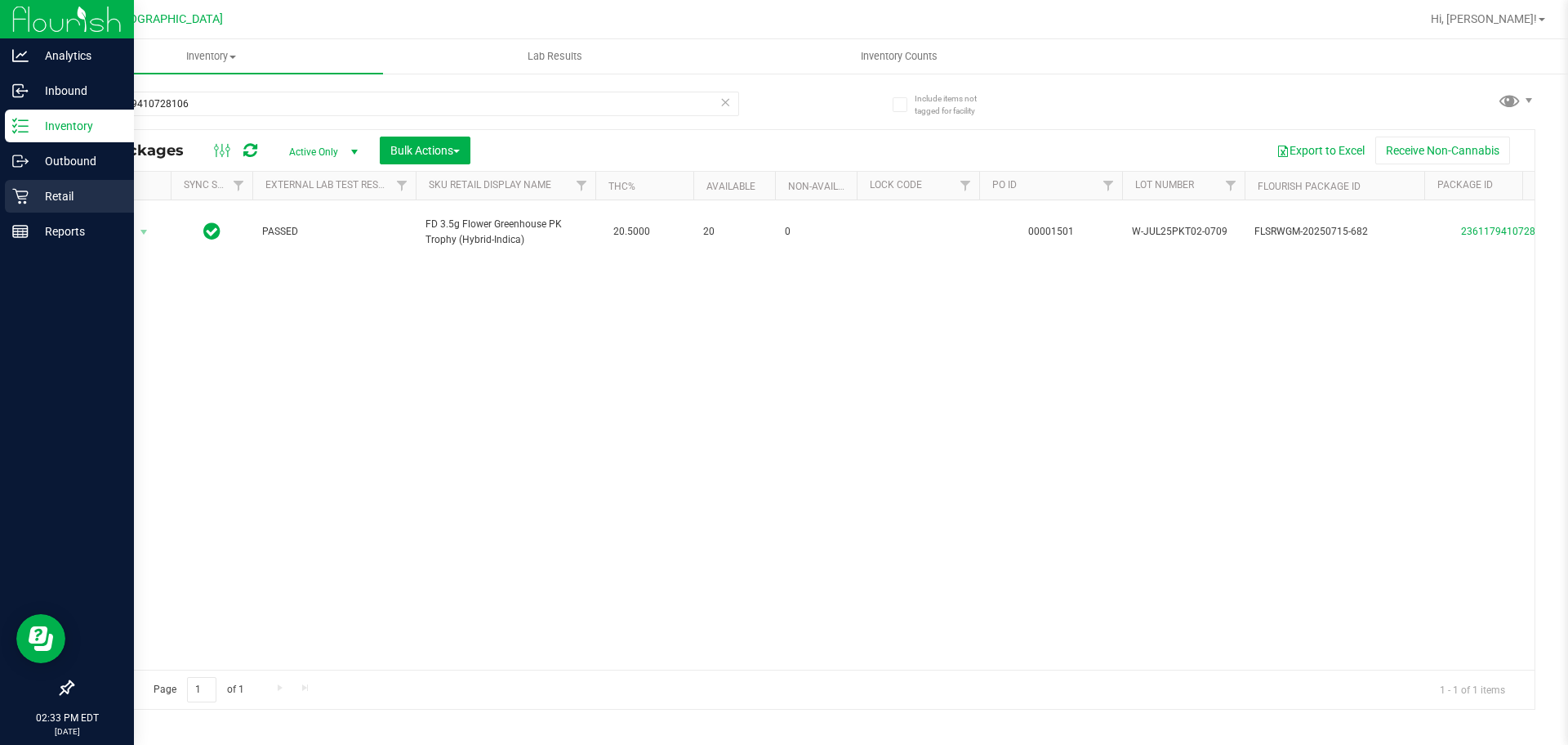
click at [23, 214] on link "Retail" at bounding box center [67, 197] width 134 height 35
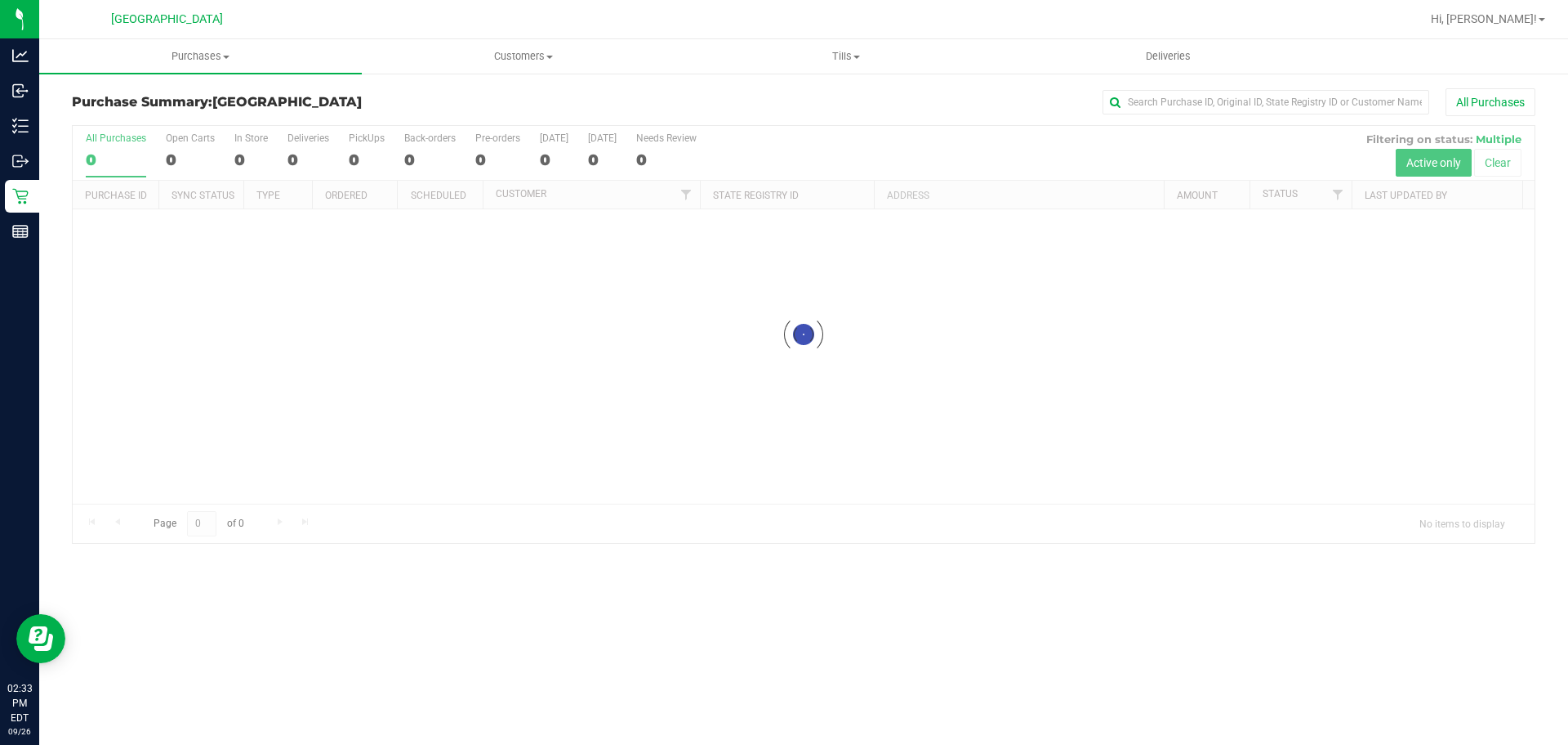
click at [833, 529] on div at bounding box center [803, 334] width 1462 height 417
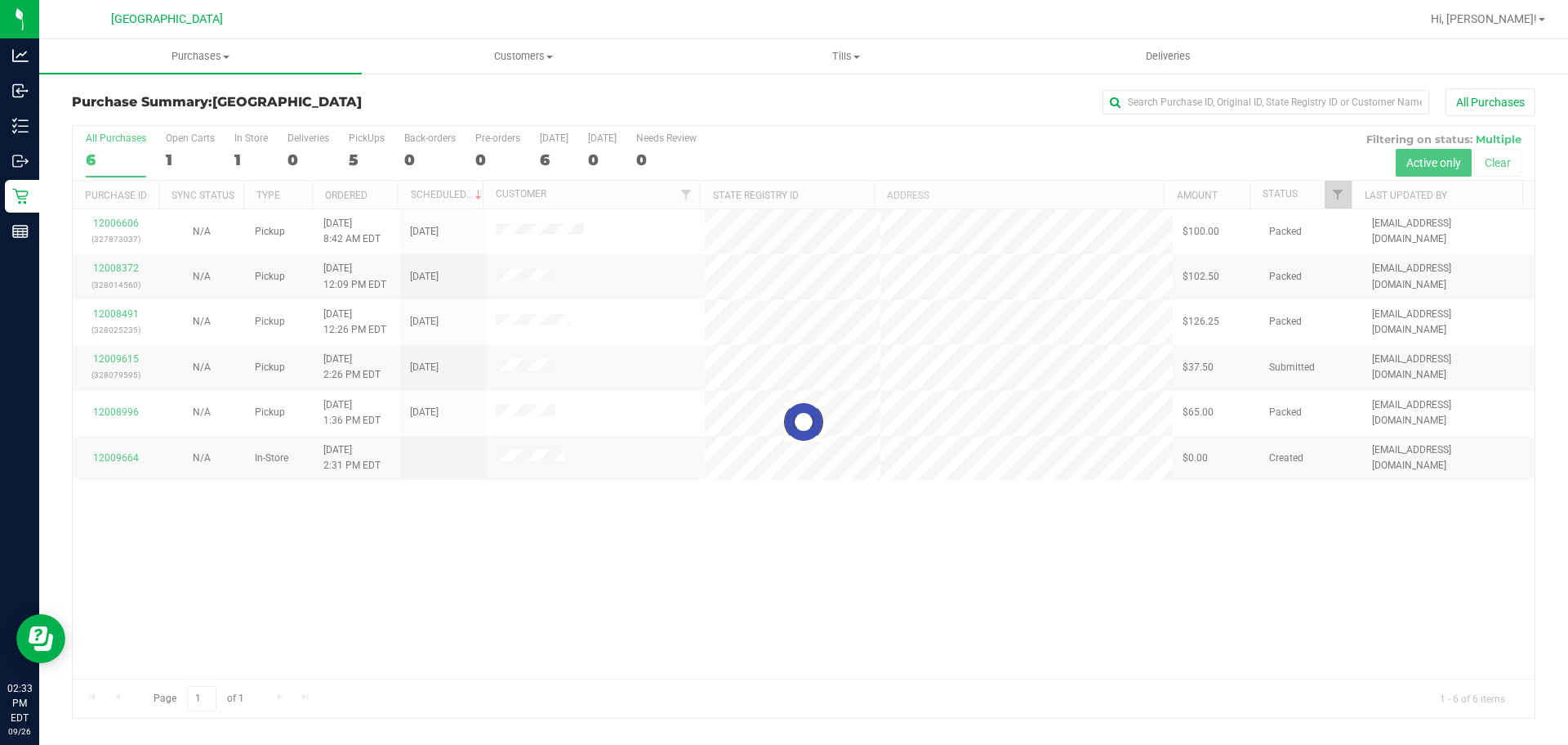
click at [1091, 353] on div at bounding box center [803, 422] width 1462 height 592
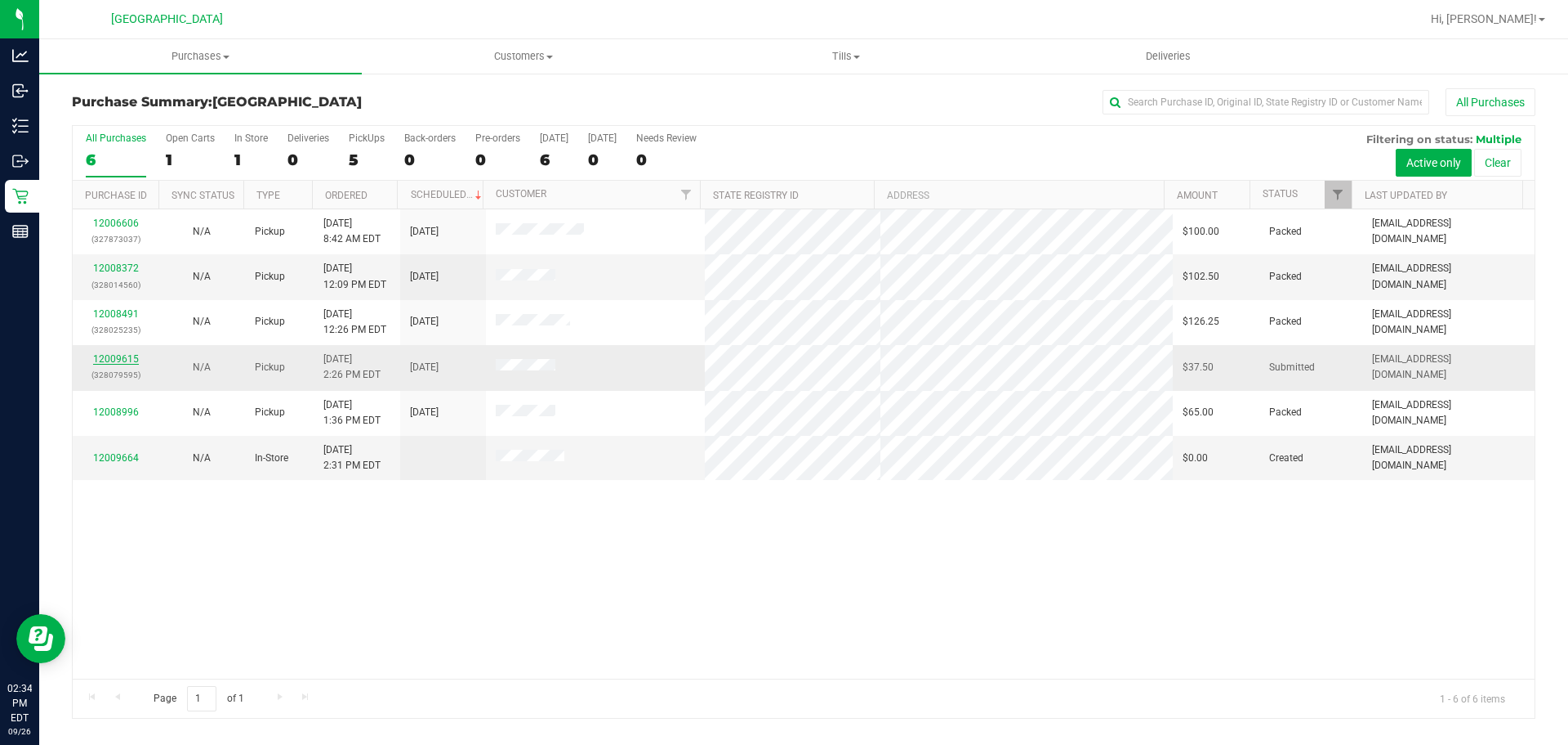
click at [131, 356] on link "12009615" at bounding box center [116, 358] width 45 height 12
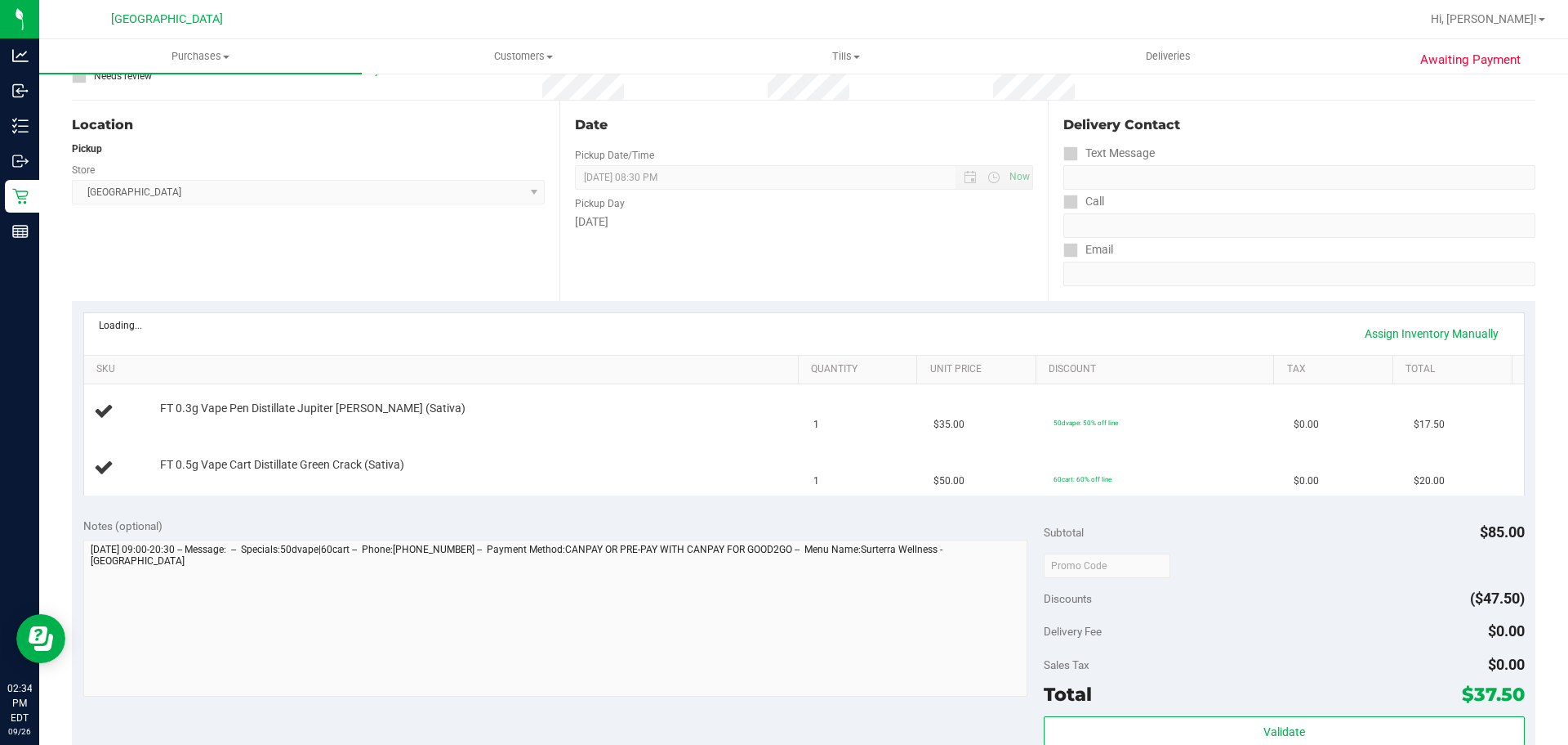
scroll to position [245, 0]
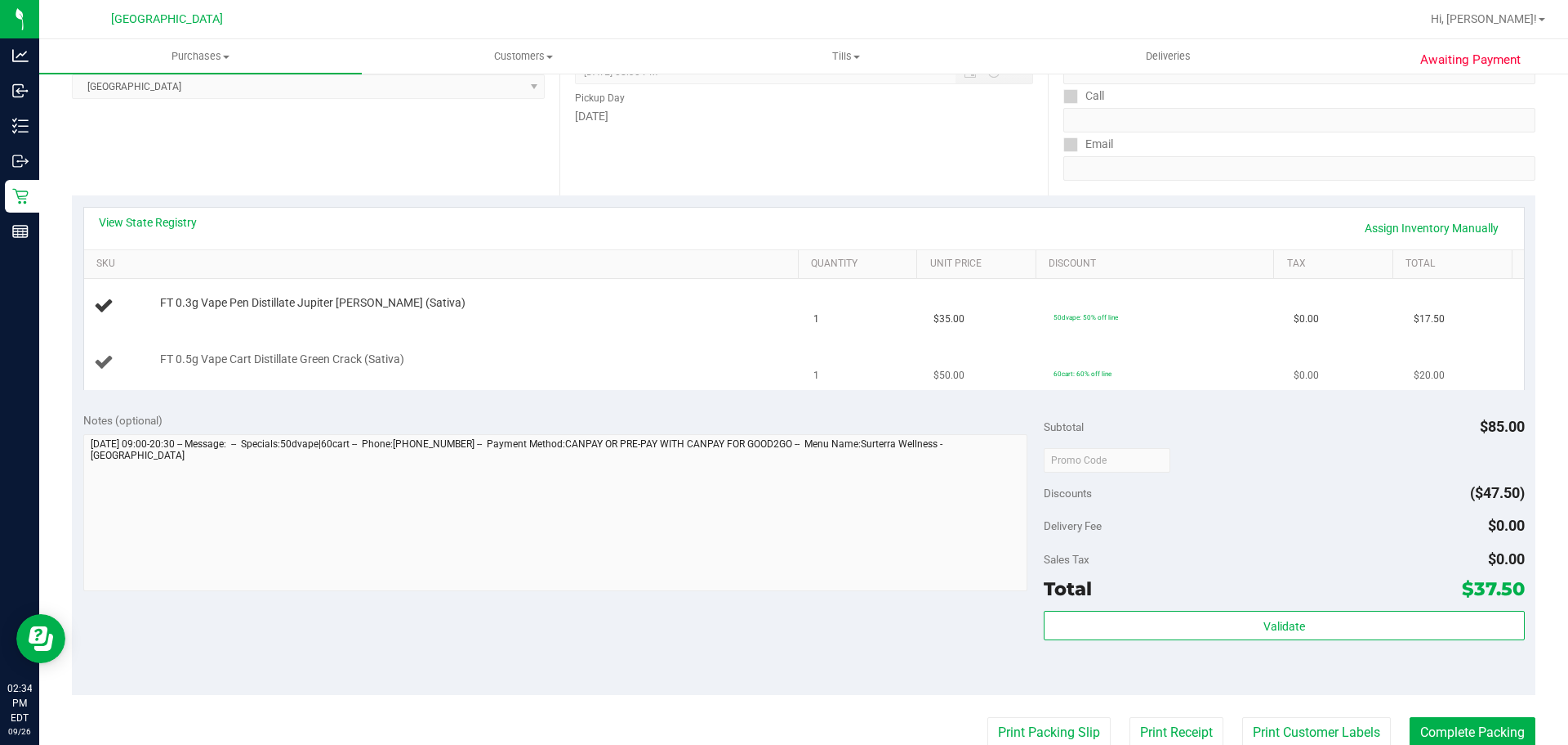
click at [506, 352] on div "FT 0.5g Vape Cart Distillate Green Crack (Sativa)" at bounding box center [472, 359] width 638 height 16
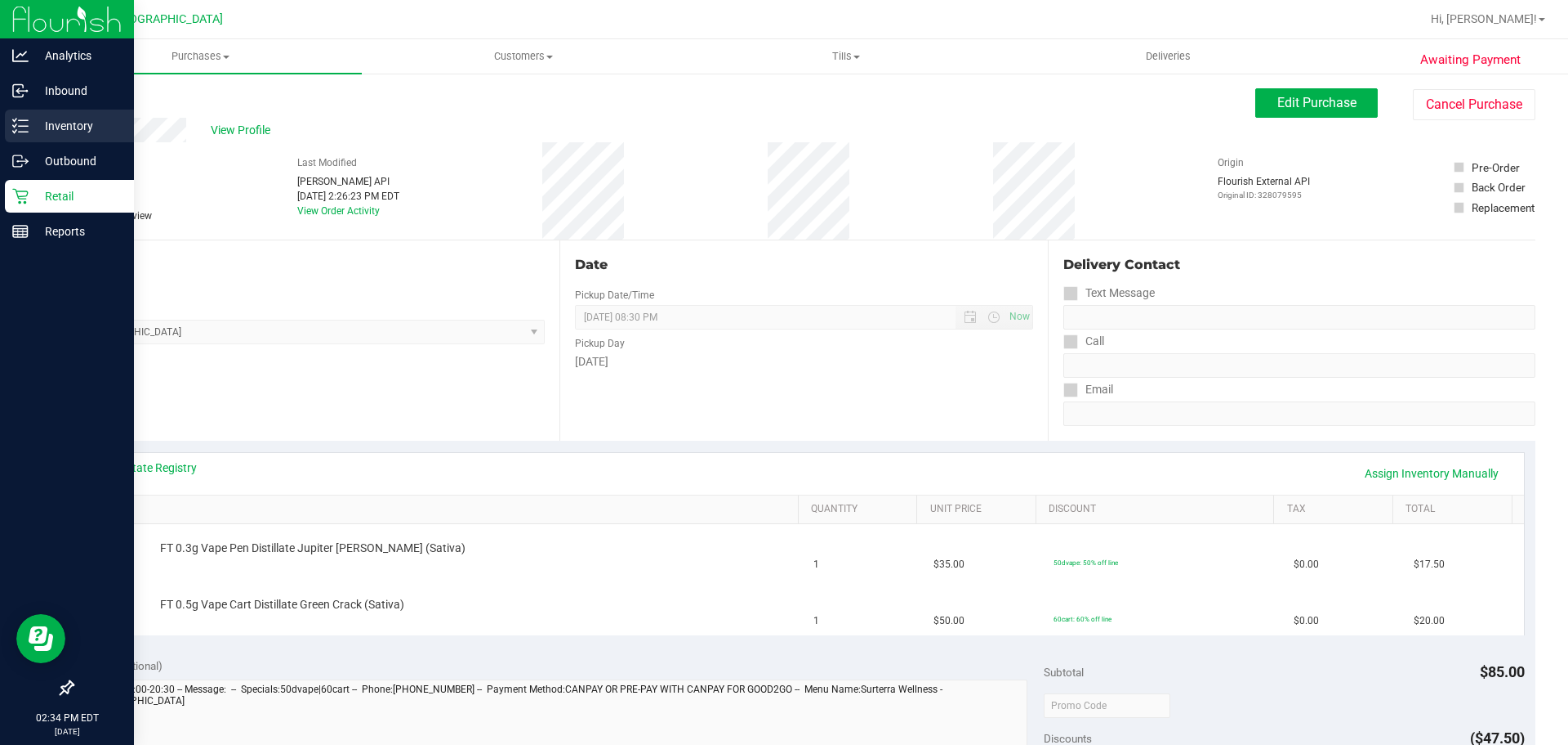
click at [22, 126] on line at bounding box center [24, 126] width 9 height 0
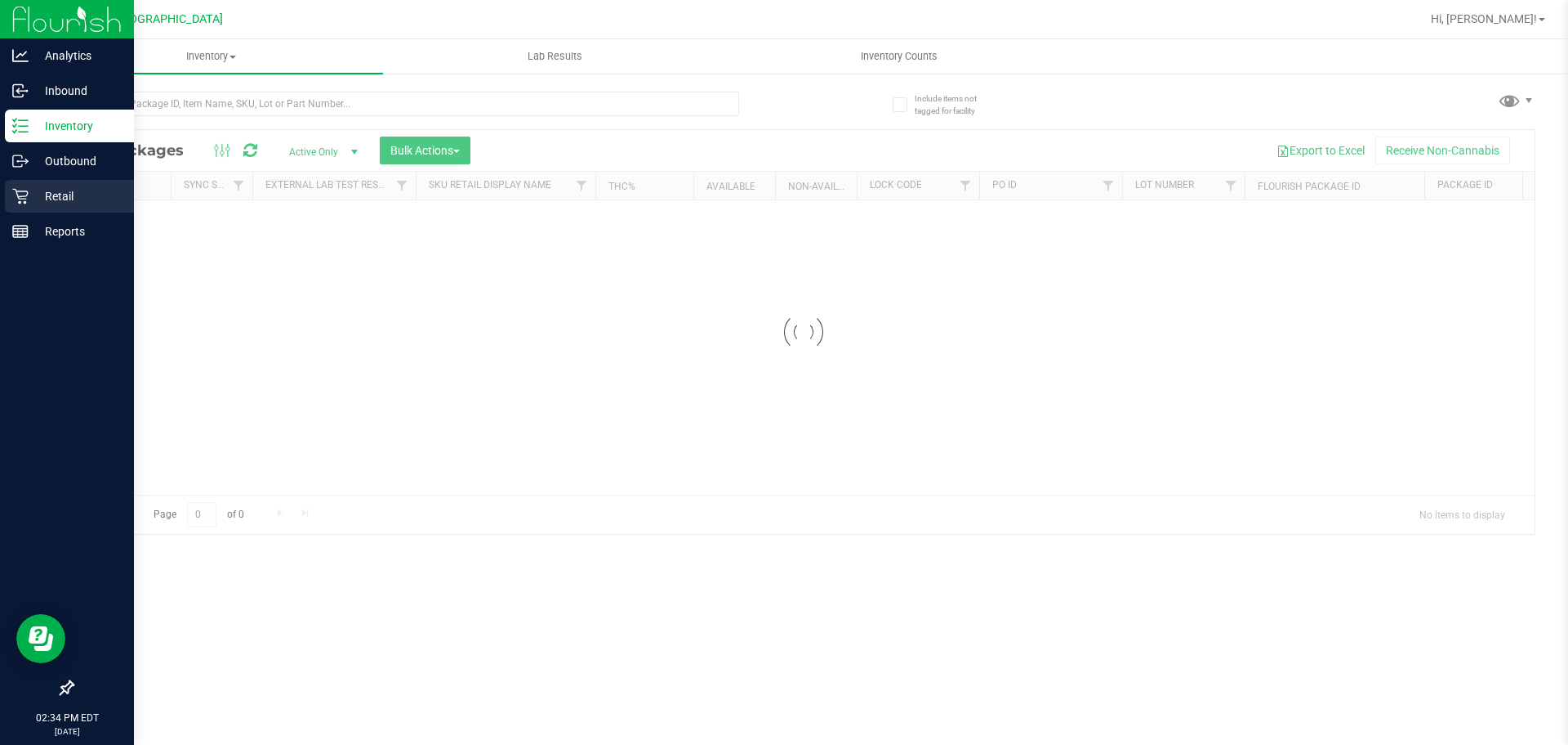
click at [29, 199] on p "Retail" at bounding box center [78, 196] width 98 height 20
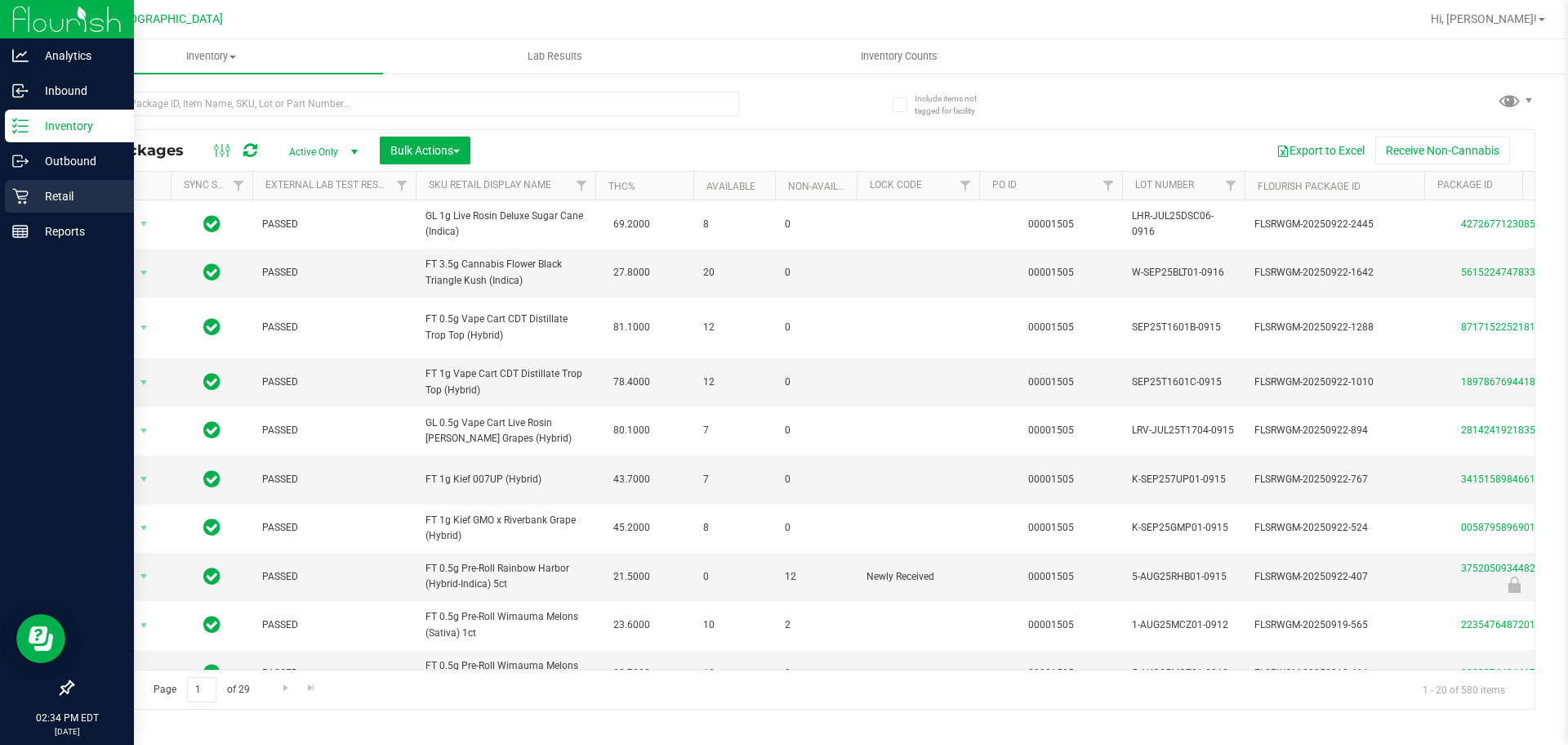
click at [14, 201] on icon at bounding box center [21, 196] width 16 height 16
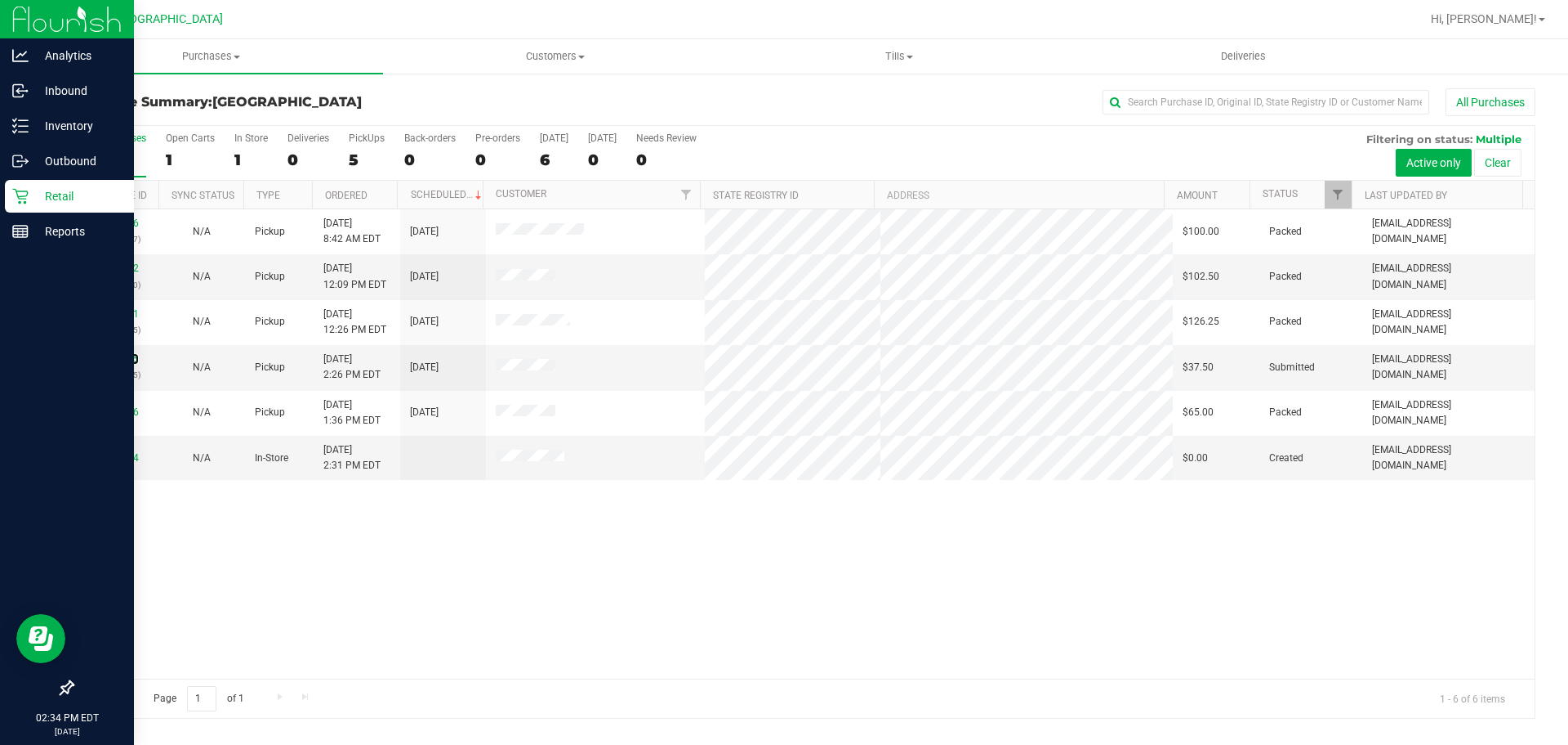
click at [106, 354] on link "12009615" at bounding box center [116, 358] width 45 height 12
click at [132, 267] on link "12008372" at bounding box center [116, 268] width 45 height 12
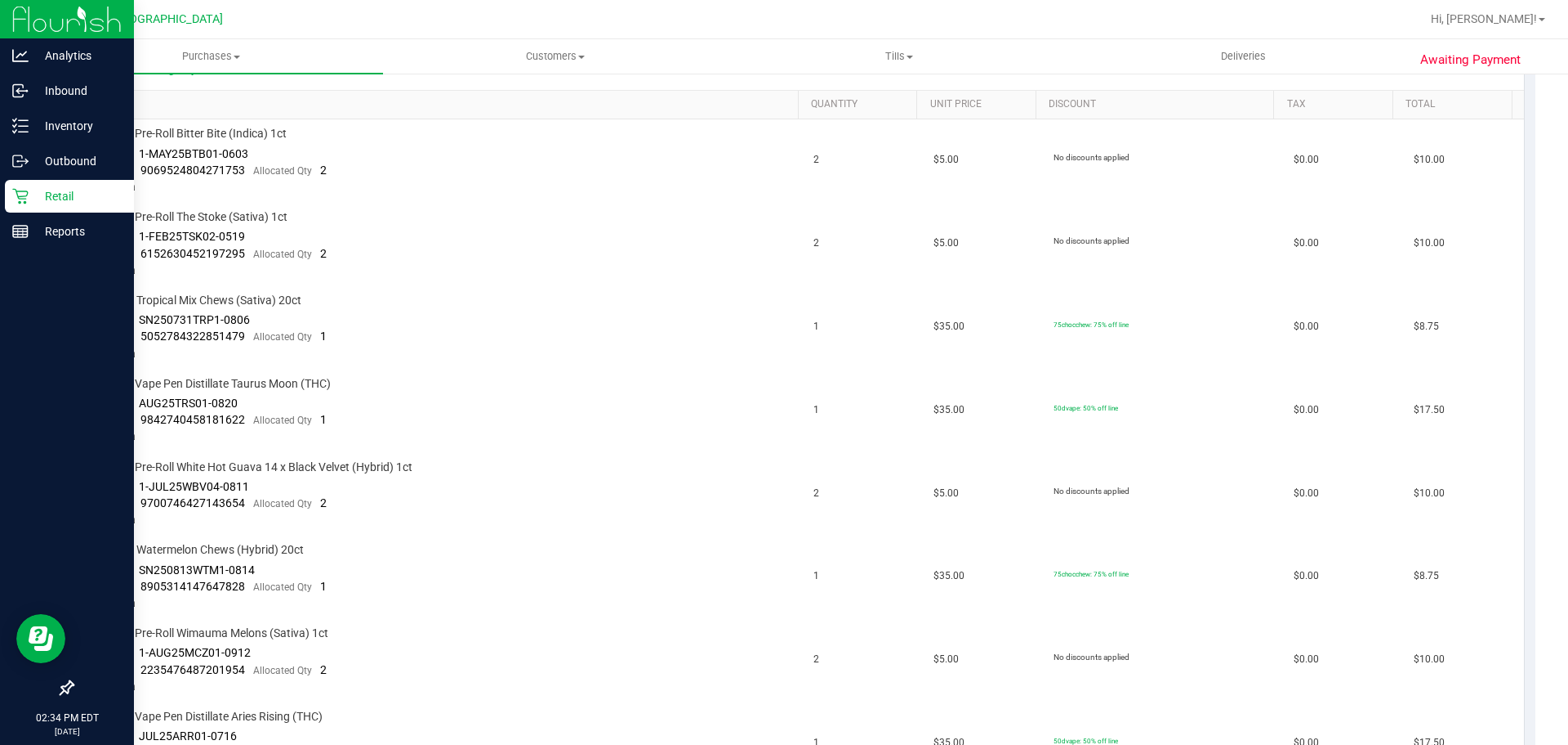
scroll to position [163, 0]
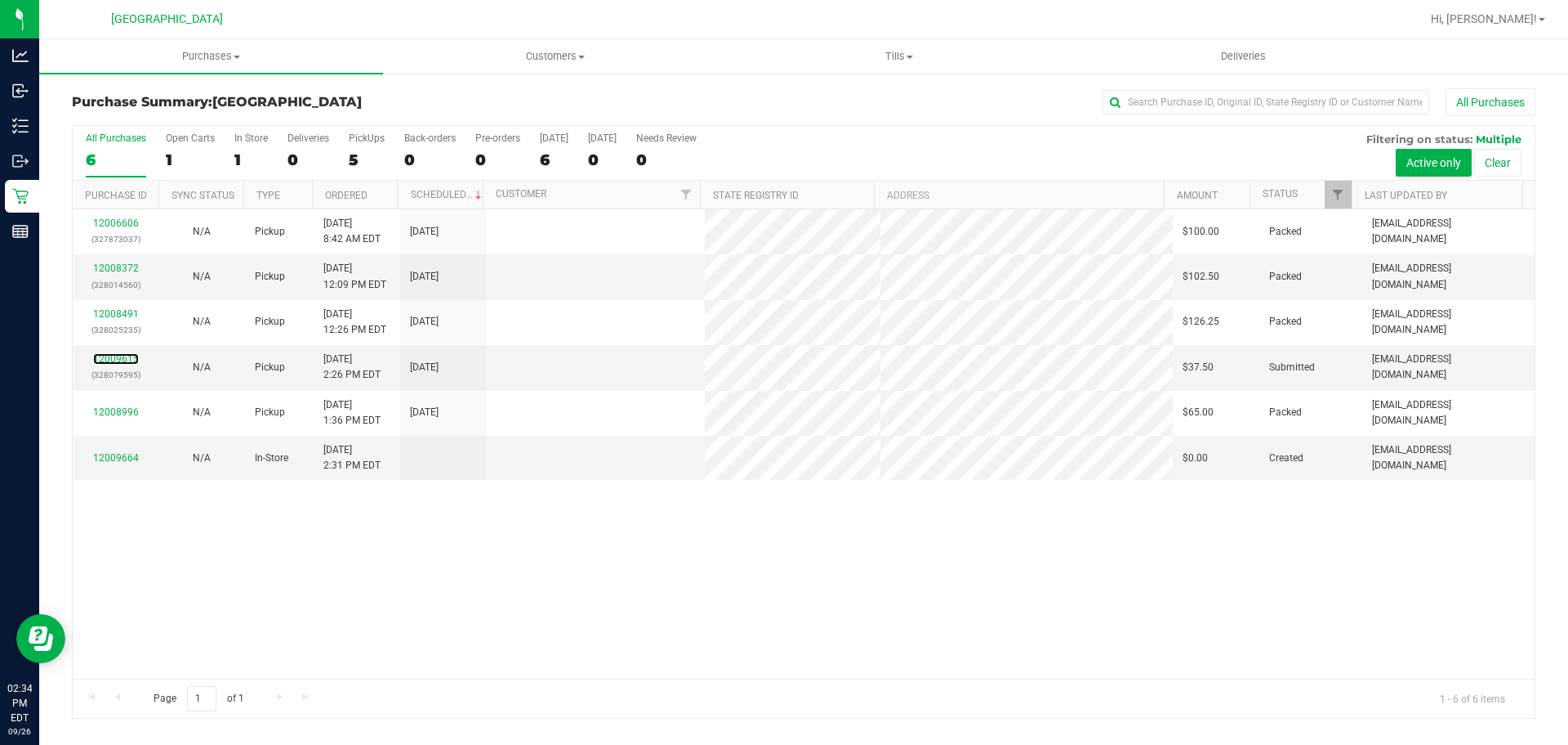
click at [120, 358] on link "12009615" at bounding box center [116, 358] width 45 height 12
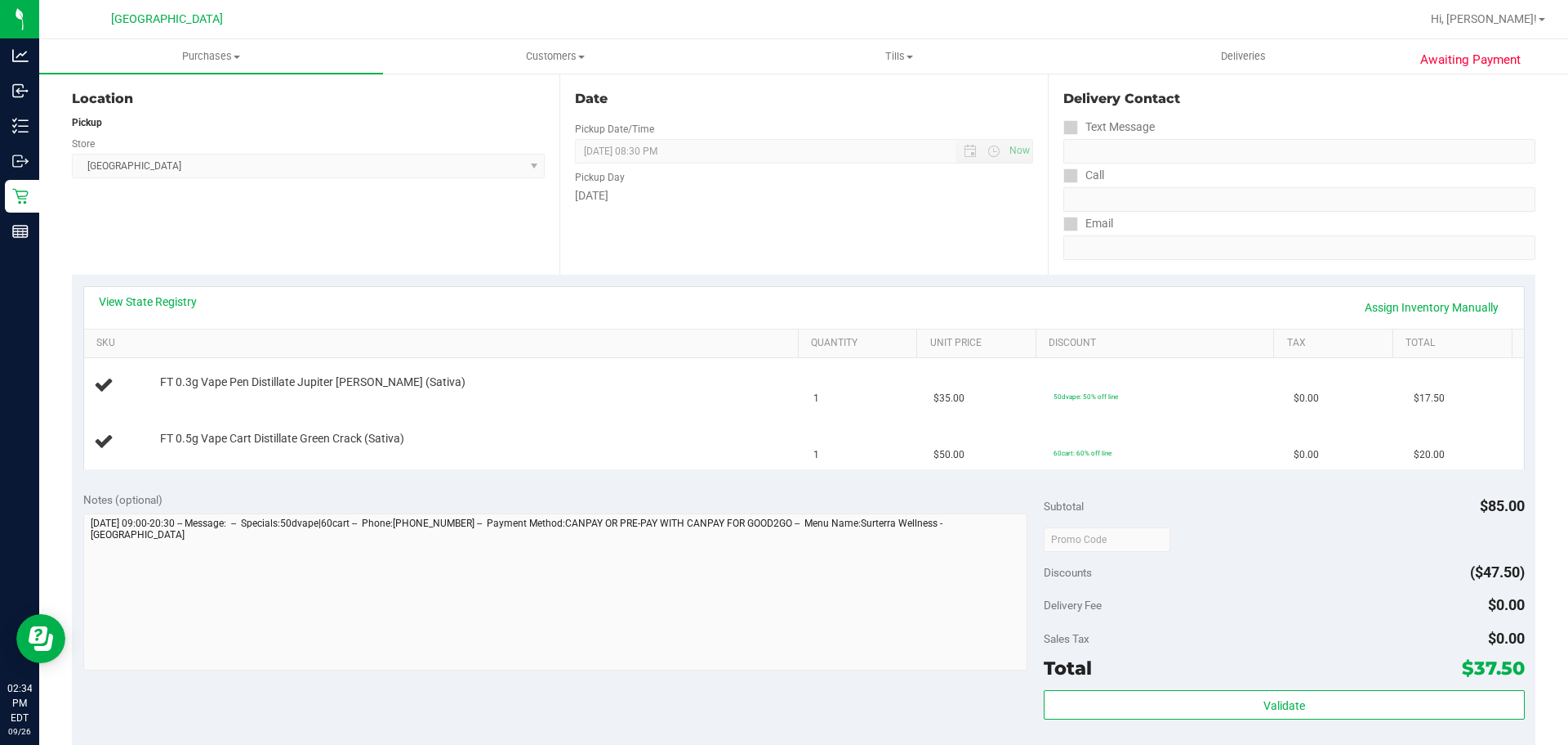
scroll to position [327, 0]
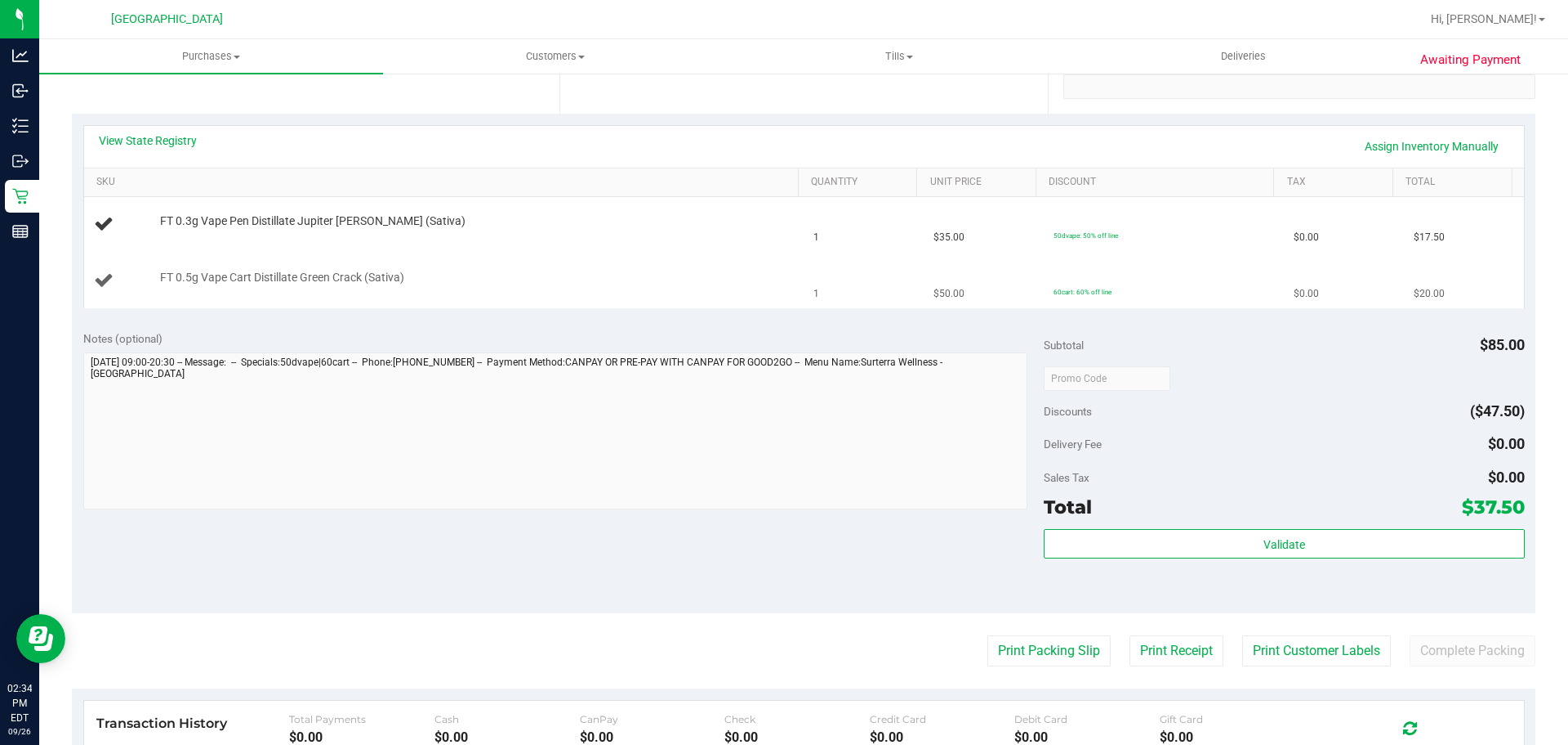
click at [716, 262] on td "FT 0.5g Vape Cart Distillate Green Crack (Sativa)" at bounding box center [444, 280] width 720 height 54
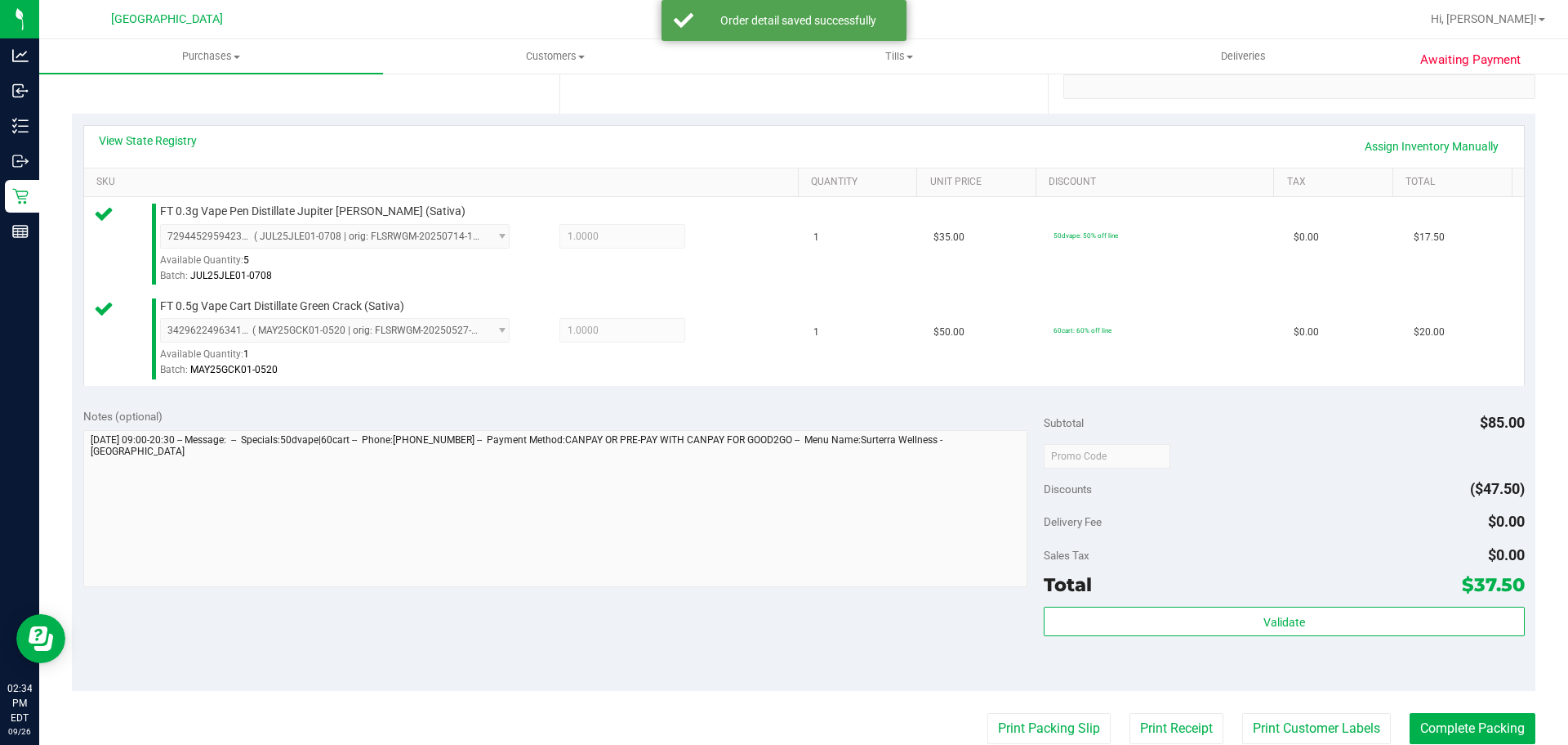
click at [1159, 589] on div "Total $37.50" at bounding box center [1284, 584] width 481 height 29
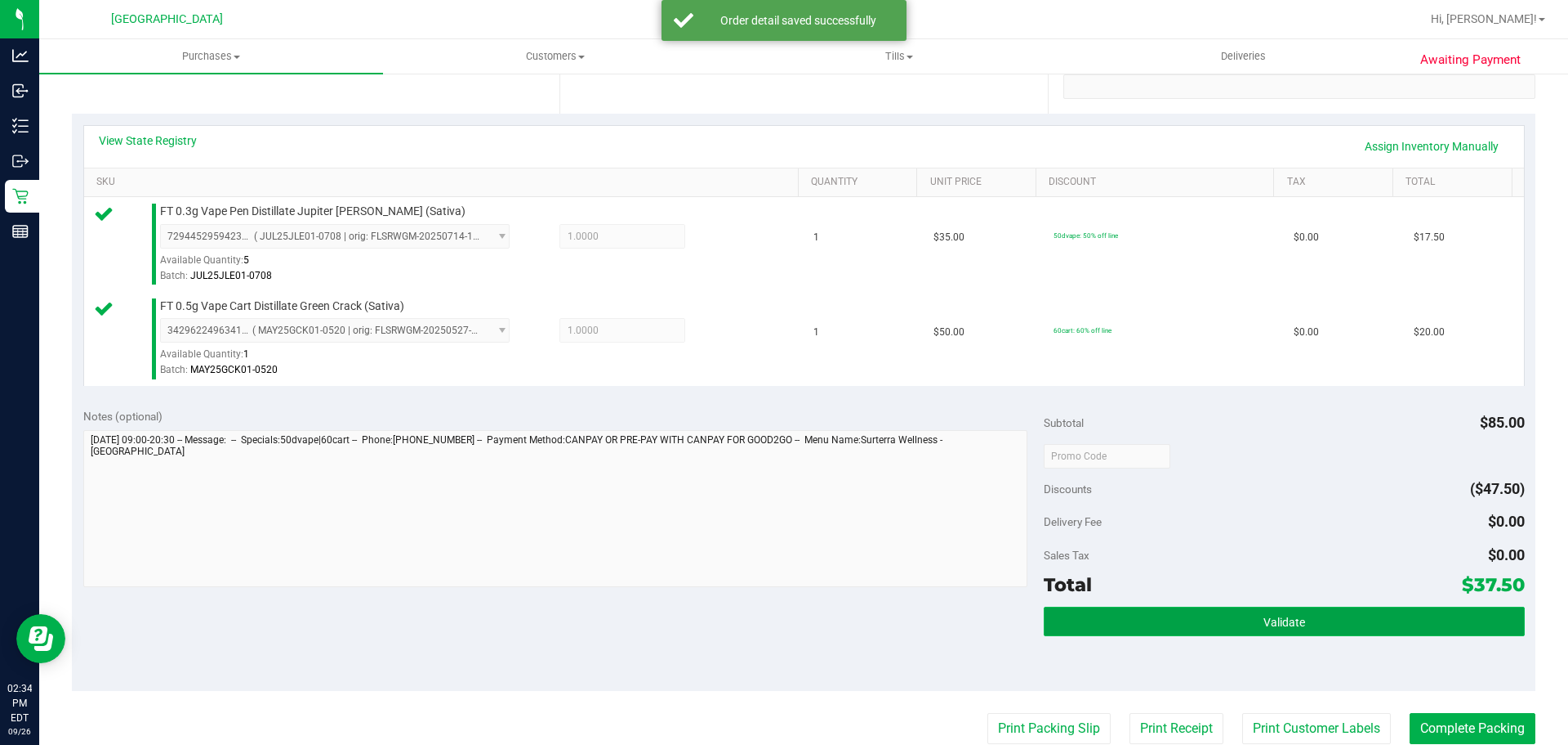
click at [1151, 630] on button "Validate" at bounding box center [1284, 621] width 481 height 29
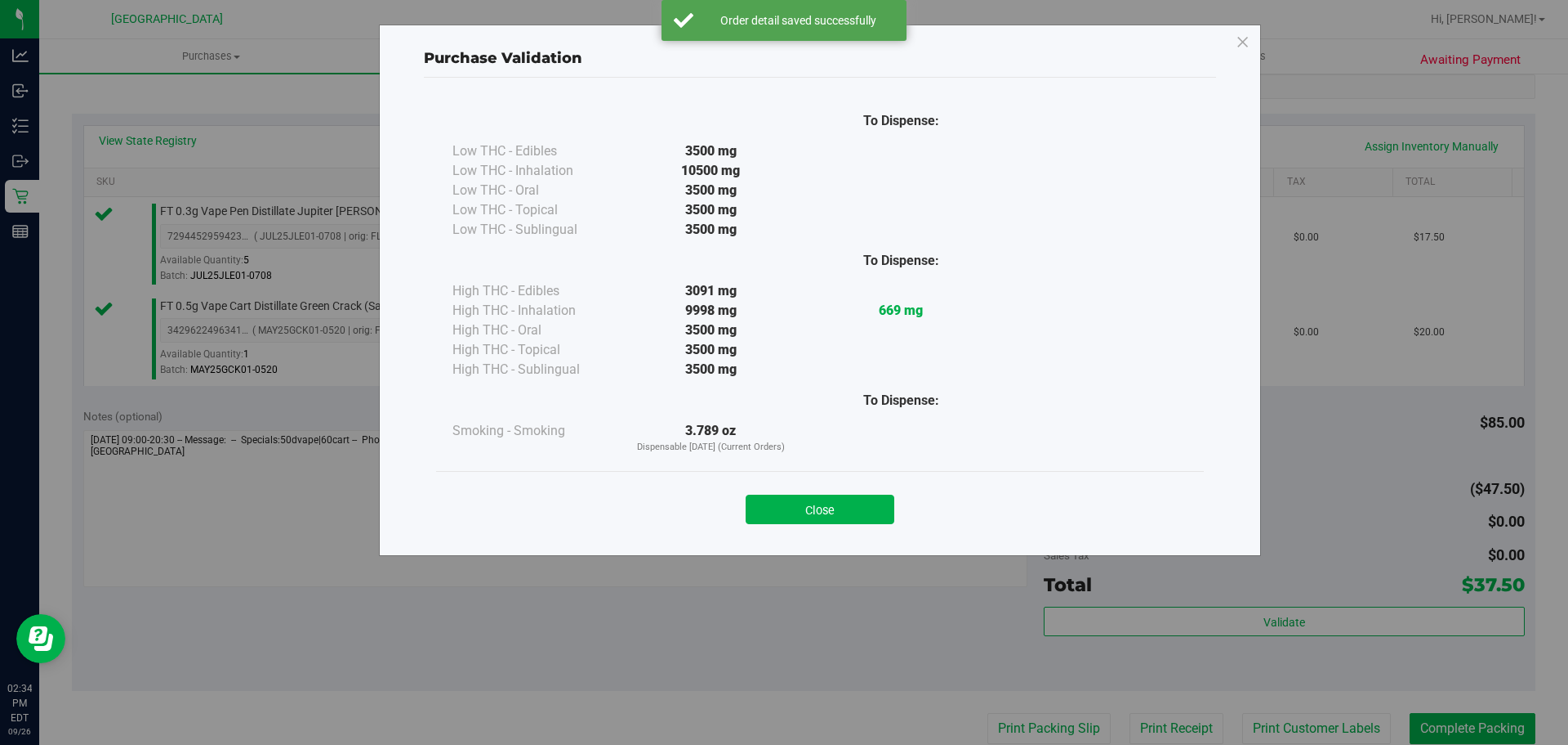
click at [817, 536] on div "To Dispense: Low THC - Edibles 3500 mg" at bounding box center [820, 309] width 793 height 463
click at [827, 493] on div "Close" at bounding box center [821, 504] width 744 height 41
click at [835, 516] on button "Close" at bounding box center [820, 509] width 149 height 29
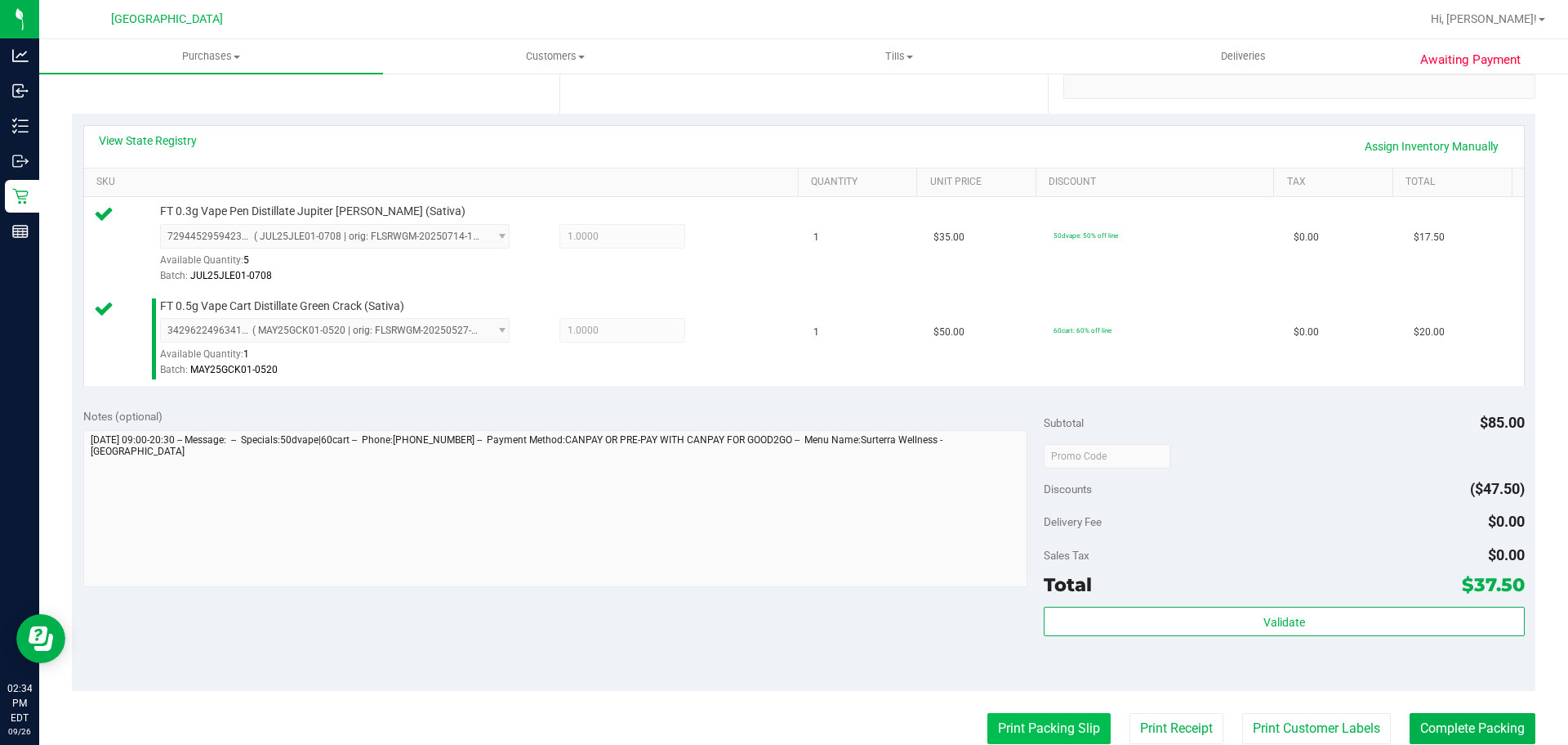
click at [1025, 712] on button "Print Packing Slip" at bounding box center [1049, 728] width 123 height 31
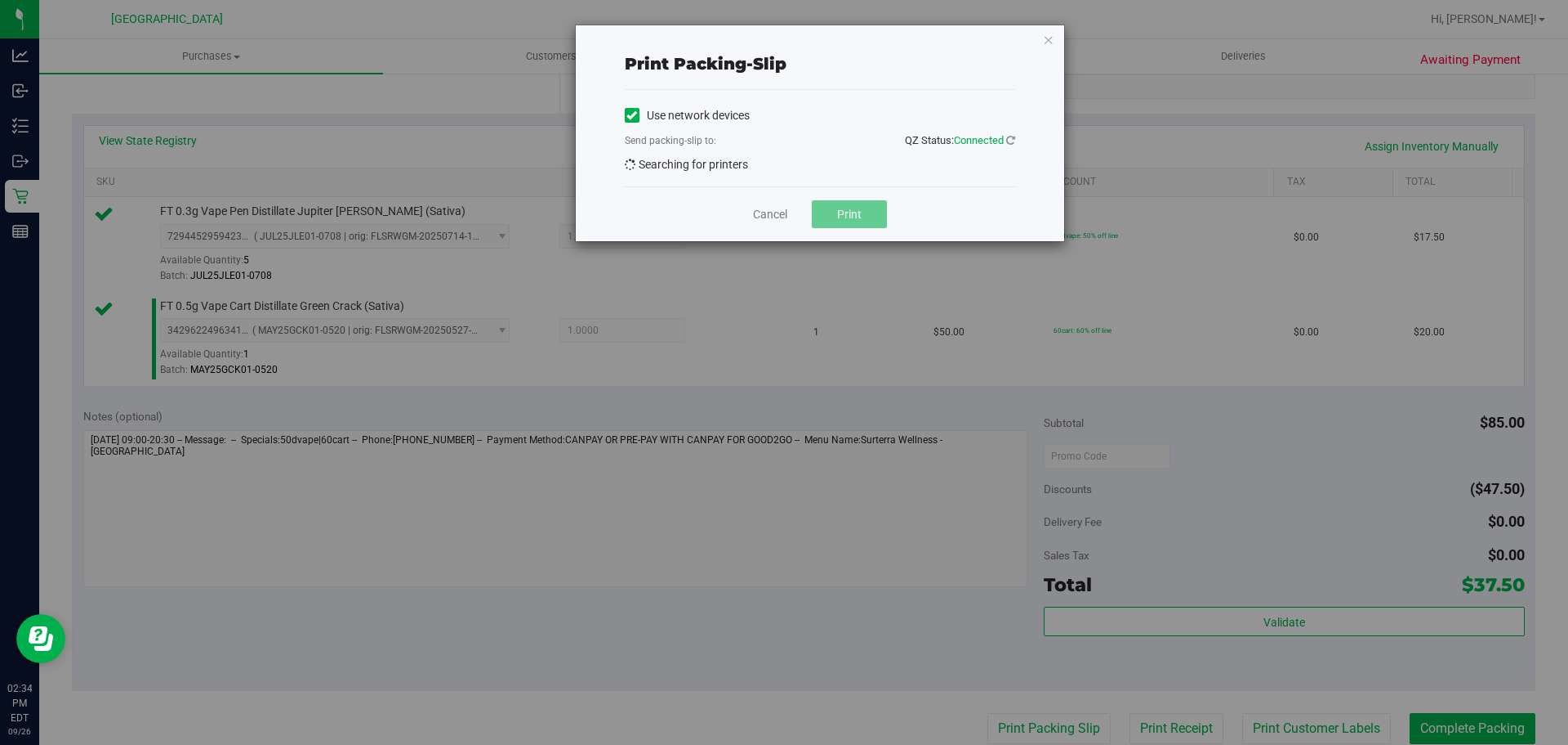
click at [1025, 718] on div "Print packing-slip Use network devices Send packing-slip to: QZ Status: Connect…" at bounding box center [790, 372] width 1581 height 745
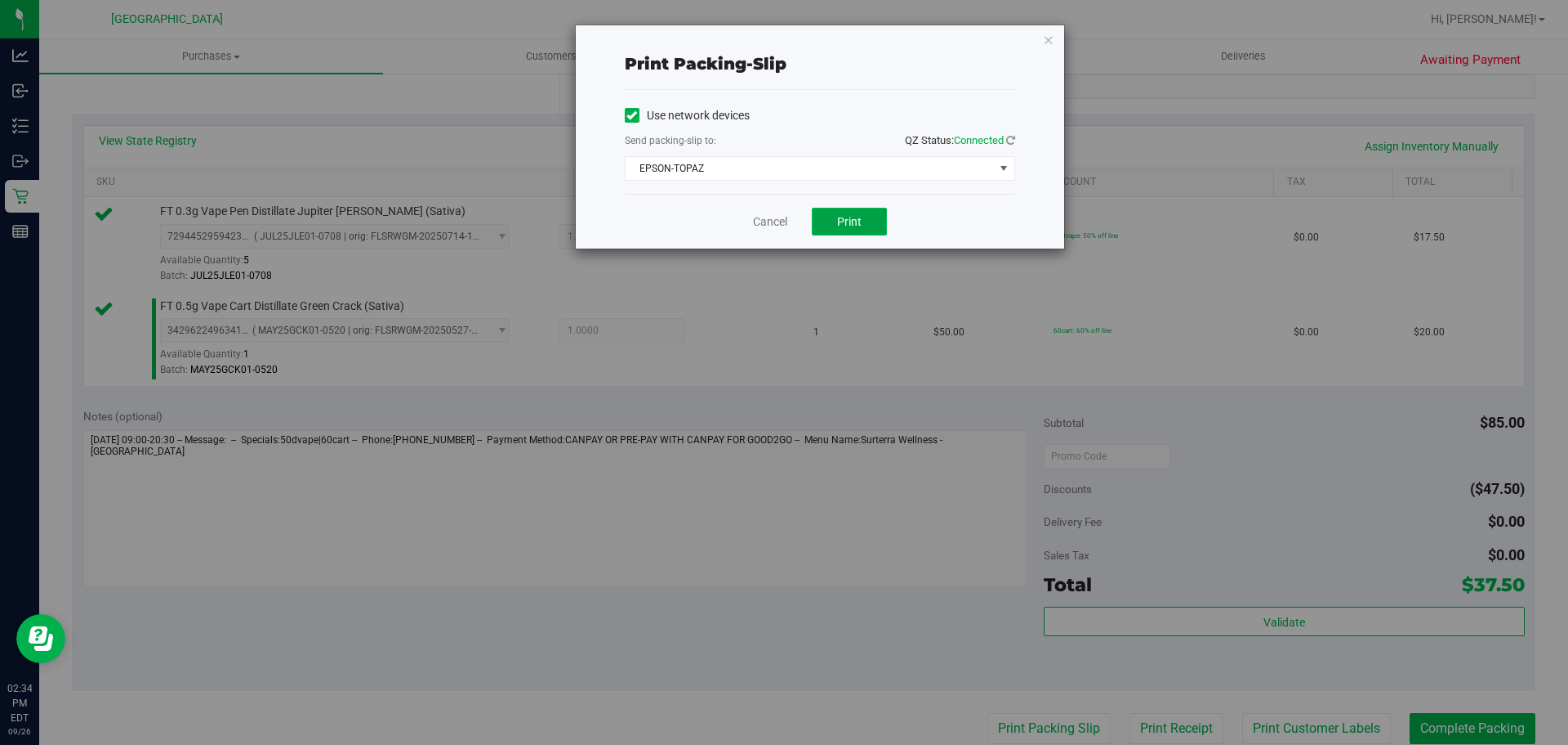
click at [853, 212] on button "Print" at bounding box center [849, 221] width 75 height 28
click at [778, 211] on div "Cancel Print" at bounding box center [820, 221] width 391 height 54
click at [780, 224] on link "Cancel" at bounding box center [771, 221] width 34 height 17
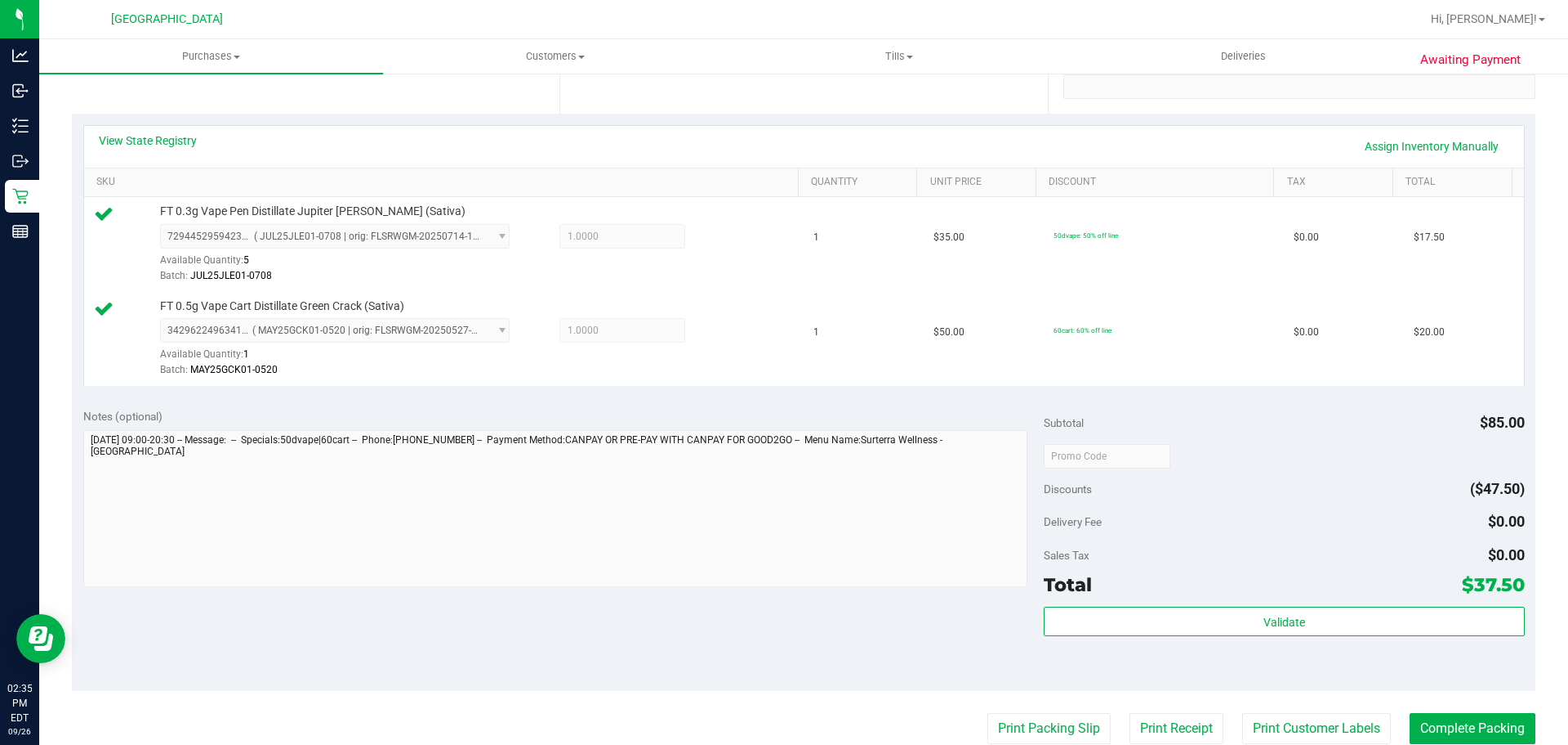
click at [1111, 603] on div "Subtotal $85.00 Discounts ($47.50) Delivery Fee $0.00 Sales Tax $0.00 Total $37…" at bounding box center [1284, 544] width 481 height 272
click at [1112, 603] on div "Subtotal $85.00 Discounts ($47.50) Delivery Fee $0.00 Sales Tax $0.00 Total $37…" at bounding box center [1284, 544] width 481 height 272
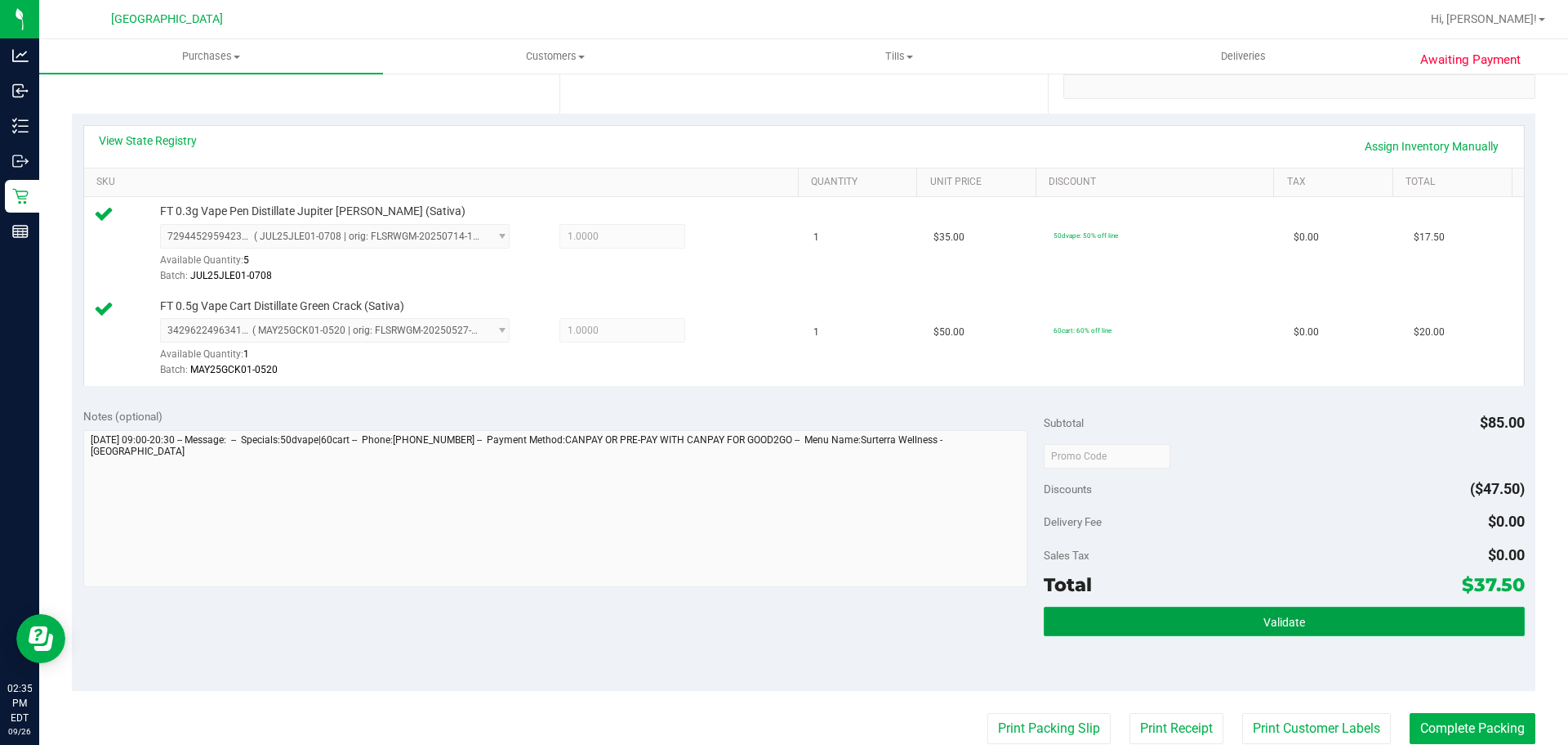
click at [1098, 614] on button "Validate" at bounding box center [1284, 621] width 481 height 29
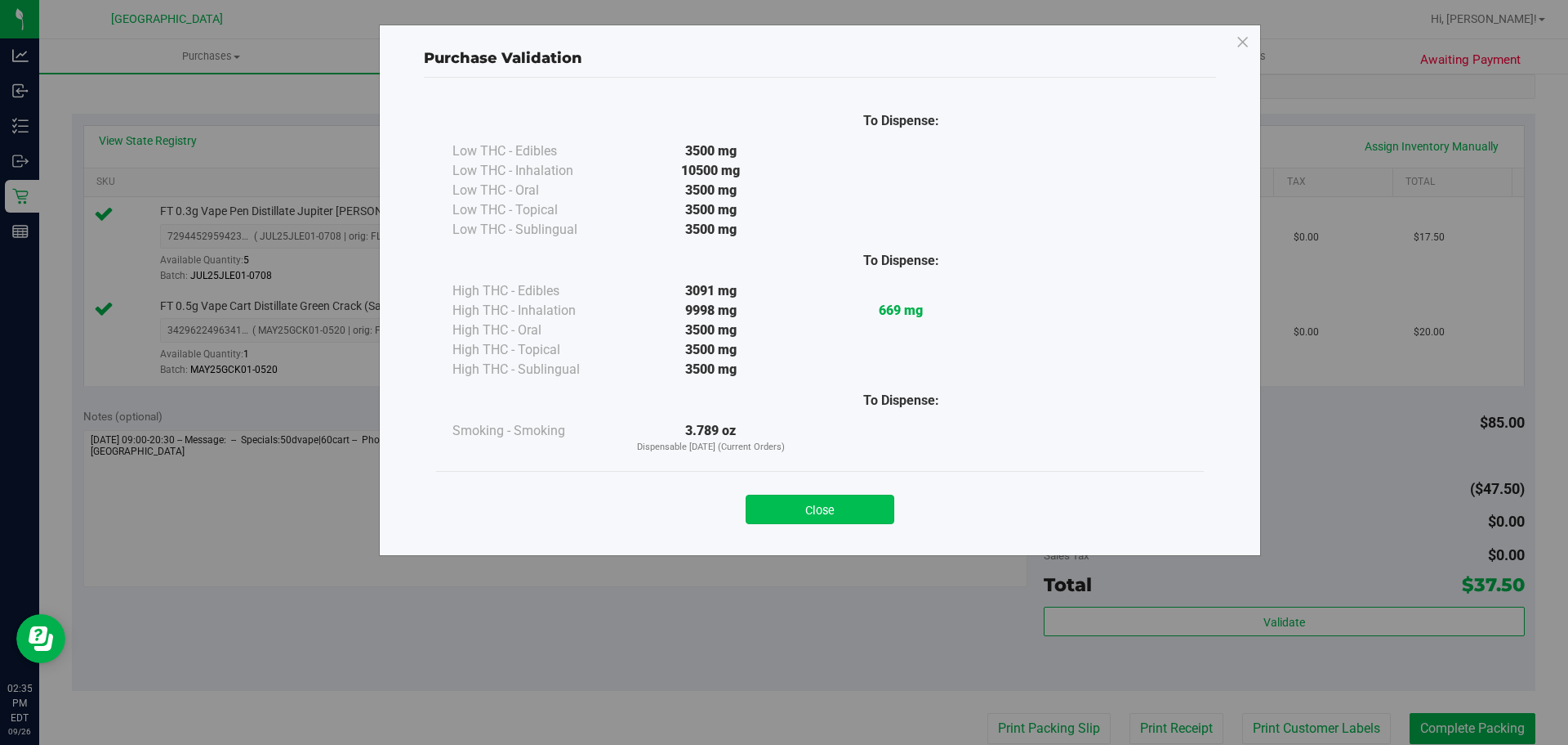
click at [860, 508] on button "Close" at bounding box center [820, 509] width 149 height 29
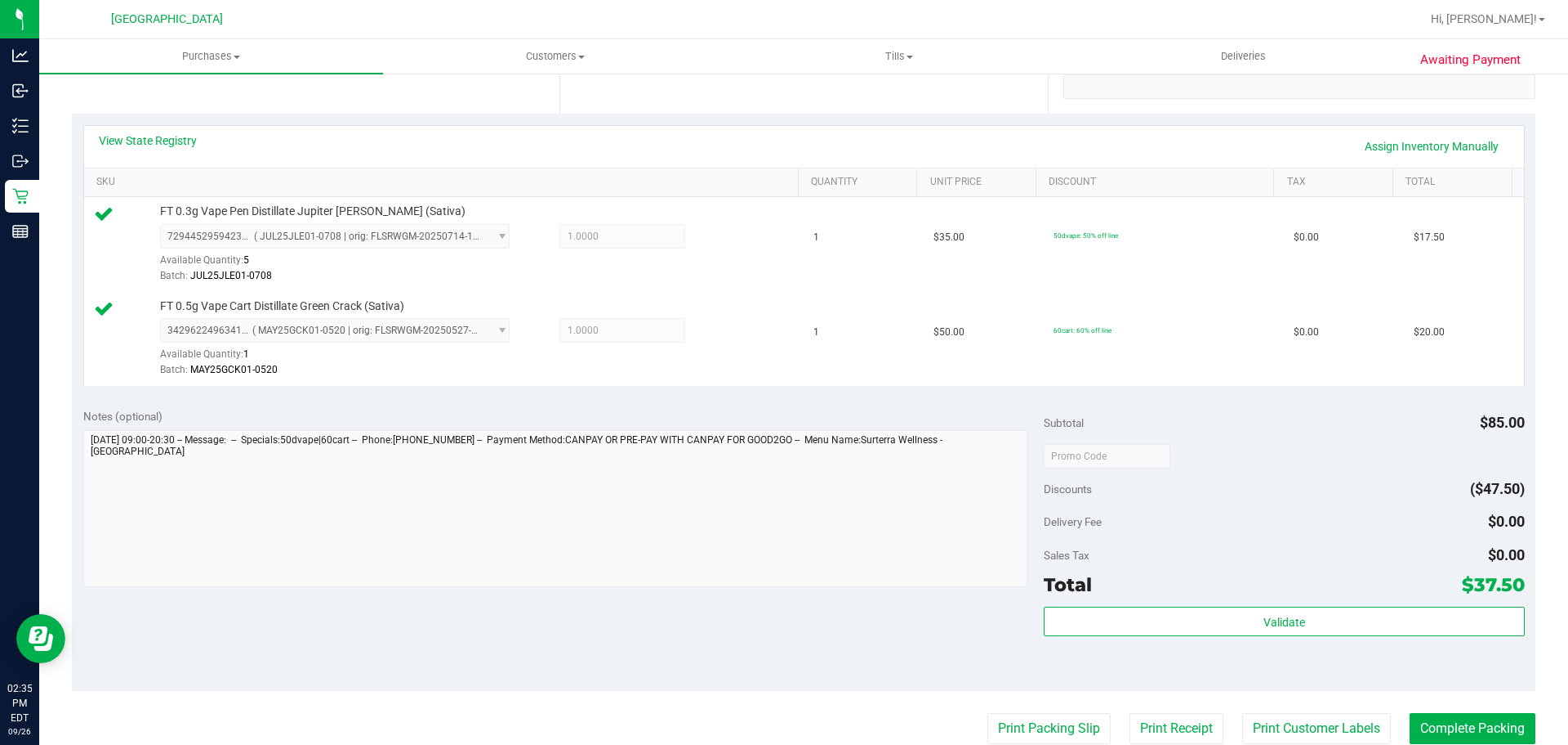
click at [1433, 712] on purchase-details "Back Edit Purchase Cancel Purchase View Profile # 12009615 BioTrack ID: - Submi…" at bounding box center [803, 417] width 1464 height 1310
click at [1433, 715] on button "Complete Packing" at bounding box center [1473, 728] width 126 height 31
click at [1324, 524] on div "Delivery Fee $0.00" at bounding box center [1284, 521] width 481 height 29
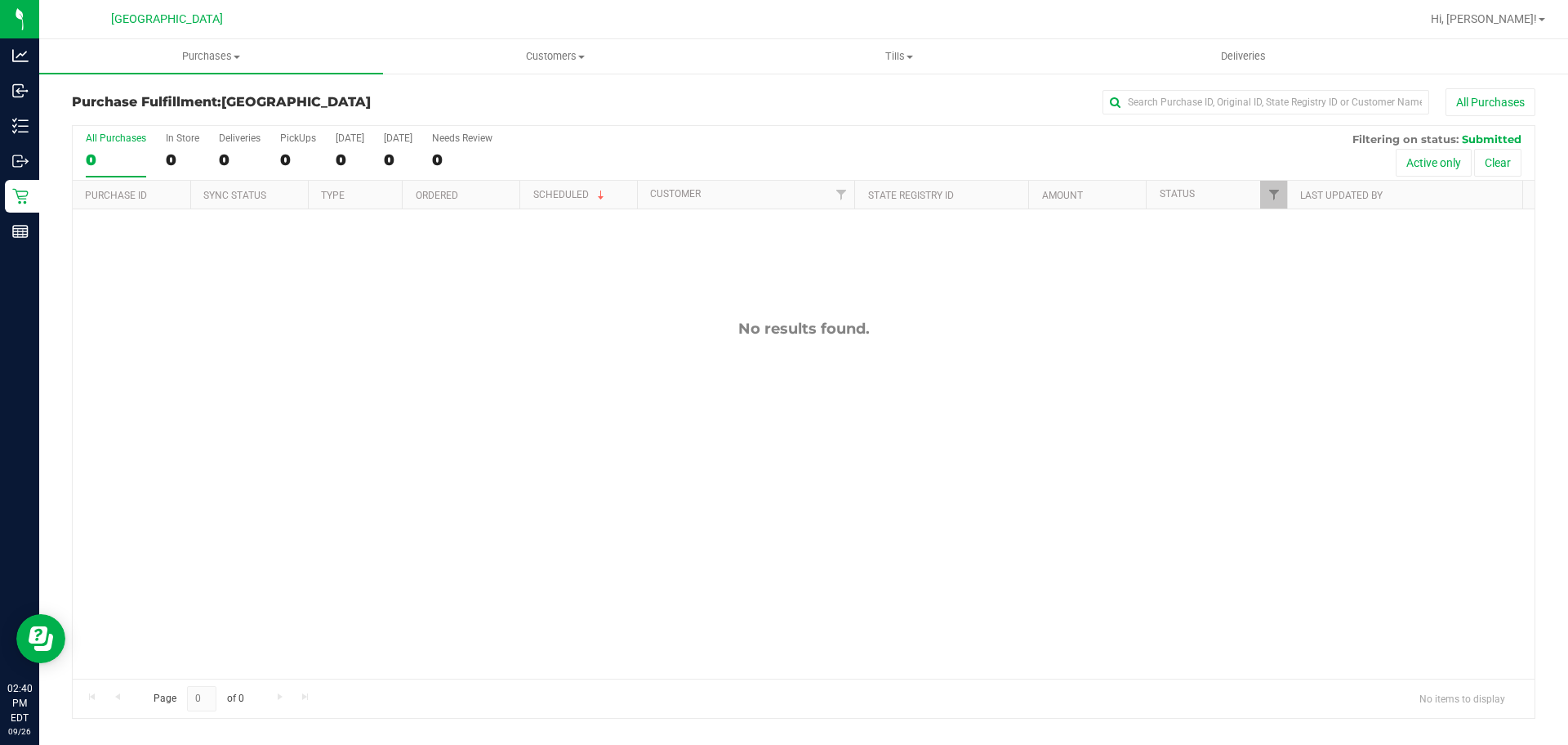
click at [994, 443] on div "No results found." at bounding box center [803, 499] width 1462 height 580
click at [276, 65] on uib-tab-heading "Purchases Summary of purchases Fulfillment All purchases" at bounding box center [210, 56] width 344 height 34
click at [242, 94] on li "Summary of purchases" at bounding box center [210, 99] width 344 height 20
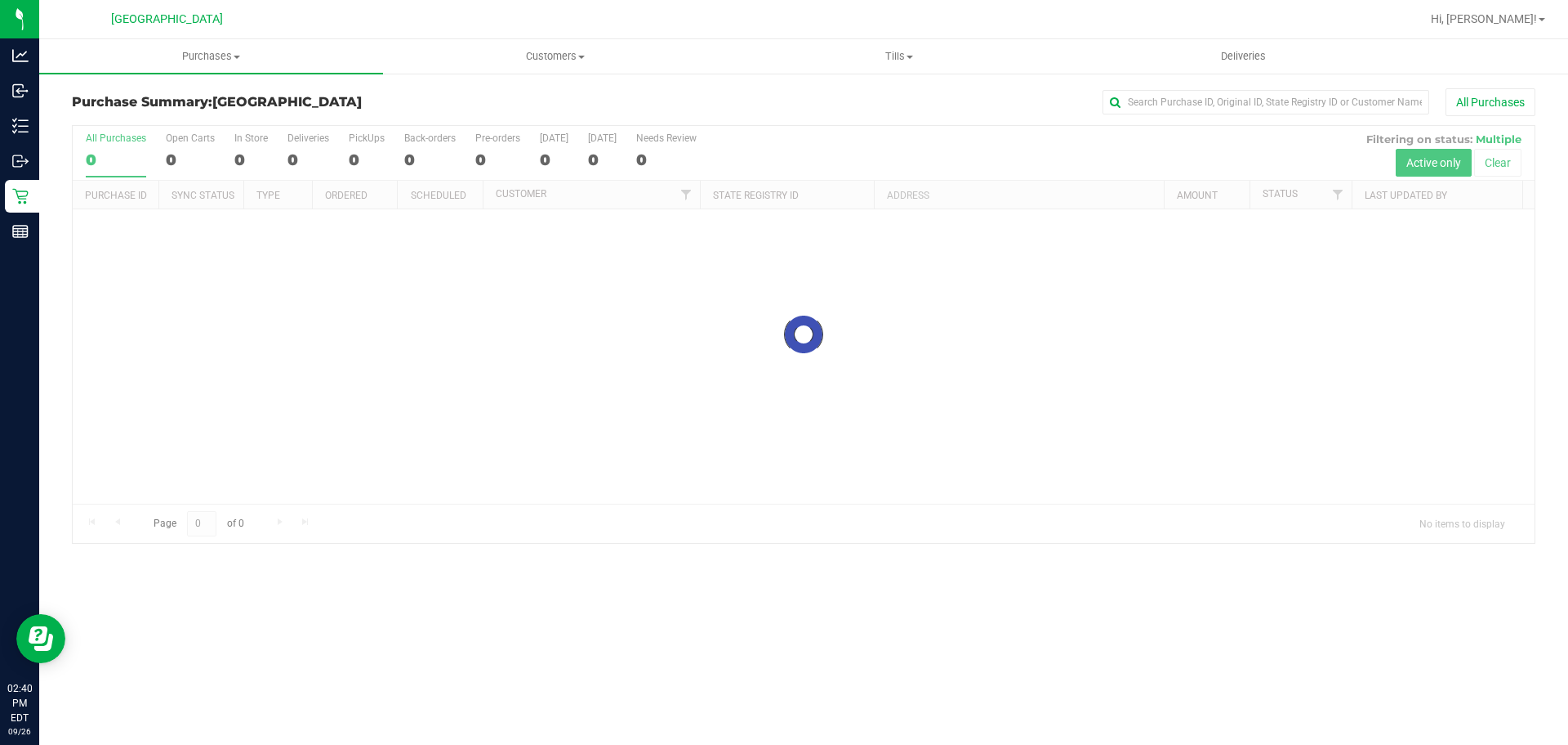
click at [796, 330] on div at bounding box center [803, 334] width 1462 height 417
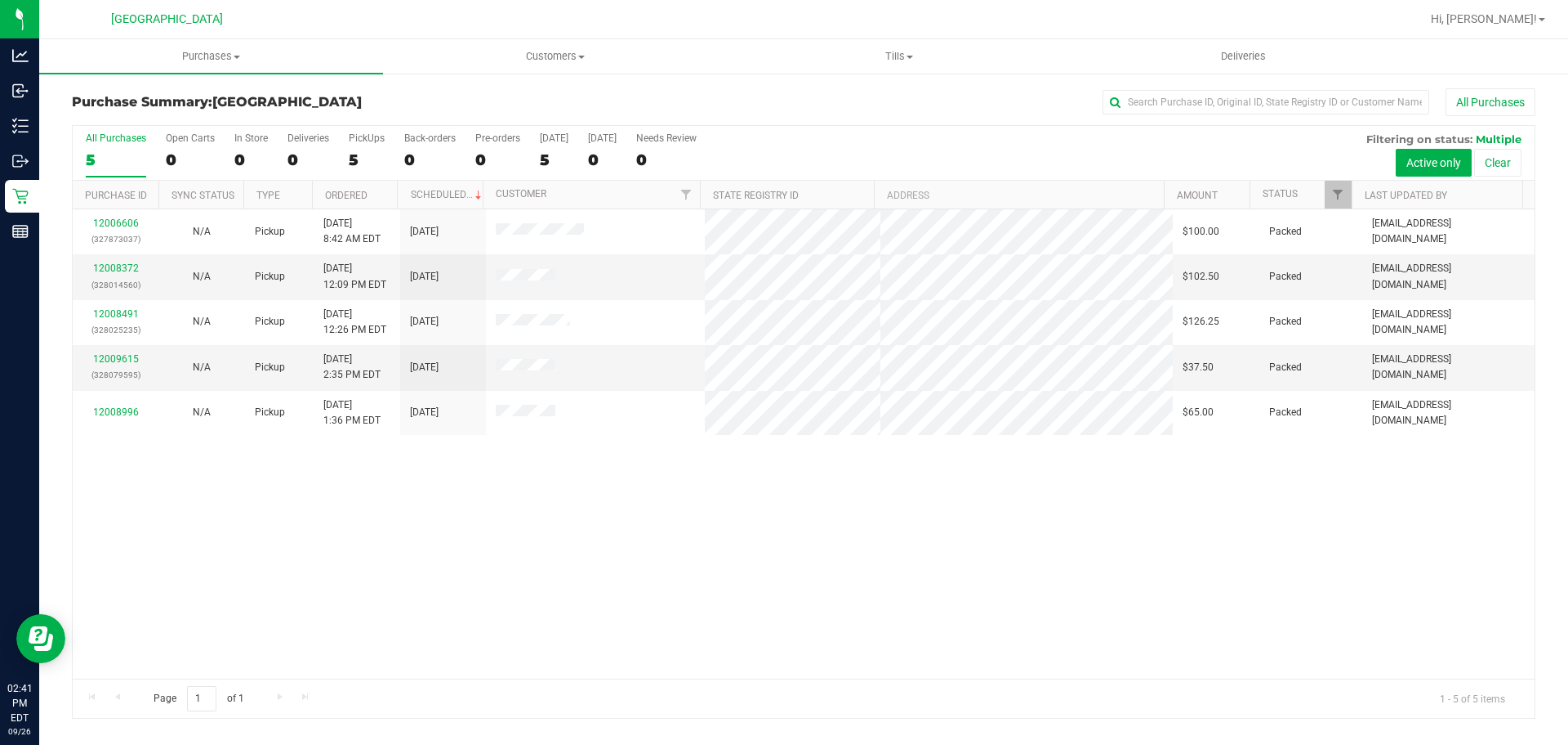
click at [1182, 506] on div "12006606 (327873037) N/A Pickup 9/26/2025 8:42 AM EDT 9/26/2025 $100.00 Packed …" at bounding box center [803, 444] width 1462 height 469
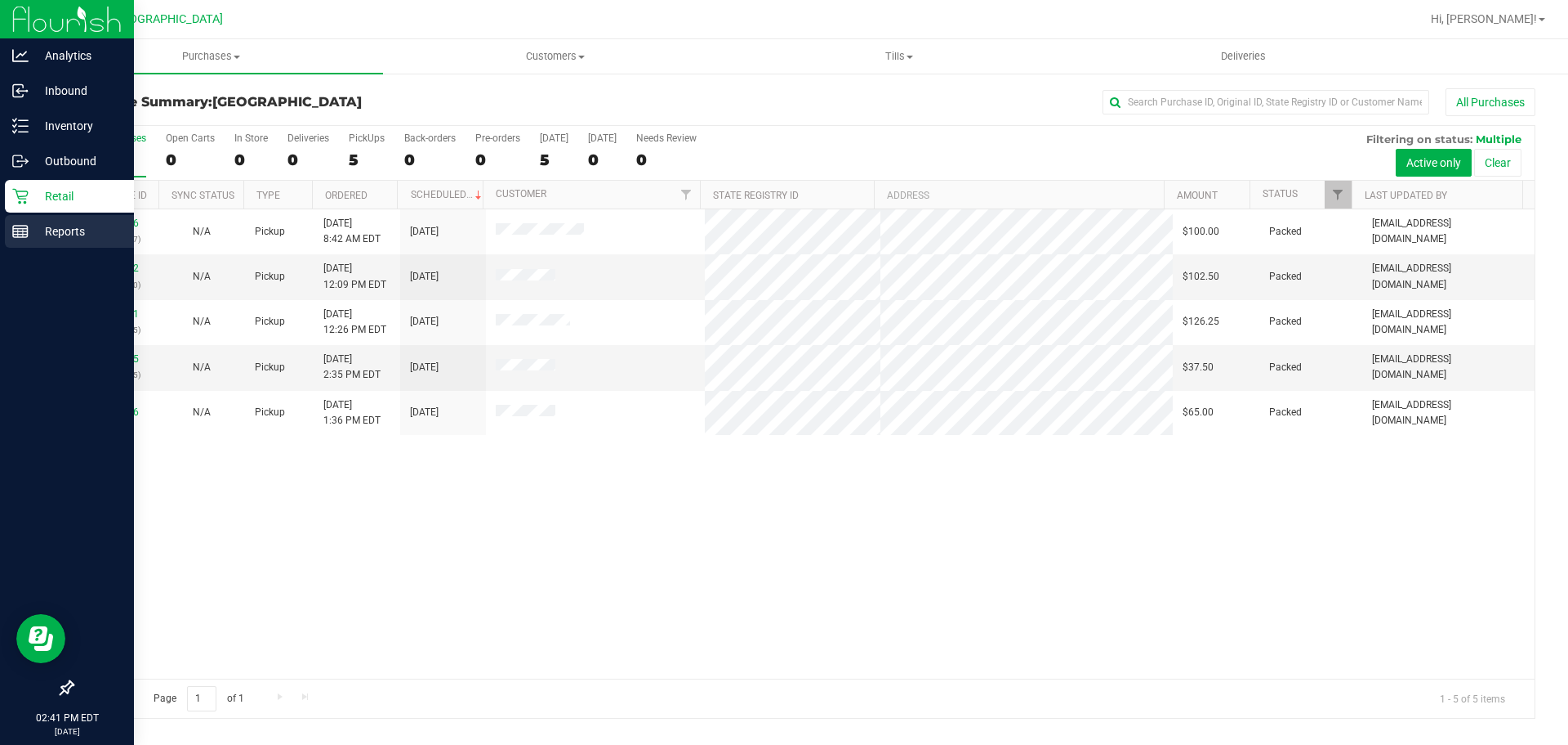
click at [35, 238] on p "Reports" at bounding box center [78, 231] width 98 height 20
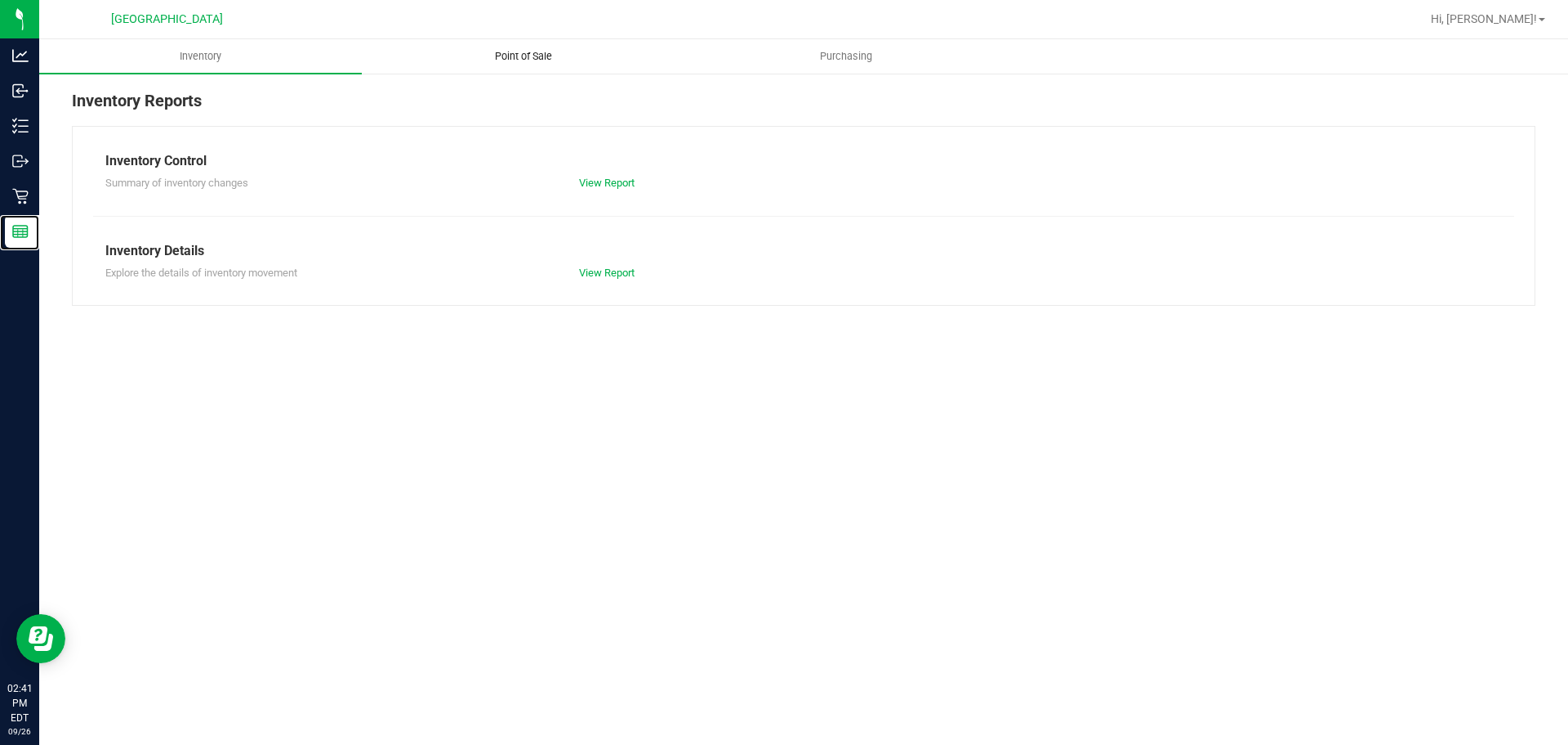
click at [556, 68] on uib-tab-heading "Point of Sale" at bounding box center [523, 56] width 321 height 33
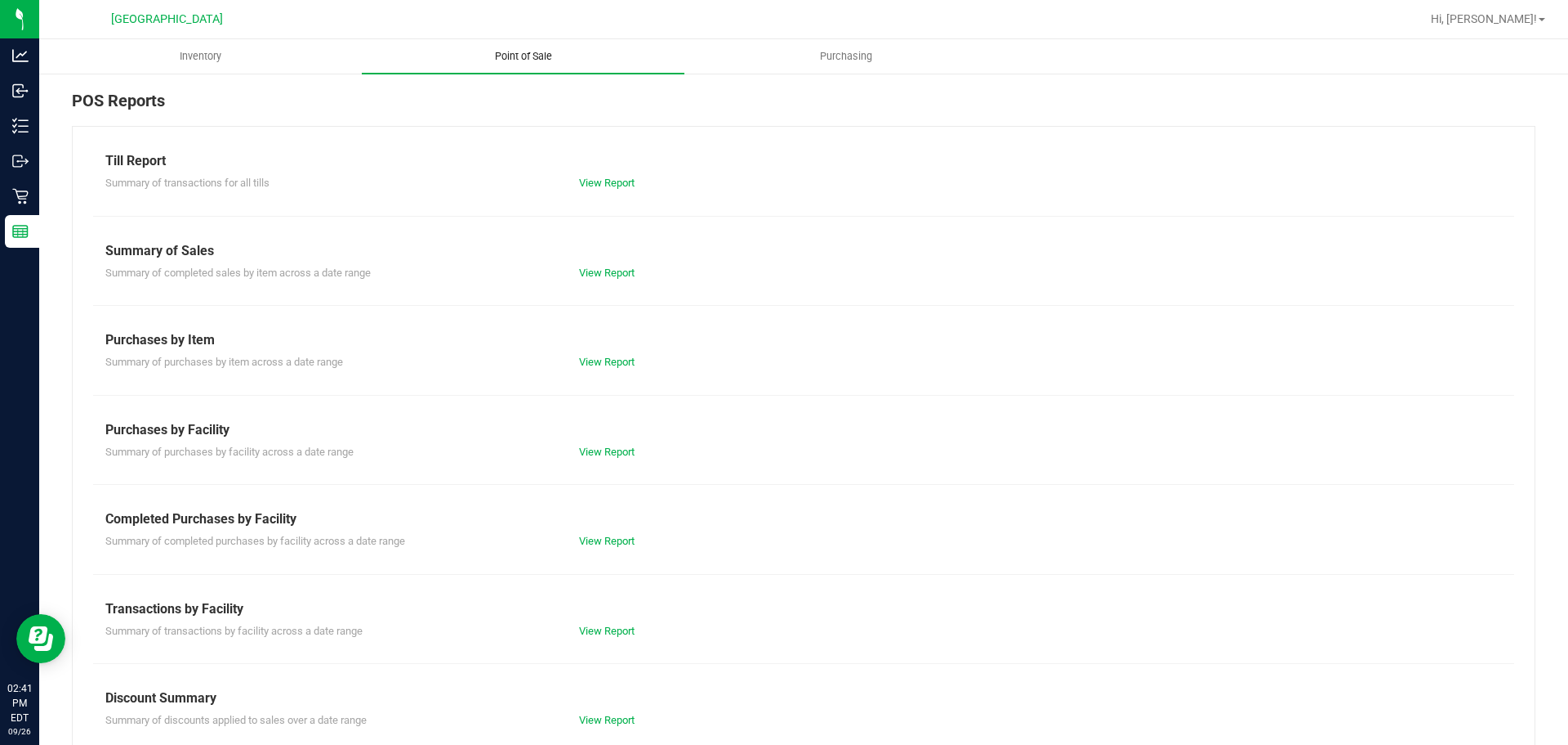
click at [581, 546] on link "View Report" at bounding box center [607, 541] width 55 height 13
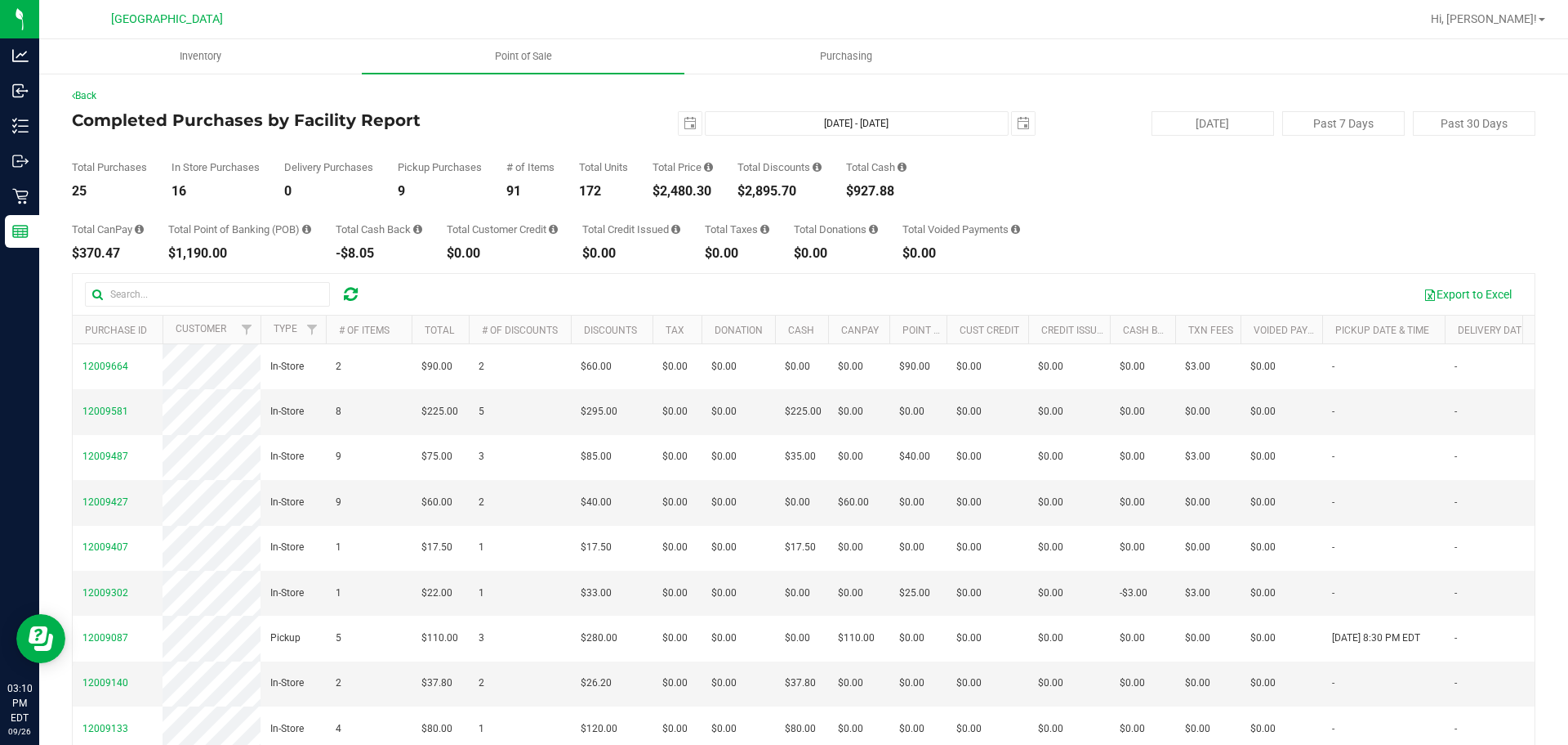
click at [39, 200] on div "Back Completed Purchases by Facility Report 2025-09-26 Sep 26, 2025 - Sep 26, 2…" at bounding box center [803, 470] width 1529 height 798
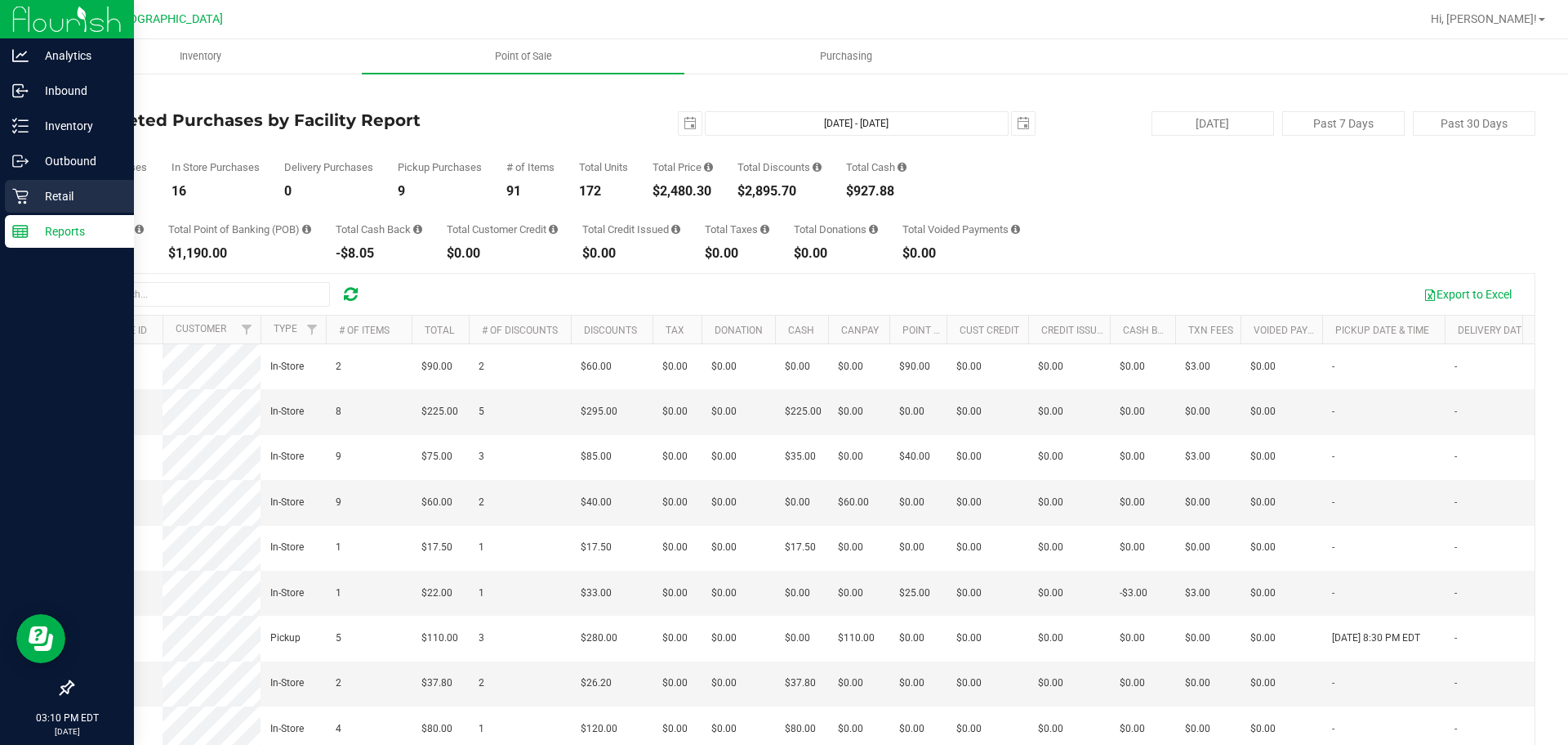
click at [37, 200] on p "Retail" at bounding box center [78, 196] width 98 height 20
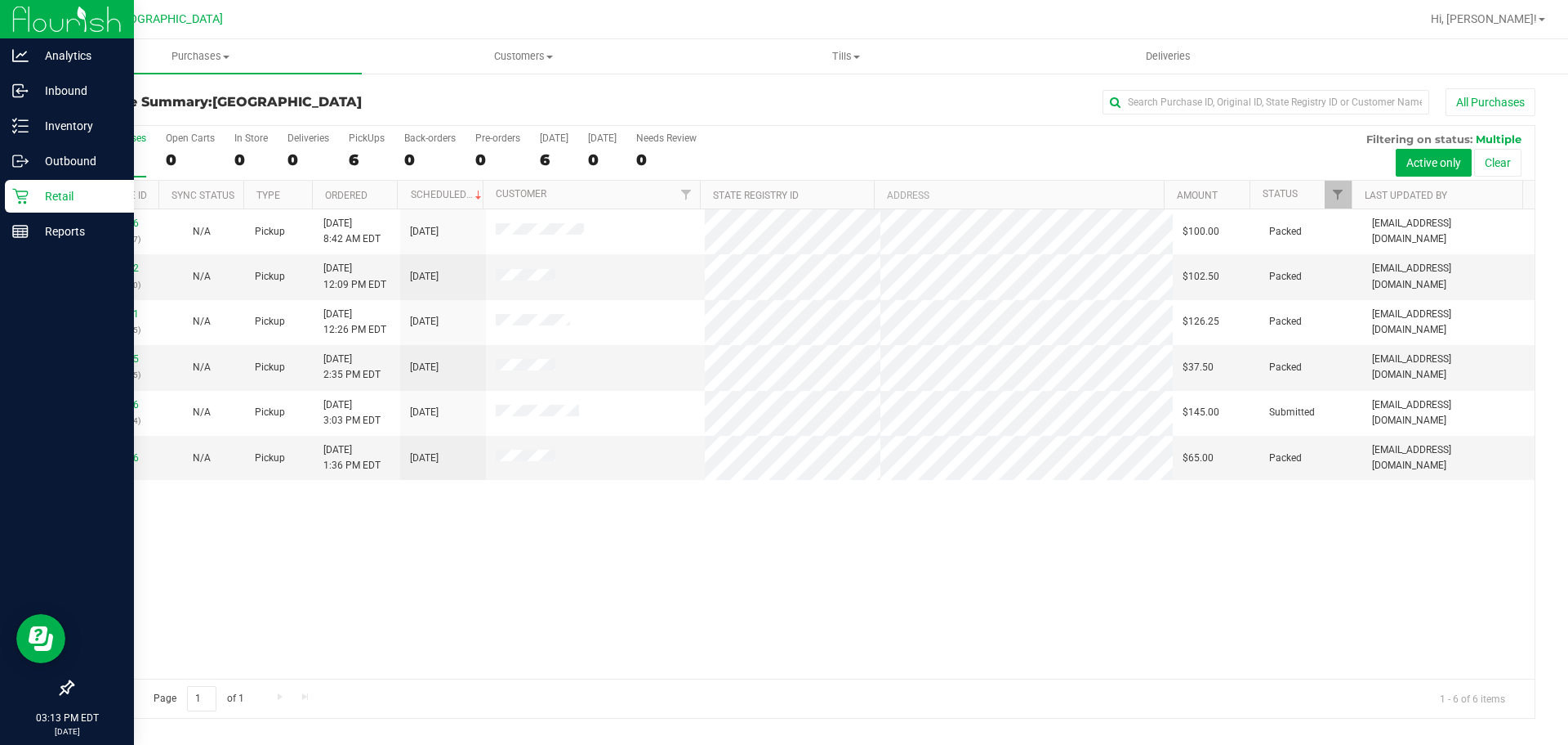
click at [962, 542] on div "12006606 (327873037) N/A Pickup 9/26/2025 8:42 AM EDT 9/26/2025 $100.00 Packed …" at bounding box center [803, 444] width 1462 height 469
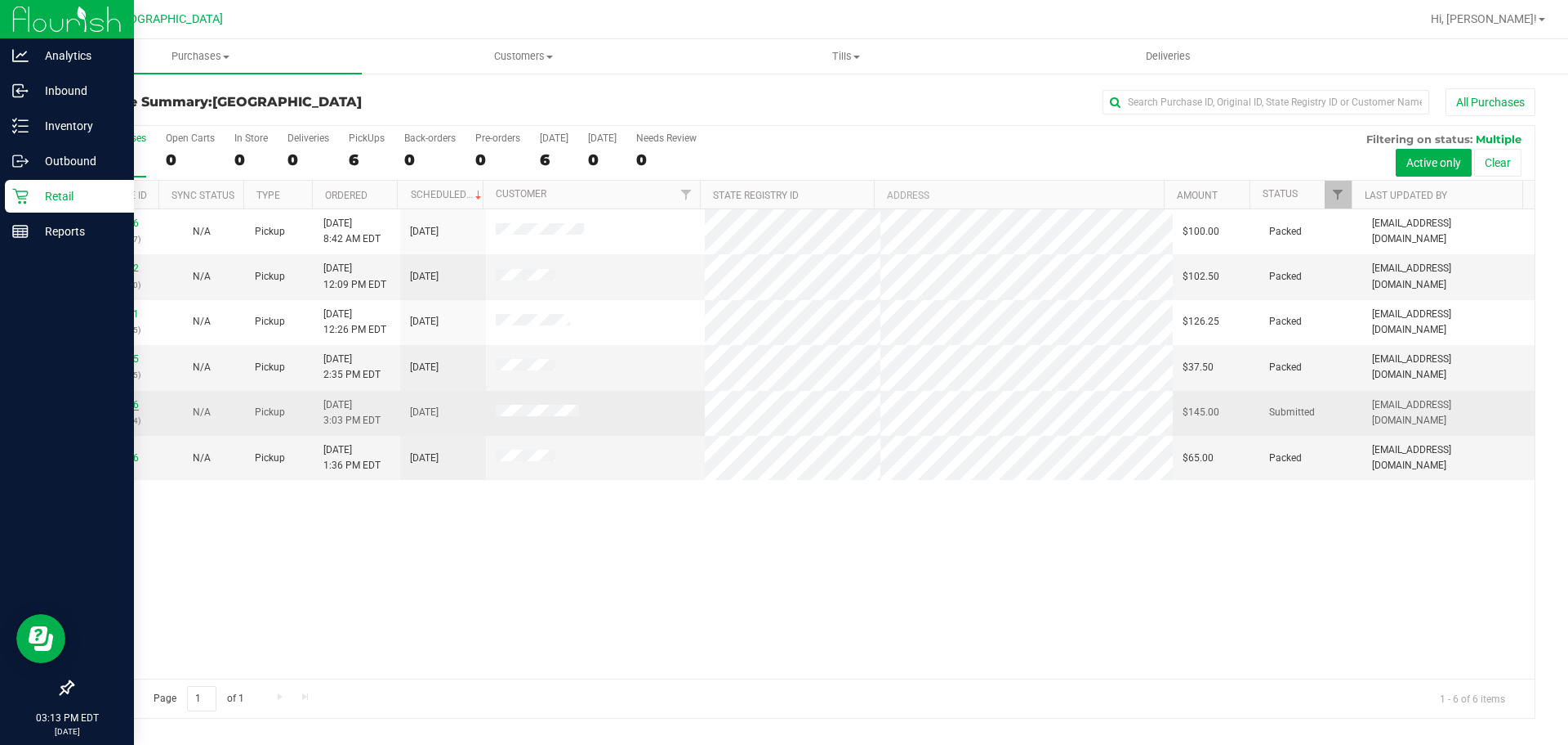
click at [102, 407] on link "12009926" at bounding box center [116, 405] width 45 height 12
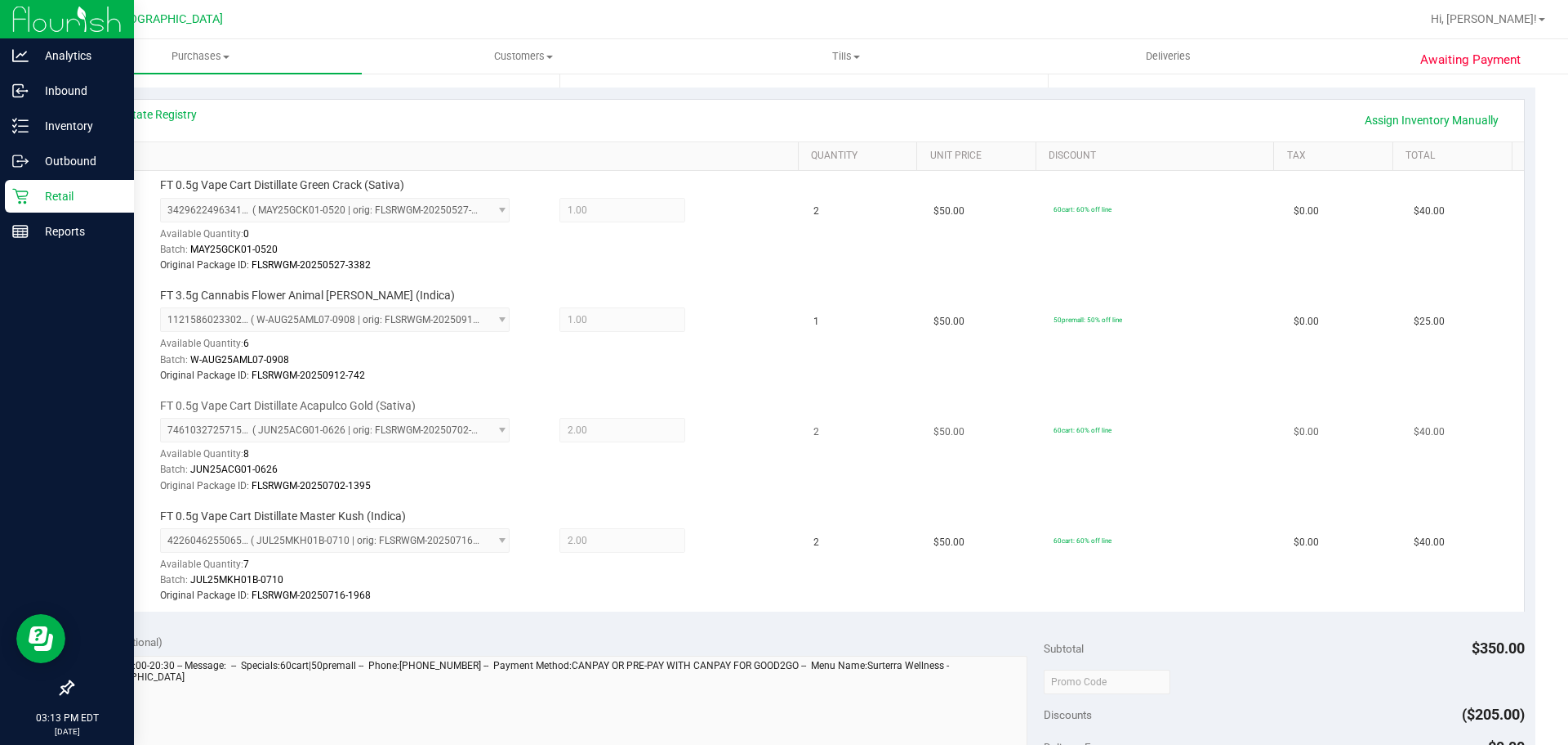
click at [884, 456] on td "2" at bounding box center [863, 446] width 120 height 111
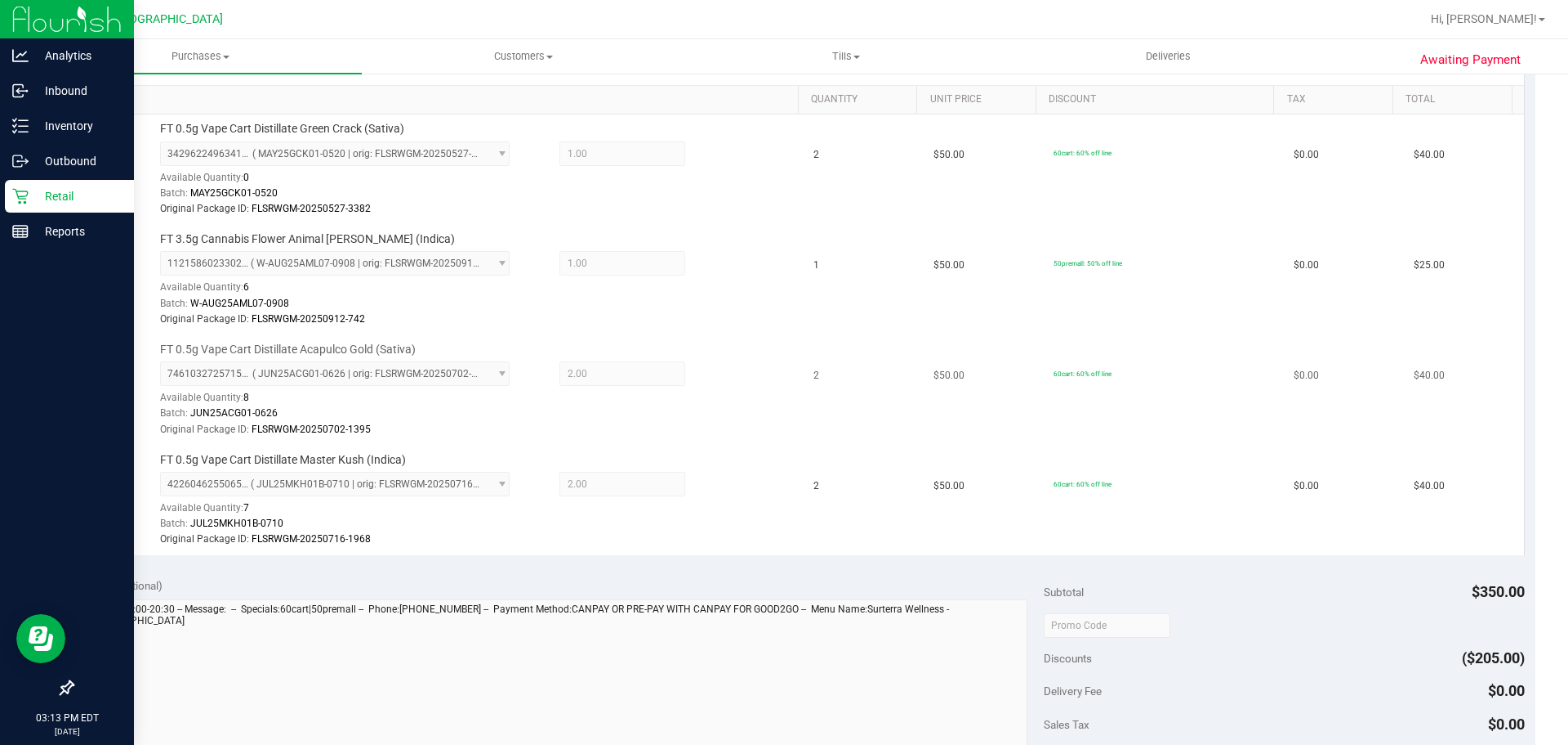
scroll to position [405, 0]
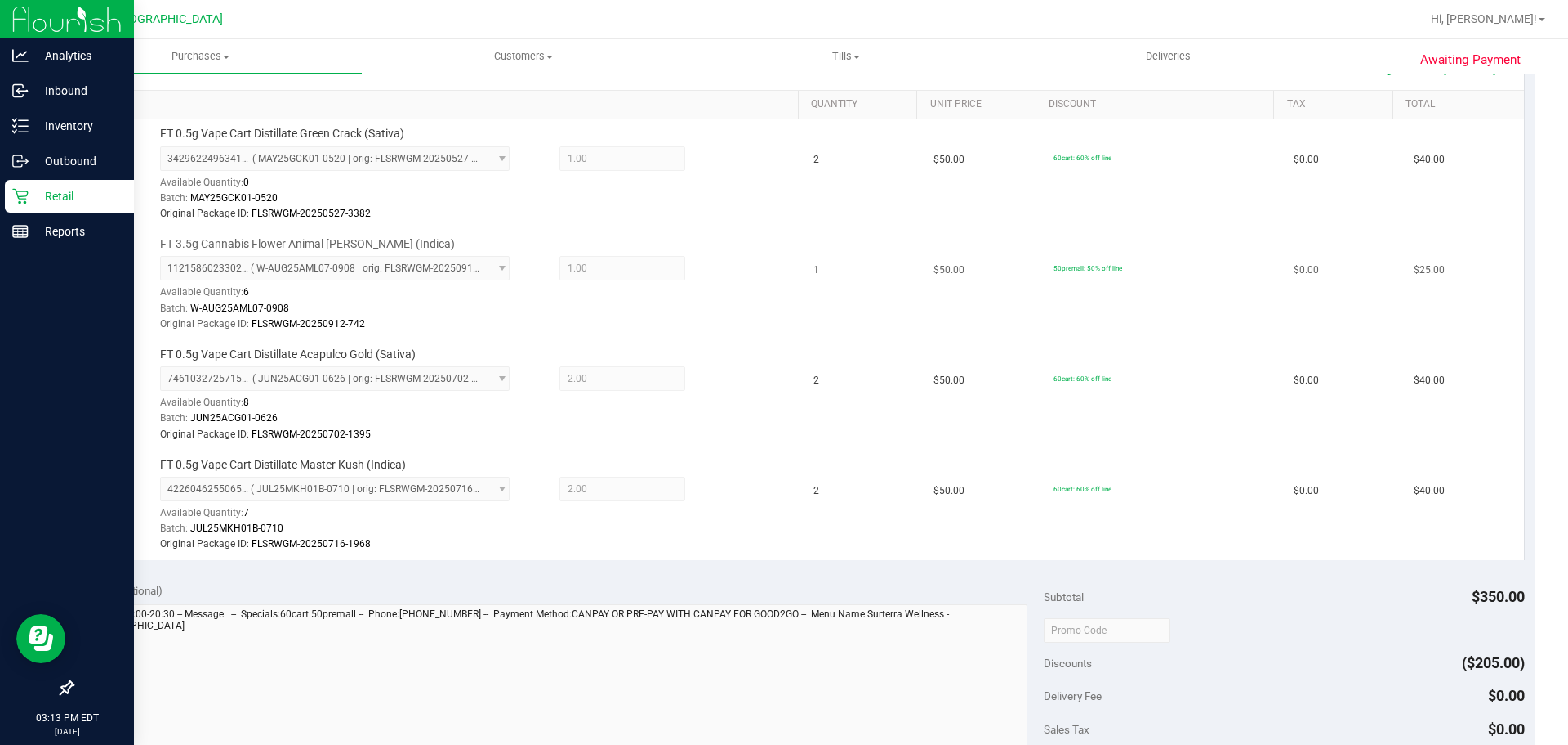
click at [934, 270] on span "$50.00" at bounding box center [950, 270] width 31 height 15
click at [29, 132] on p "Inventory" at bounding box center [78, 126] width 98 height 20
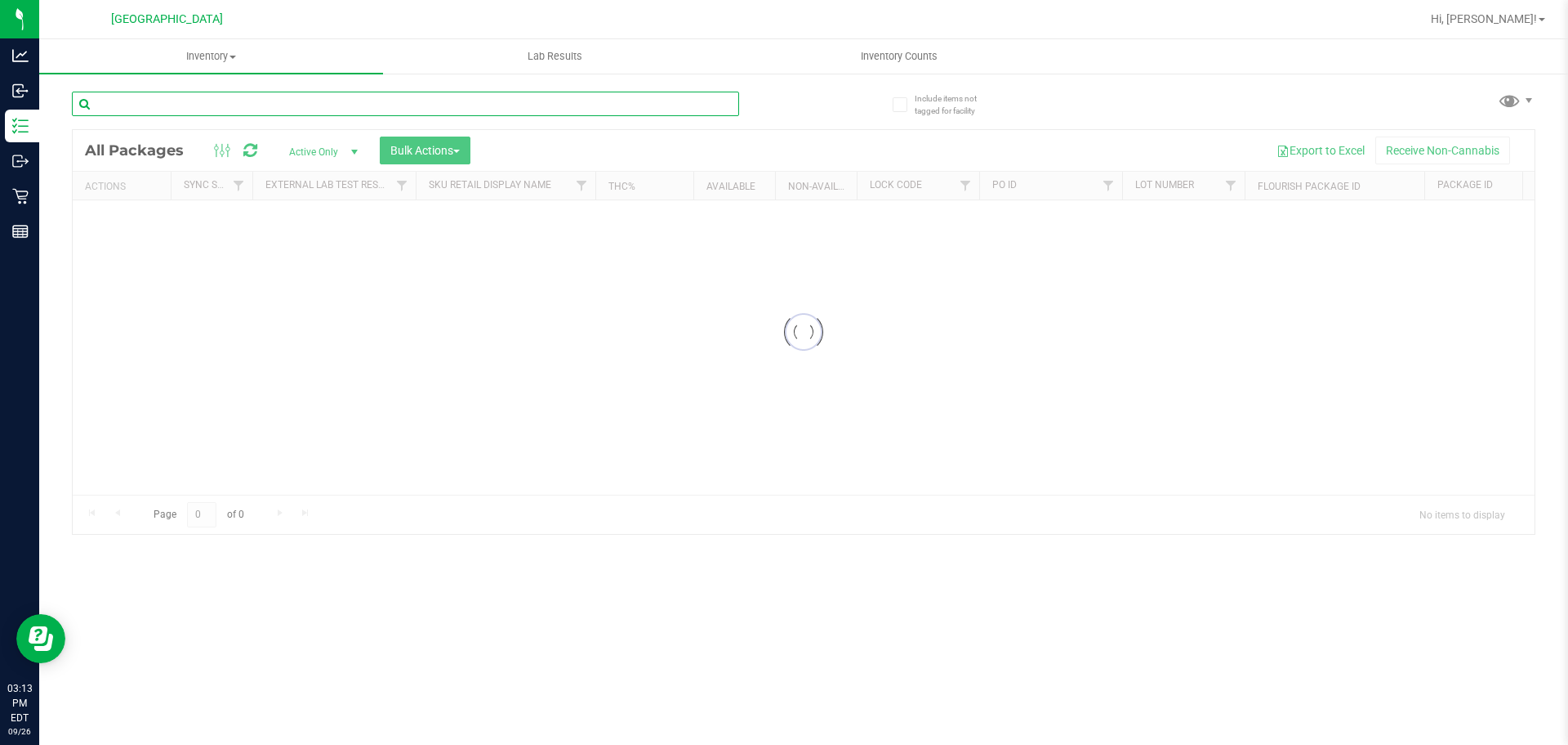
click at [401, 106] on input "text" at bounding box center [405, 103] width 667 height 25
click at [401, 97] on div "Inventory All packages All inventory Waste log Create inventory Lab Results Inv…" at bounding box center [803, 391] width 1529 height 705
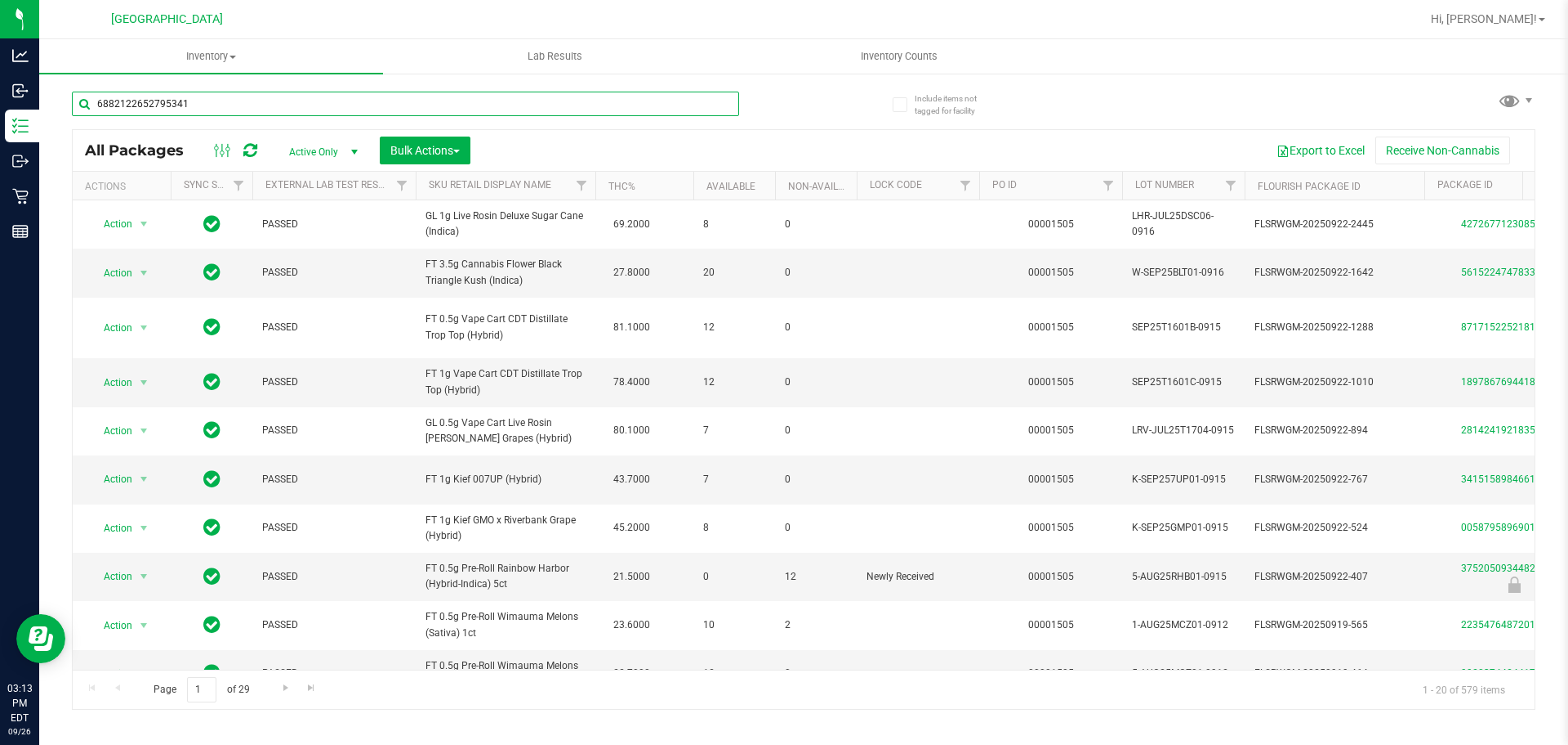
type input "6882122652795341"
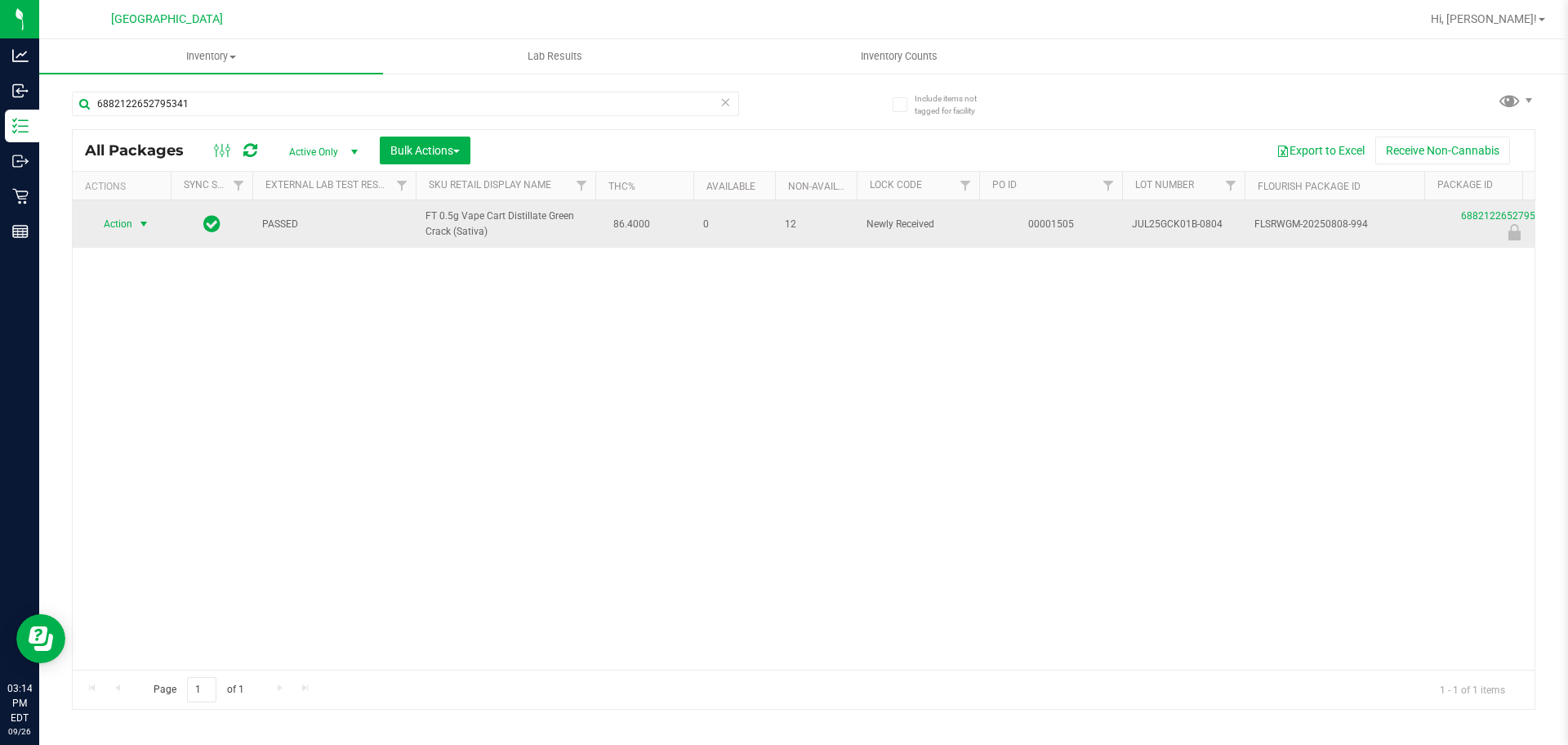
click at [140, 224] on span "select" at bounding box center [143, 224] width 13 height 13
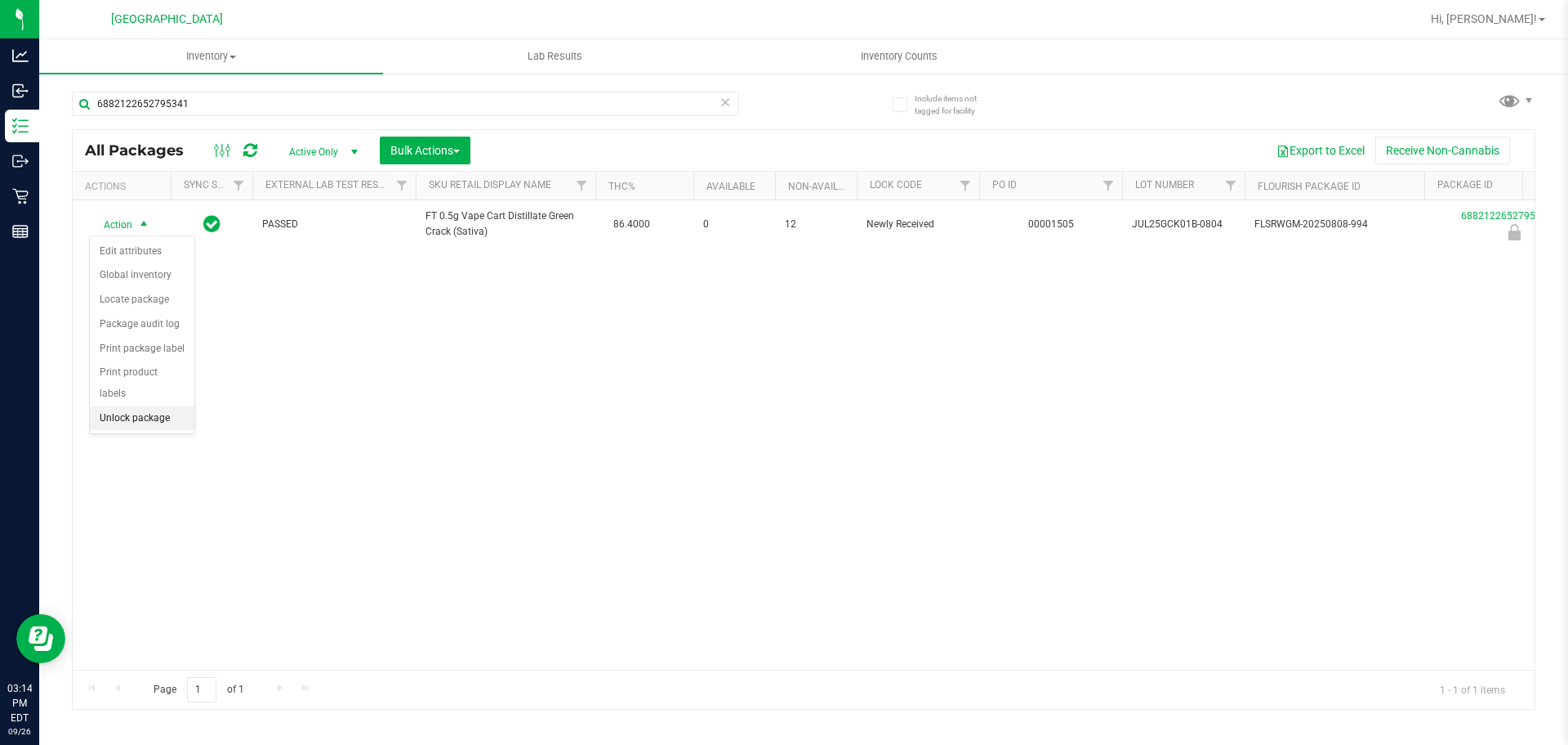
click at [161, 407] on li "Unlock package" at bounding box center [141, 418] width 104 height 25
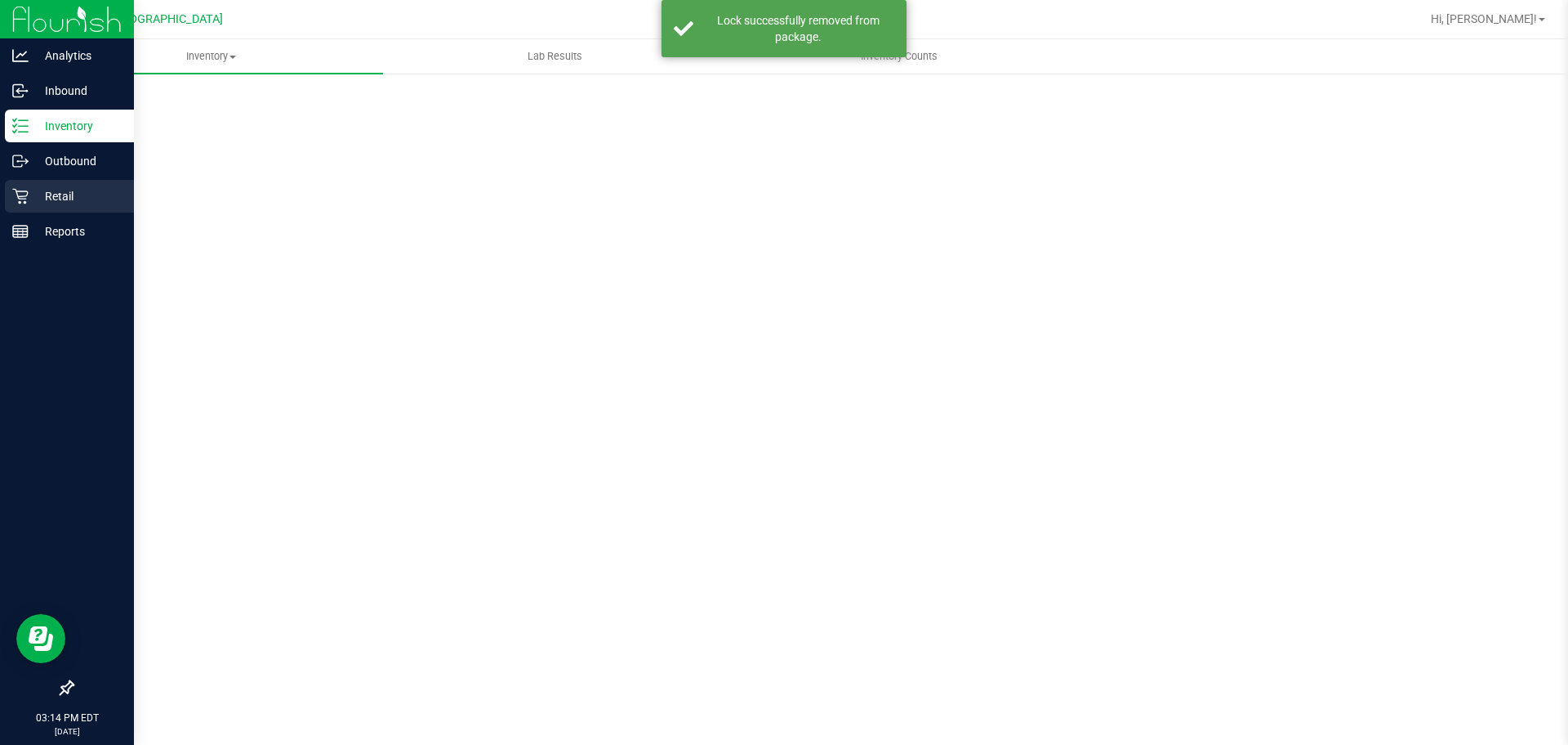
click at [32, 204] on p "Retail" at bounding box center [78, 196] width 98 height 20
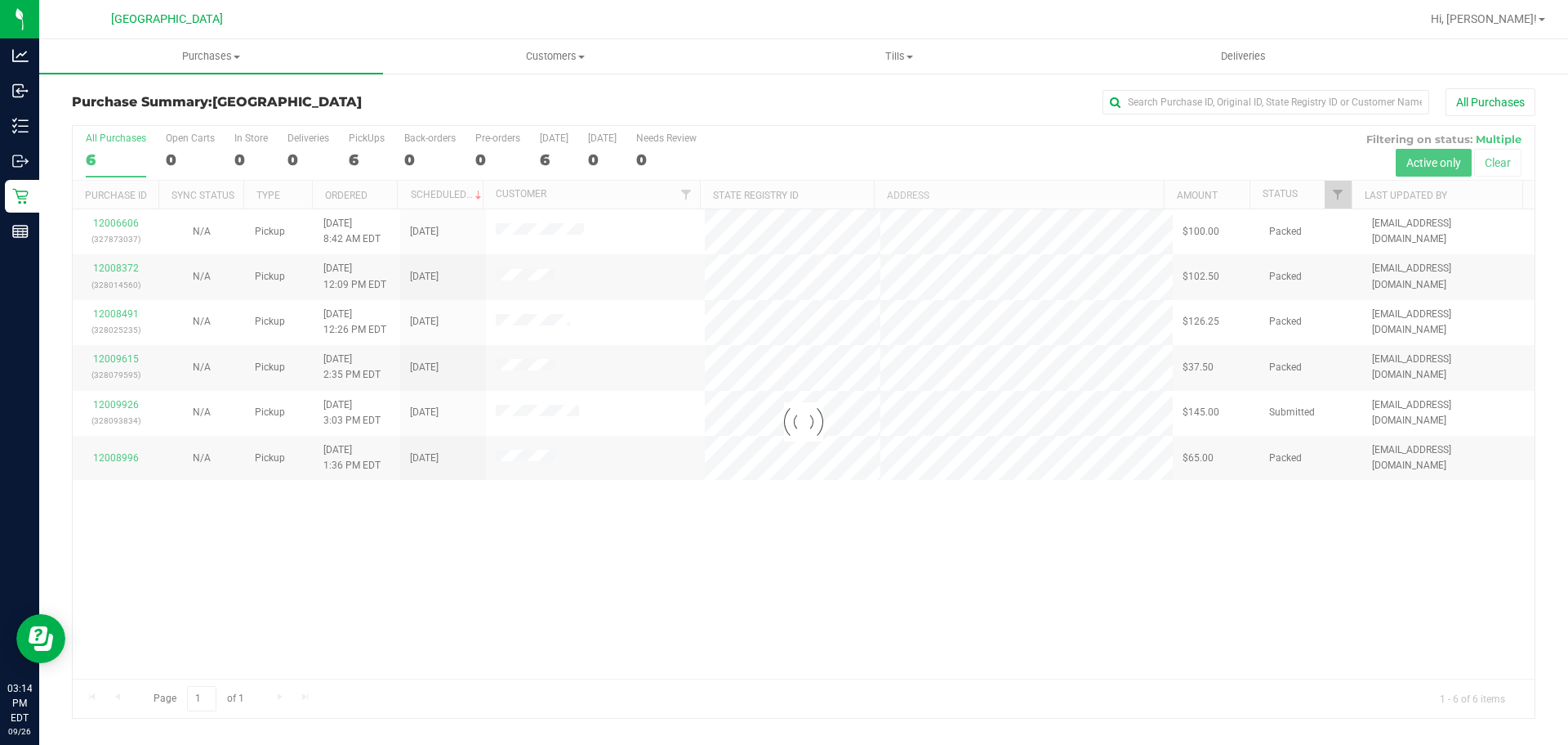
click at [128, 405] on div at bounding box center [803, 422] width 1462 height 592
click at [128, 403] on div at bounding box center [803, 422] width 1462 height 592
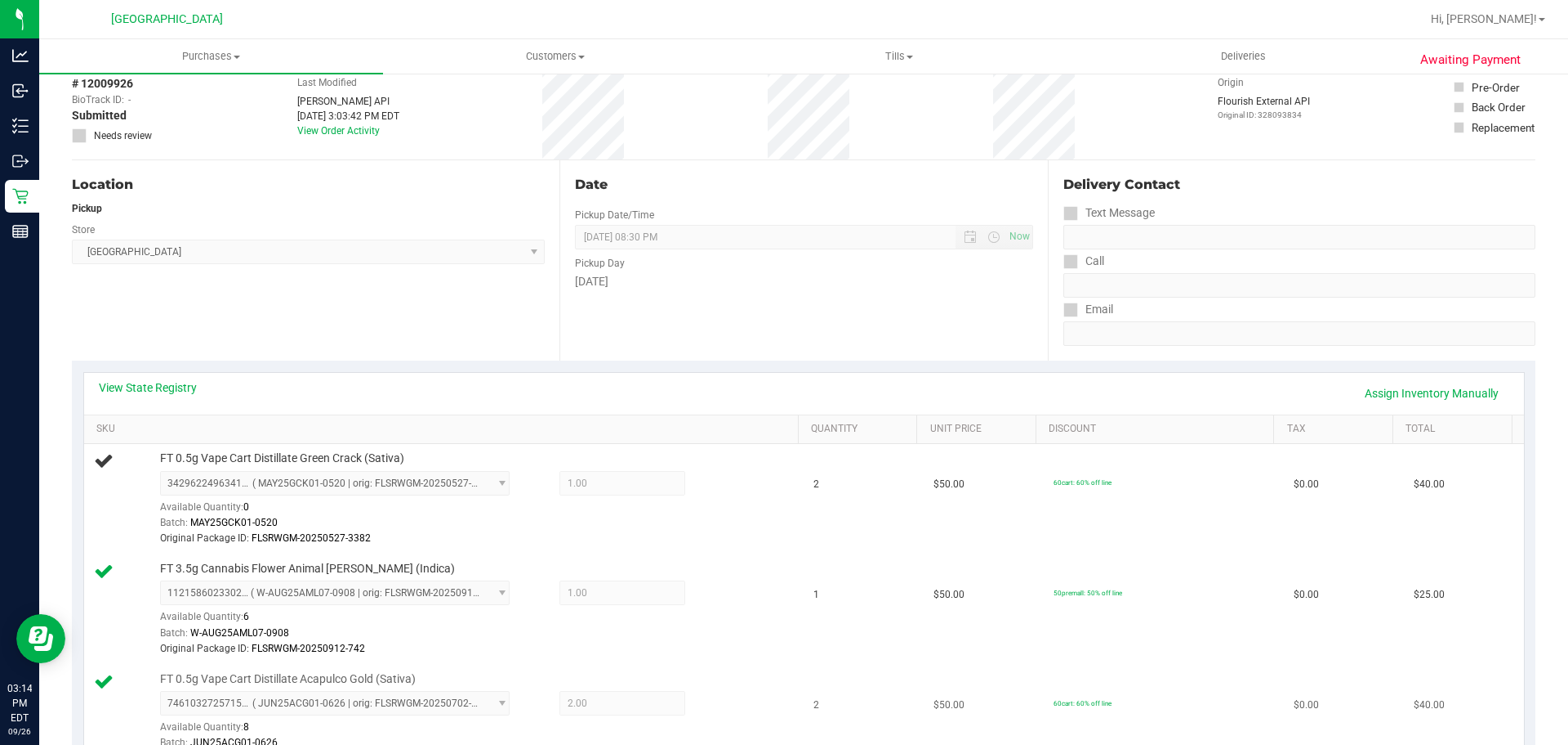
scroll to position [245, 0]
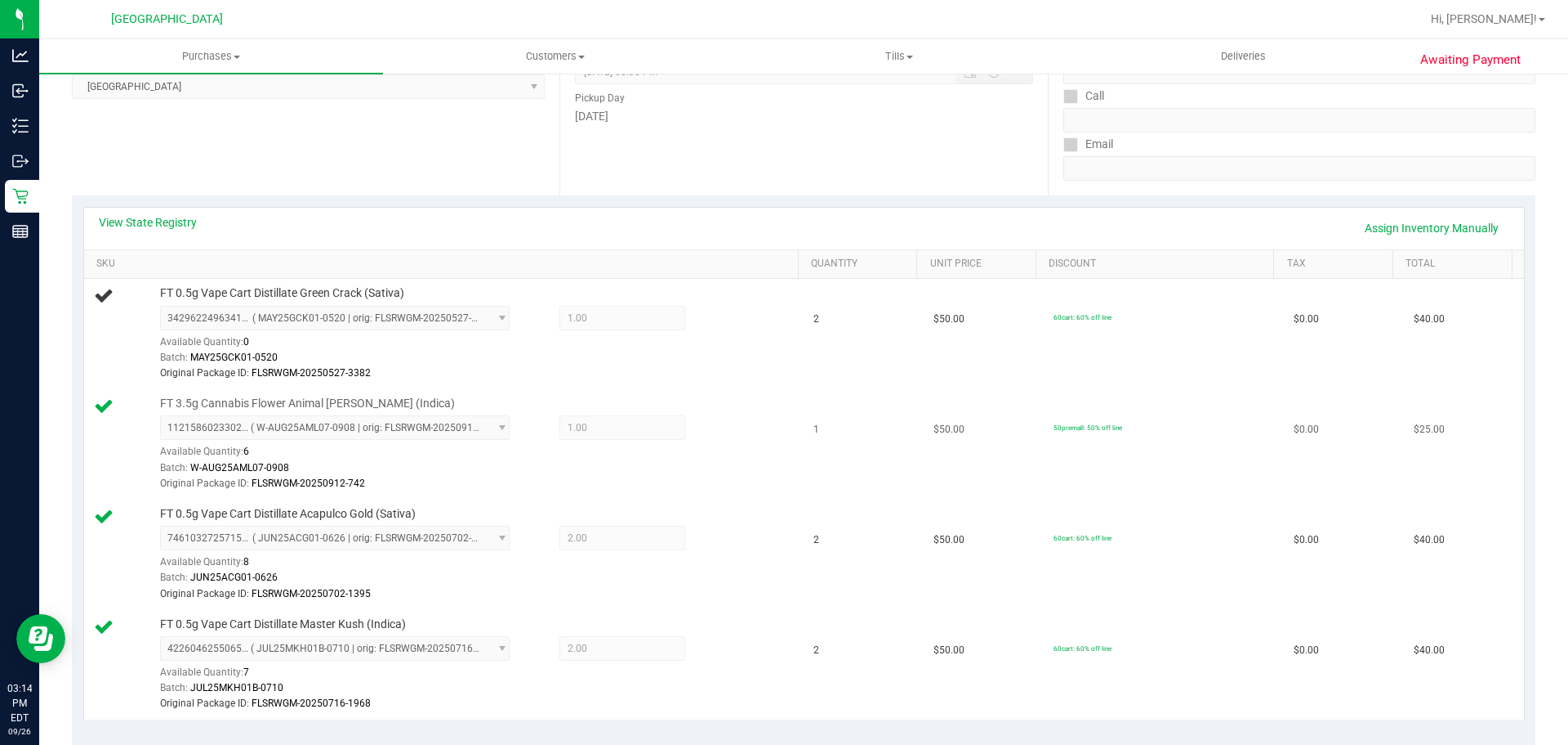
click at [680, 467] on div "Batch: W-AUG25AML07-0908" at bounding box center [475, 467] width 630 height 15
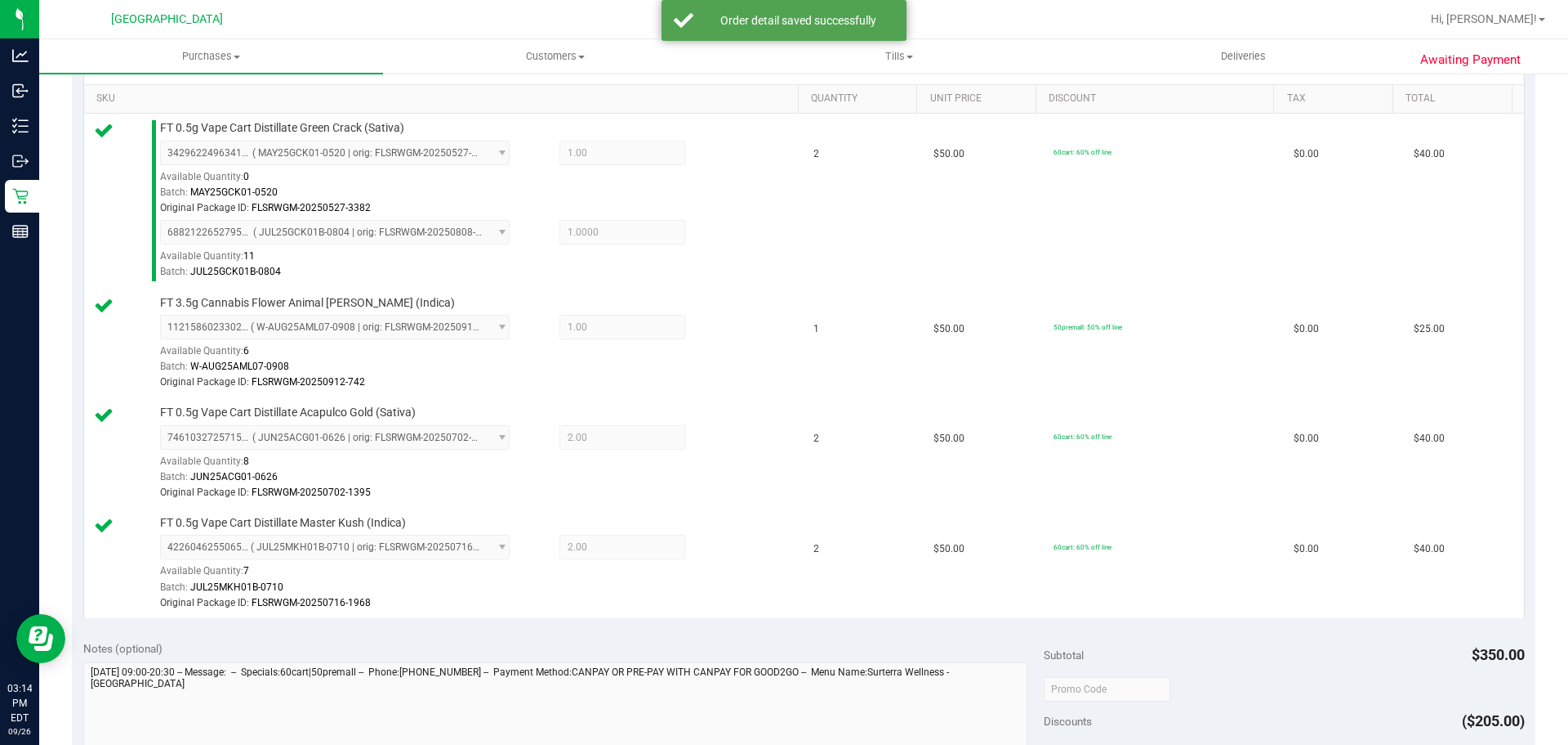
scroll to position [654, 0]
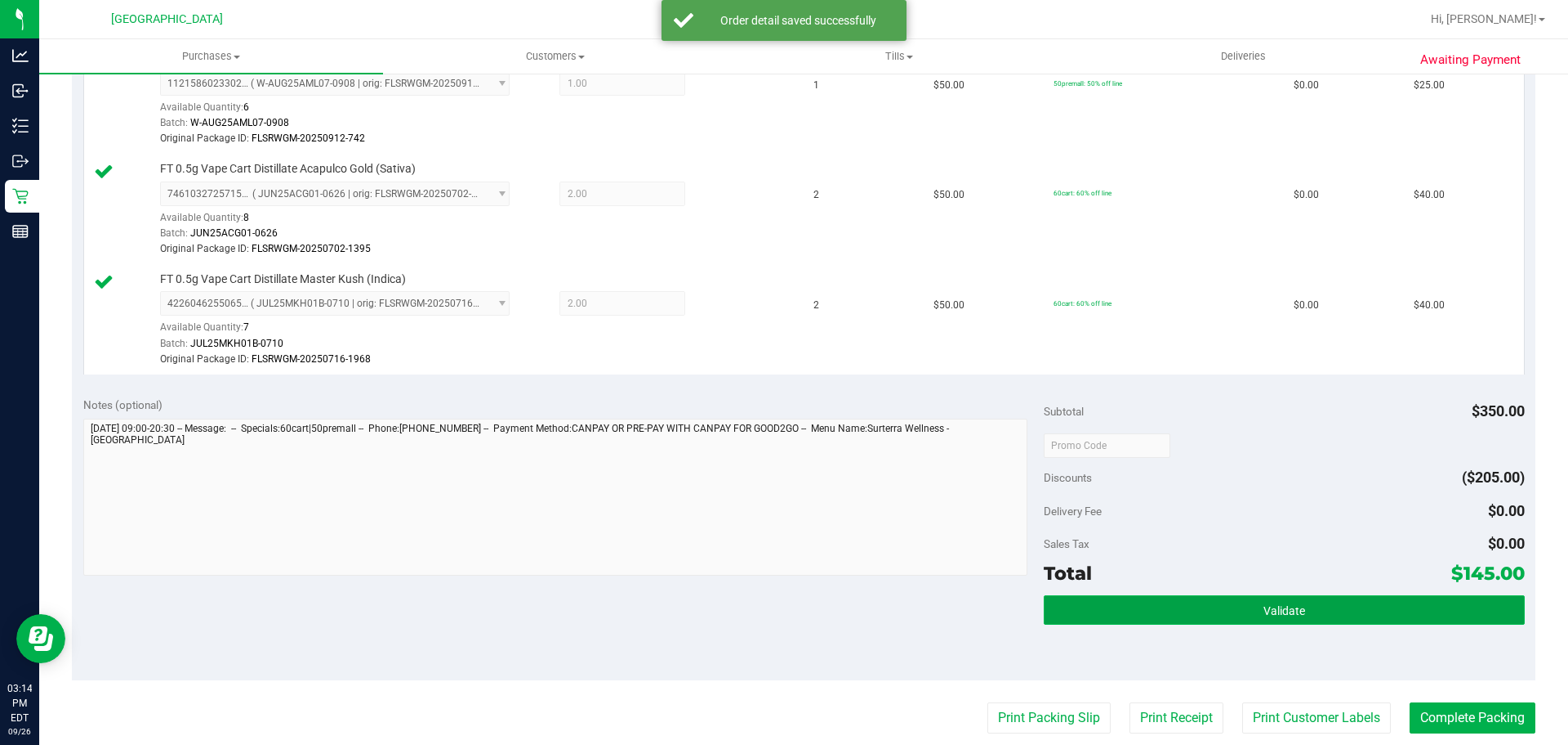
click at [1109, 623] on button "Validate" at bounding box center [1284, 610] width 481 height 29
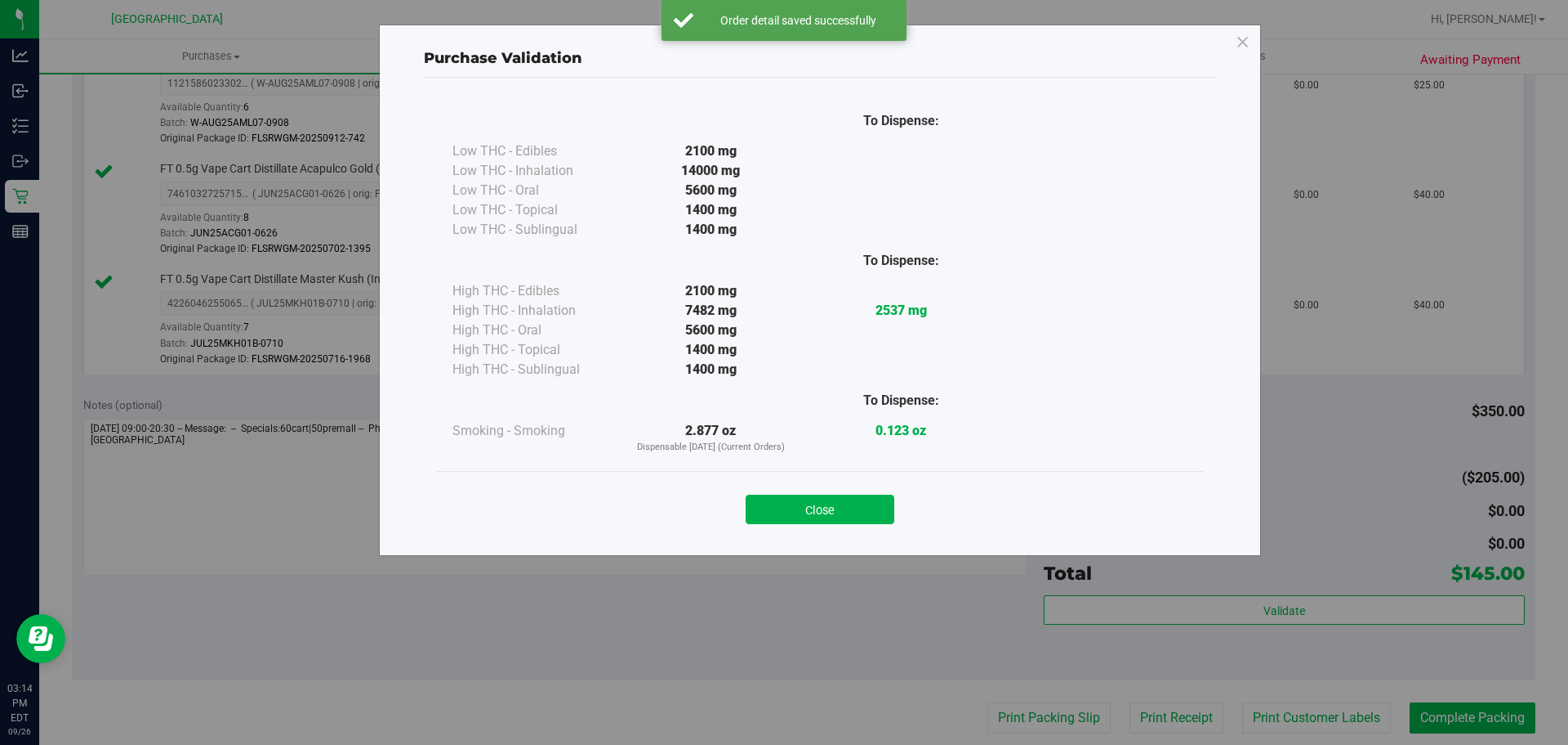
click at [891, 525] on div "Close" at bounding box center [820, 504] width 768 height 66
click at [875, 516] on button "Close" at bounding box center [820, 509] width 149 height 29
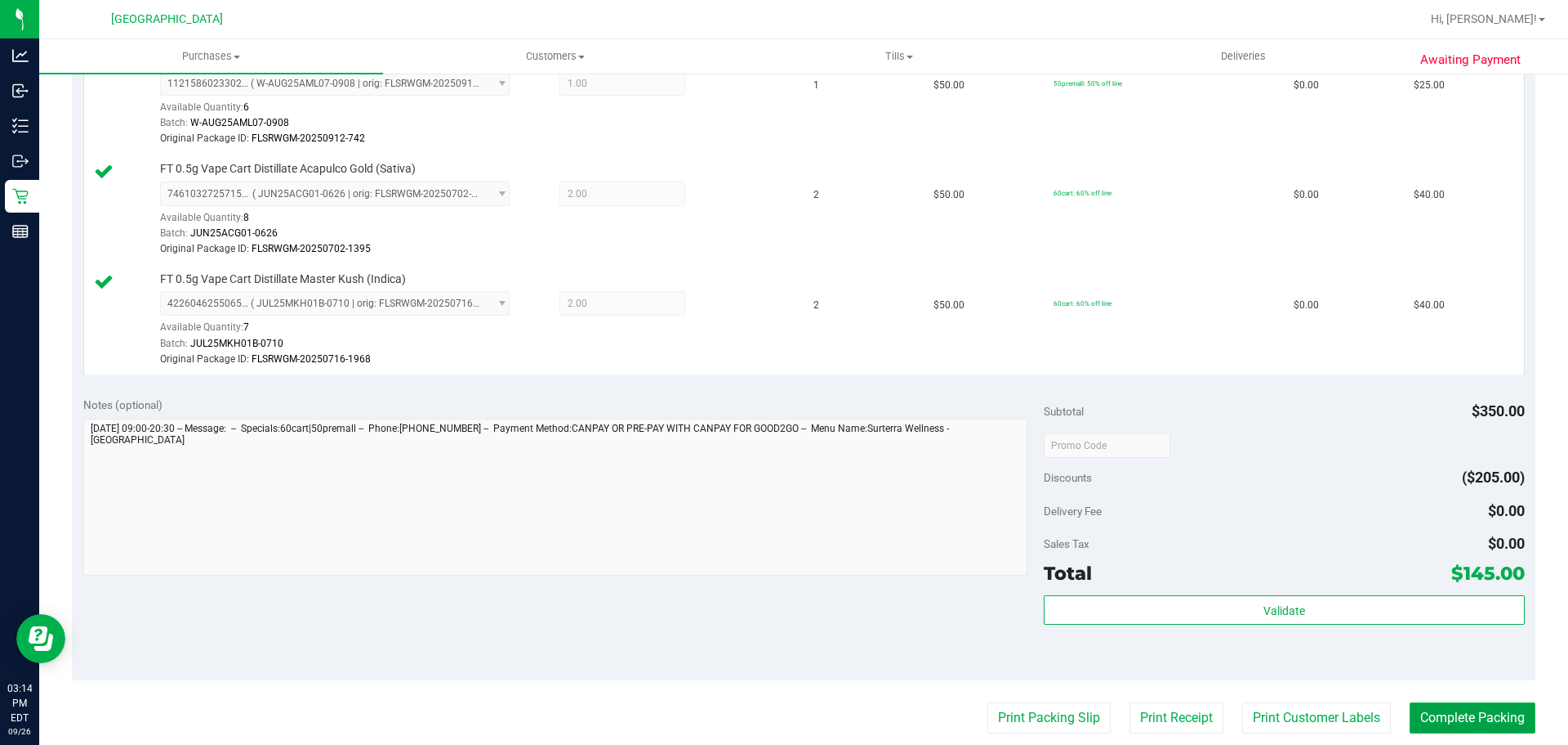
click at [1427, 709] on button "Complete Packing" at bounding box center [1473, 718] width 126 height 31
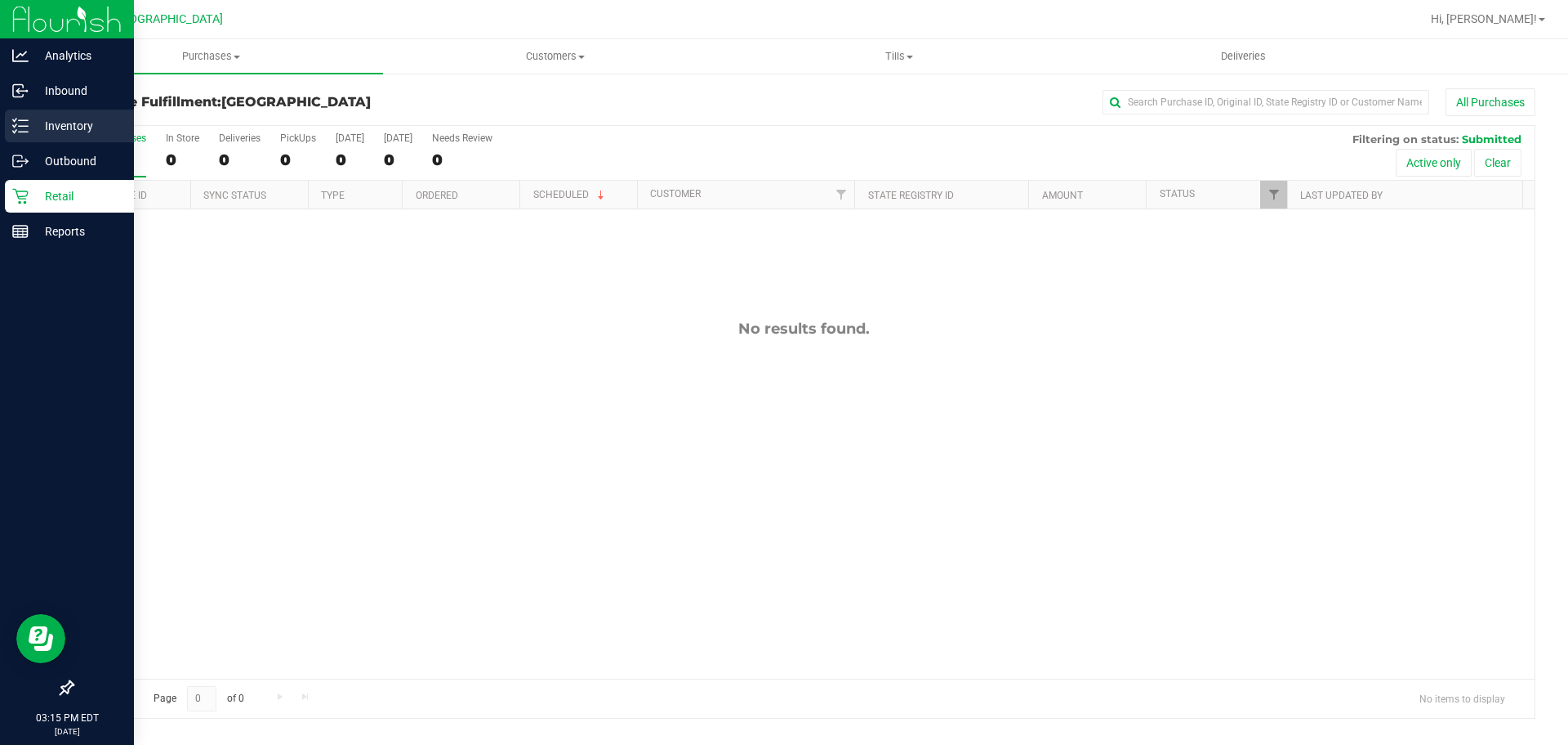
drag, startPoint x: 20, startPoint y: 143, endPoint x: 27, endPoint y: 135, distance: 10.6
click at [20, 143] on link "Inventory" at bounding box center [67, 127] width 134 height 35
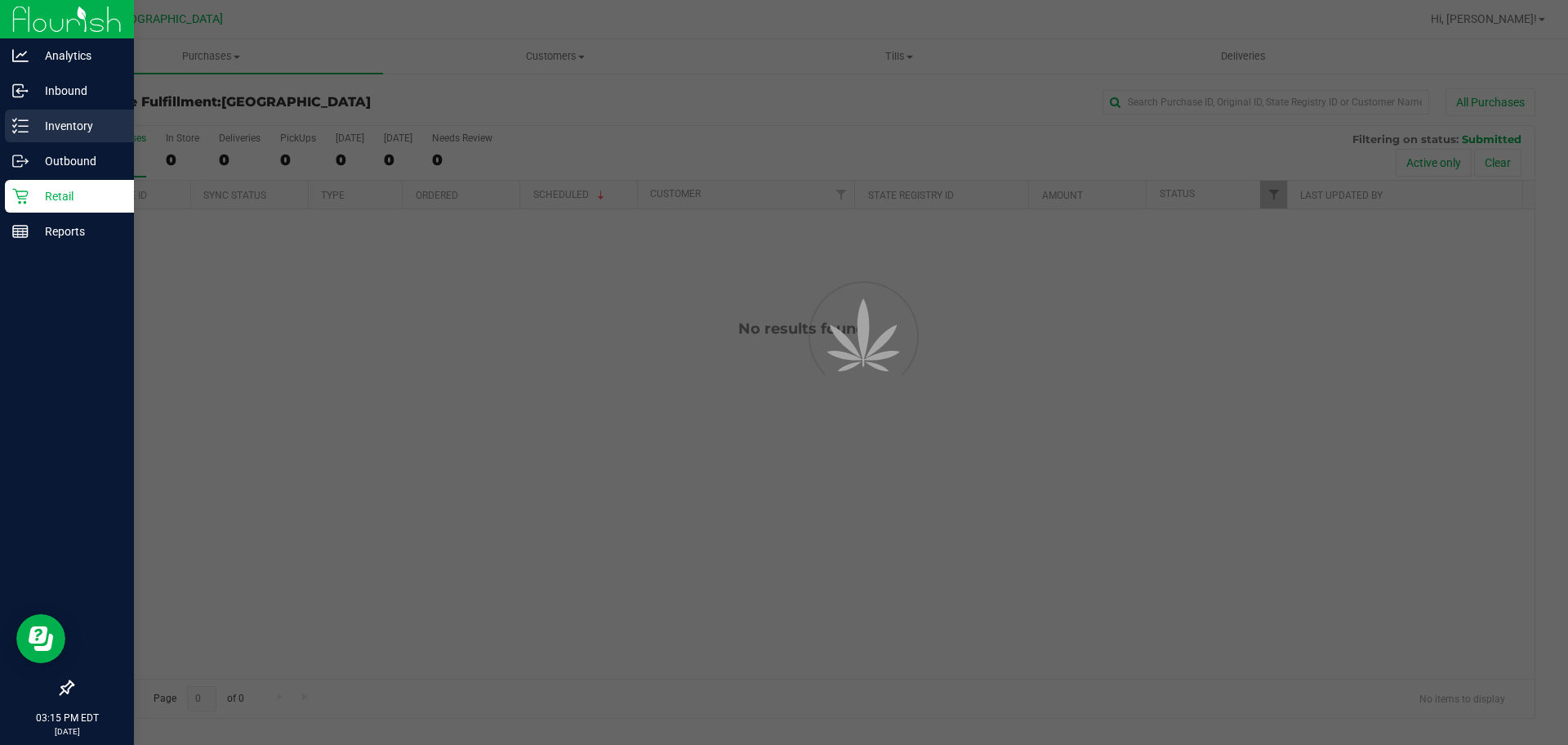
click at [27, 135] on div "Inventory" at bounding box center [69, 126] width 129 height 33
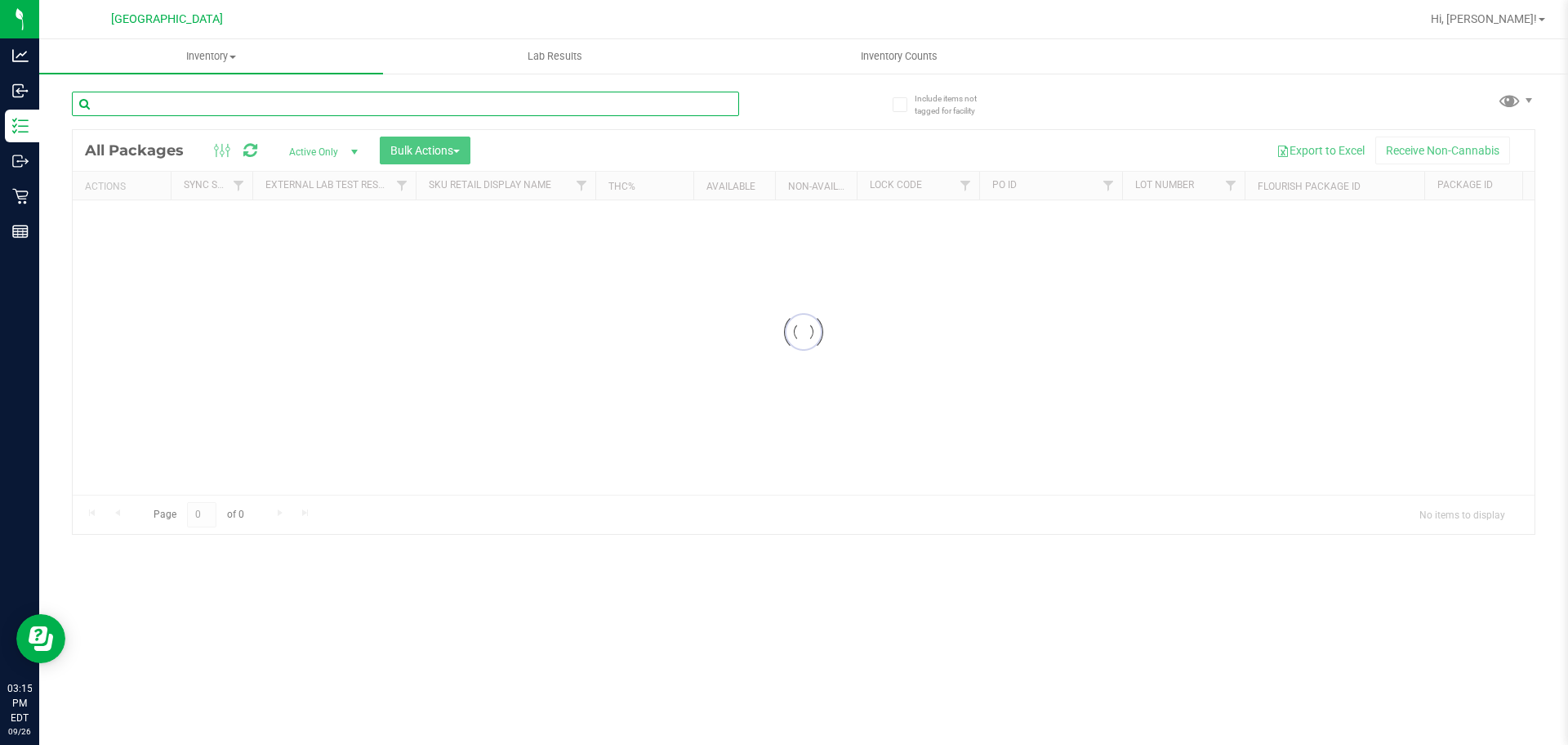
click at [211, 94] on input "text" at bounding box center [405, 103] width 667 height 25
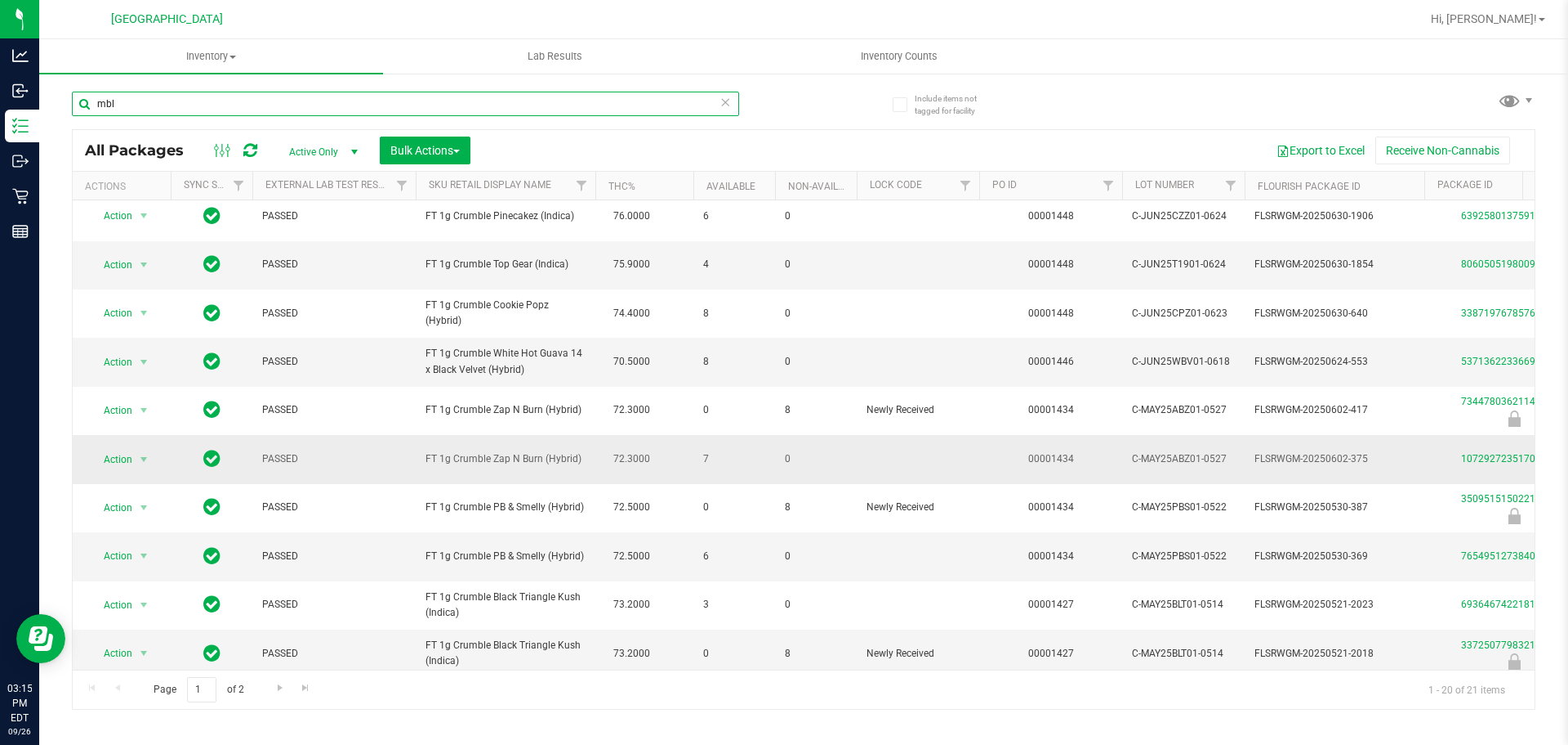
scroll to position [514, 0]
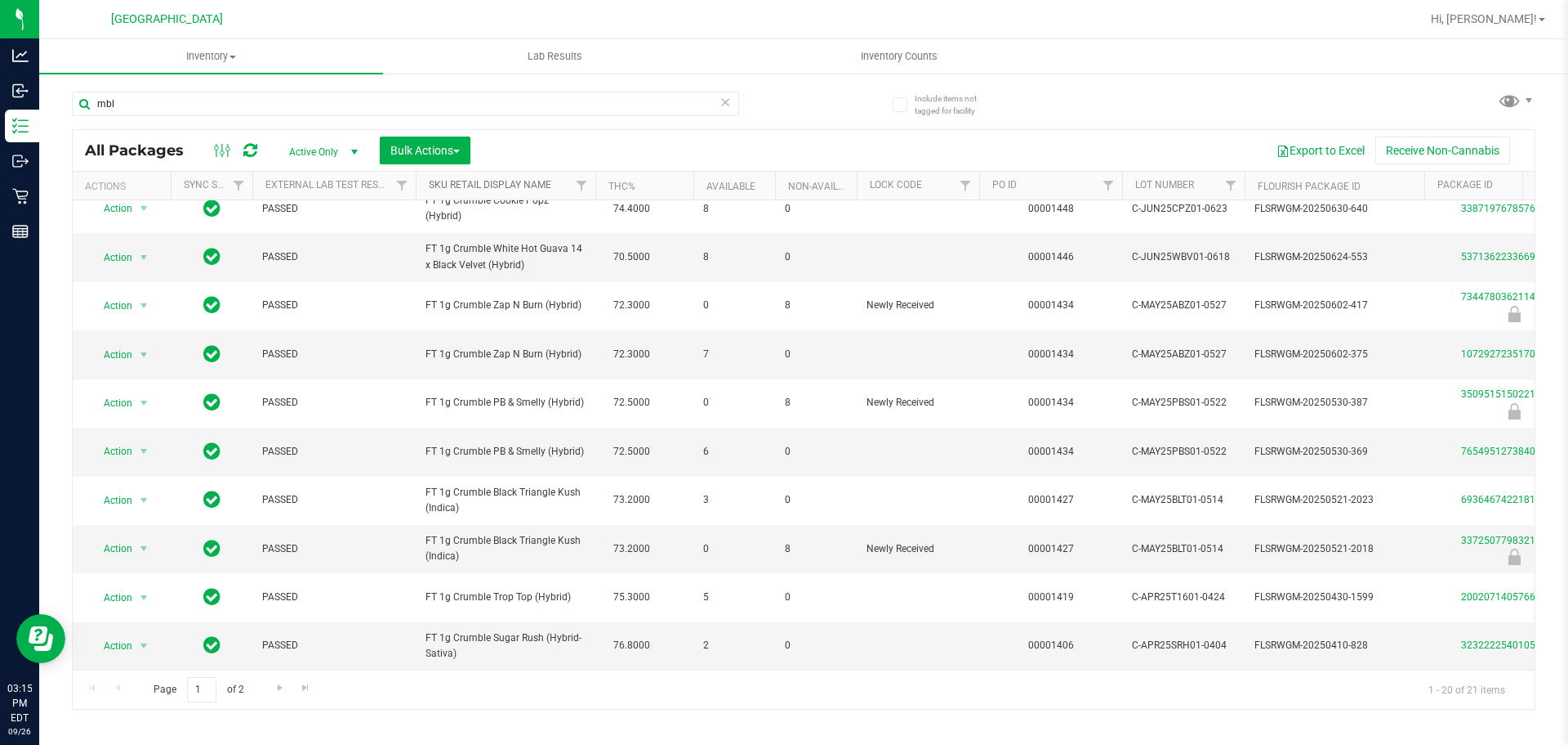
click at [518, 181] on link "Sku Retail Display Name" at bounding box center [490, 184] width 122 height 12
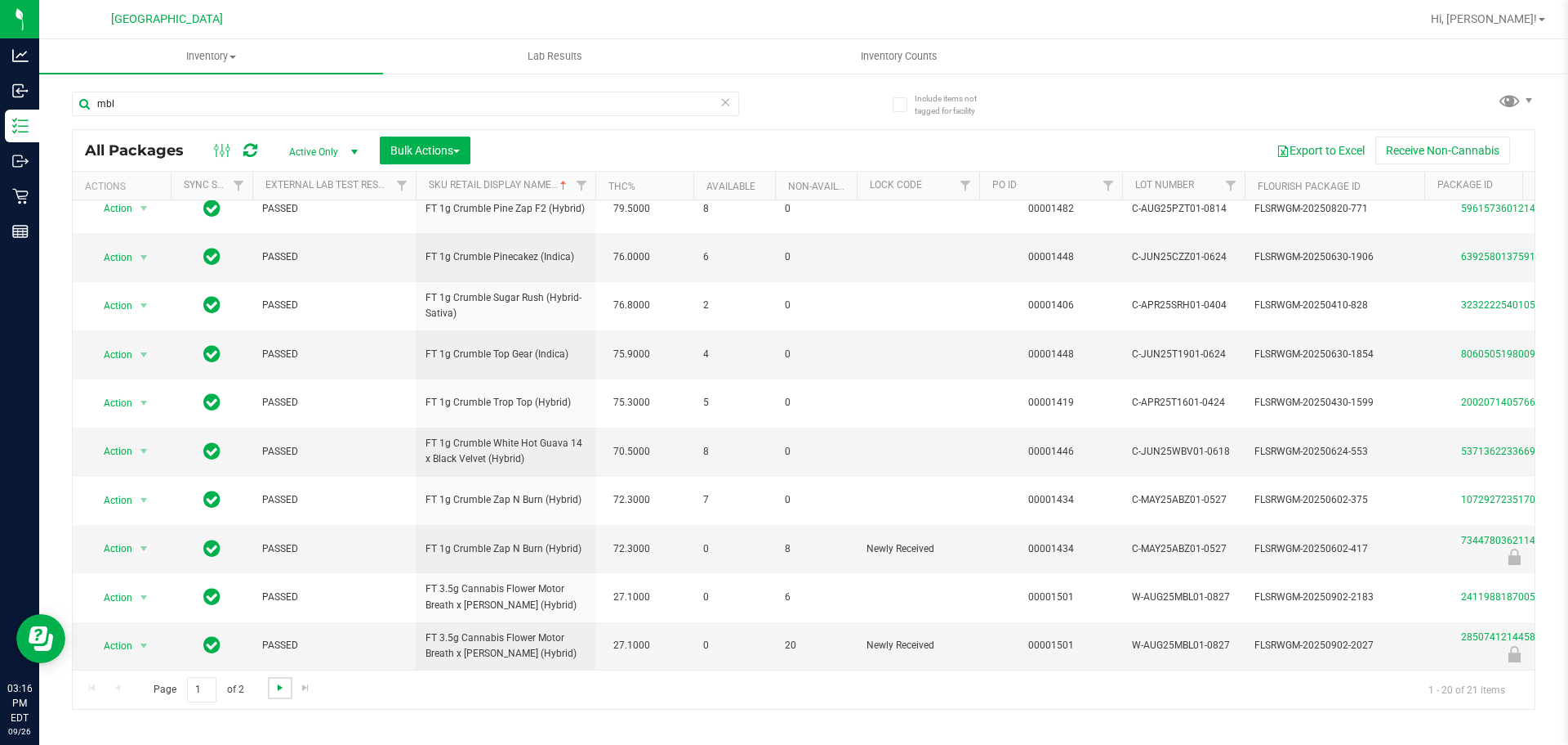
click at [278, 689] on span "Go to the next page" at bounding box center [280, 687] width 13 height 13
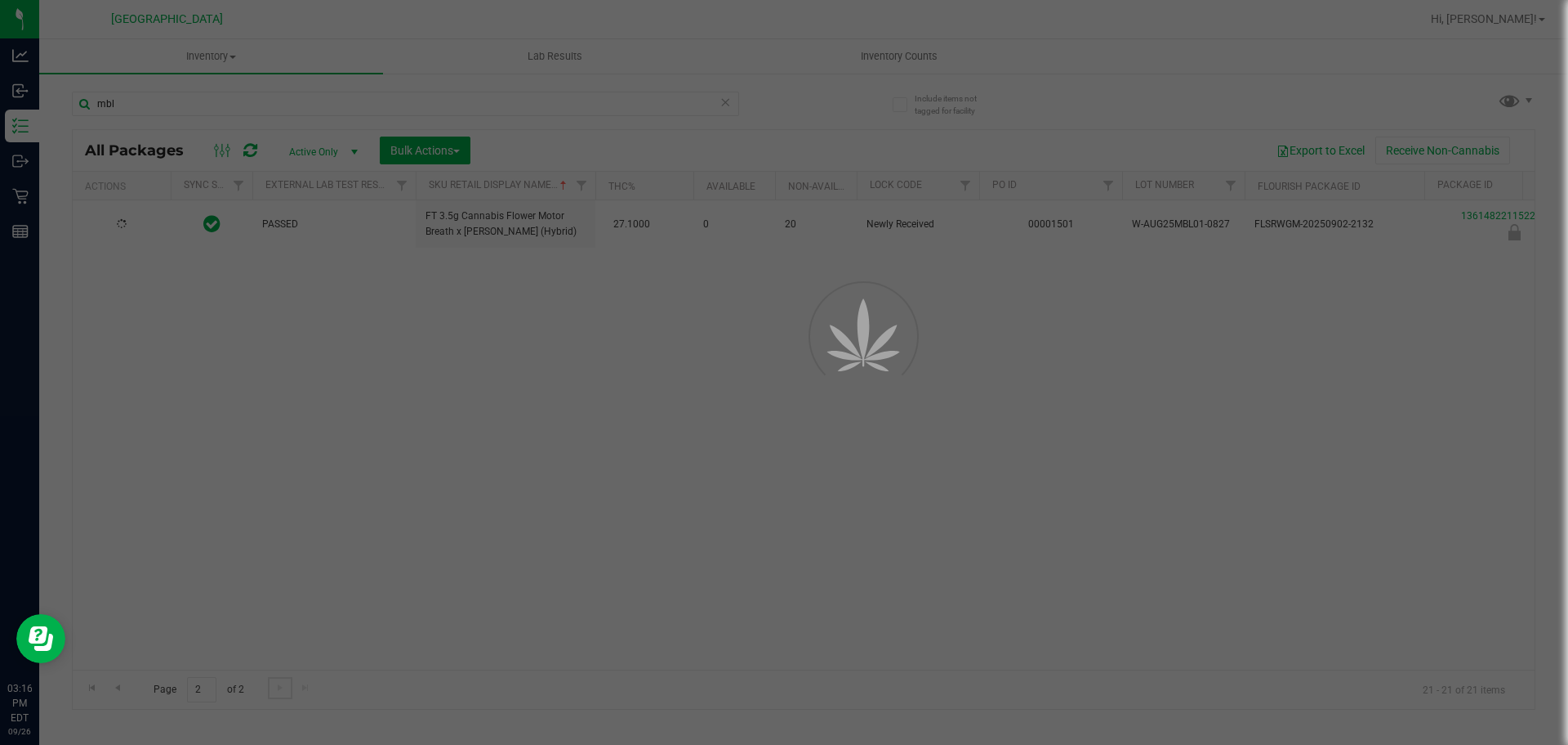
scroll to position [0, 0]
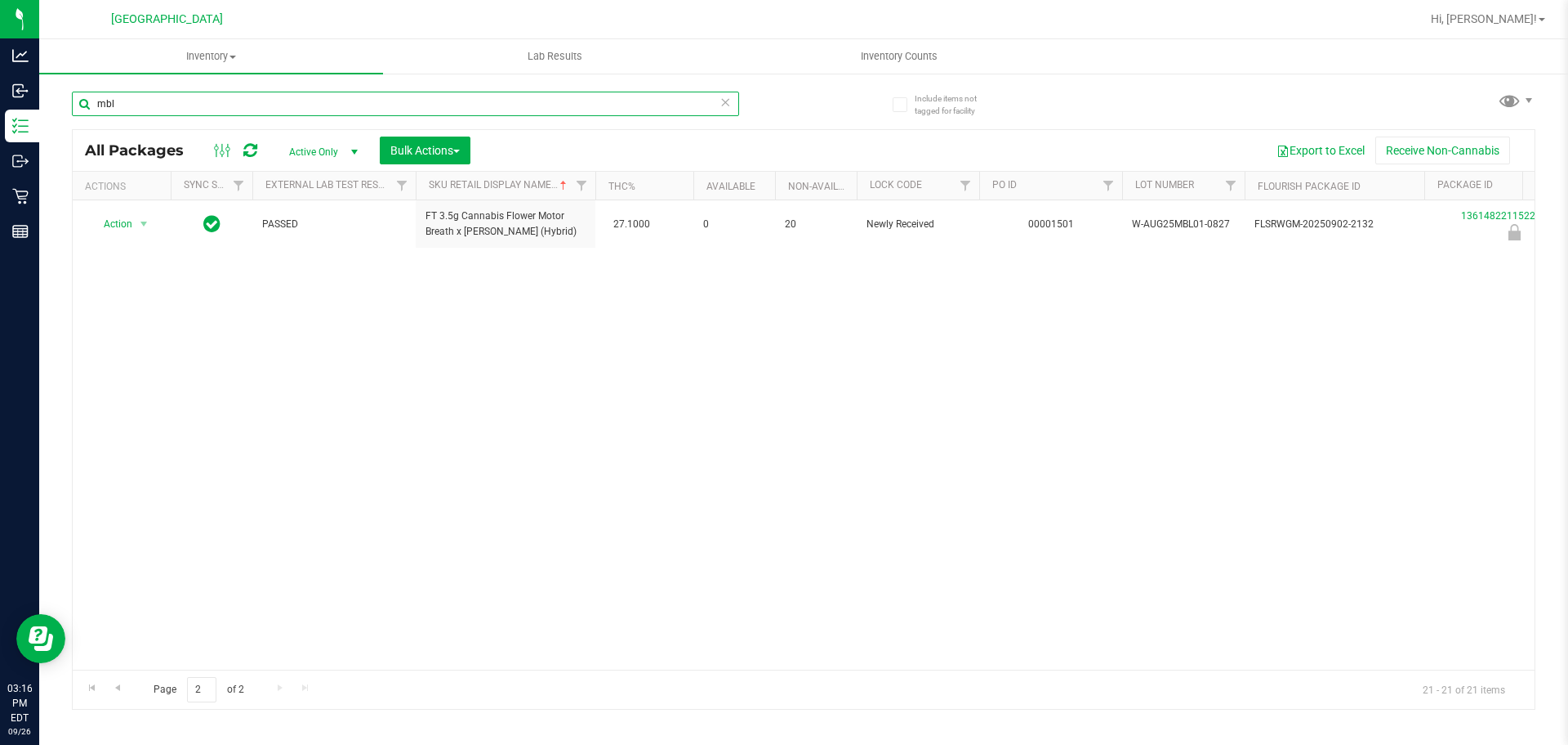
click at [482, 104] on input "mbl" at bounding box center [405, 103] width 667 height 25
type input "1361482211522587"
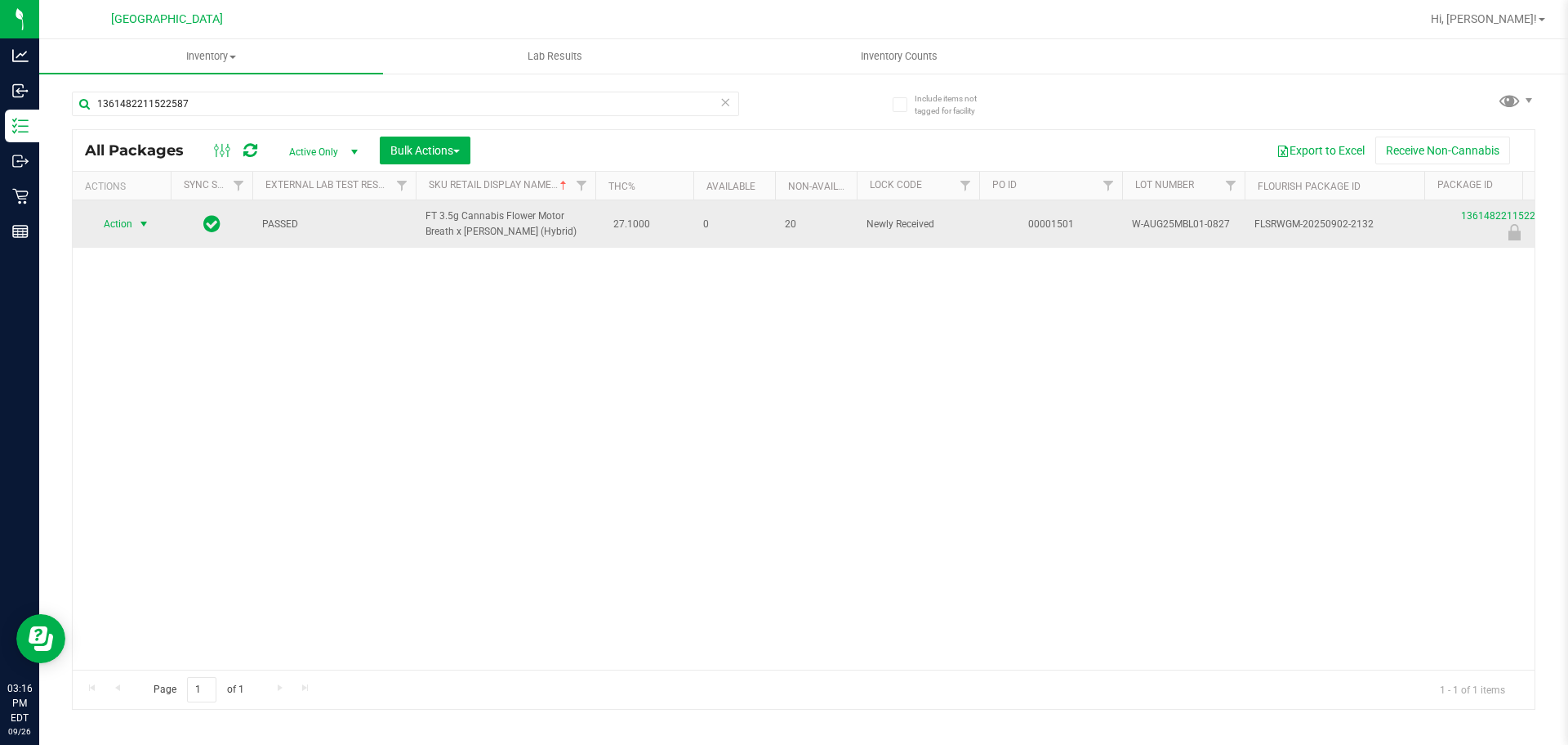
click at [119, 230] on span "Action" at bounding box center [111, 223] width 44 height 23
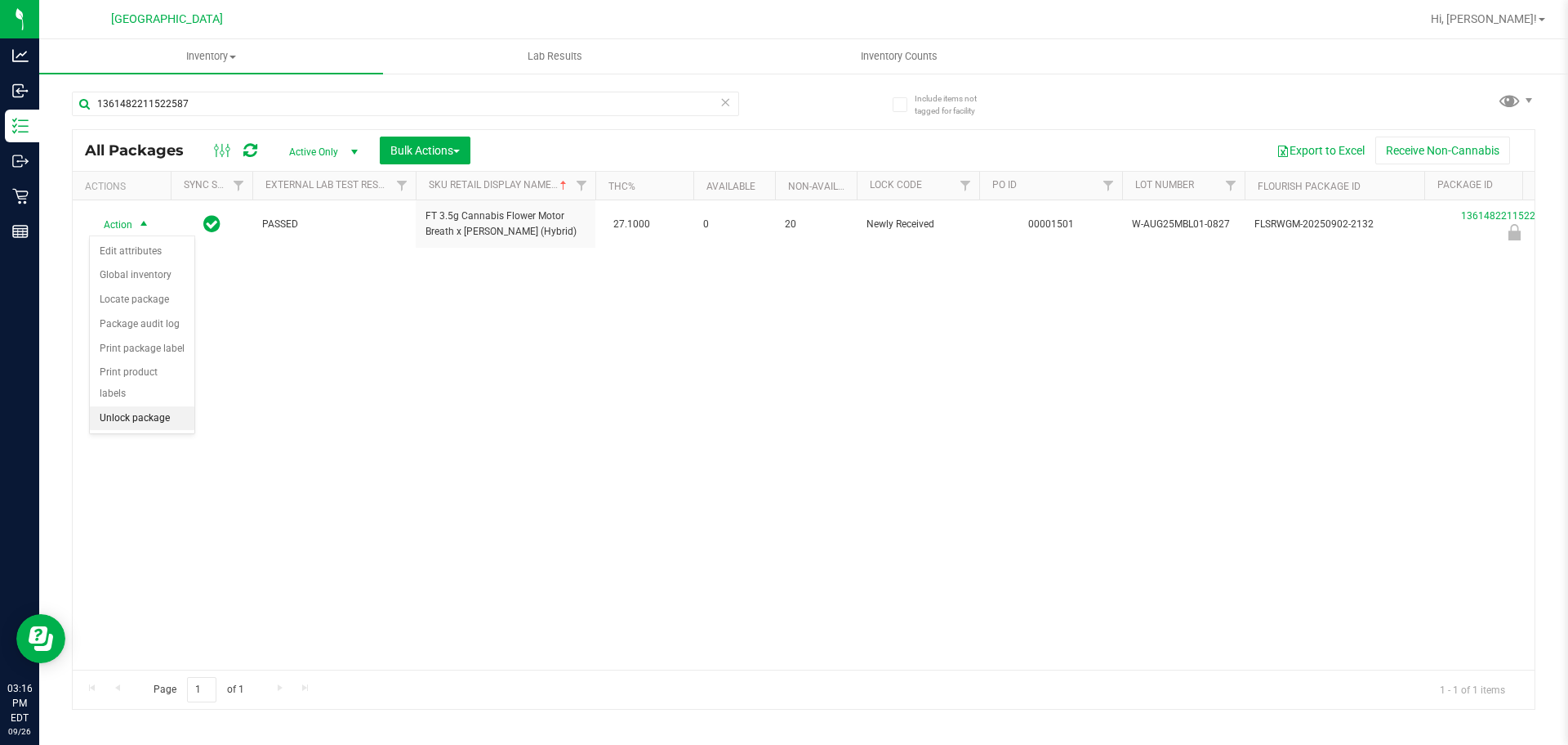
click at [144, 407] on li "Unlock package" at bounding box center [141, 418] width 104 height 25
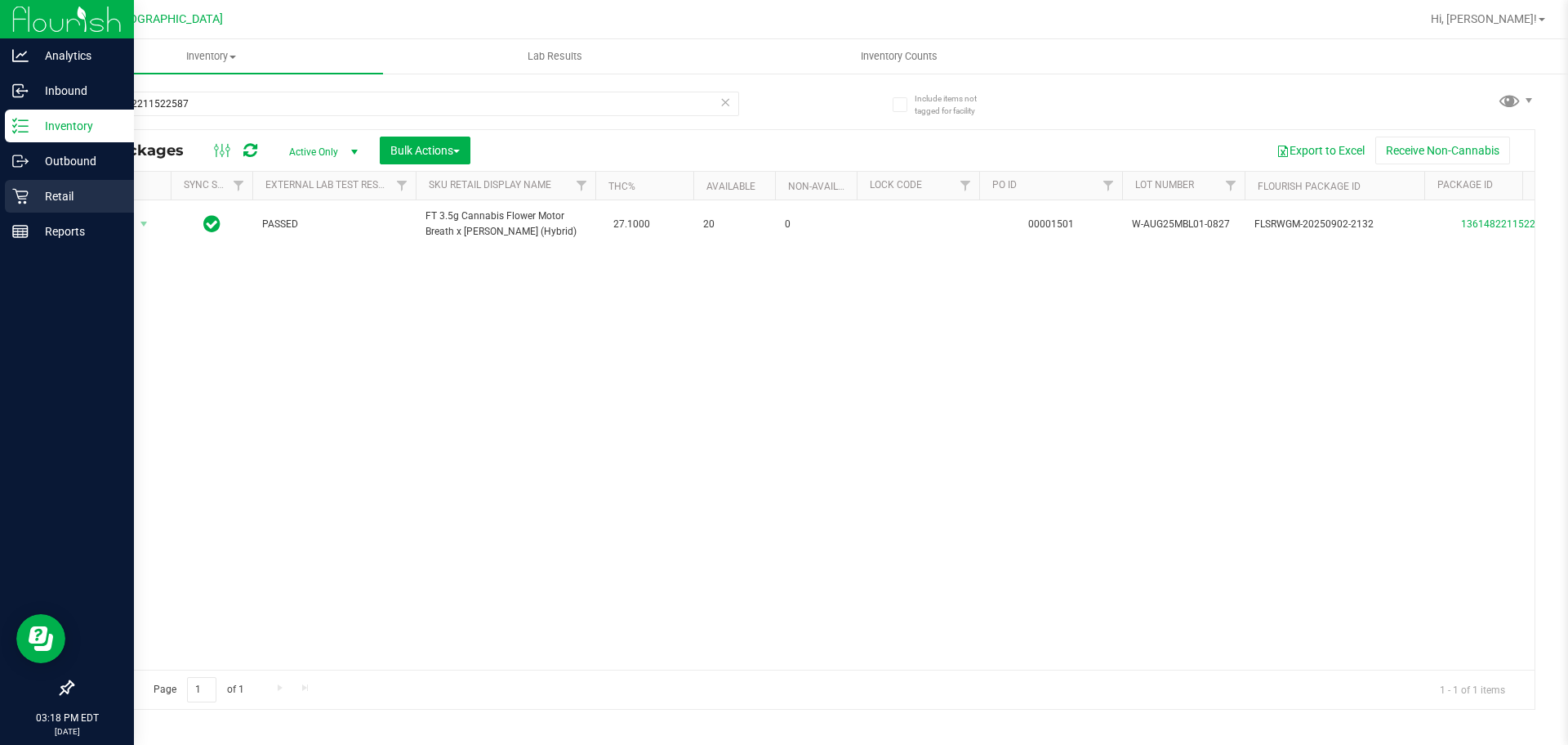
click at [19, 201] on icon at bounding box center [20, 196] width 15 height 15
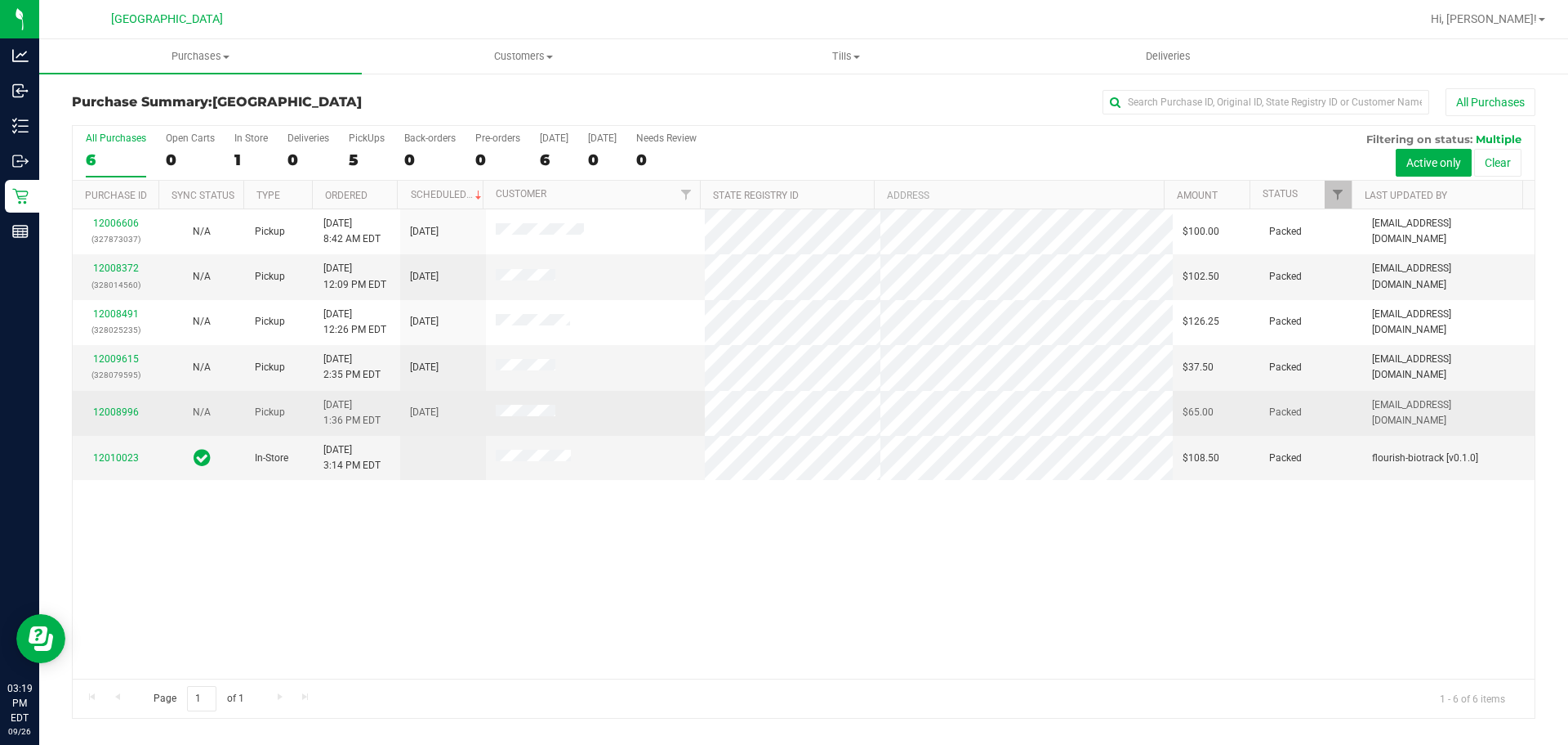
click at [1270, 420] on span "Packed" at bounding box center [1286, 412] width 33 height 15
click at [213, 59] on span "Purchases" at bounding box center [200, 56] width 323 height 15
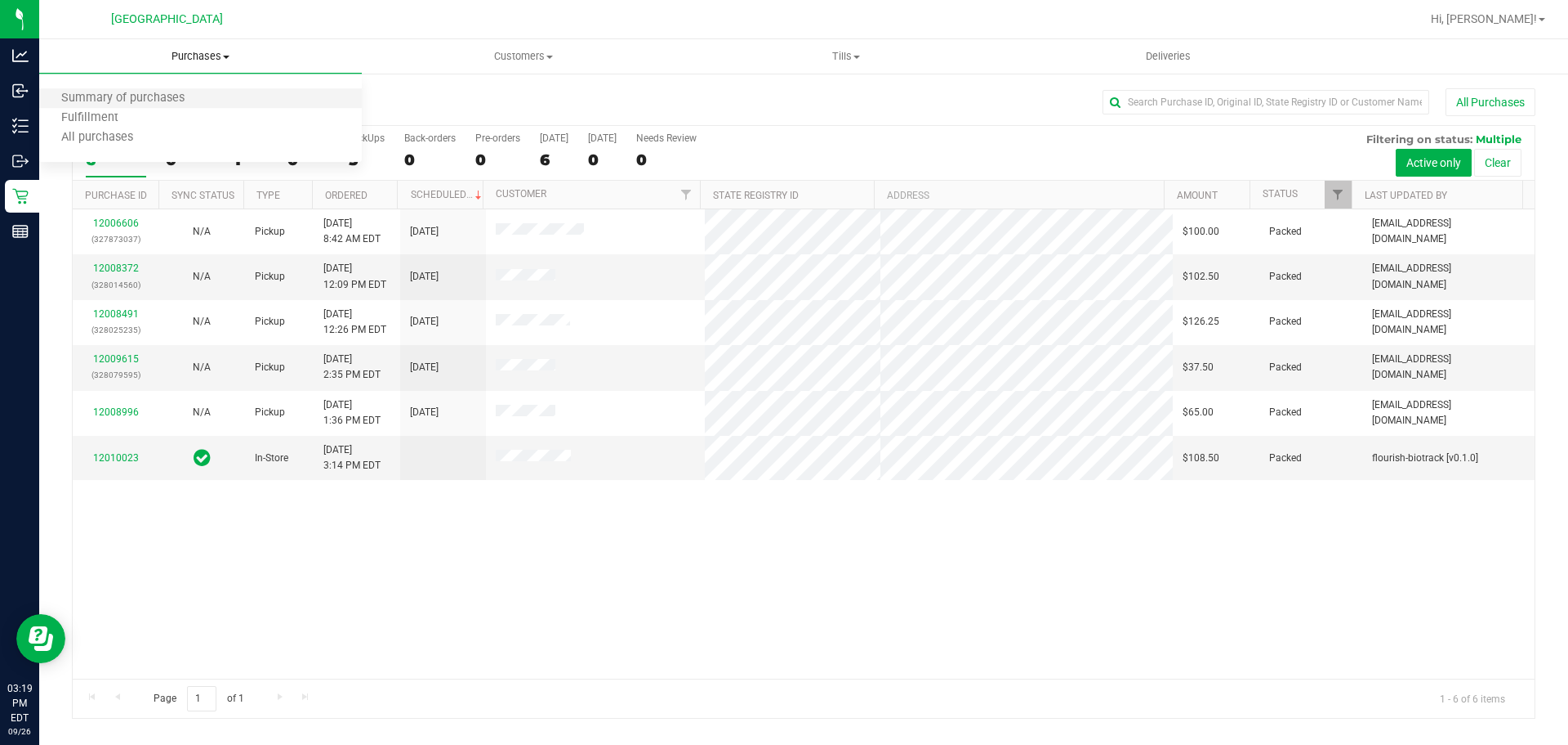
click at [220, 103] on li "Summary of purchases" at bounding box center [200, 99] width 323 height 20
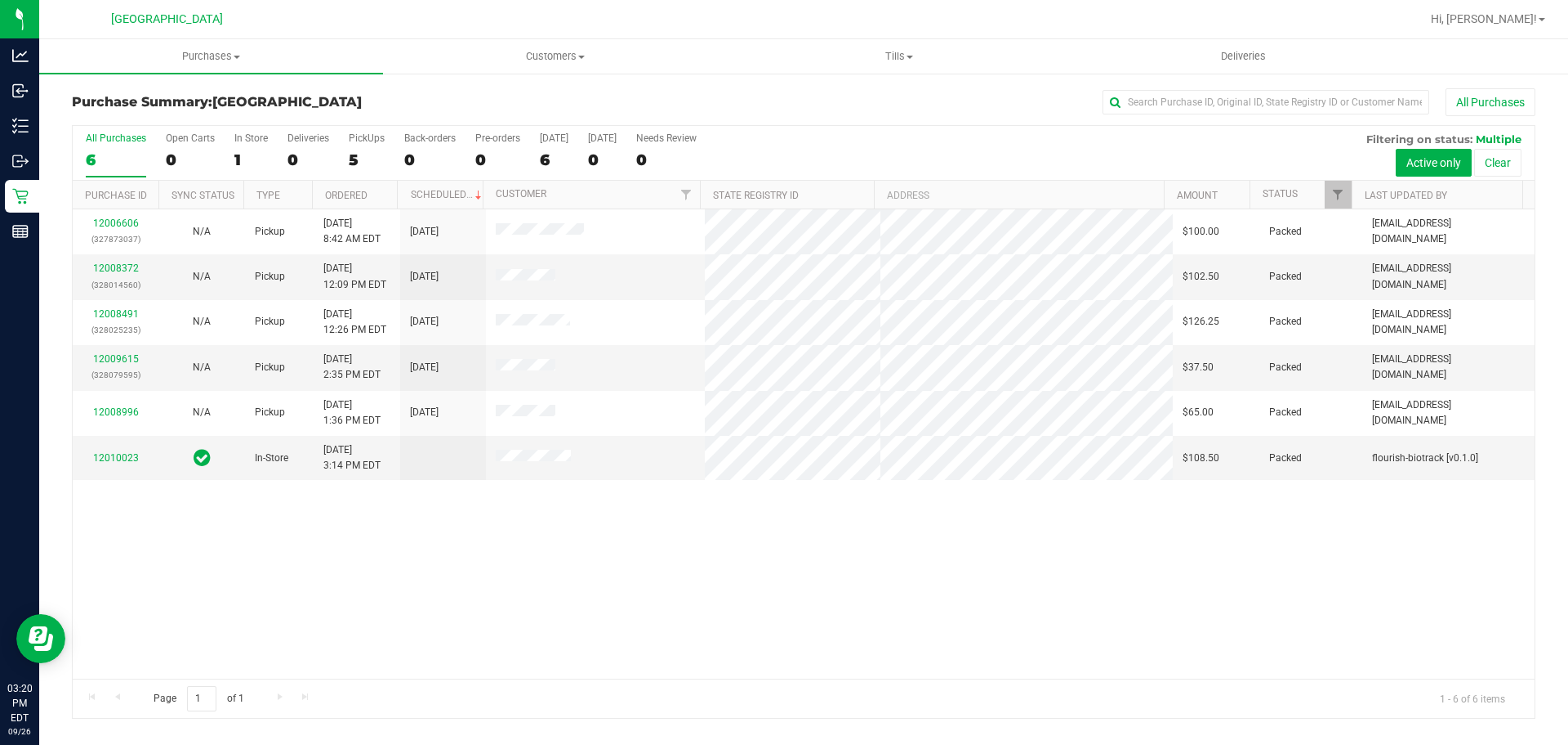
click at [1303, 577] on div "12006606 (327873037) N/A Pickup 9/26/2025 8:42 AM EDT 9/26/2025 $100.00 Packed …" at bounding box center [803, 444] width 1462 height 469
click at [189, 52] on span "Purchases" at bounding box center [210, 56] width 344 height 15
click at [203, 97] on span "Summary of purchases" at bounding box center [122, 98] width 168 height 14
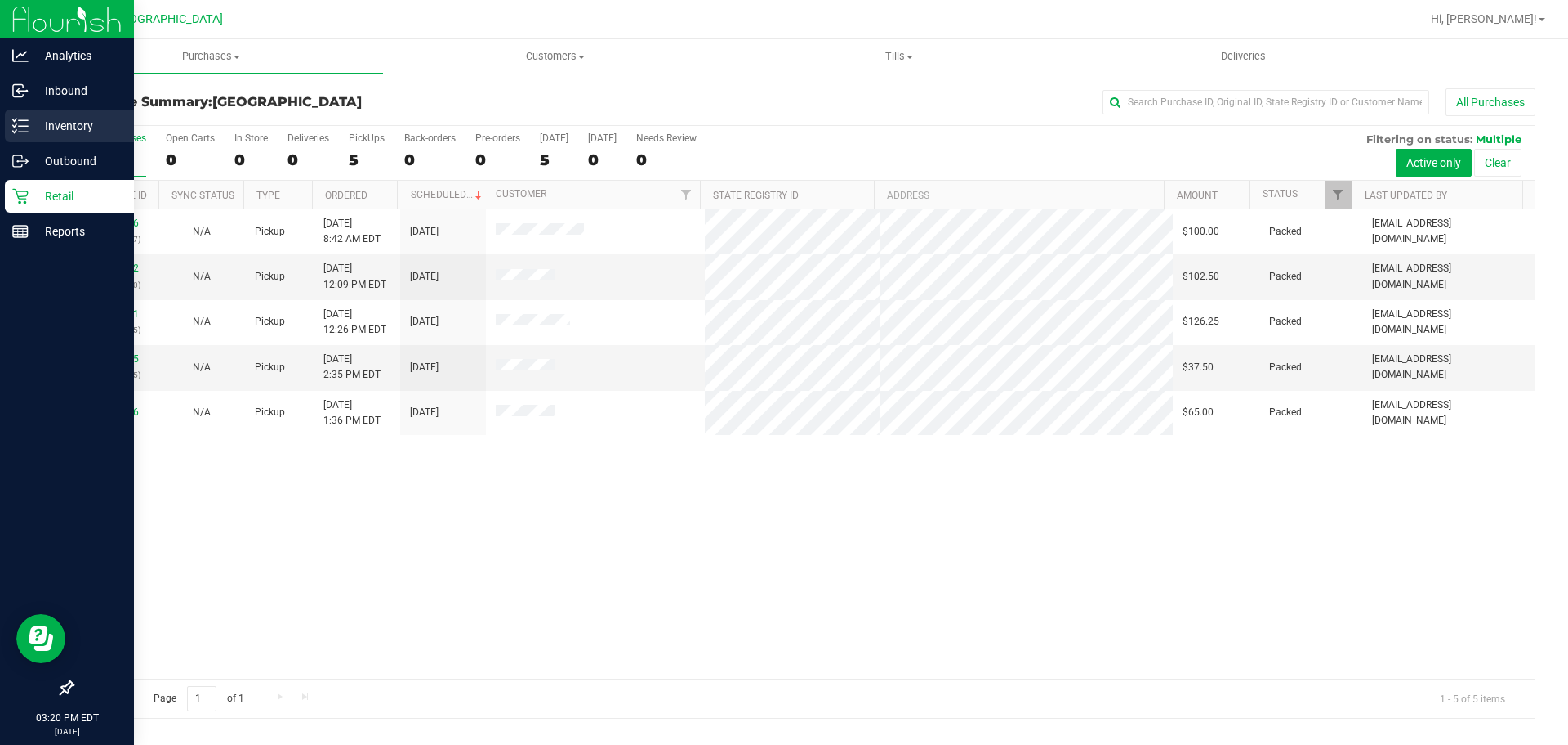
click at [5, 136] on div "Inventory" at bounding box center [69, 126] width 129 height 33
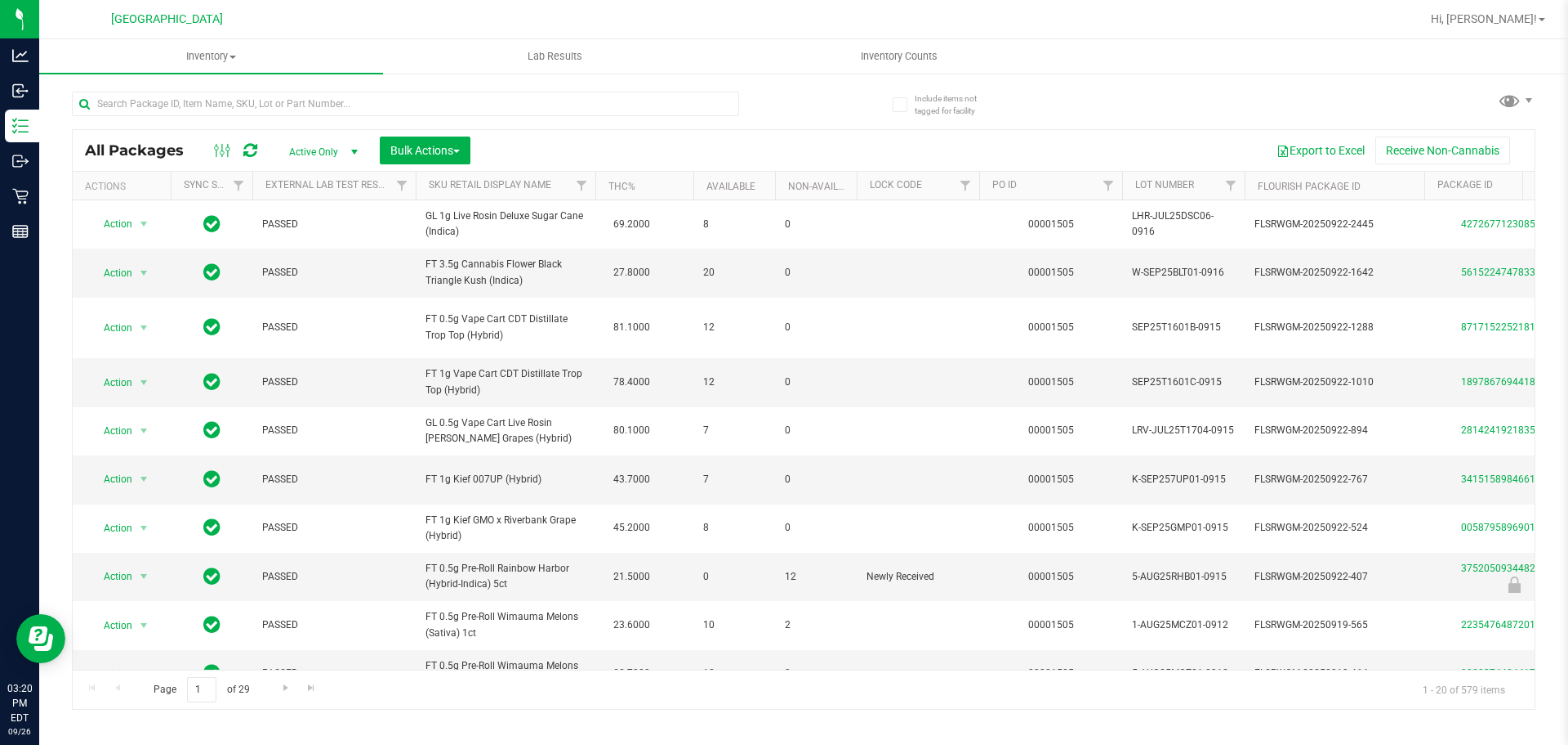
click at [57, 235] on div "Include items not tagged for facility All Packages Active Only Active Only Lab …" at bounding box center [803, 320] width 1529 height 498
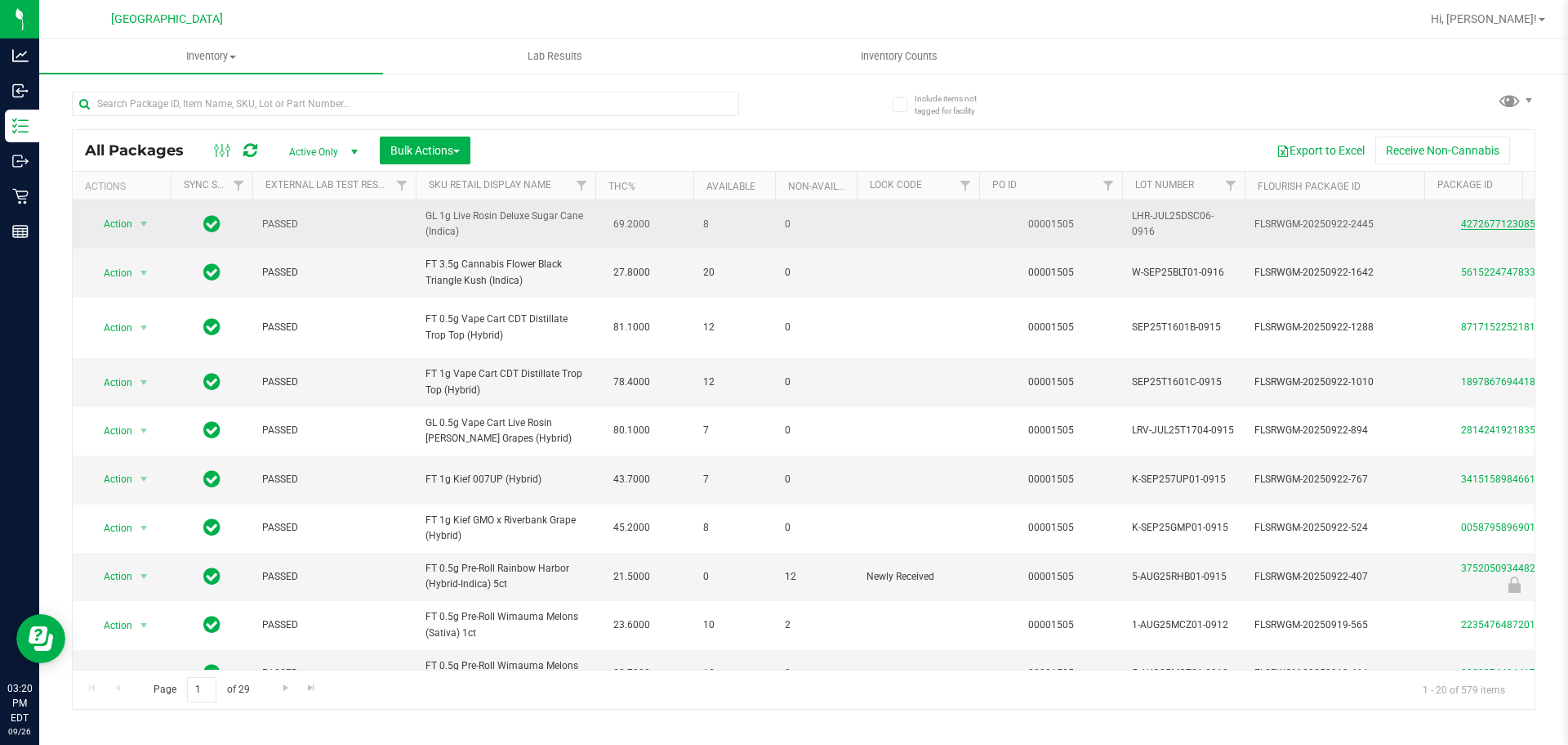
click at [1500, 227] on link "4272677123085064" at bounding box center [1506, 224] width 92 height 12
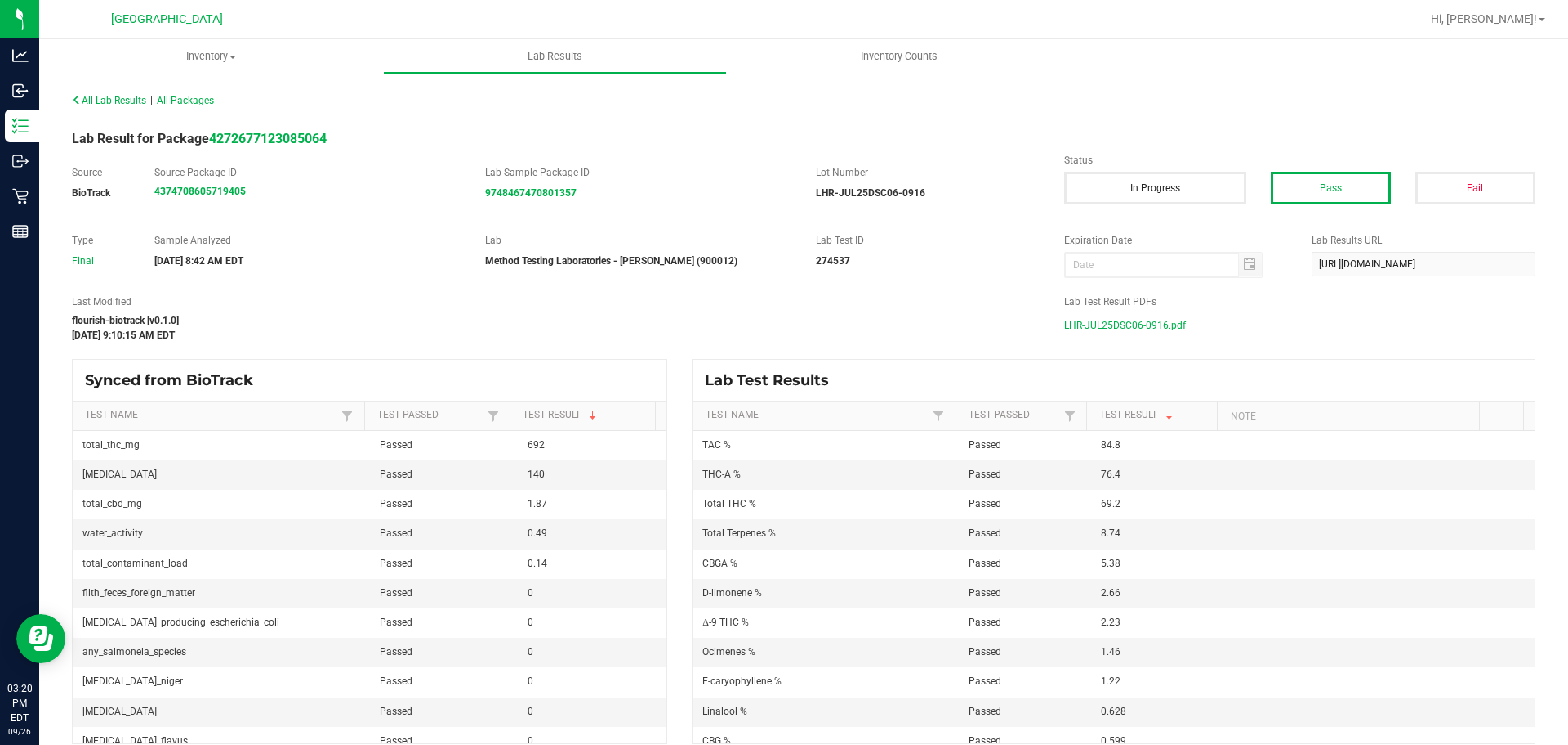
click at [1148, 313] on span "LHR-JUL25DSC06-0916.pdf" at bounding box center [1125, 325] width 122 height 25
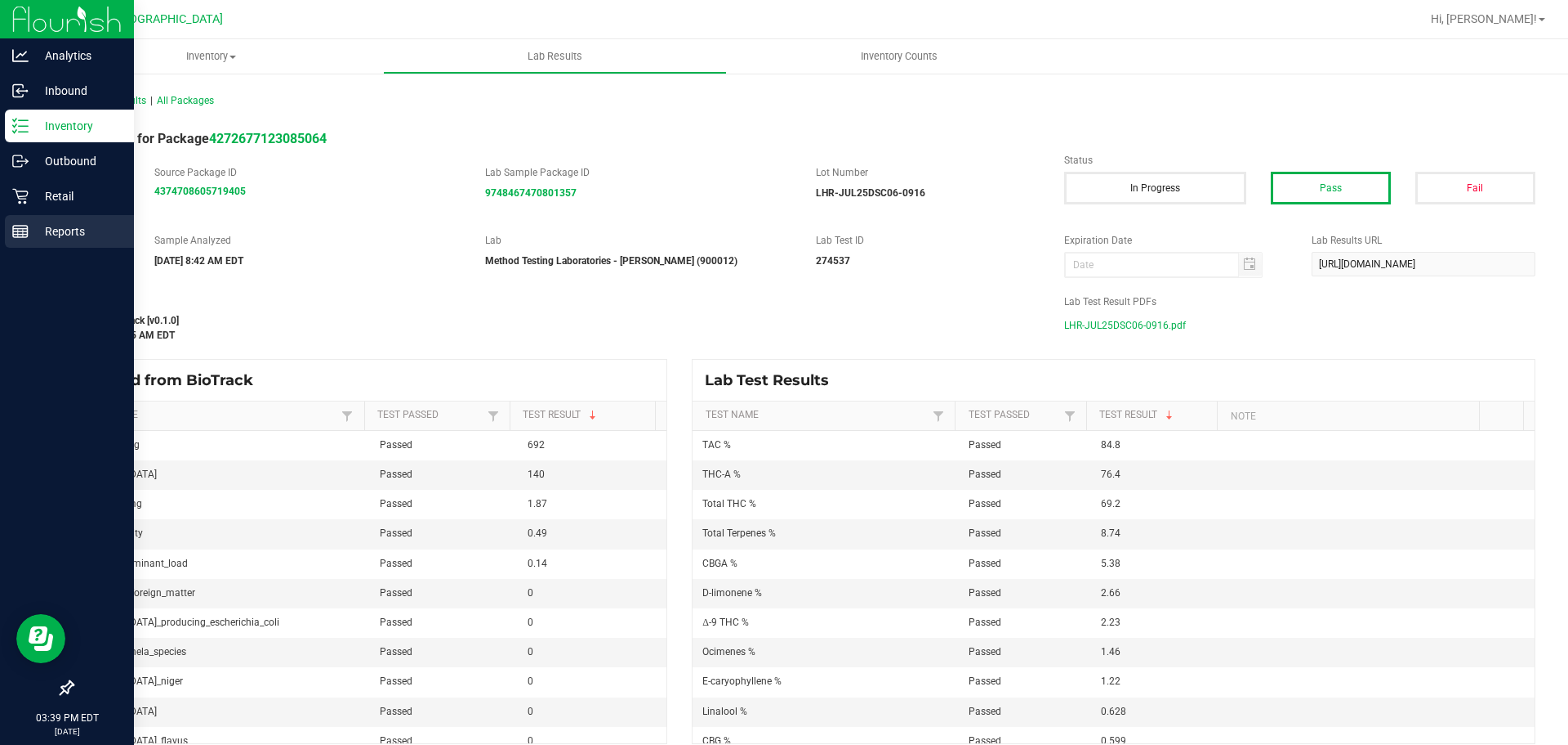
click at [15, 215] on div "Reports" at bounding box center [69, 231] width 129 height 33
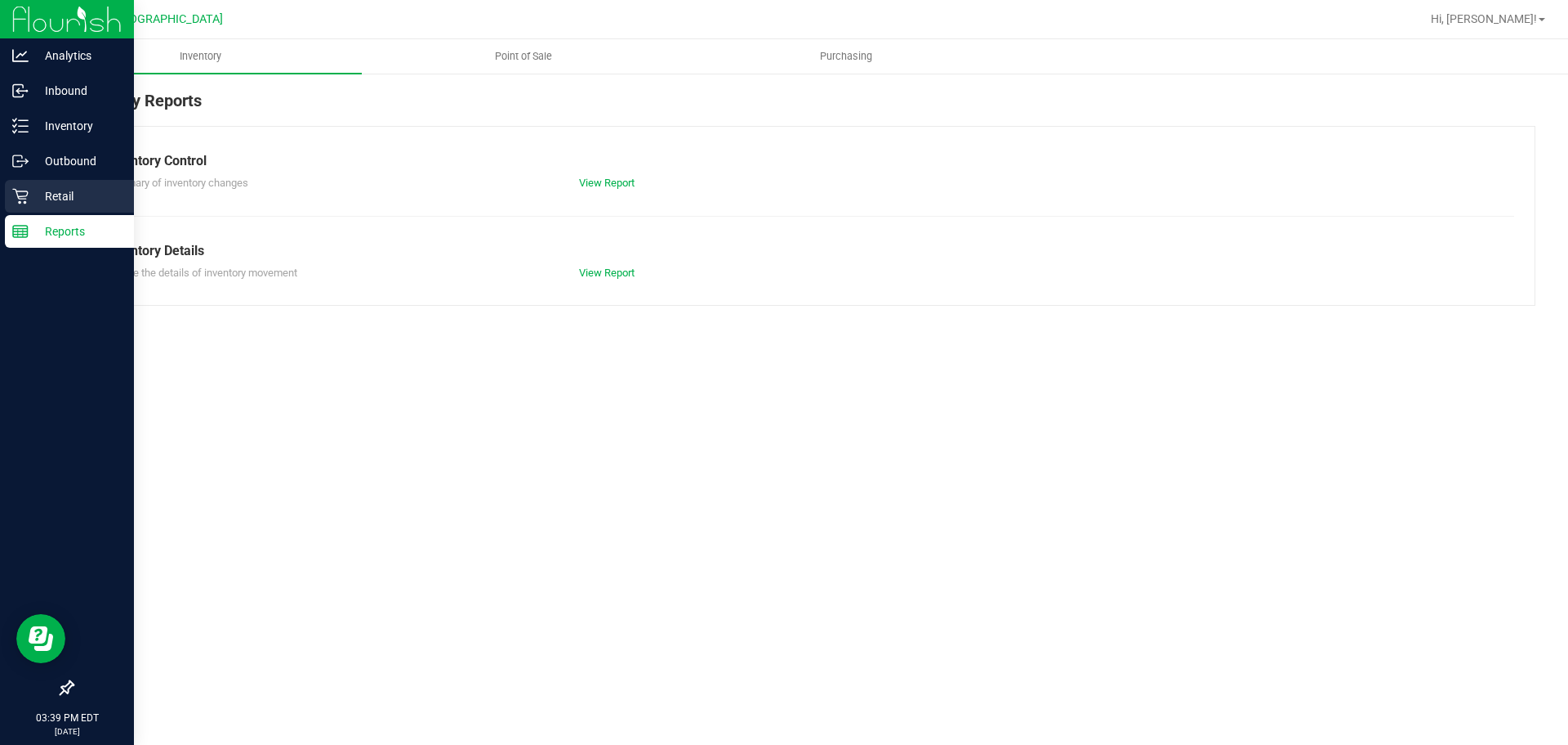
click at [19, 197] on icon at bounding box center [20, 196] width 15 height 15
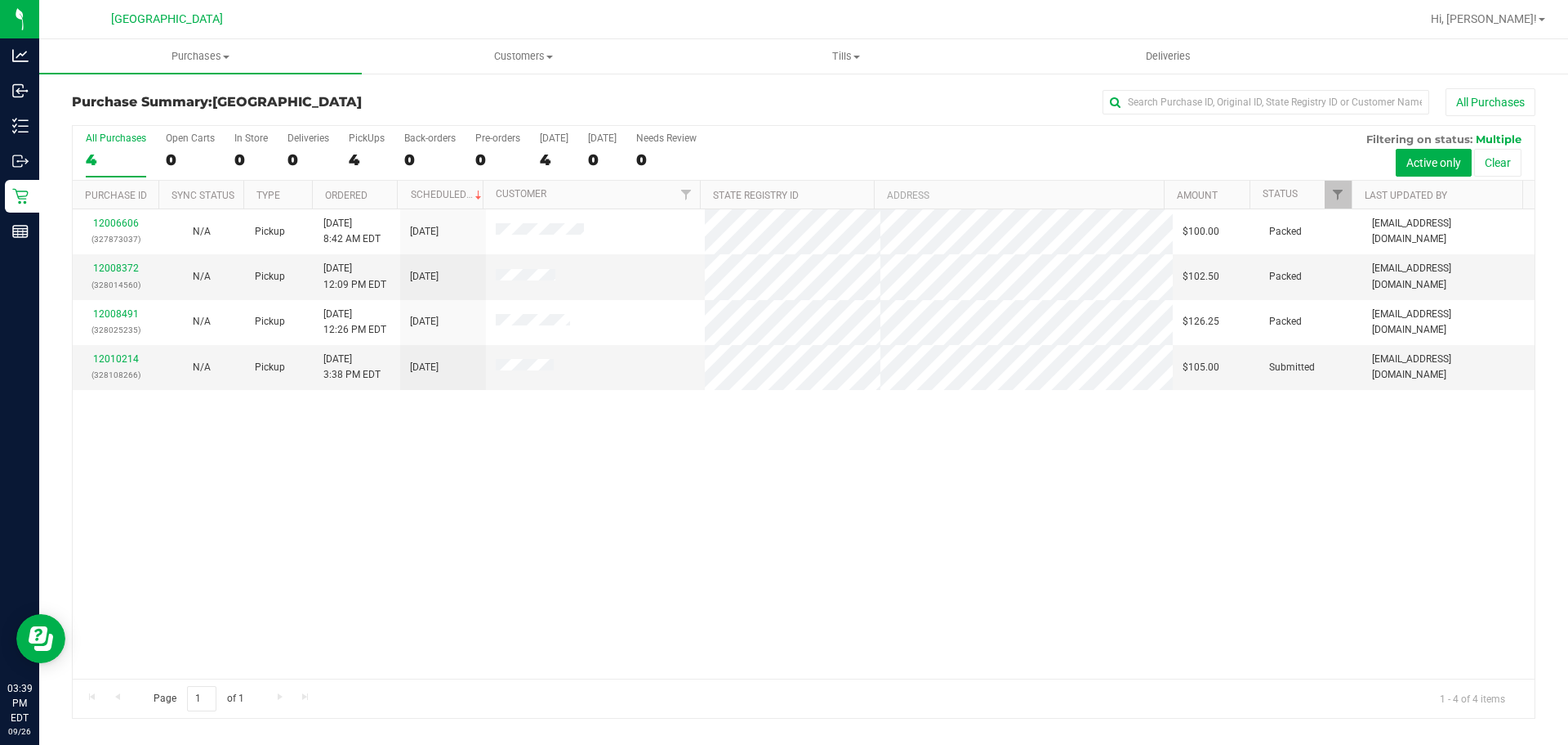
click at [436, 486] on div "12006606 (327873037) N/A Pickup 9/26/2025 8:42 AM EDT 9/26/2025 $100.00 Packed …" at bounding box center [803, 444] width 1462 height 469
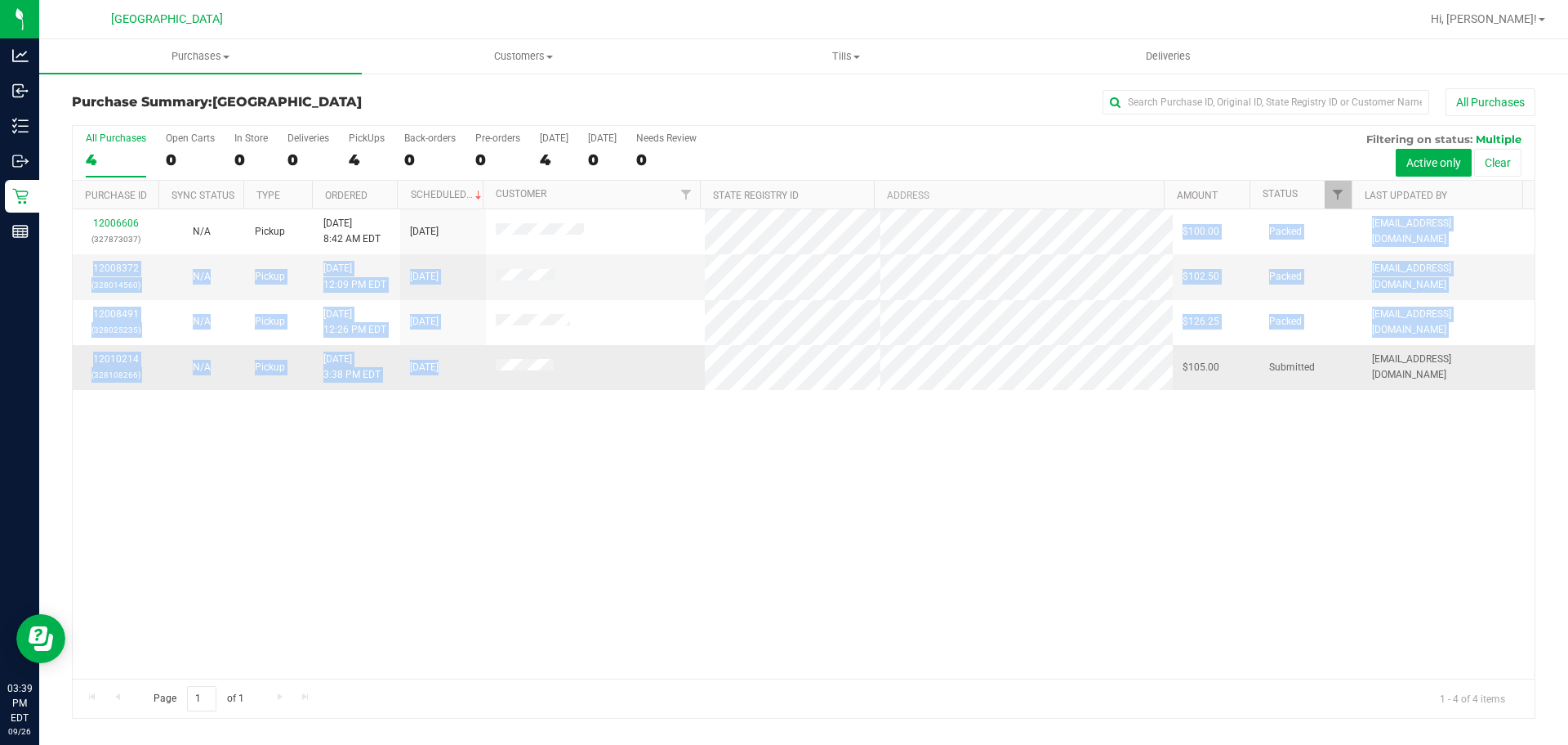
click at [725, 224] on tbody "12006606 (327873037) N/A Pickup 9/26/2025 8:42 AM EDT 9/26/2025 $100.00 Packed …" at bounding box center [803, 299] width 1462 height 181
click at [754, 363] on tbody "12006606 (327873037) N/A Pickup 9/26/2025 8:42 AM EDT 9/26/2025 $100.00 Packed …" at bounding box center [803, 299] width 1462 height 181
click at [716, 230] on tbody "12006606 (327873037) N/A Pickup 9/26/2025 8:42 AM EDT 9/26/2025 $100.00 Packed …" at bounding box center [803, 299] width 1462 height 181
click at [750, 361] on tbody "12006606 (327873037) N/A Pickup 9/26/2025 8:42 AM EDT 9/26/2025 $100.00 Packed …" at bounding box center [803, 299] width 1462 height 181
click at [715, 236] on tbody "12006606 (327873037) N/A Pickup 9/26/2025 8:42 AM EDT 9/26/2025 $100.00 Packed …" at bounding box center [803, 299] width 1462 height 181
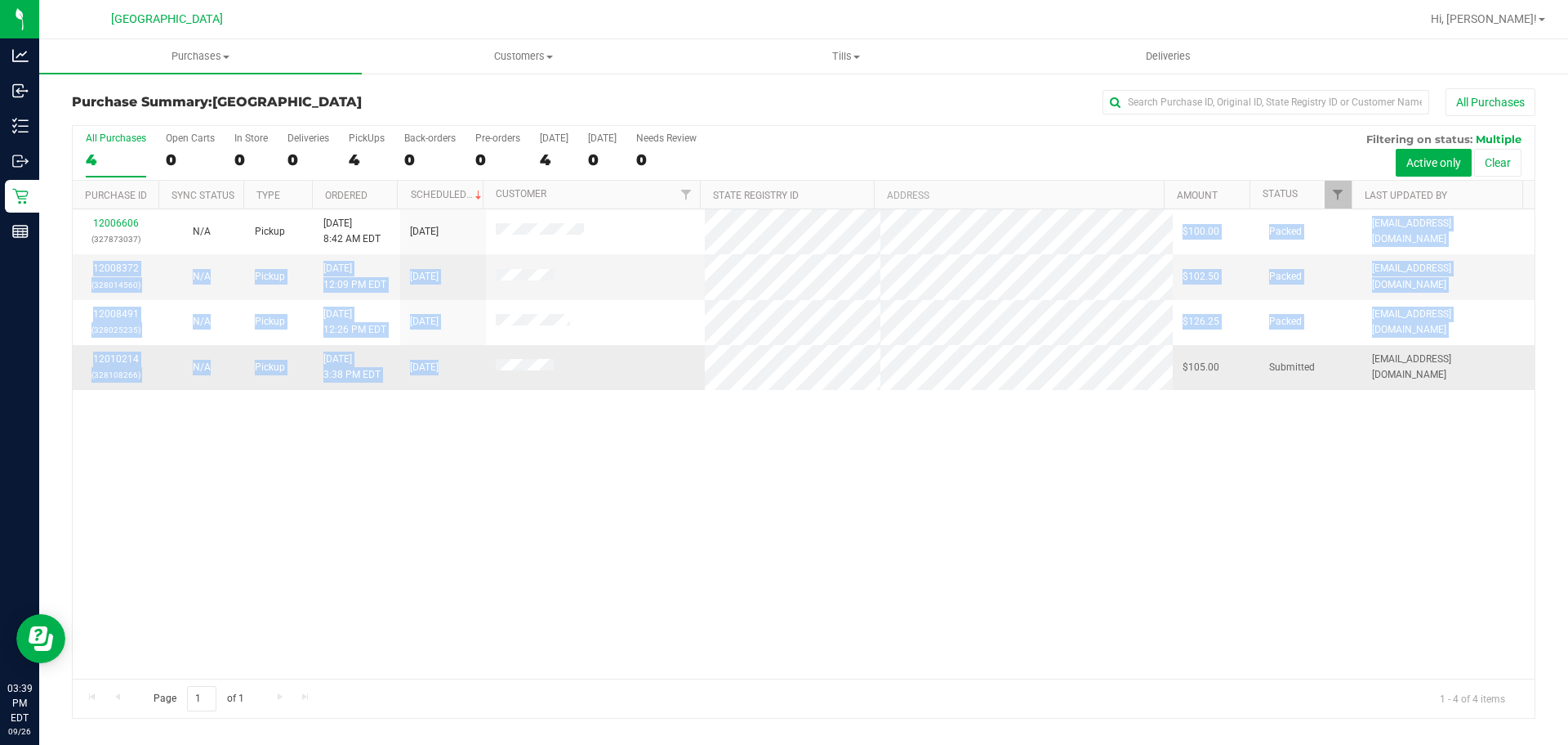
click at [750, 372] on tbody "12006606 (327873037) N/A Pickup 9/26/2025 8:42 AM EDT 9/26/2025 $100.00 Packed …" at bounding box center [803, 299] width 1462 height 181
click at [723, 231] on tbody "12006606 (327873037) N/A Pickup 9/26/2025 8:42 AM EDT 9/26/2025 $100.00 Packed …" at bounding box center [803, 299] width 1462 height 181
click at [750, 367] on tbody "12006606 (327873037) N/A Pickup 9/26/2025 8:42 AM EDT 9/26/2025 $100.00 Packed …" at bounding box center [803, 299] width 1462 height 181
click at [717, 227] on tbody "12006606 (327873037) N/A Pickup 9/26/2025 8:42 AM EDT 9/26/2025 $100.00 Packed …" at bounding box center [803, 299] width 1462 height 181
click at [745, 375] on tbody "12006606 (327873037) N/A Pickup 9/26/2025 8:42 AM EDT 9/26/2025 $100.00 Packed …" at bounding box center [803, 299] width 1462 height 181
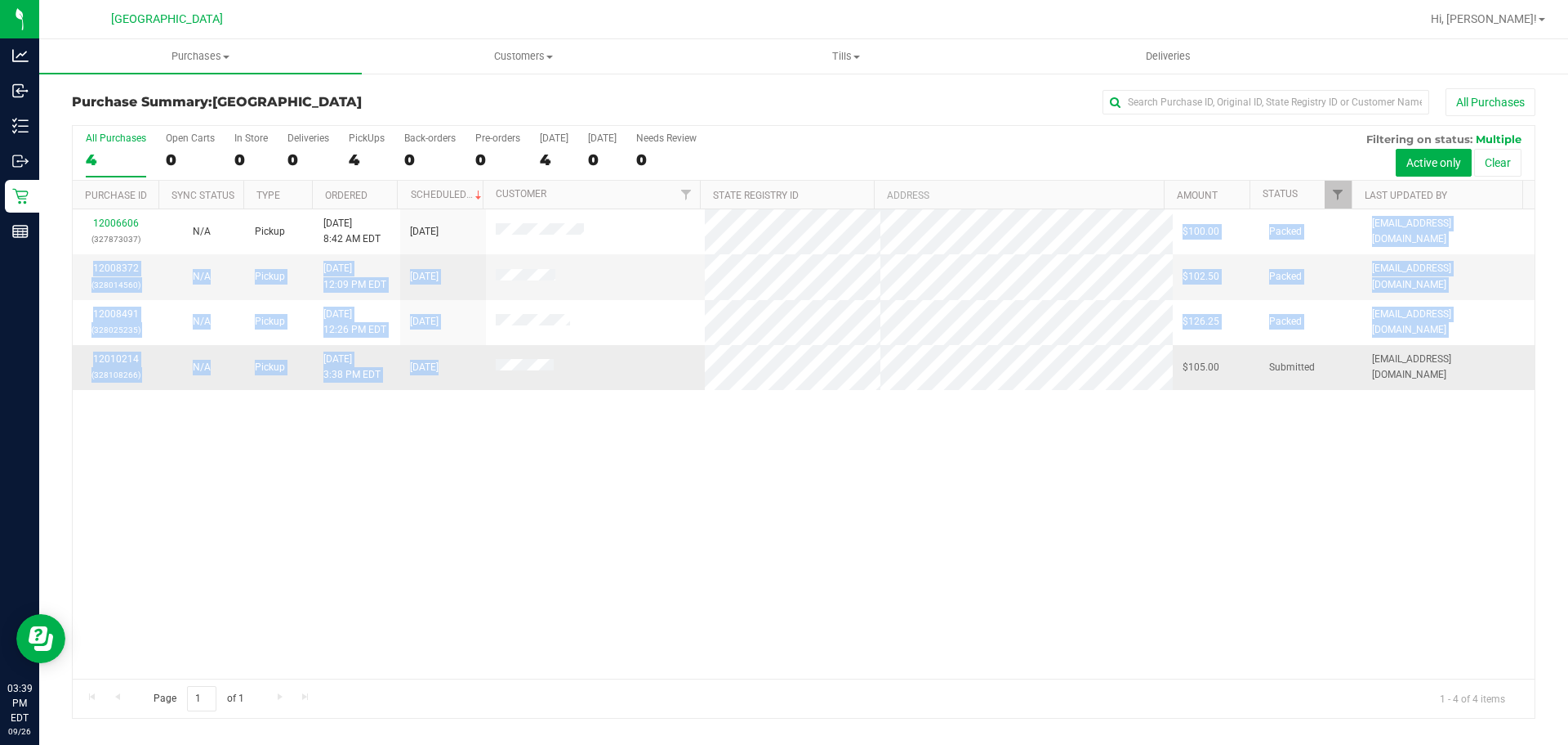
click at [728, 235] on tbody "12006606 (327873037) N/A Pickup 9/26/2025 8:42 AM EDT 9/26/2025 $100.00 Packed …" at bounding box center [803, 299] width 1462 height 181
click at [738, 358] on tbody "12006606 (327873037) N/A Pickup 9/26/2025 8:42 AM EDT 9/26/2025 $100.00 Packed …" at bounding box center [803, 299] width 1462 height 181
click at [718, 205] on div "All Purchases 4 Open Carts 0 In Store 0 Deliveries 0 PickUps 4 Back-orders 0 Pr…" at bounding box center [803, 422] width 1464 height 593
click at [751, 387] on tbody "12006606 (327873037) N/A Pickup 9/26/2025 8:42 AM EDT 9/26/2025 $100.00 Packed …" at bounding box center [803, 299] width 1462 height 181
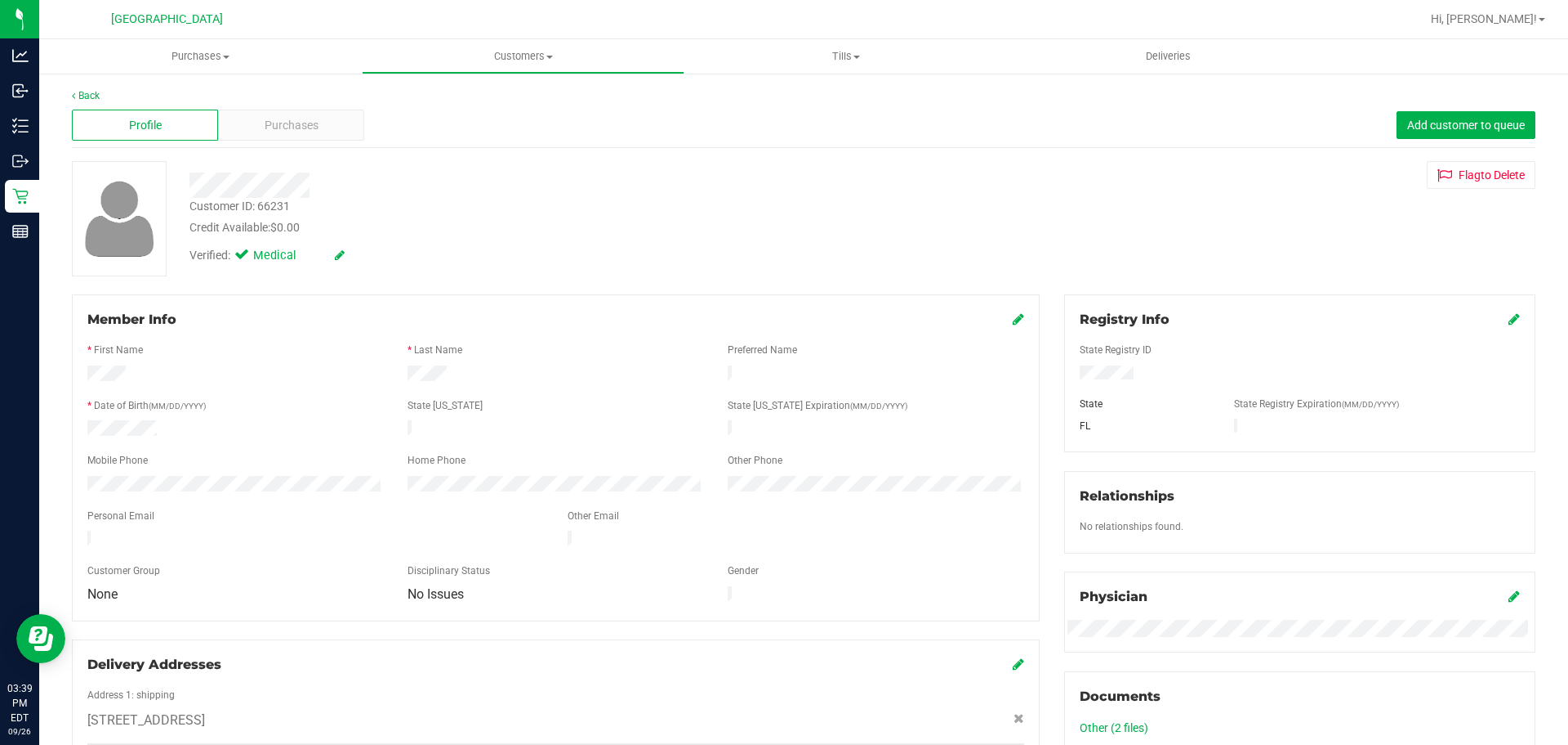
click at [270, 209] on div "Customer ID: 66231" at bounding box center [239, 206] width 101 height 17
copy div "66231"
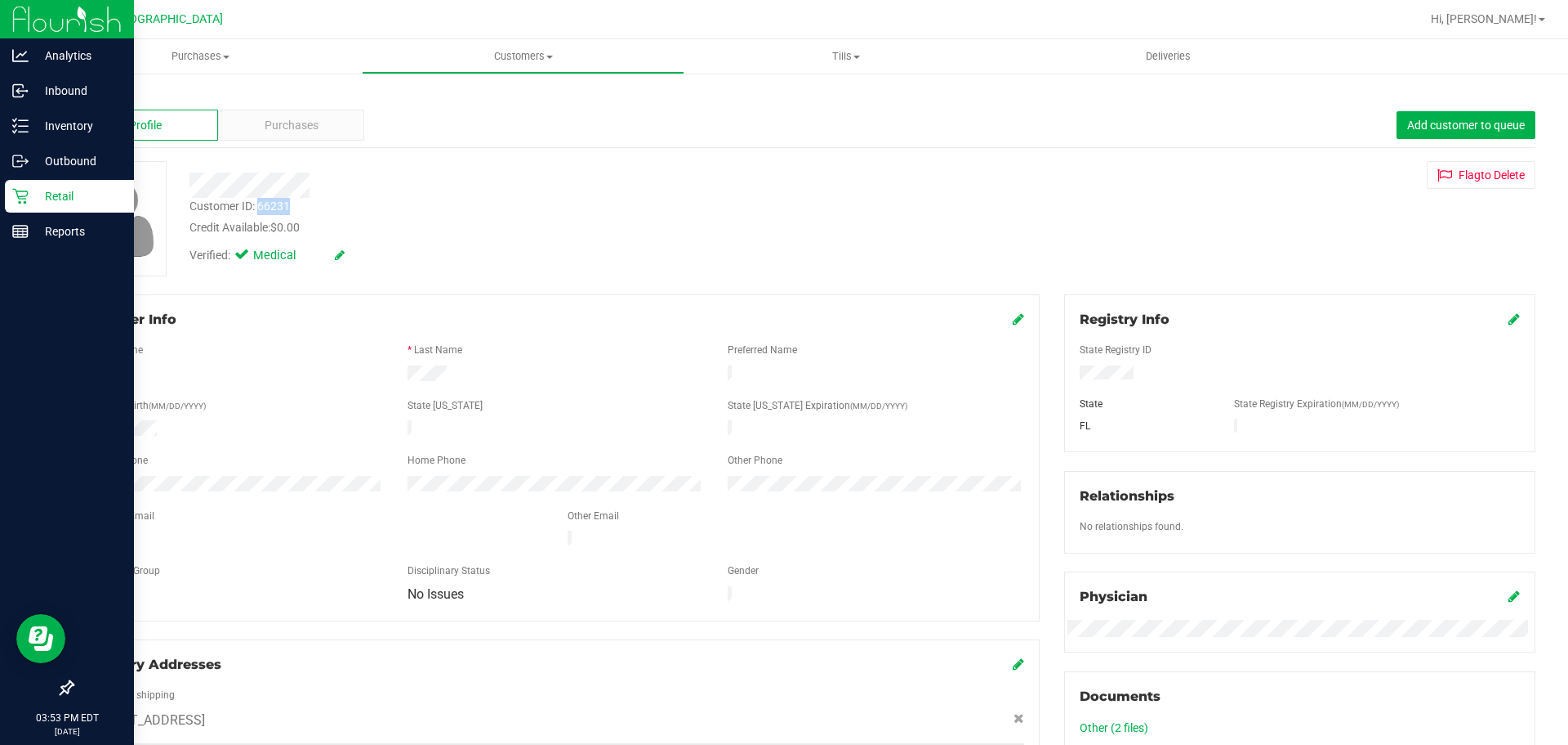
click at [44, 195] on p "Retail" at bounding box center [78, 196] width 98 height 20
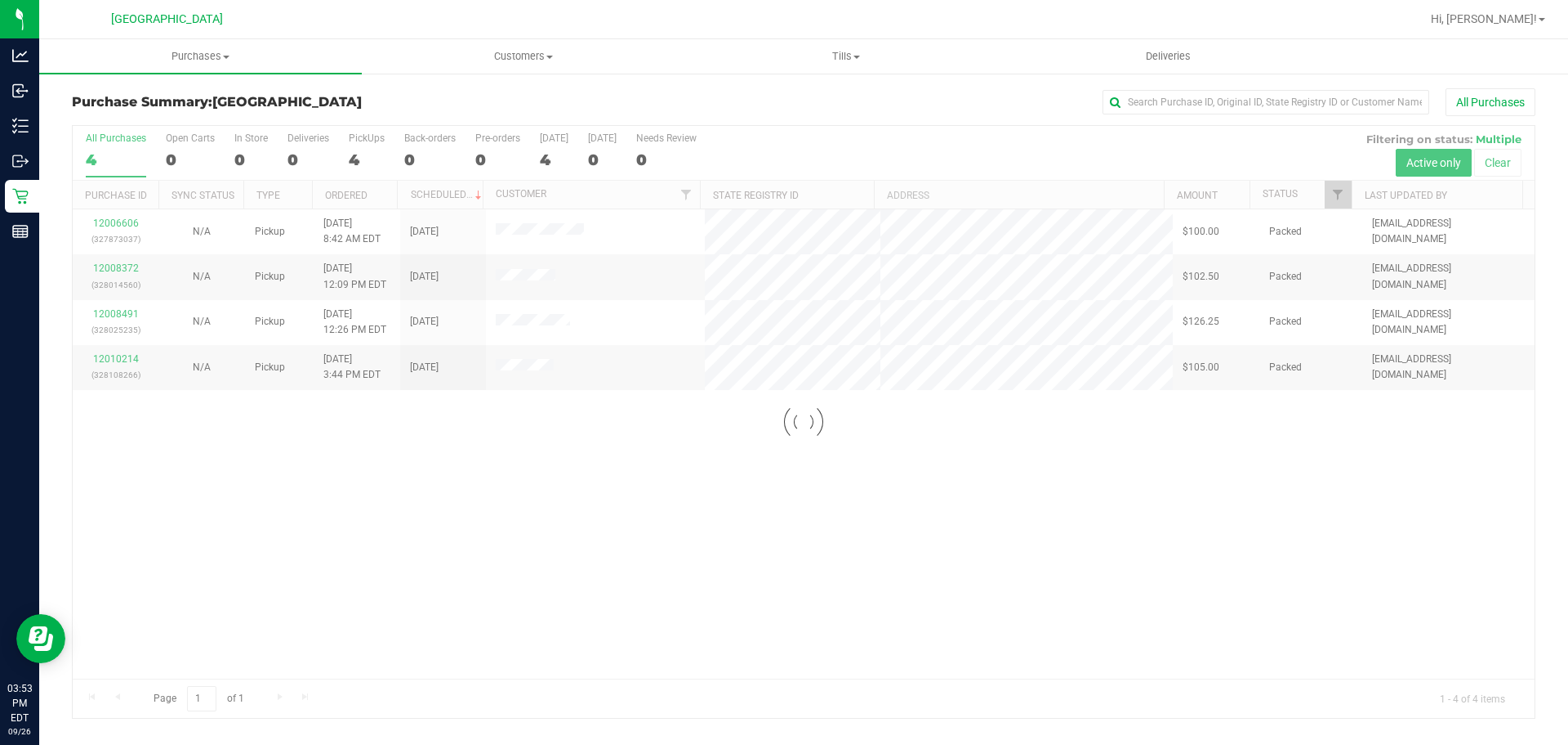
click at [131, 353] on div at bounding box center [803, 422] width 1462 height 592
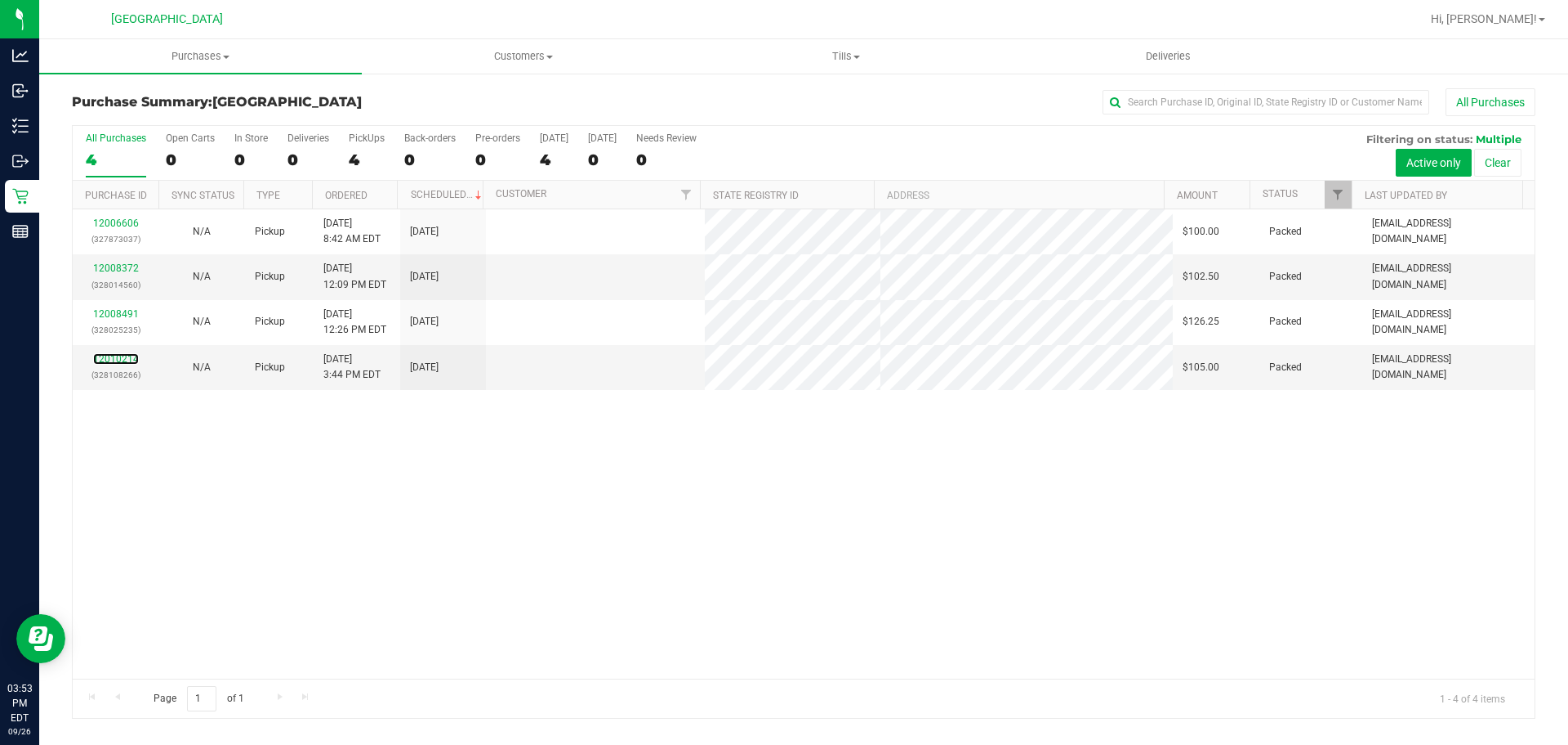
click at [131, 359] on link "12010214" at bounding box center [116, 358] width 45 height 12
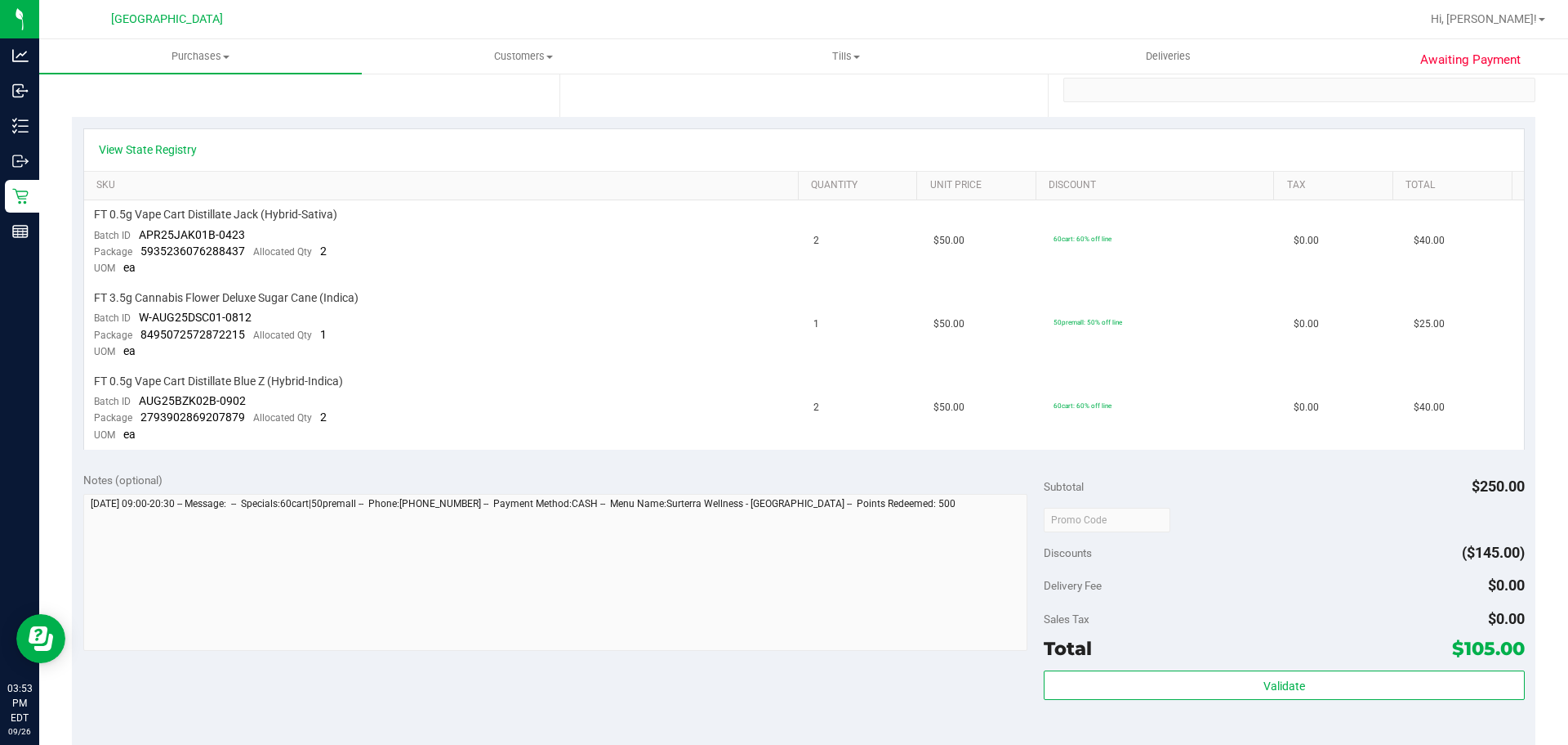
scroll to position [163, 0]
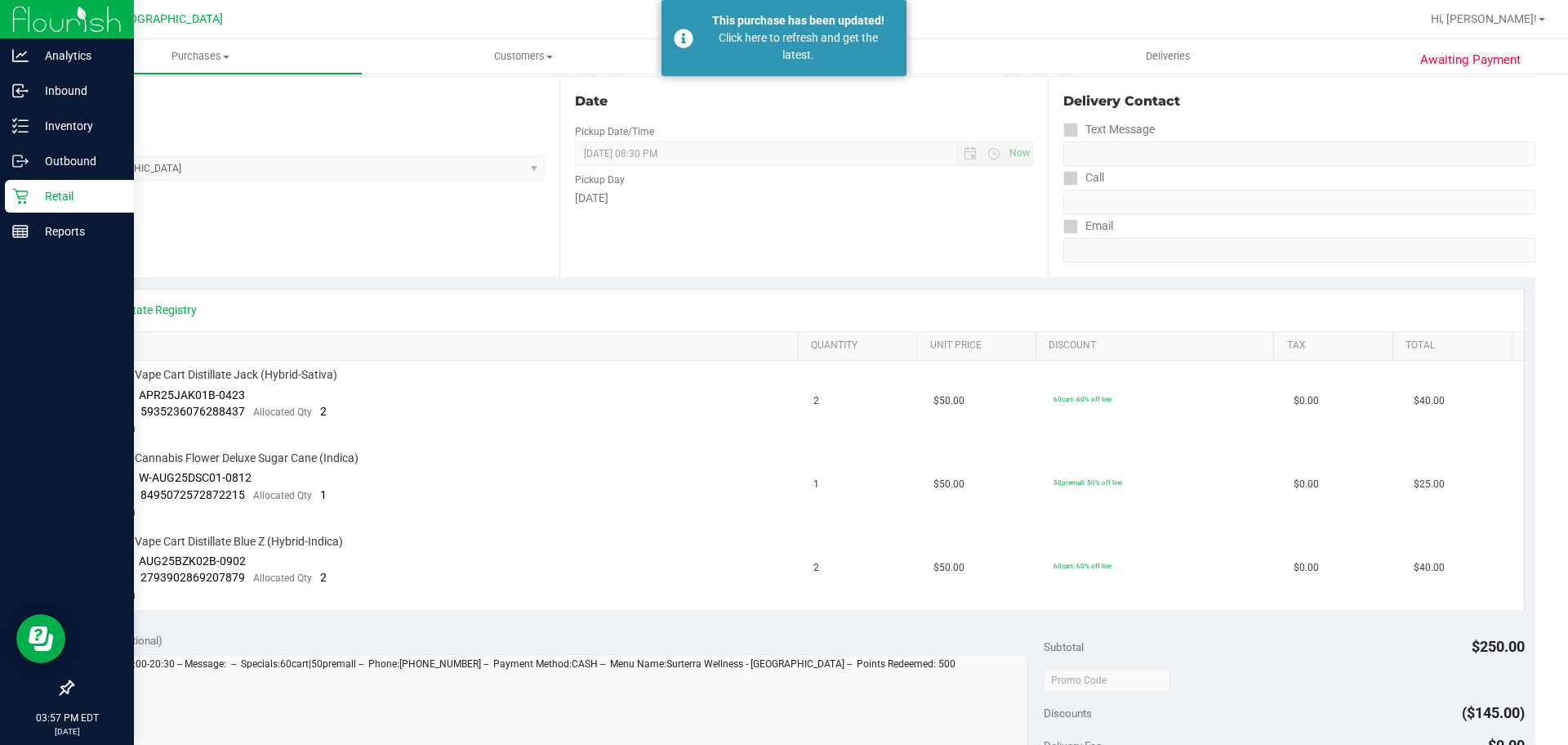
drag, startPoint x: 37, startPoint y: 201, endPoint x: 37, endPoint y: 188, distance: 13.0
click at [37, 201] on p "Retail" at bounding box center [78, 196] width 98 height 20
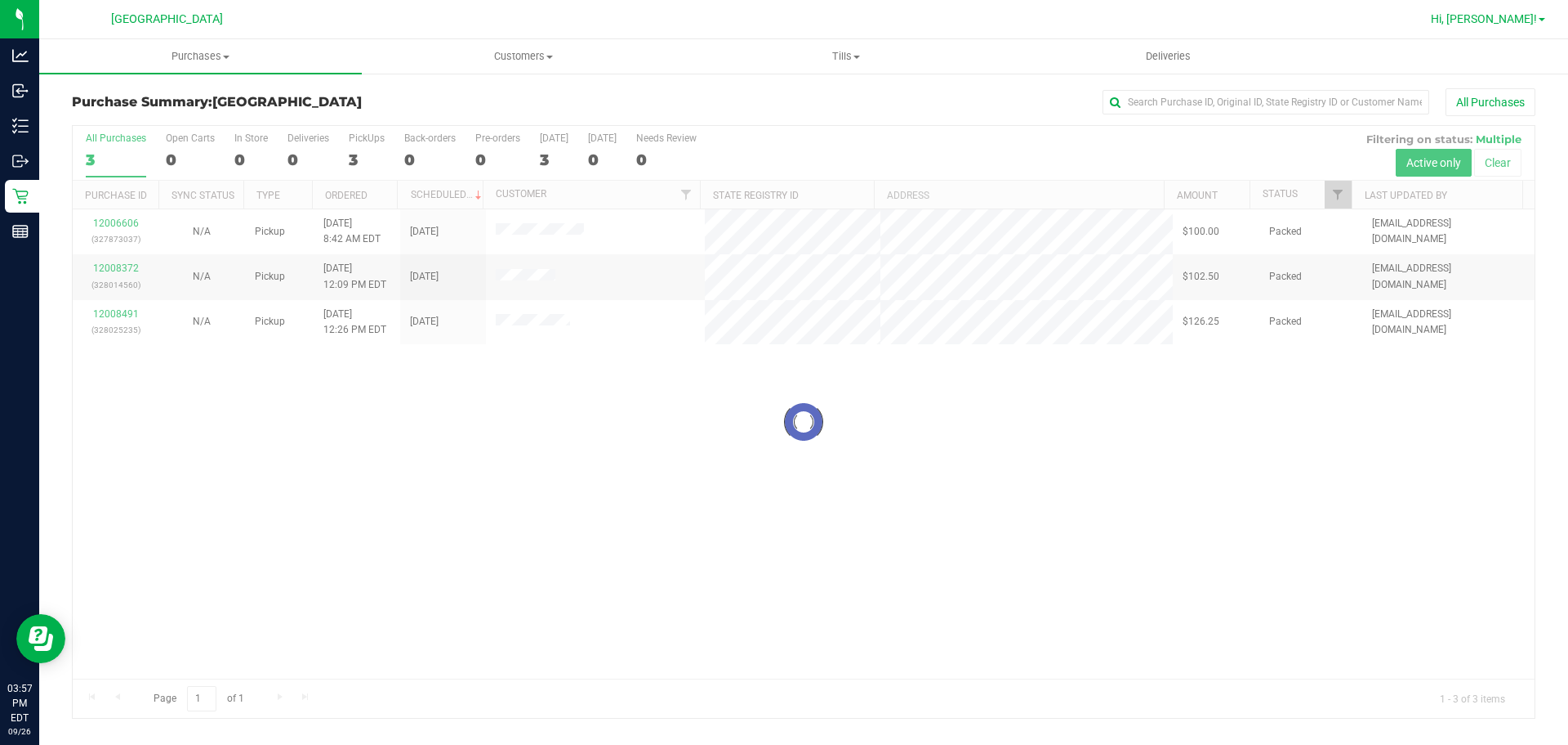
click at [1531, 20] on span "Hi, [PERSON_NAME]!" at bounding box center [1484, 19] width 106 height 13
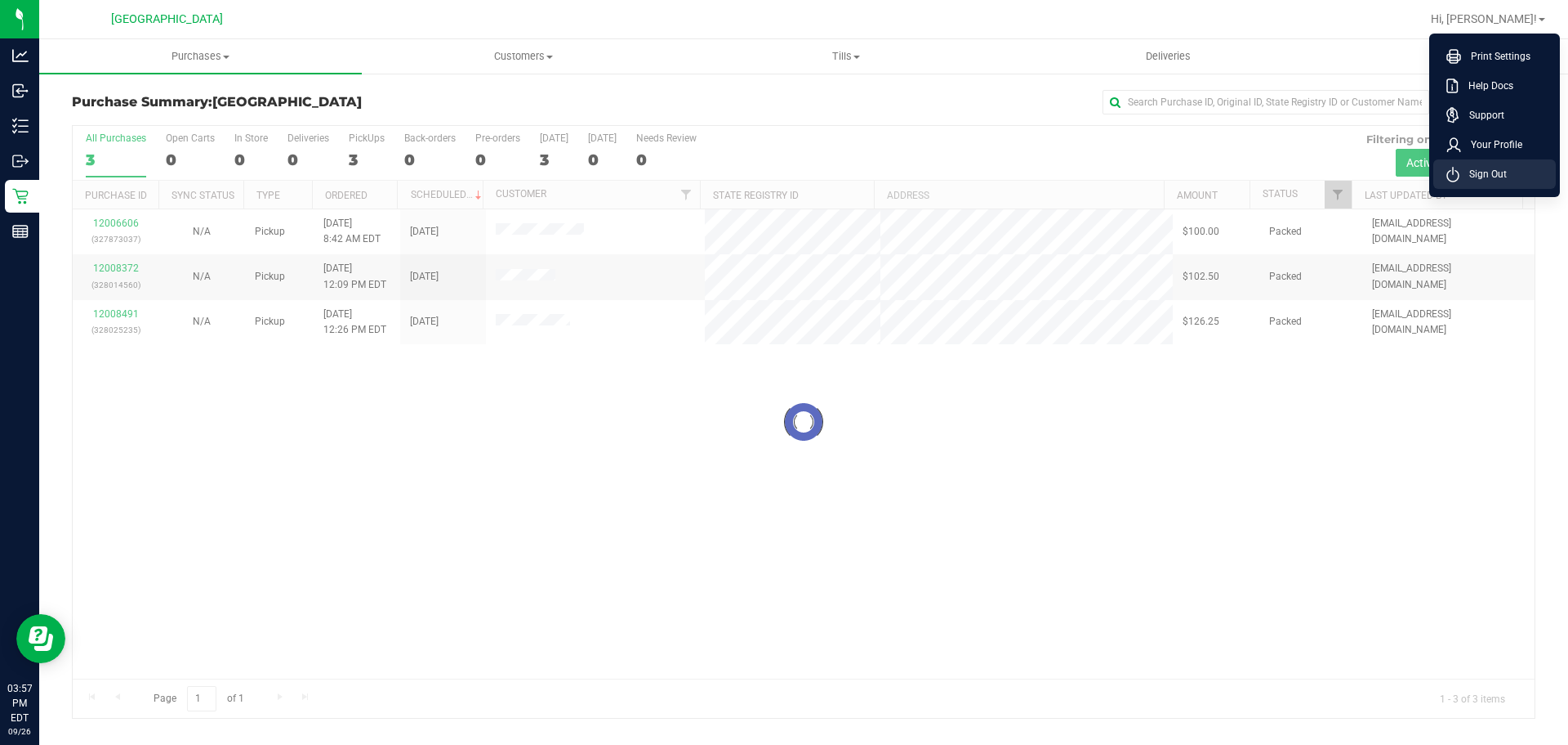
click at [1484, 187] on li "Sign Out" at bounding box center [1495, 174] width 122 height 29
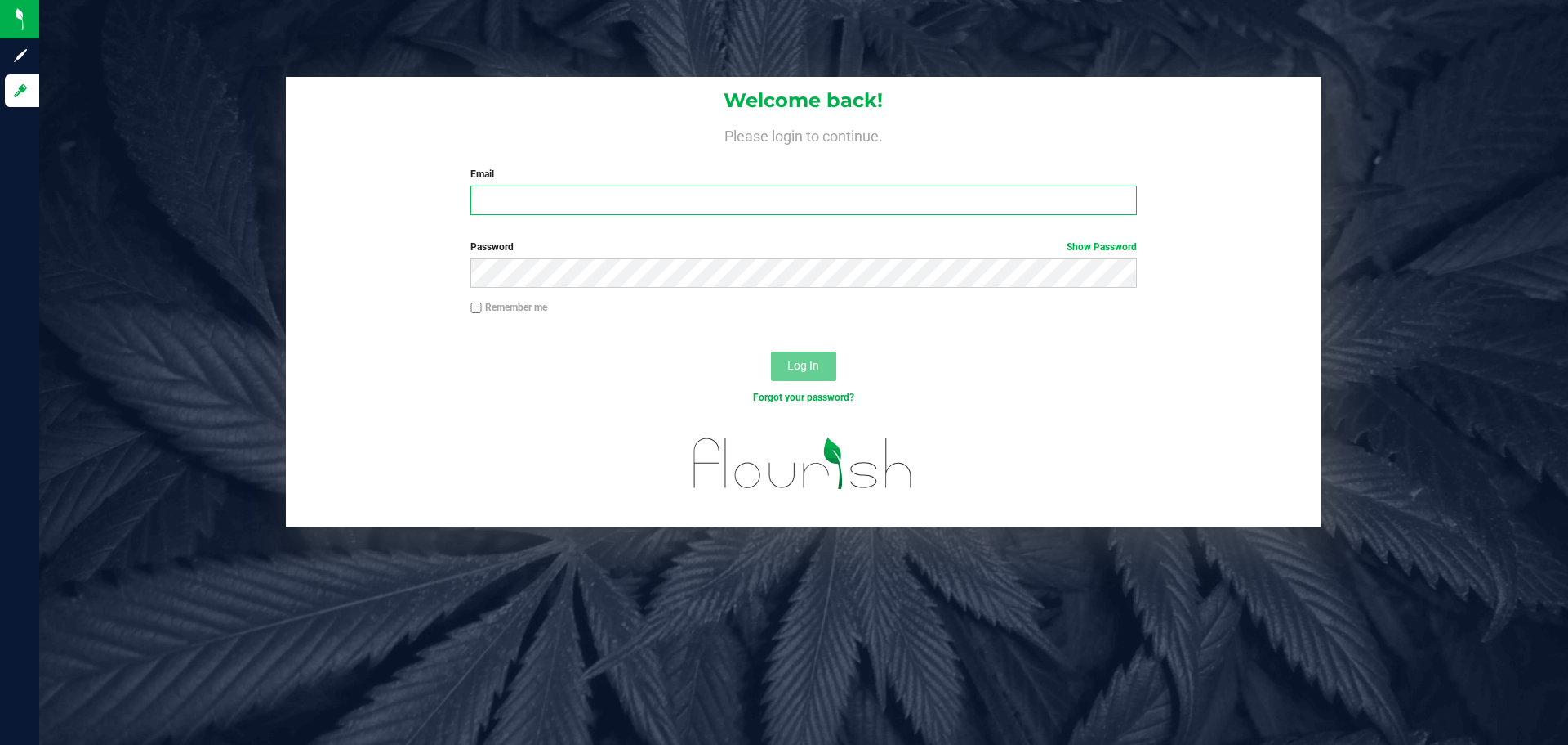
click at [522, 194] on input "Email" at bounding box center [803, 200] width 666 height 29
type input "[EMAIL_ADDRESS][DOMAIN_NAME]"
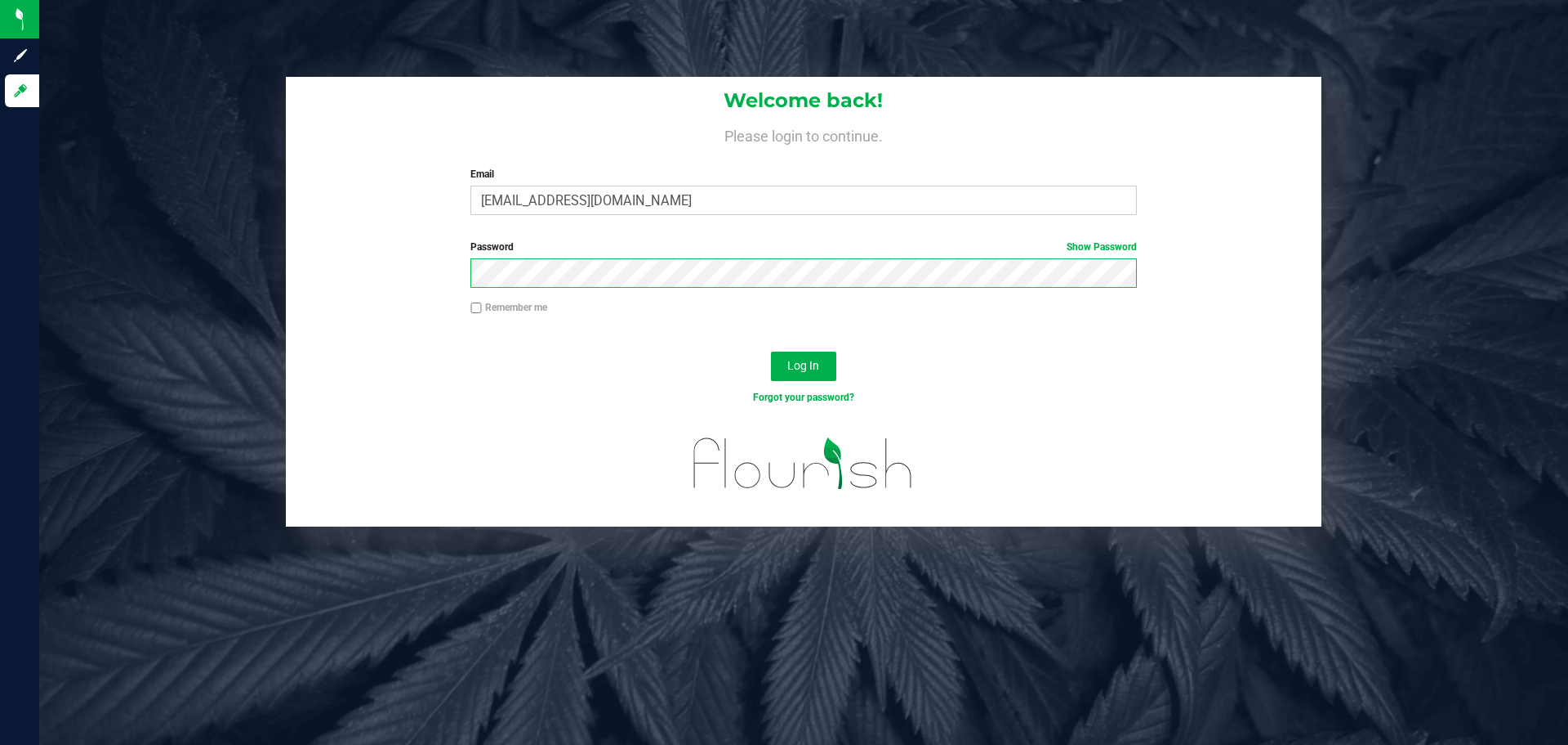
click at [771, 351] on button "Log In" at bounding box center [803, 366] width 65 height 29
